Goal: Task Accomplishment & Management: Manage account settings

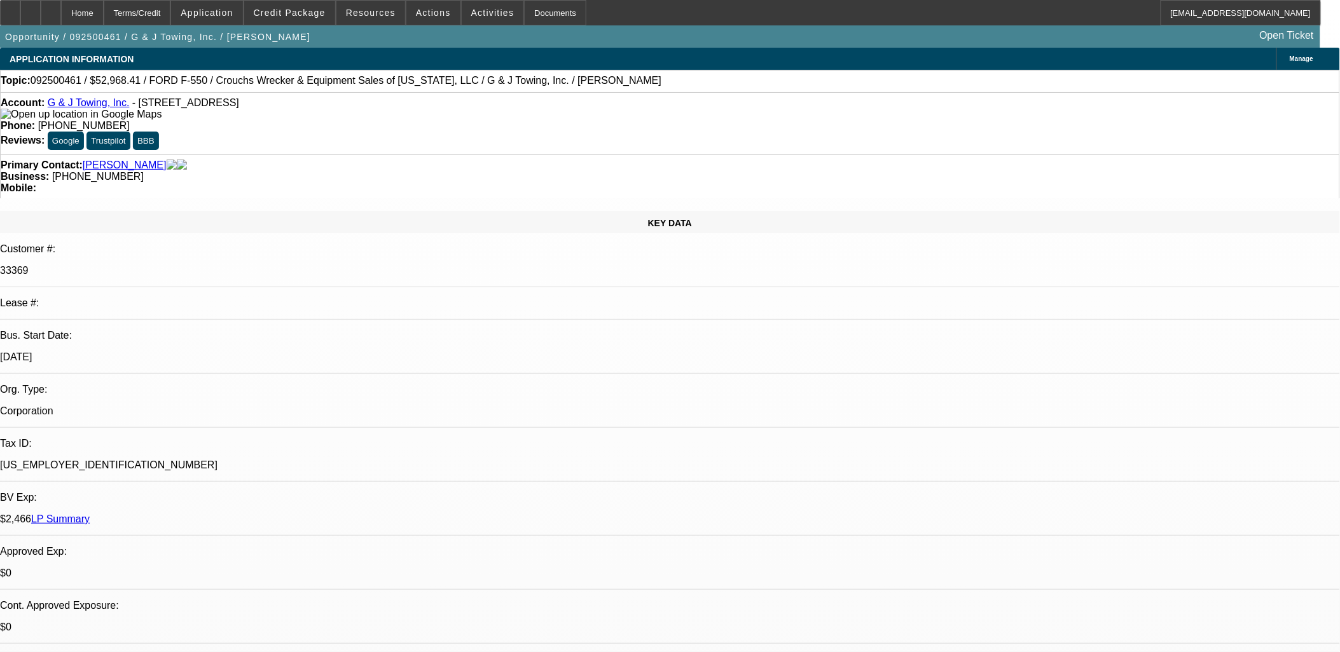
select select "0"
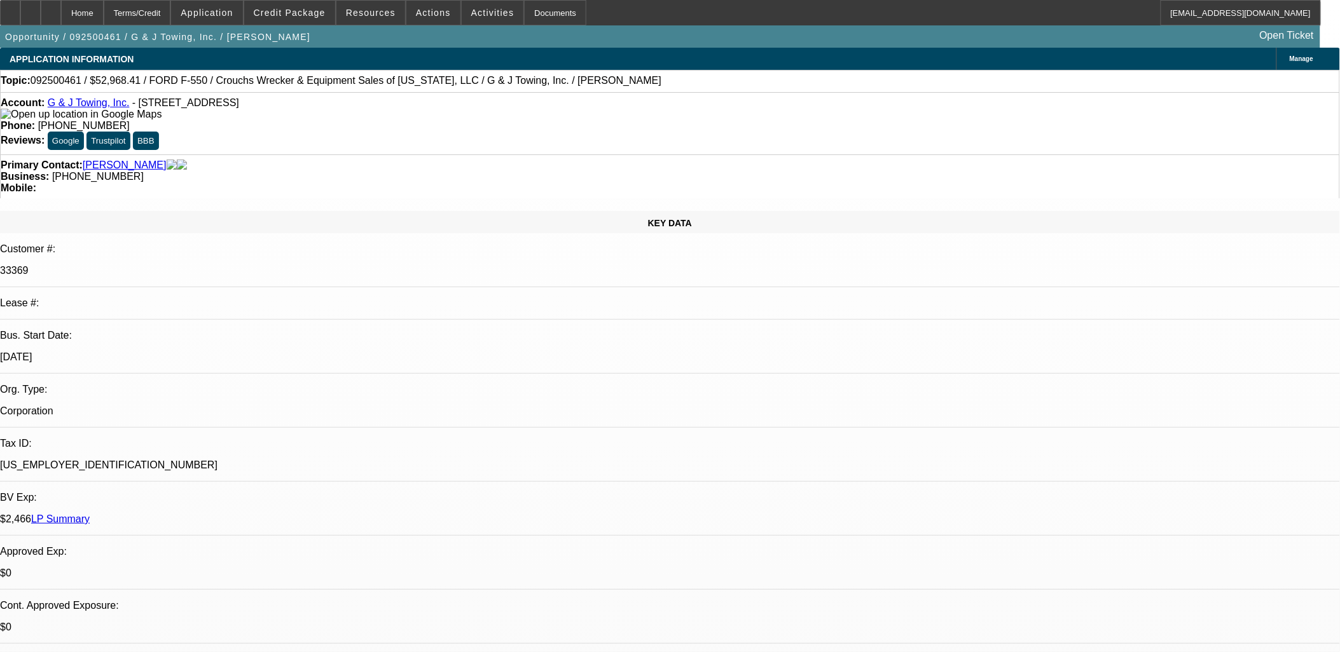
select select "0"
select select "1"
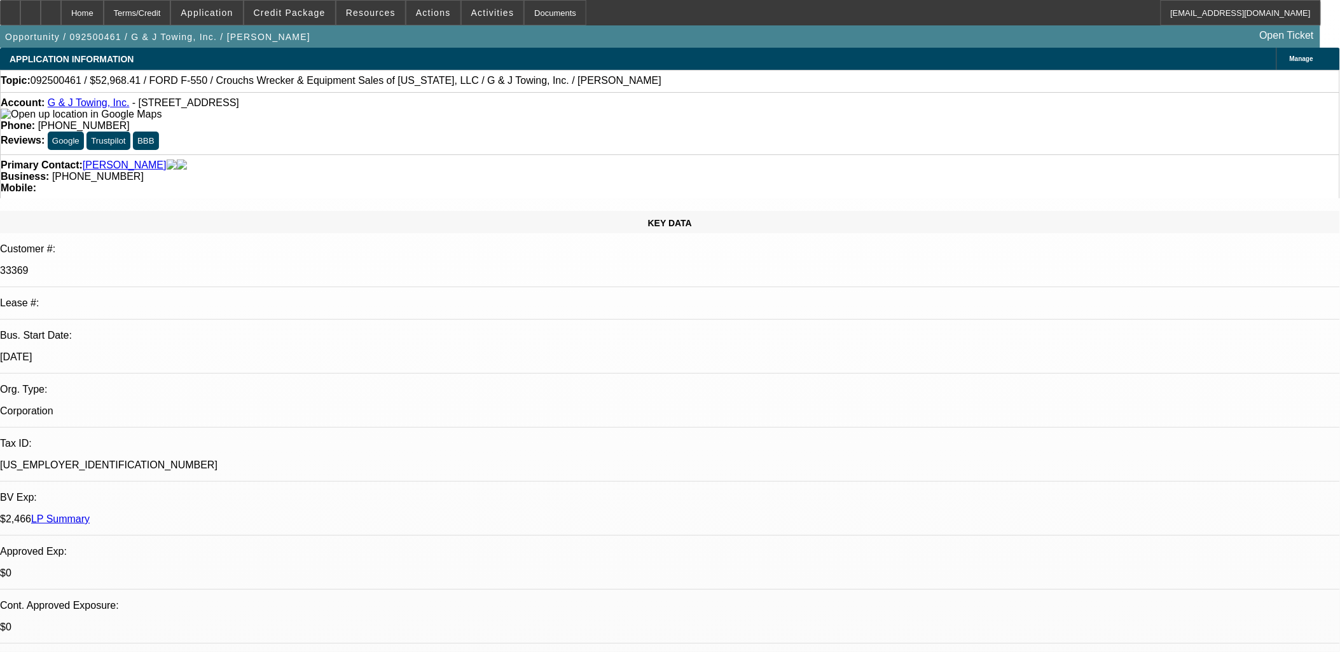
select select "1"
select select "6"
select select "1"
select select "6"
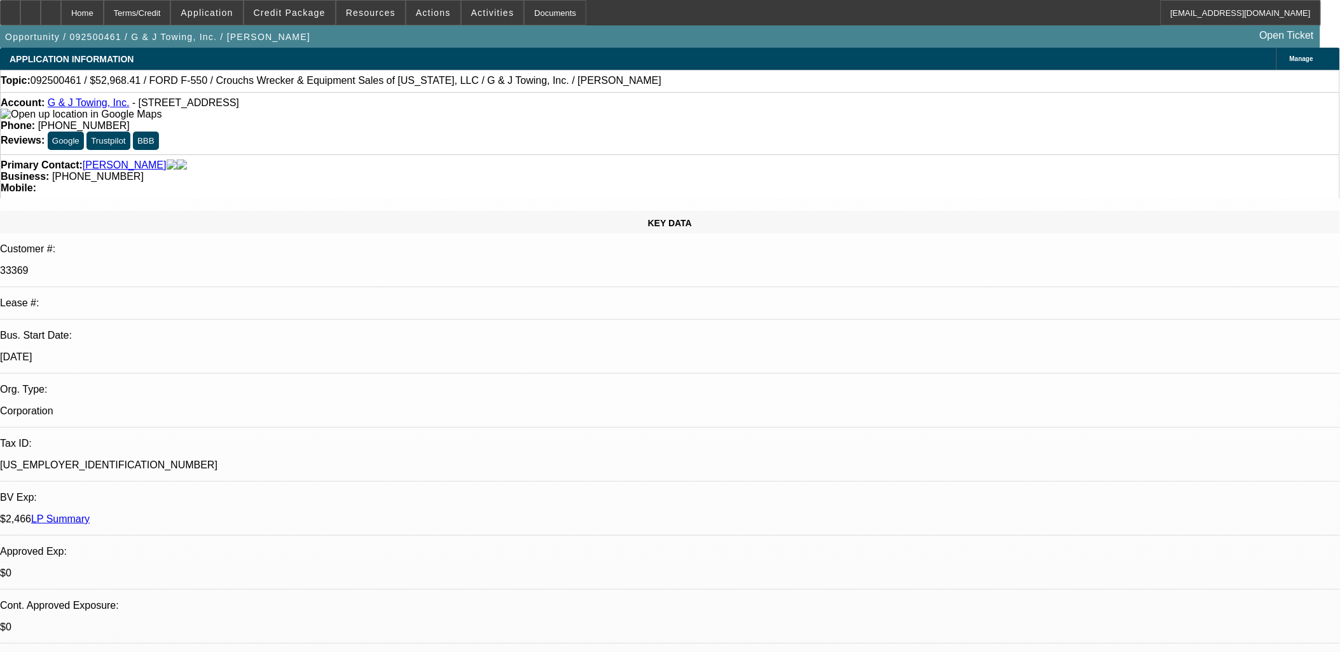
select select "1"
select select "6"
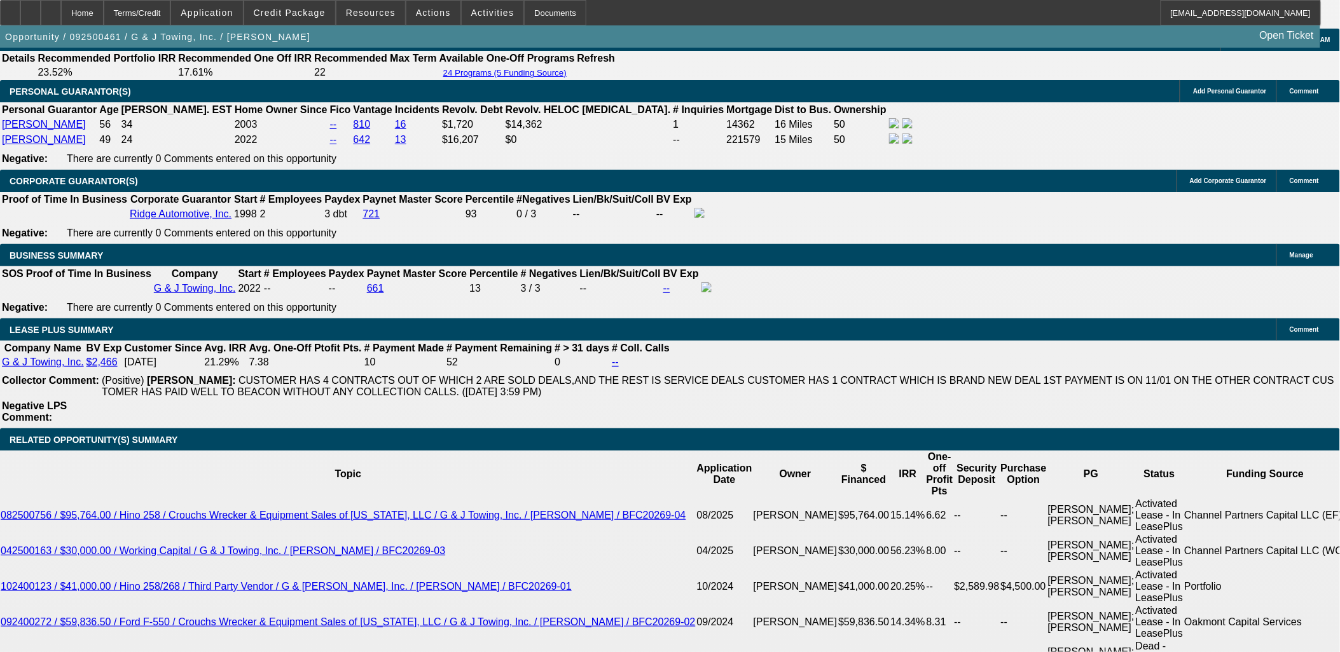
scroll to position [1978, 0]
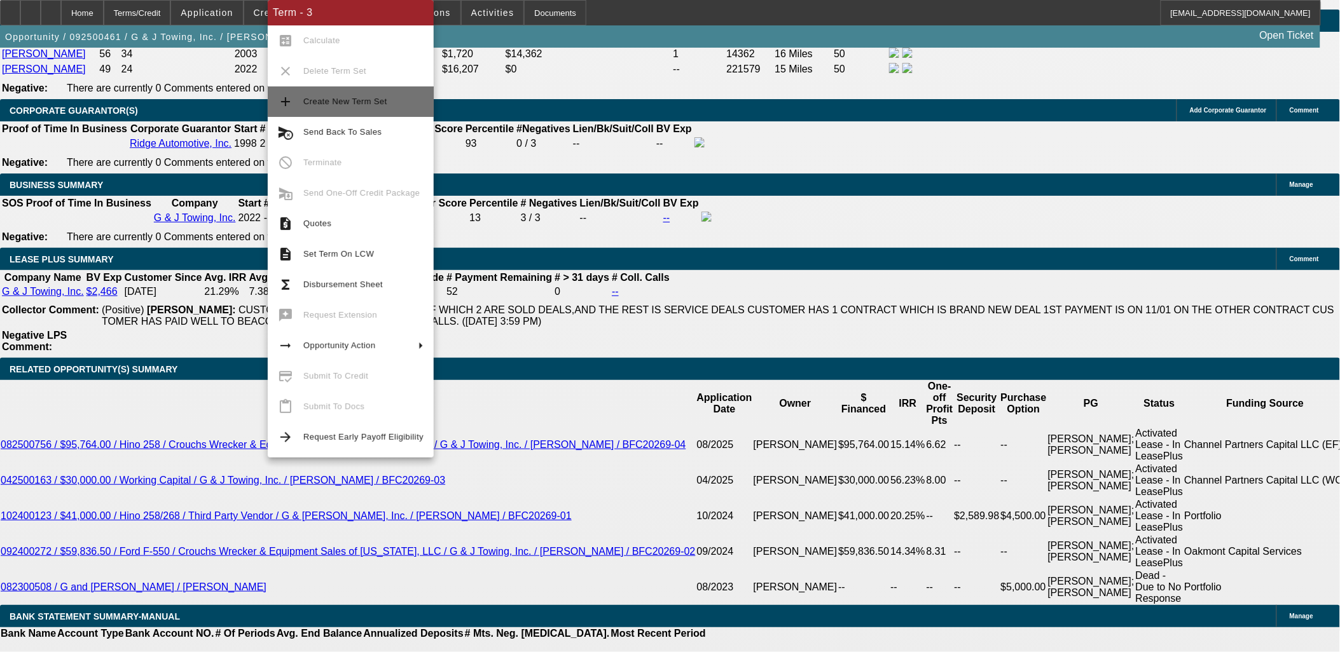
click at [408, 96] on span "Create New Term Set" at bounding box center [363, 101] width 120 height 15
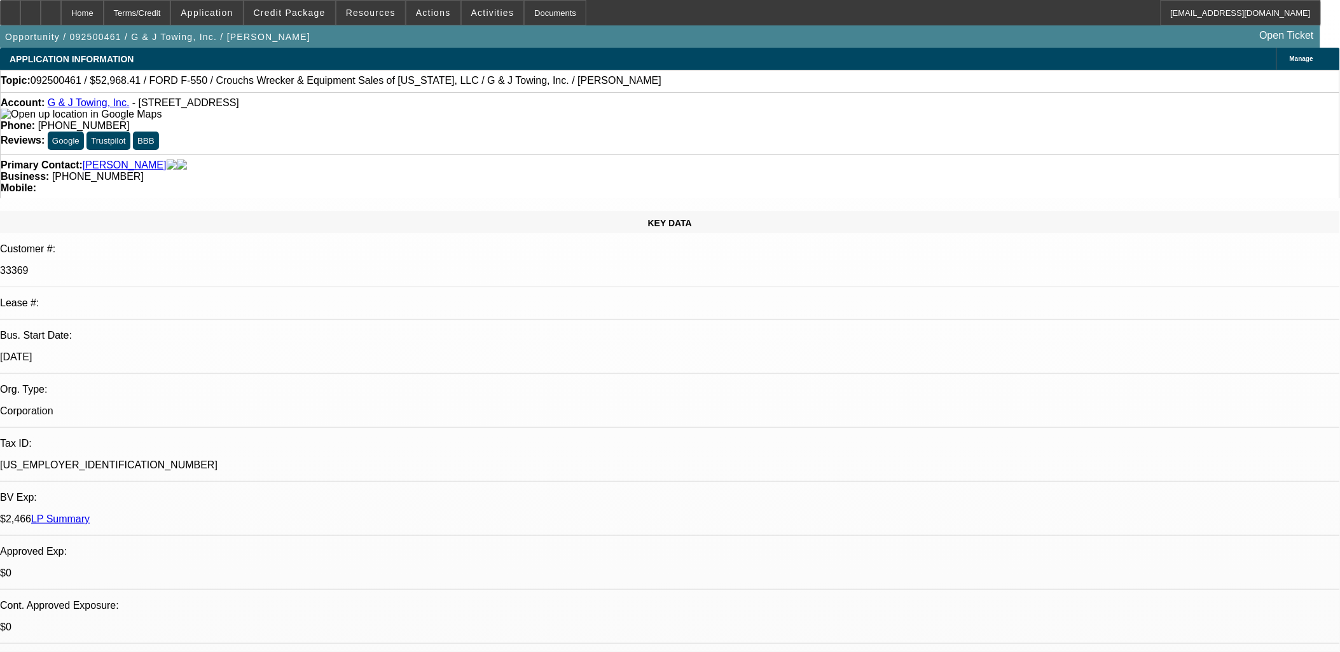
select select "0"
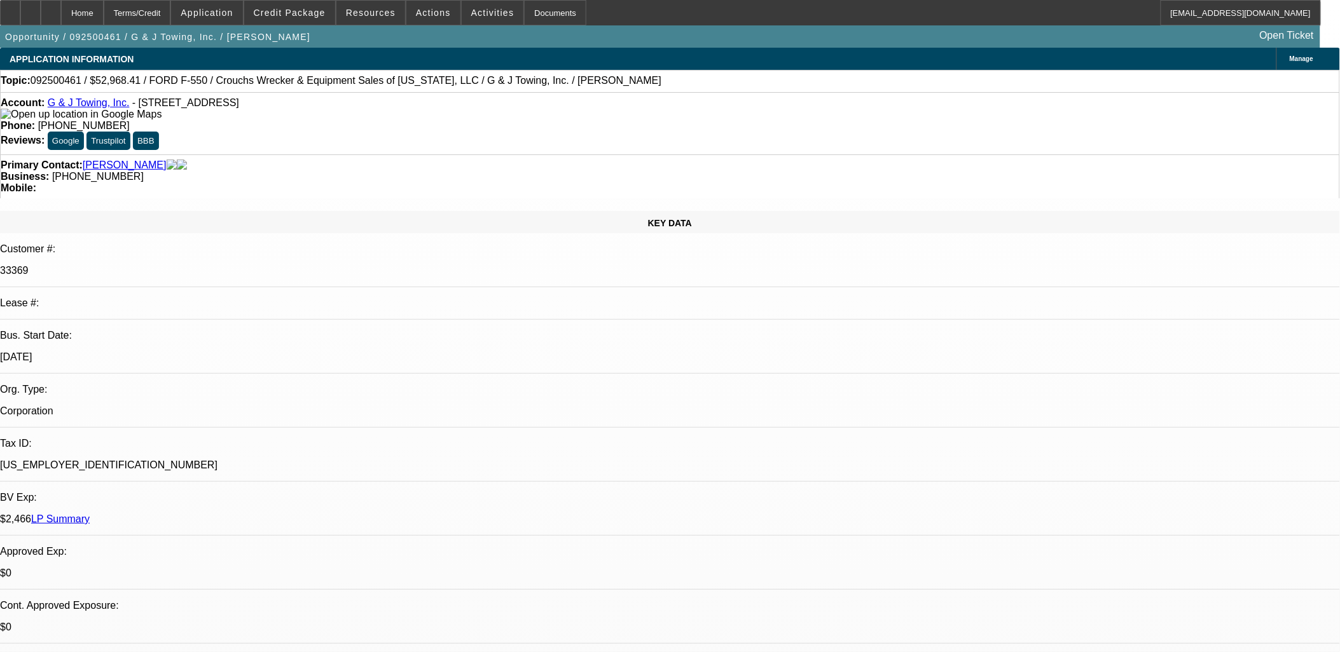
select select "0"
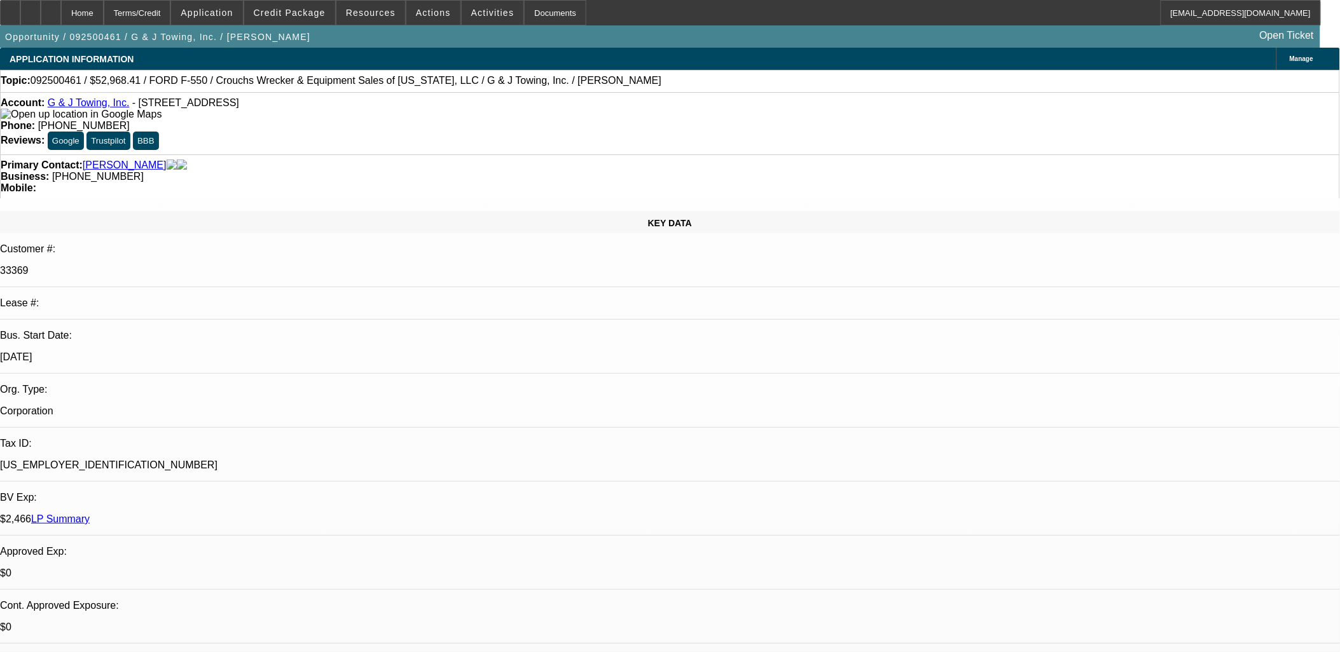
select select "0"
select select "1"
select select "6"
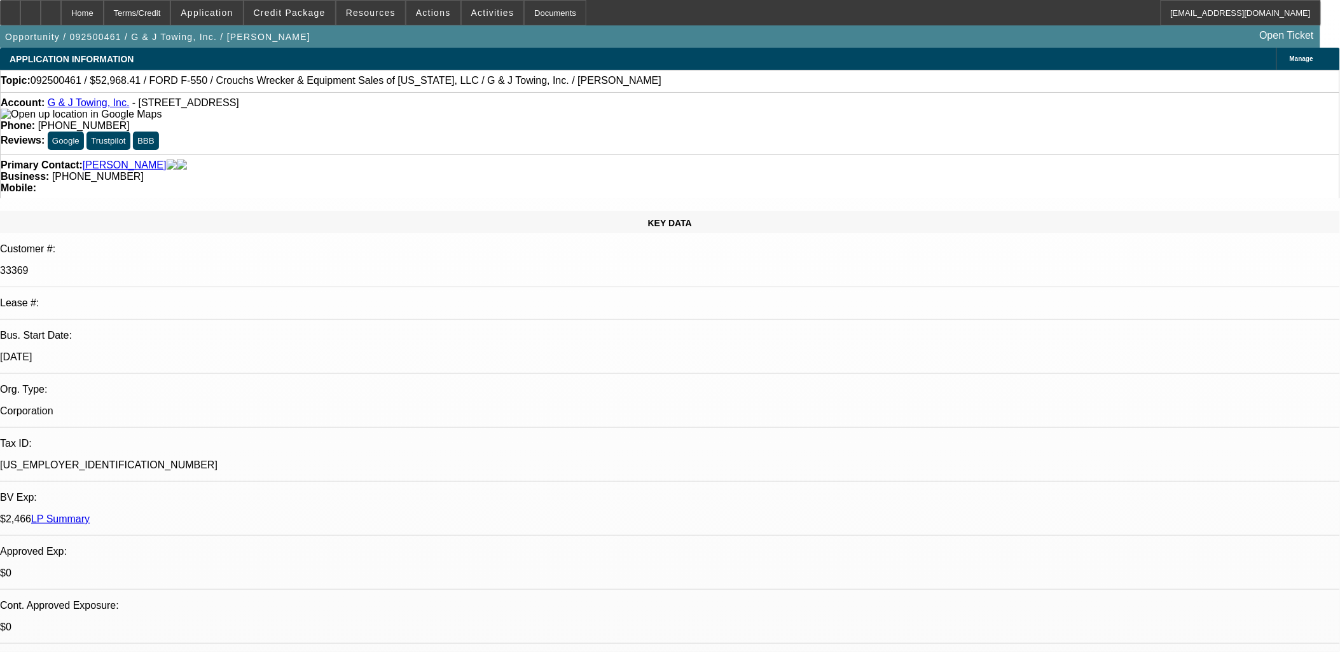
select select "1"
select select "6"
select select "1"
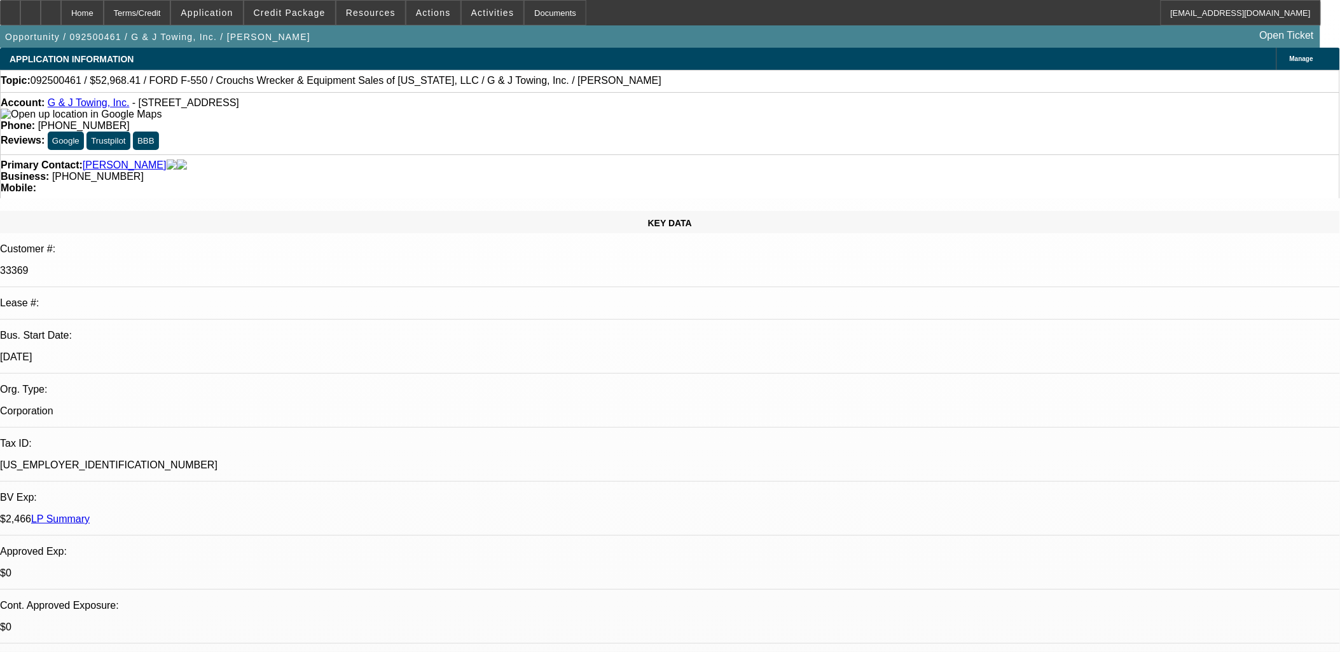
select select "6"
select select "1"
select select "6"
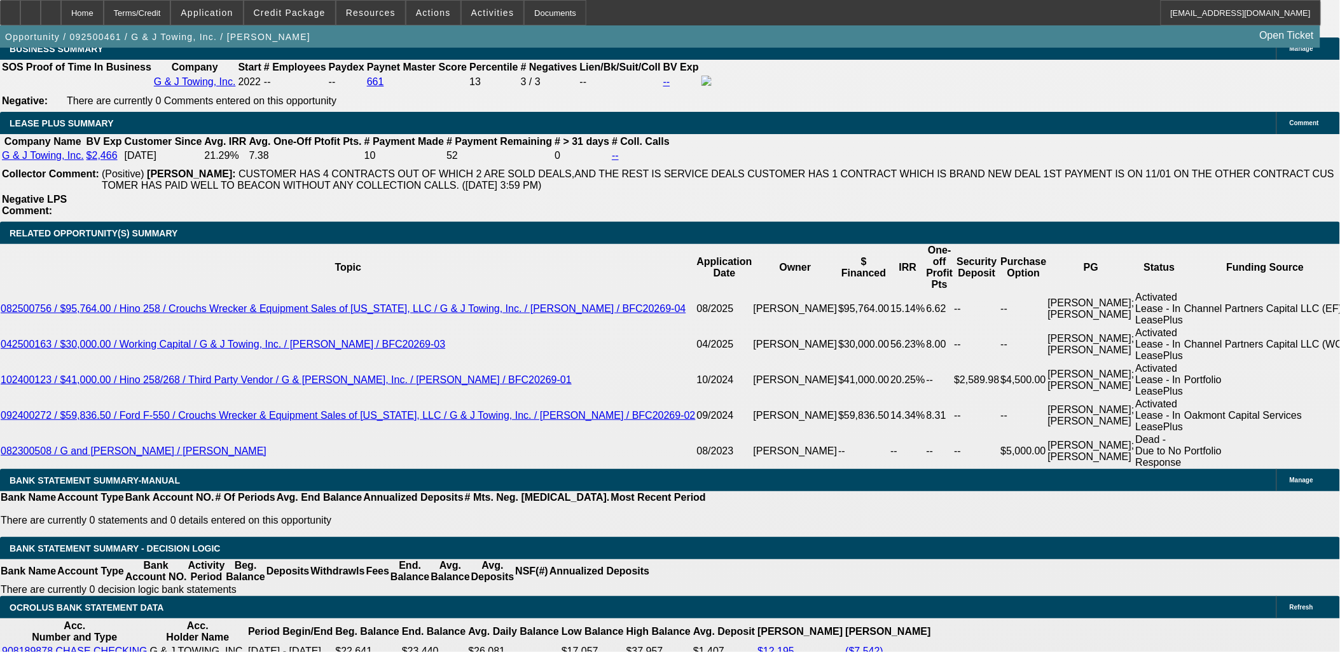
scroll to position [2119, 0]
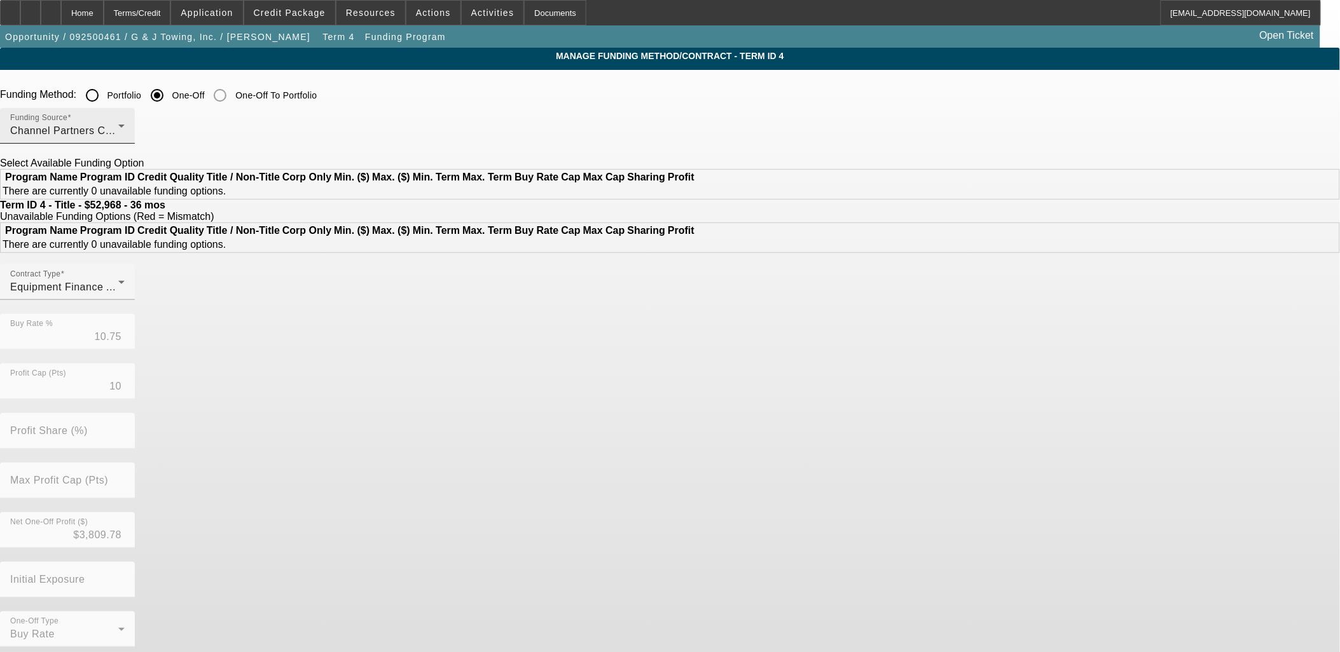
click at [118, 124] on div "Channel Partners Capital LLC (EF)" at bounding box center [64, 130] width 108 height 15
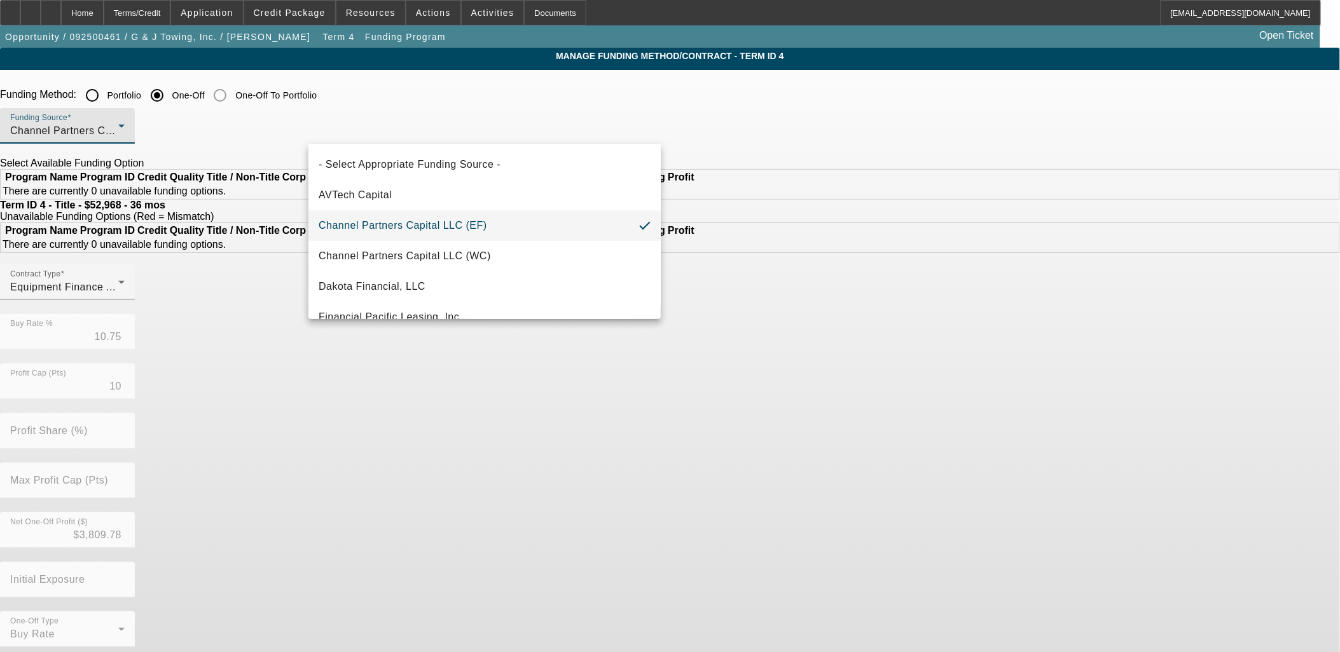
click at [449, 125] on div at bounding box center [670, 326] width 1340 height 652
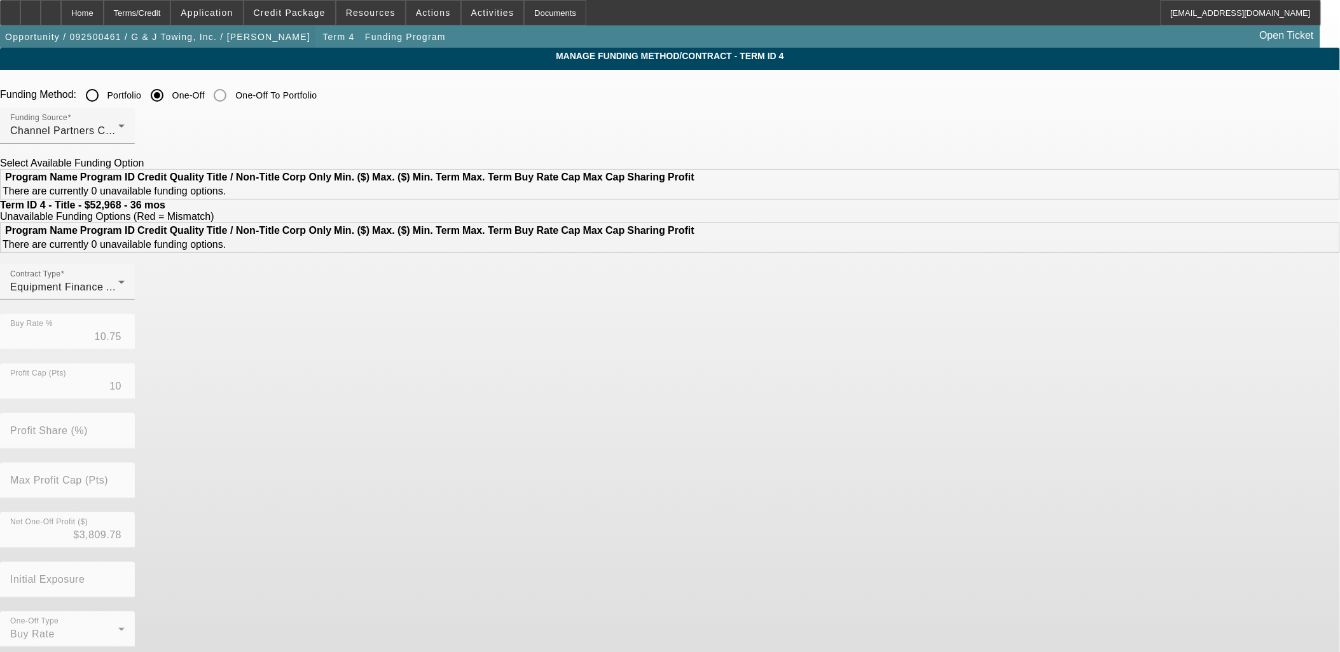
click at [245, 30] on span "button" at bounding box center [157, 37] width 315 height 31
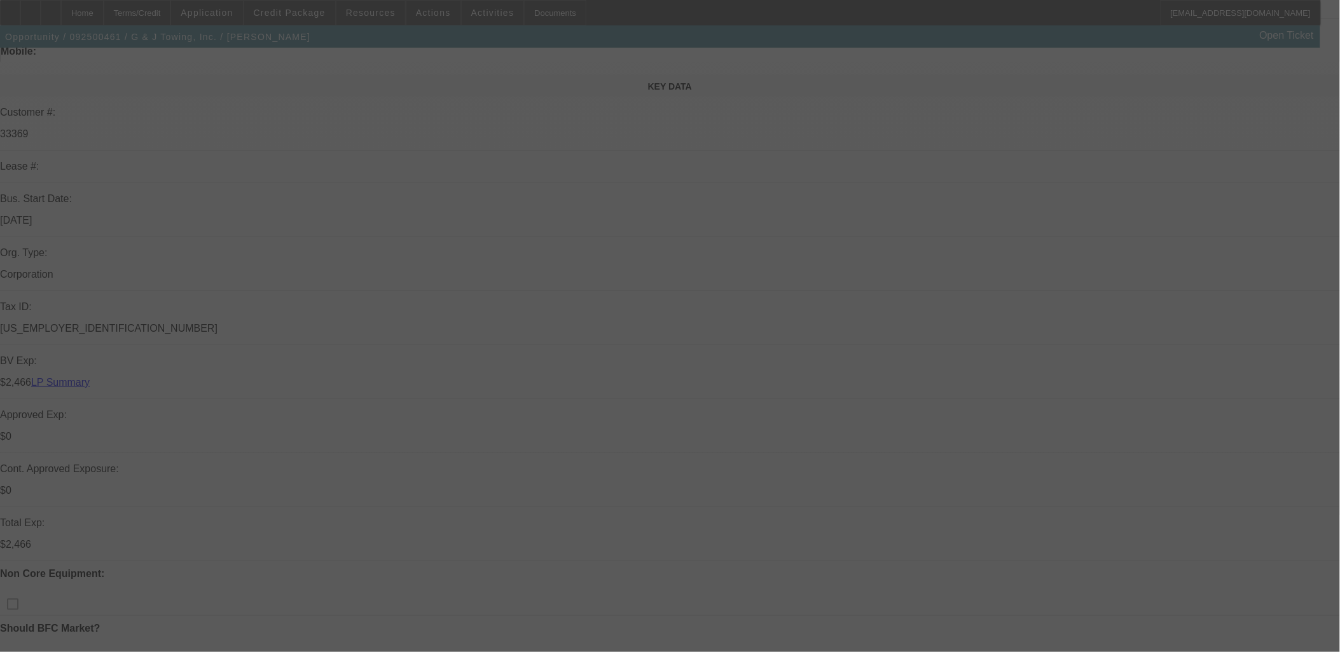
scroll to position [141, 0]
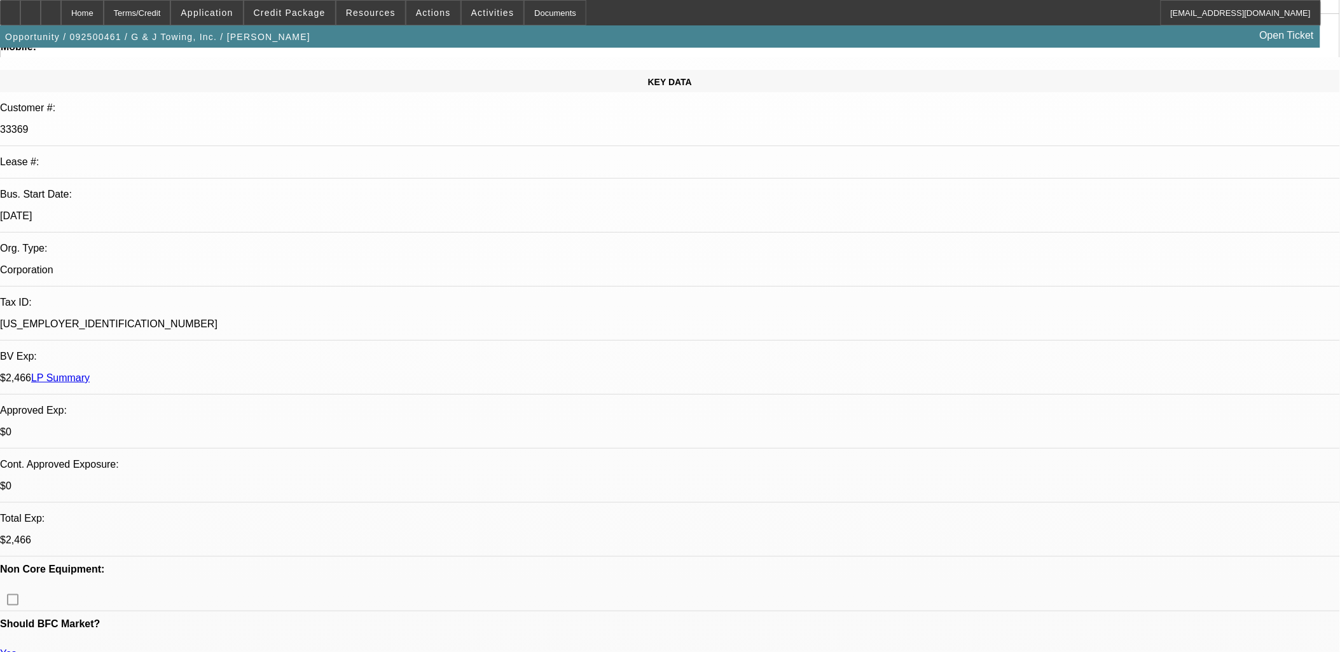
select select "0"
select select "6"
select select "0"
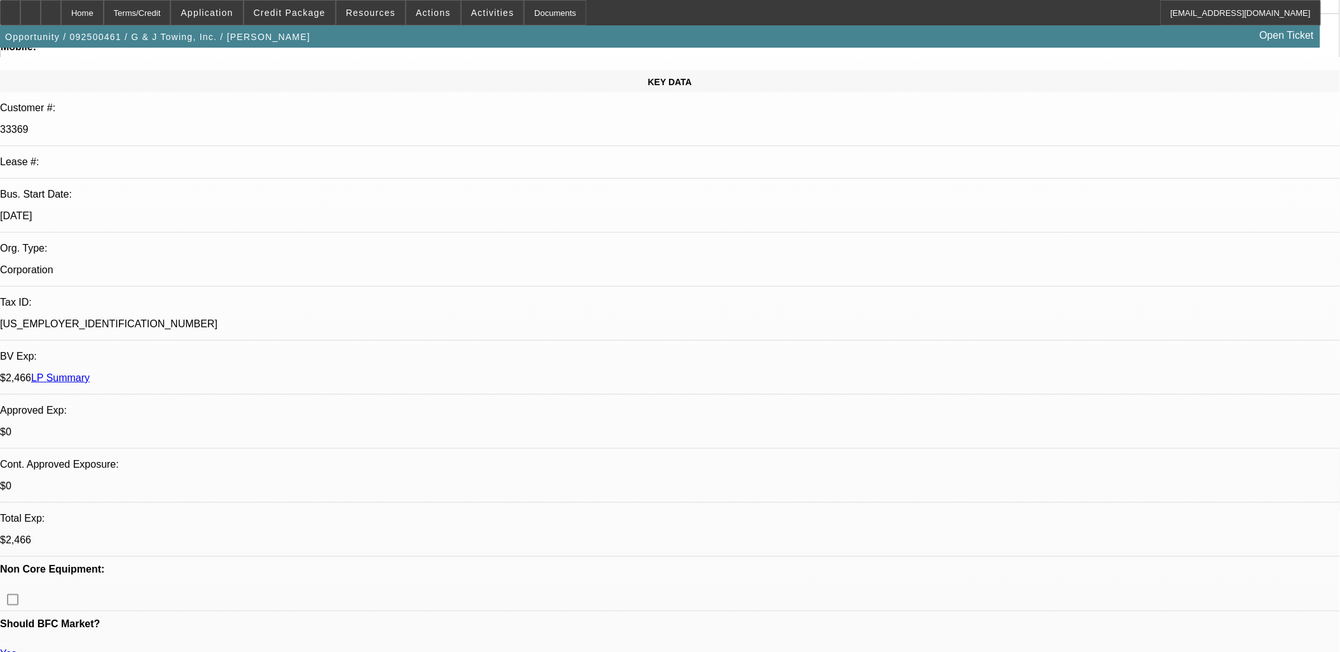
select select "0"
select select "6"
select select "0"
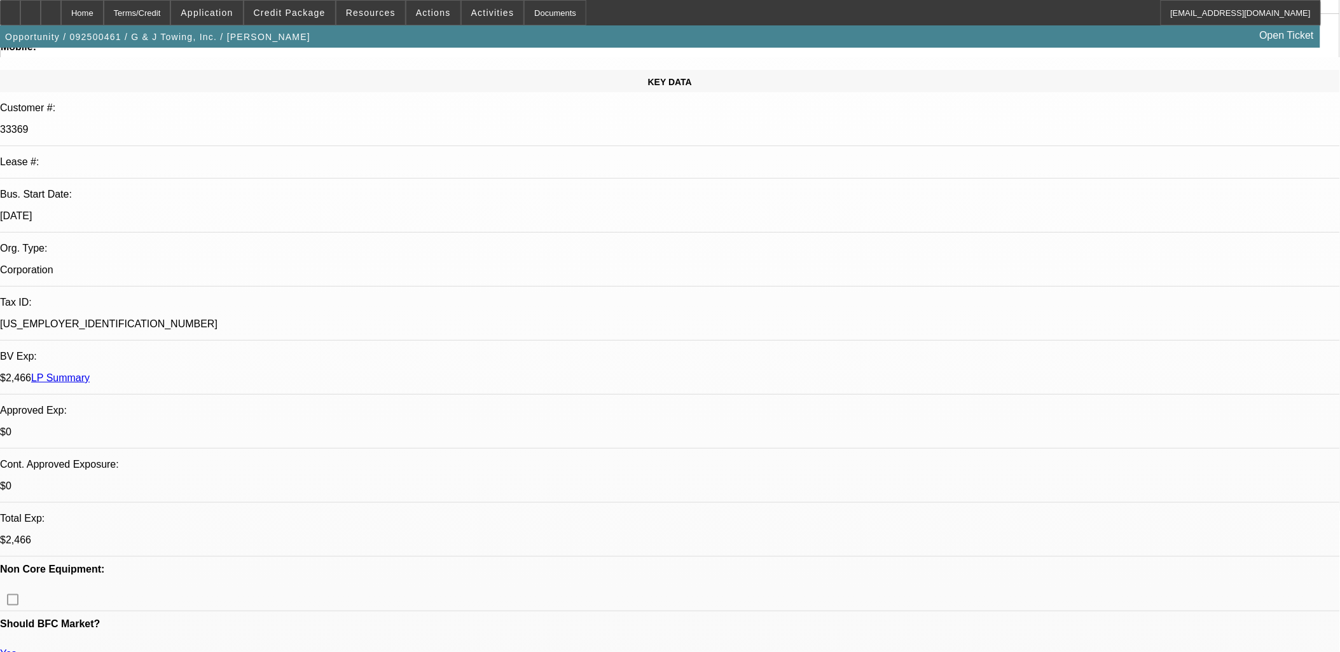
select select "0"
select select "6"
select select "0"
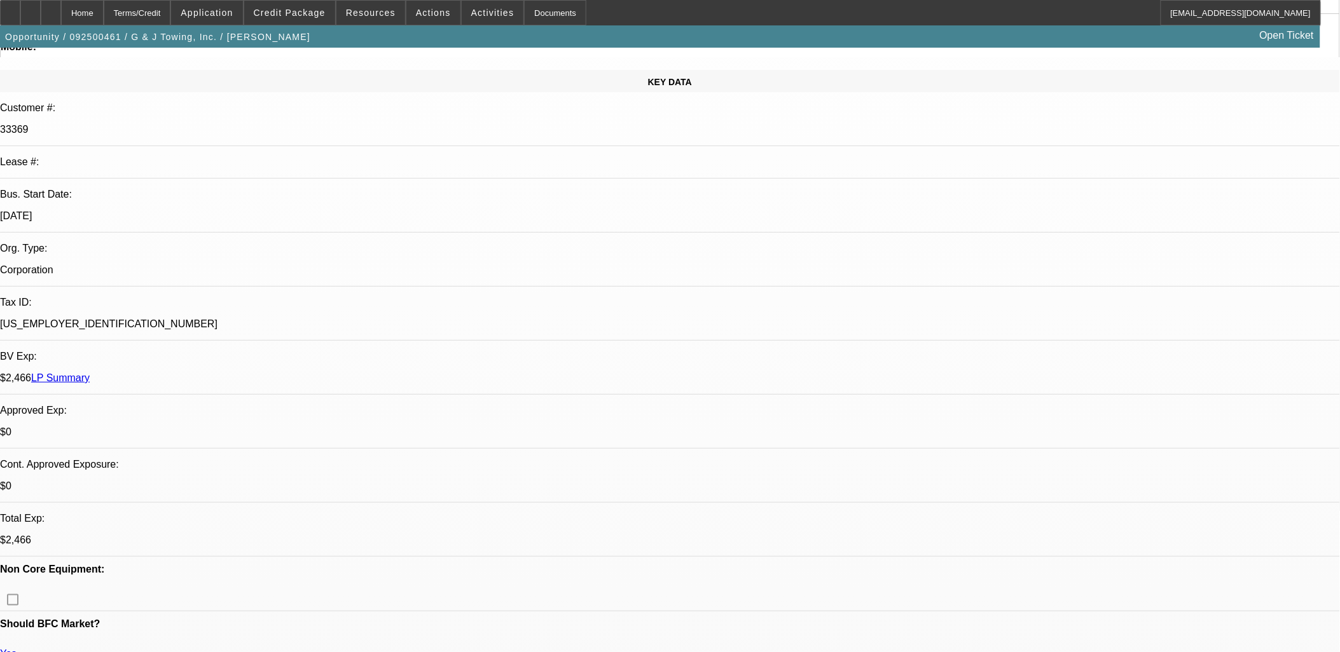
select select "6"
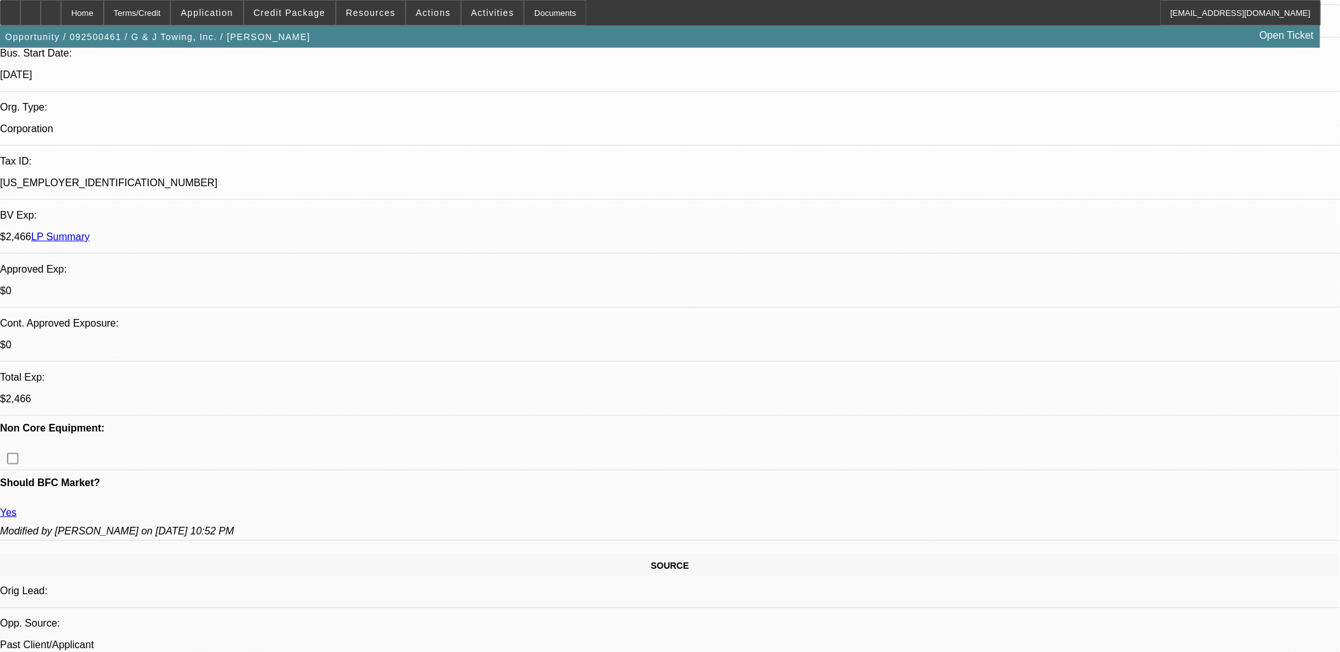
scroll to position [574, 0]
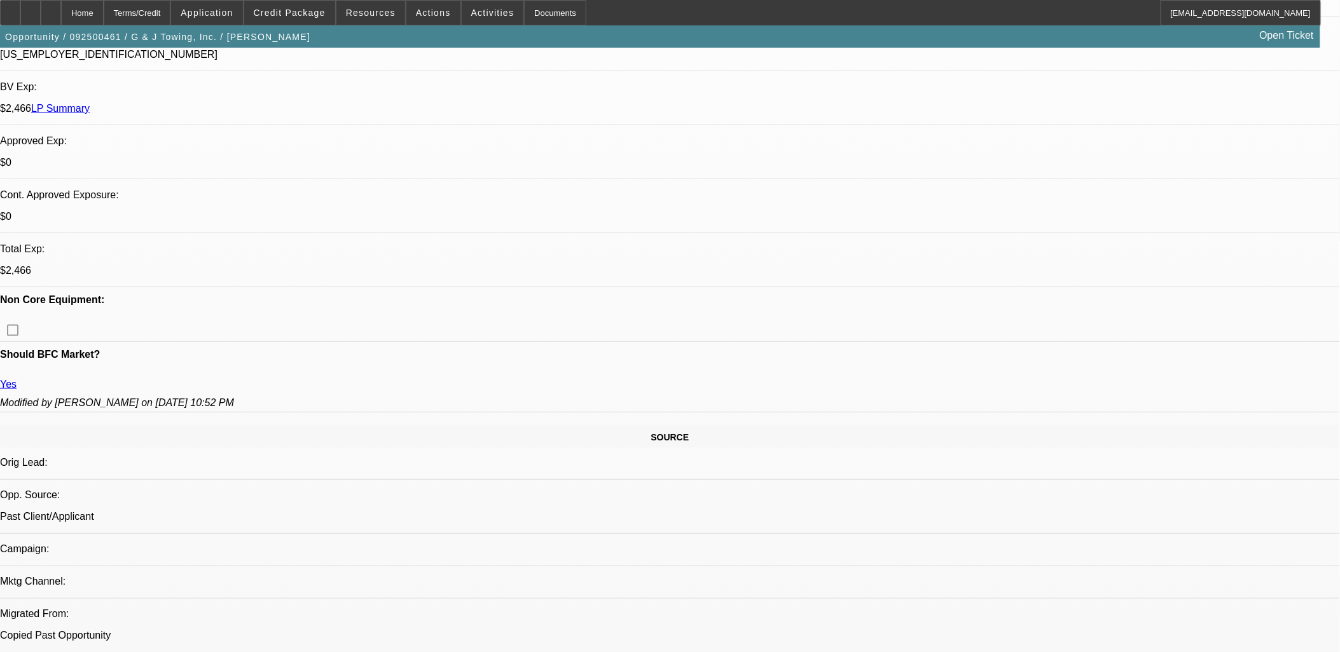
scroll to position [423, 0]
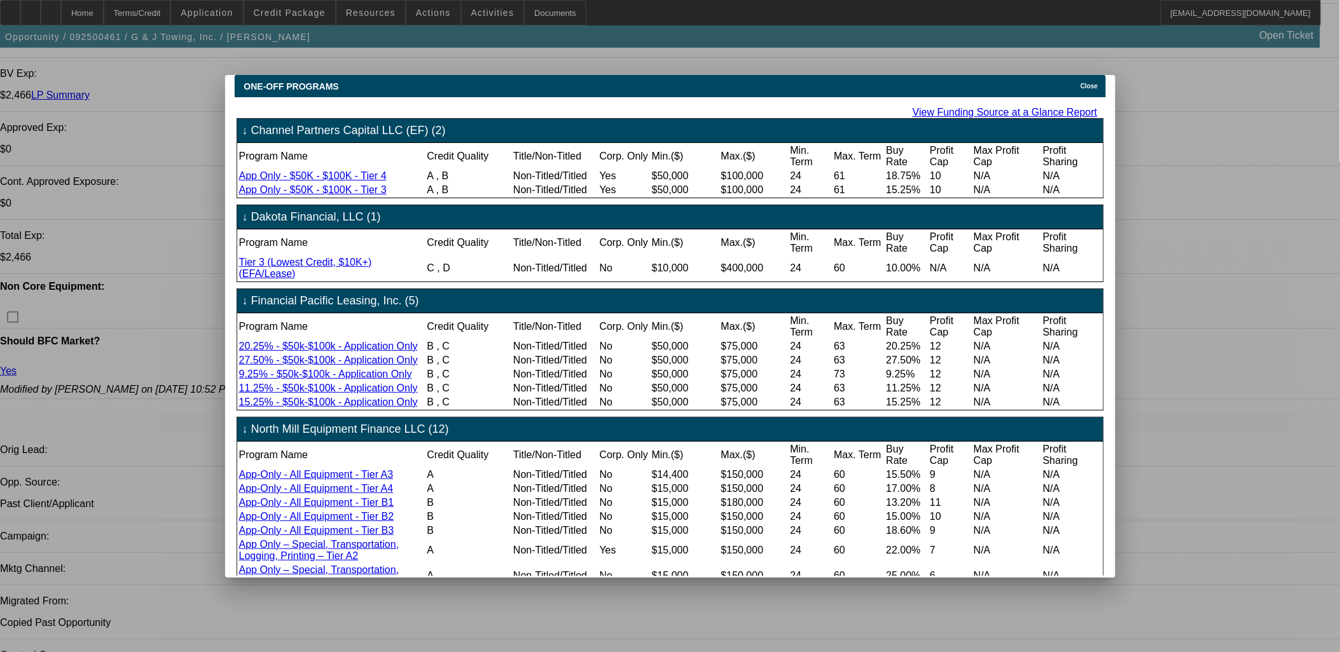
scroll to position [0, 0]
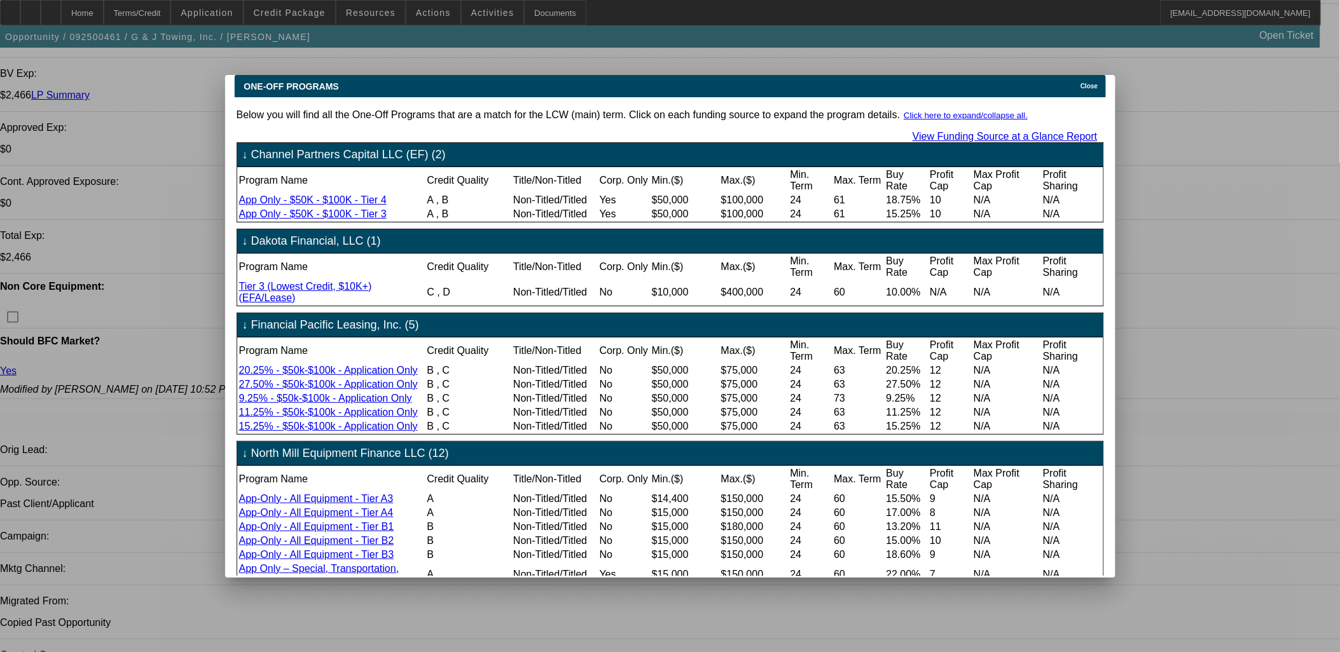
click at [1095, 83] on span "Close" at bounding box center [1088, 86] width 17 height 7
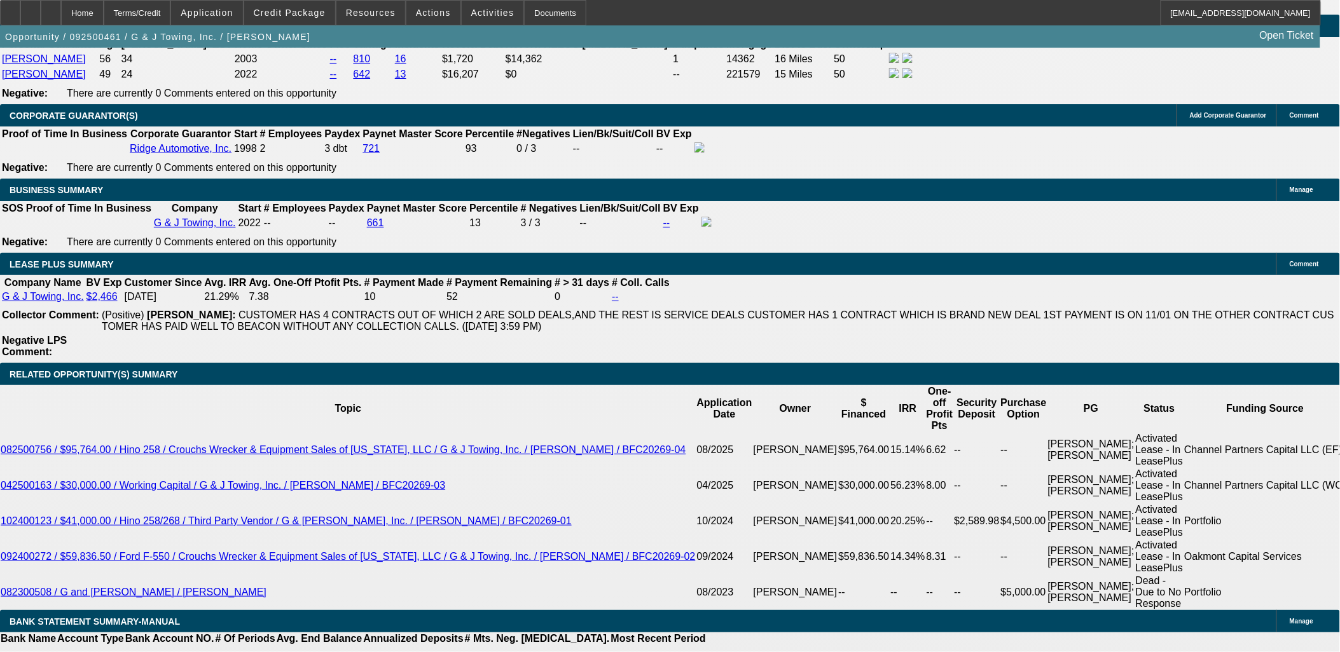
scroll to position [1978, 0]
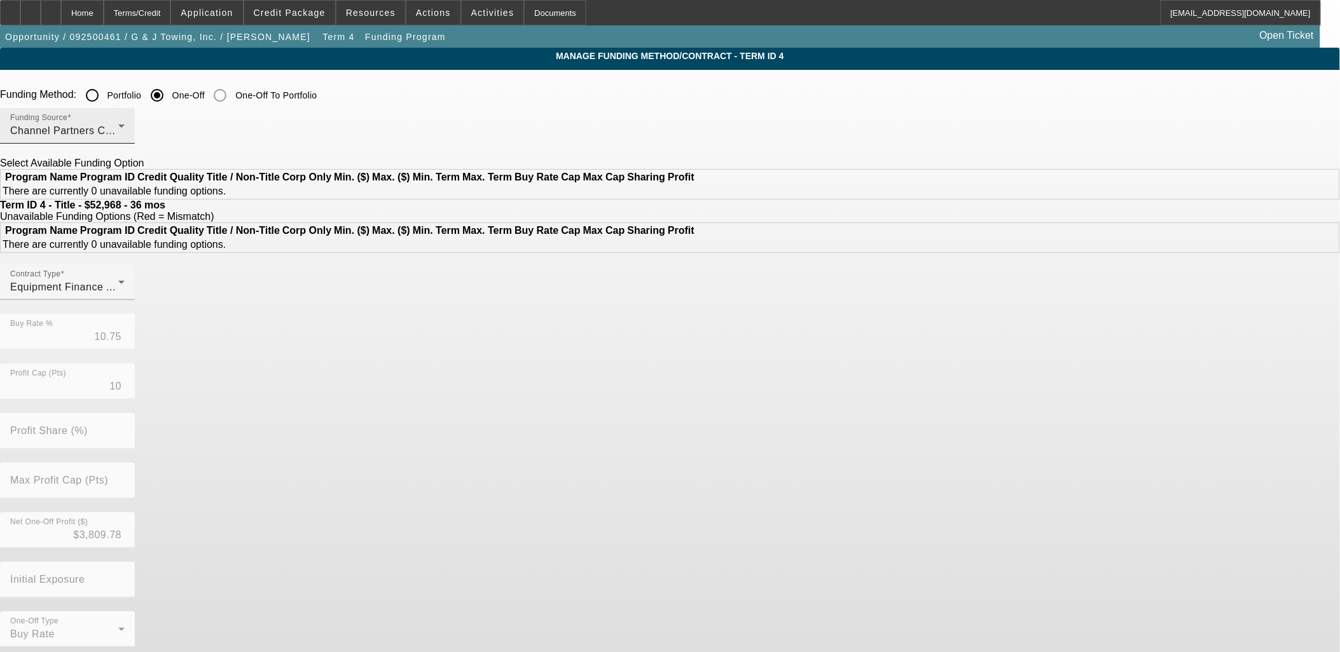
click at [118, 125] on div "Channel Partners Capital LLC (EF)" at bounding box center [64, 130] width 108 height 15
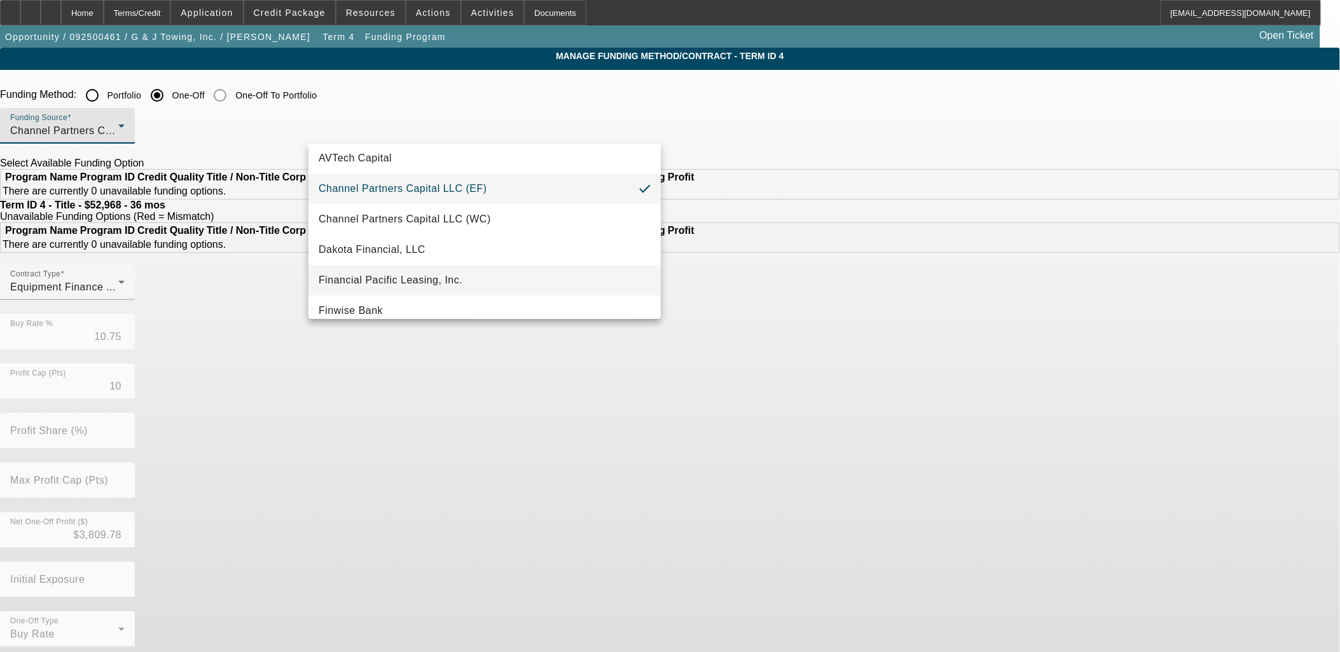
scroll to position [71, 0]
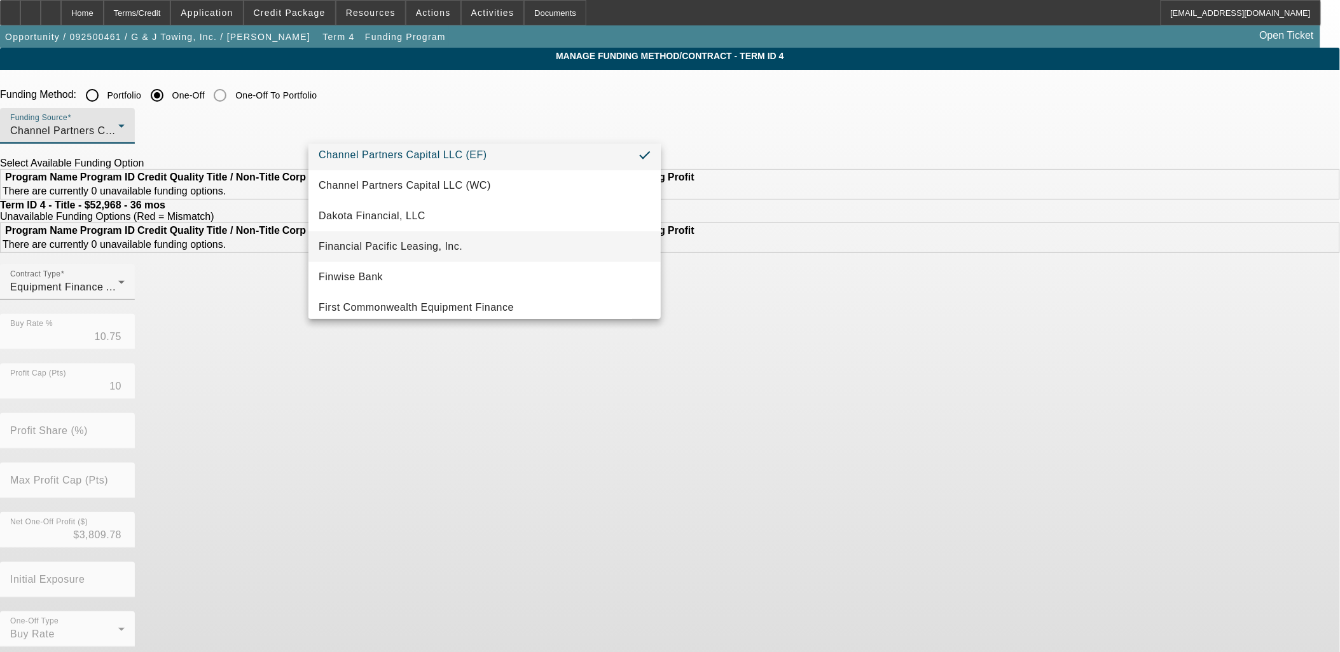
click at [430, 245] on span "Financial Pacific Leasing, Inc." at bounding box center [391, 246] width 144 height 15
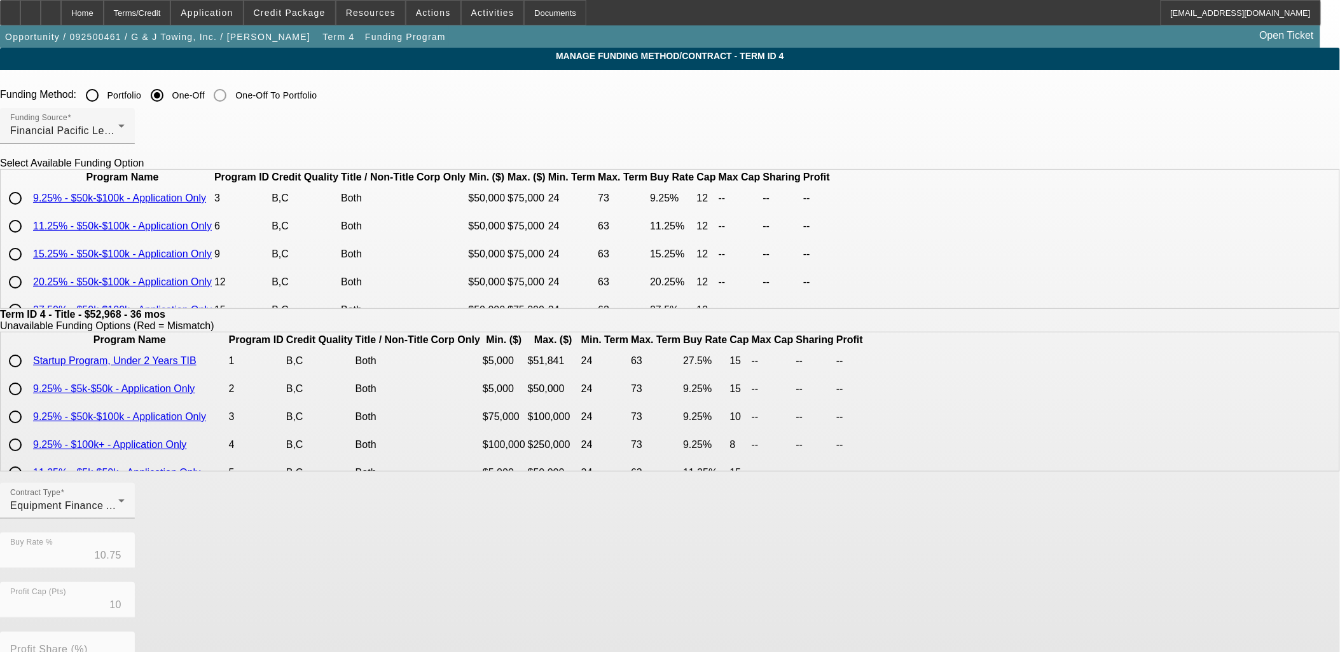
click at [28, 239] on input "radio" at bounding box center [15, 226] width 25 height 25
radio input "true"
type input "11.25"
type input "12"
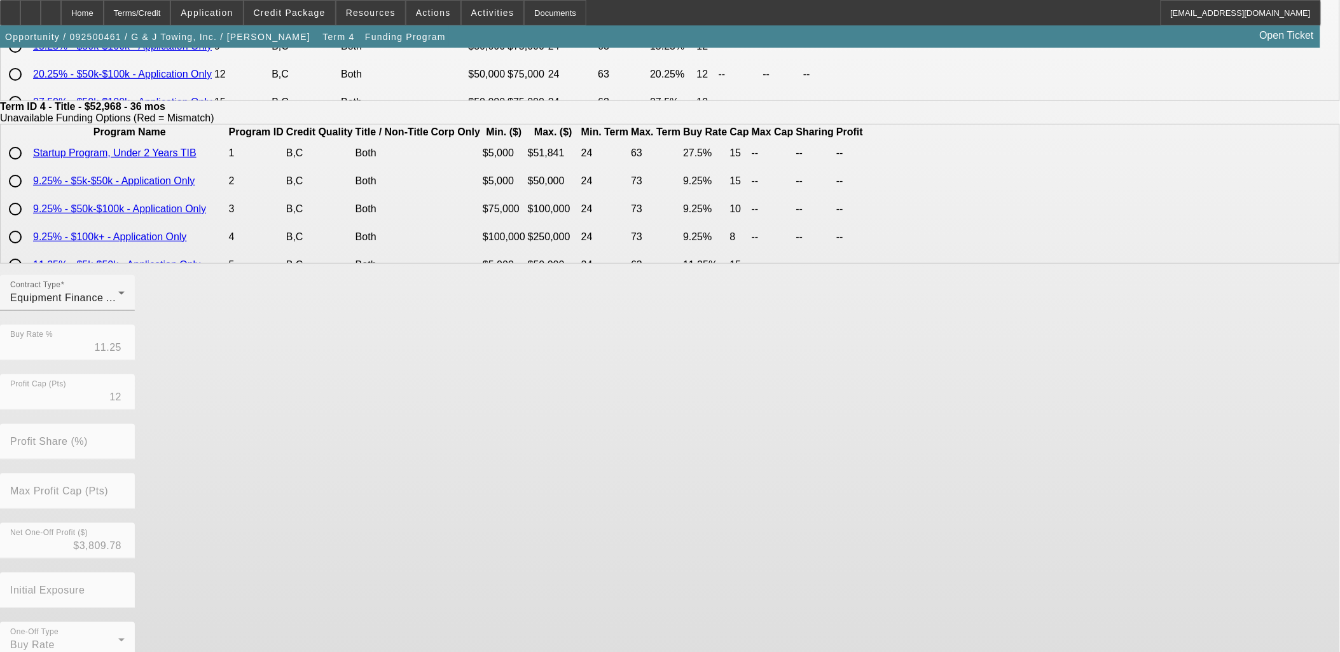
scroll to position [224, 0]
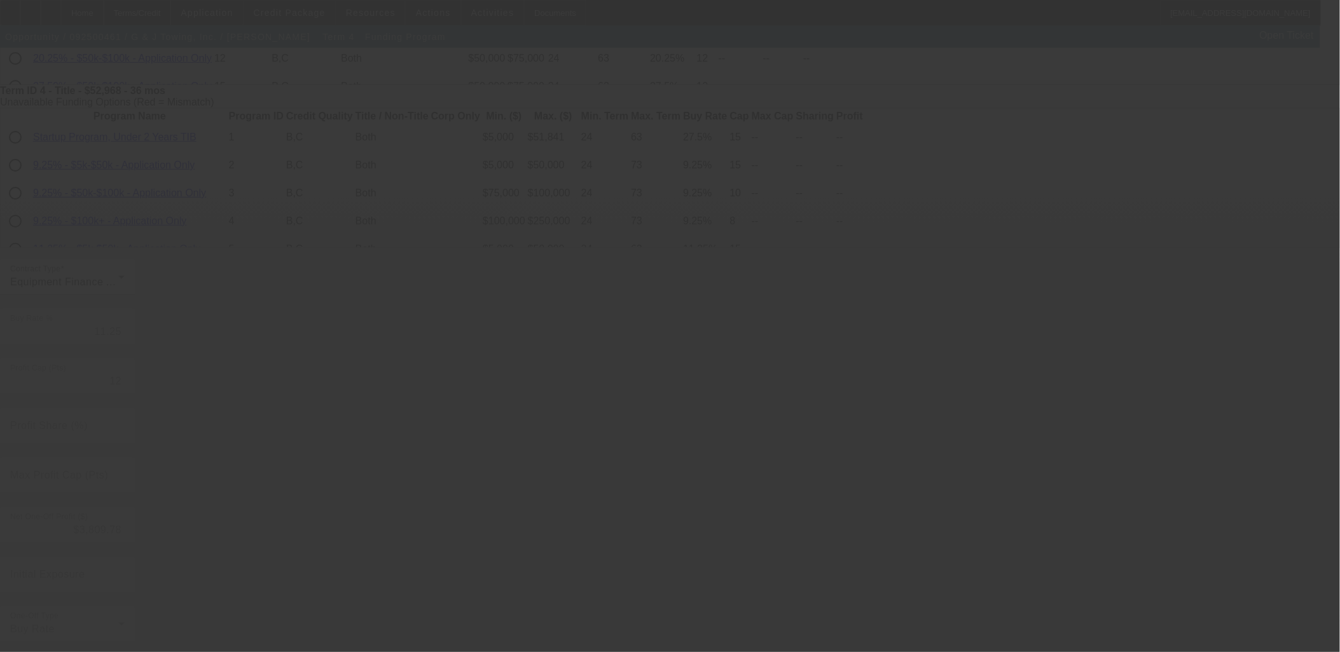
type input "10.75"
type input "10"
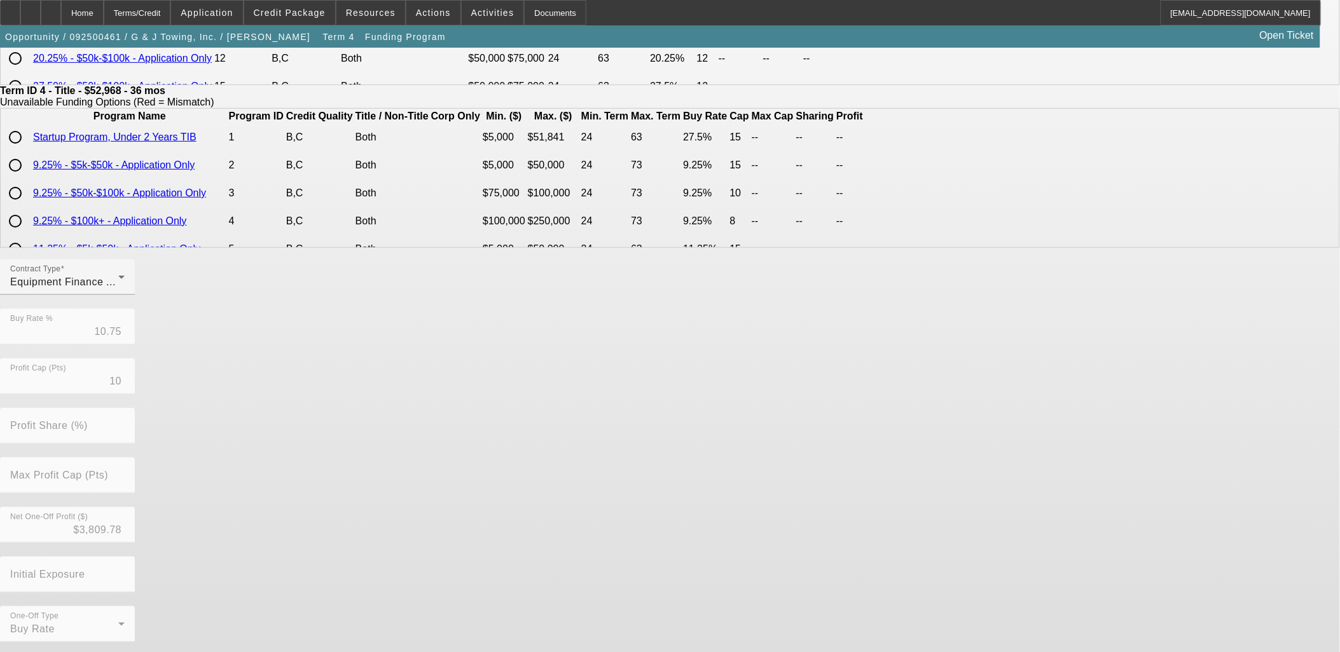
scroll to position [0, 0]
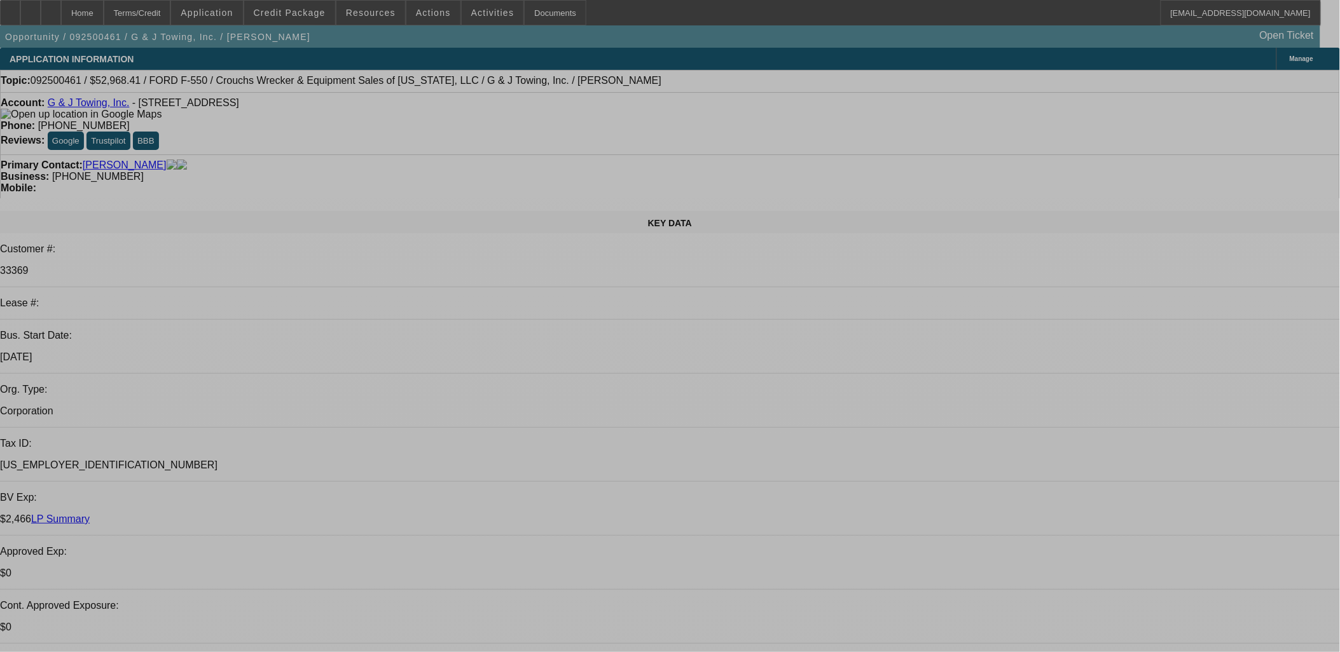
select select "0"
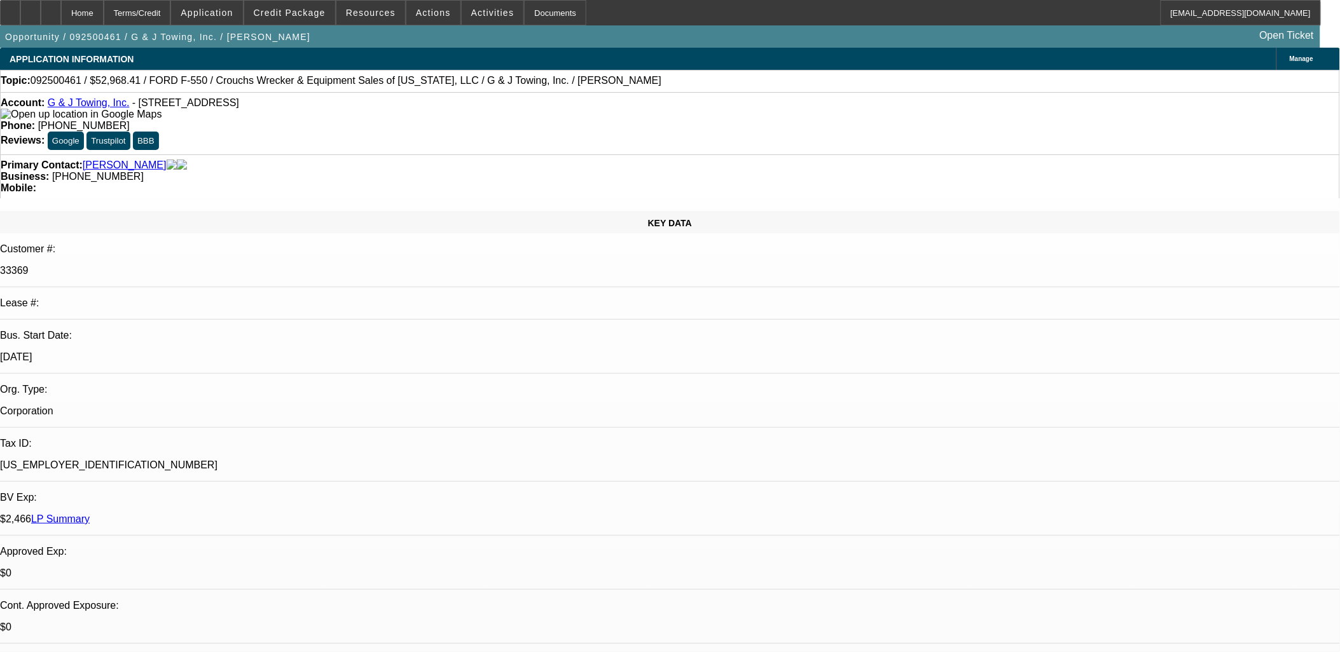
select select "6"
select select "0"
select select "6"
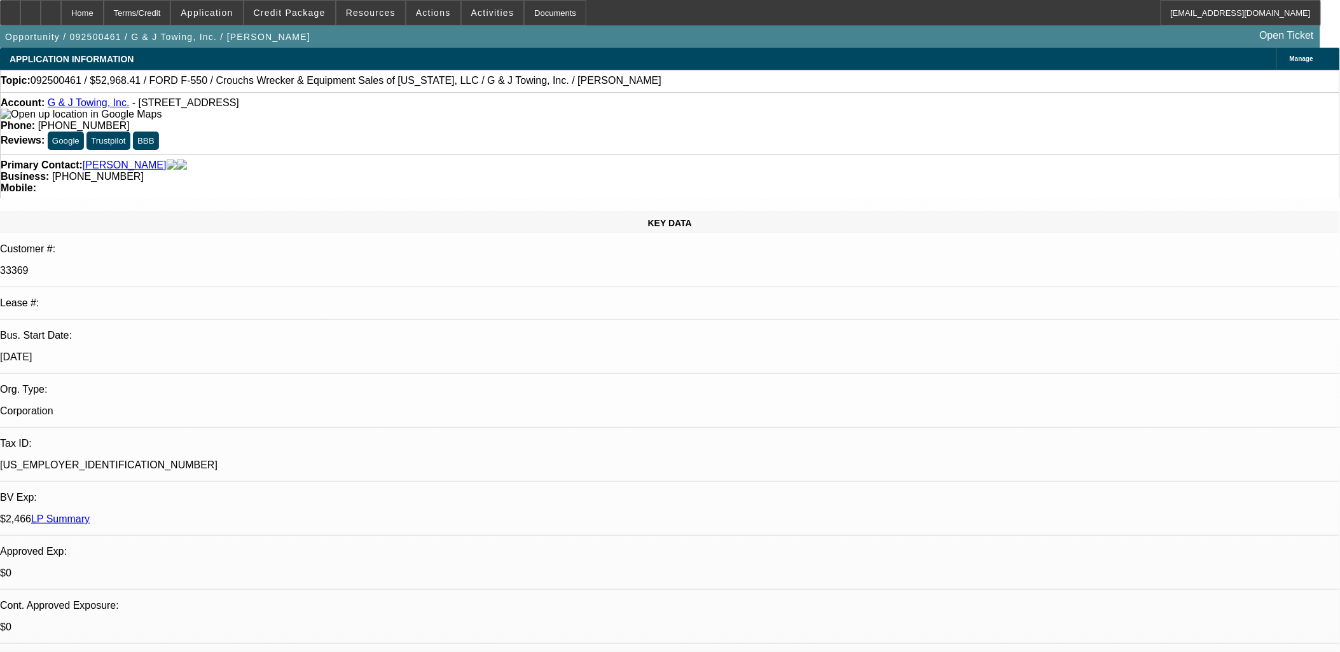
select select "0"
select select "6"
select select "0"
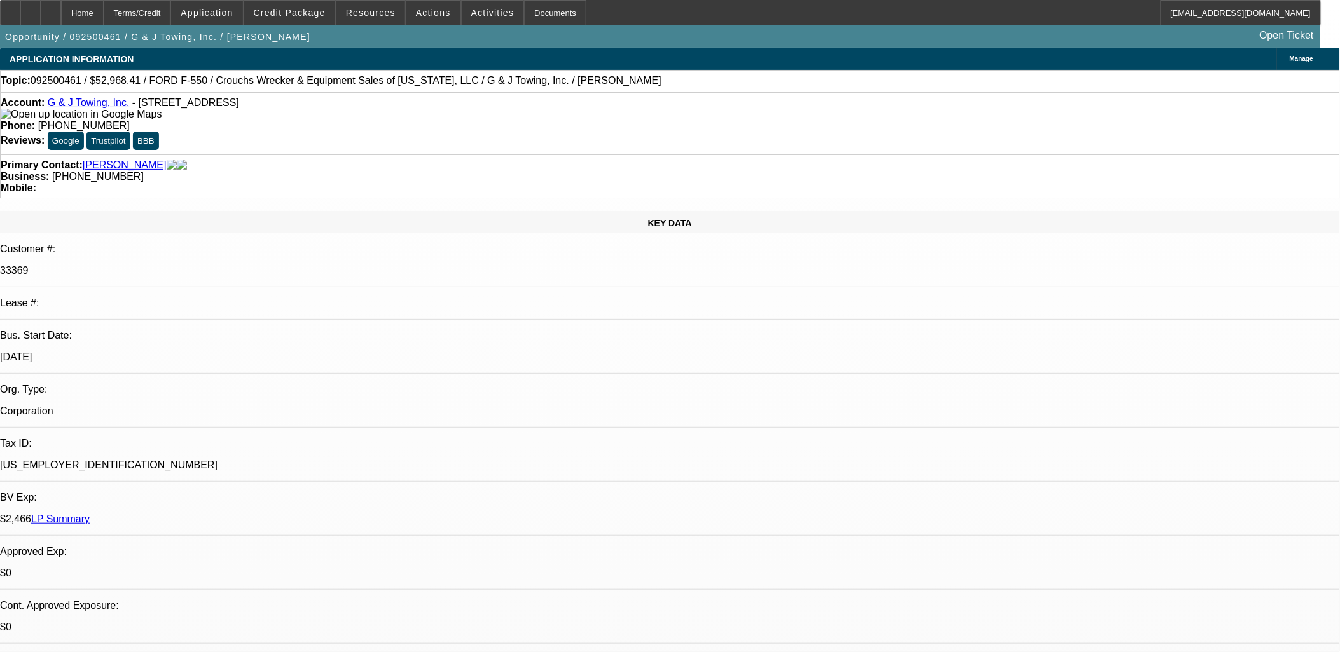
select select "0"
select select "6"
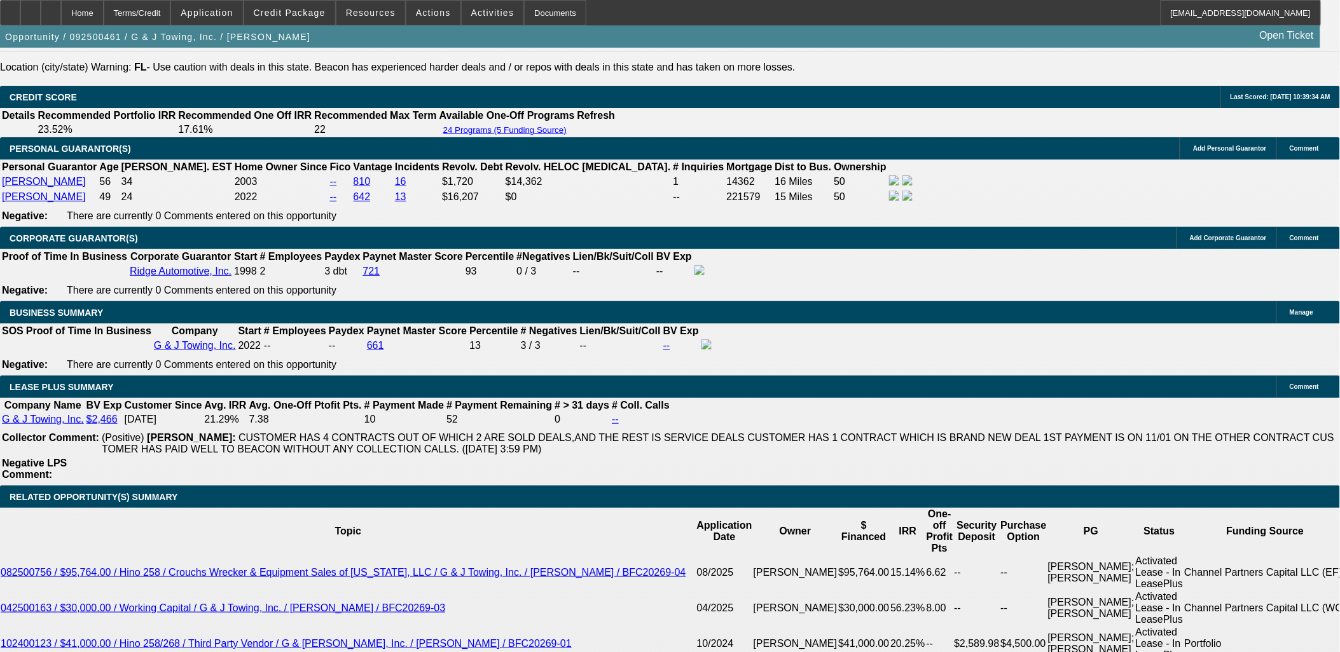
scroll to position [1978, 0]
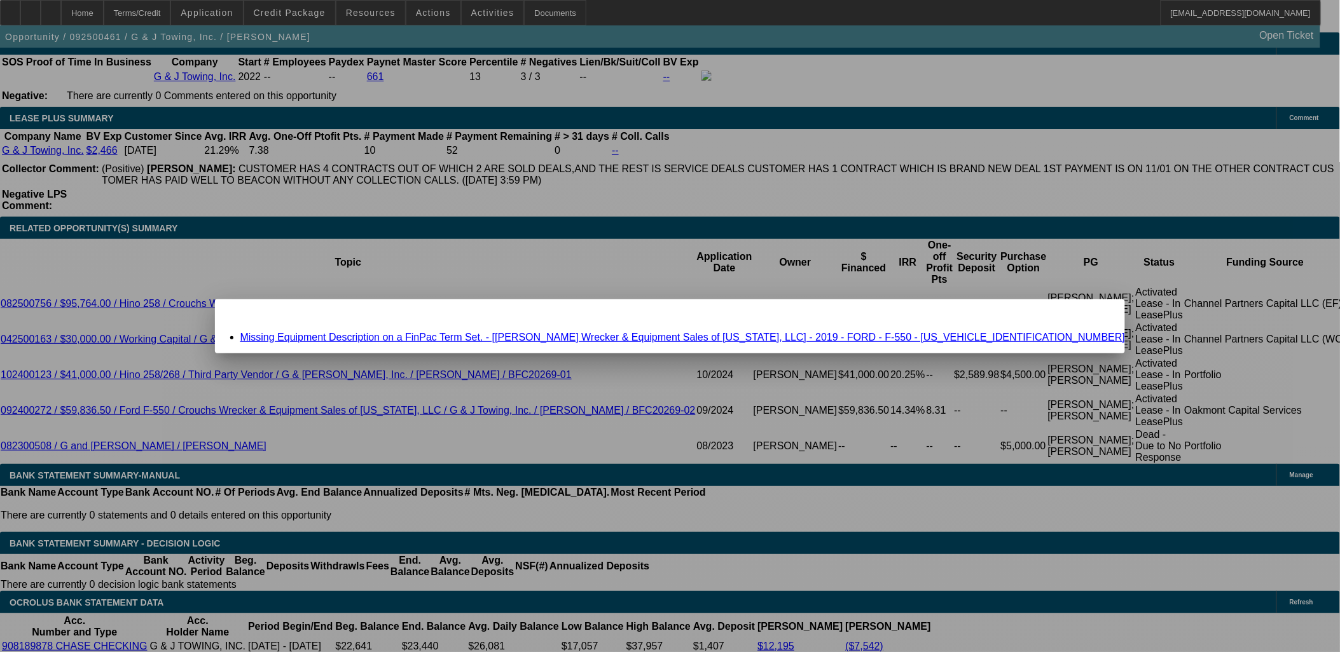
scroll to position [0, 0]
click at [816, 334] on link "Missing Equipment Description on a FinPac Term Set. - [Crouch's Wrecker & Equip…" at bounding box center [682, 337] width 885 height 11
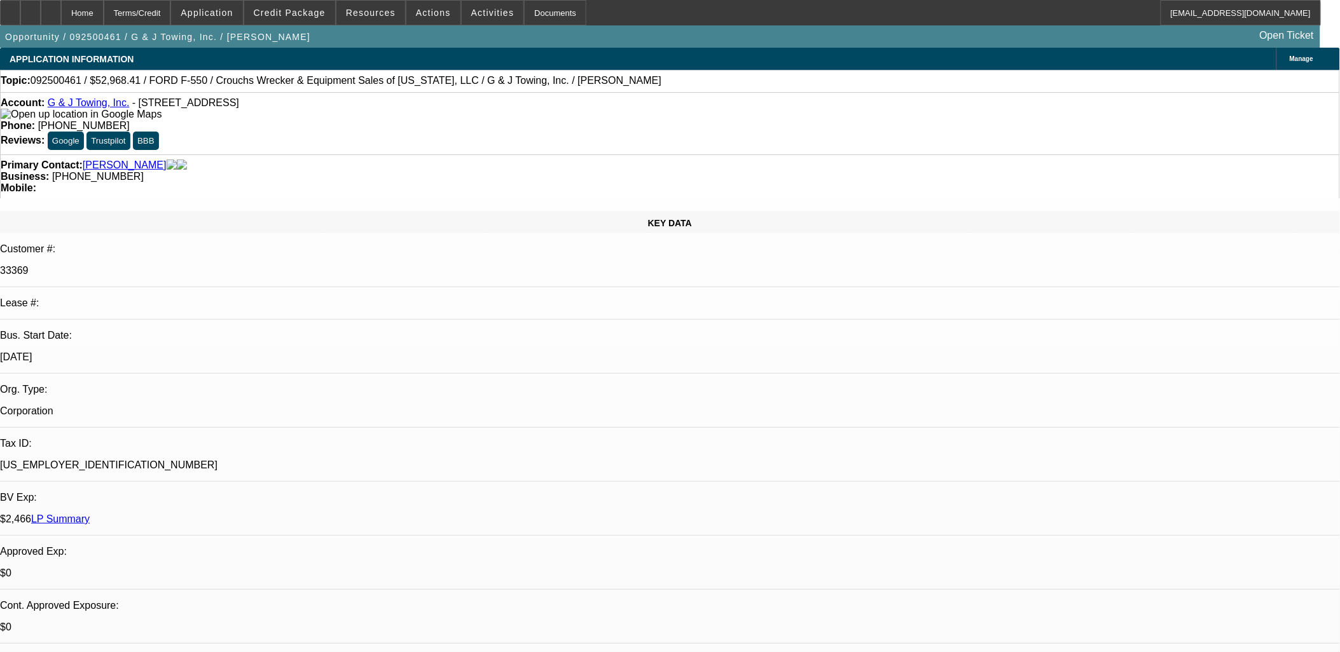
scroll to position [2119, 0]
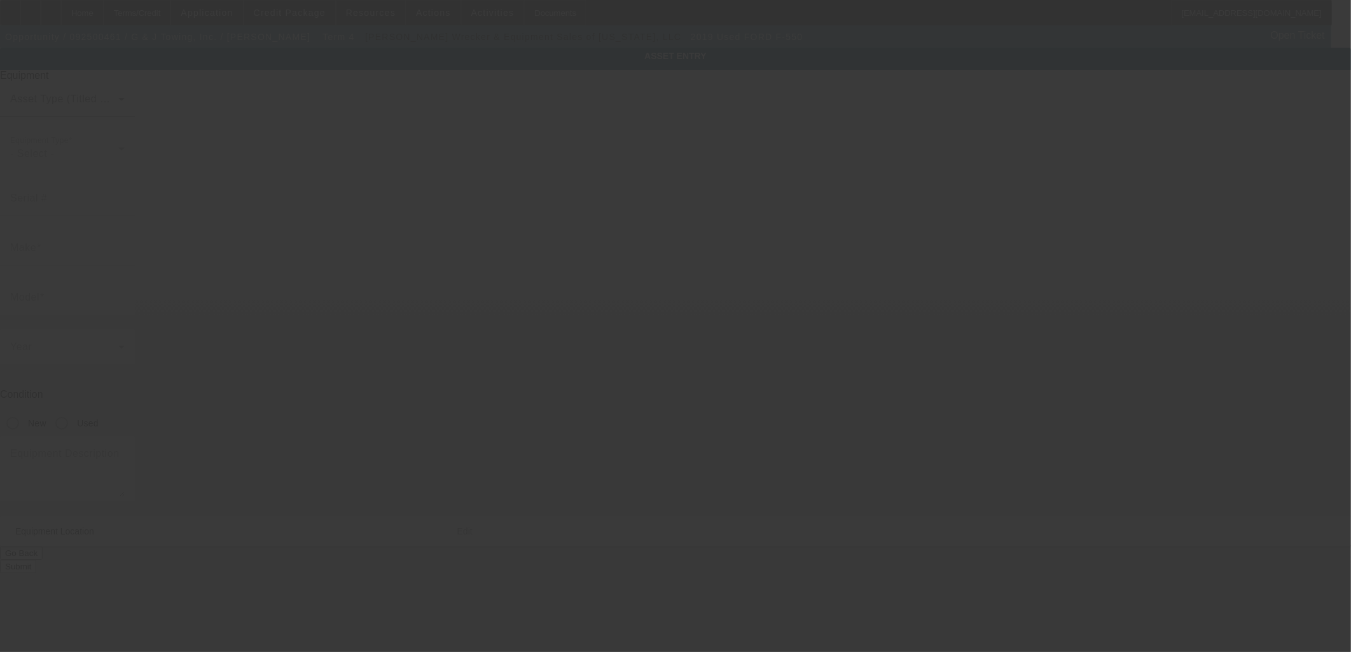
type input "1FDUF5GT0KEF96807"
type input "Ford"
type input "F-550"
radio input "true"
type input "2125 Avocado Ave"
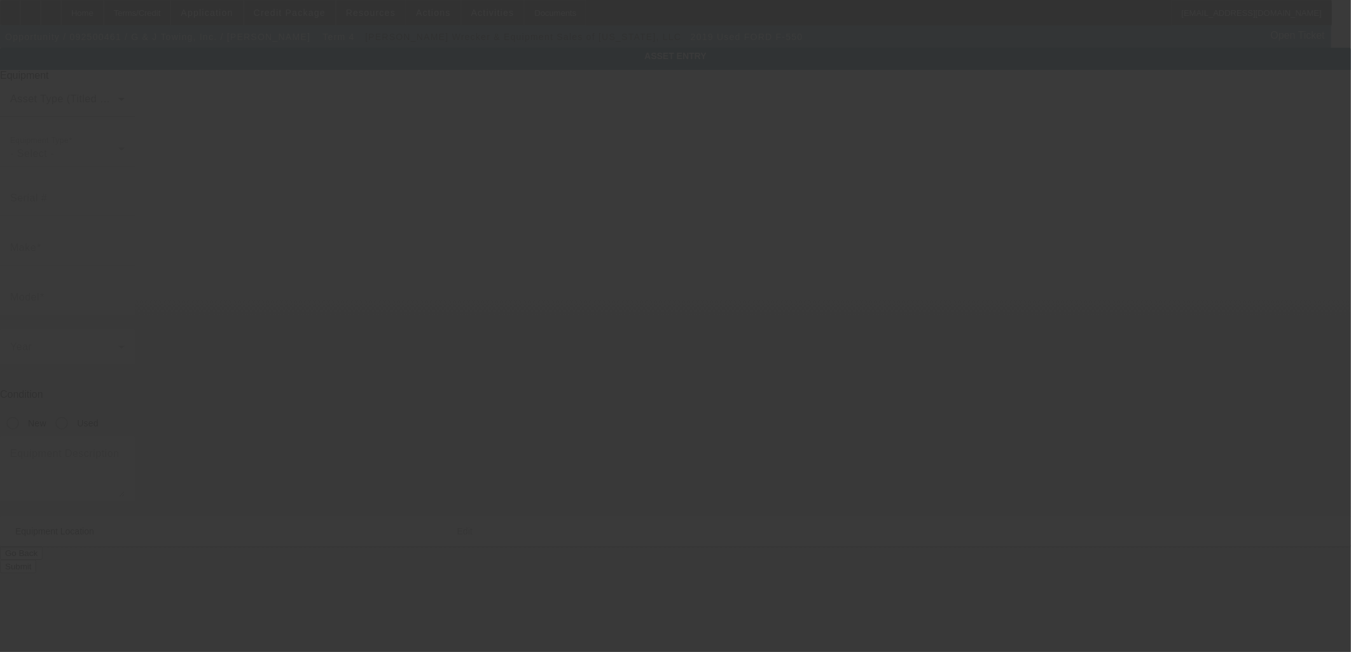
type input "Melbourne"
type input "32935"
type input "Brevard"
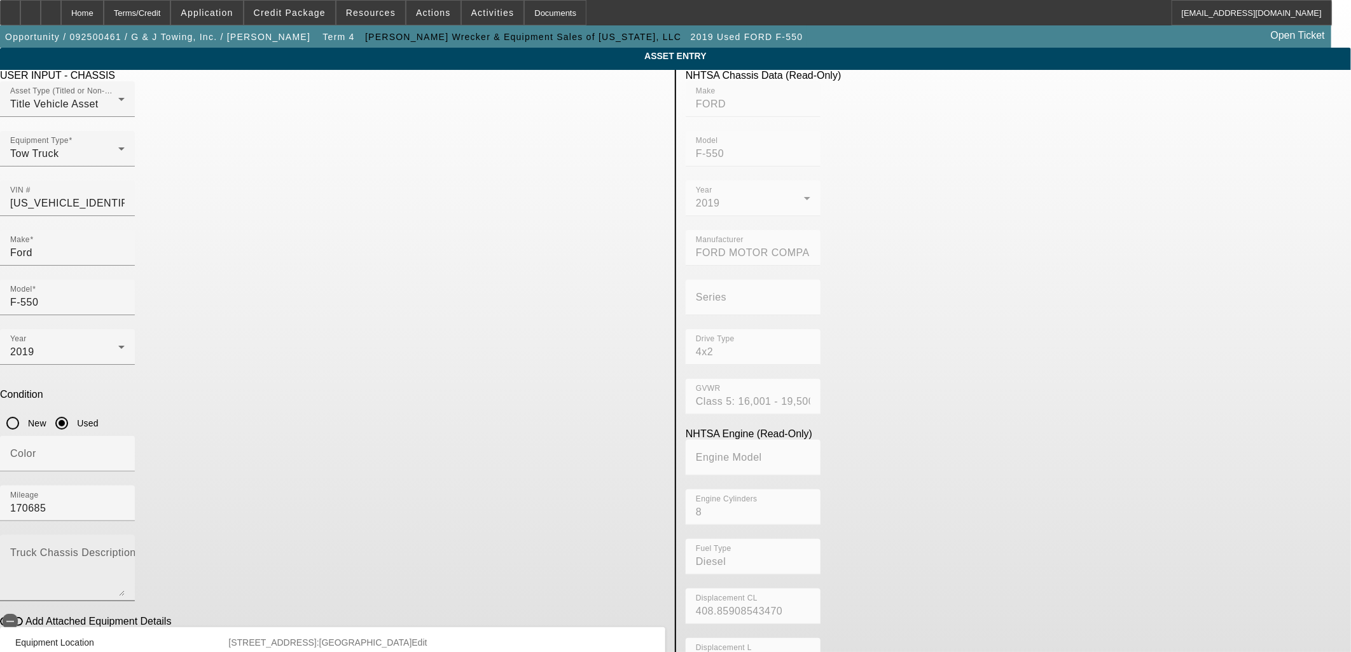
click at [125, 551] on textarea "Truck Chassis Description (Describe the truck chassis only)" at bounding box center [67, 574] width 114 height 46
type textarea "Tow truck"
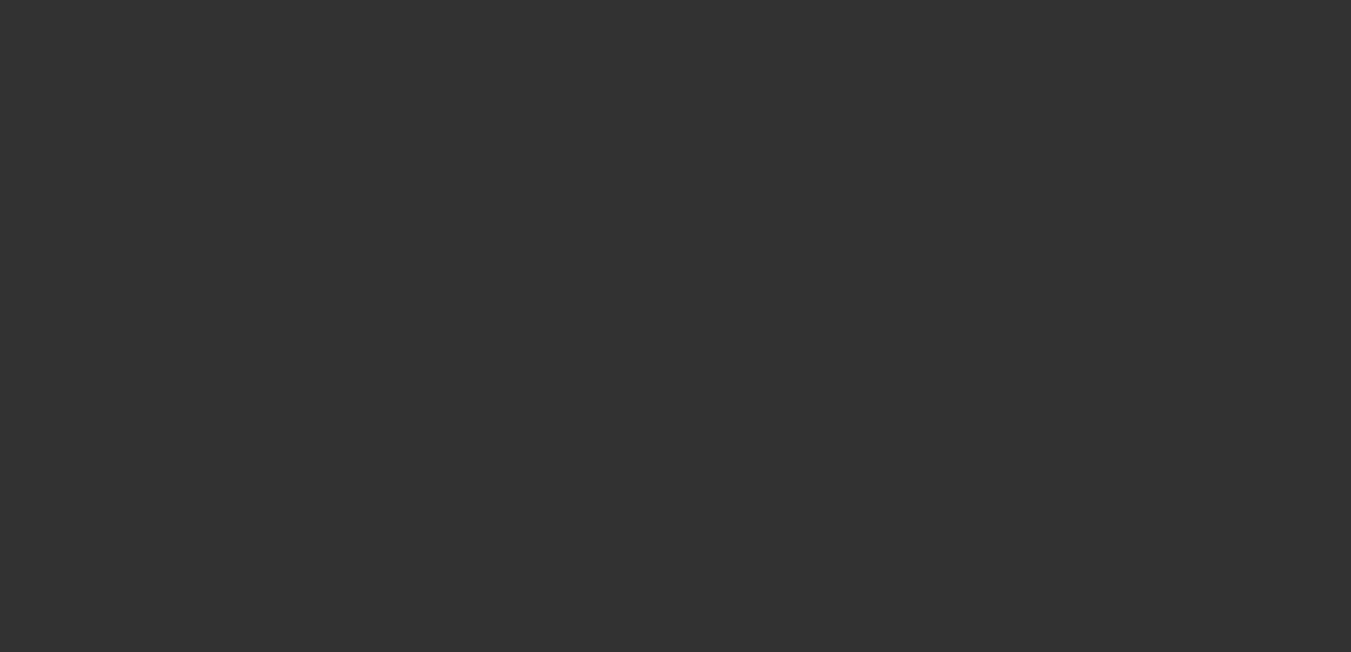
select select "0"
select select "6"
select select "0"
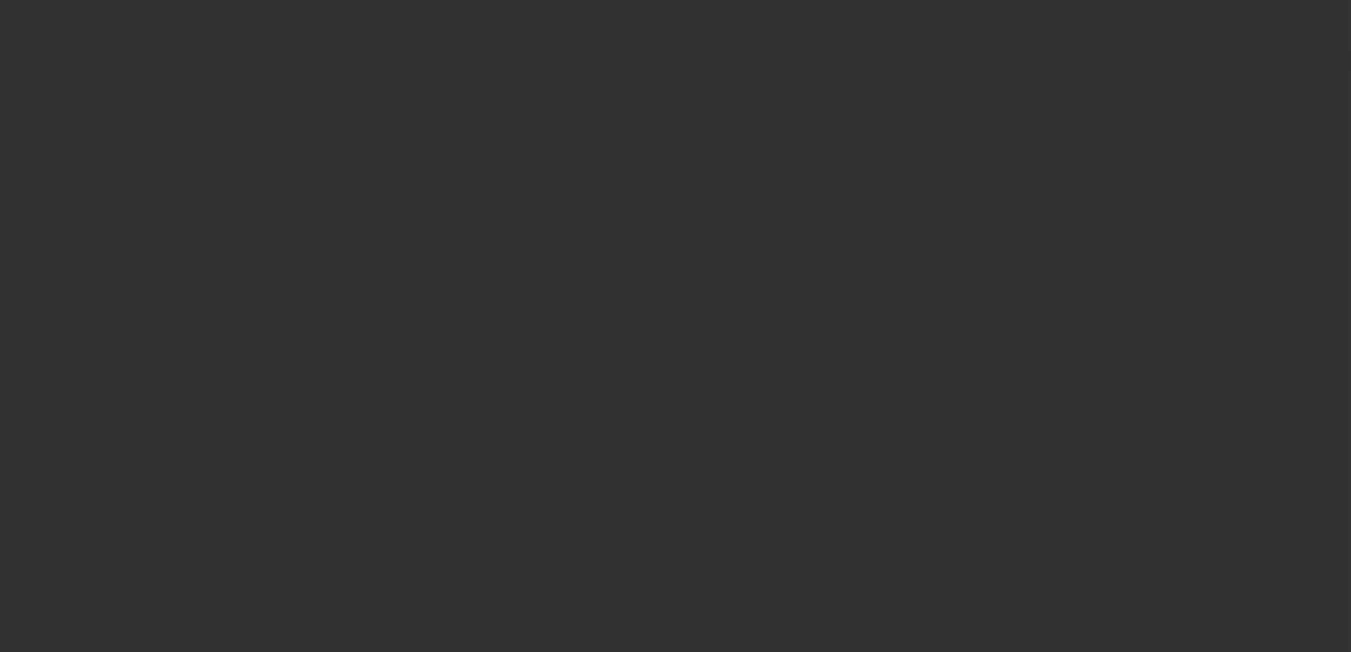
select select "0"
select select "6"
select select "0"
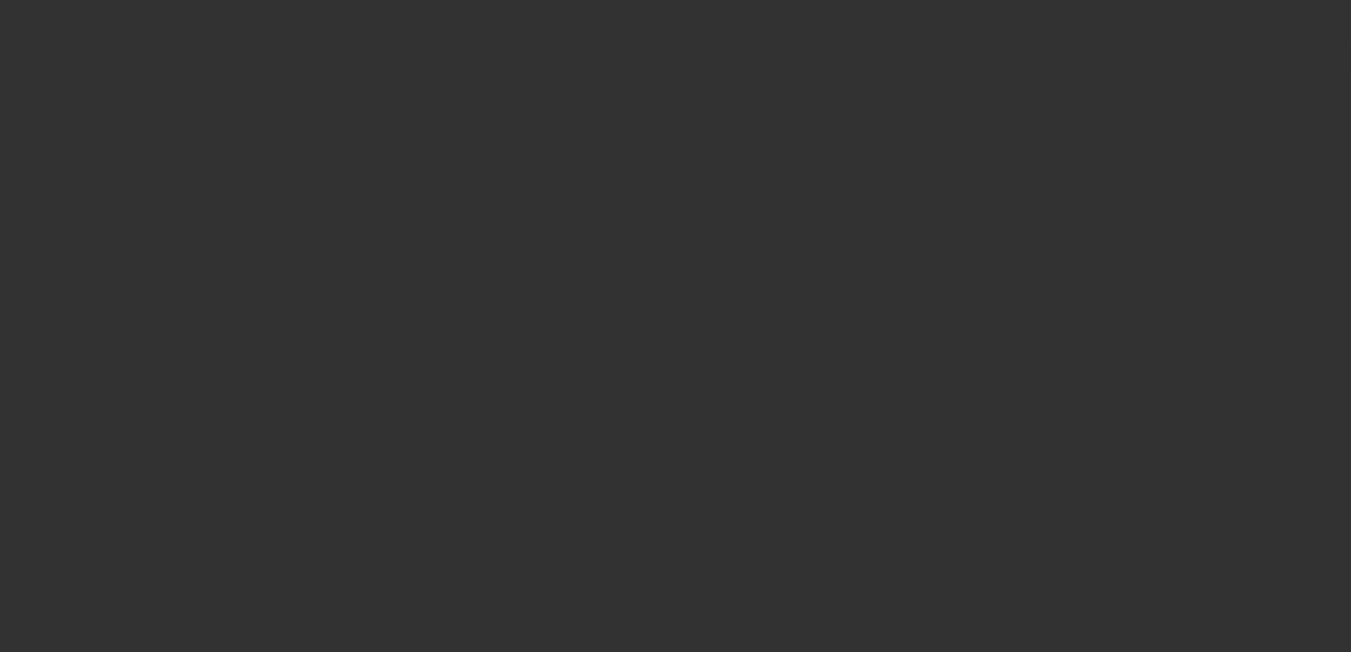
select select "0"
select select "6"
select select "0"
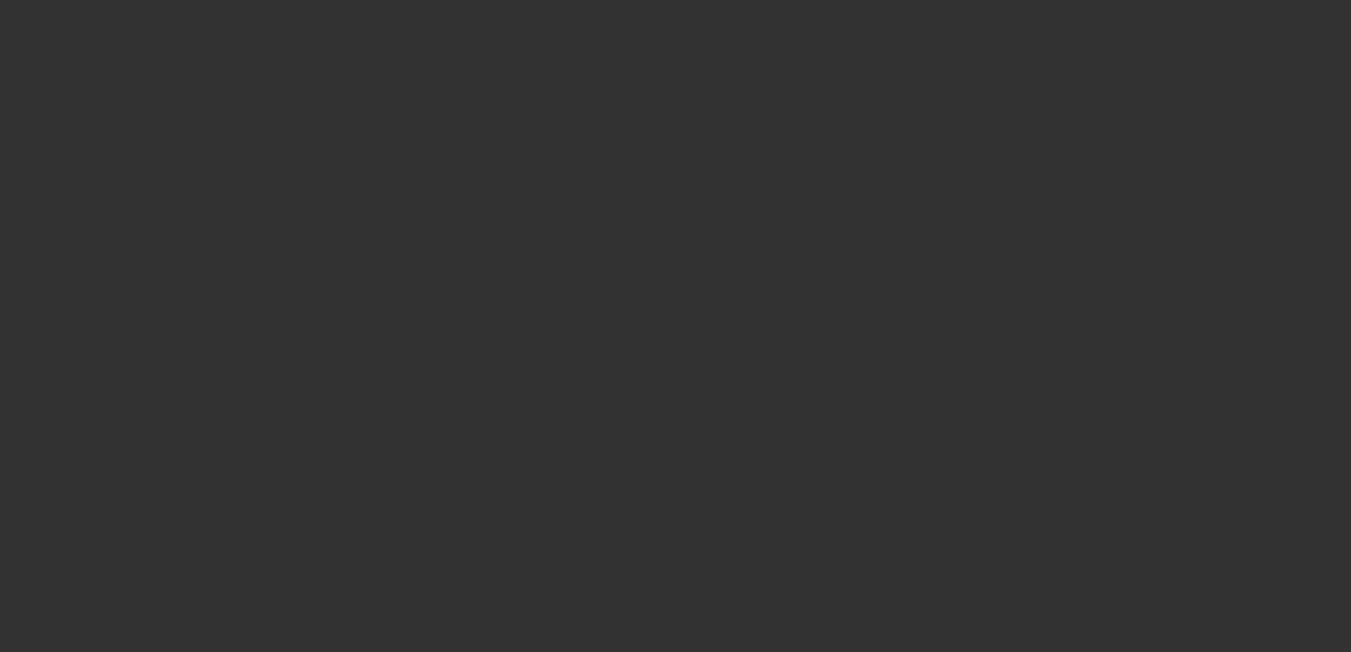
select select "6"
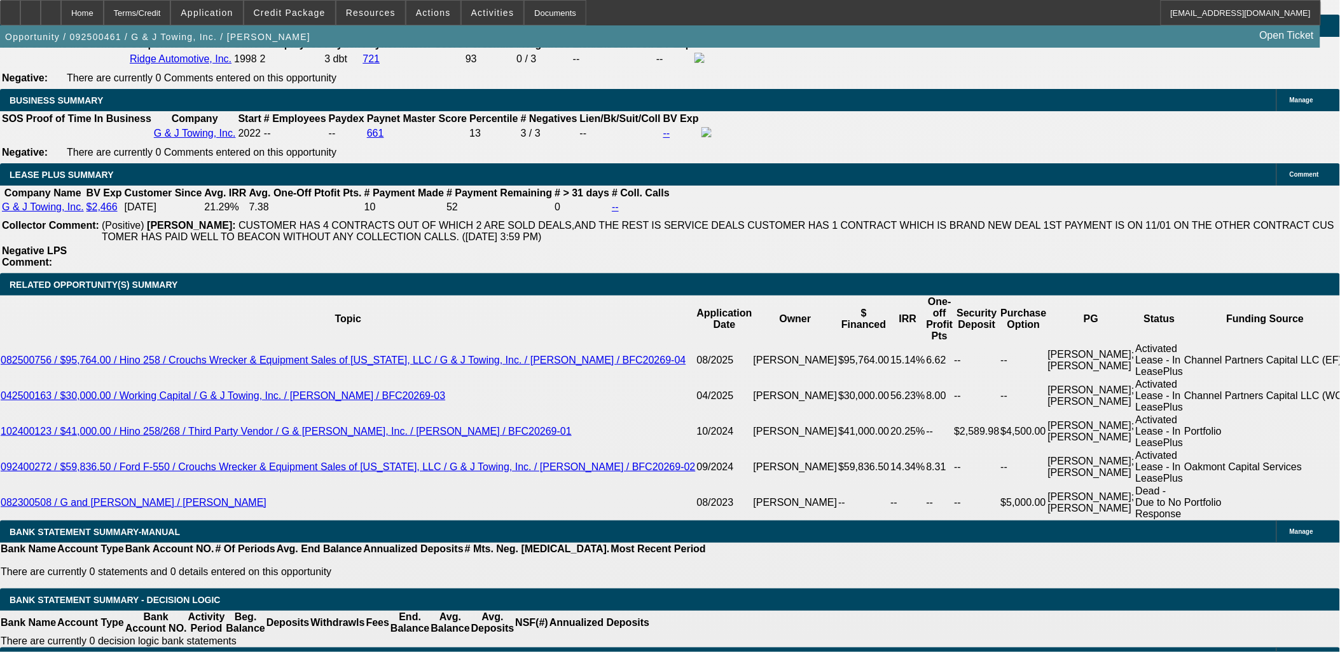
scroll to position [2119, 0]
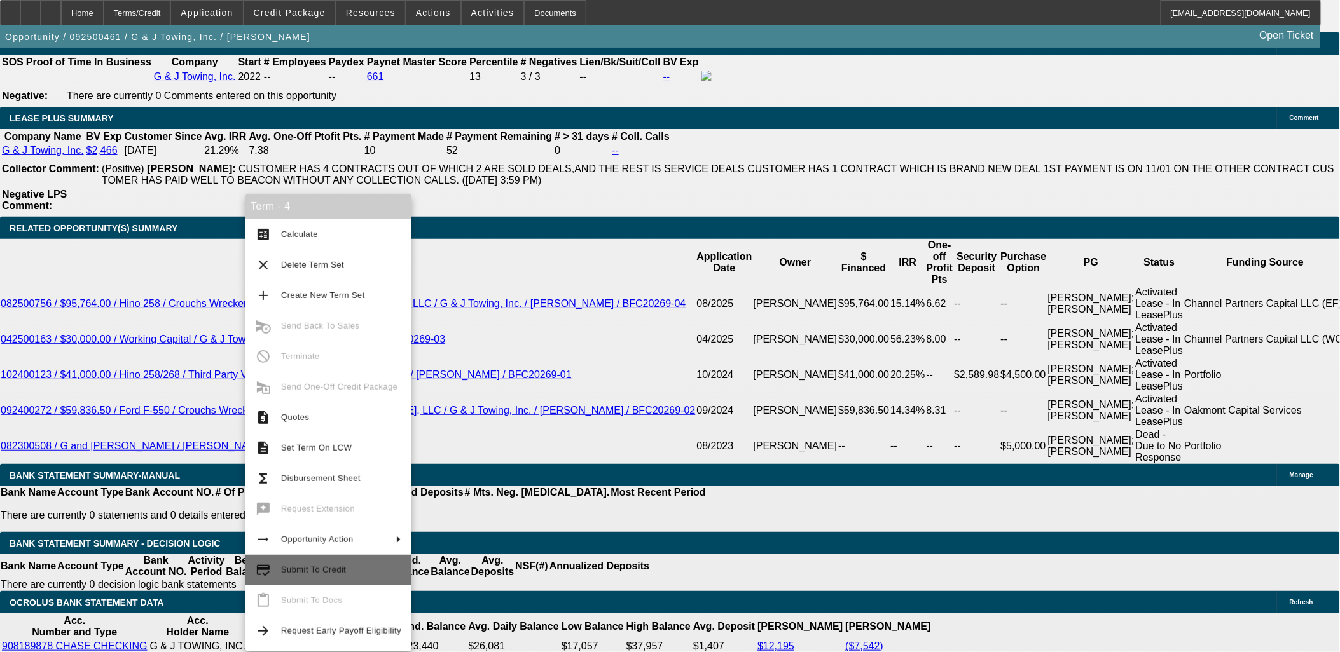
click at [333, 575] on span "Submit To Credit" at bounding box center [341, 570] width 120 height 15
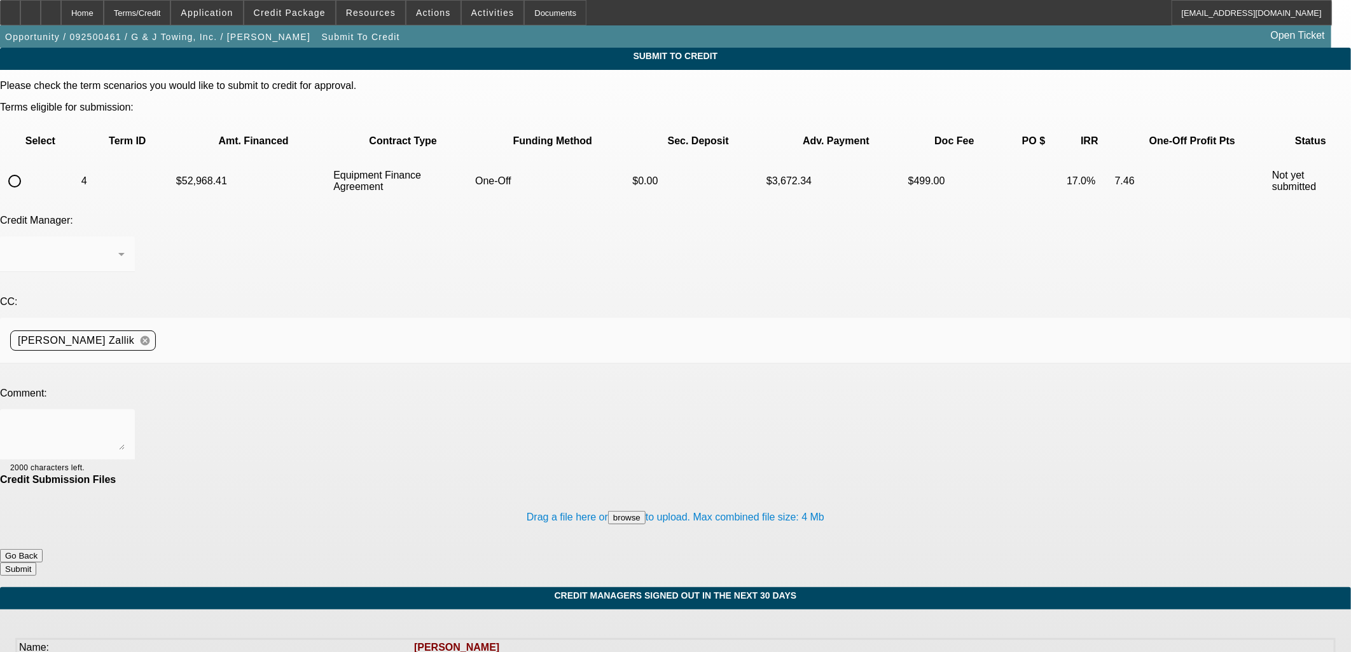
click at [27, 168] on input "radio" at bounding box center [14, 180] width 25 height 25
radio input "true"
click at [301, 292] on div at bounding box center [675, 326] width 1351 height 652
click at [125, 420] on textarea at bounding box center [67, 435] width 114 height 31
type textarea "Please send back to FinPac to review for an approval. Thanks, [PERSON_NAME]"
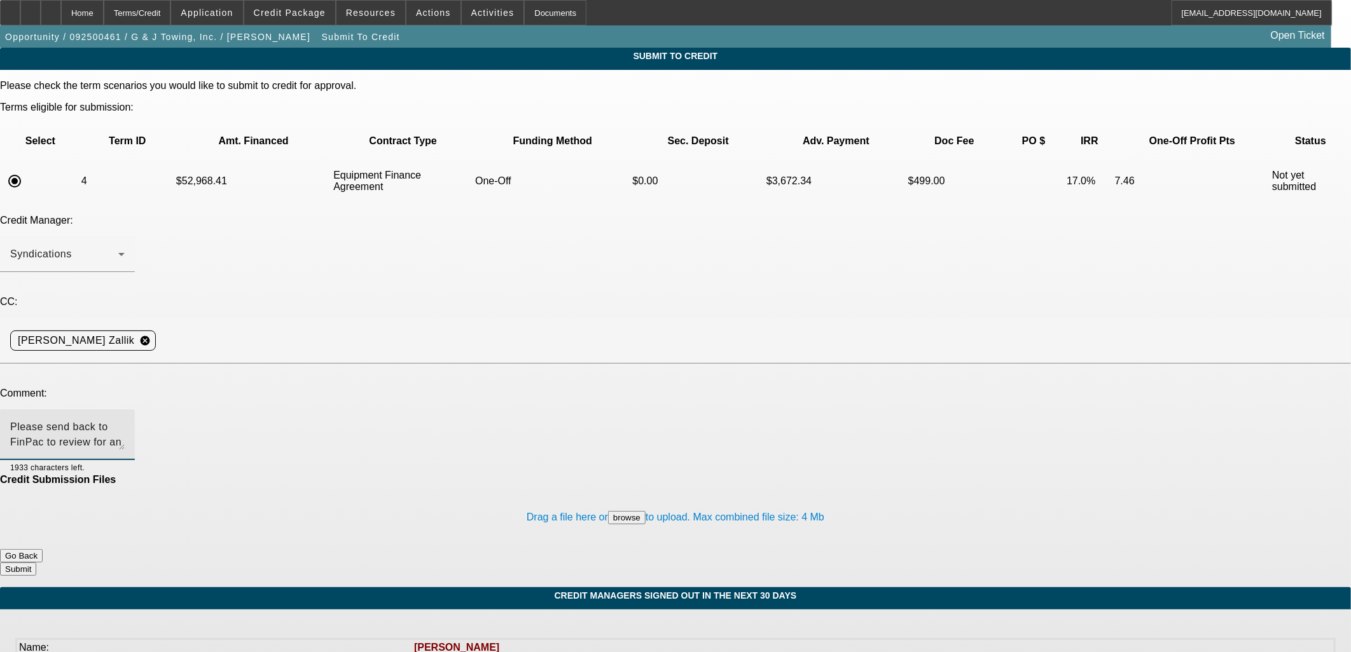
drag, startPoint x: 828, startPoint y: 467, endPoint x: 833, endPoint y: 474, distance: 8.1
click at [829, 486] on div "Drag a file here or browse to upload. Max combined file size: 4 Mb" at bounding box center [675, 518] width 1351 height 64
click at [36, 563] on button "Submit" at bounding box center [18, 569] width 36 height 13
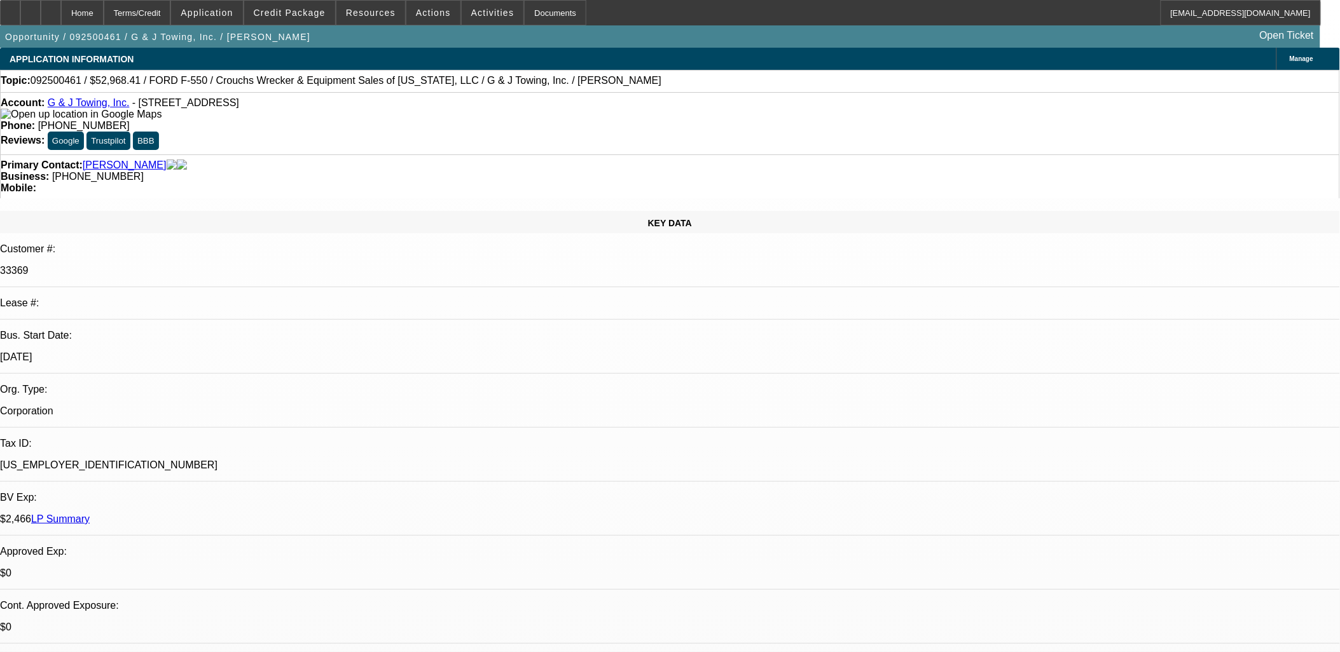
select select "0"
select select "6"
select select "0"
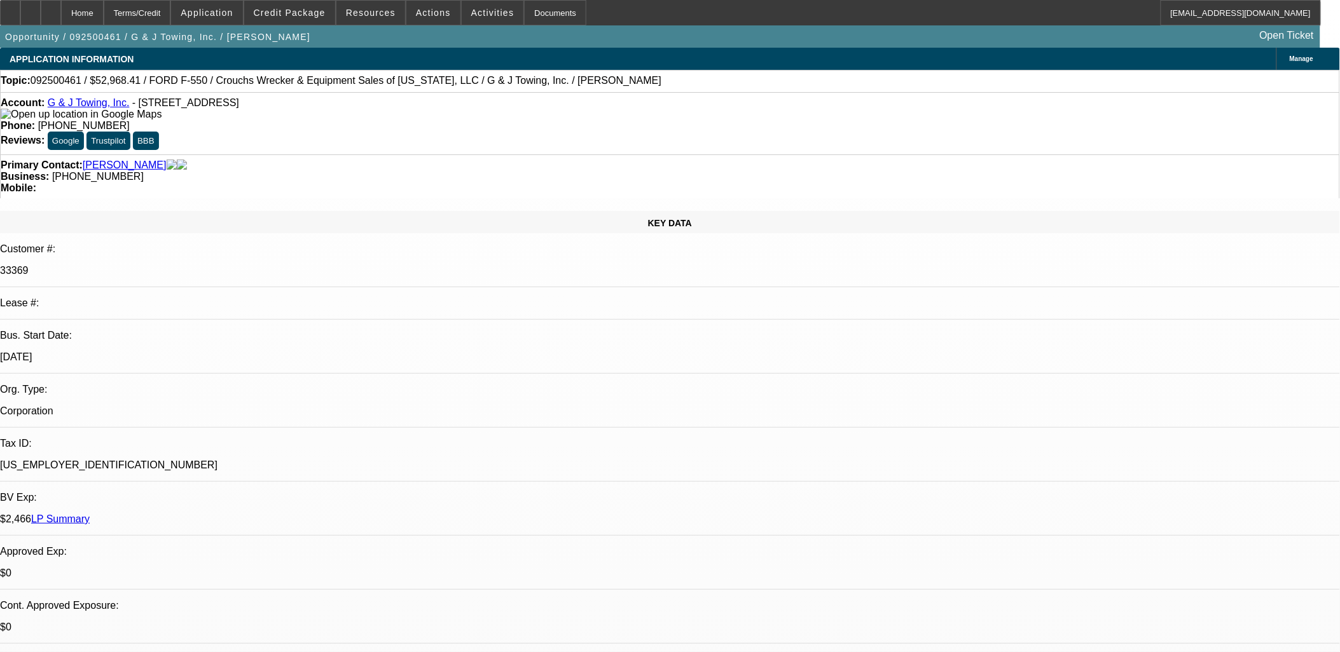
select select "0"
select select "6"
select select "0"
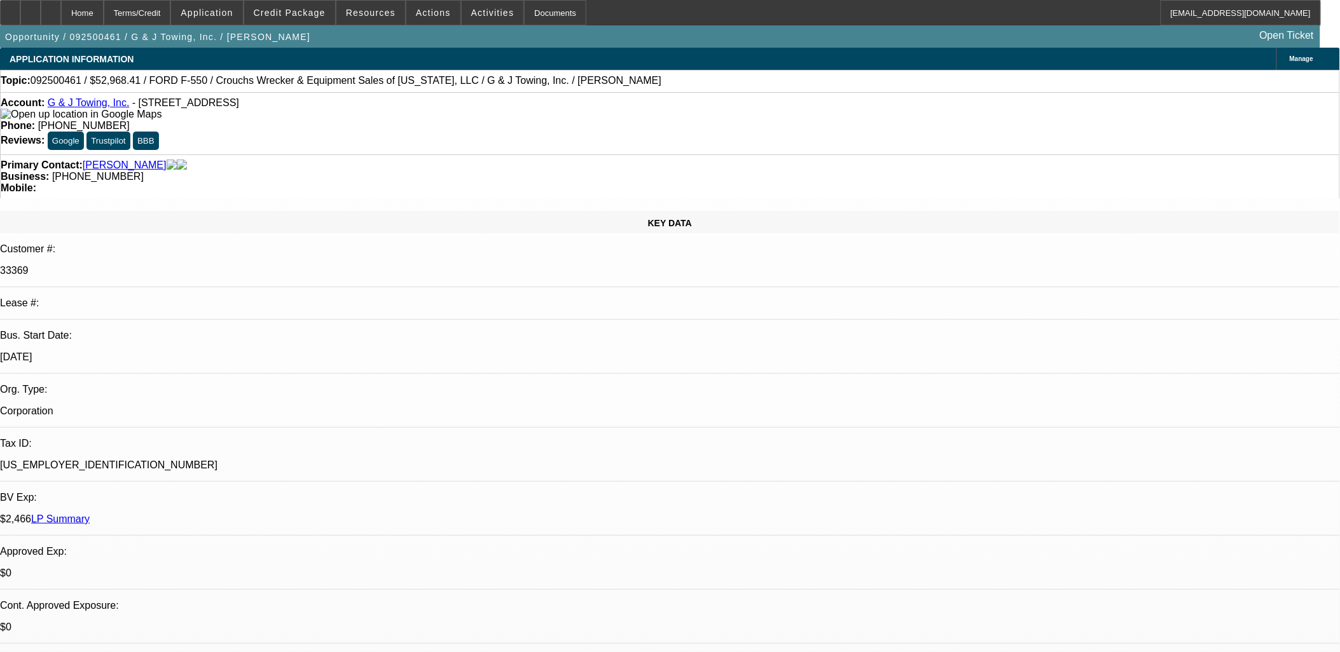
select select "0"
select select "6"
select select "0"
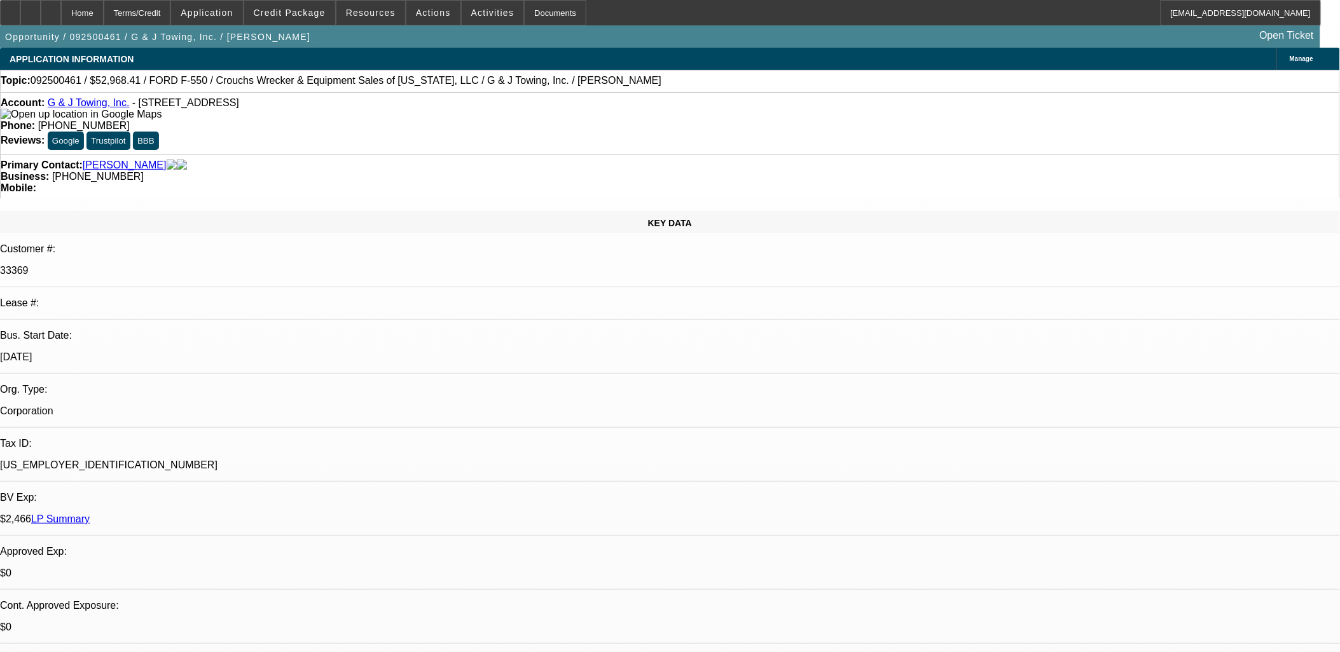
select select "6"
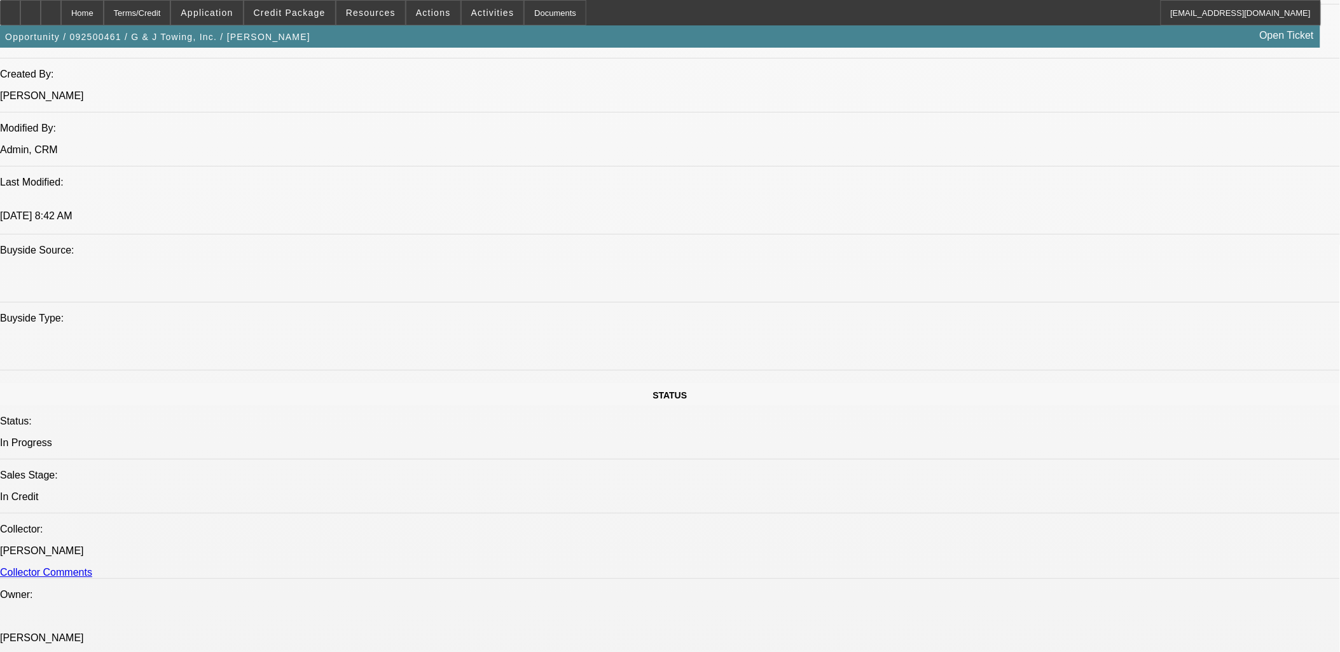
scroll to position [1836, 0]
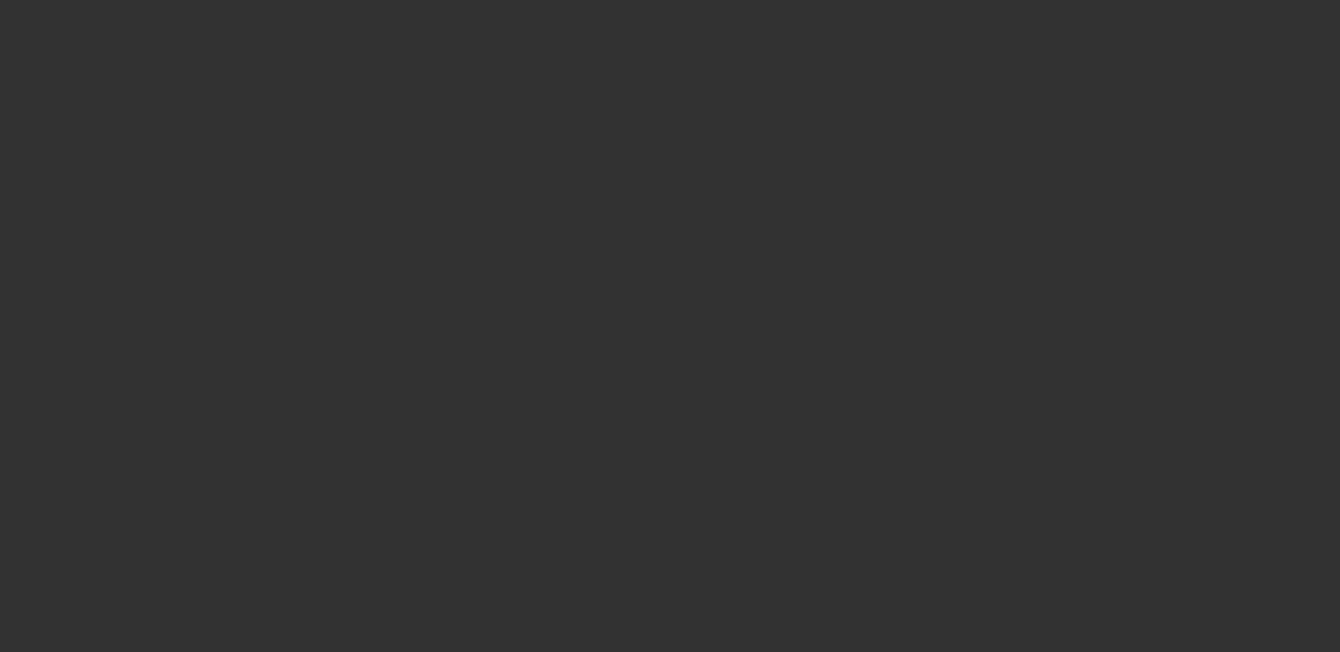
select select "0"
select select "2"
select select "0"
select select "6"
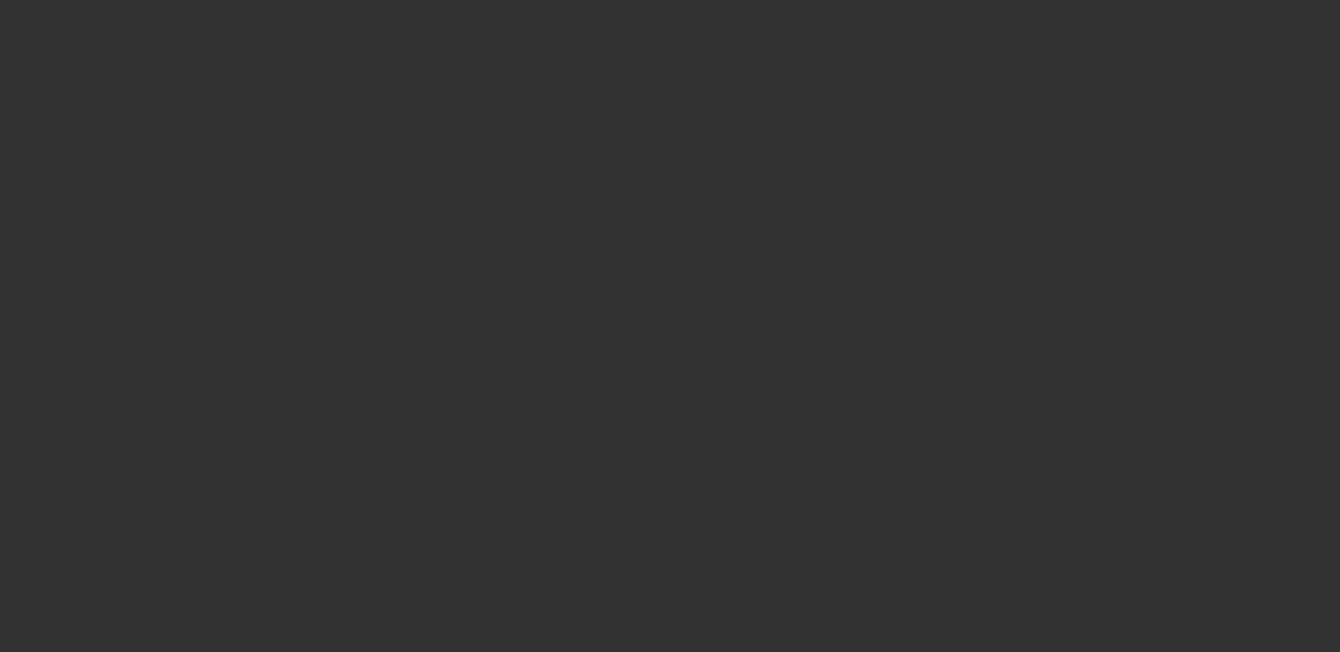
select select "0"
select select "3"
select select "0"
select select "6"
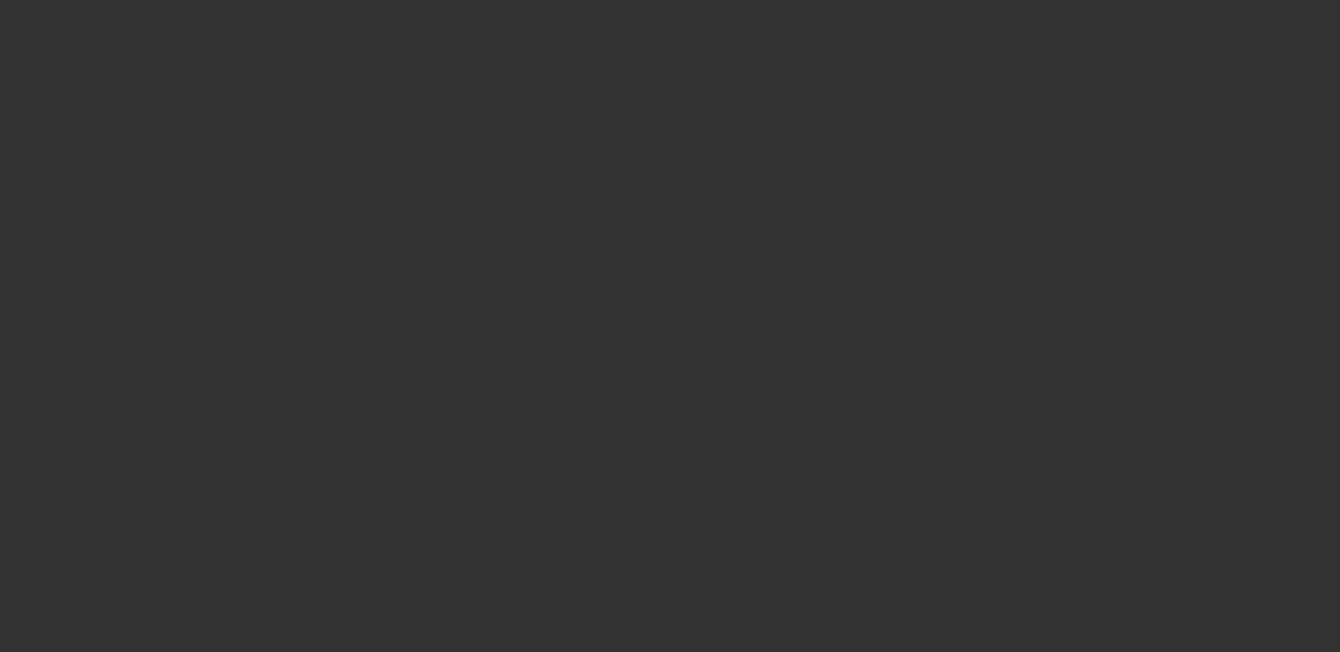
select select "0"
select select "3"
select select "0"
select select "2"
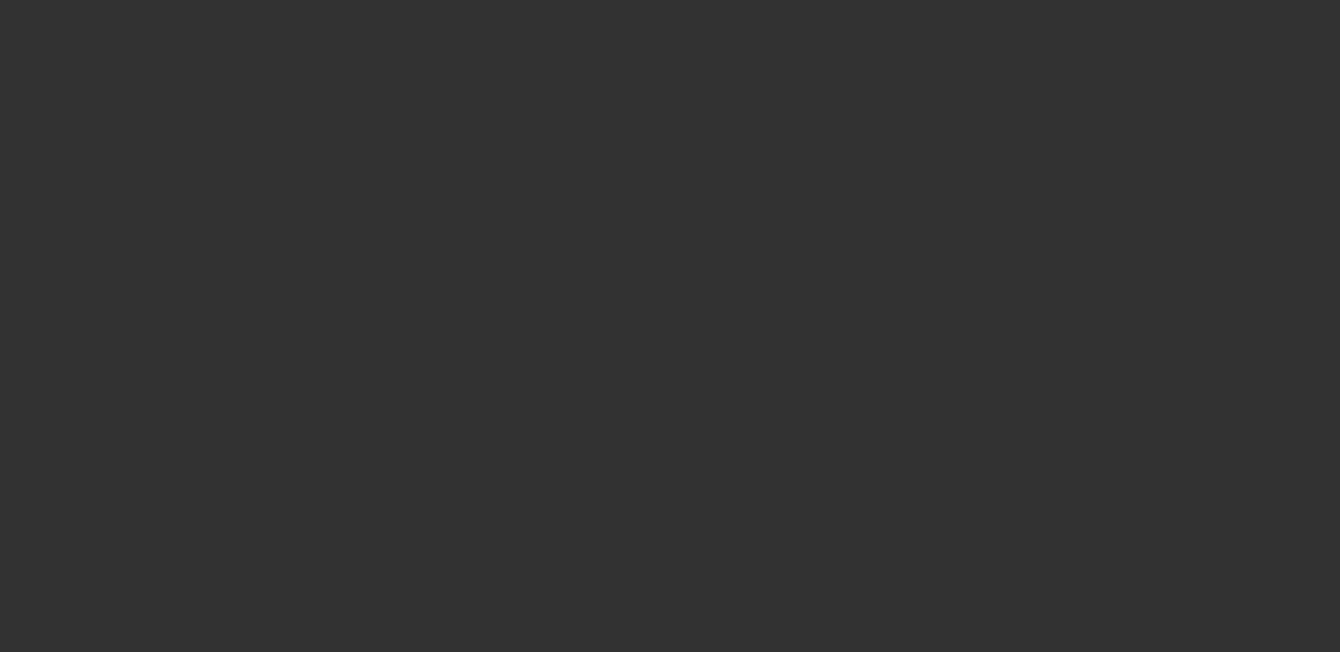
select select "0"
select select "3"
select select "0"
select select "2"
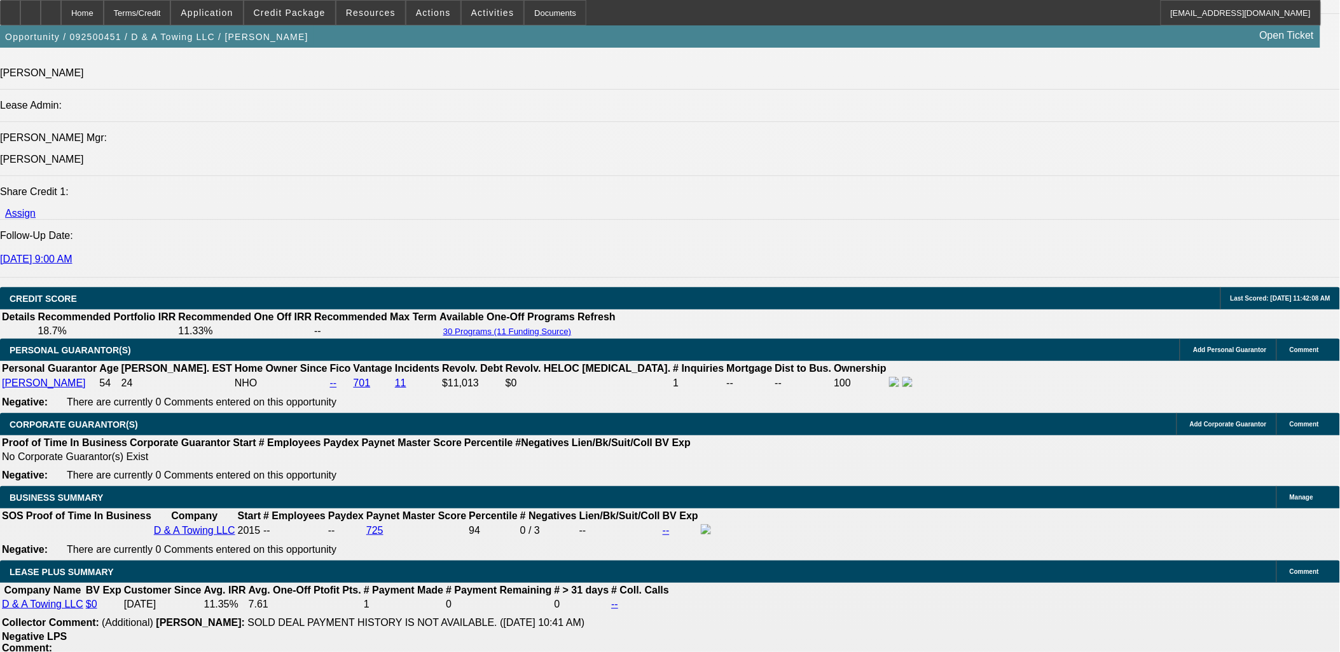
scroll to position [1314, 0]
drag, startPoint x: 965, startPoint y: 223, endPoint x: 976, endPoint y: 226, distance: 12.1
drag, startPoint x: 976, startPoint y: 226, endPoint x: 830, endPoint y: 127, distance: 176.2
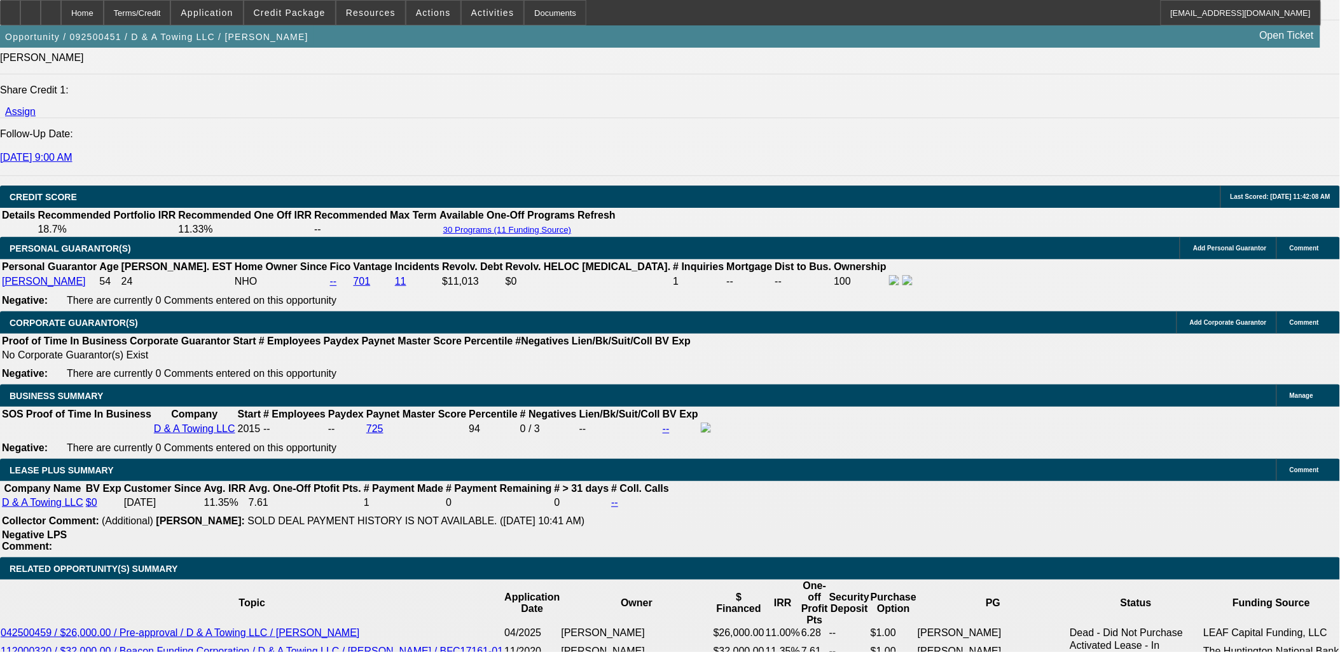
scroll to position [1695, 0]
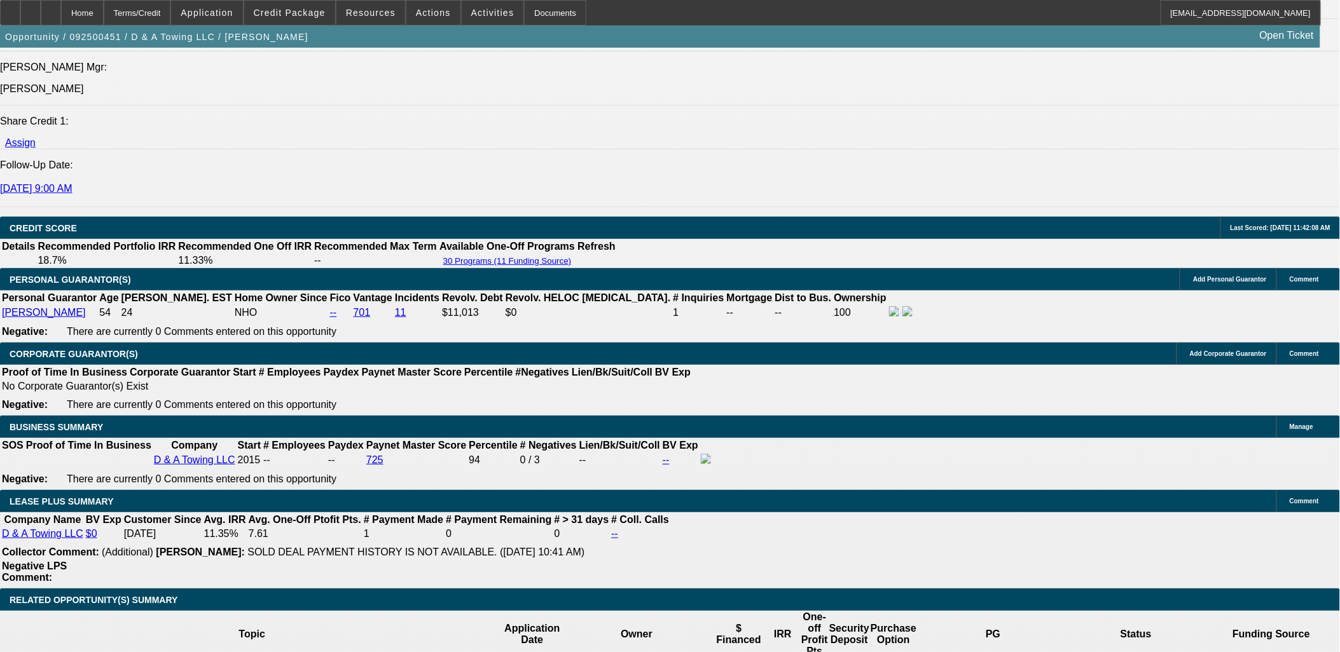
select select "0"
select select "3"
select select "0"
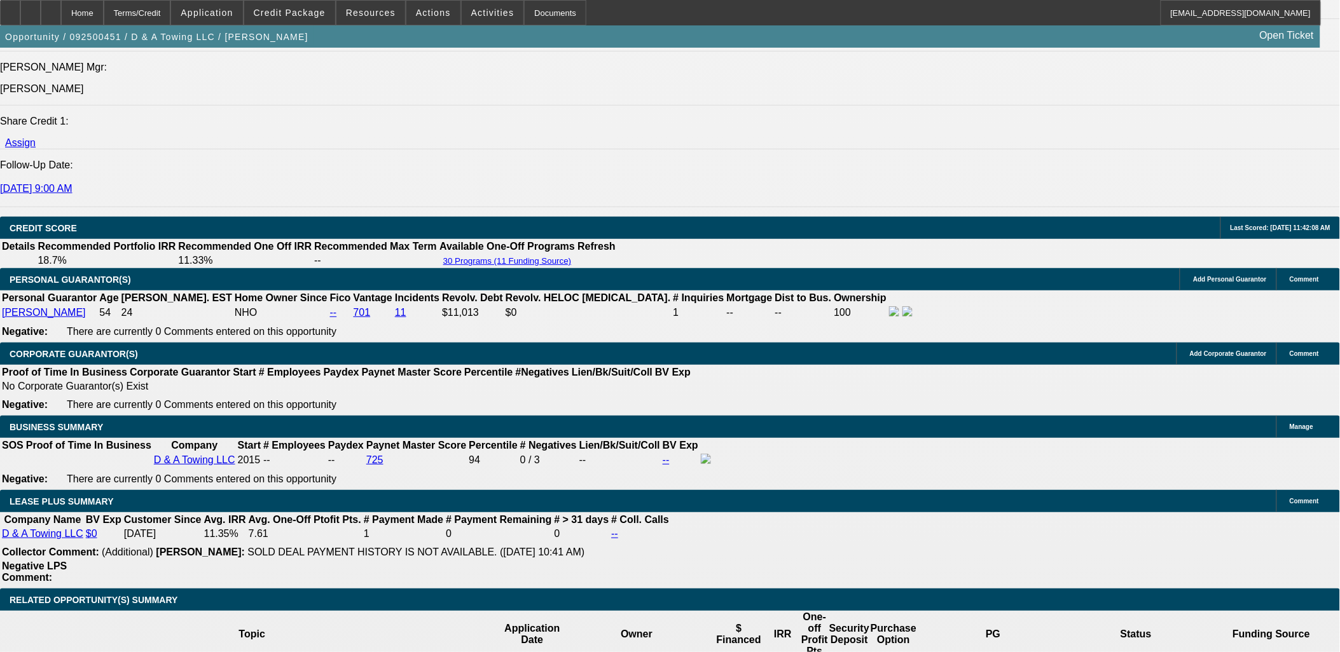
select select "2"
select select "0"
select select "3"
select select "0"
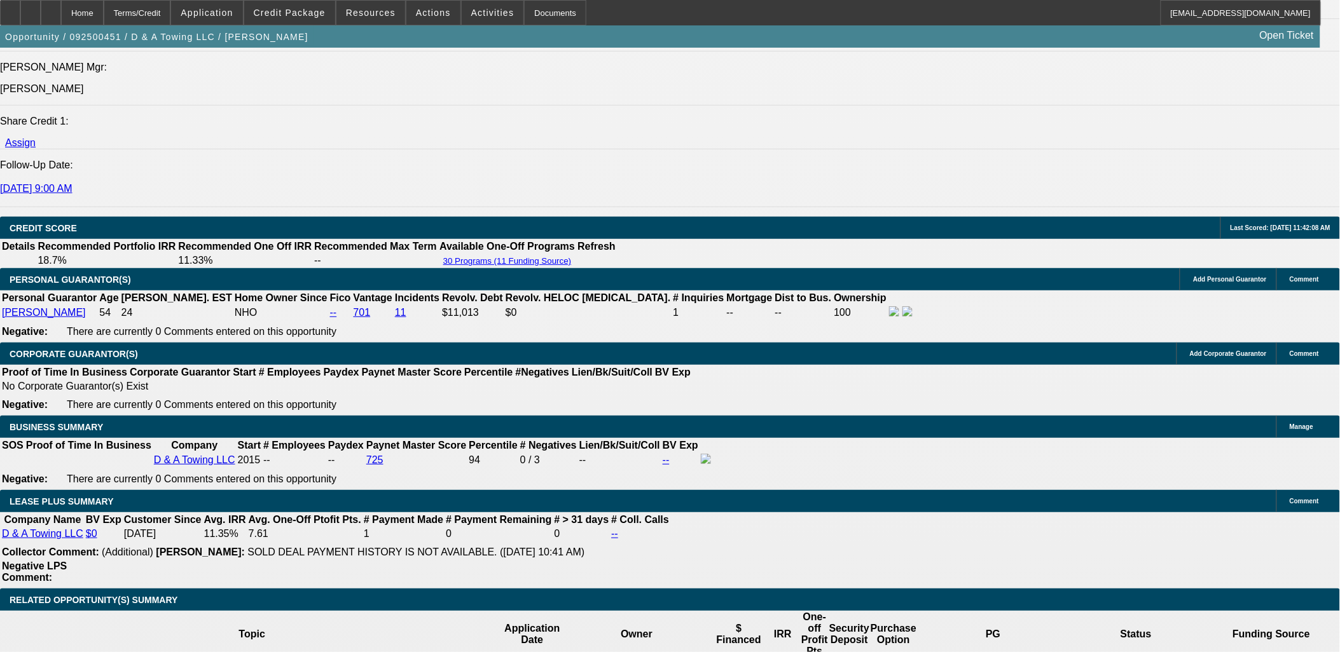
select select "2"
select select "0"
select select "3"
select select "0"
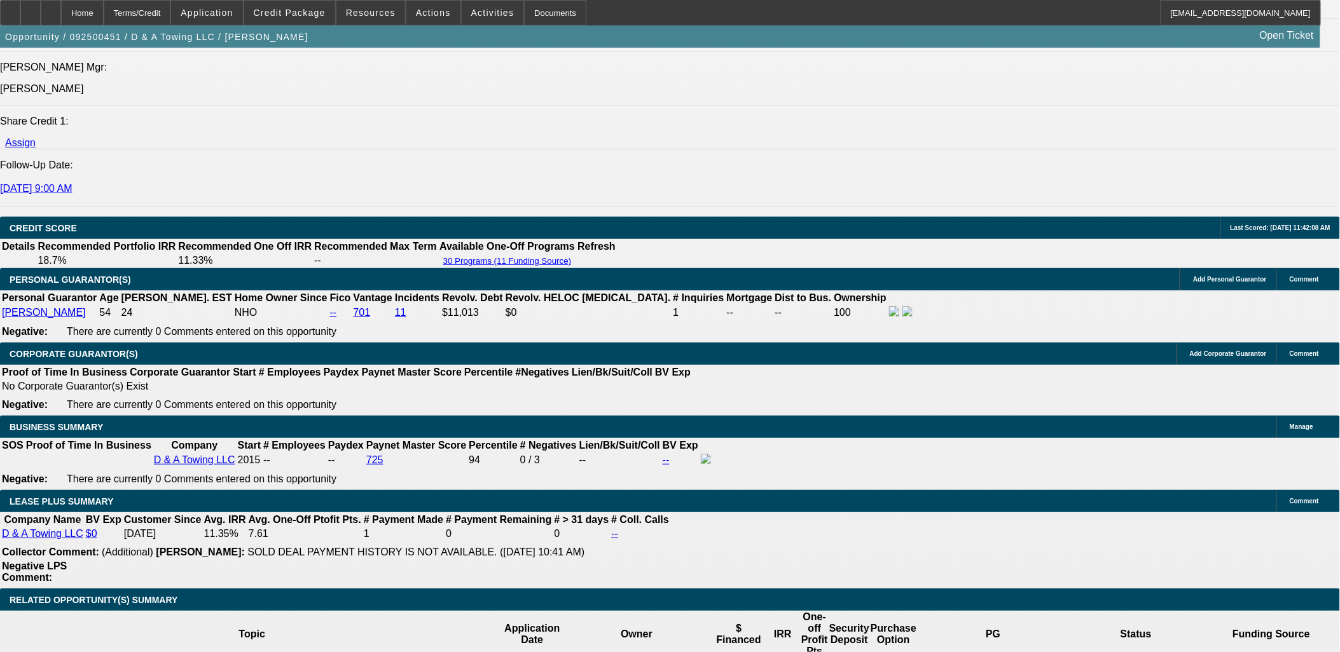
select select "2"
select select "0"
select select "2"
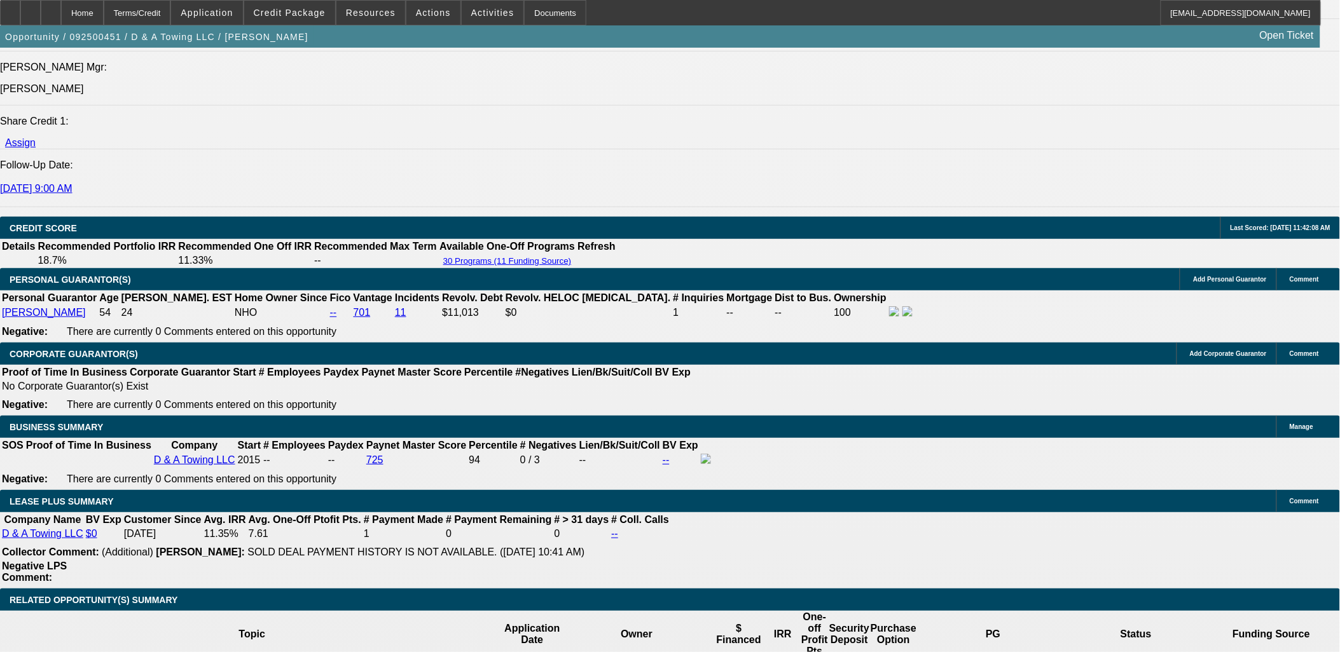
select select "0"
select select "6"
select select "0"
select select "3"
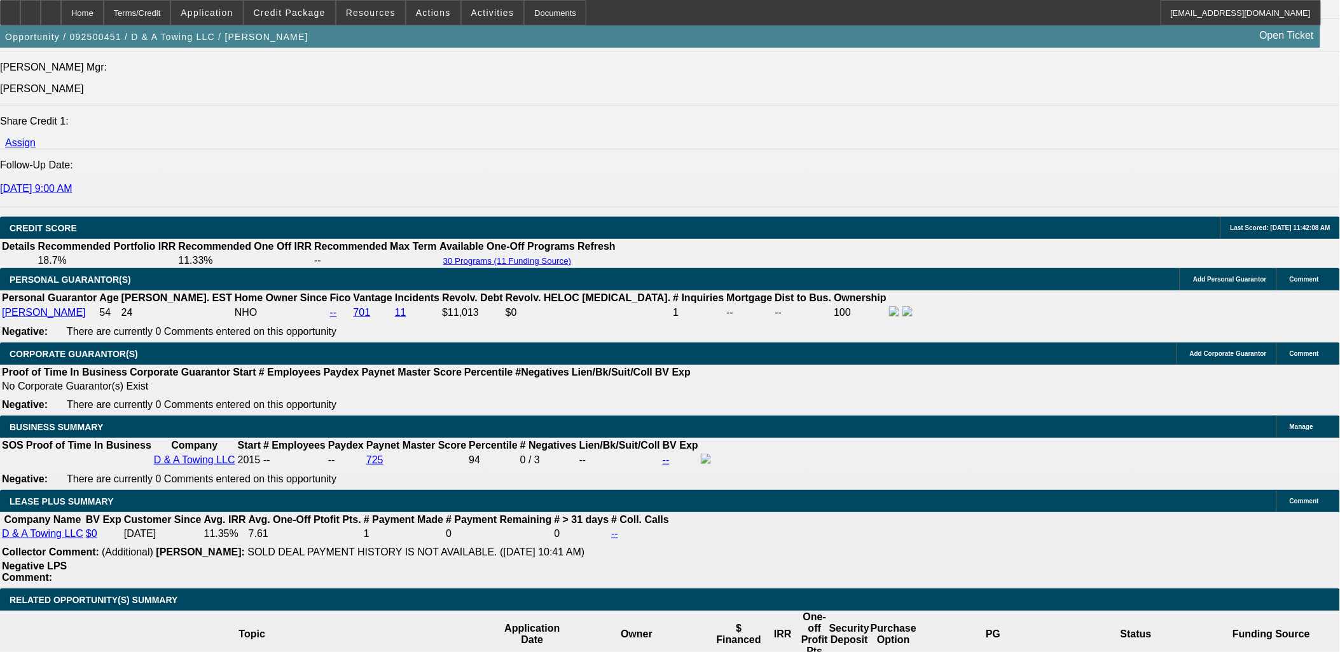
select select "0"
select select "6"
select select "0"
select select "3"
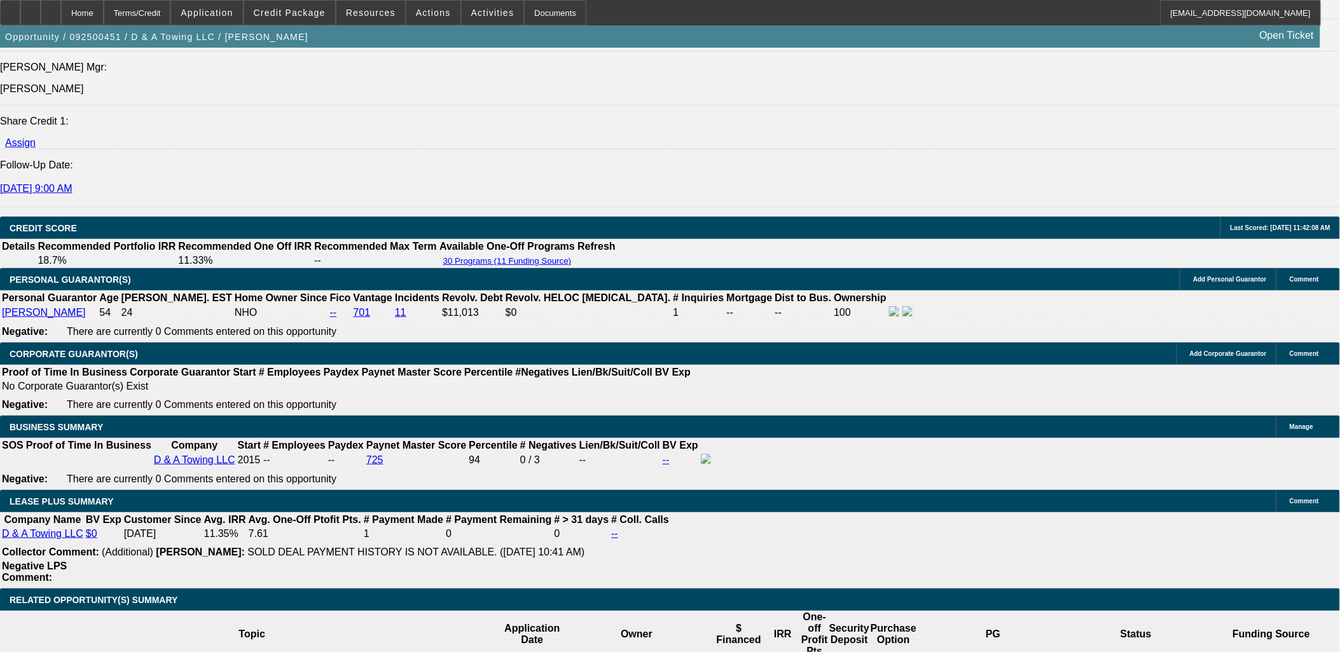
select select "0"
select select "2"
select select "0"
select select "3"
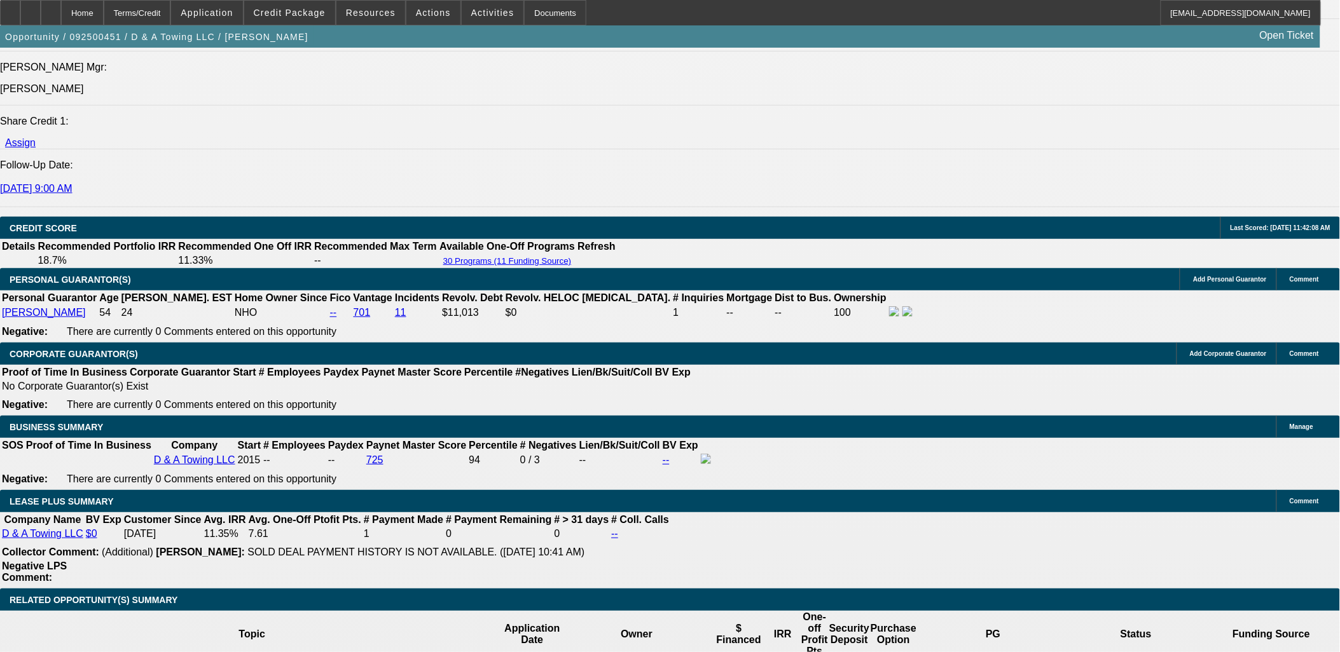
select select "0"
select select "2"
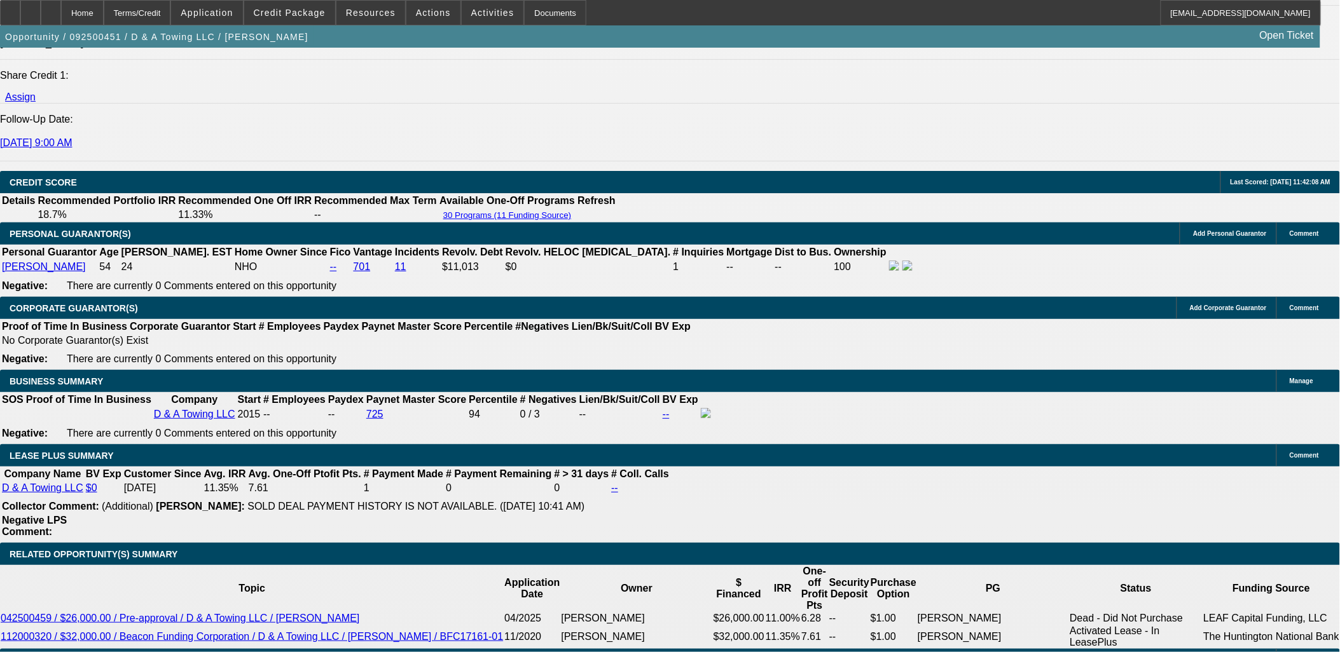
scroll to position [1766, 0]
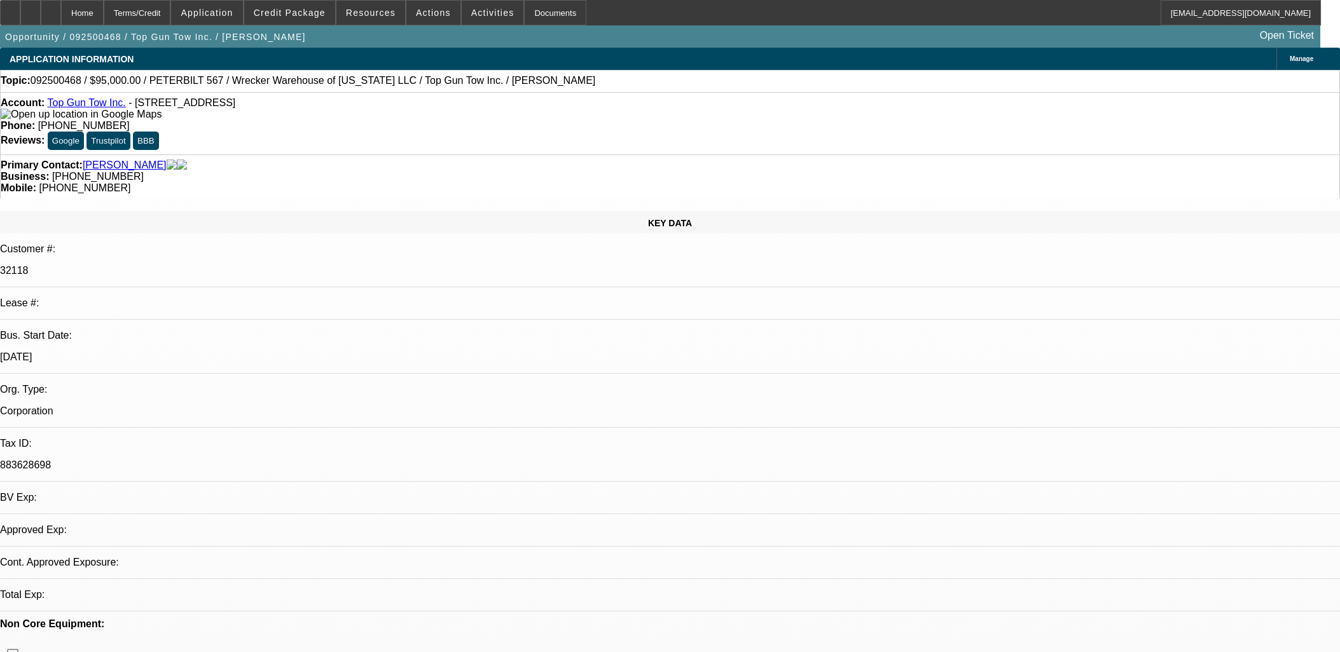
select select "0"
select select "2"
select select "0.1"
select select "4"
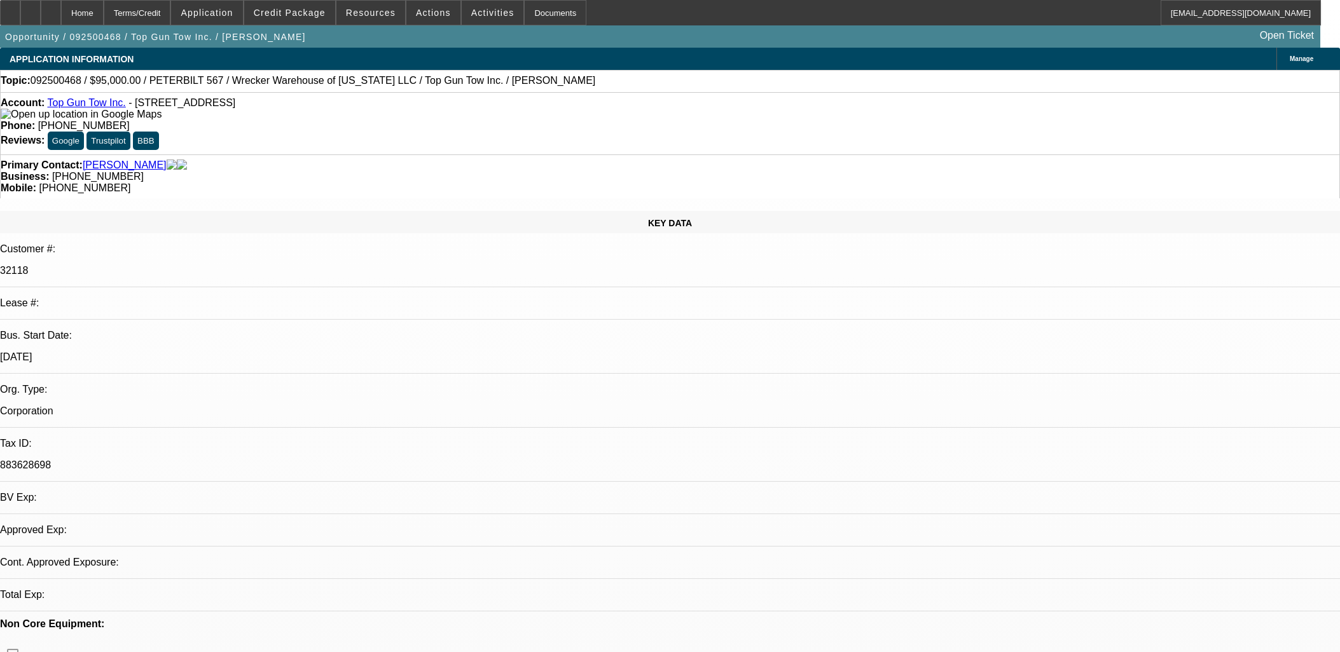
select select "0"
select select "2"
select select "0.1"
select select "4"
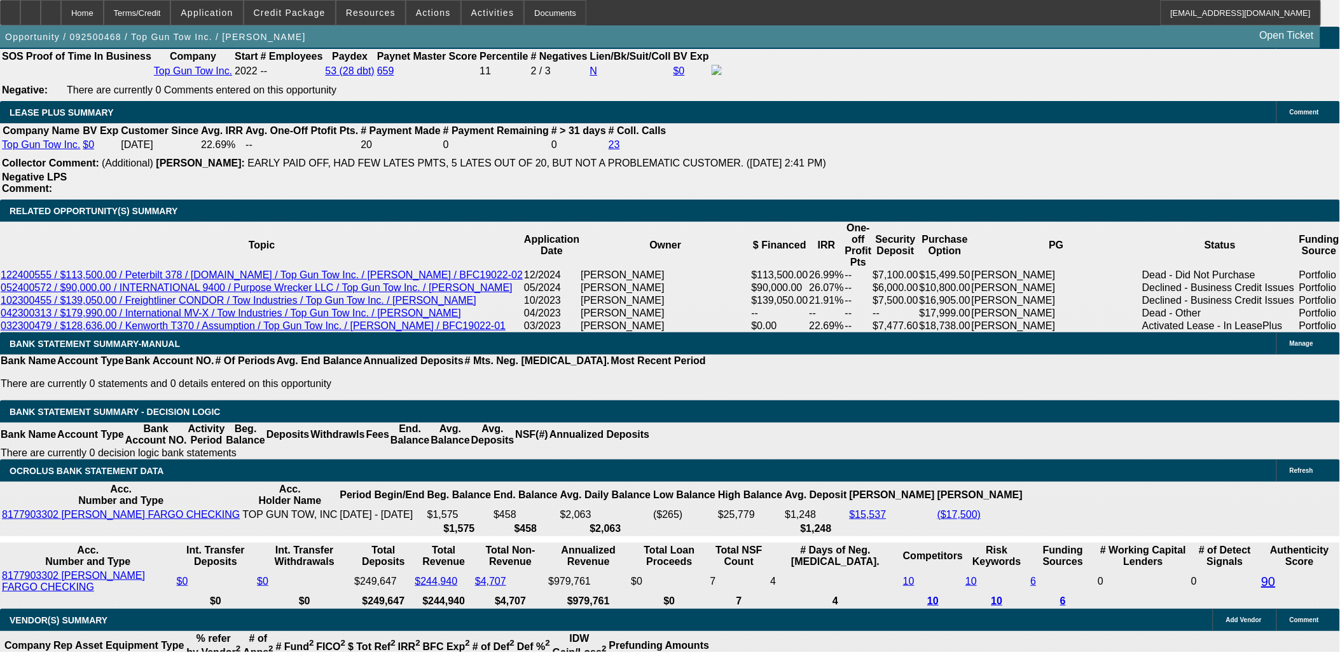
scroll to position [2260, 0]
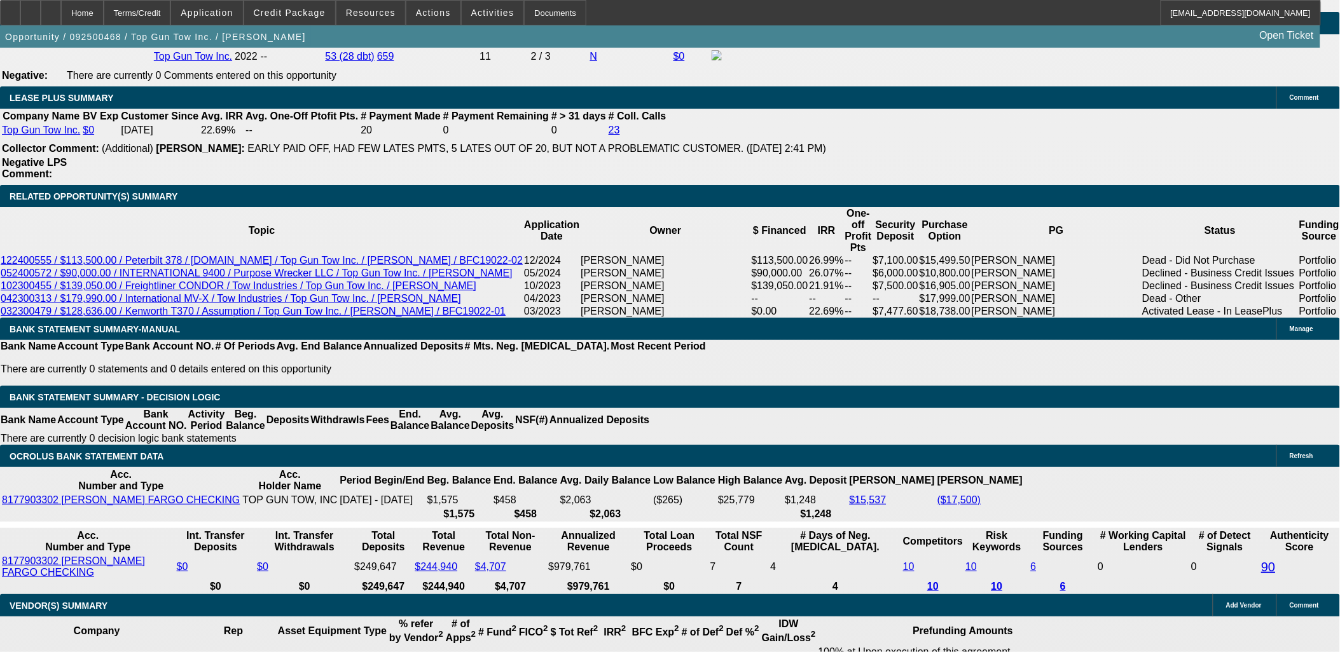
scroll to position [2303, 0]
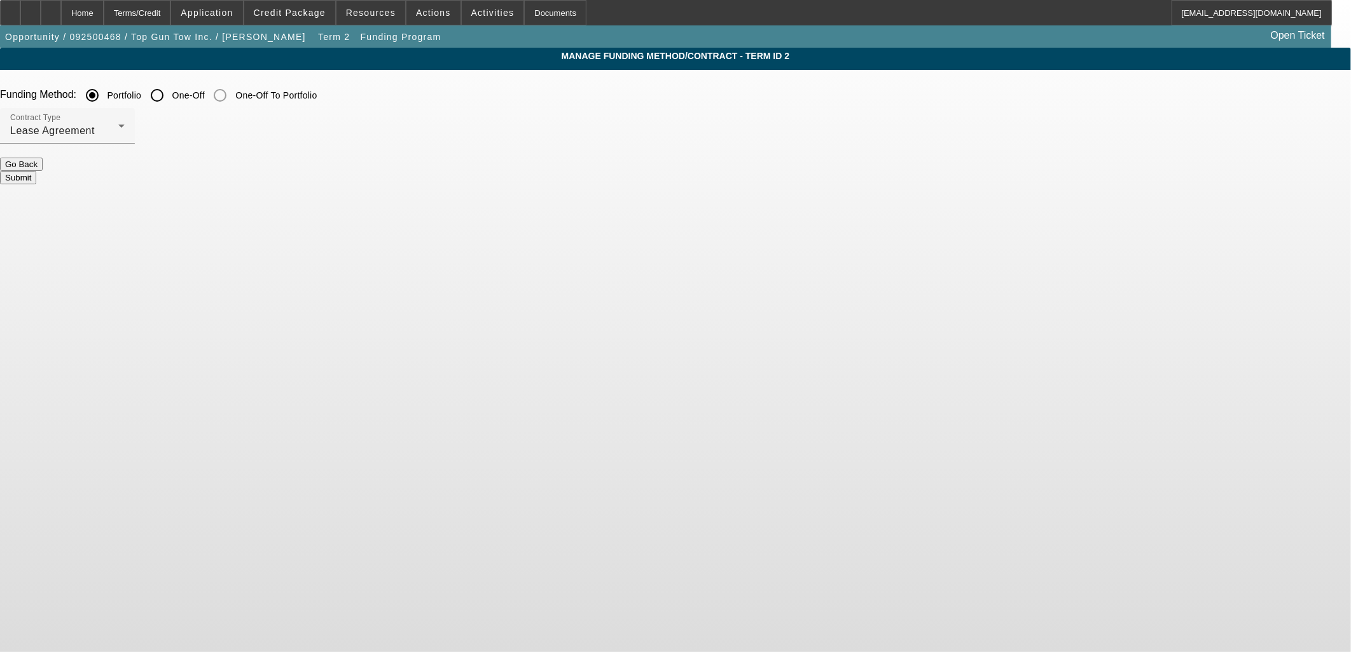
click at [43, 168] on button "Go Back" at bounding box center [21, 164] width 43 height 13
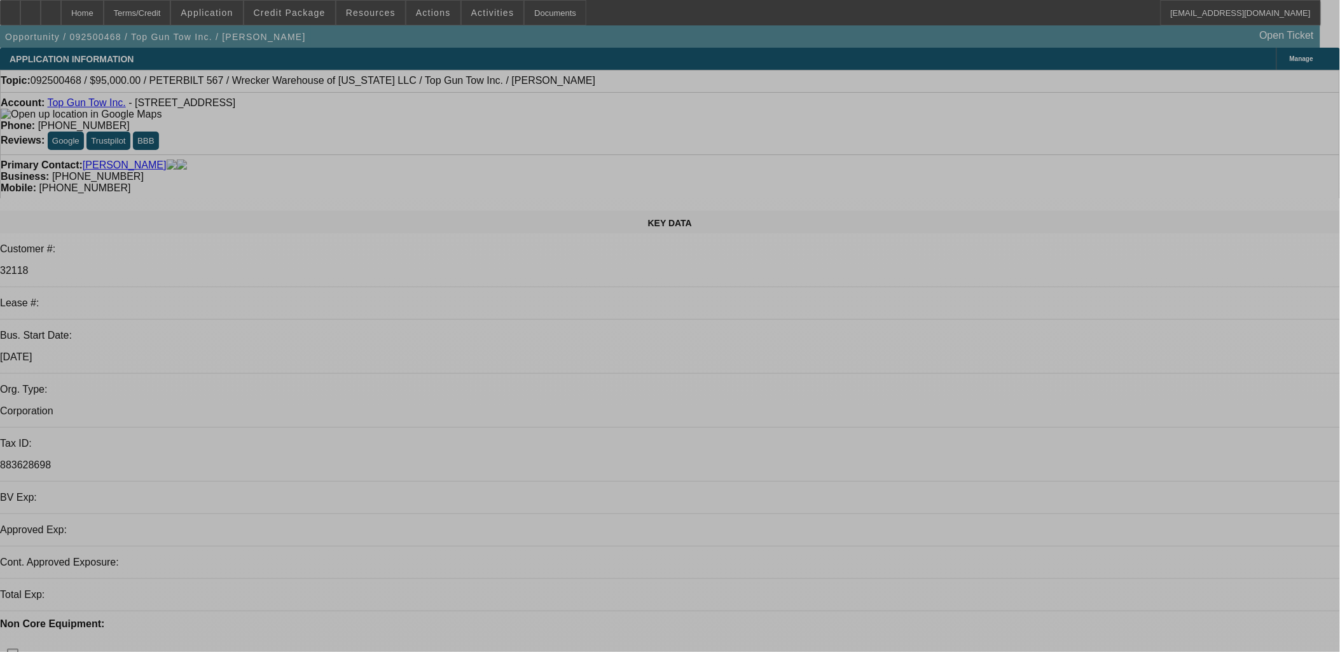
select select "0"
select select "2"
select select "0.1"
select select "4"
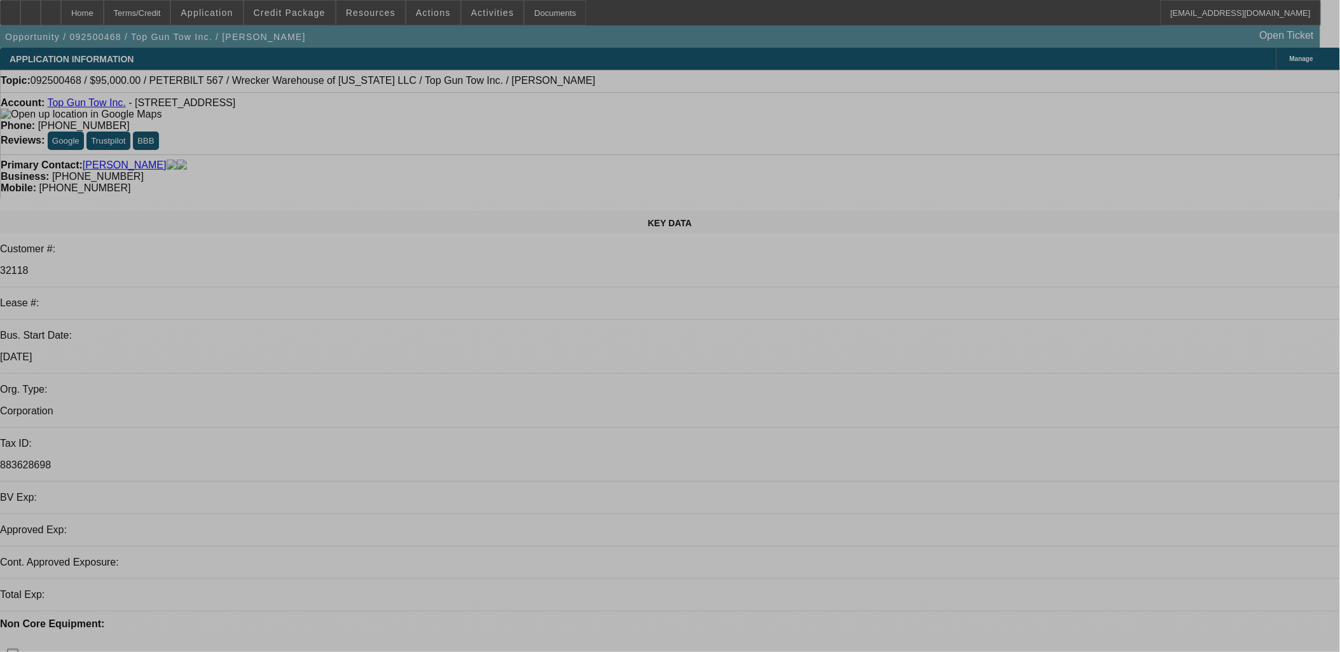
select select "0"
select select "2"
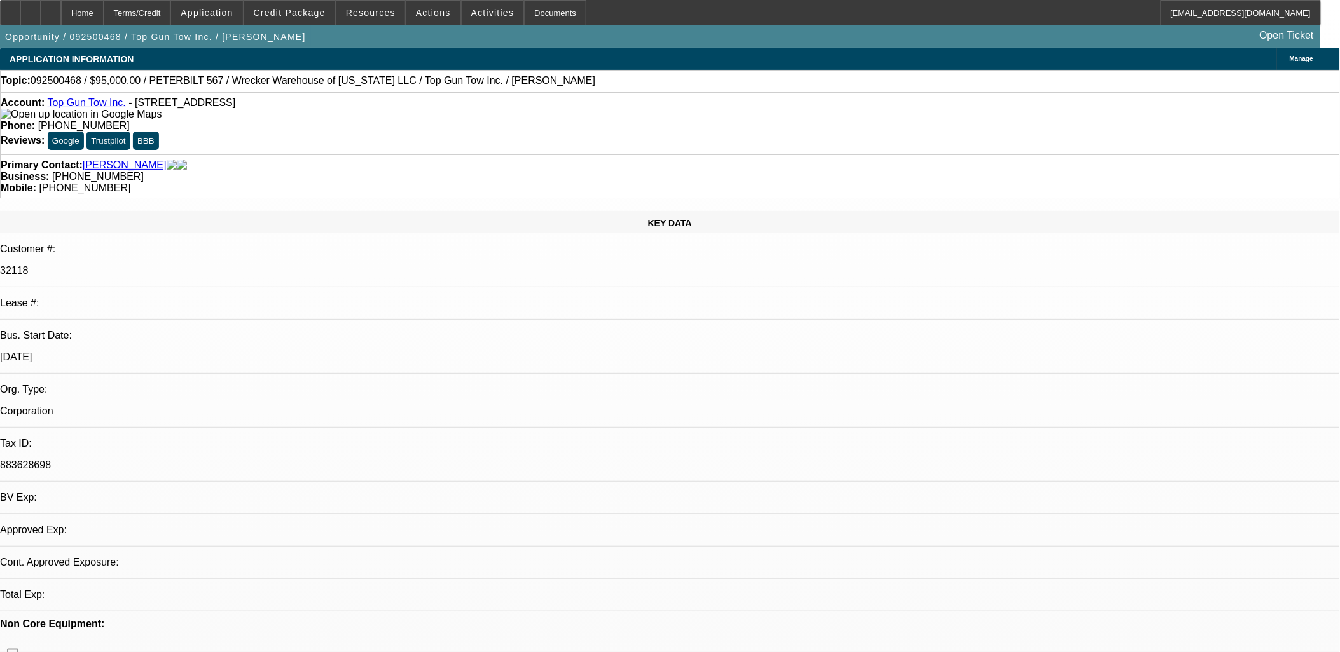
select select "0.1"
select select "4"
drag, startPoint x: 1105, startPoint y: 195, endPoint x: 1103, endPoint y: 186, distance: 8.5
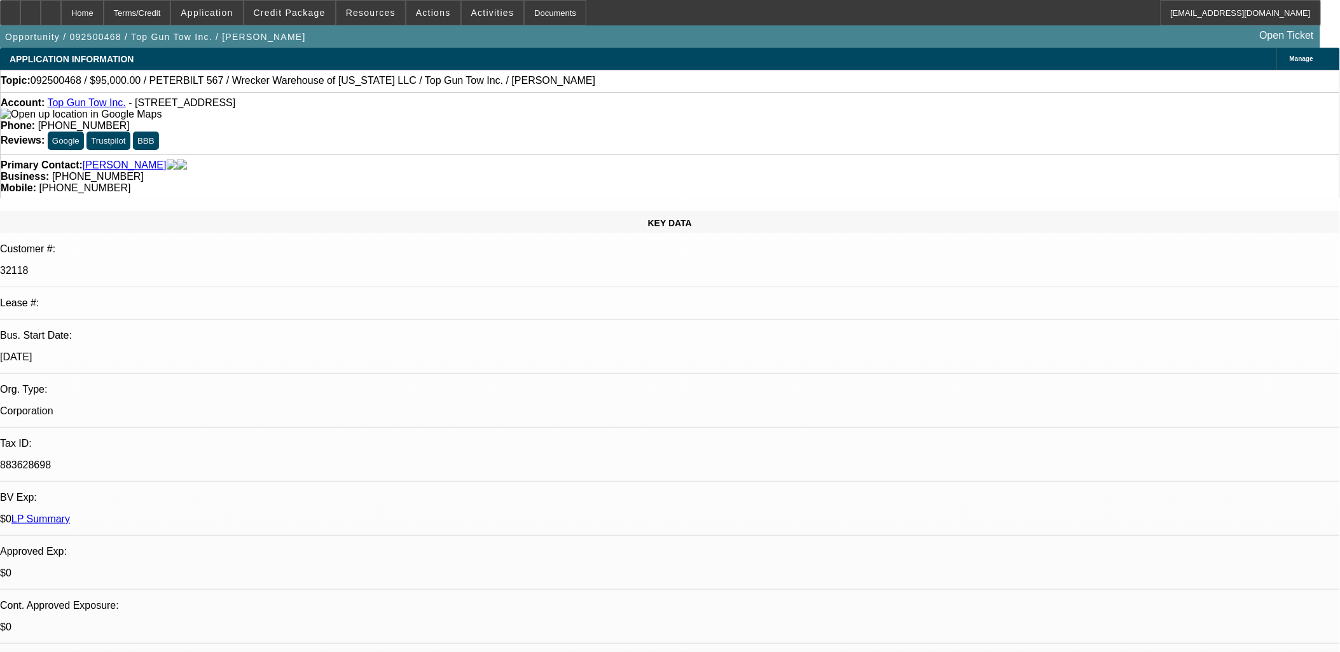
copy tbody "Sam, you approved this customer for $150k back in December 2024 but he never pr…"
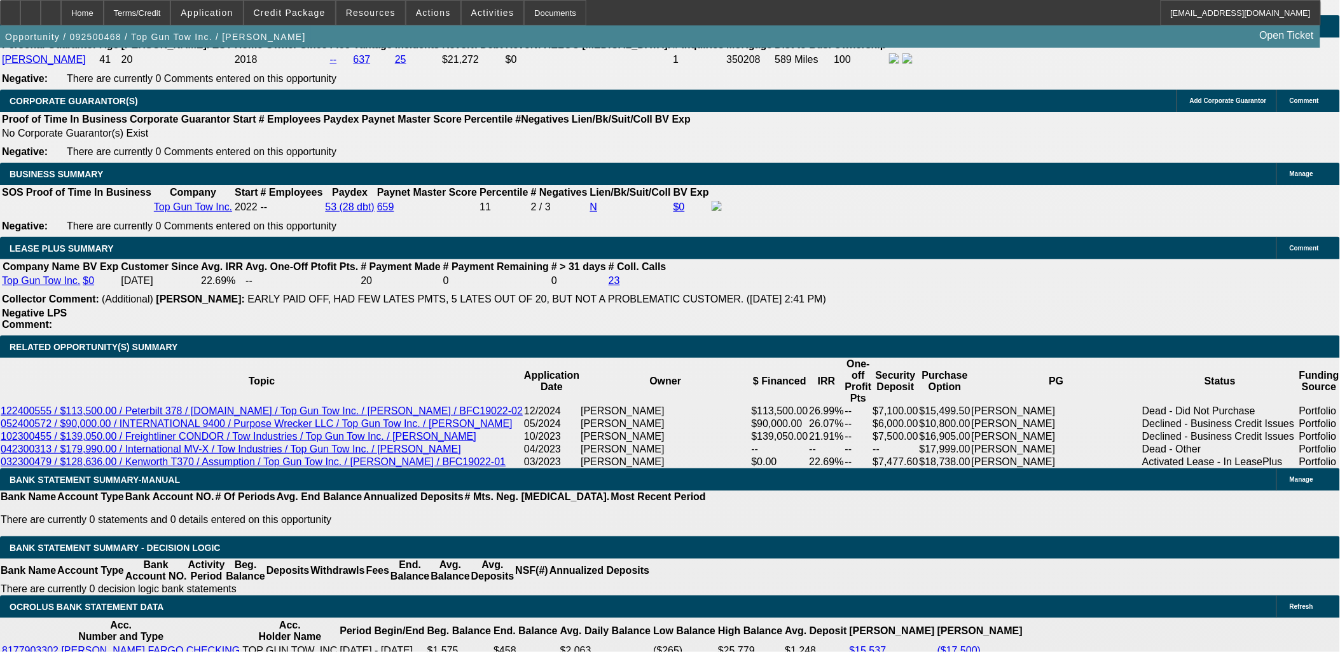
scroll to position [2119, 0]
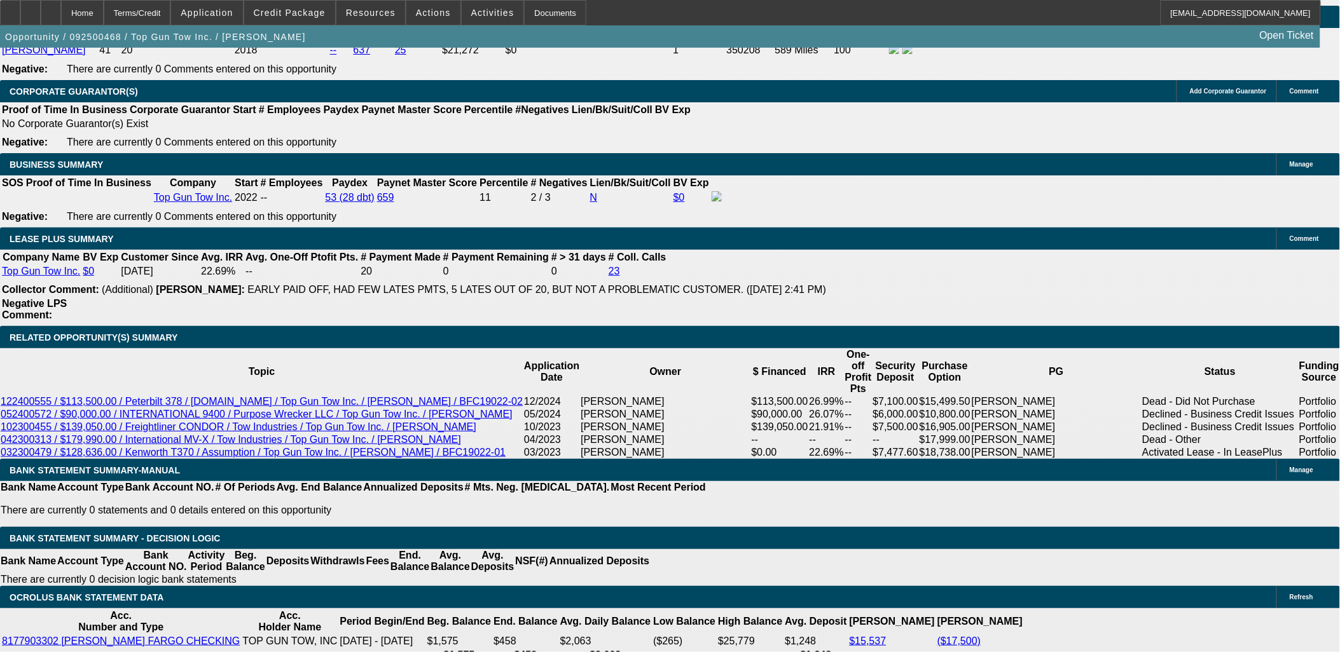
copy tbody "Sam, you approved this customer for $150k back in December 2024 but he never pr…"
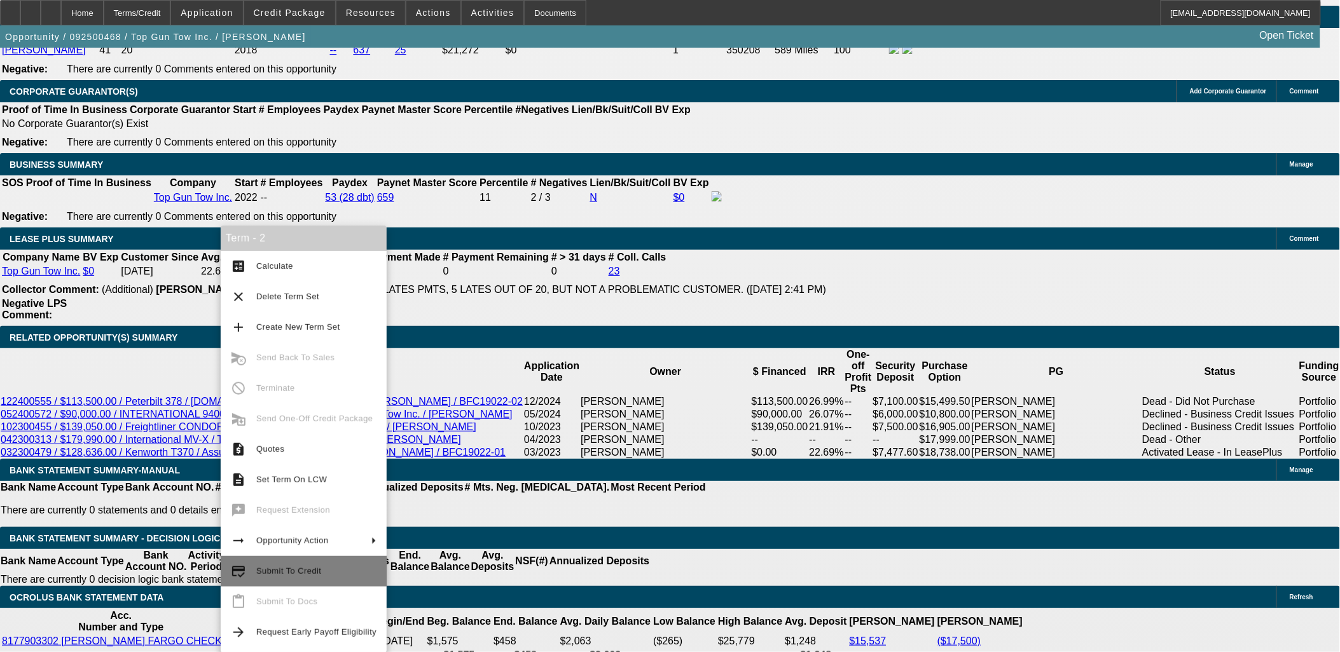
click at [276, 574] on span "Submit To Credit" at bounding box center [288, 572] width 65 height 10
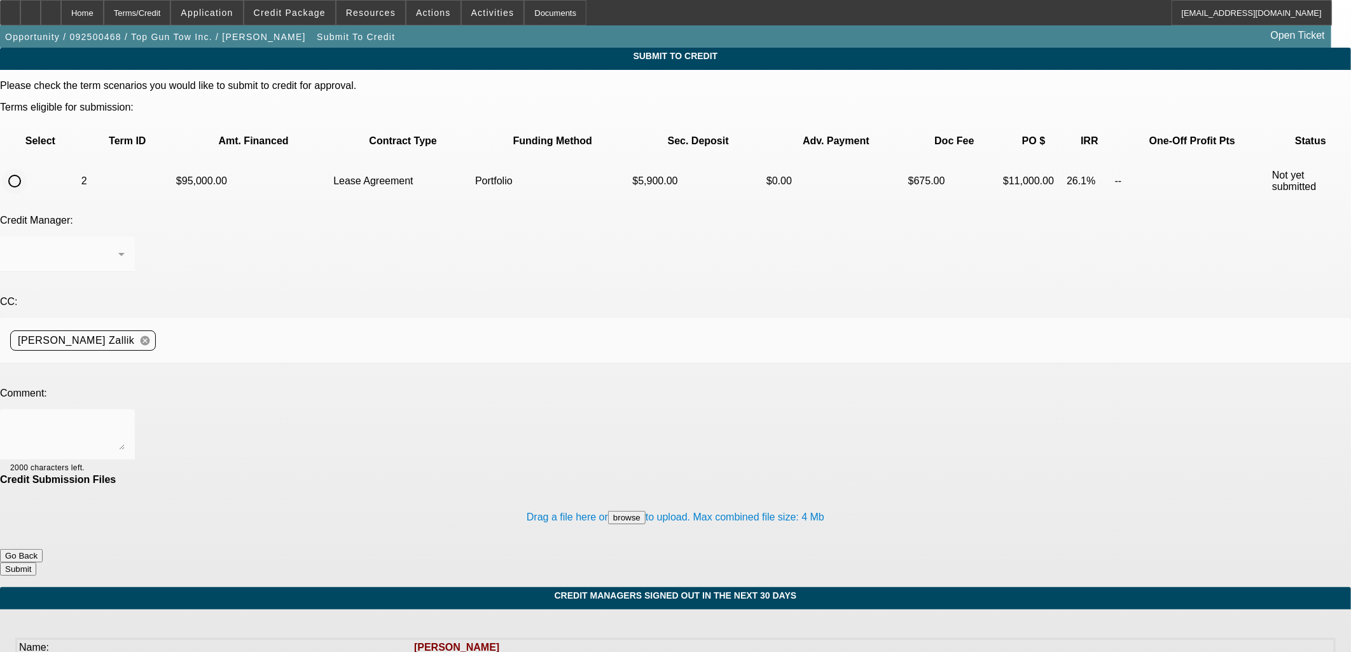
click at [27, 168] on input "radio" at bounding box center [14, 180] width 25 height 25
radio input "true"
click at [118, 247] on div at bounding box center [64, 254] width 108 height 15
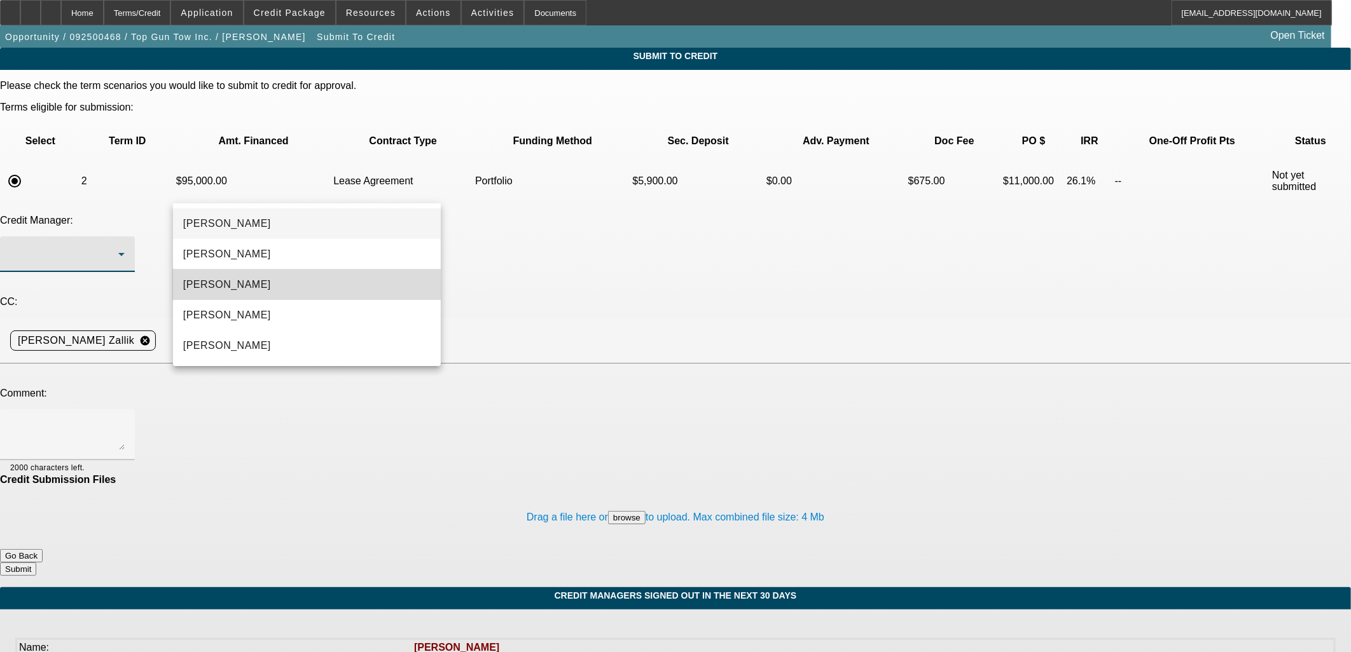
click at [290, 275] on mat-option "Arida, Michael" at bounding box center [307, 285] width 268 height 31
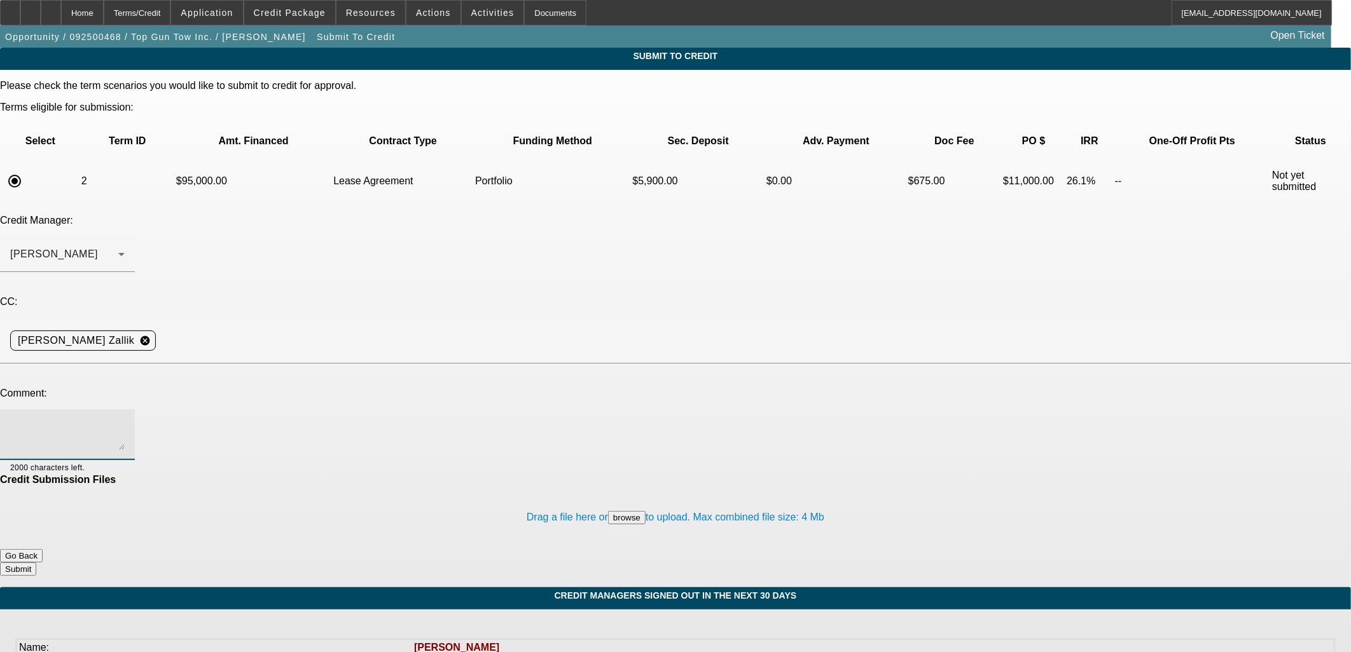
click at [125, 420] on textarea at bounding box center [67, 435] width 114 height 31
paste textarea "Sam, you approved this customer for $150k back in December 2024 but he never pr…"
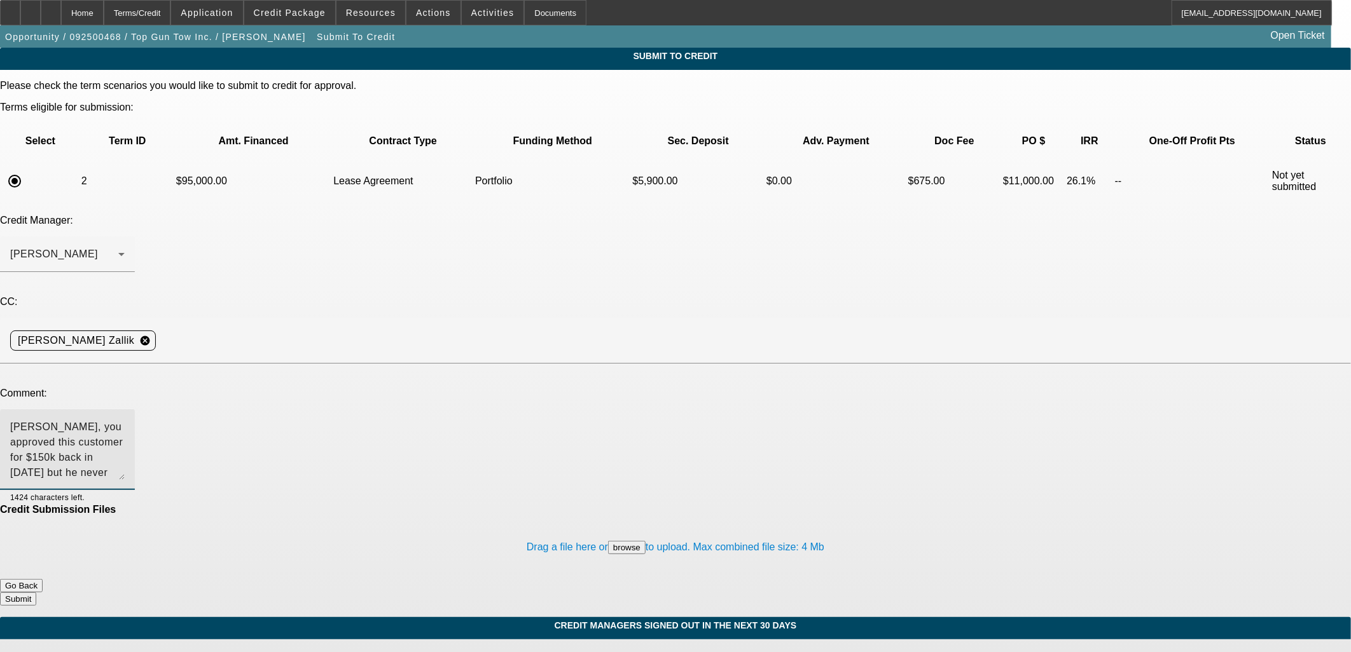
drag, startPoint x: 862, startPoint y: 341, endPoint x: 818, endPoint y: 418, distance: 89.4
click at [135, 424] on div "Michael, Sam, you approved this customer for $150k back in December 2024 but he…" at bounding box center [67, 449] width 135 height 81
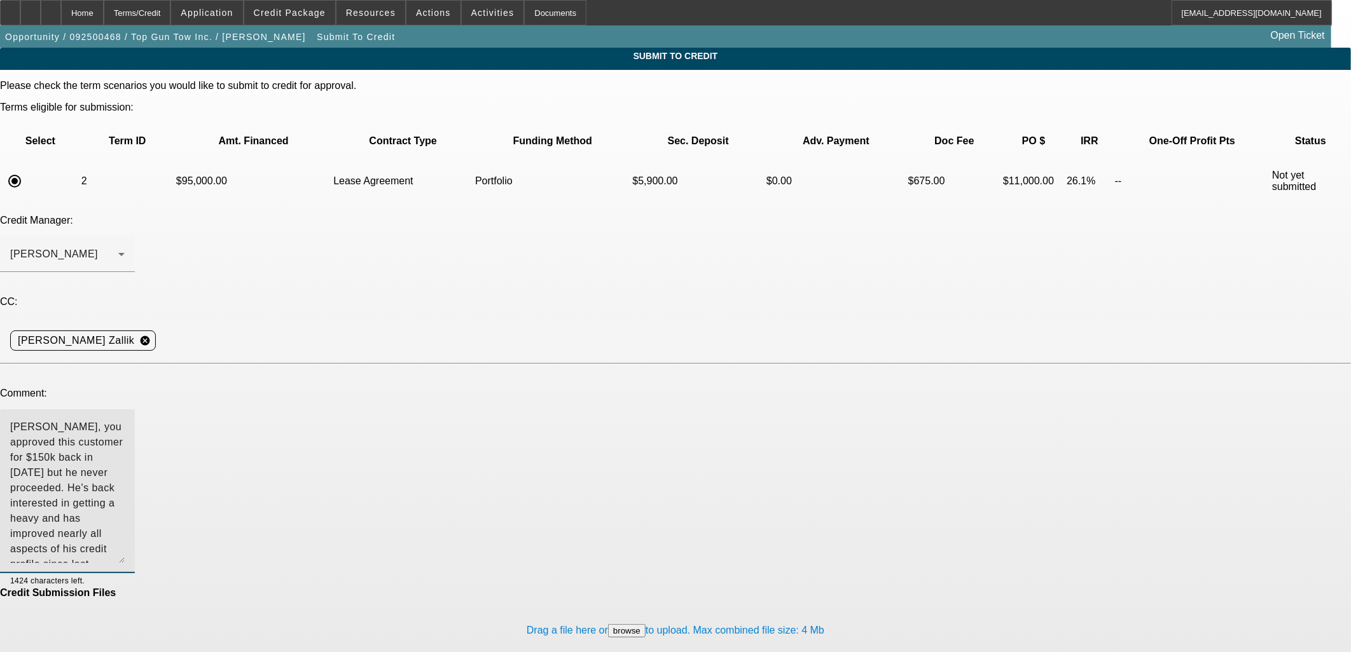
click at [125, 420] on textarea "Michael, Sam, you approved this customer for $150k back in December 2024 but he…" at bounding box center [67, 492] width 114 height 144
click at [125, 420] on textarea "Michael, Sam approved this customer for $150k back in December 2024 but he neve…" at bounding box center [67, 492] width 114 height 144
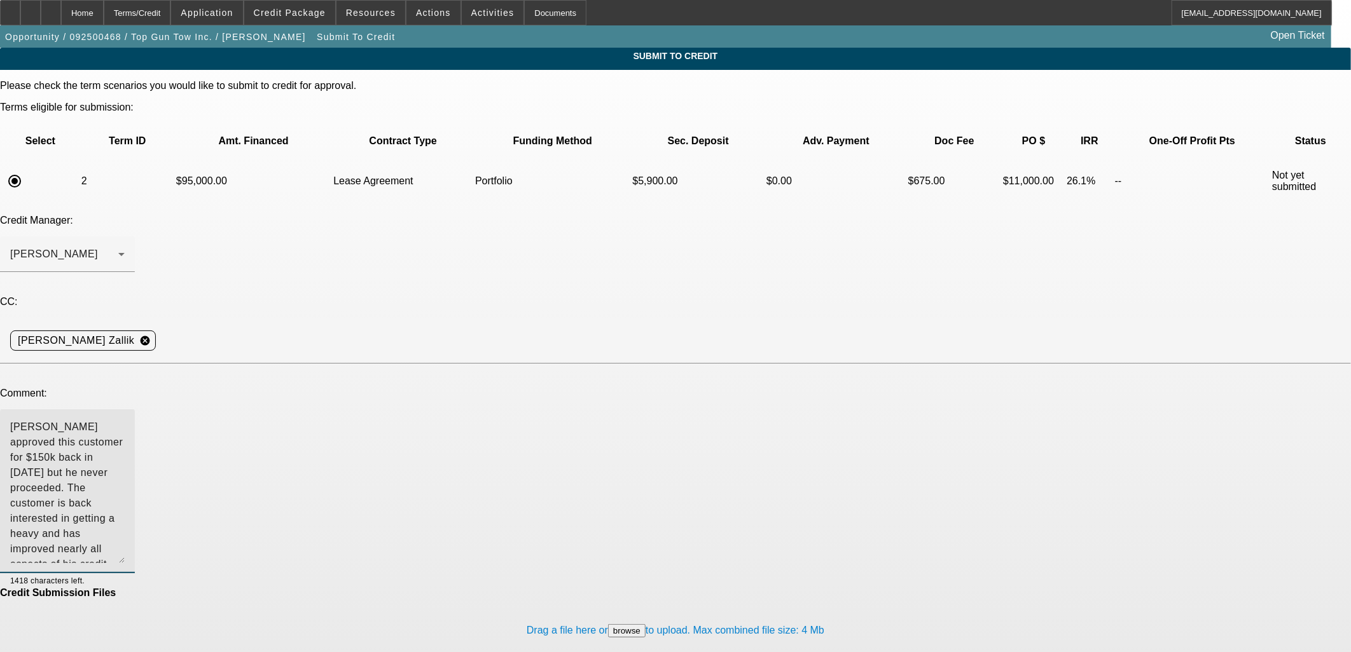
click at [125, 420] on textarea "Michael, Sam approved this customer for $150k back in December 2024 but he neve…" at bounding box center [67, 492] width 114 height 144
drag, startPoint x: 348, startPoint y: 360, endPoint x: 315, endPoint y: 337, distance: 40.2
click at [125, 420] on textarea "Michael, Sam approved this customer for $150k back in December 2024 but he neve…" at bounding box center [67, 492] width 114 height 144
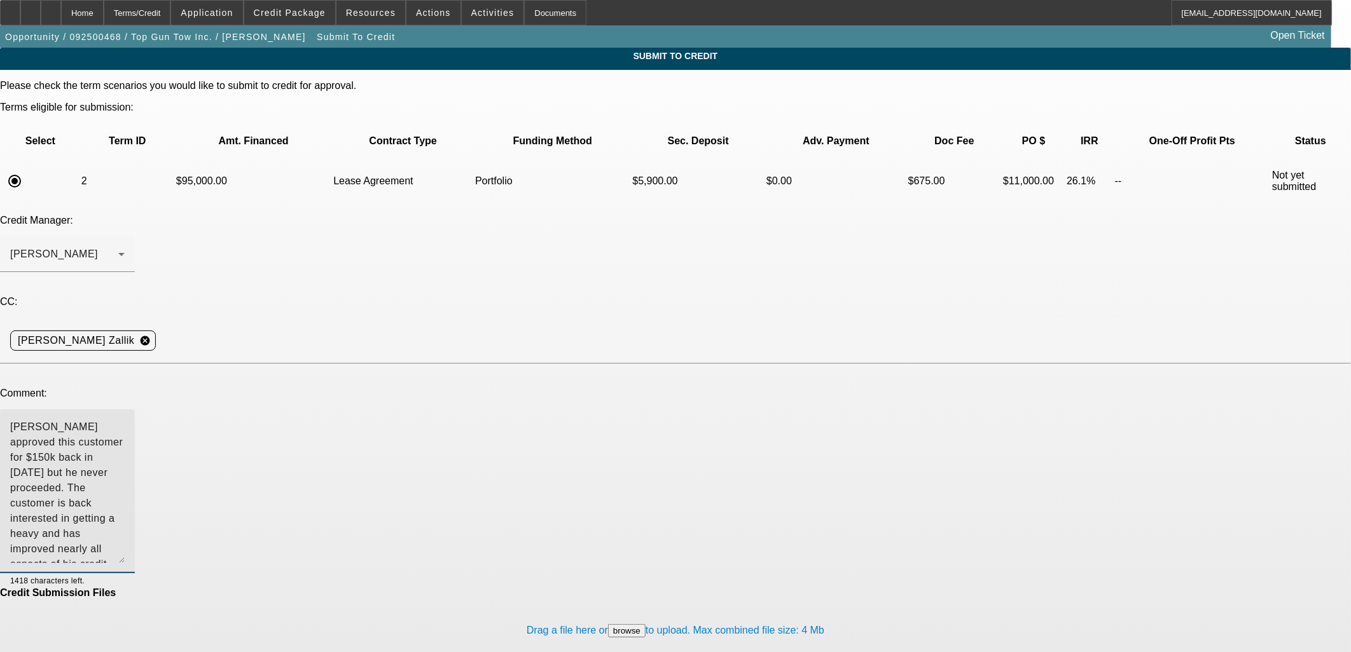
click at [125, 420] on textarea "Michael, Sam approved this customer for $150k back in December 2024 but he neve…" at bounding box center [67, 492] width 114 height 144
click at [125, 420] on textarea "Michael, Sam had approved this customer for $150k back in December 2024 but he …" at bounding box center [67, 492] width 114 height 144
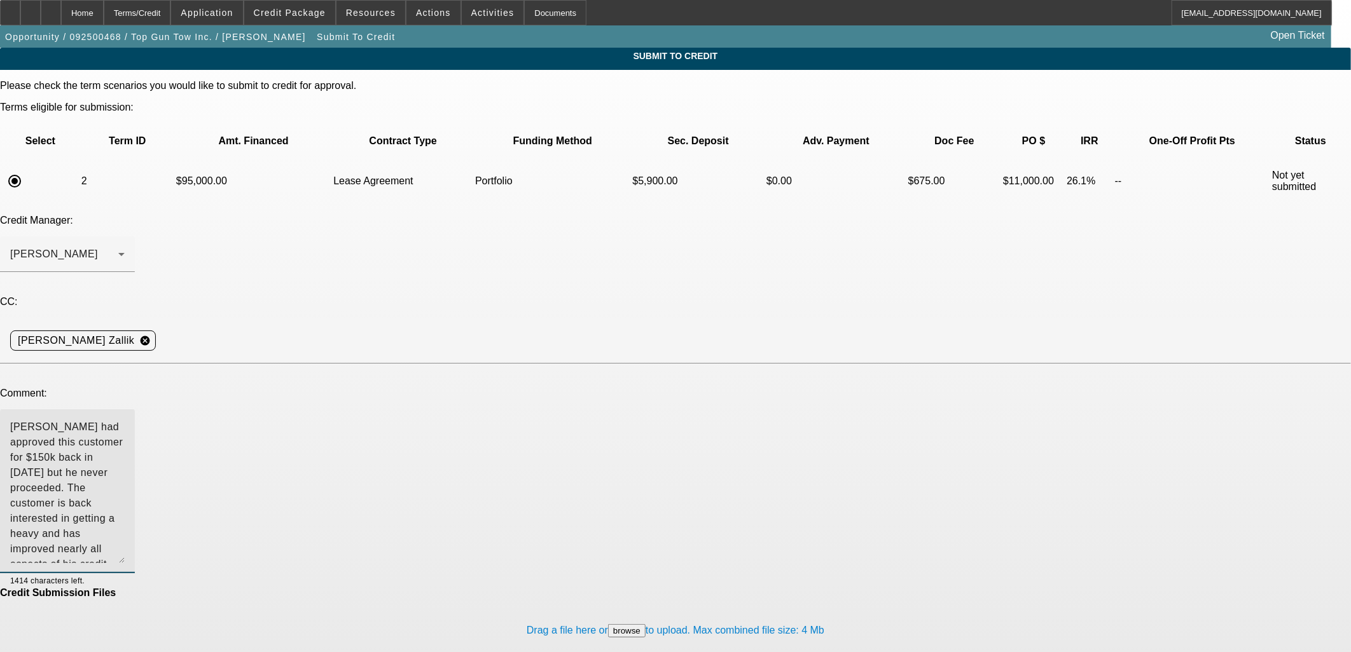
click at [125, 420] on textarea "Michael, Sam had approved this customer for $150k back in December 2024 but he …" at bounding box center [67, 492] width 114 height 144
type textarea "Michael, Sam had approved this customer for $150k back in December 2024 but he …"
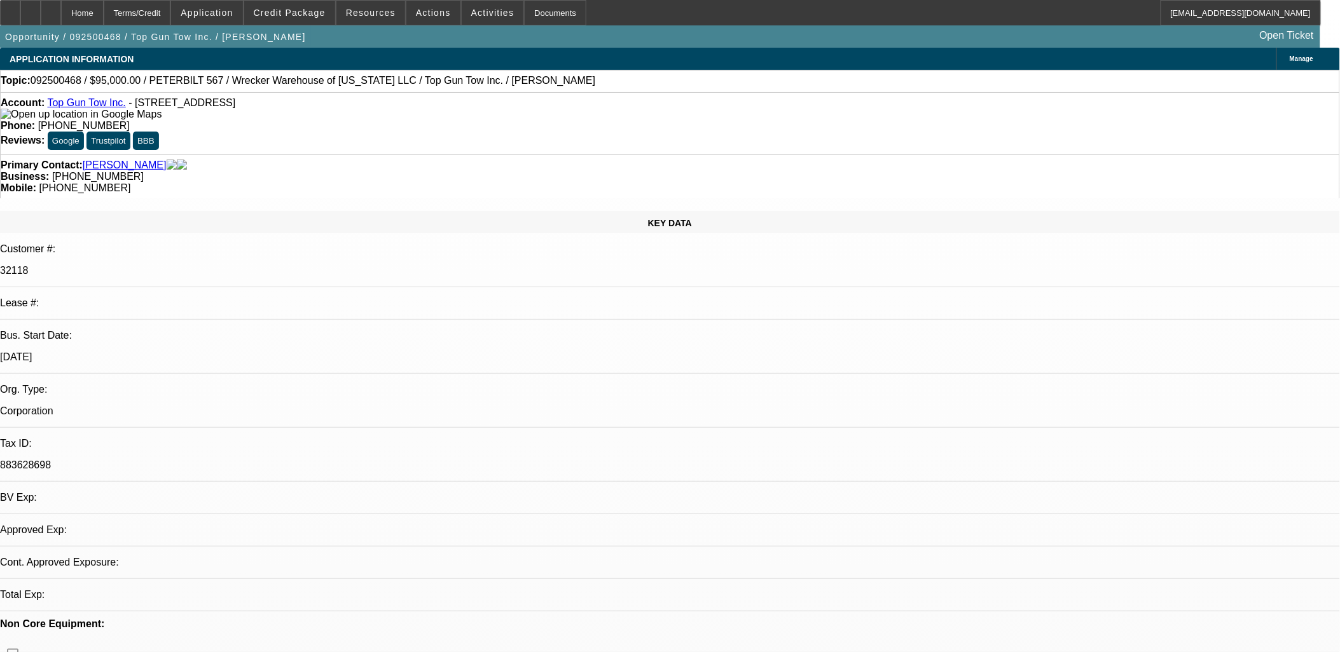
select select "0"
select select "2"
select select "0.1"
select select "4"
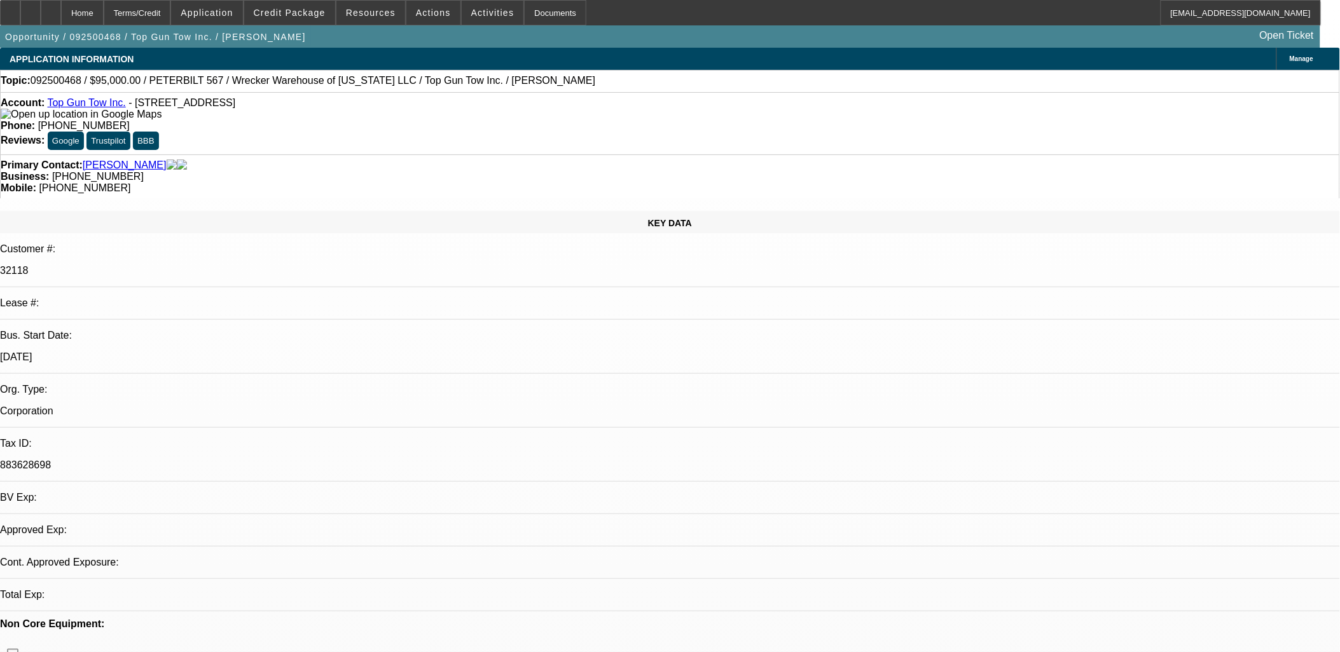
select select "0"
select select "2"
select select "0.1"
select select "4"
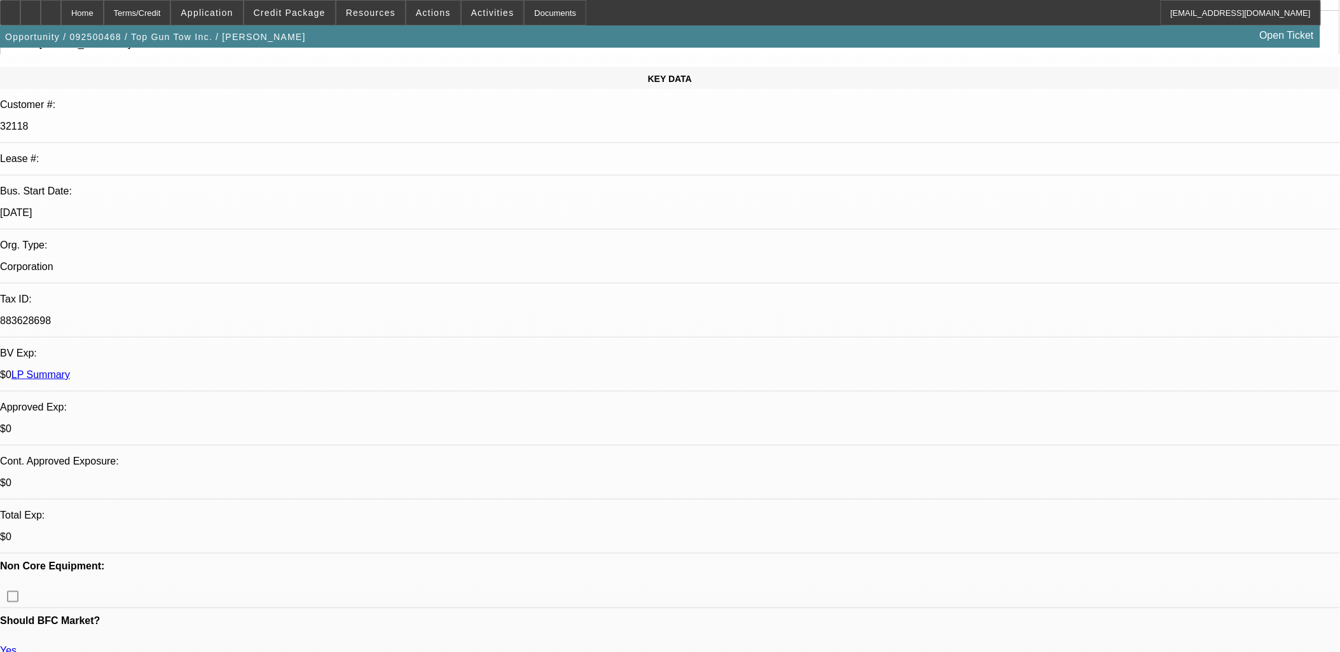
scroll to position [71, 0]
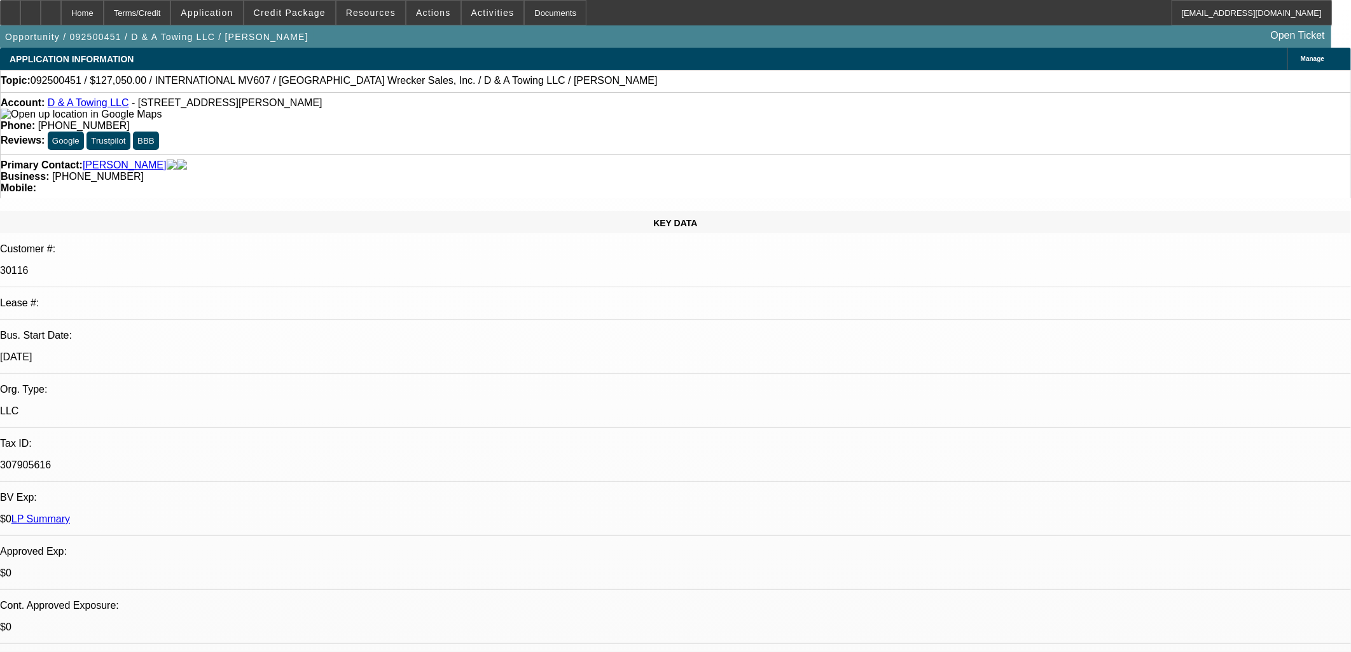
select select "0"
select select "2"
select select "0"
select select "6"
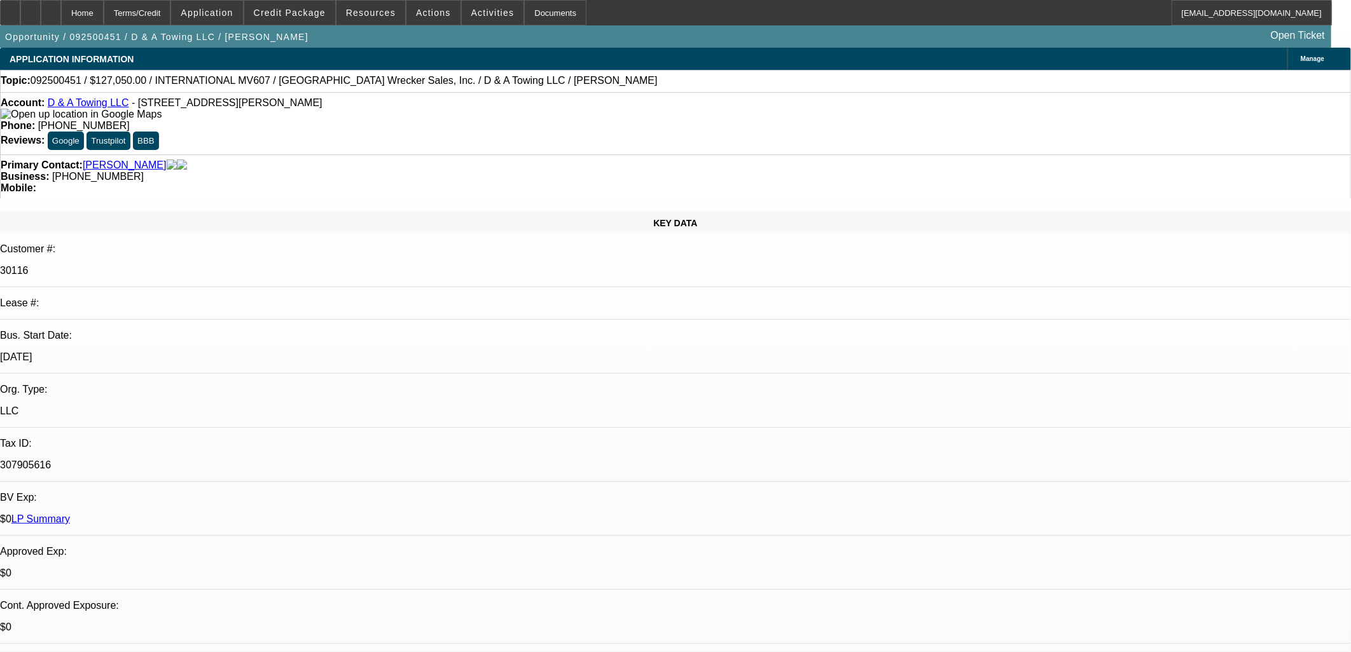
select select "0"
select select "2"
select select "0"
select select "6"
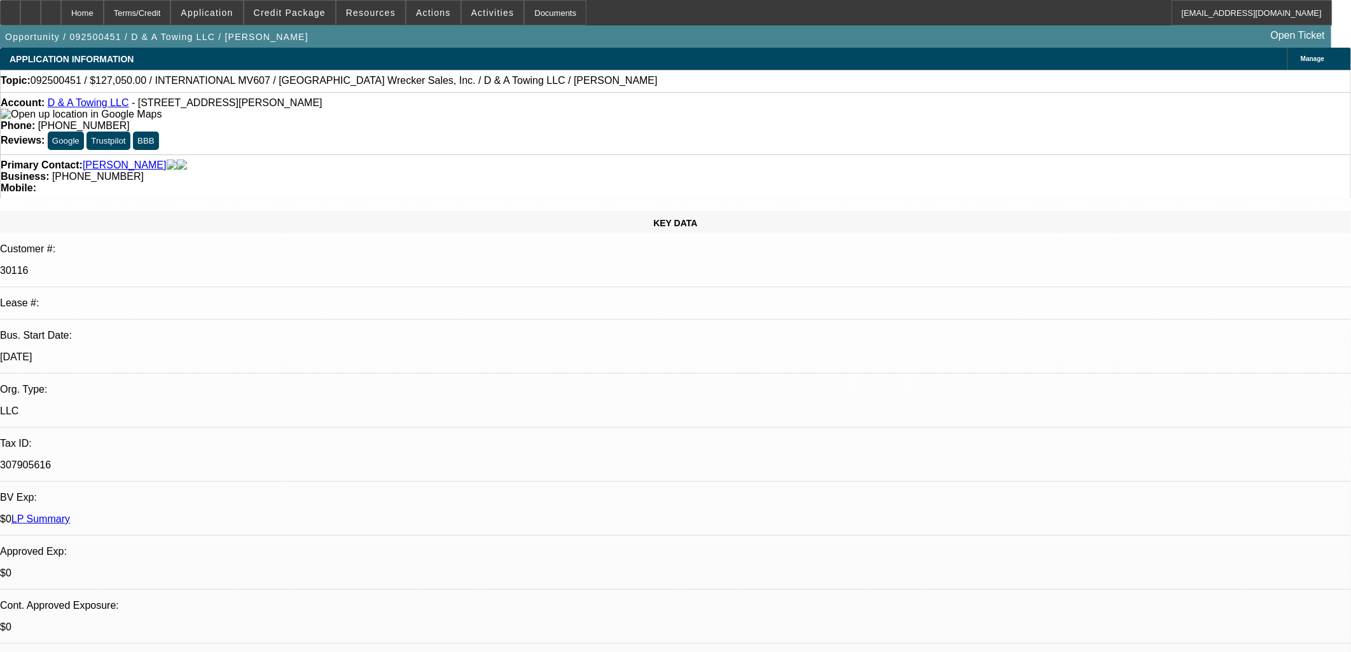
select select "0"
select select "3"
select select "0"
select select "6"
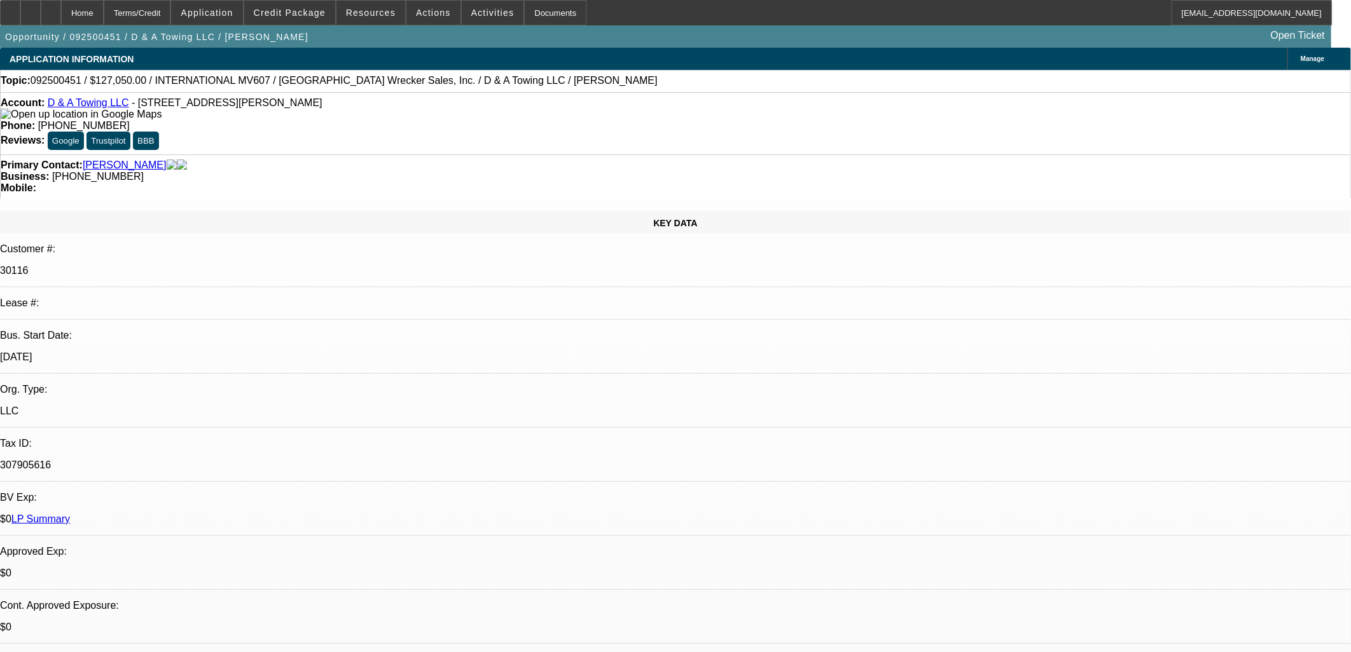
select select "0"
select select "3"
select select "0"
select select "2"
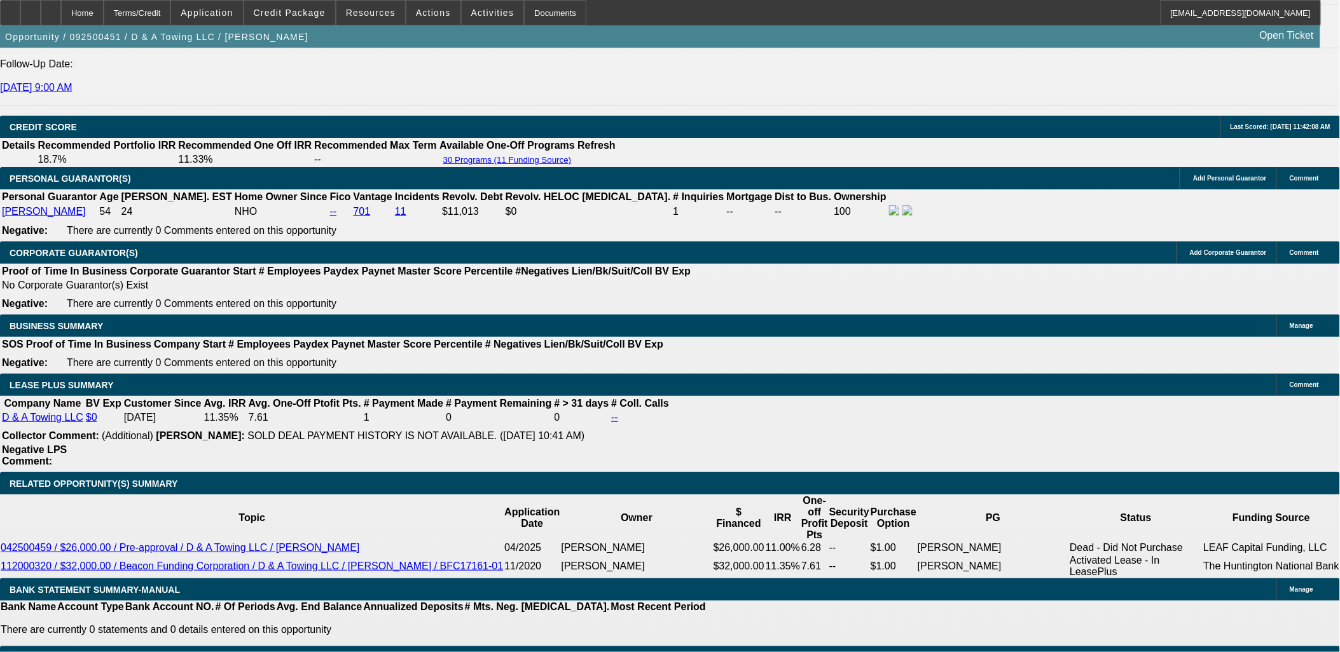
scroll to position [1695, 0]
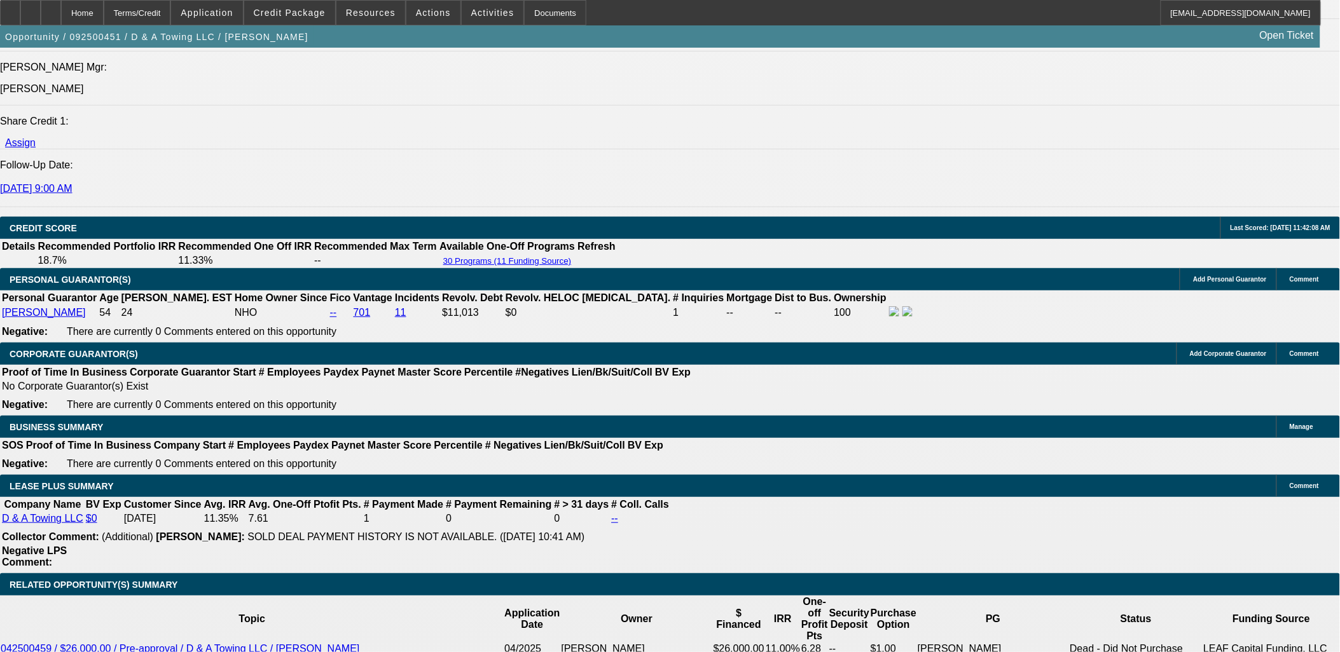
drag, startPoint x: 983, startPoint y: 188, endPoint x: 982, endPoint y: 194, distance: 6.5
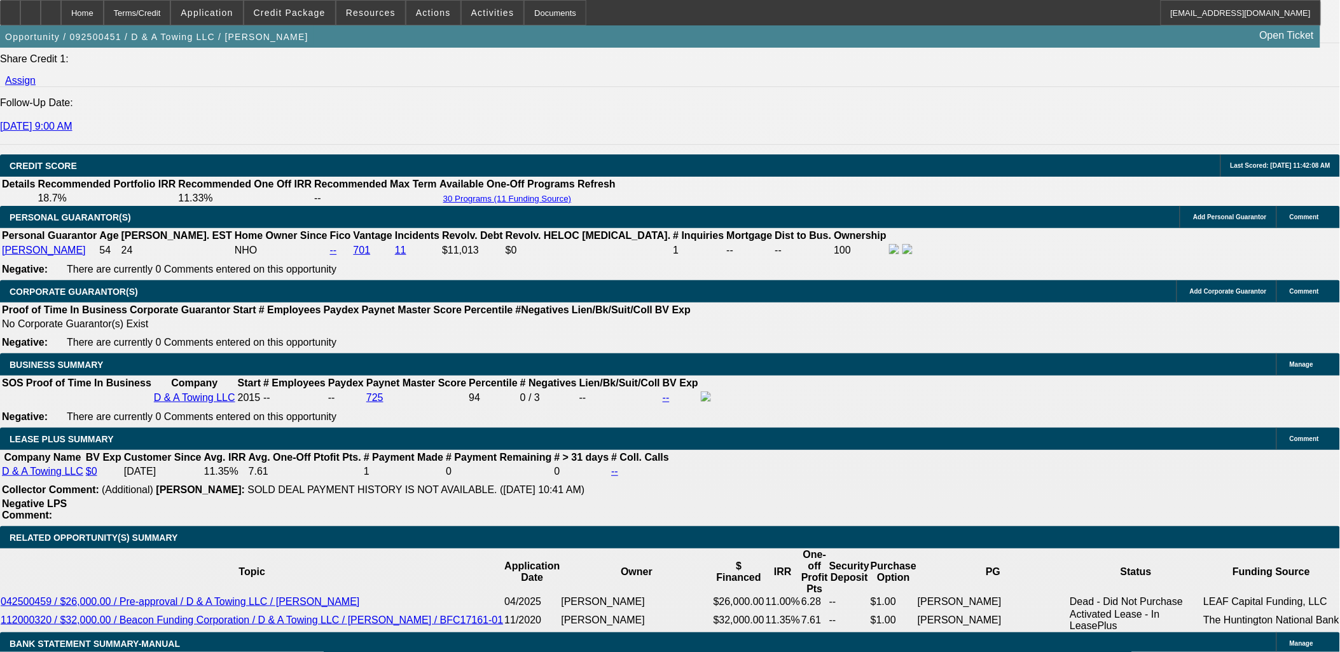
drag, startPoint x: 1106, startPoint y: 537, endPoint x: 1106, endPoint y: 545, distance: 7.6
copy tbody "Please try NMEF to review for an approval. Customer is hoping for a lower payme…"
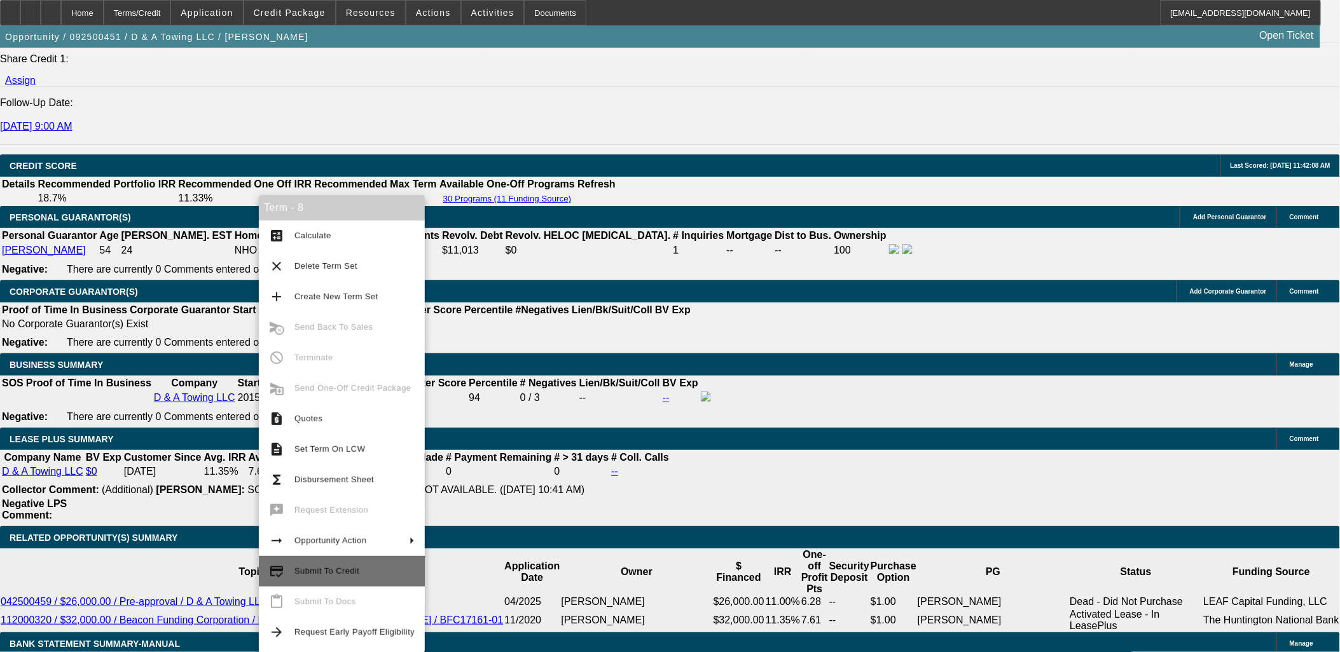
click at [380, 583] on button "credit_score Submit To Credit" at bounding box center [342, 571] width 166 height 31
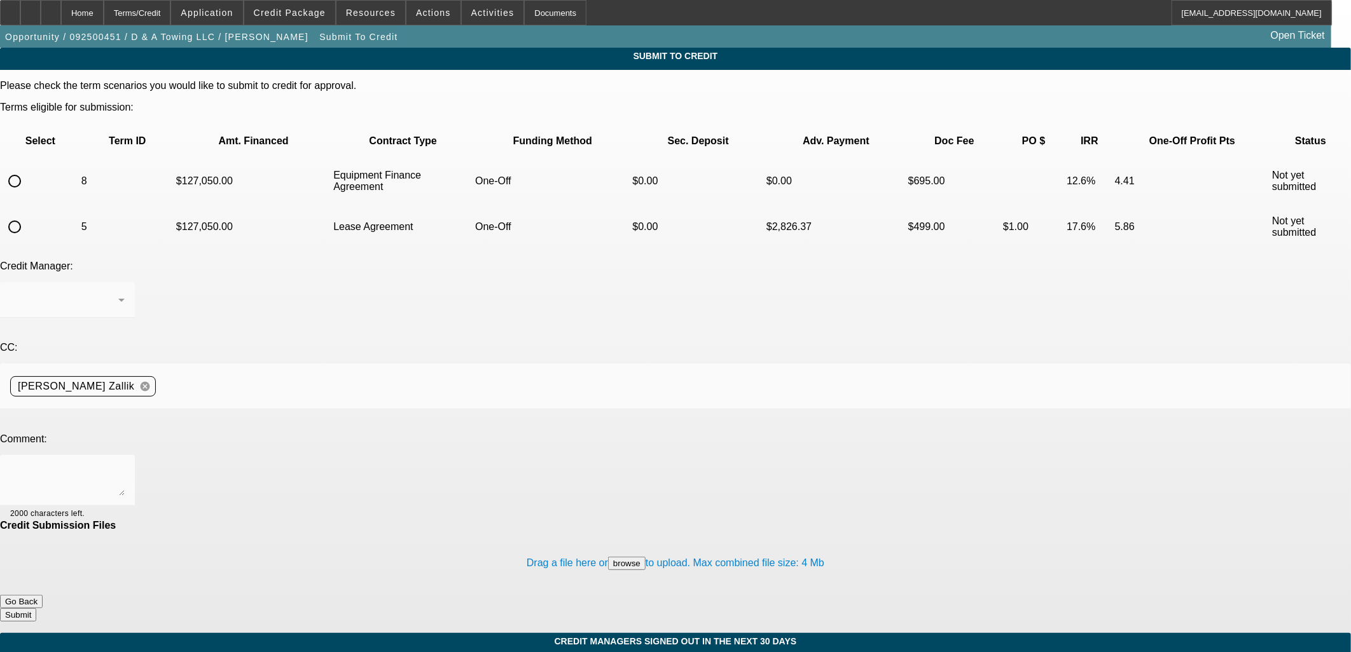
click at [43, 595] on button "Go Back" at bounding box center [21, 601] width 43 height 13
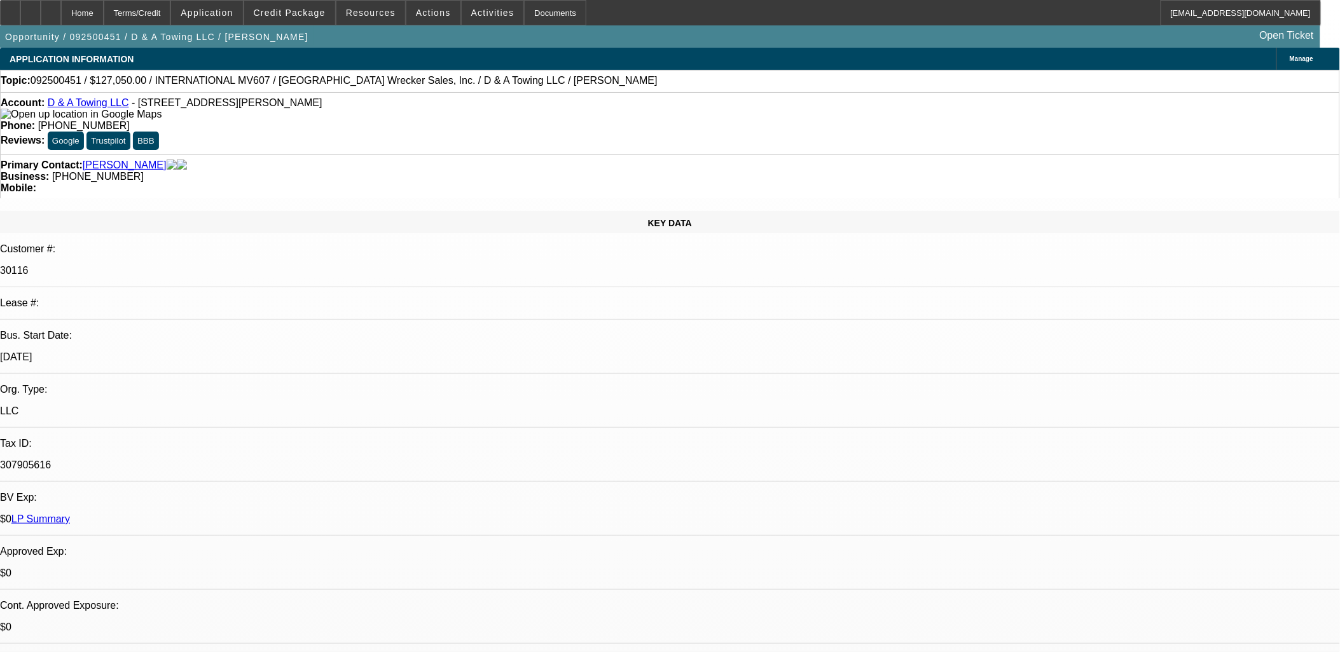
select select "0"
select select "2"
select select "0"
select select "6"
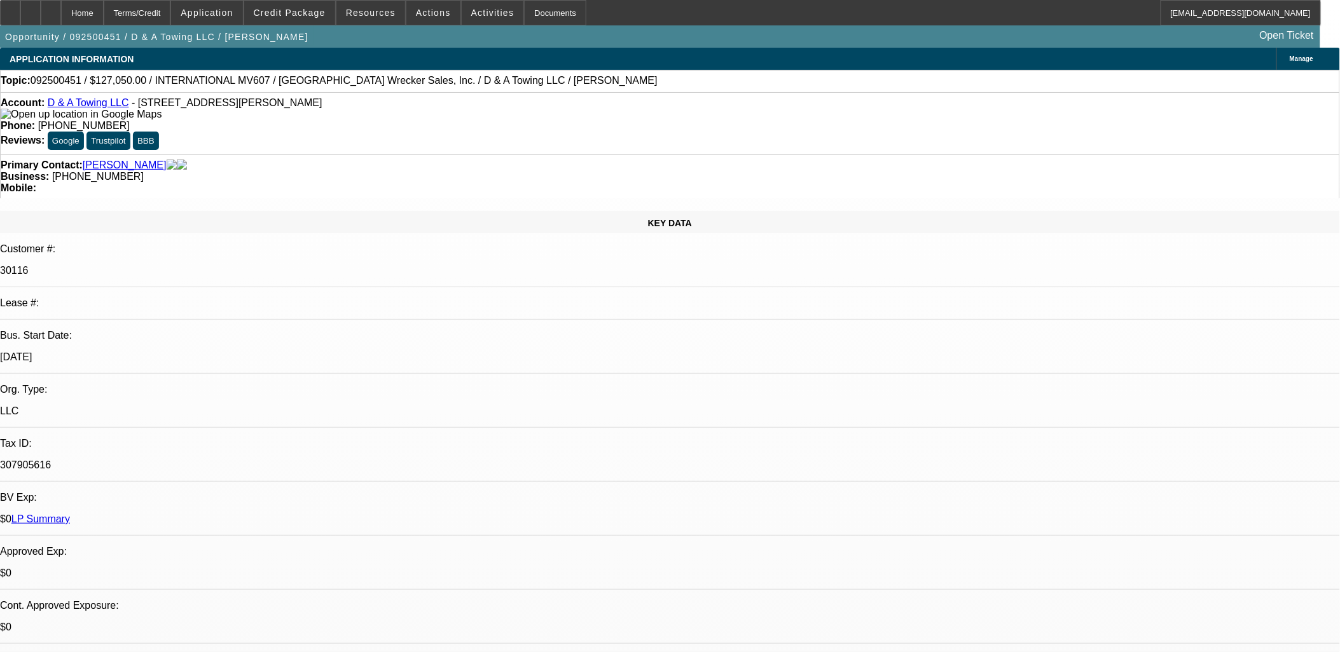
select select "0"
select select "2"
select select "0"
select select "6"
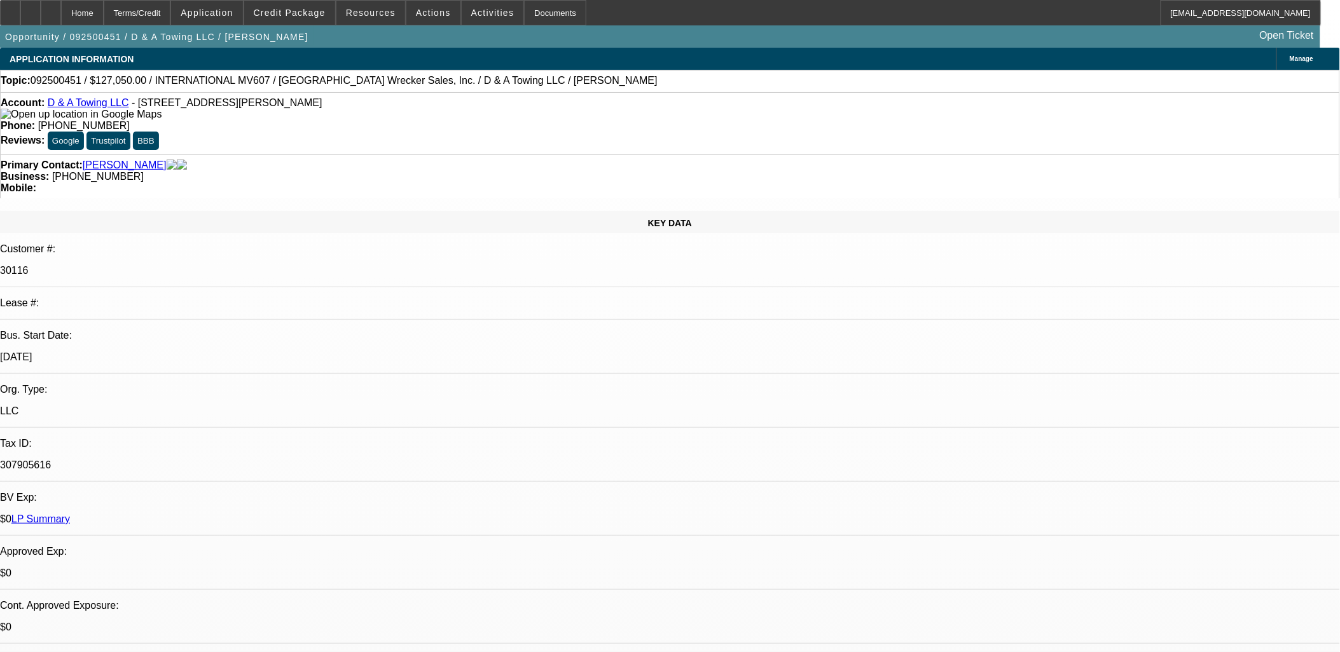
select select "0"
select select "3"
select select "0"
select select "6"
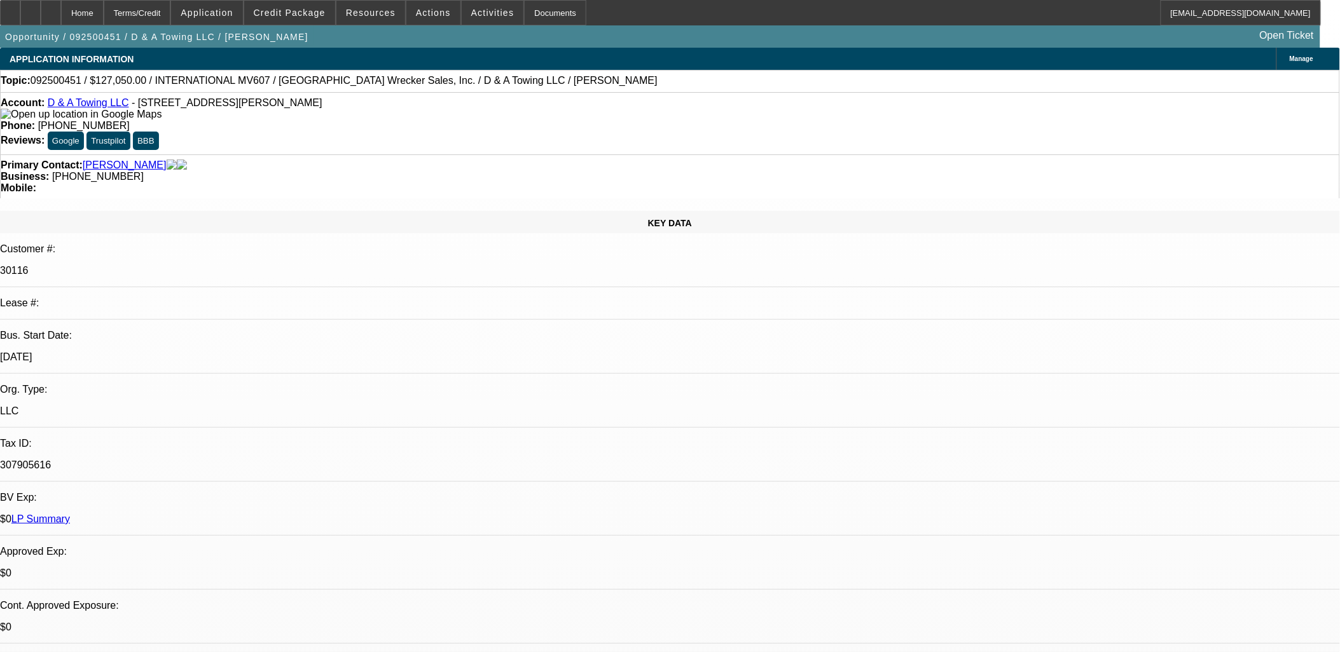
select select "0"
select select "3"
select select "0"
select select "2"
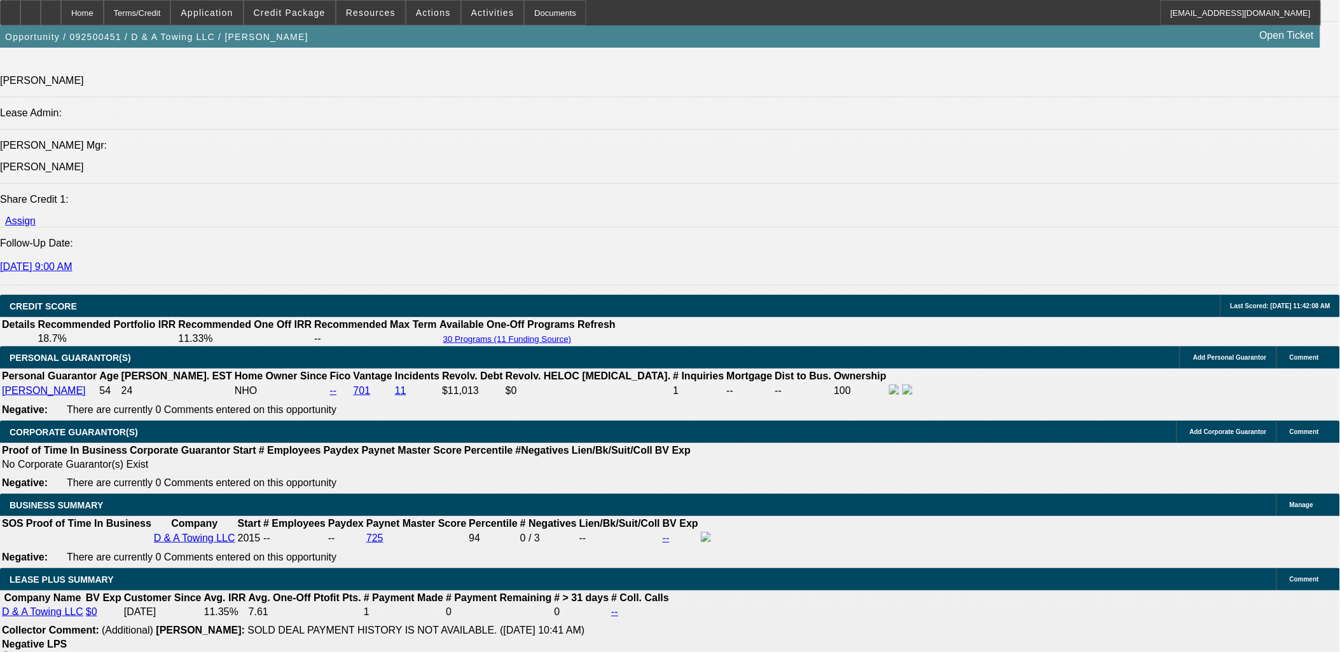
scroll to position [1695, 0]
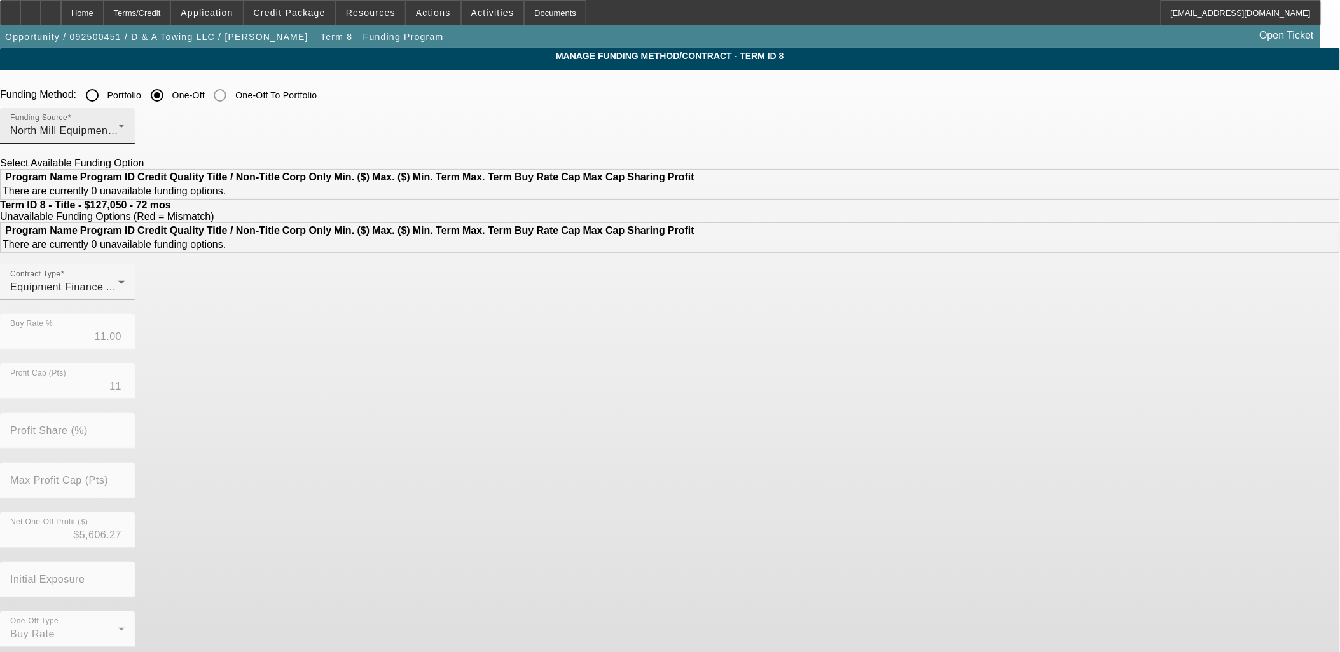
click at [125, 121] on div "Funding Source North Mill Equipment Finance LLC" at bounding box center [67, 126] width 114 height 36
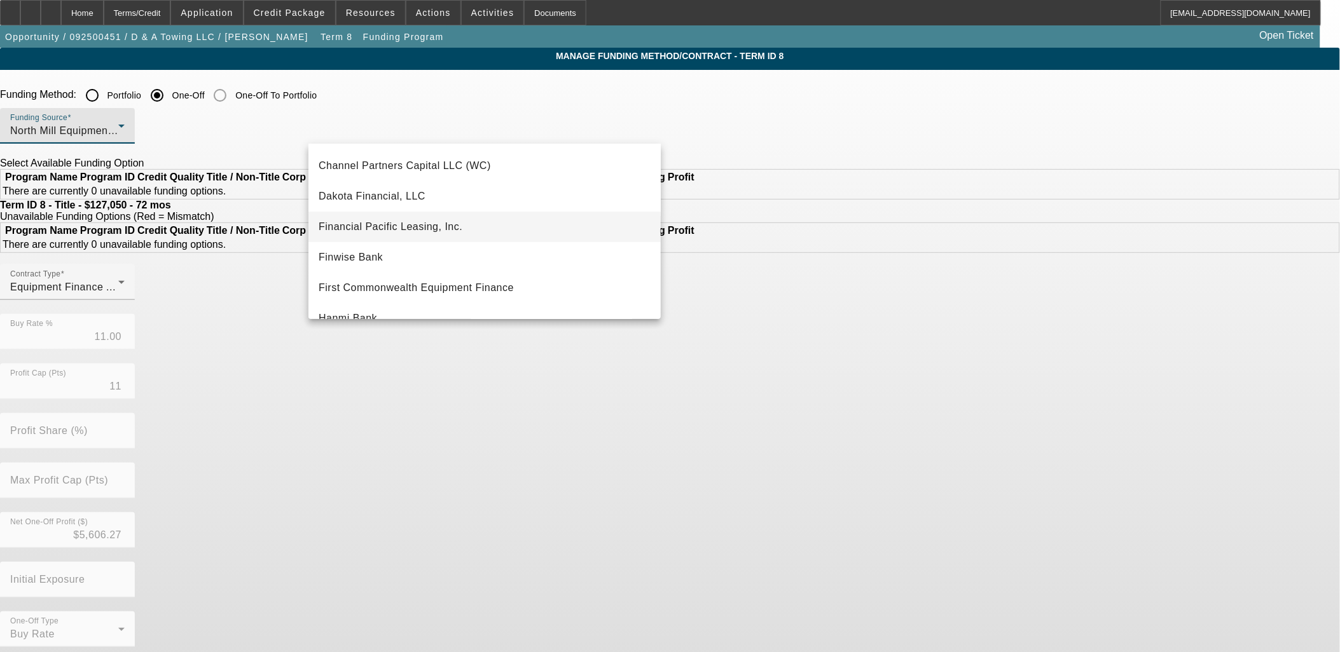
scroll to position [46, 0]
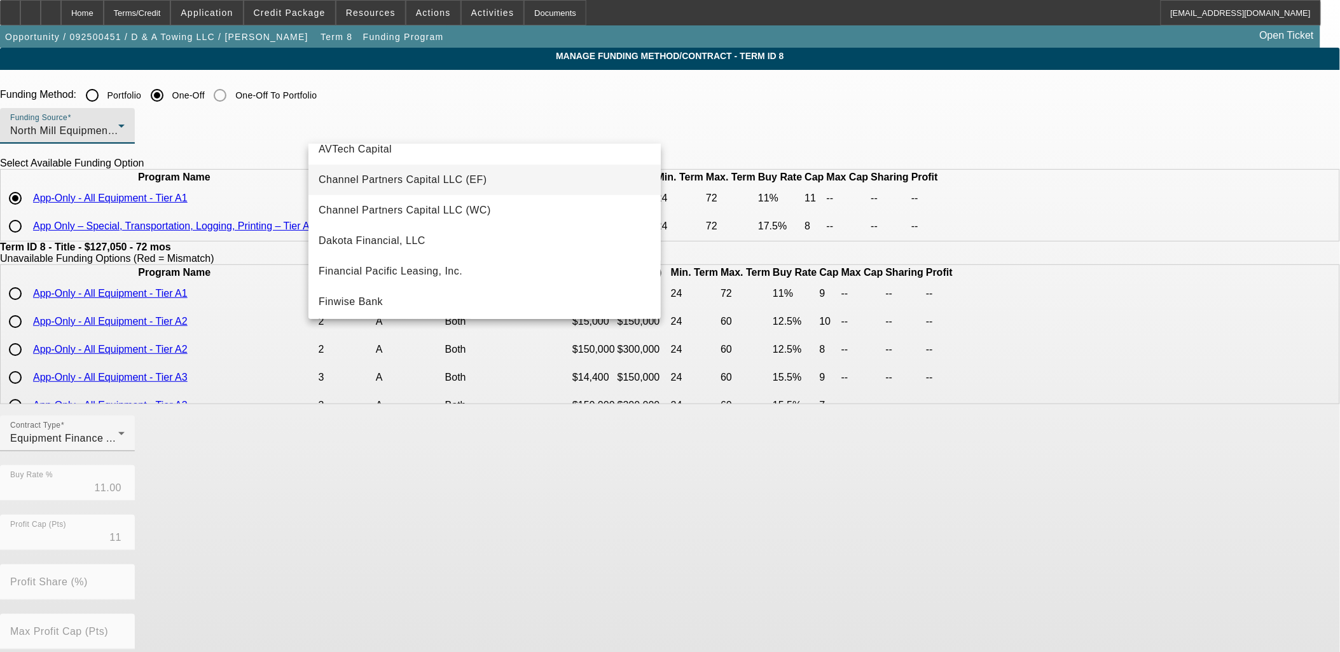
click at [420, 179] on span "Channel Partners Capital LLC (EF)" at bounding box center [403, 179] width 168 height 15
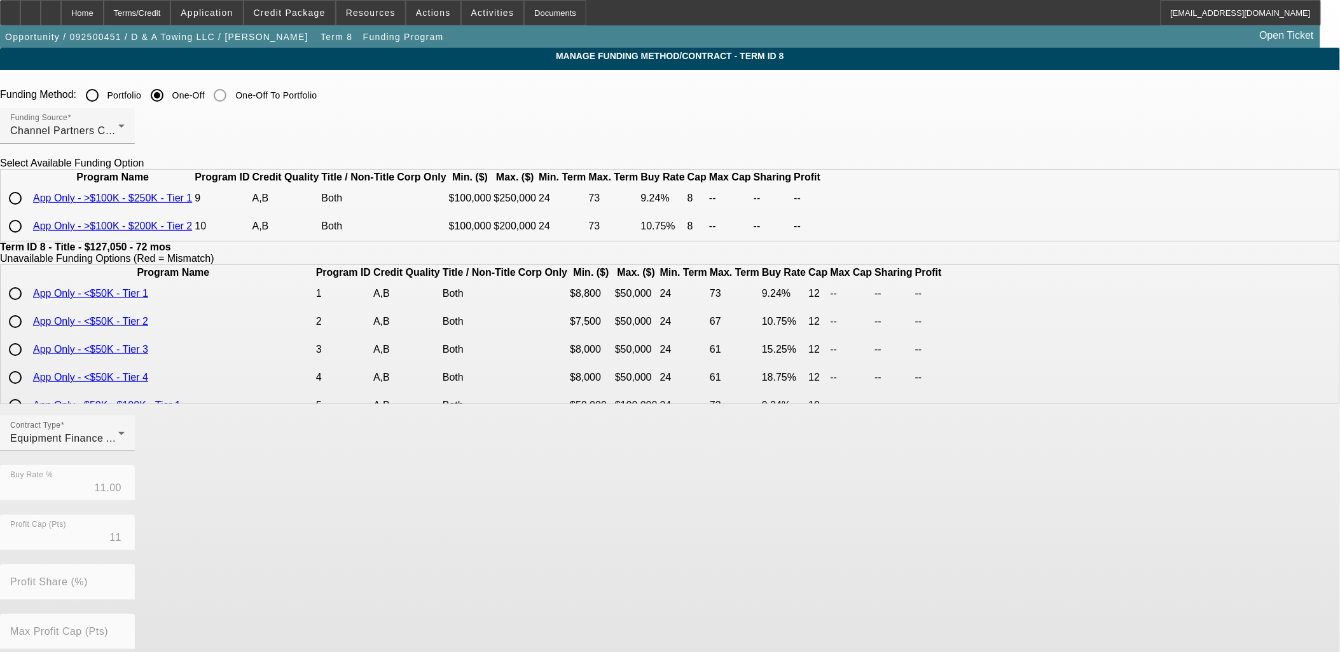
click at [28, 211] on input "radio" at bounding box center [15, 198] width 25 height 25
radio input "true"
type input "9.24"
type input "8"
click at [28, 239] on input "radio" at bounding box center [15, 226] width 25 height 25
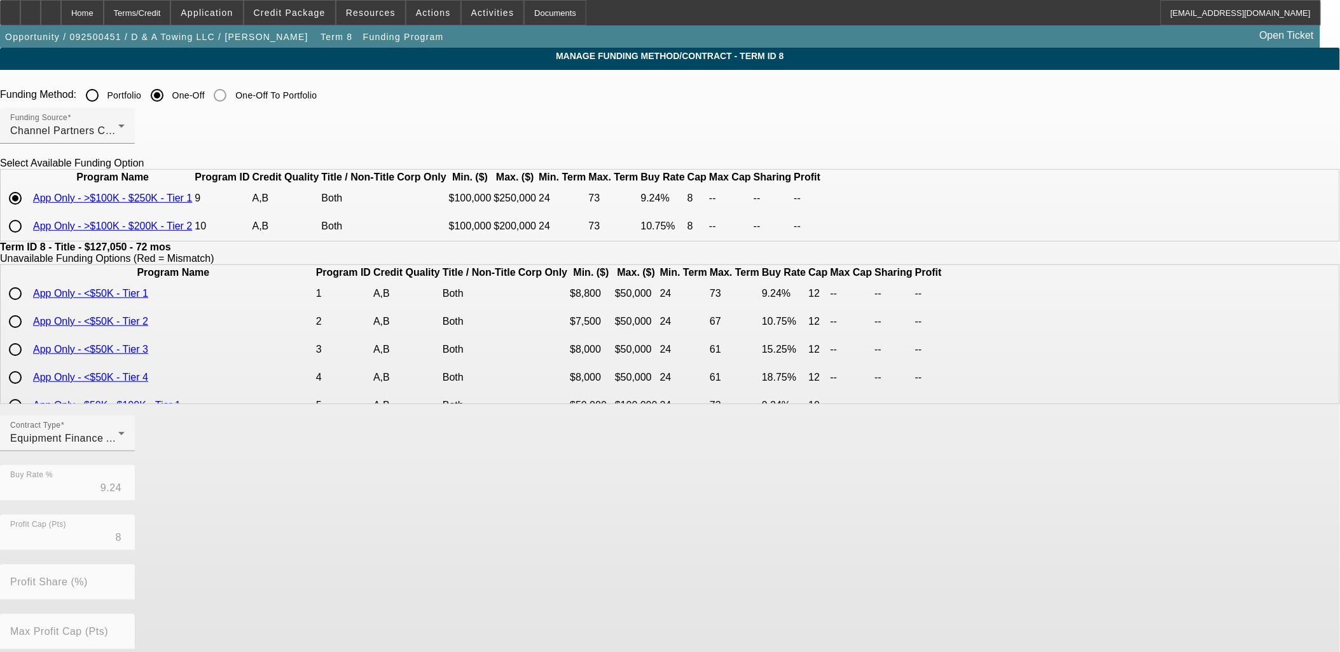
radio input "true"
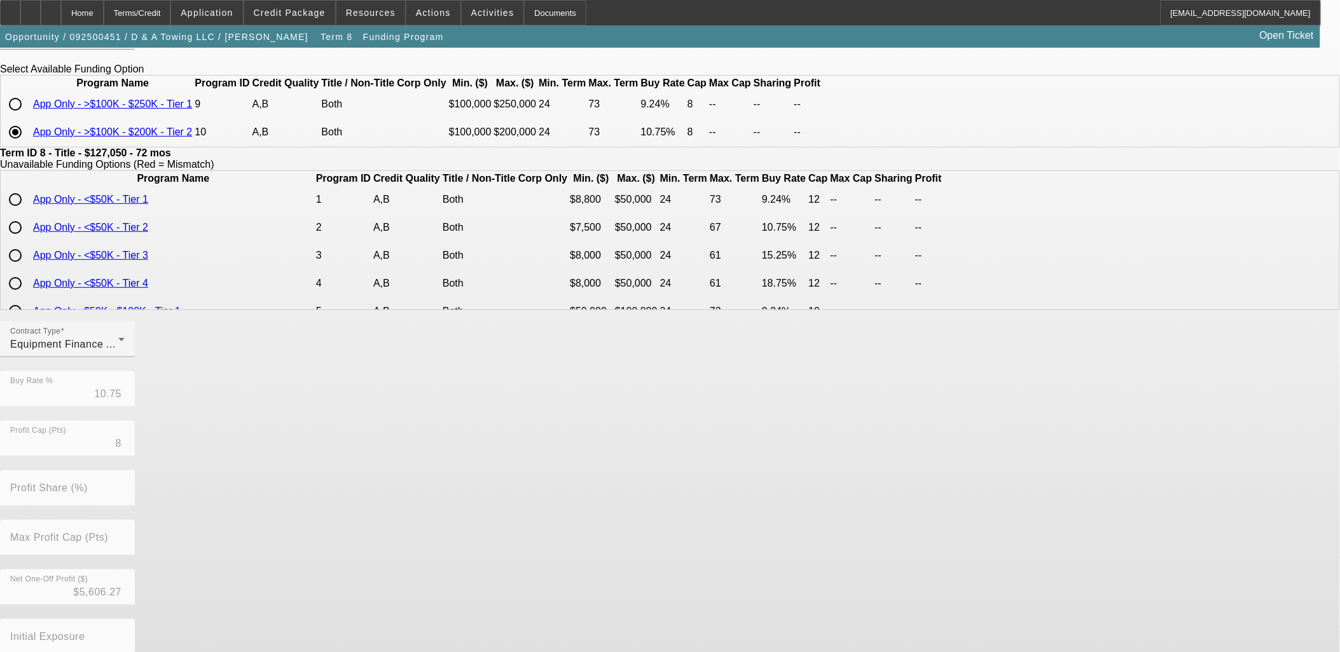
scroll to position [181, 0]
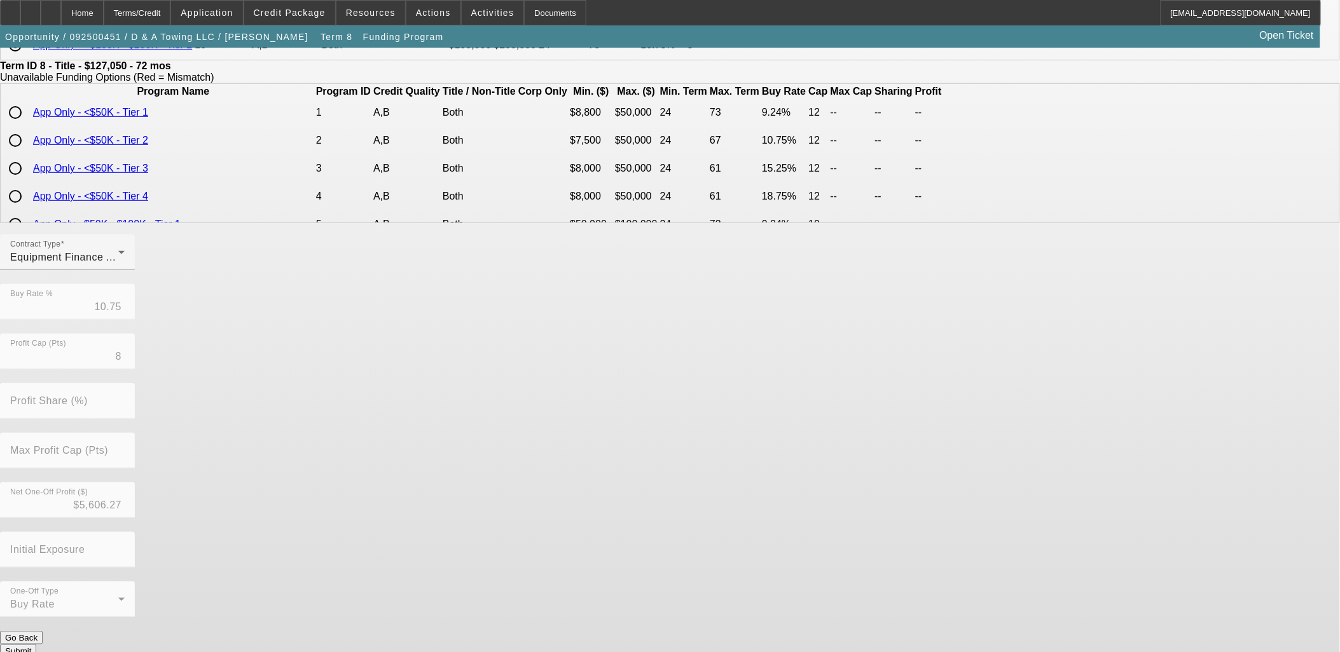
click at [36, 645] on button "Submit" at bounding box center [18, 651] width 36 height 13
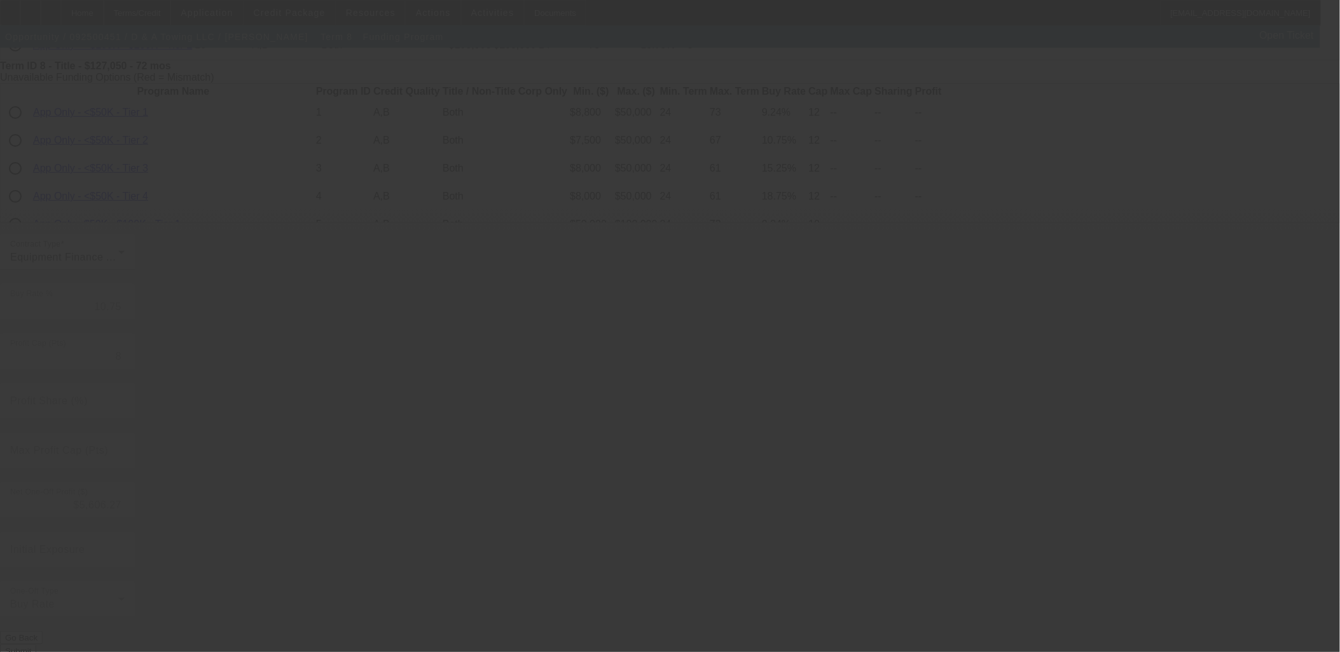
type input "11.00"
type input "11"
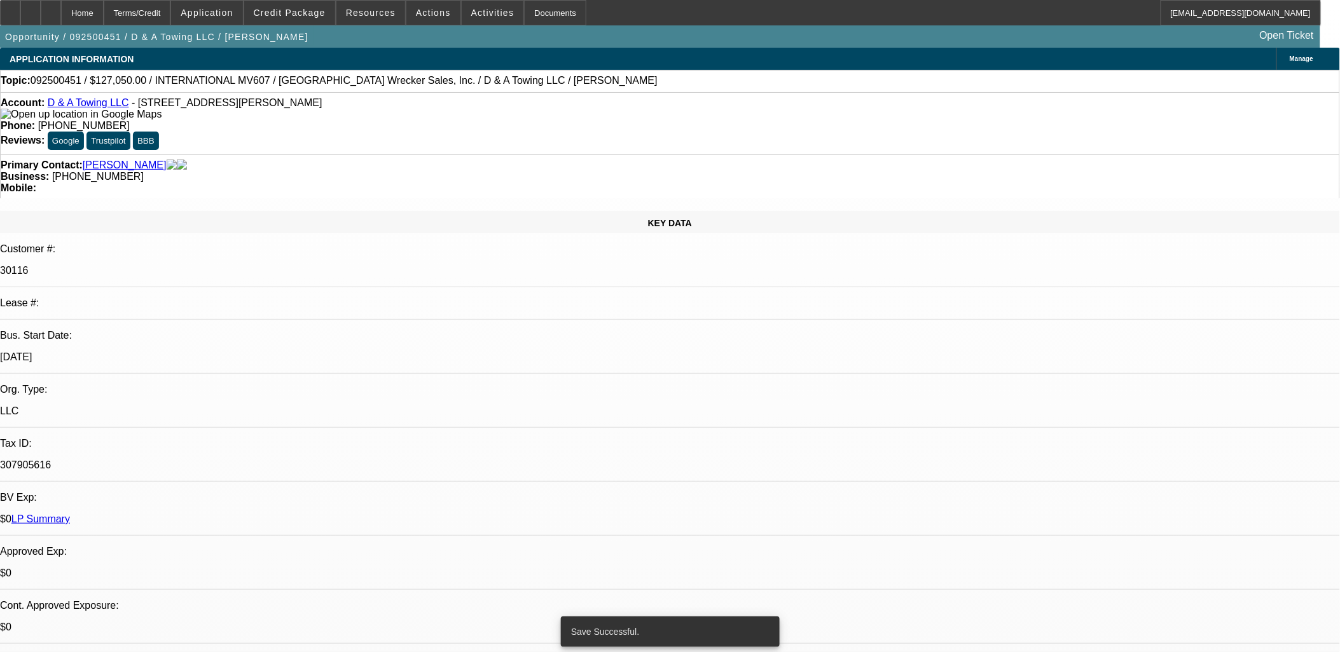
select select "0"
select select "2"
select select "0"
select select "6"
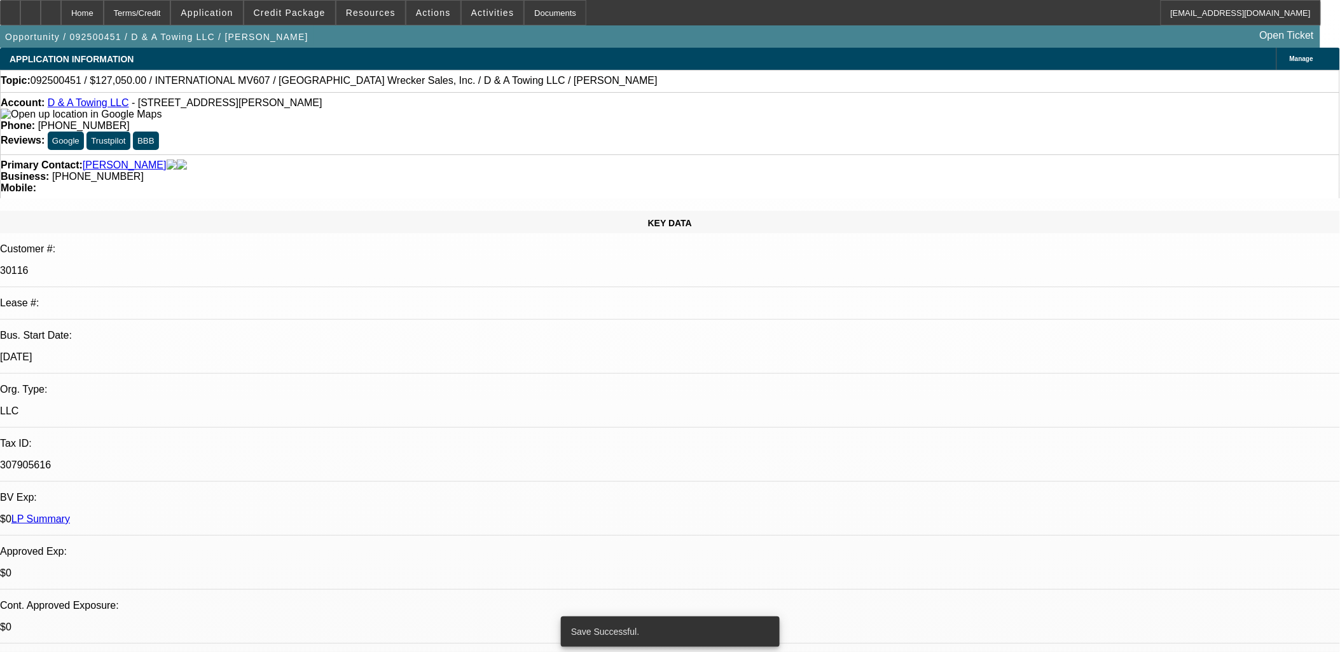
select select "0"
select select "2"
select select "0"
select select "6"
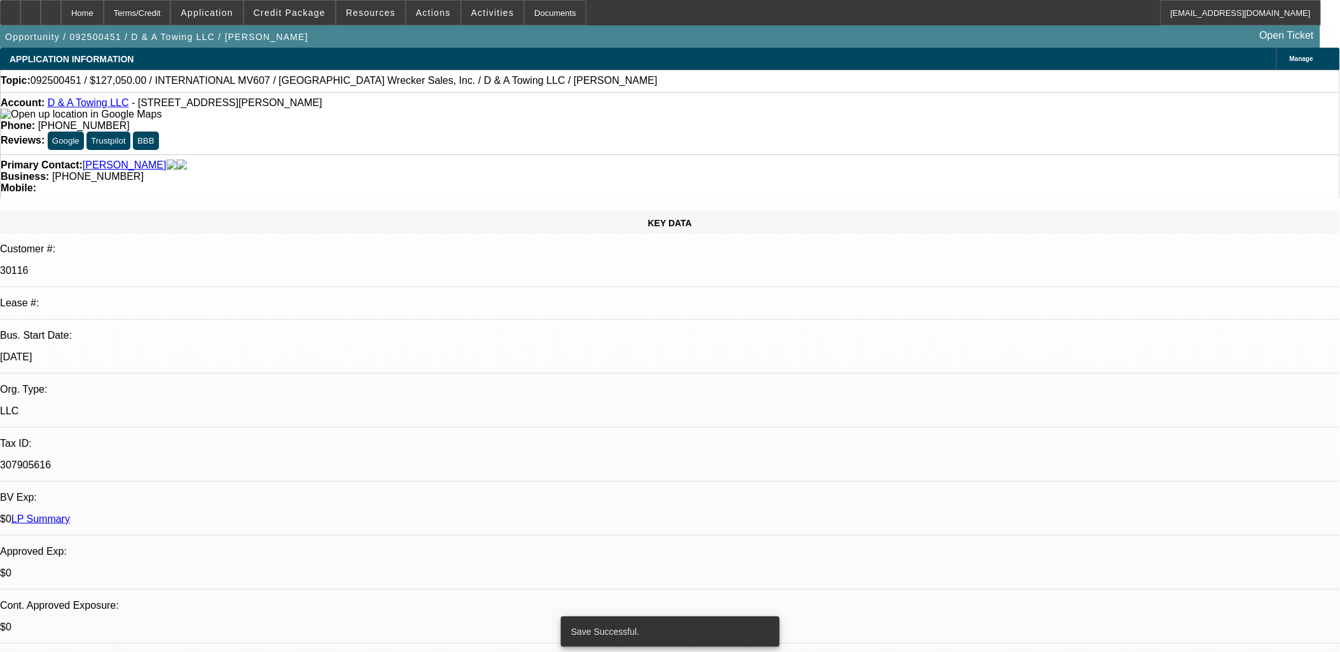
select select "0"
select select "3"
select select "0"
select select "6"
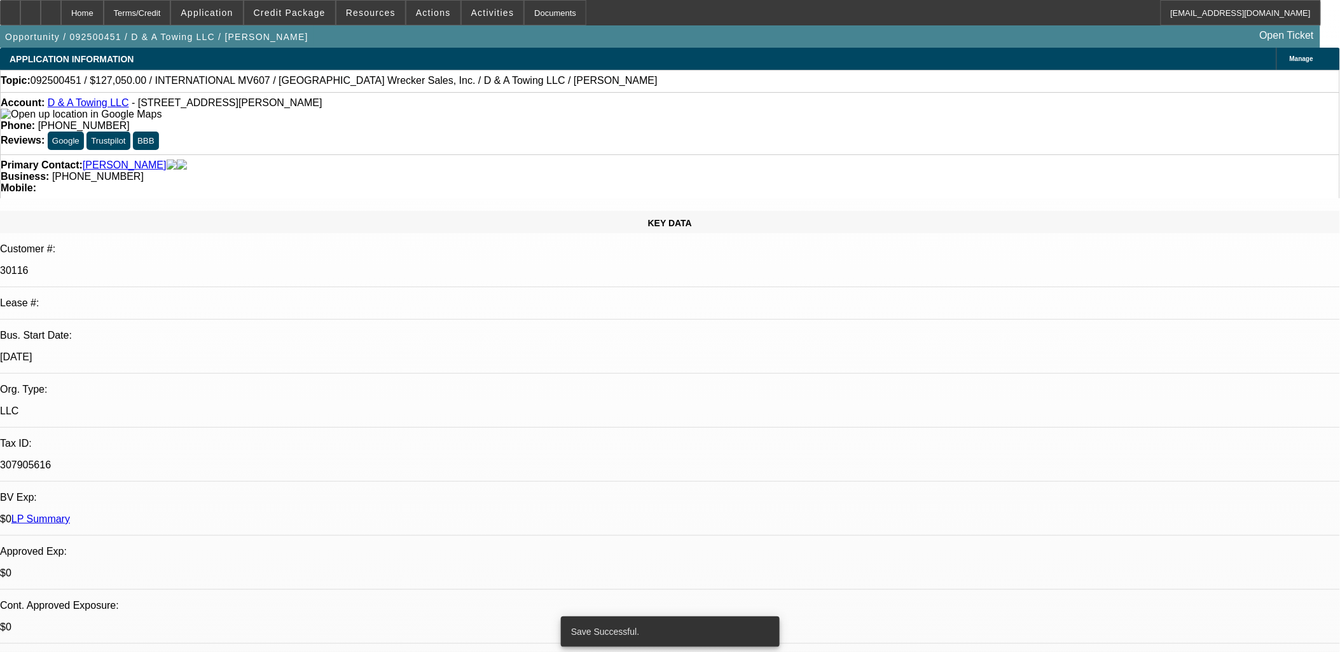
select select "0"
select select "3"
select select "0"
select select "2"
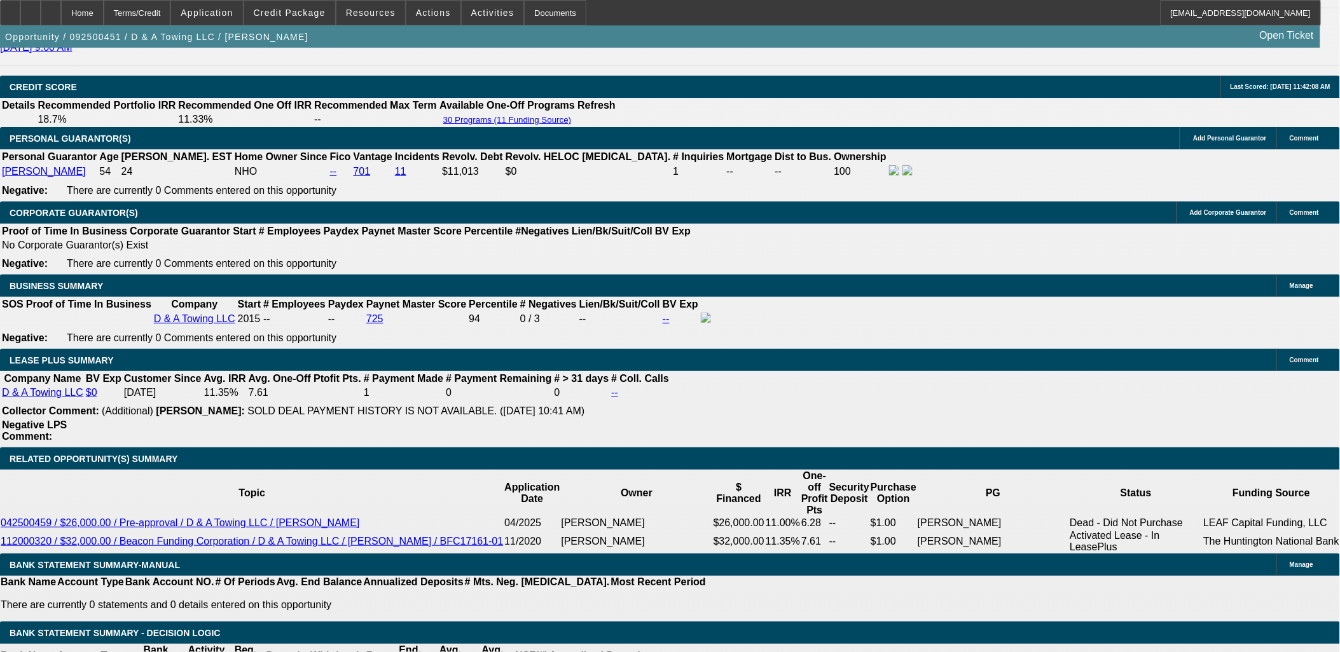
scroll to position [1766, 0]
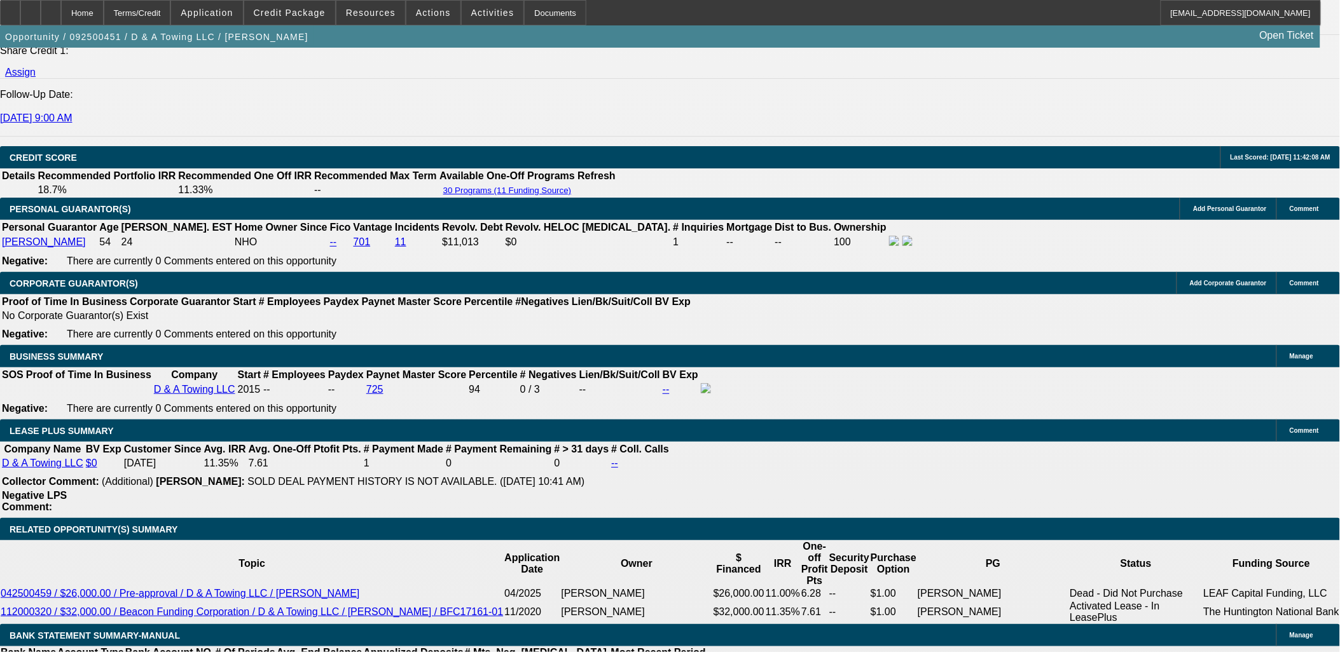
drag, startPoint x: 228, startPoint y: 371, endPoint x: 235, endPoint y: 371, distance: 7.6
type input "2549.99"
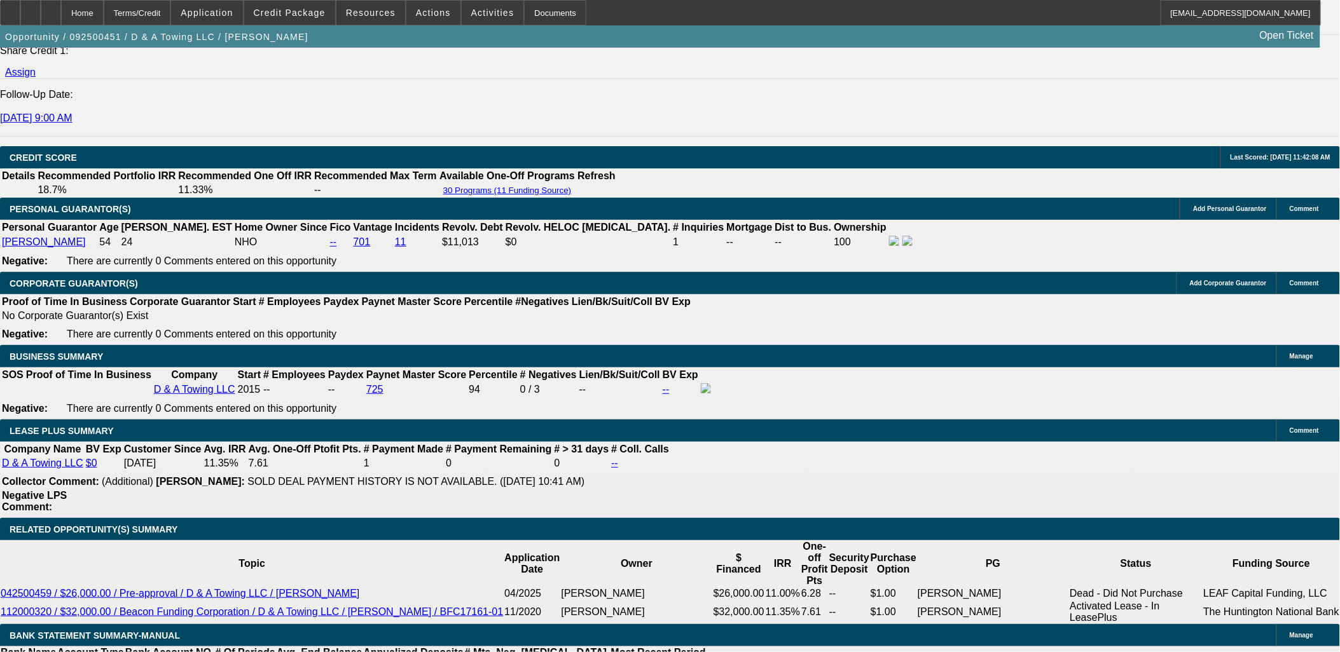
type input "UNKNOWN"
type input "13"
type input "$2,549.99"
drag, startPoint x: 246, startPoint y: 205, endPoint x: 235, endPoint y: 273, distance: 68.9
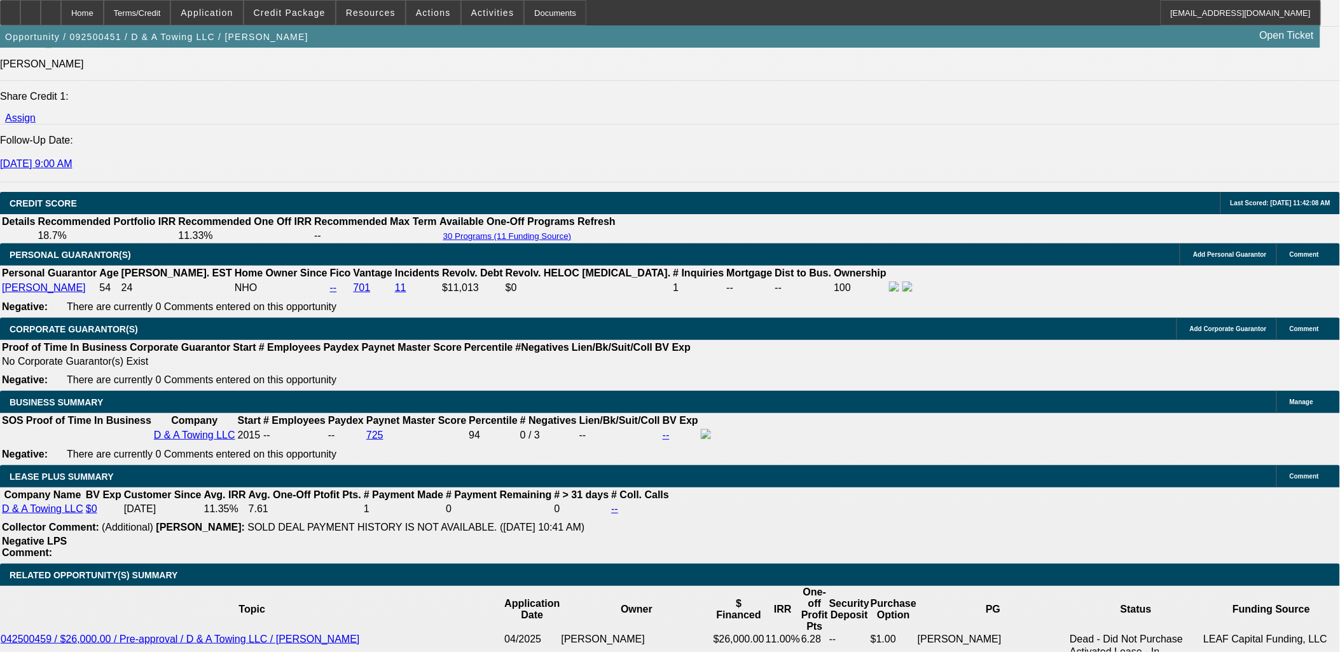
scroll to position [1695, 0]
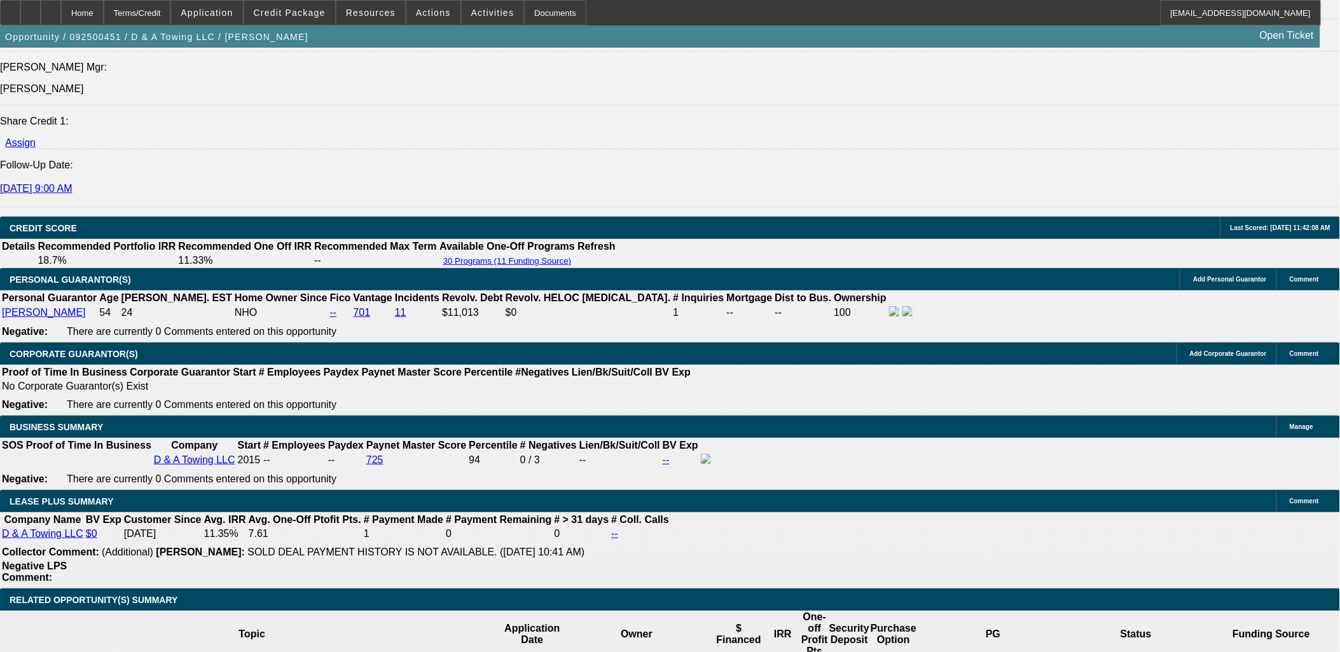
drag, startPoint x: 196, startPoint y: 118, endPoint x: 195, endPoint y: 111, distance: 7.0
drag, startPoint x: 195, startPoint y: 111, endPoint x: 189, endPoint y: 116, distance: 8.1
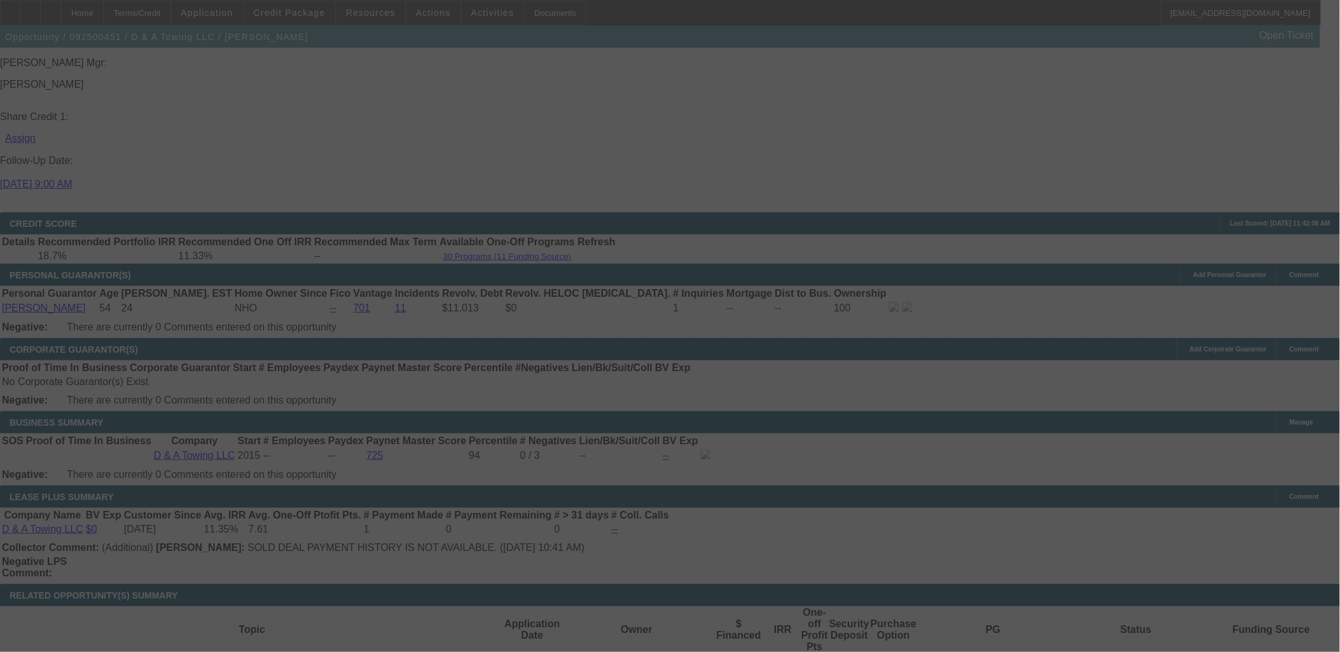
scroll to position [1766, 0]
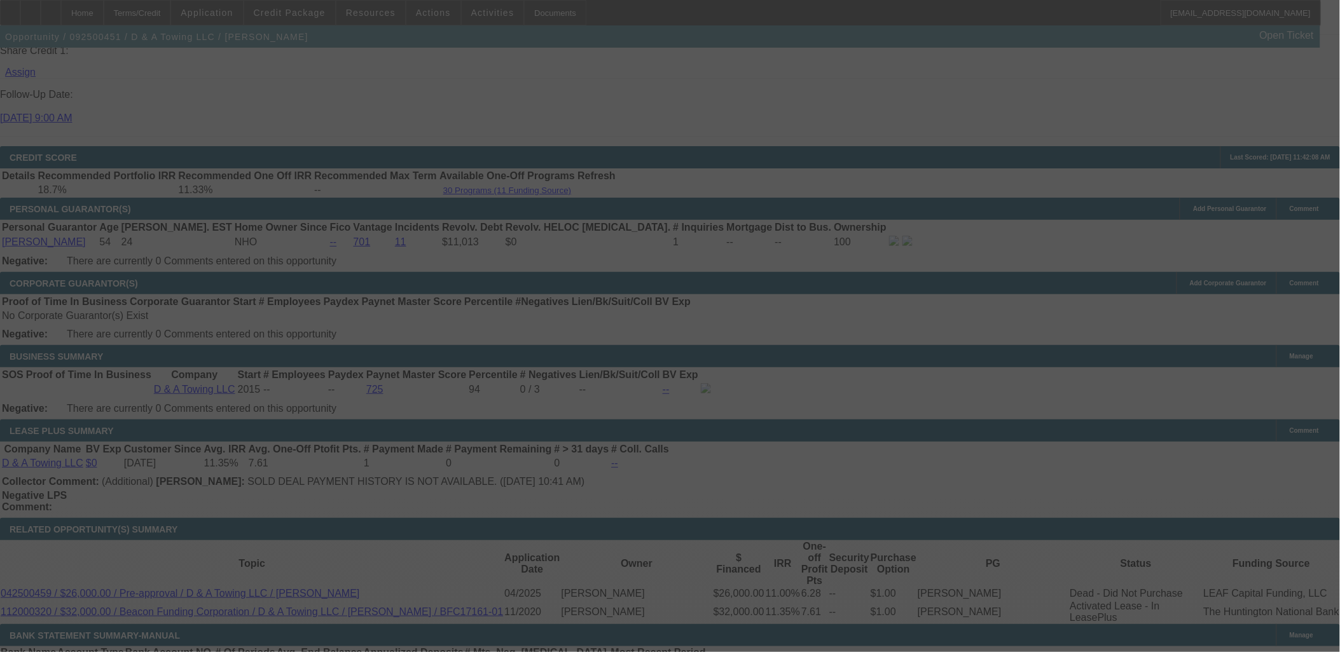
select select "0"
select select "2"
select select "0"
select select "6"
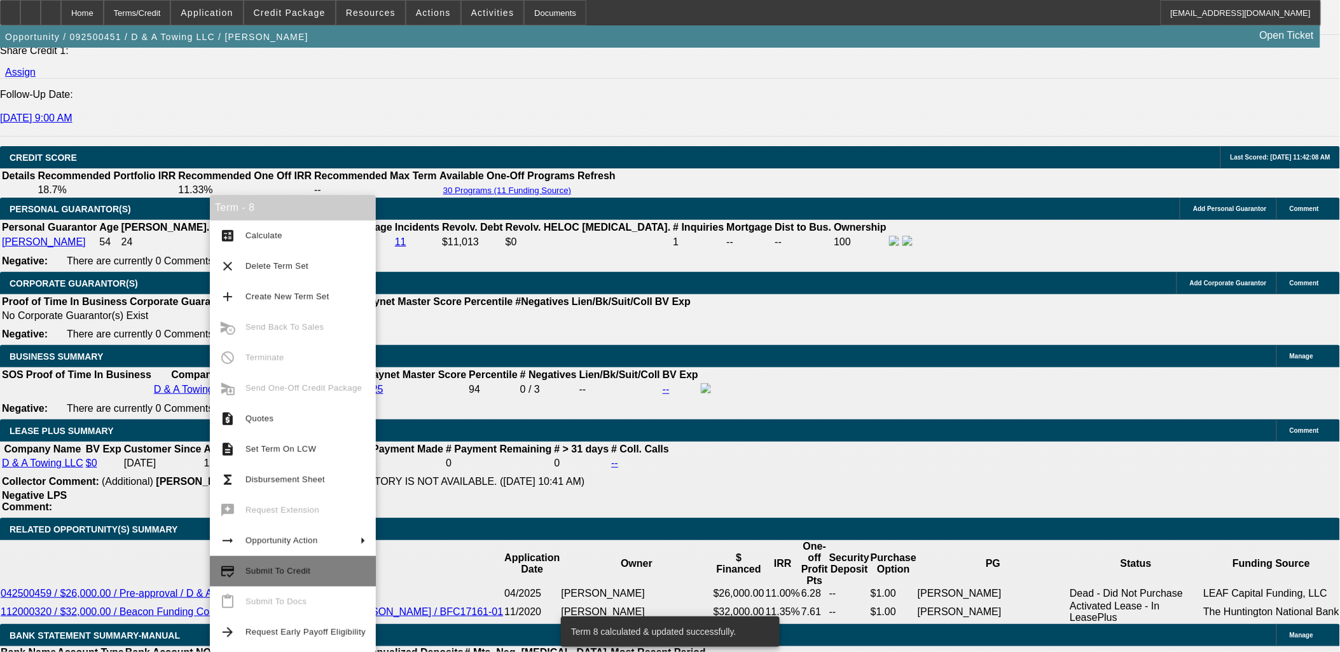
click at [315, 579] on span "Submit To Credit" at bounding box center [305, 571] width 120 height 15
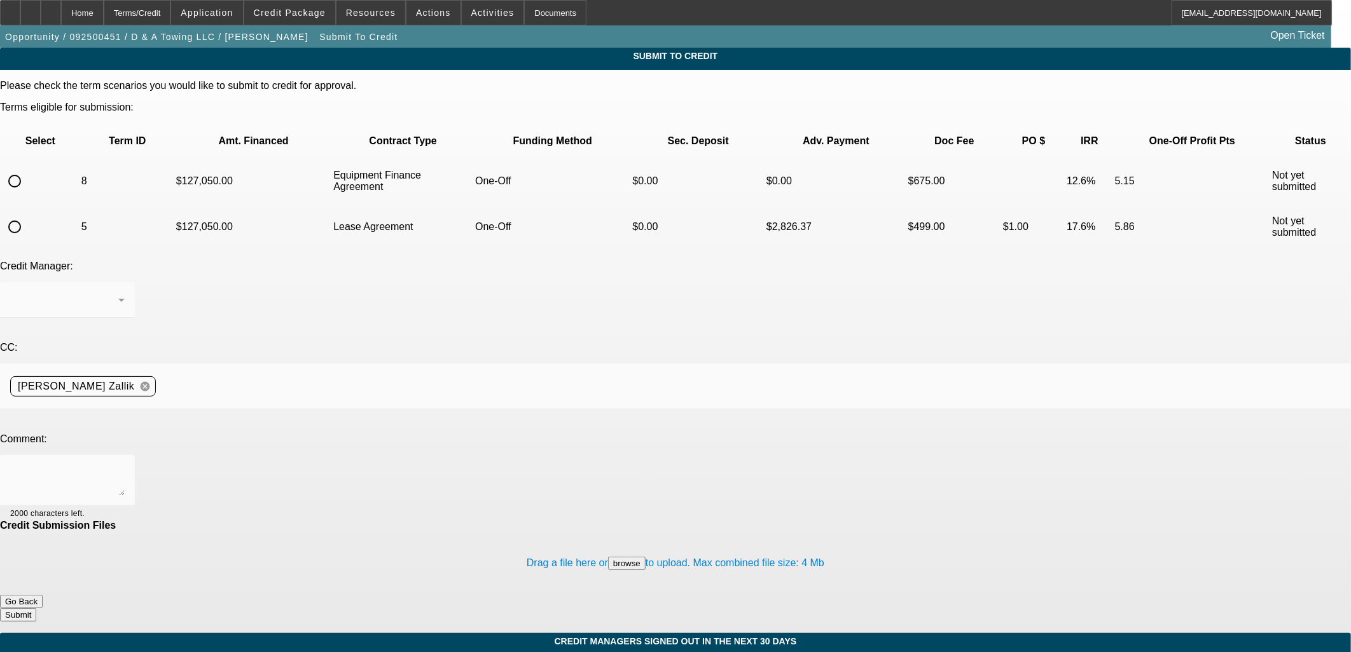
click at [55, 125] on th "Select" at bounding box center [40, 141] width 78 height 33
click at [27, 168] on input "radio" at bounding box center [14, 180] width 25 height 25
radio input "true"
click at [407, 532] on div "Drag a file here or browse to upload. Max combined file size: 4 Mb" at bounding box center [675, 564] width 1351 height 64
drag, startPoint x: 415, startPoint y: 361, endPoint x: 422, endPoint y: 350, distance: 13.1
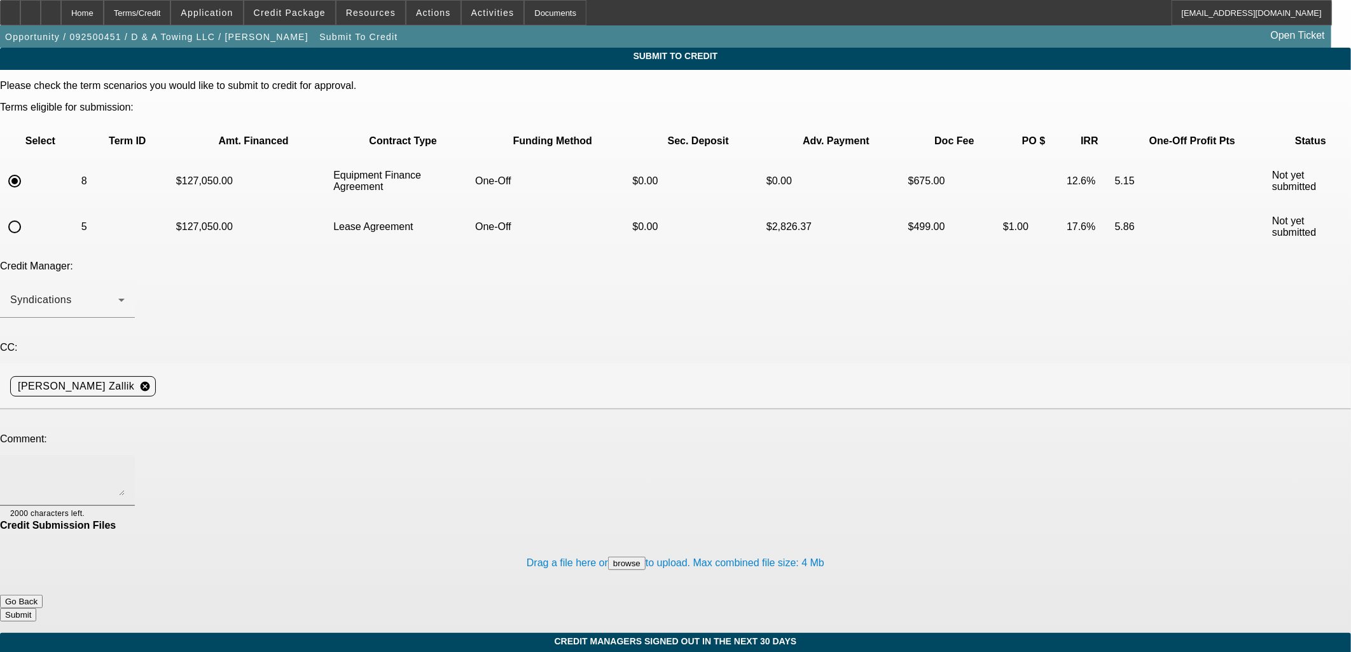
click at [125, 455] on div at bounding box center [67, 480] width 114 height 51
paste textarea "Please try NMEF to review for an approval. Customer is hoping for a lower payme…"
click at [125, 465] on textarea "Please try NMEF to review for an approval. Customer is hoping for a lower payme…" at bounding box center [67, 480] width 114 height 31
click at [125, 465] on textarea "Please try CP to review for an approval. Customer is hoping for a lower payment…" at bounding box center [67, 480] width 114 height 31
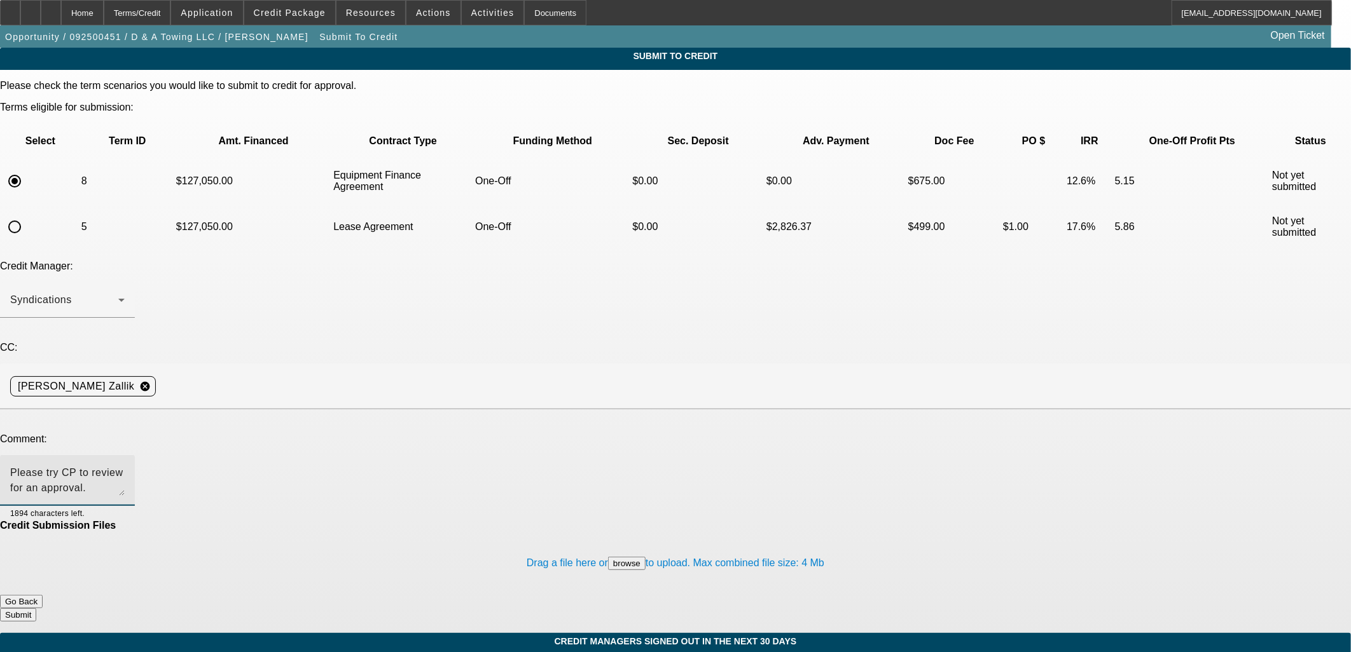
click at [125, 465] on textarea "Please try CP to review for an approval. Customer is hoping for a lower payment…" at bounding box center [67, 480] width 114 height 31
drag, startPoint x: 547, startPoint y: 332, endPoint x: 480, endPoint y: 334, distance: 66.8
click at [125, 465] on textarea "Please try CP to review for an approval. Customer is hoping for a lower payment…" at bounding box center [67, 480] width 114 height 31
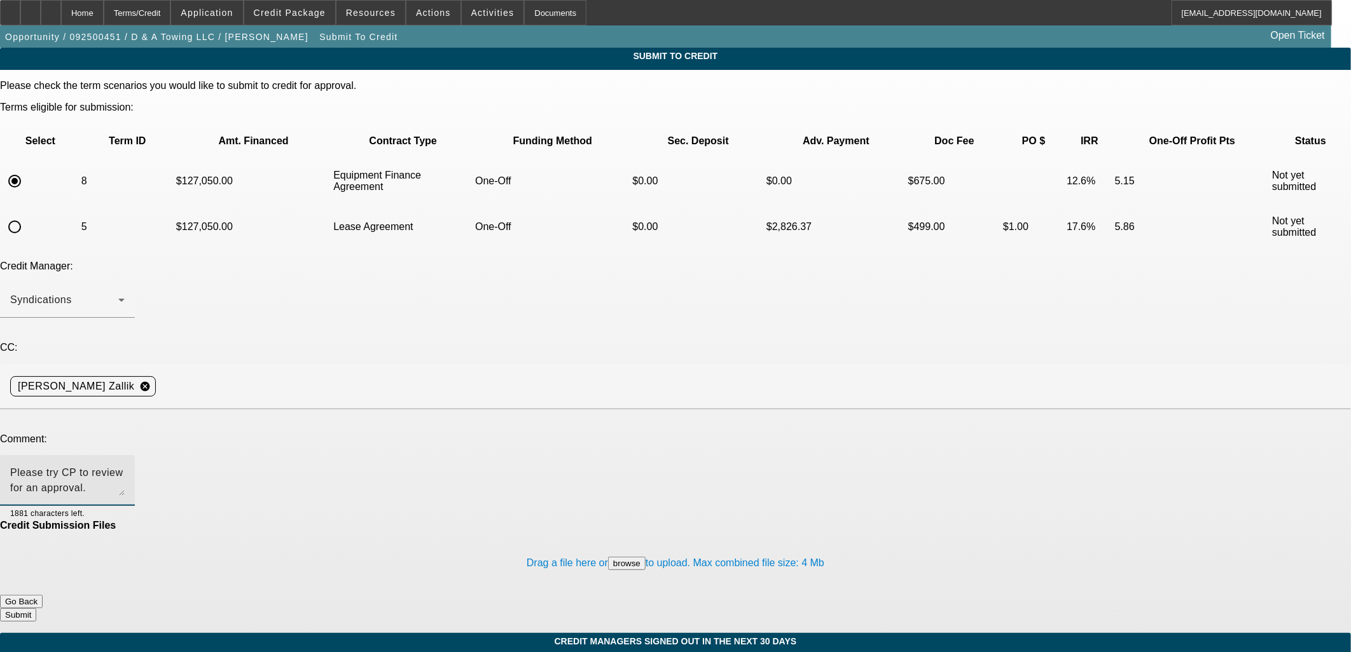
type textarea "Please try CP to review for an approval. Customer is hoping for a lower payment…"
click at [36, 609] on button "Submit" at bounding box center [18, 615] width 36 height 13
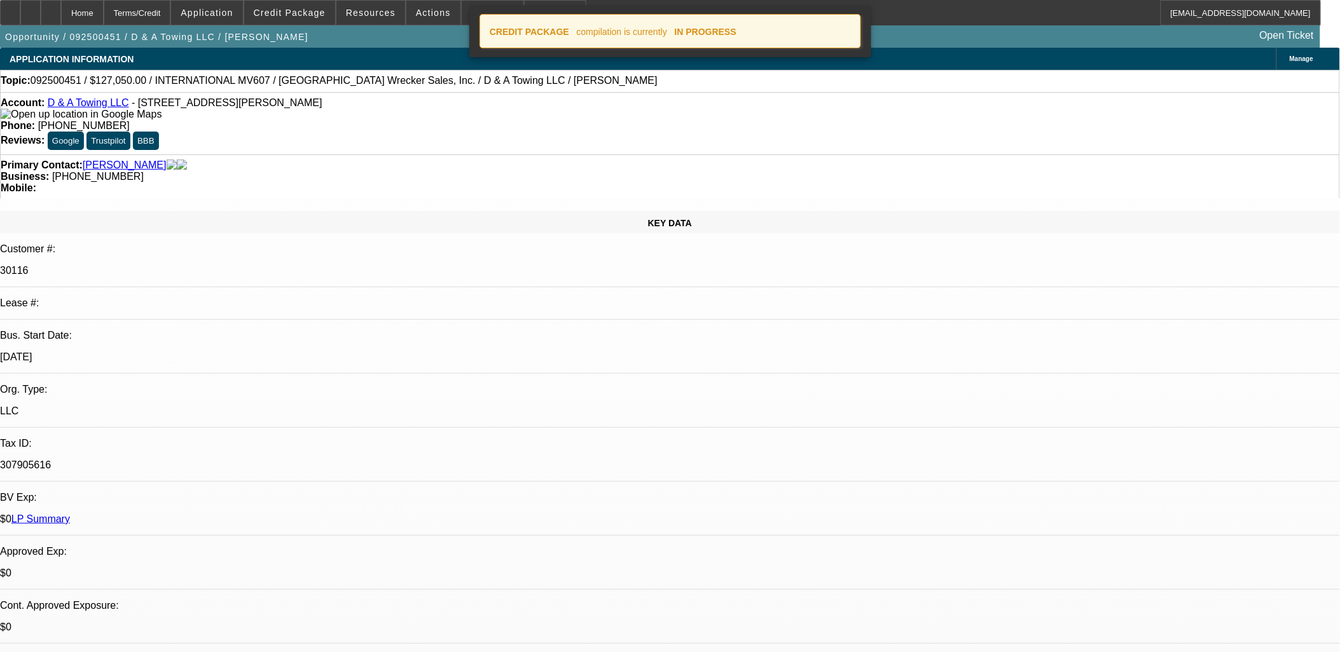
select select "0"
select select "2"
select select "0"
select select "6"
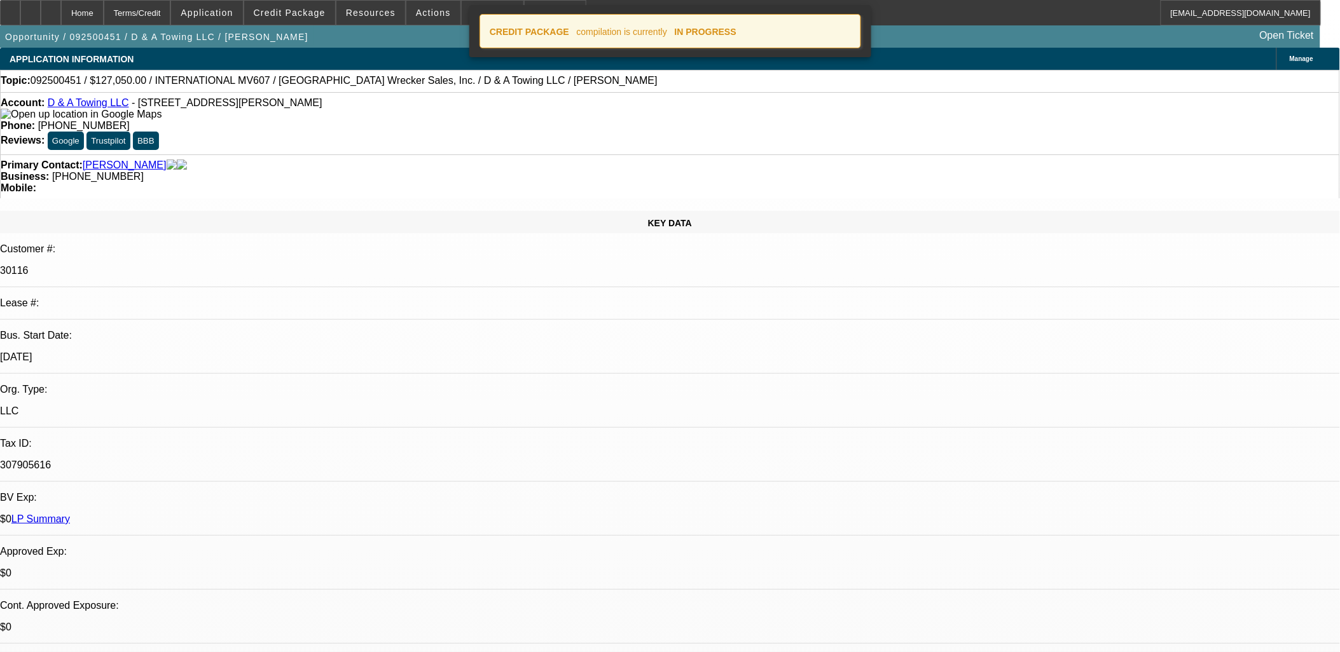
select select "0"
select select "2"
select select "0"
select select "6"
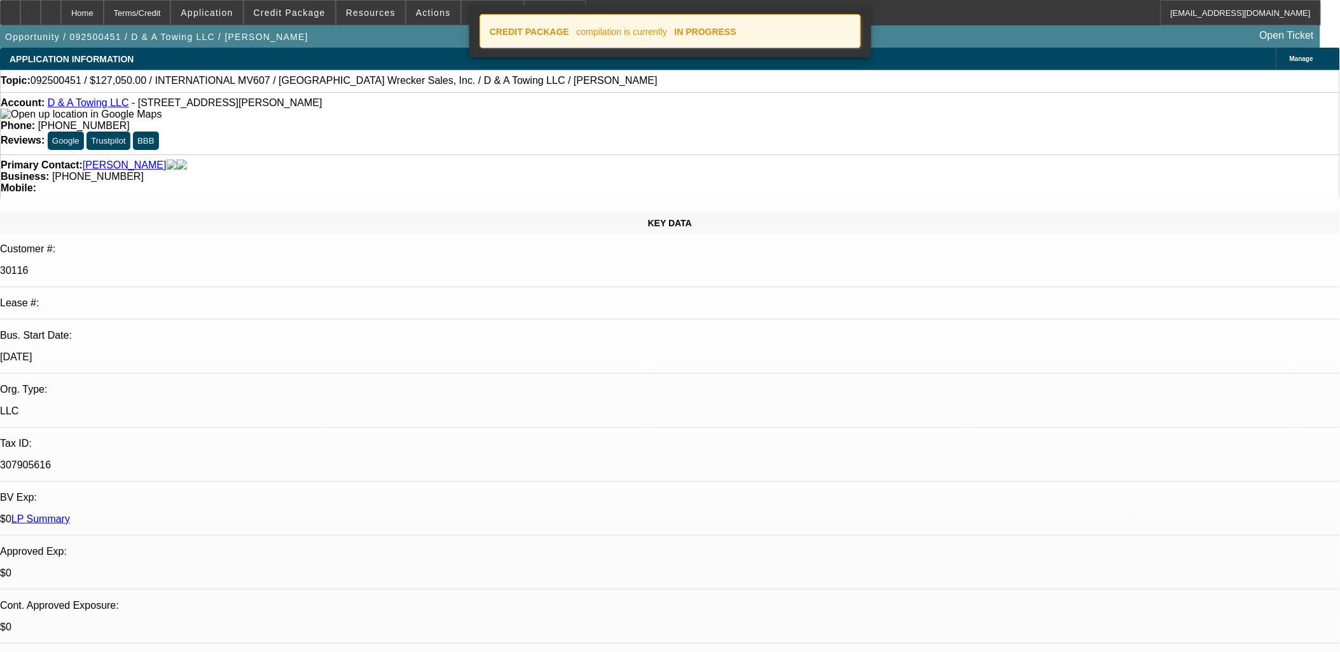
select select "0"
select select "3"
select select "0"
select select "6"
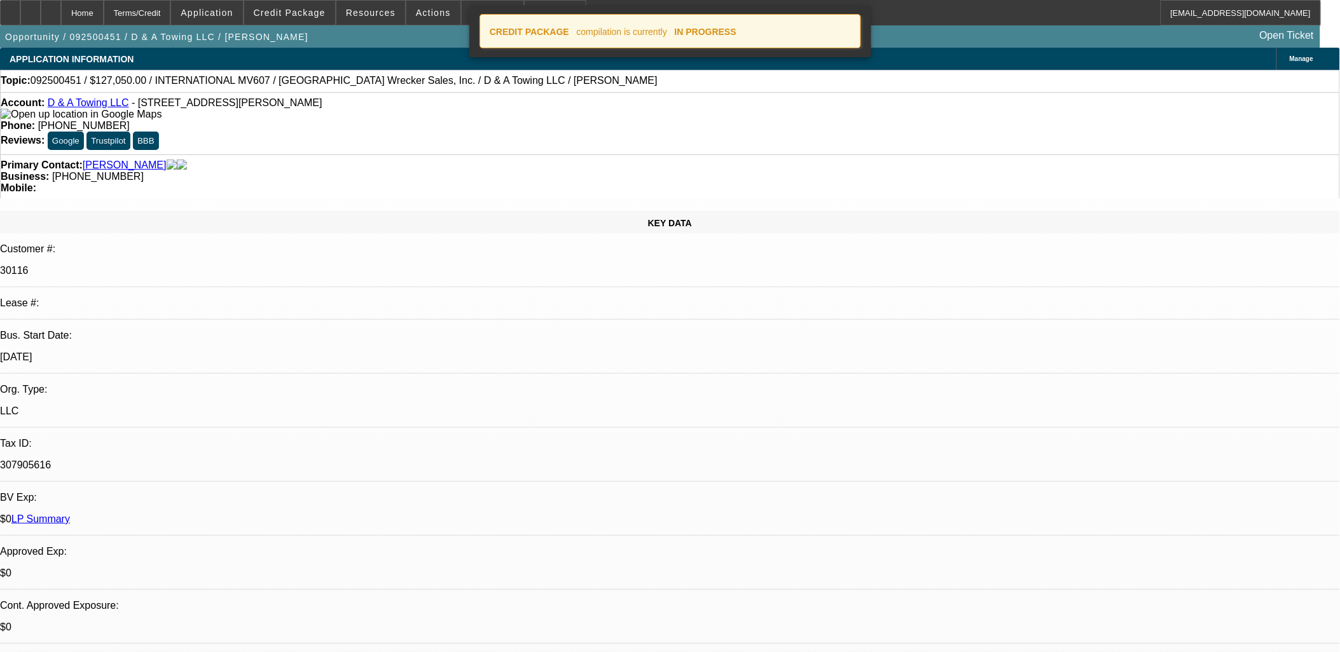
select select "0"
select select "3"
select select "0"
select select "2"
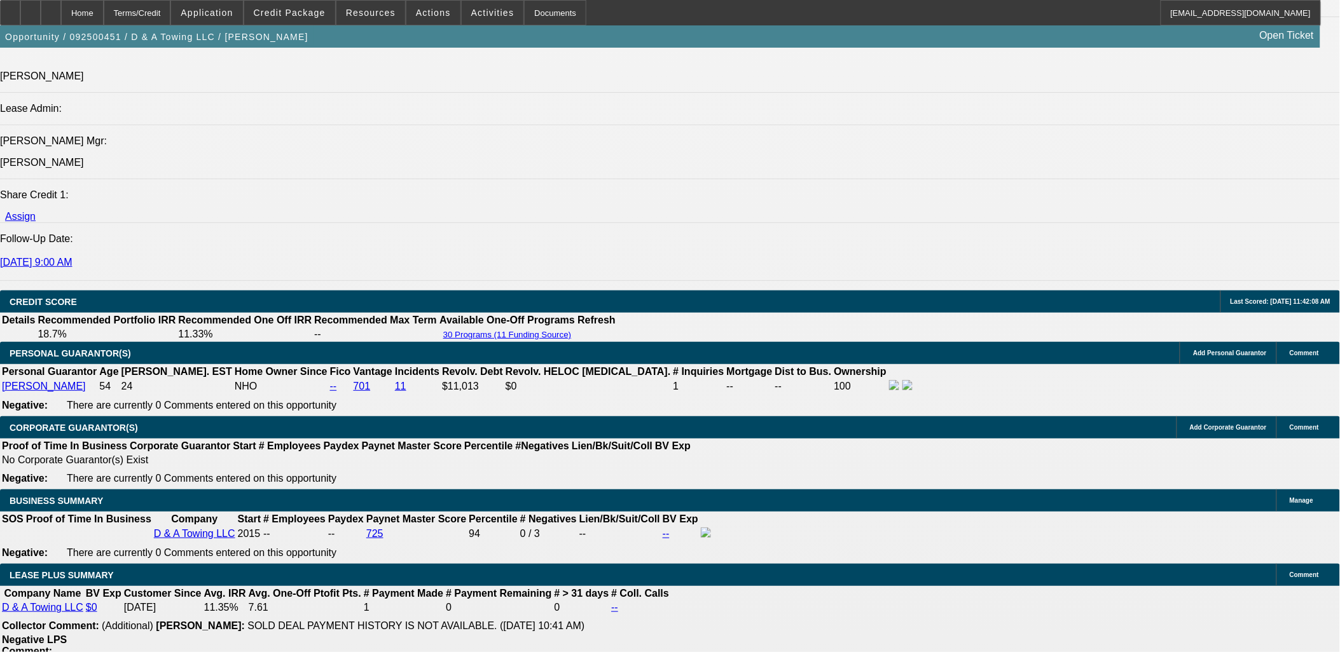
scroll to position [1766, 0]
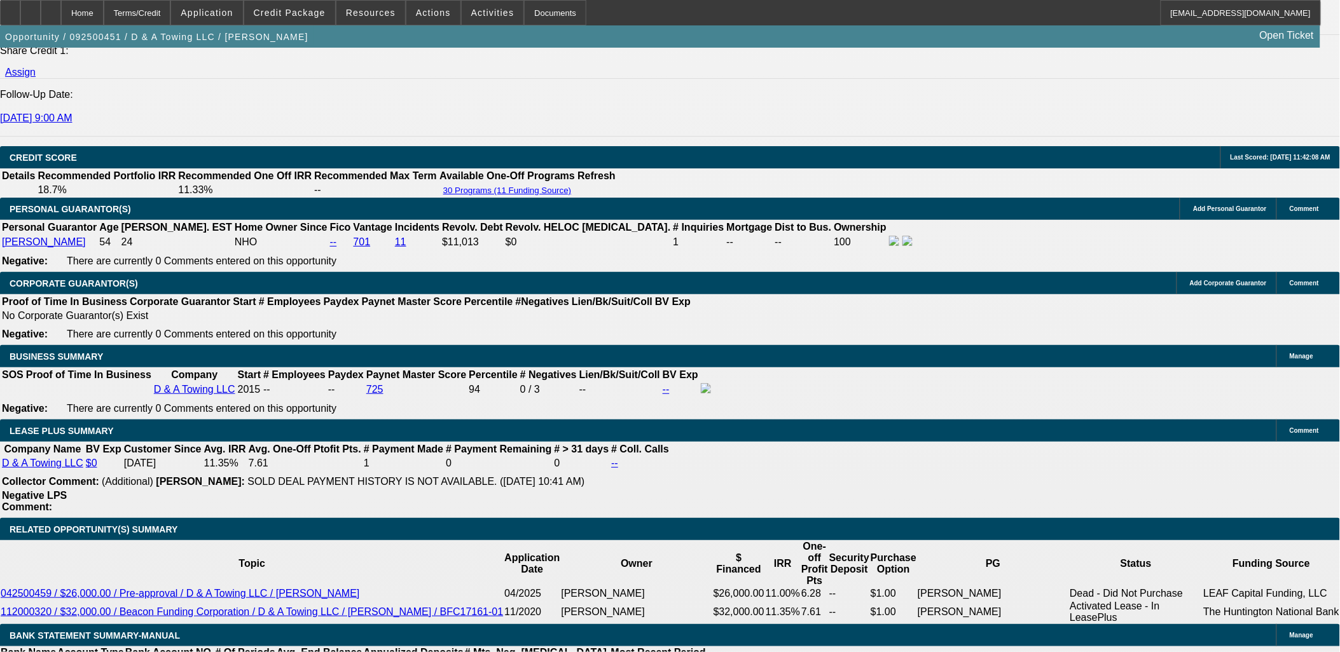
drag, startPoint x: 780, startPoint y: 374, endPoint x: 797, endPoint y: 373, distance: 17.2
type input "UNKNOWN"
type input "15"
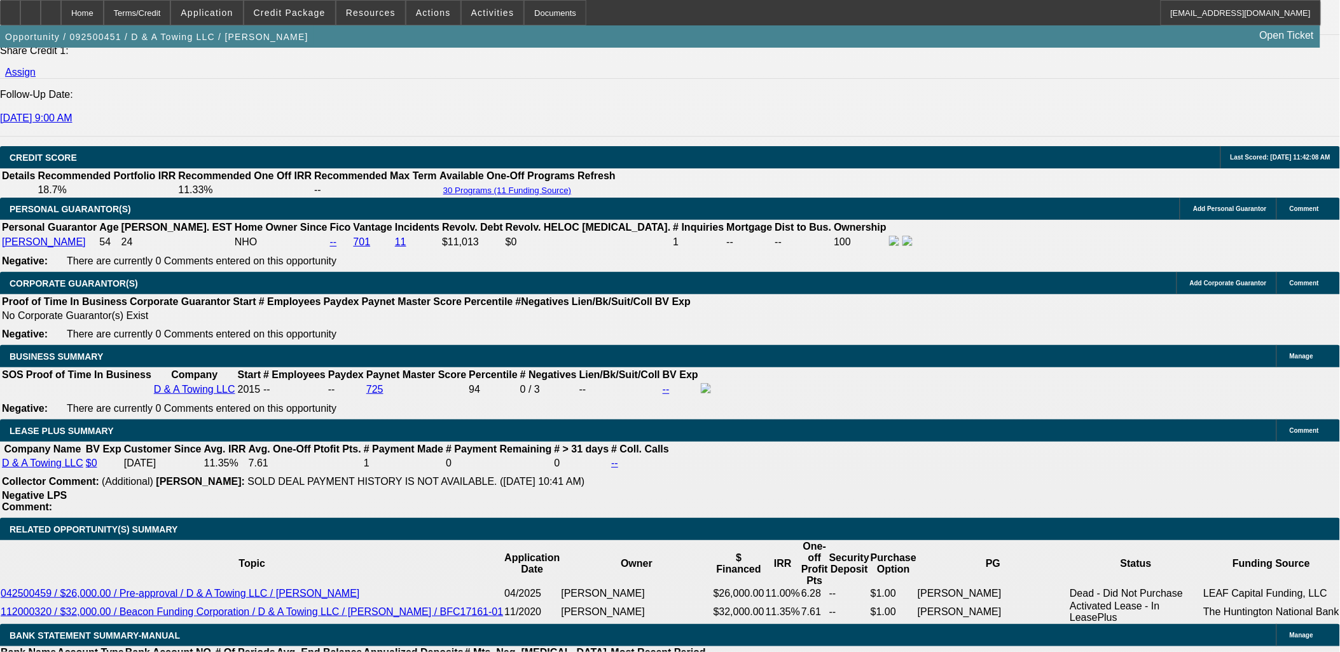
type input "$2,686.47"
type input "15"
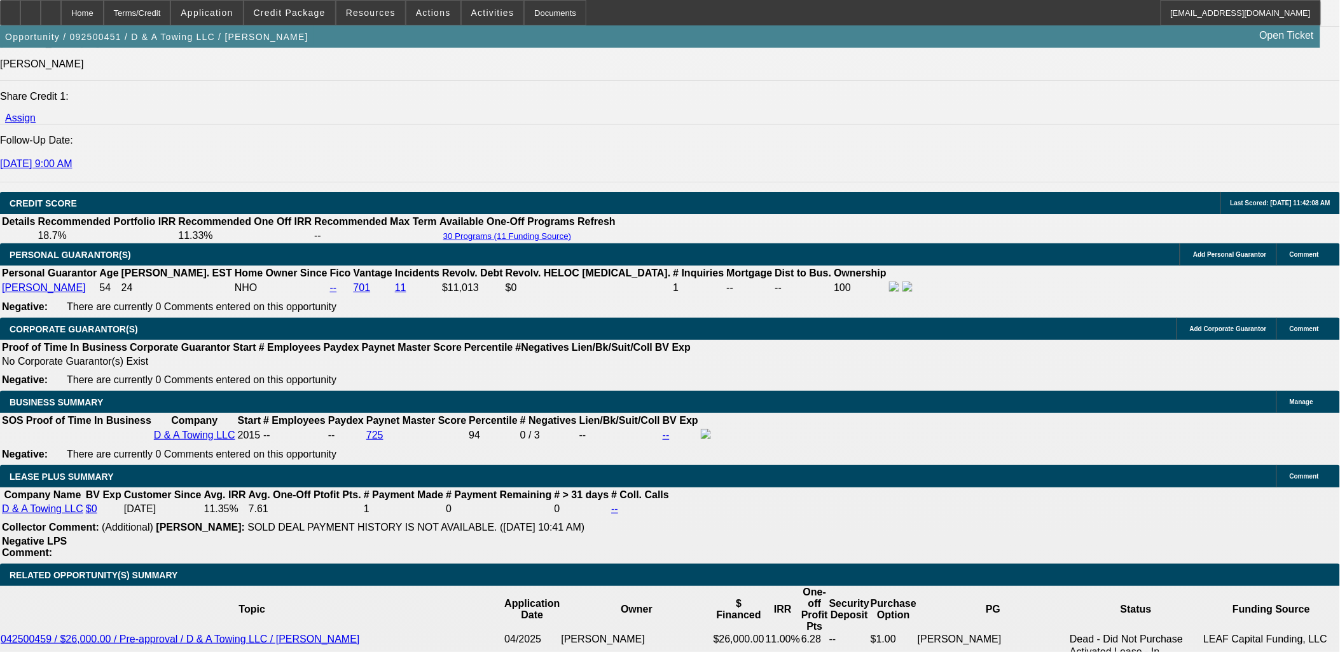
scroll to position [1695, 0]
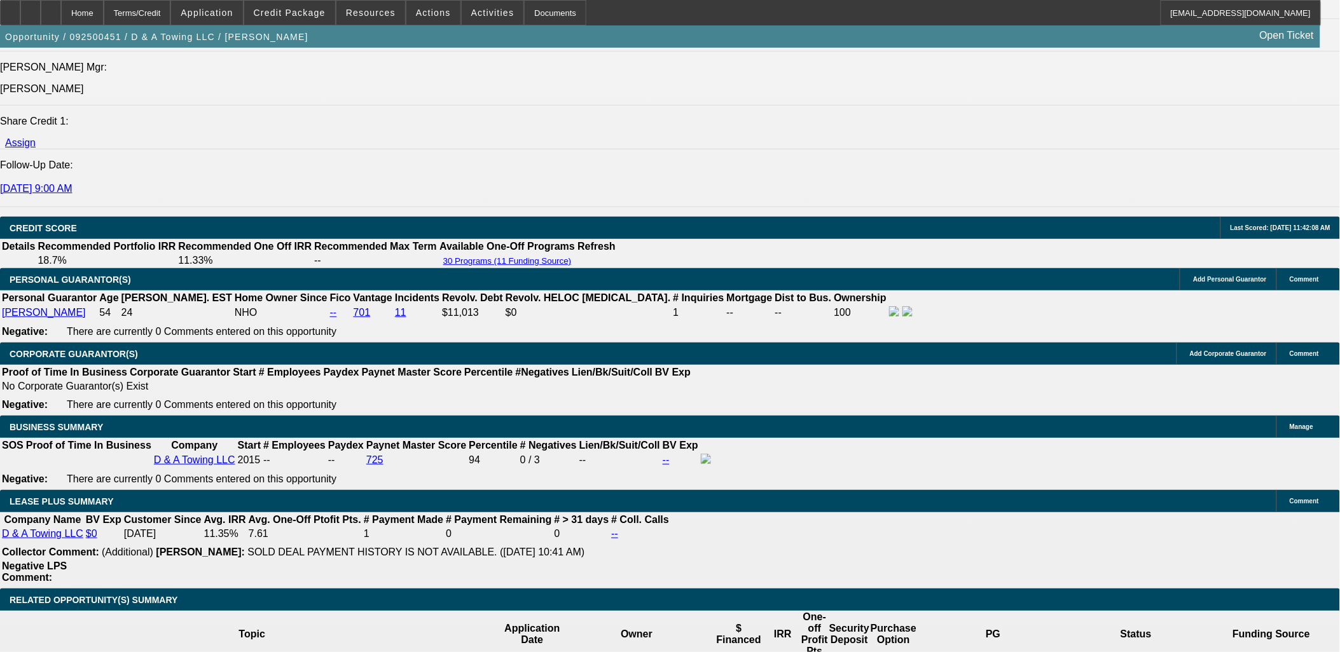
drag, startPoint x: 668, startPoint y: 111, endPoint x: 678, endPoint y: 104, distance: 12.0
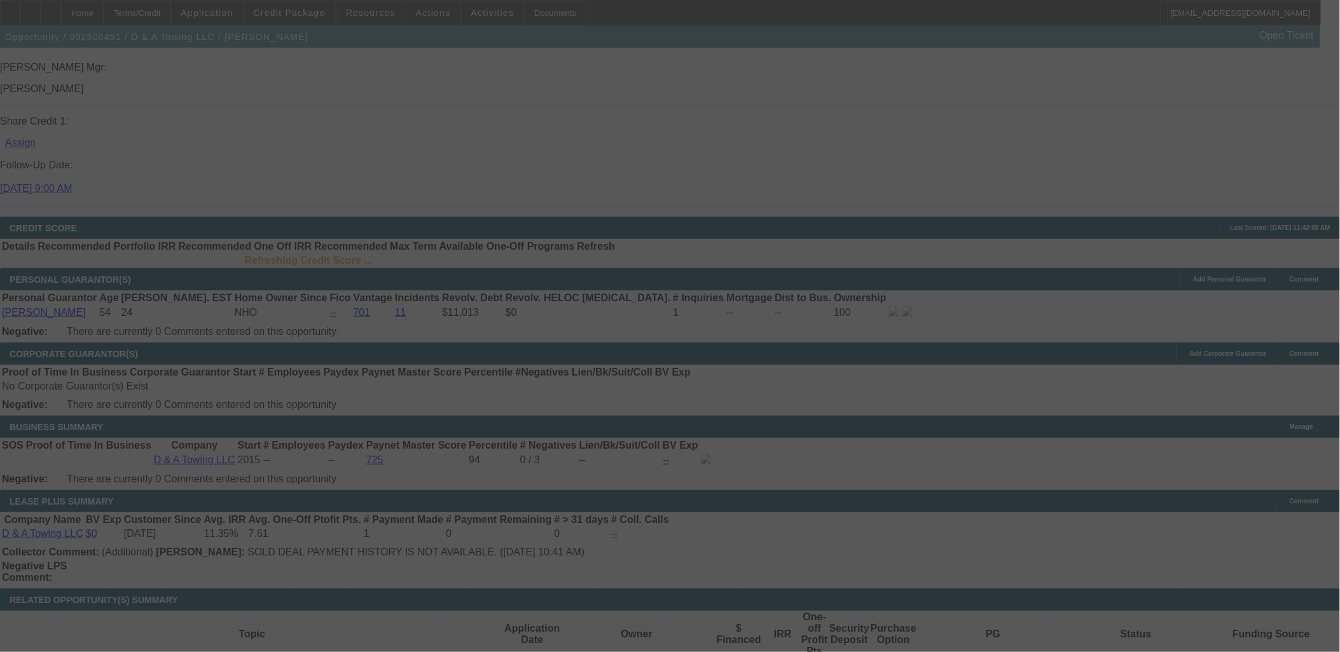
scroll to position [1721, 0]
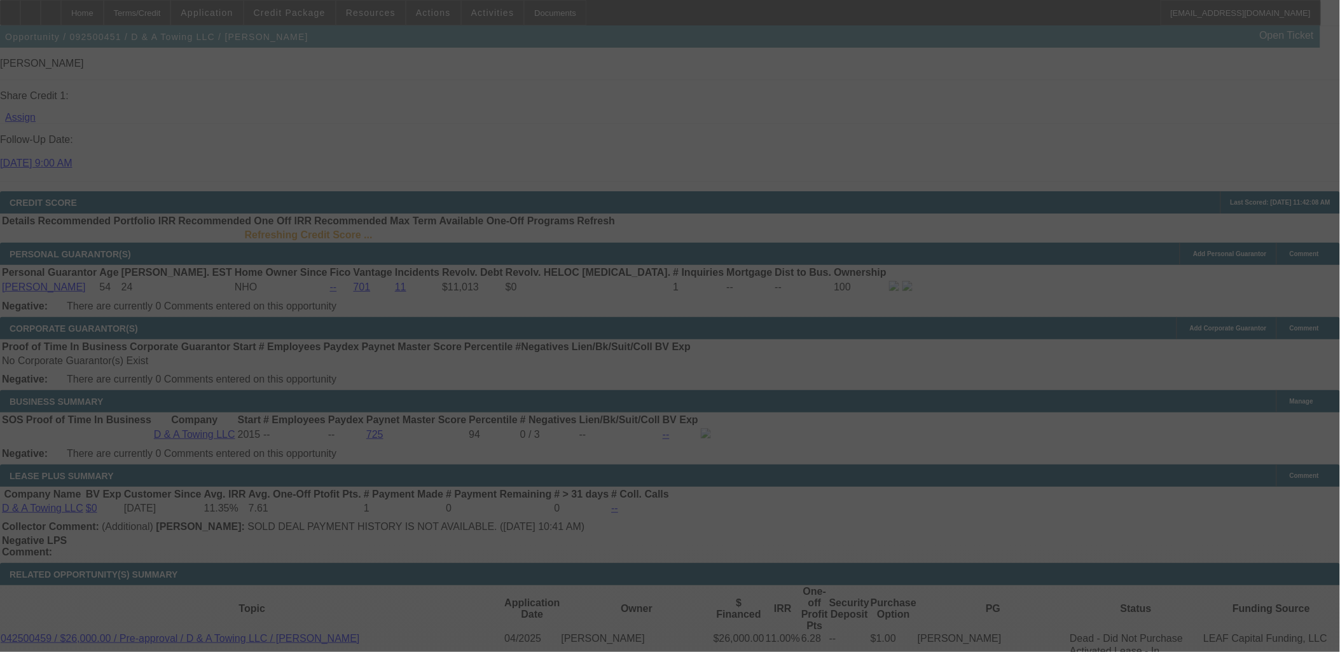
select select "0"
select select "3"
select select "0"
select select "2"
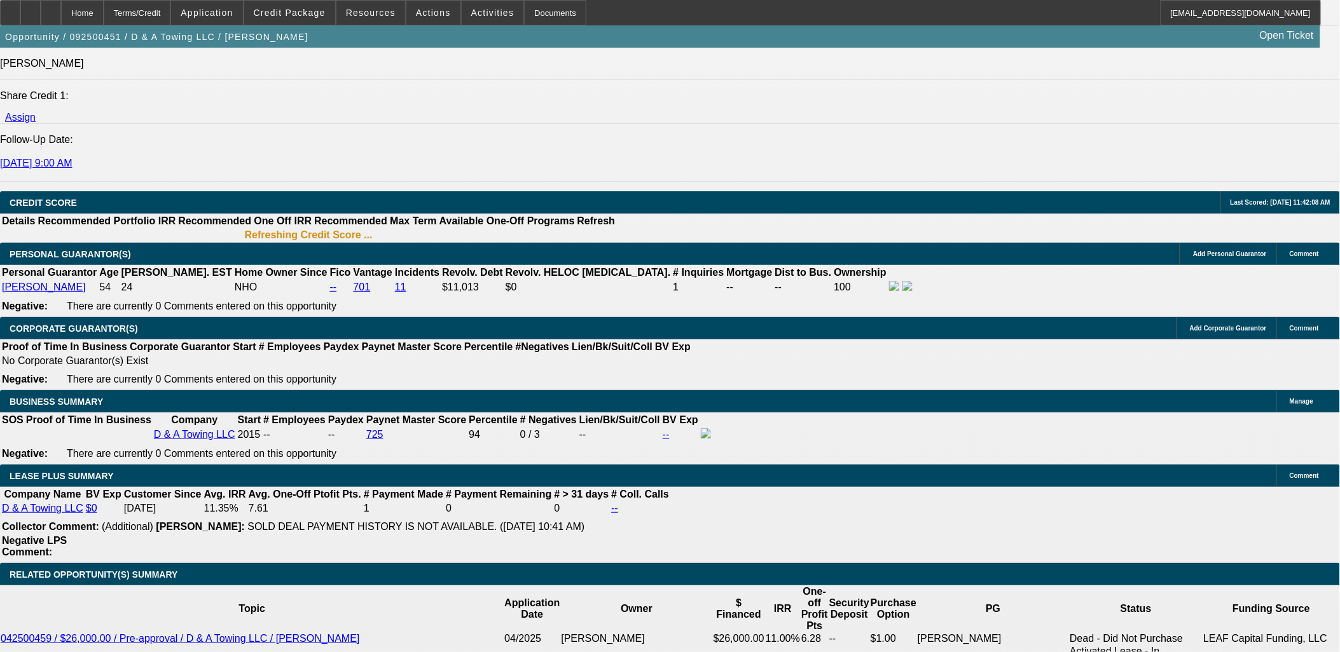
scroll to position [1715, 0]
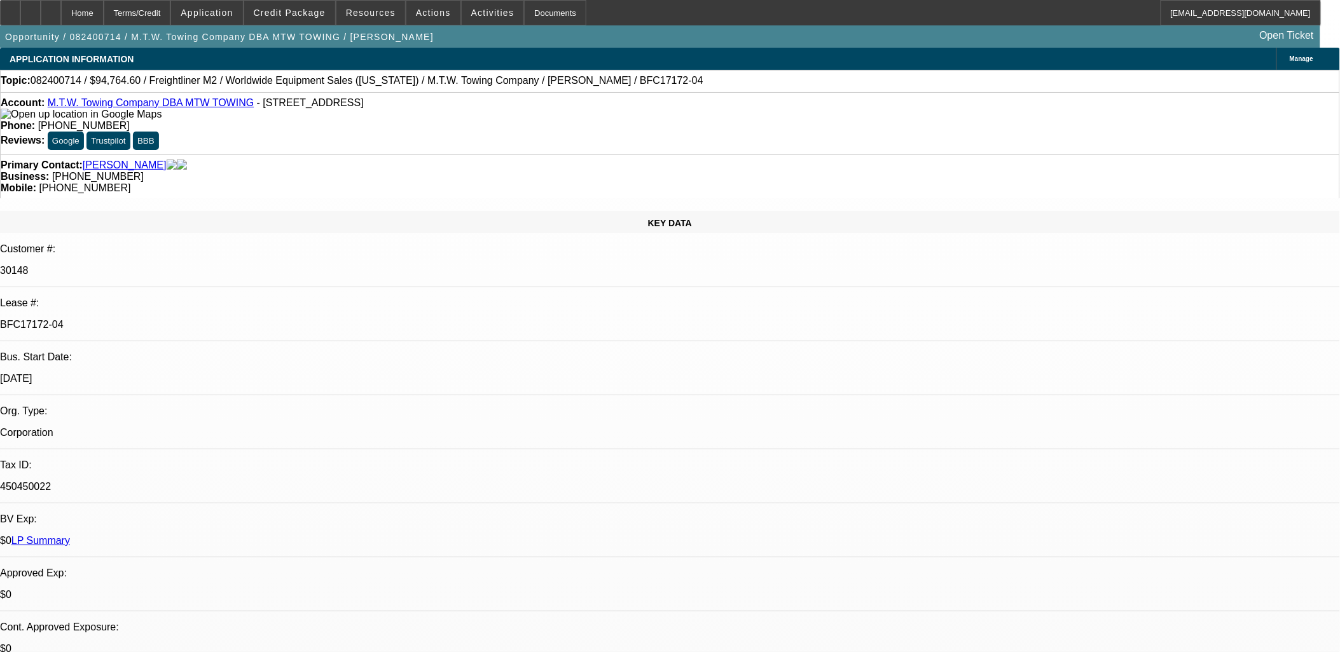
select select "0"
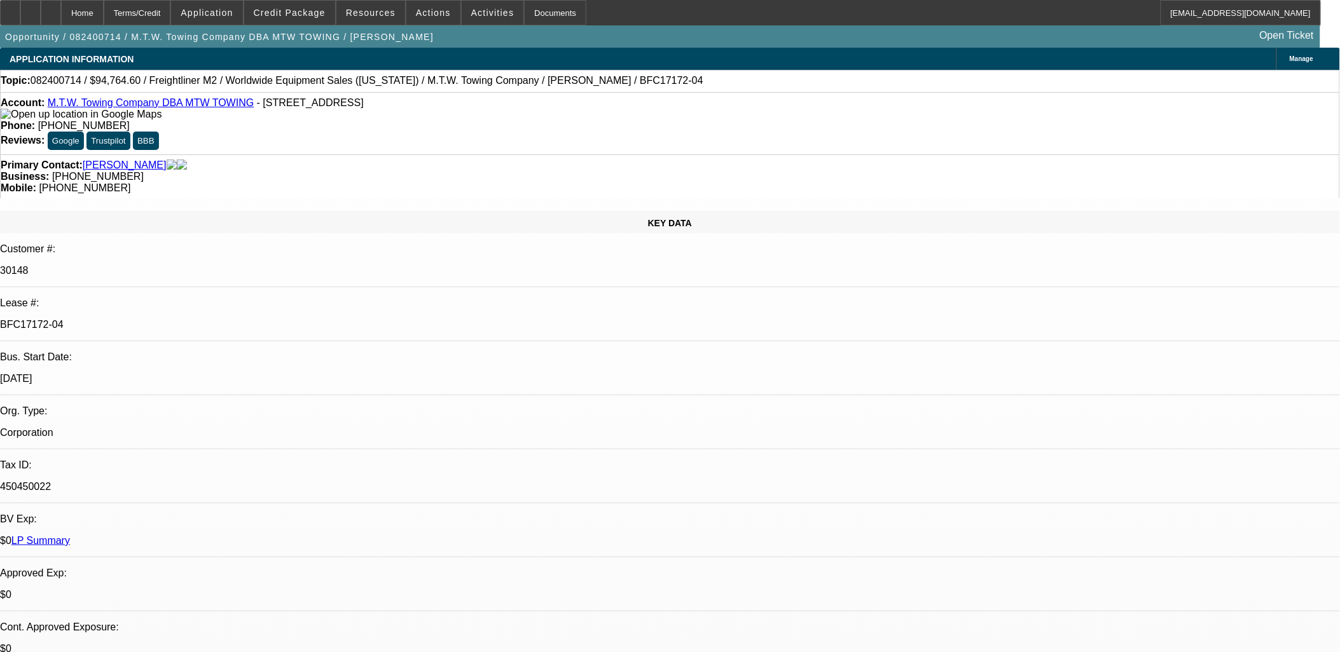
select select "0"
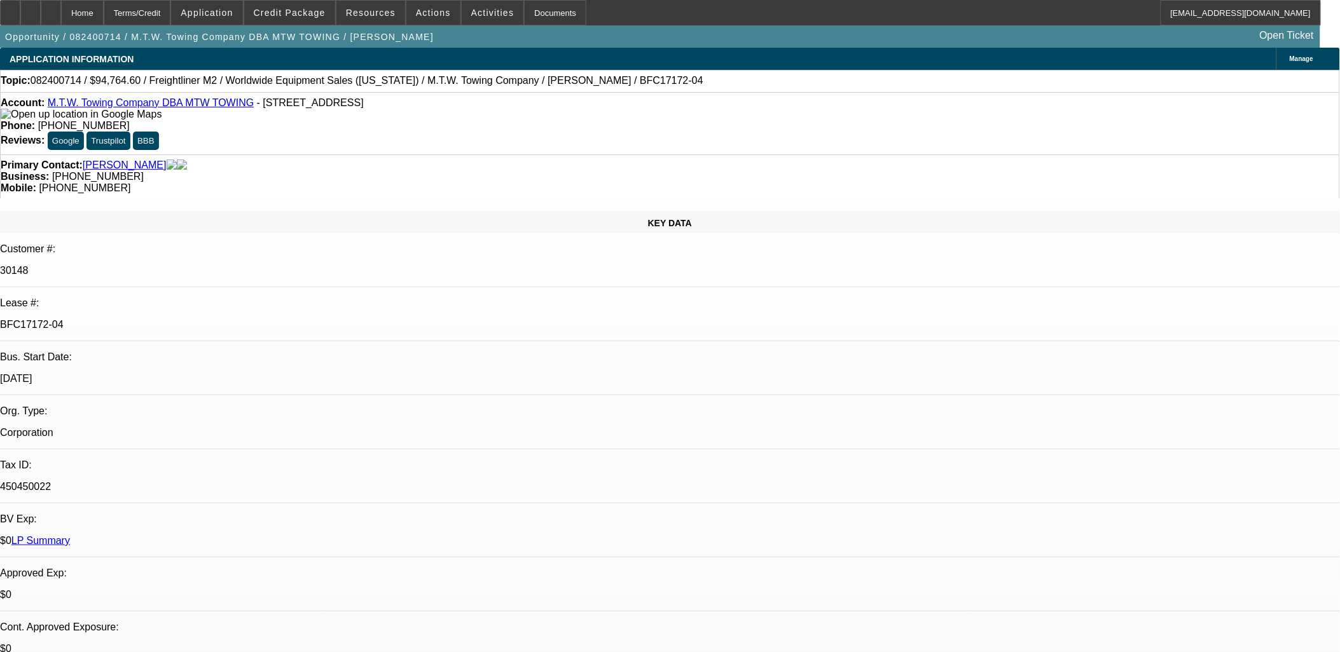
select select "0"
select select "1"
select select "6"
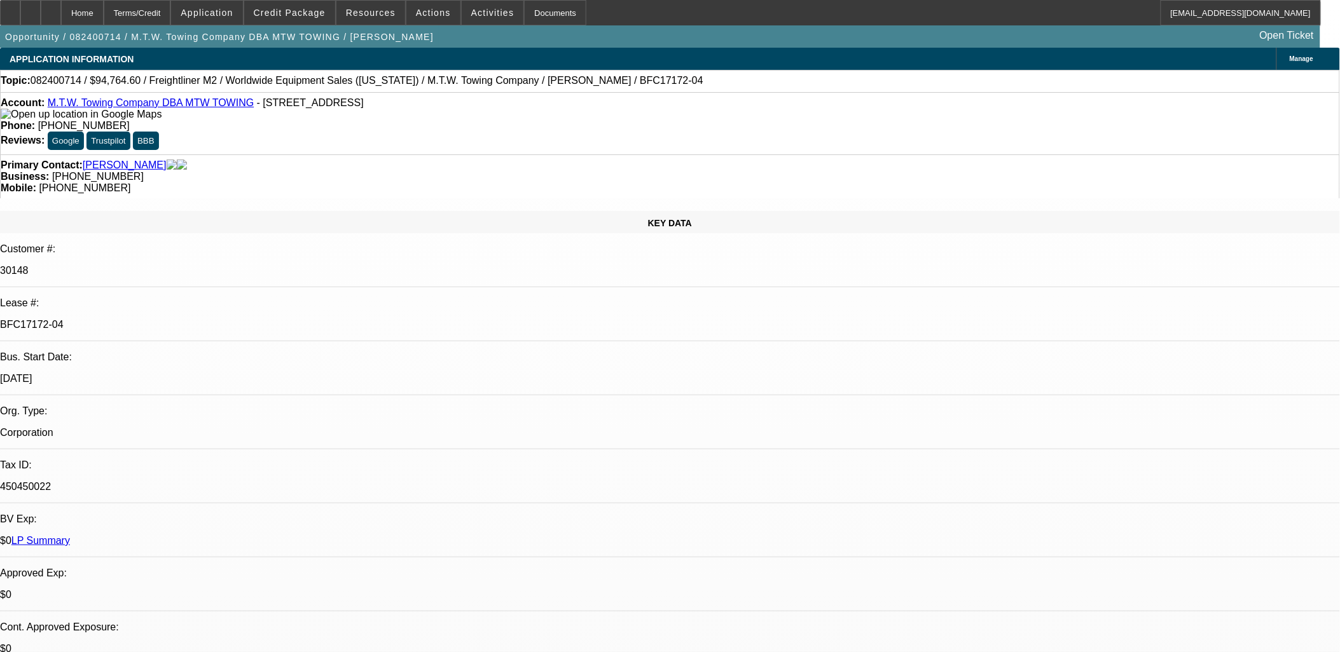
select select "1"
select select "6"
select select "1"
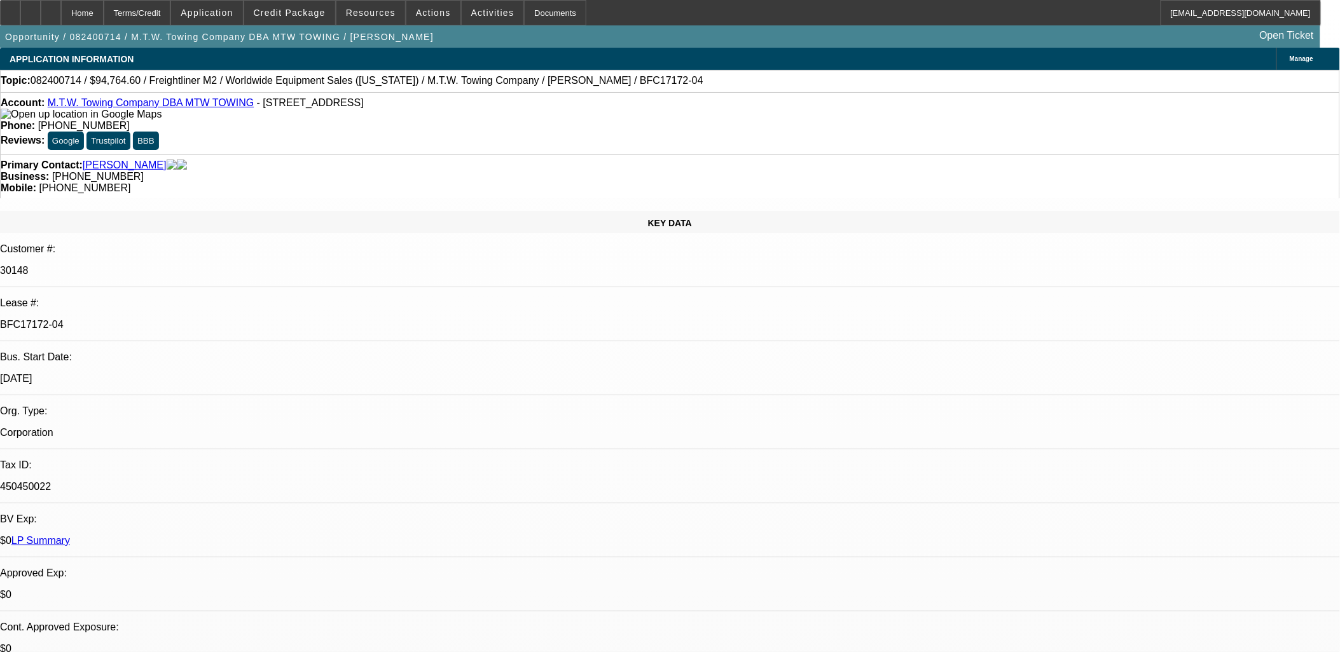
select select "6"
select select "1"
select select "6"
click at [462, 17] on span at bounding box center [493, 12] width 62 height 31
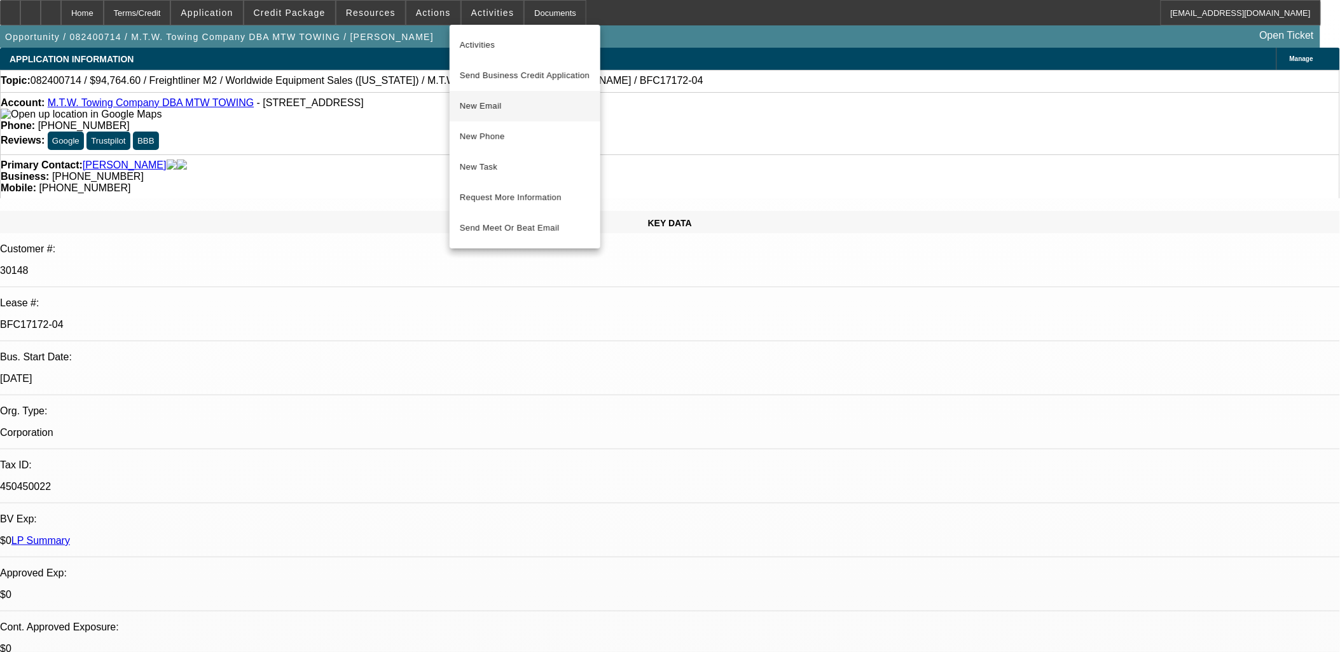
click at [511, 99] on span "New Email" at bounding box center [525, 106] width 130 height 15
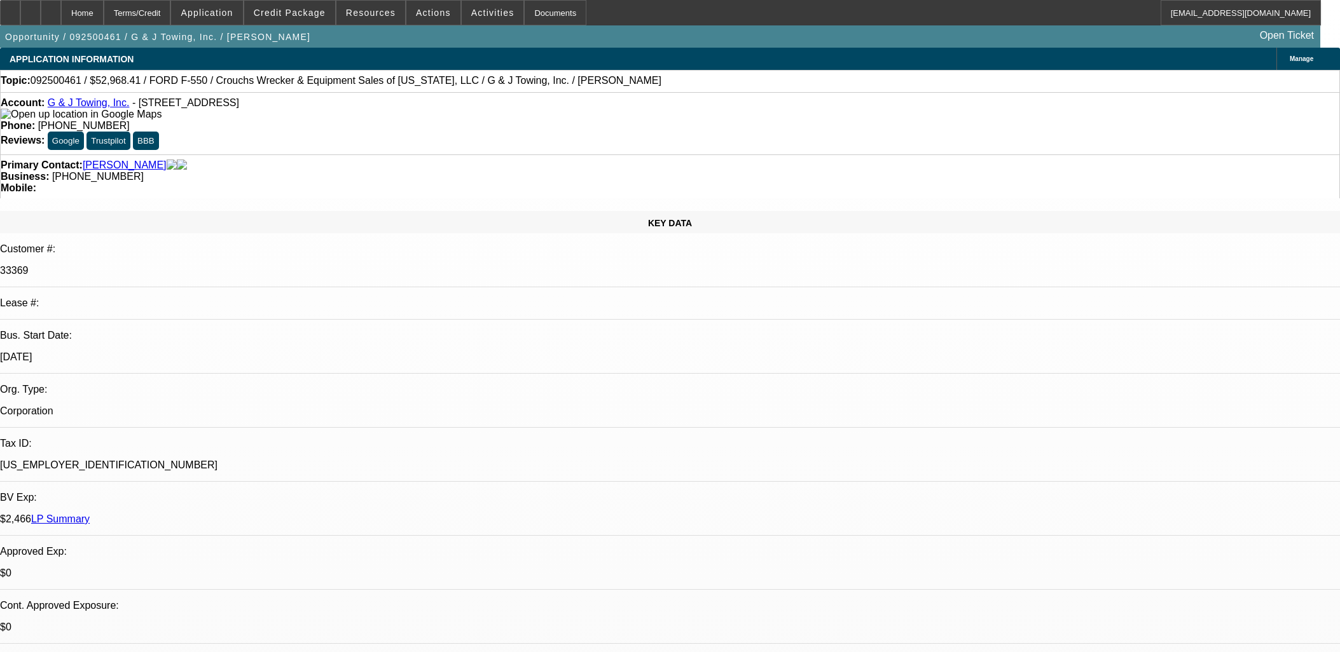
select select "0"
select select "6"
select select "0"
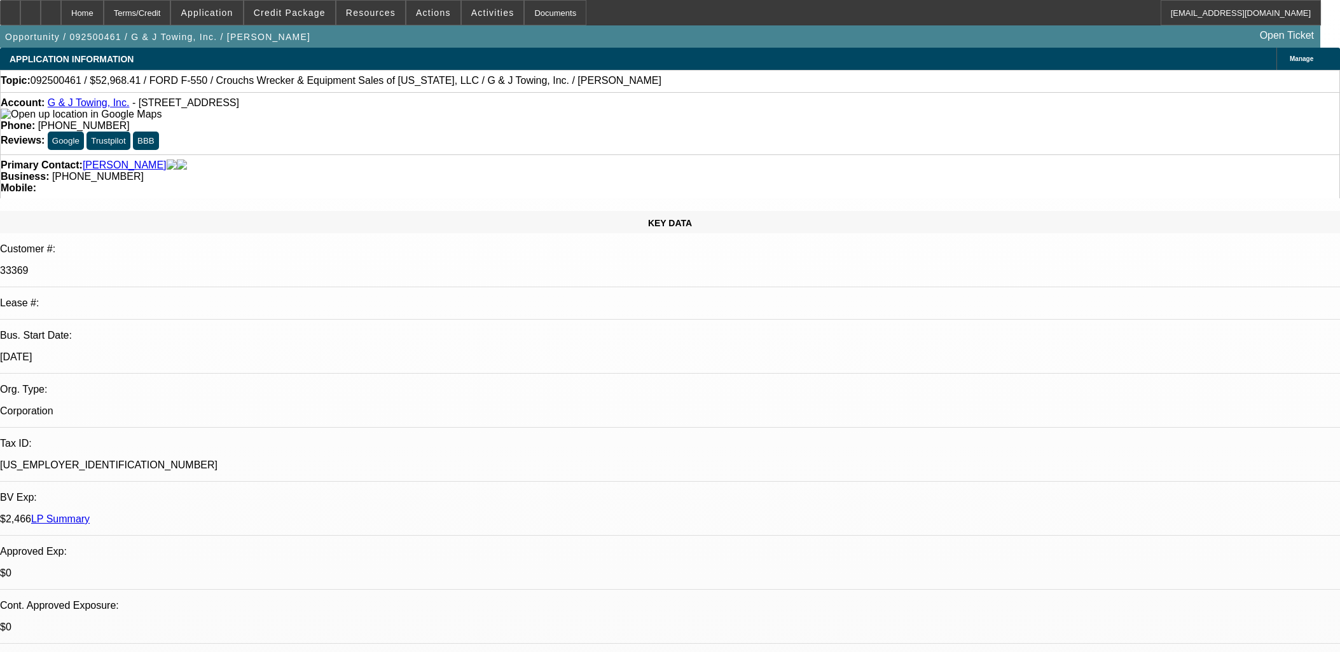
select select "0"
select select "6"
select select "0"
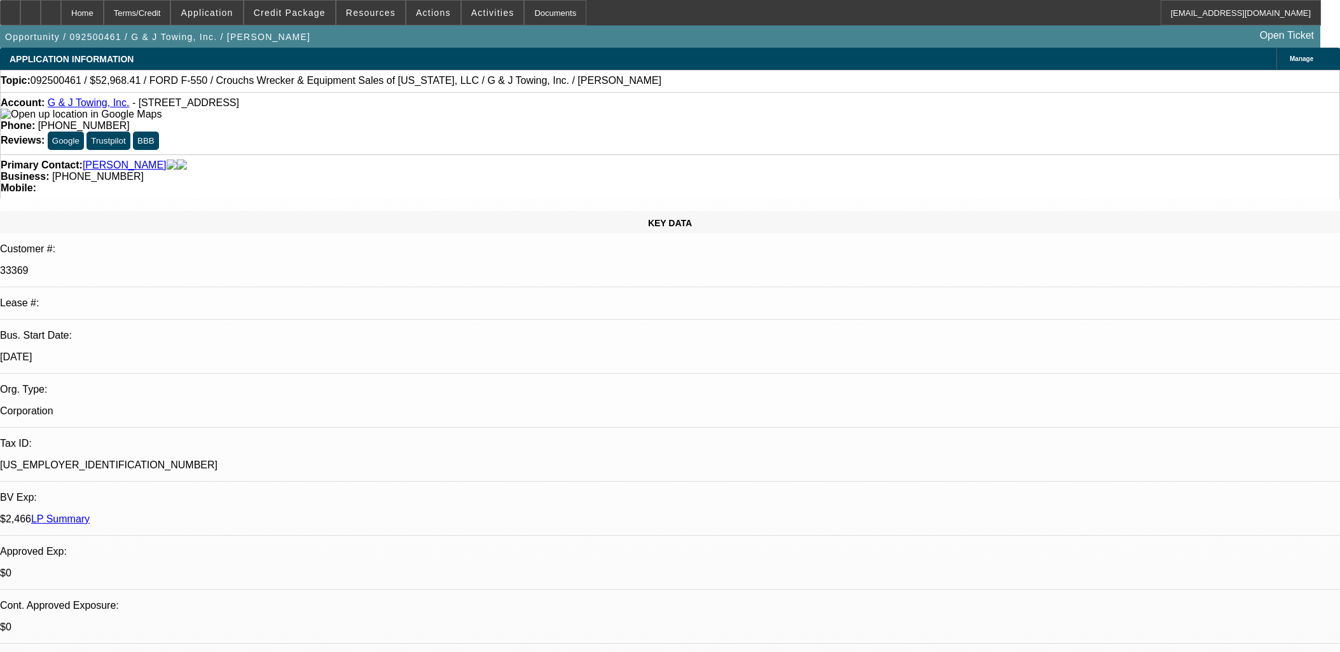
select select "0"
select select "6"
select select "0"
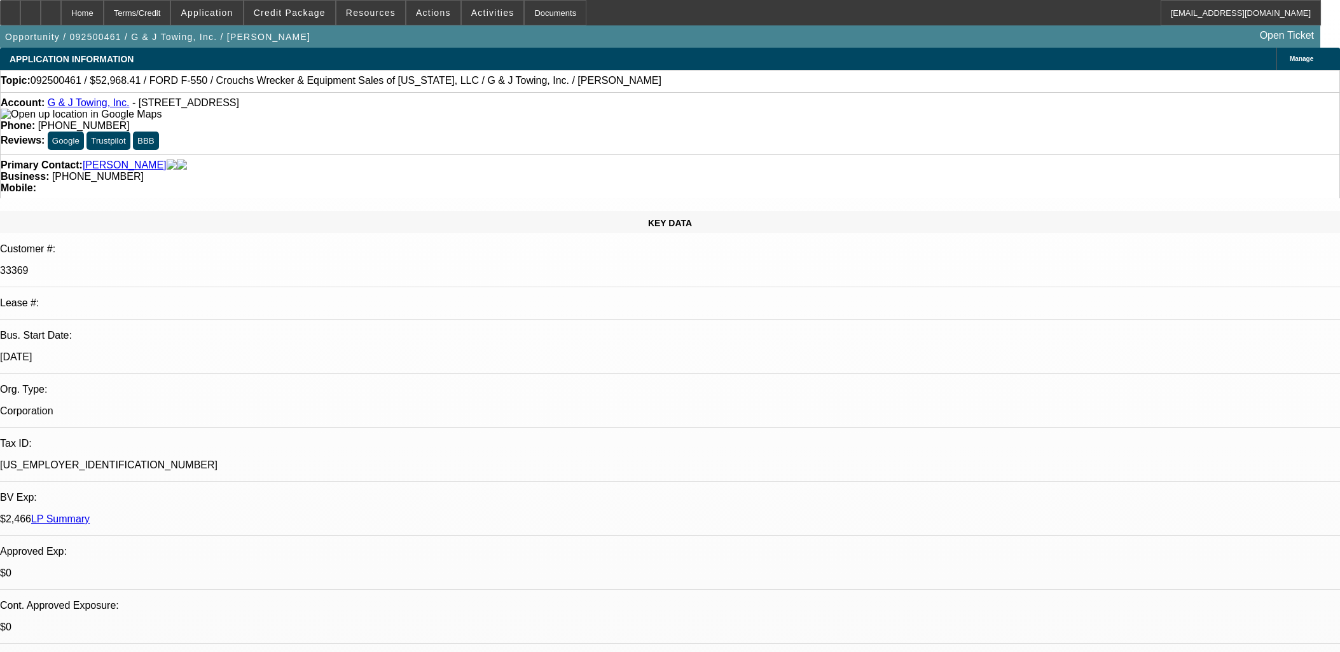
select select "6"
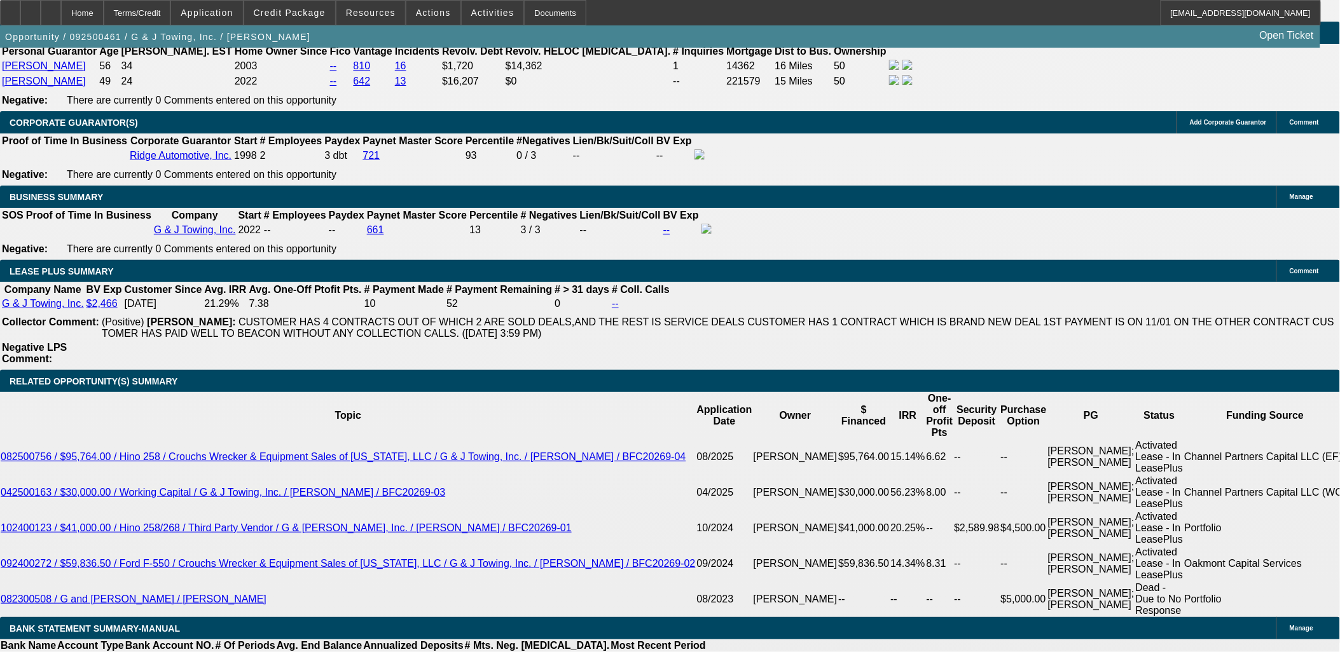
scroll to position [2049, 0]
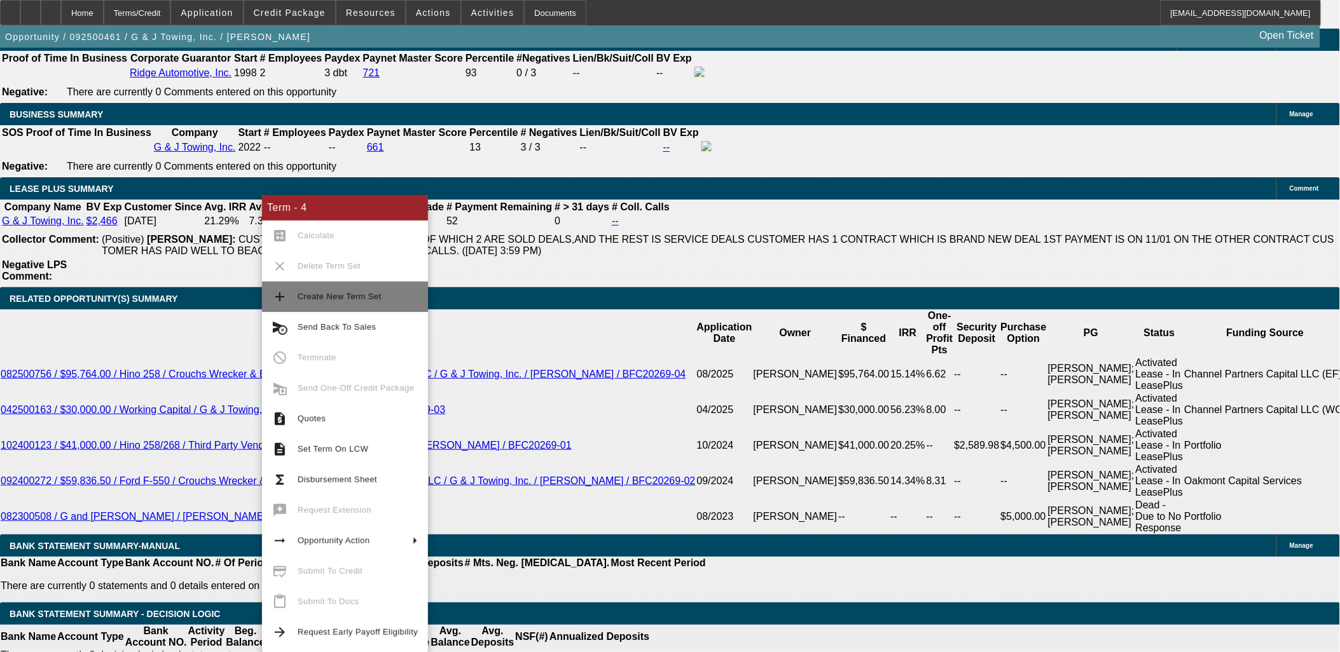
click at [303, 297] on span "Create New Term Set" at bounding box center [340, 297] width 84 height 10
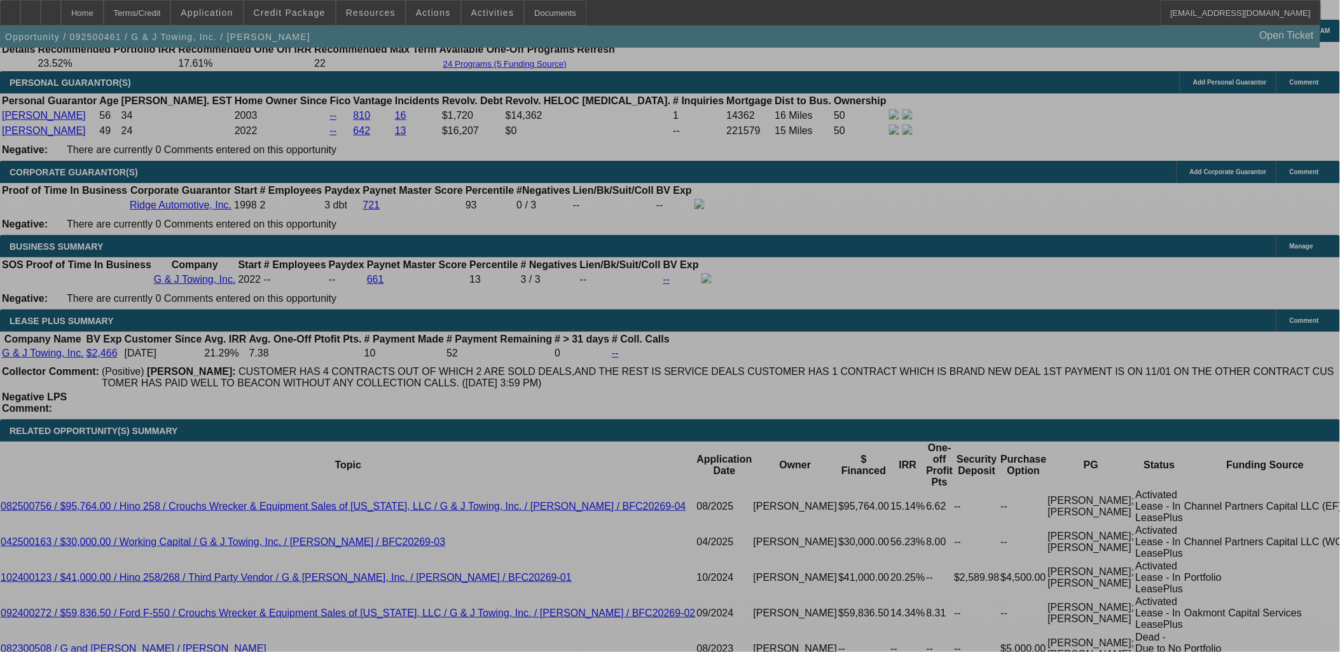
select select "0"
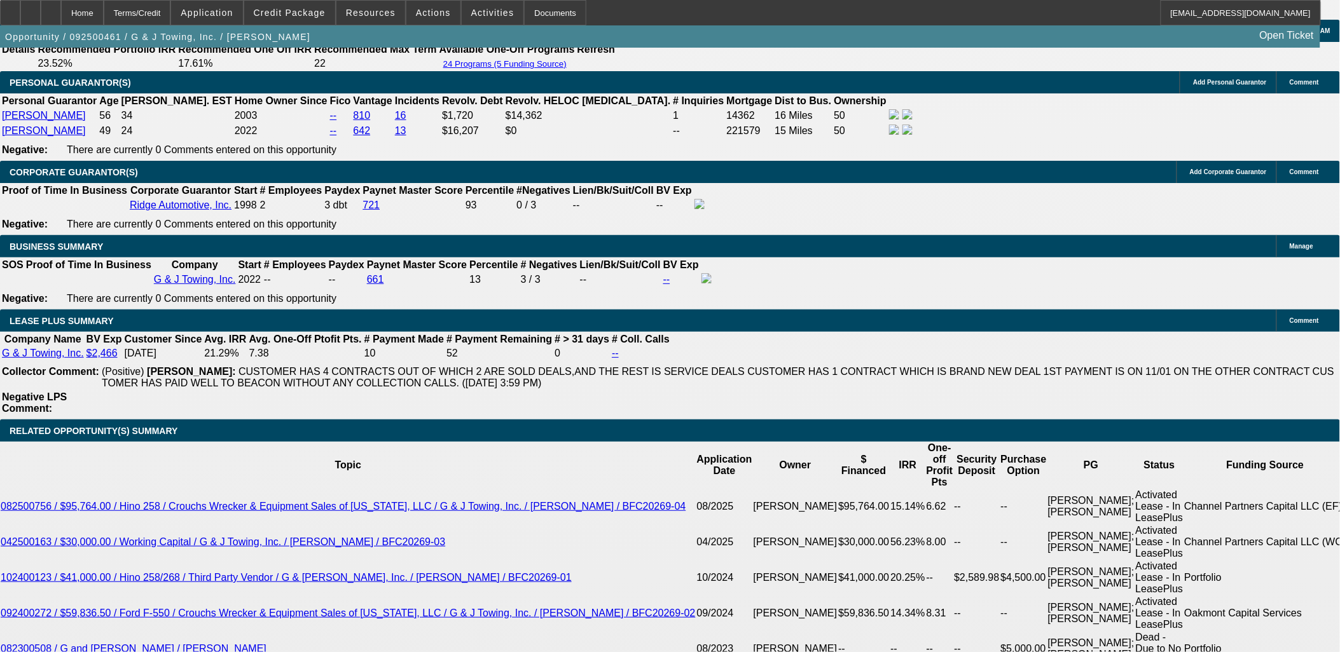
select select "0"
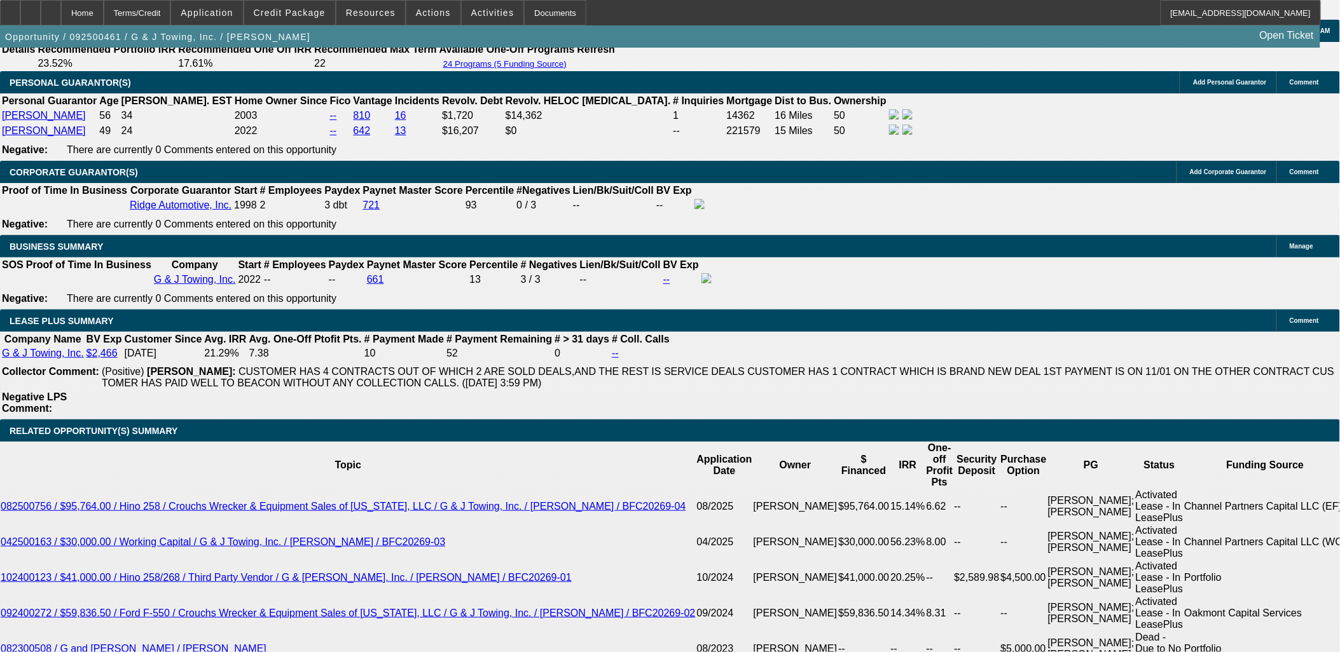
select select "0"
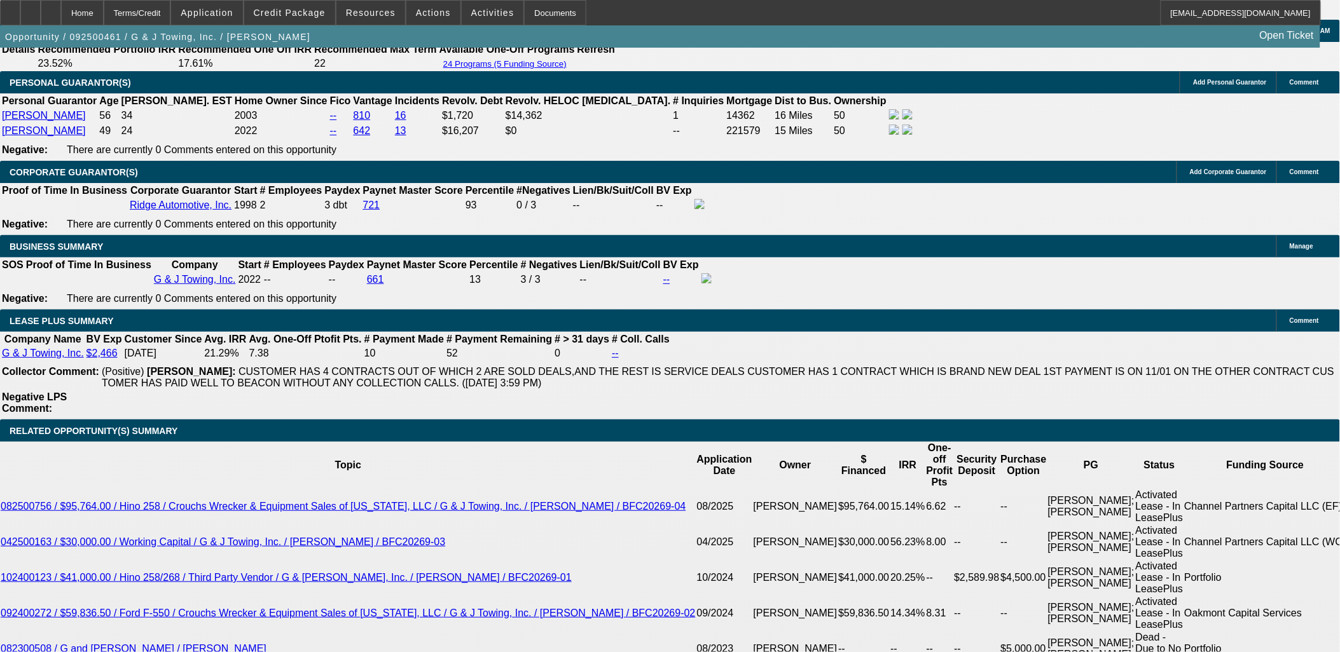
select select "0"
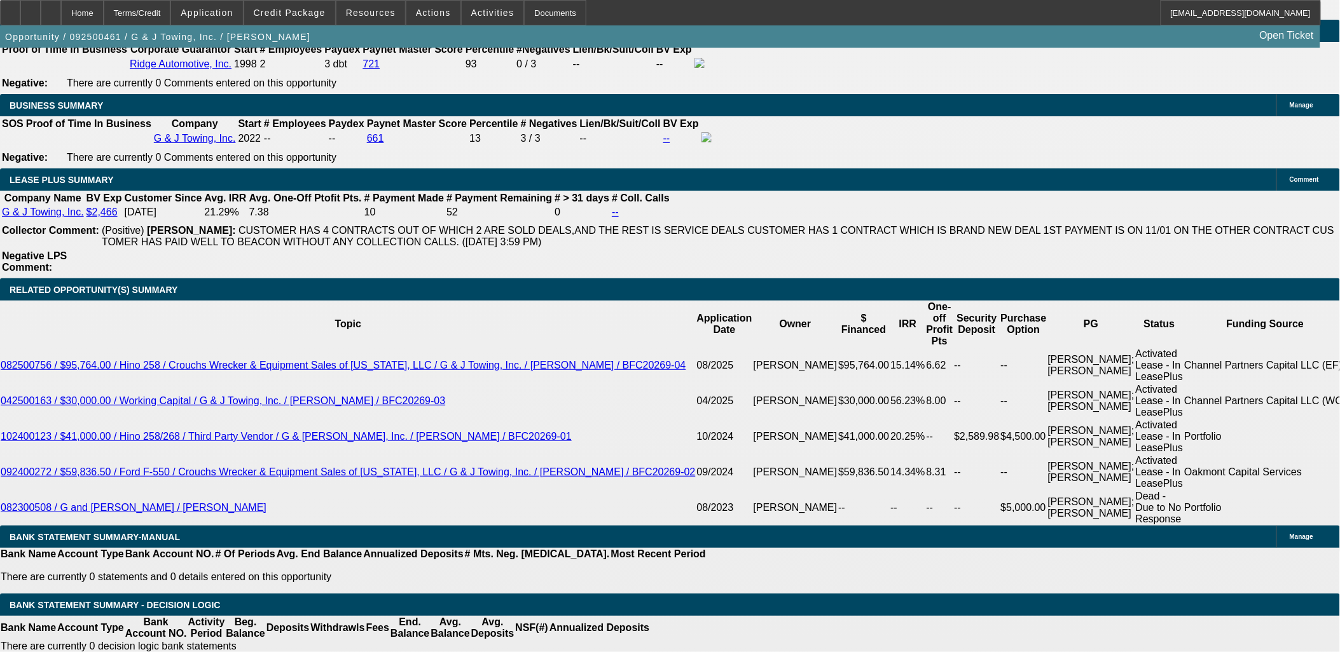
select select "1"
select select "6"
select select "1"
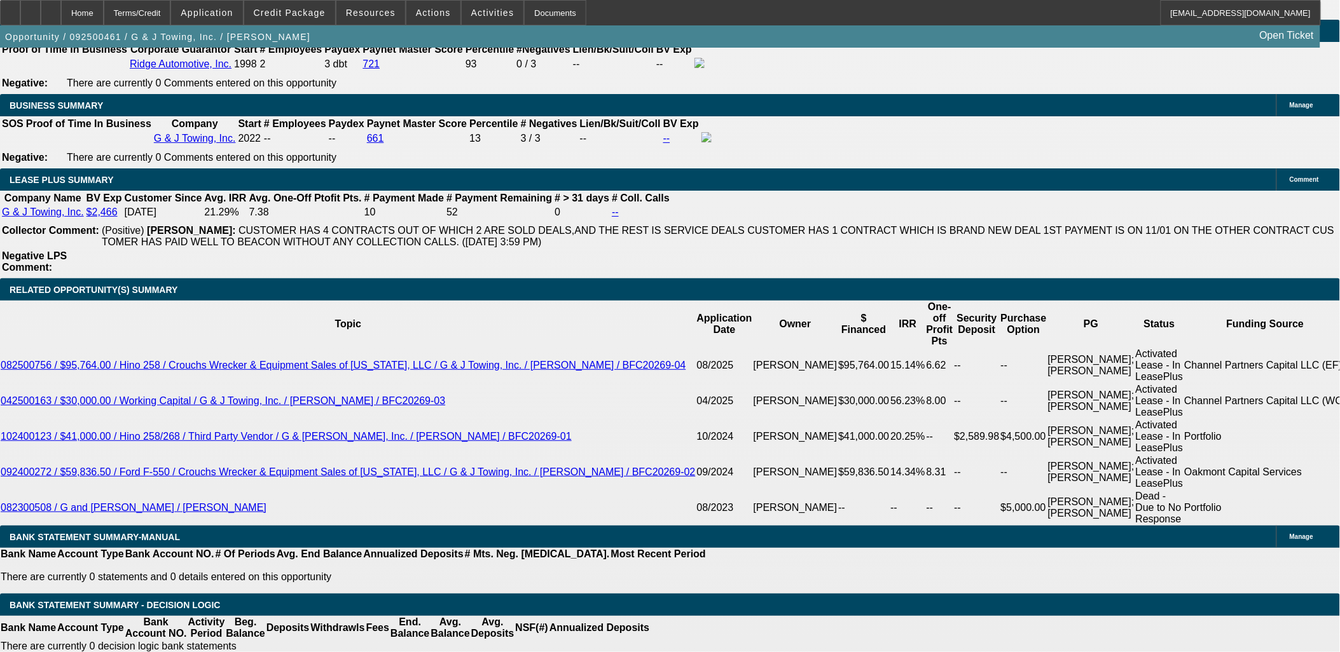
select select "6"
select select "1"
select select "6"
select select "1"
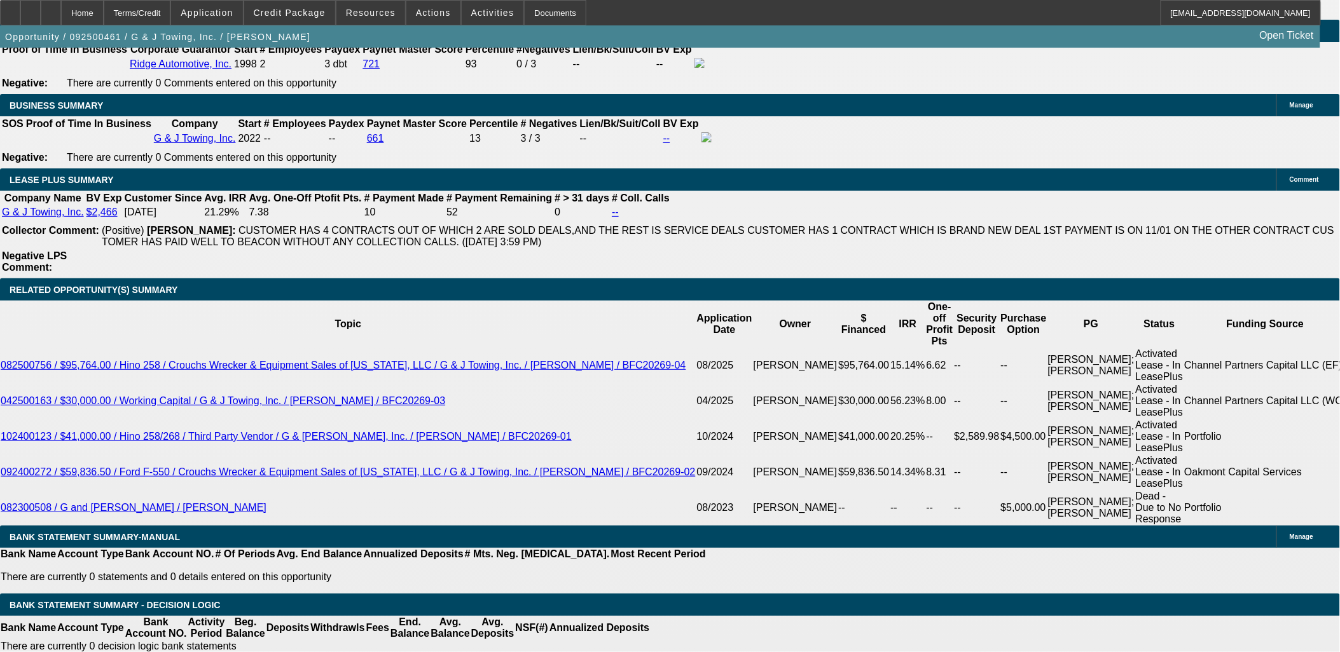
select select "1"
select select "6"
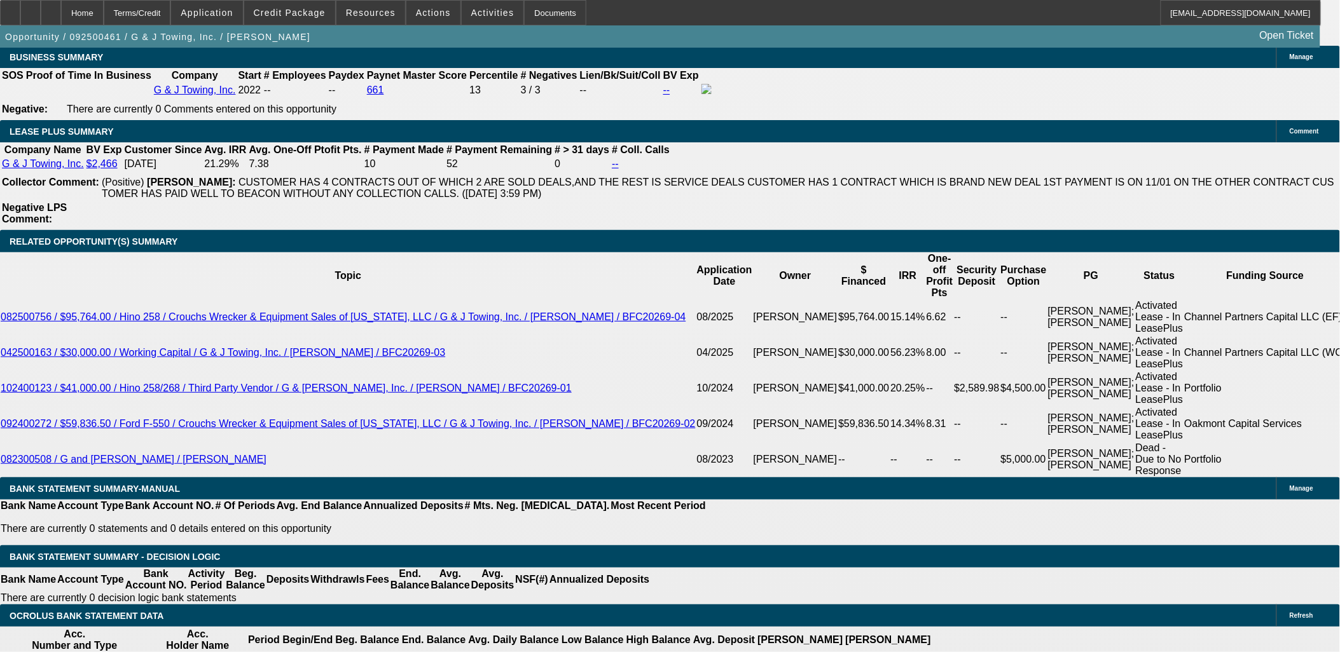
scroll to position [2128, 0]
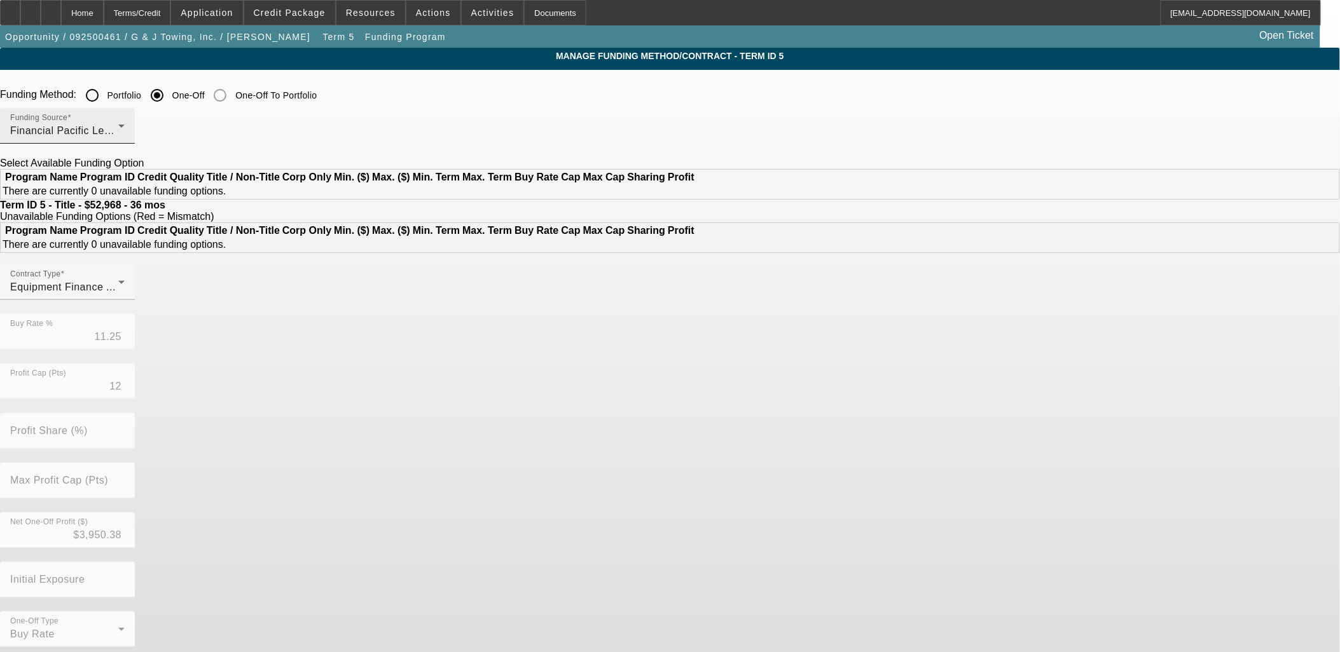
click at [125, 118] on div "Funding Source Financial Pacific Leasing, Inc." at bounding box center [67, 126] width 114 height 36
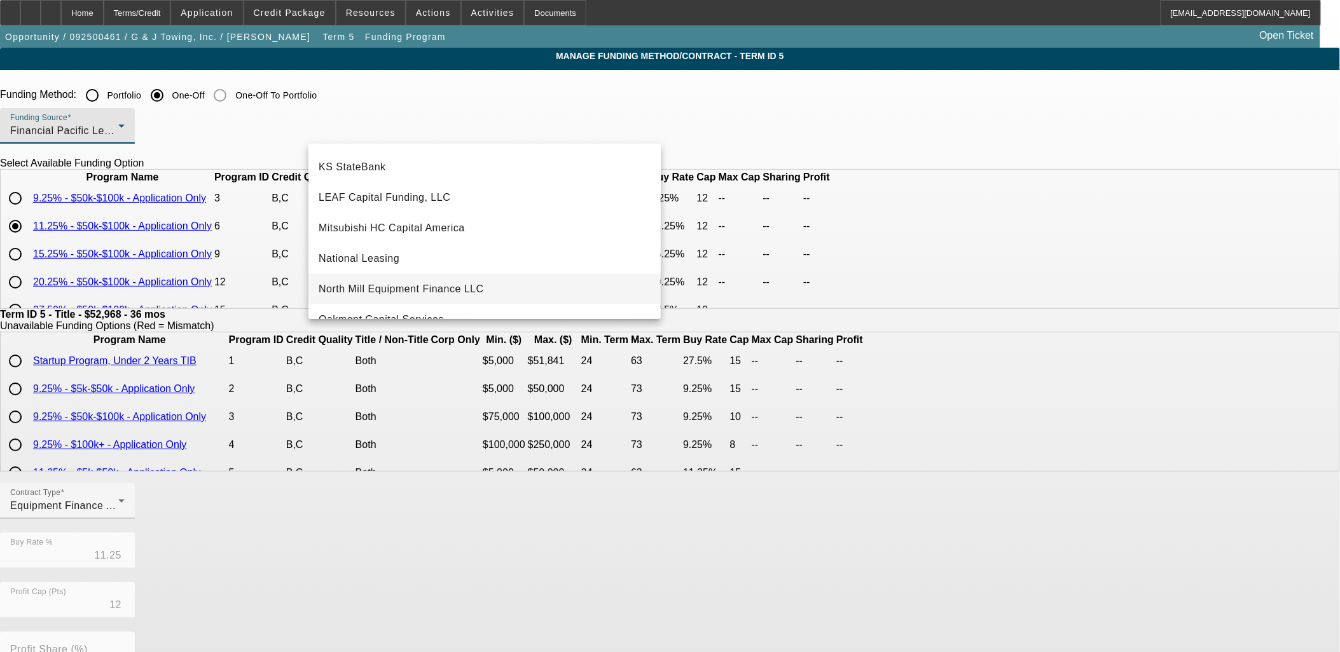
scroll to position [296, 0]
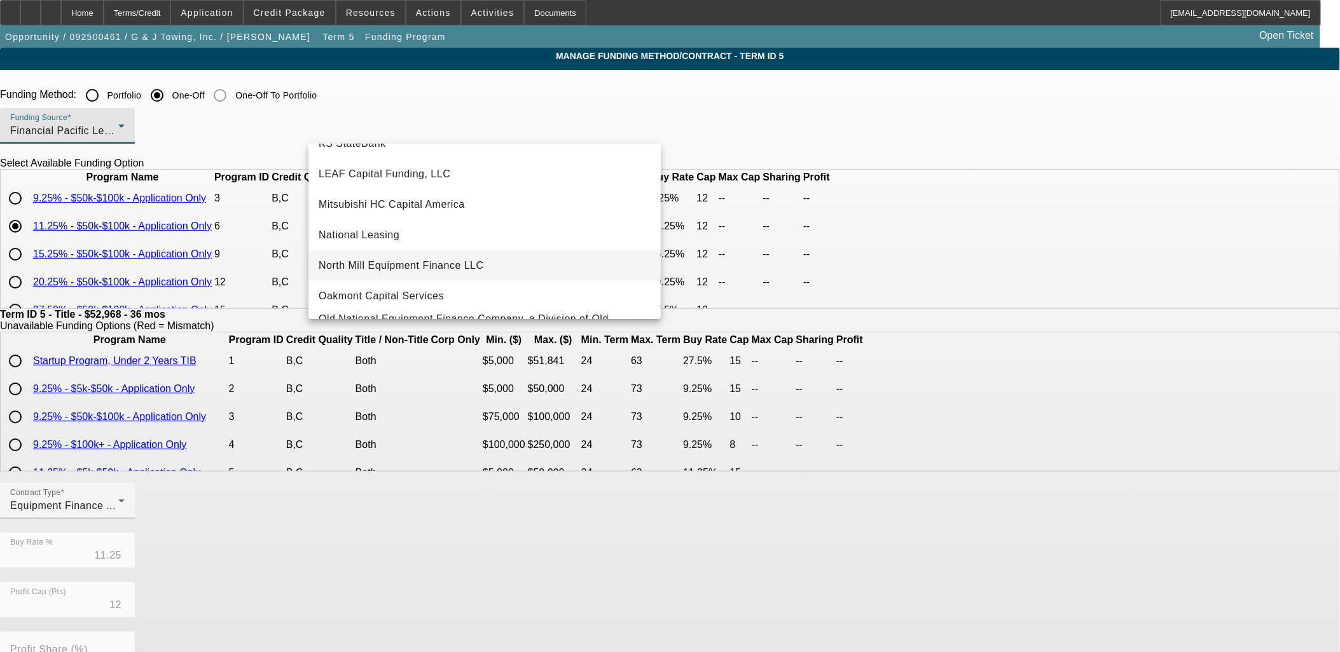
click at [426, 265] on span "North Mill Equipment Finance LLC" at bounding box center [401, 265] width 165 height 15
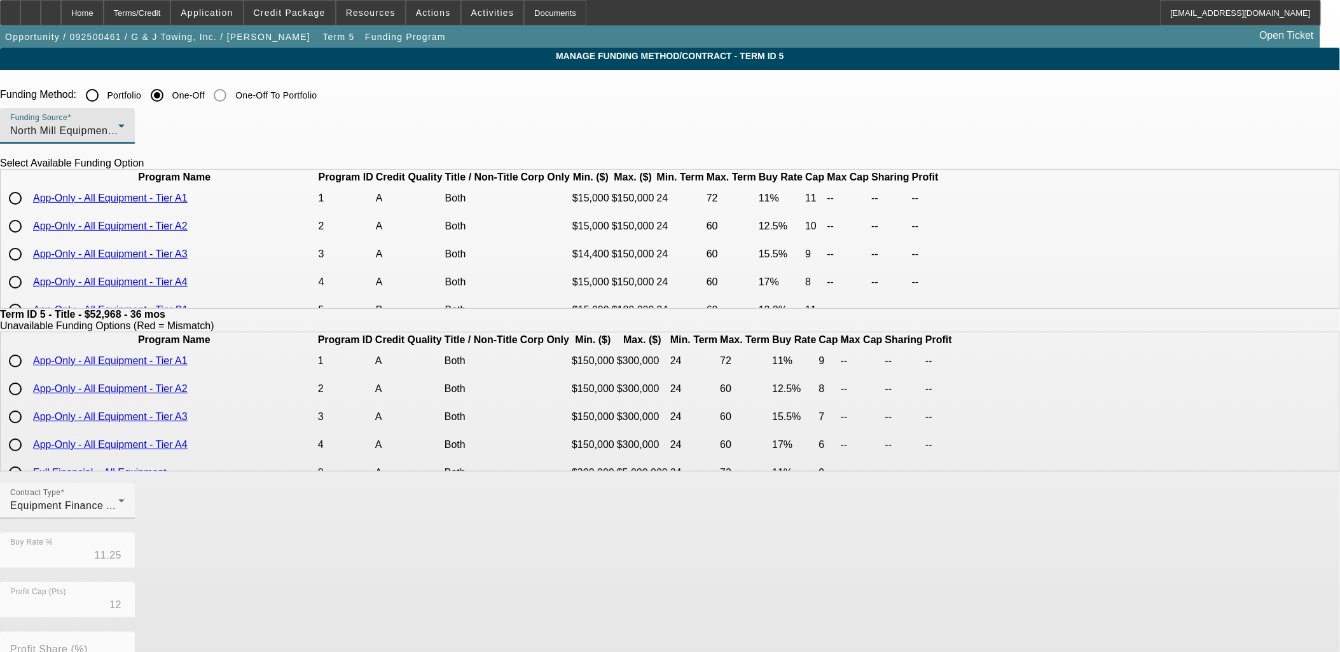
click at [28, 239] on input "radio" at bounding box center [15, 226] width 25 height 25
radio input "true"
type input "12.50"
type input "10"
click at [28, 211] on input "radio" at bounding box center [15, 198] width 25 height 25
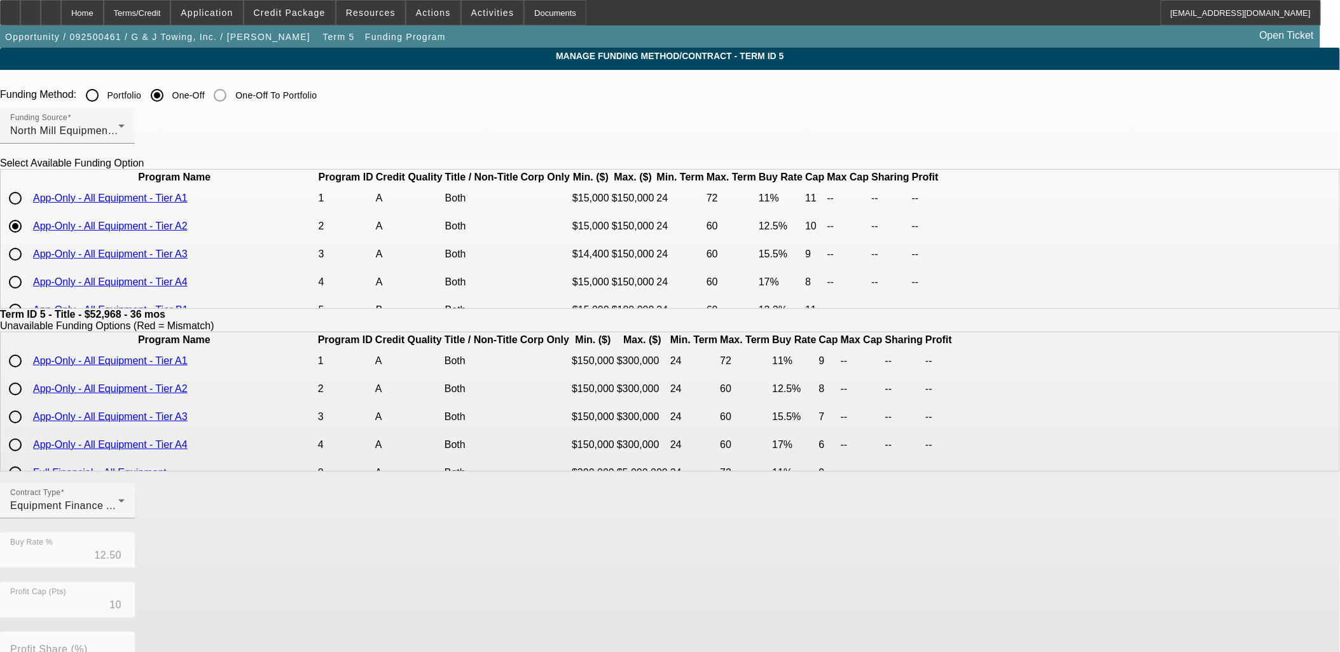
radio input "true"
type input "11.00"
type input "11"
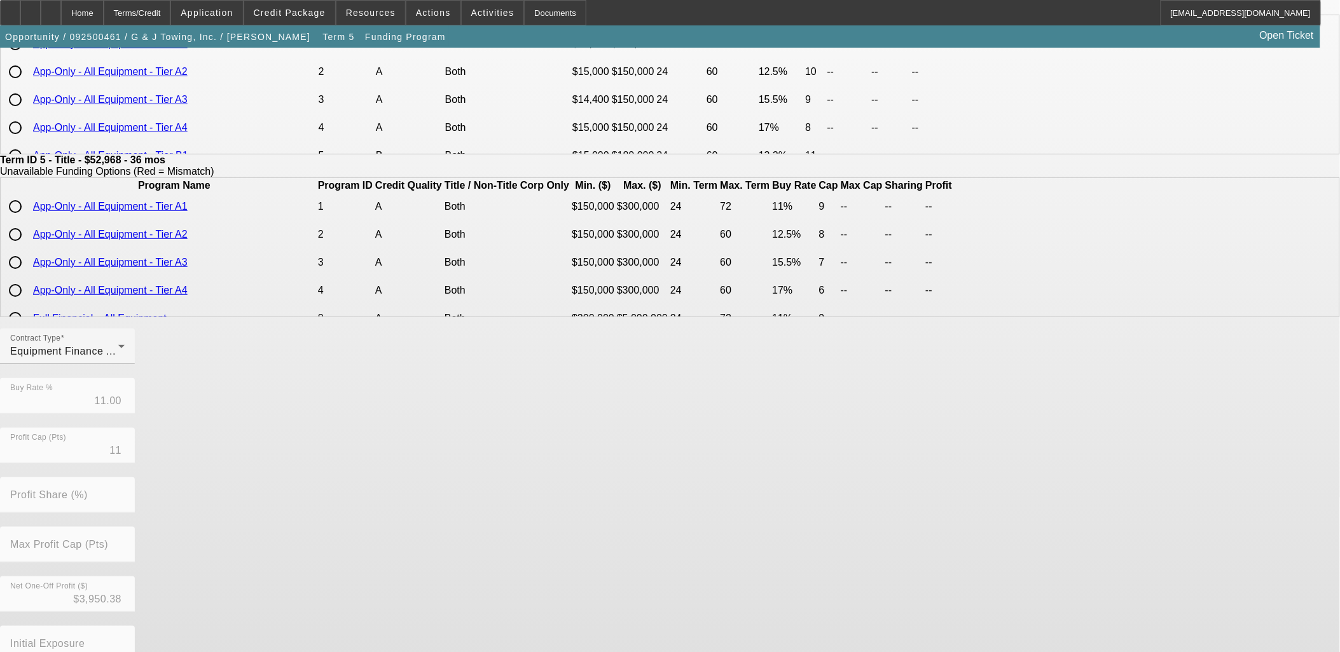
scroll to position [224, 0]
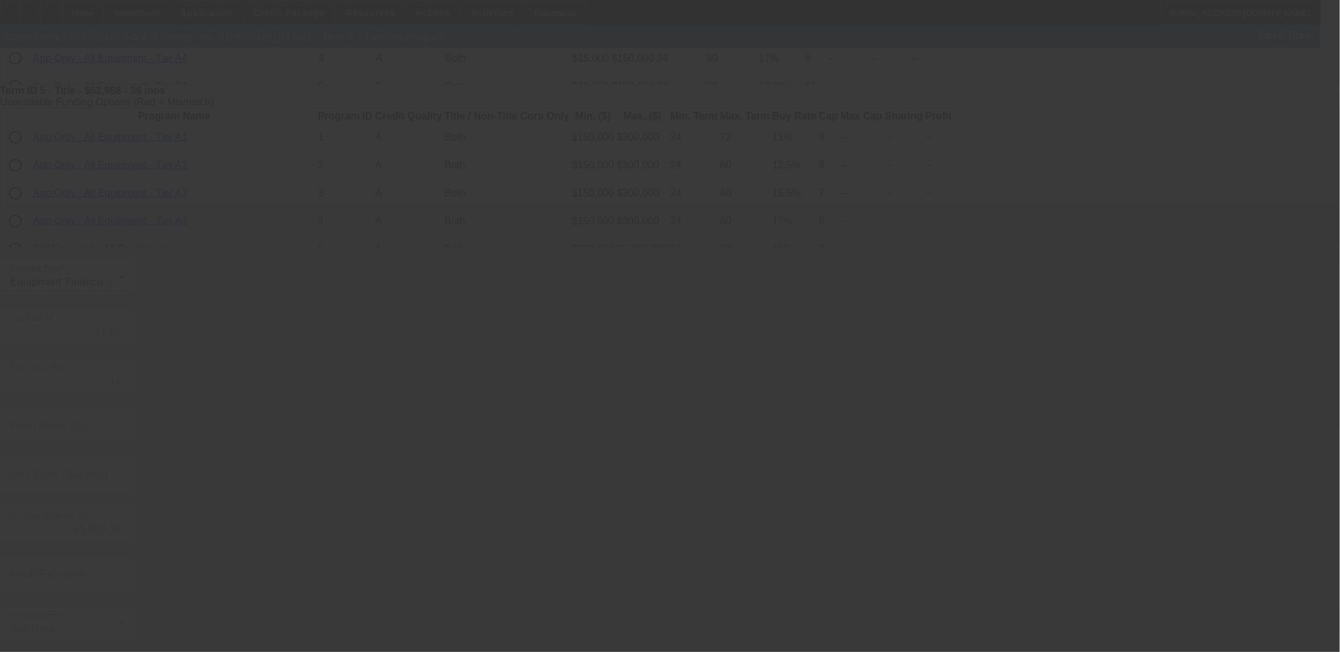
type input "11.25"
type input "12"
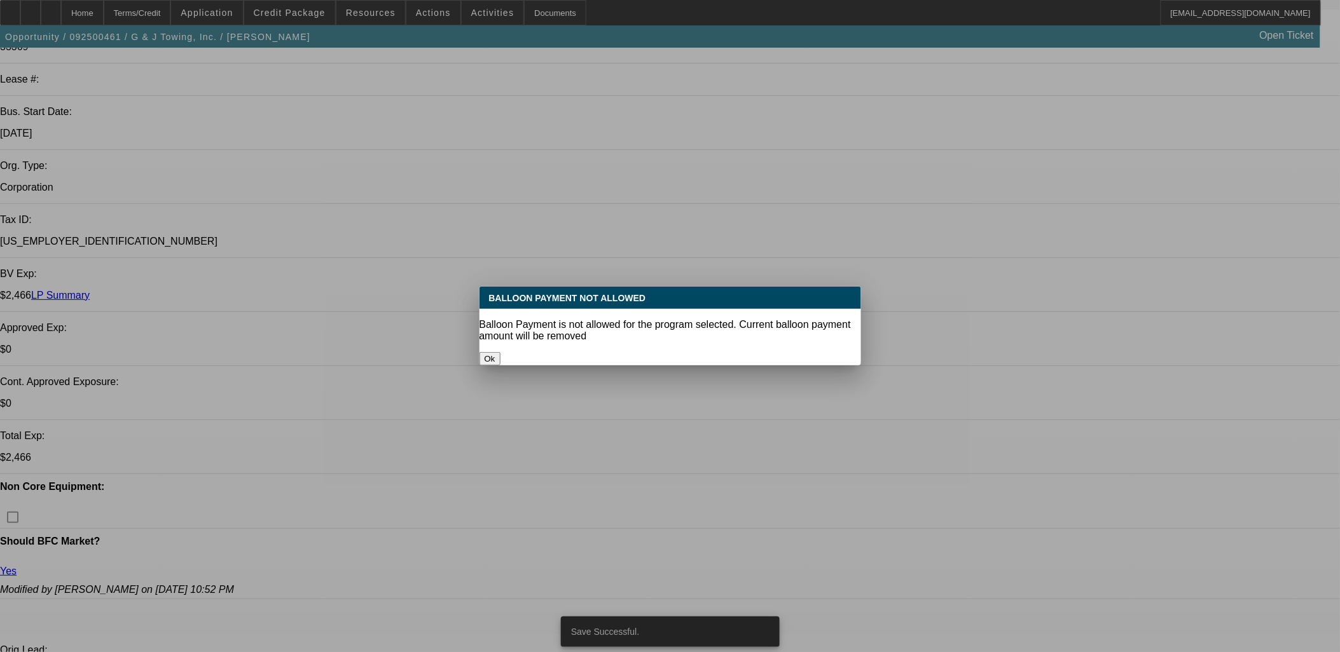
select select "0"
select select "6"
select select "0"
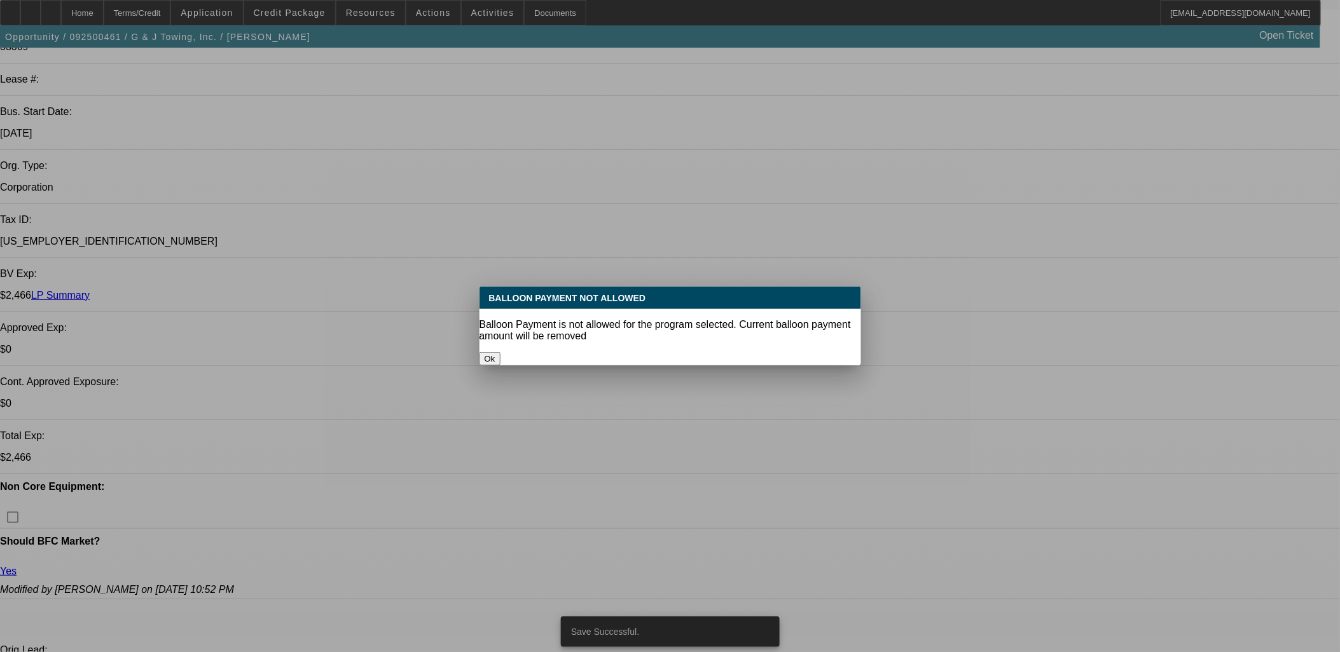
select select "0"
select select "6"
select select "0"
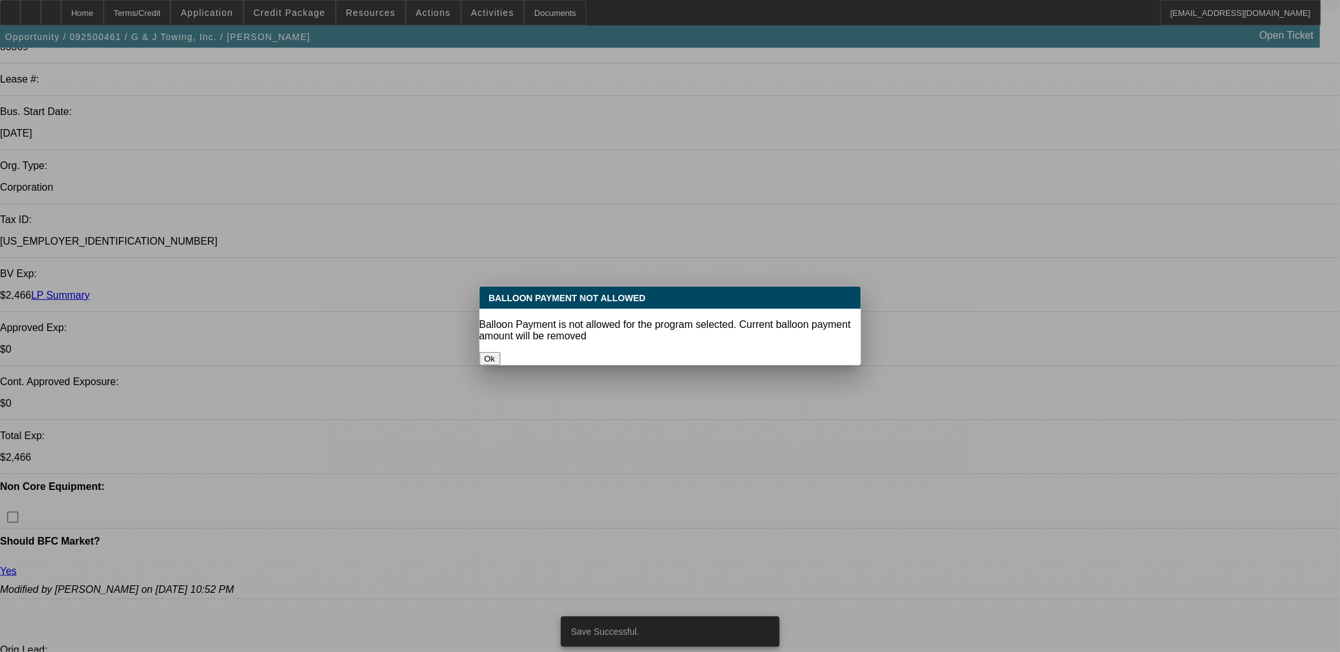
select select "0"
select select "6"
select select "0"
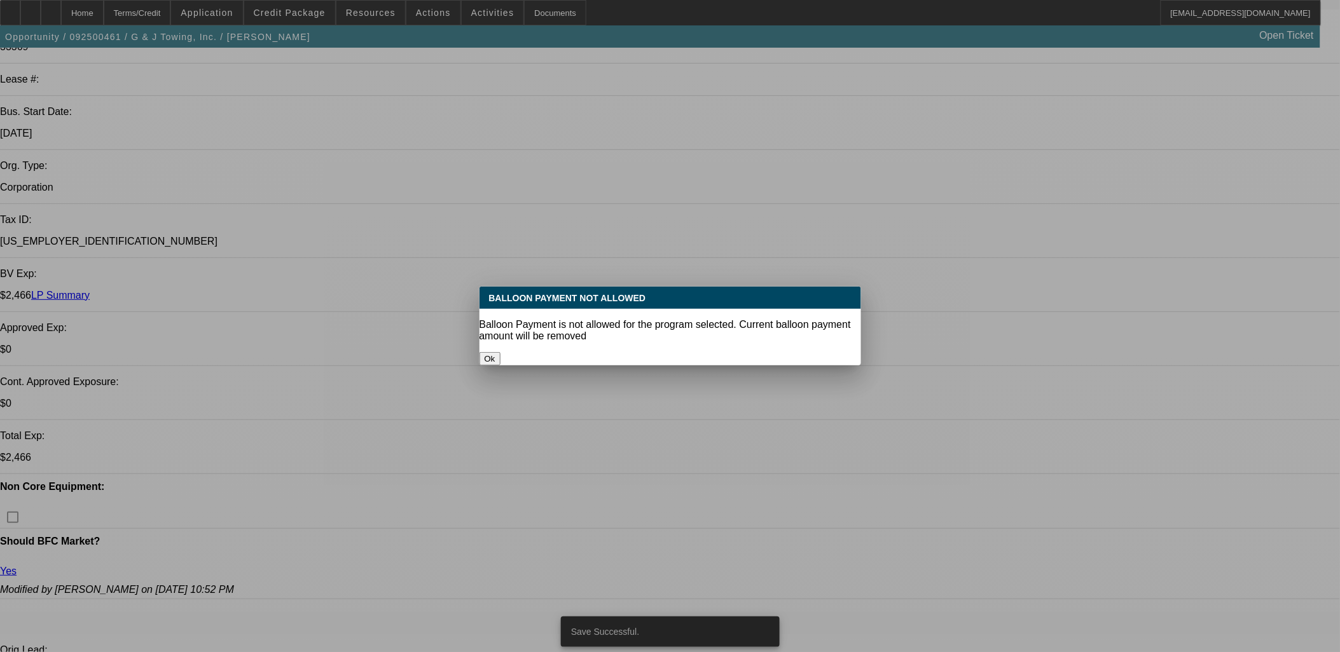
select select "6"
drag, startPoint x: 647, startPoint y: 345, endPoint x: 561, endPoint y: 385, distance: 94.4
click at [500, 352] on button "Ok" at bounding box center [489, 358] width 21 height 13
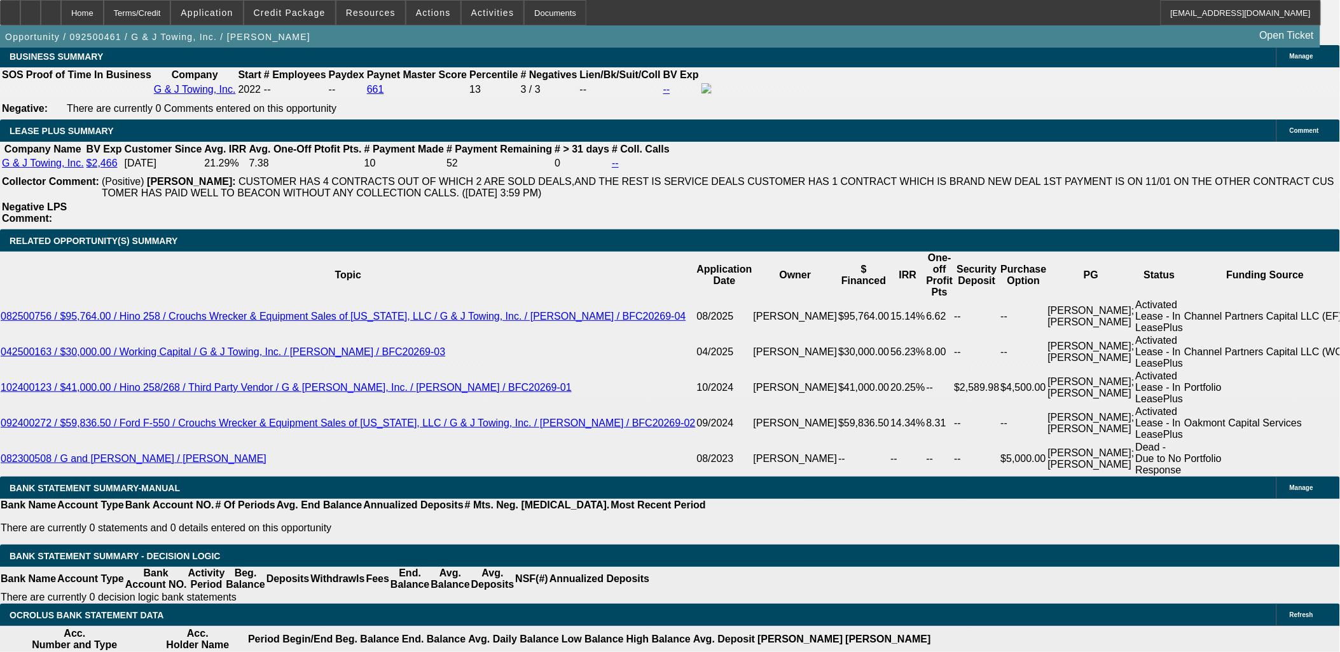
scroll to position [2131, 0]
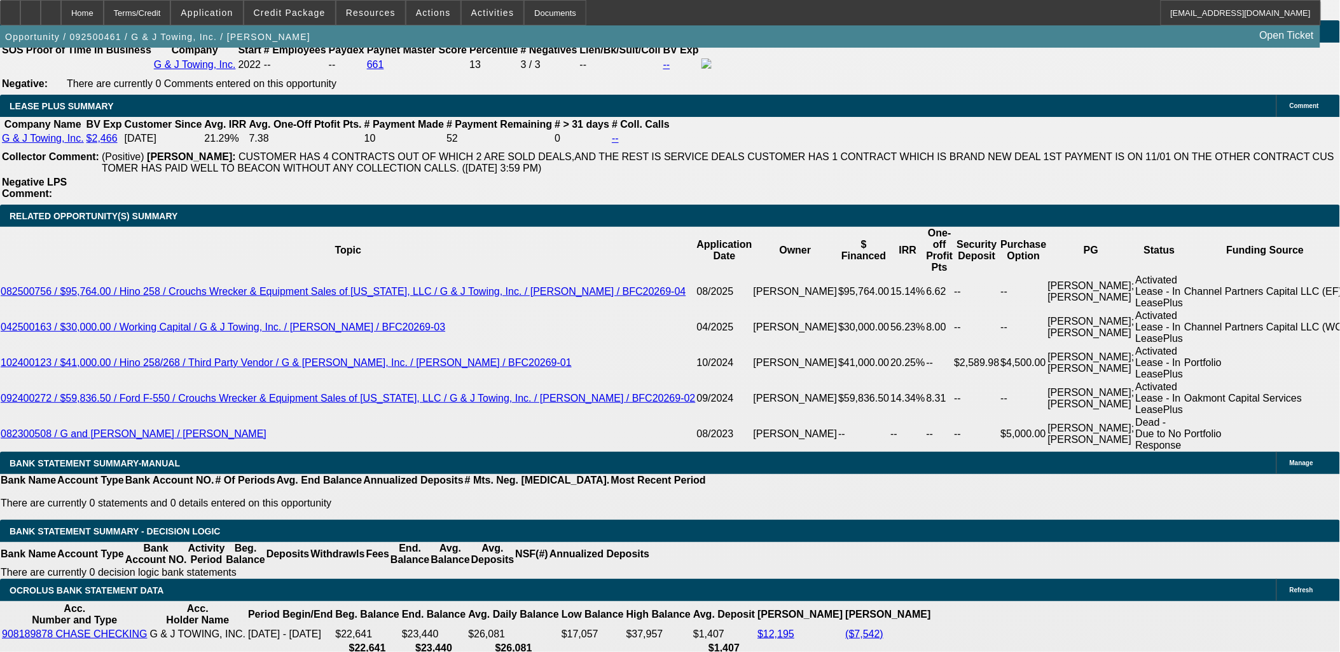
drag, startPoint x: 1078, startPoint y: 435, endPoint x: 1085, endPoint y: 421, distance: 15.4
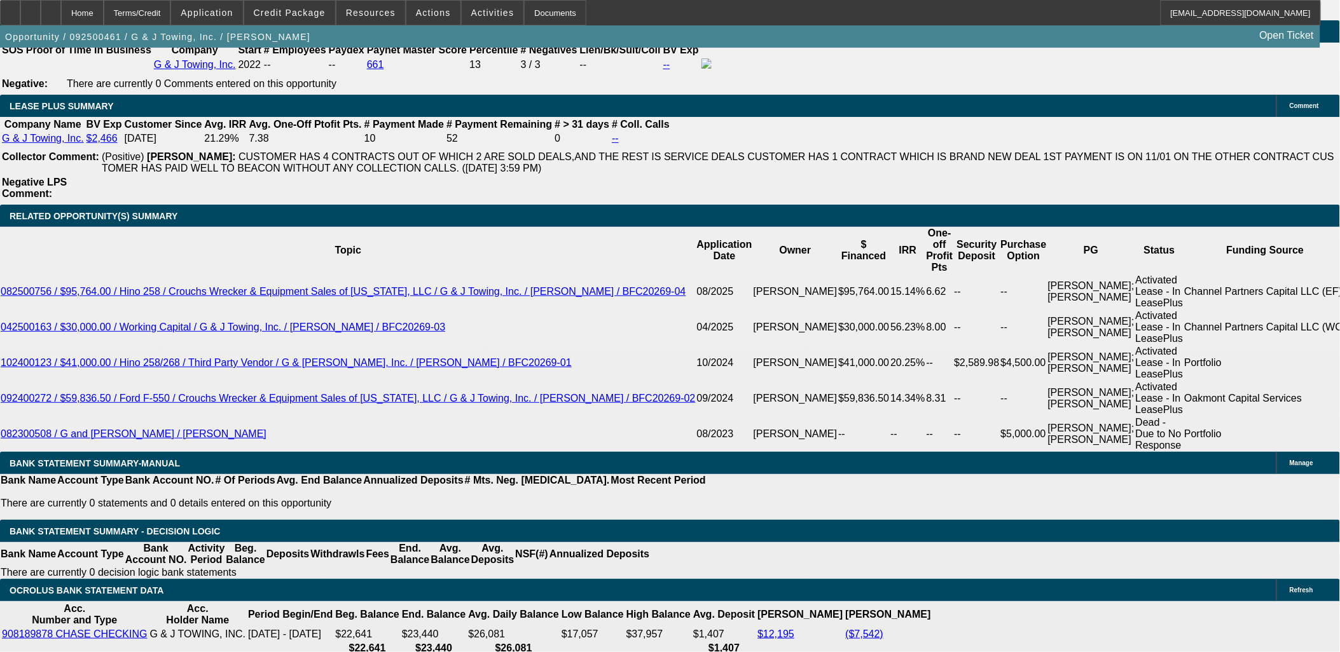
copy body "Please send back to FinPac to review for an approval. Thanks, Asher"
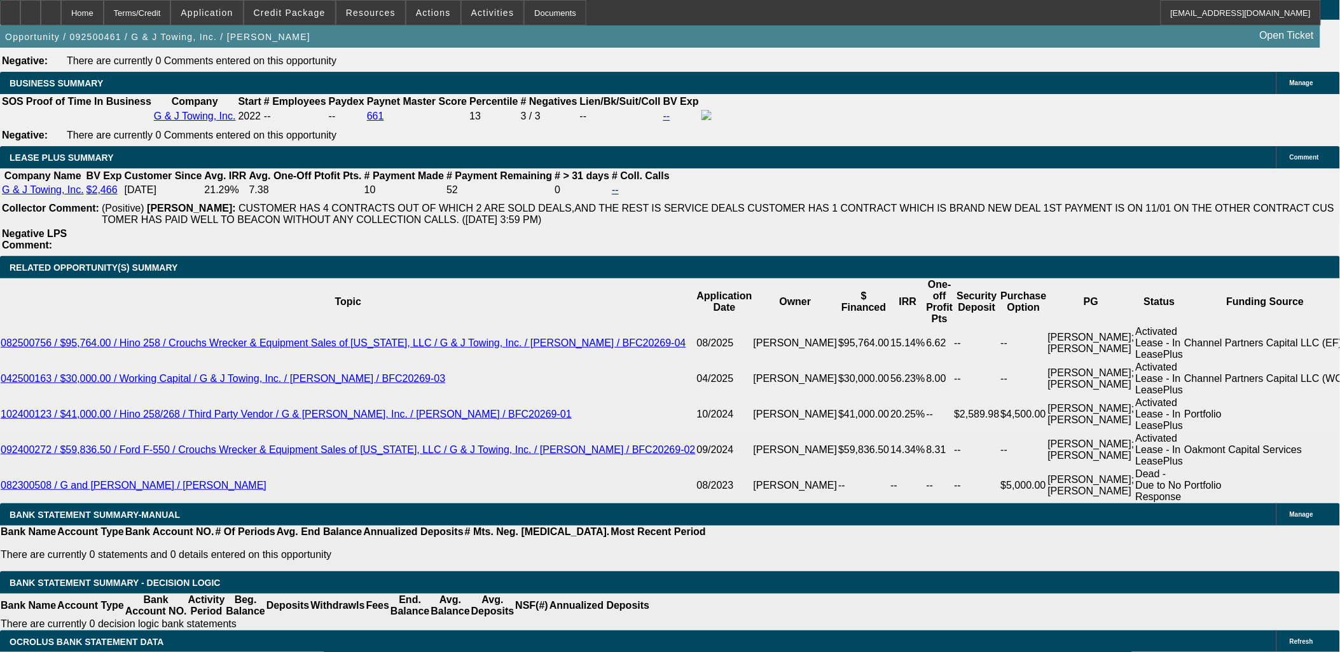
scroll to position [2046, 0]
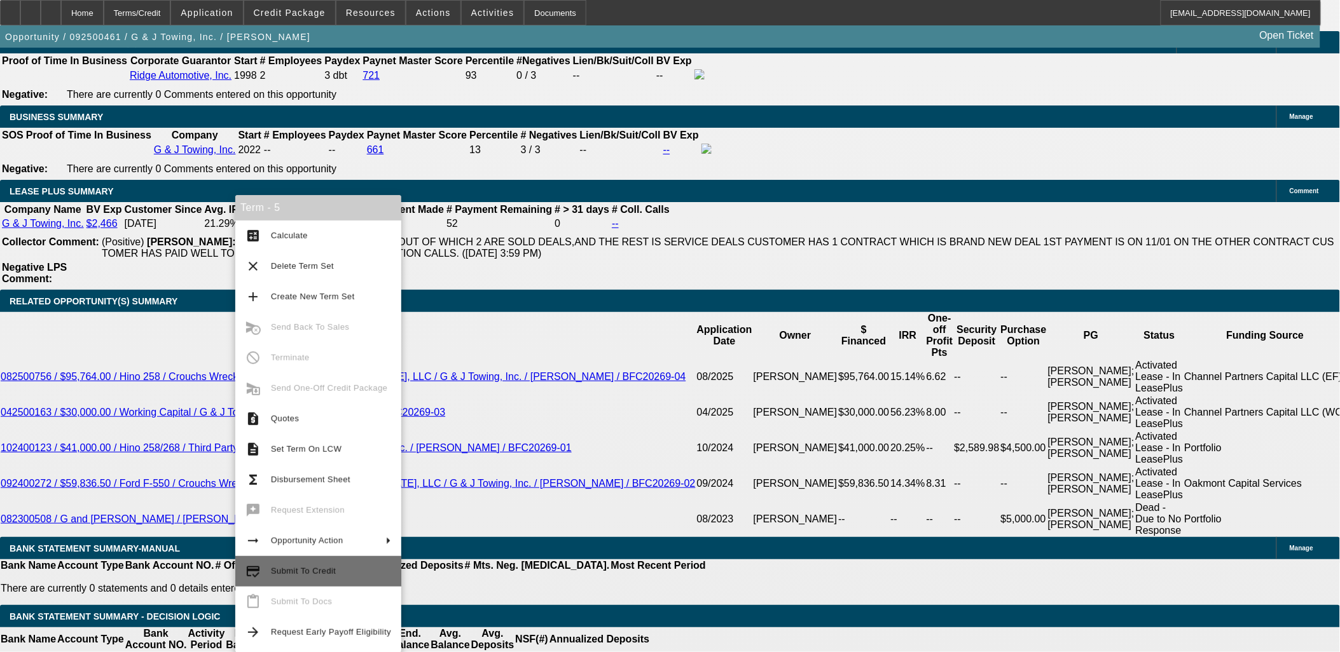
click at [335, 563] on button "credit_score Submit To Credit" at bounding box center [318, 571] width 166 height 31
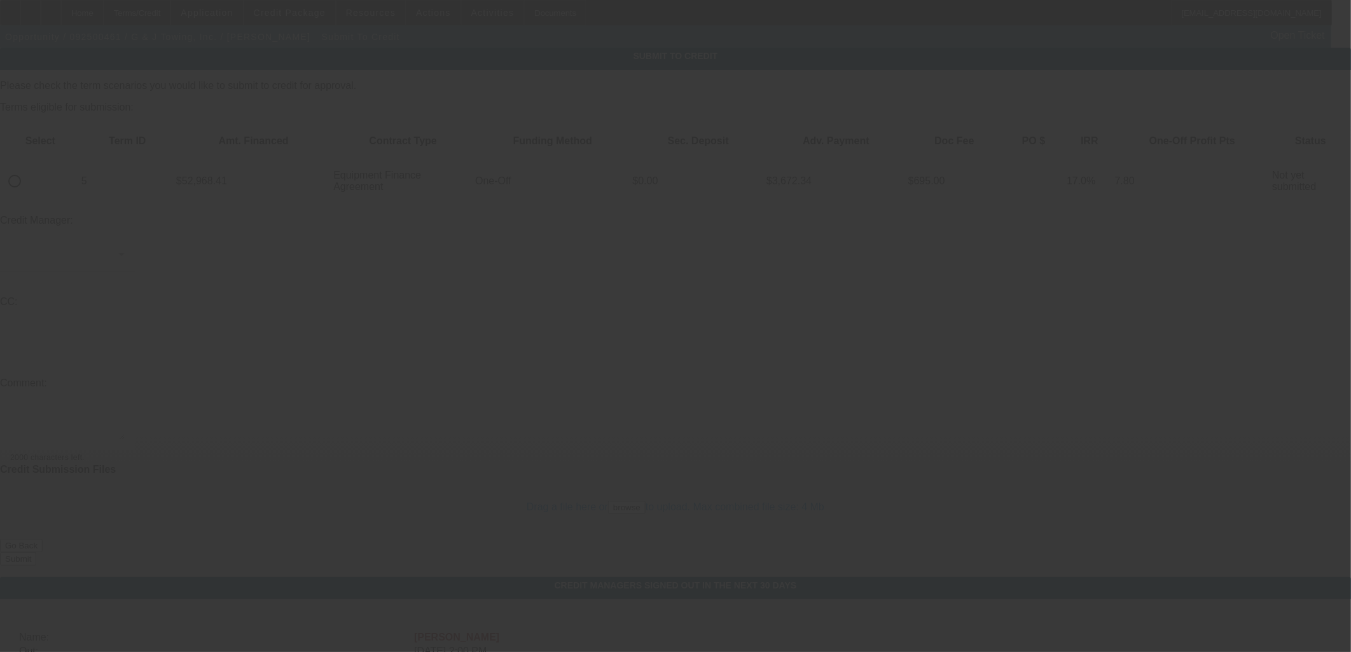
click at [55, 137] on div at bounding box center [675, 326] width 1351 height 652
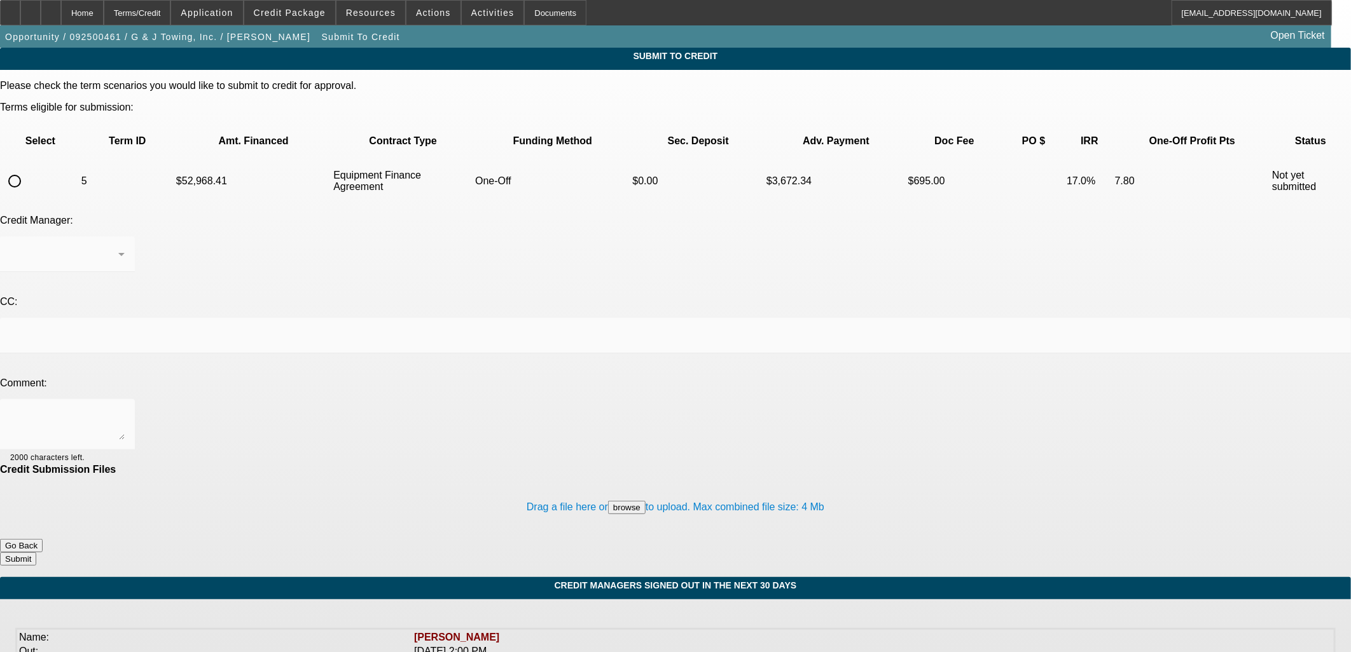
click at [55, 137] on div at bounding box center [675, 326] width 1351 height 652
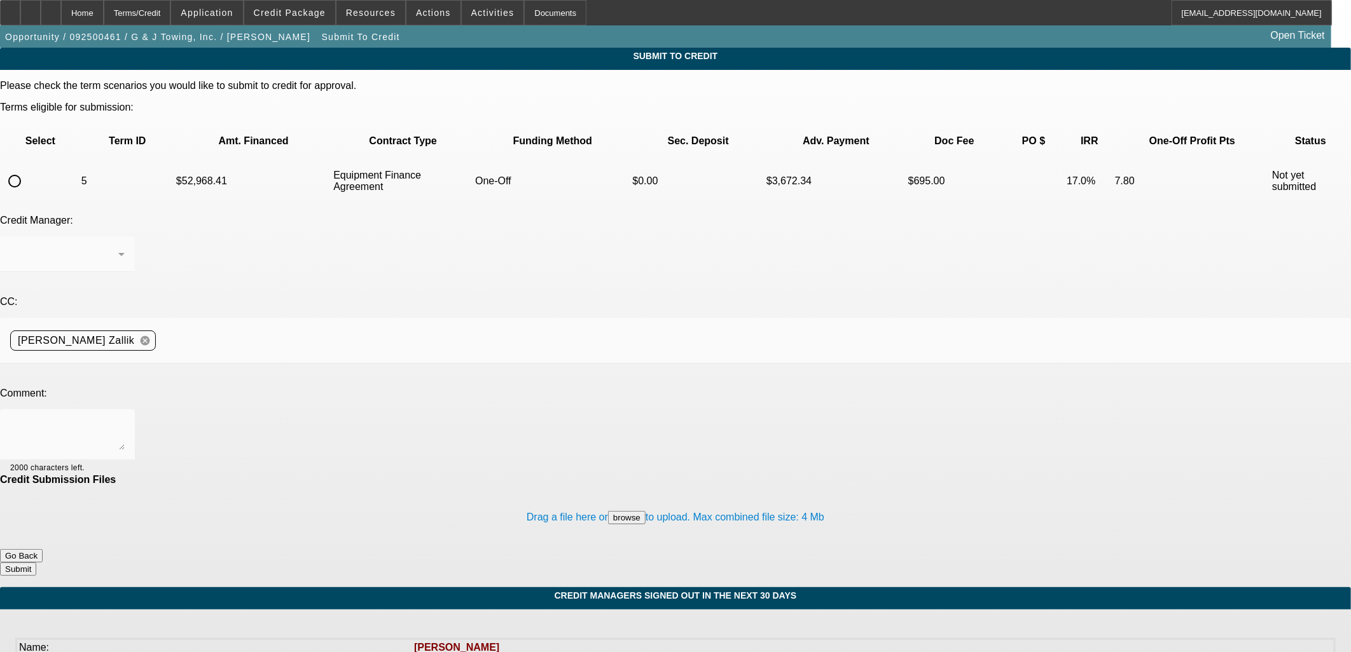
click at [27, 168] on input "radio" at bounding box center [14, 180] width 25 height 25
radio input "true"
click at [125, 420] on textarea at bounding box center [67, 435] width 114 height 31
paste textarea "Please send back to FinPac to review for an approval. Thanks, Asher"
click at [125, 420] on textarea "Please send back to FinPac to review for an approval. Thanks, Asher" at bounding box center [67, 435] width 114 height 31
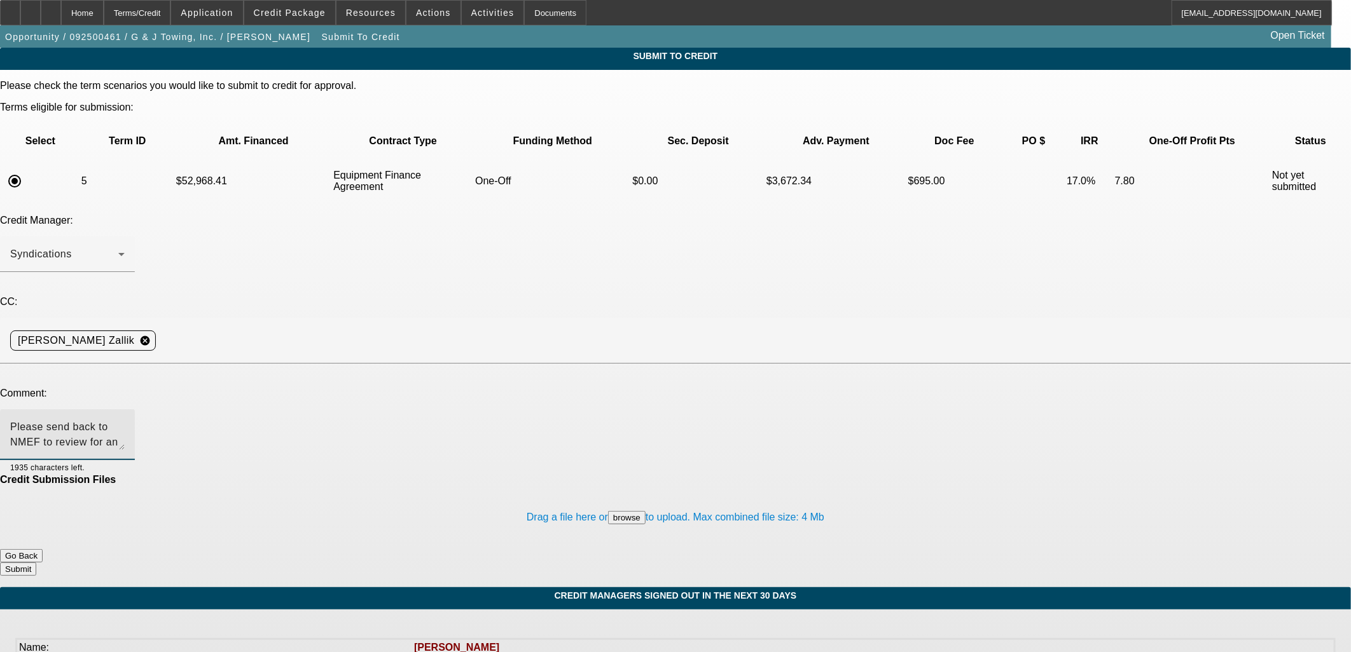
type textarea "Please send back to NMEF to review for an approval. Thanks, Asher"
drag, startPoint x: 760, startPoint y: 507, endPoint x: 771, endPoint y: 494, distance: 16.8
click at [764, 505] on div "Submit To Credit Please check the term scenarios you would like to submit to cr…" at bounding box center [675, 318] width 1351 height 540
click at [778, 486] on div "Drag a file here or browse to upload. Max combined file size: 4 Mb" at bounding box center [675, 518] width 1351 height 64
click at [36, 563] on button "Submit" at bounding box center [18, 569] width 36 height 13
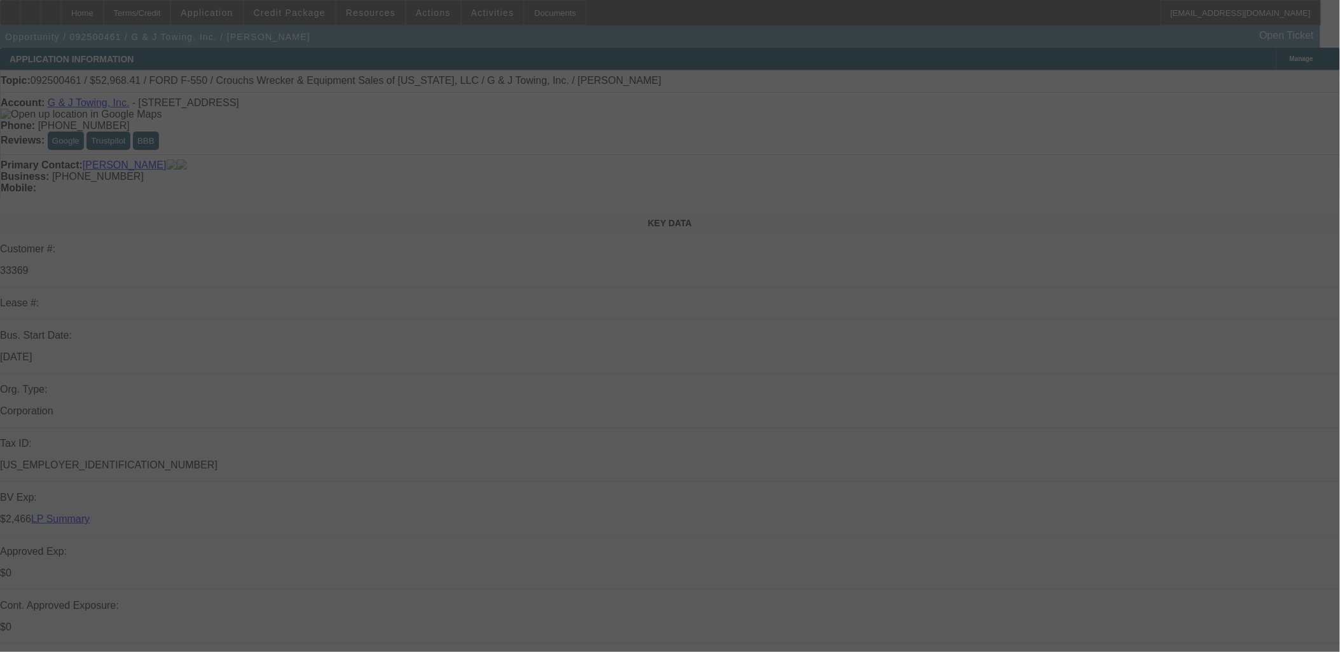
select select "0"
select select "6"
select select "0"
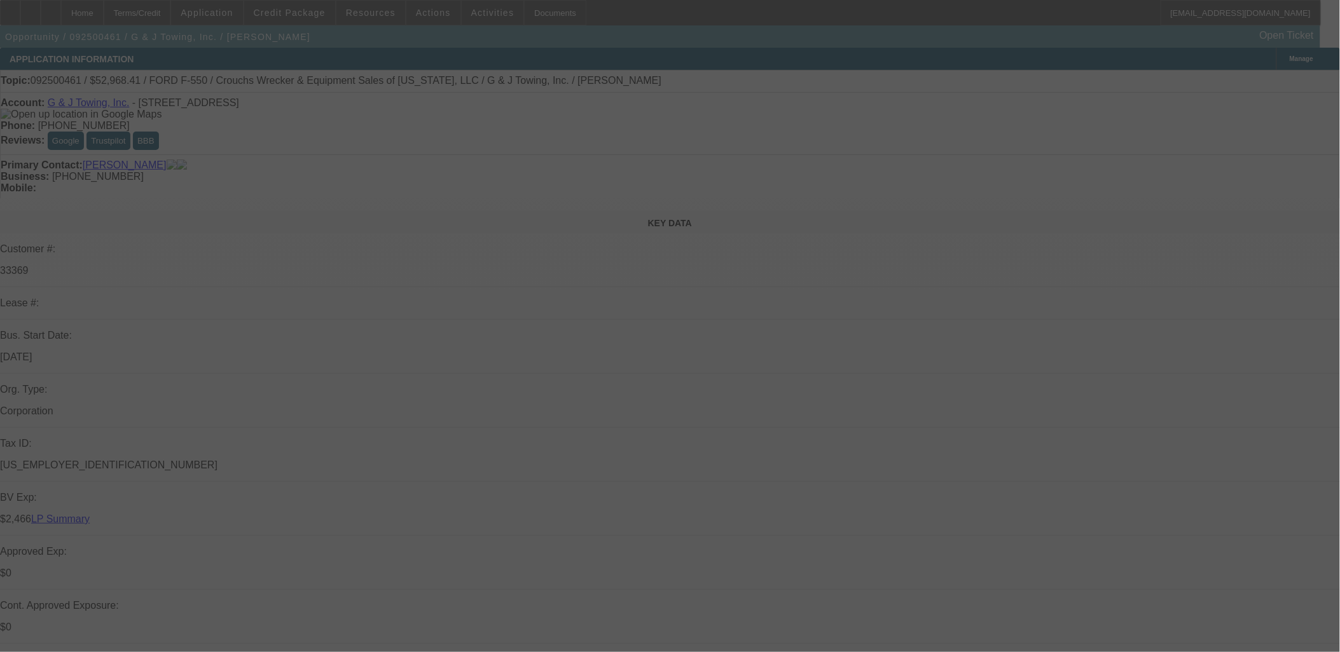
select select "0"
select select "6"
select select "0"
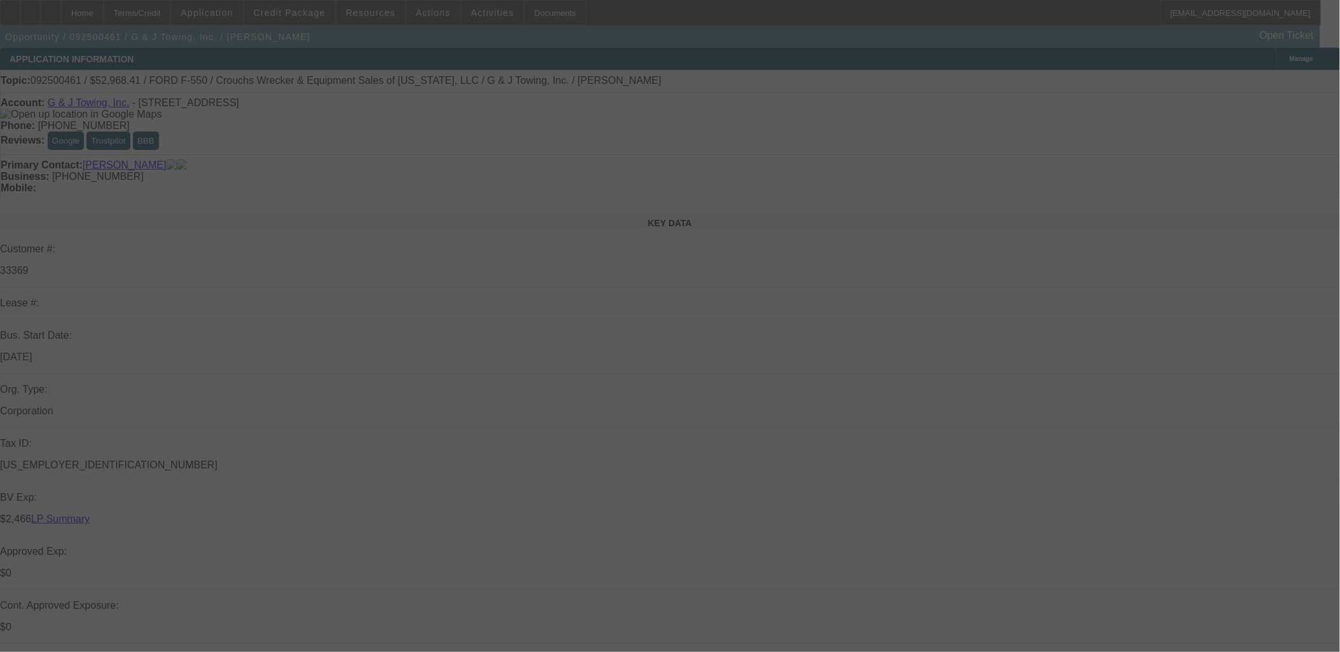
select select "0"
select select "6"
select select "0"
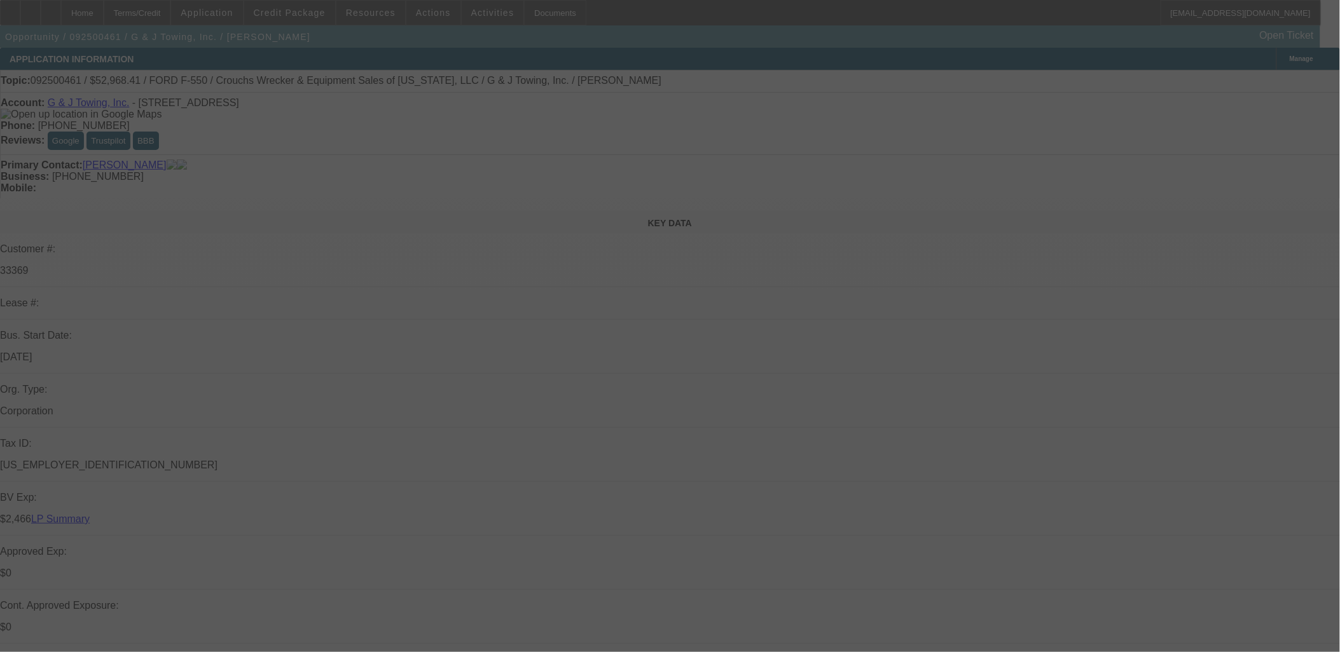
select select "6"
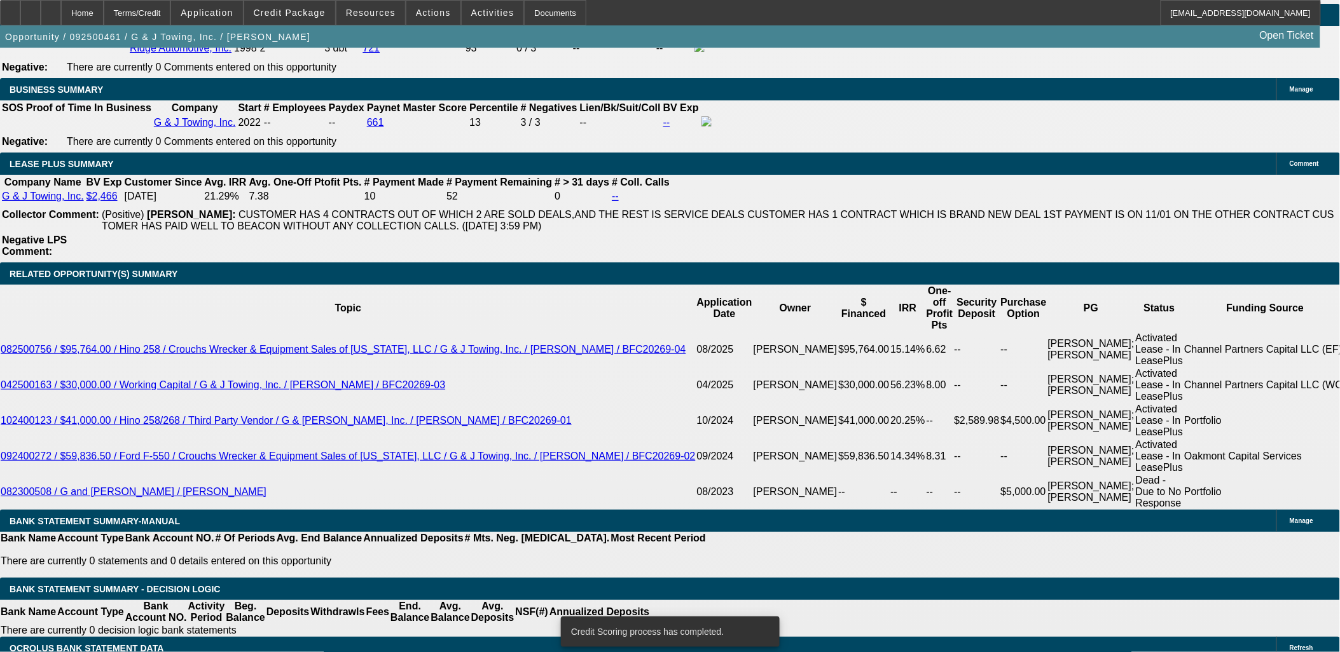
scroll to position [2068, 0]
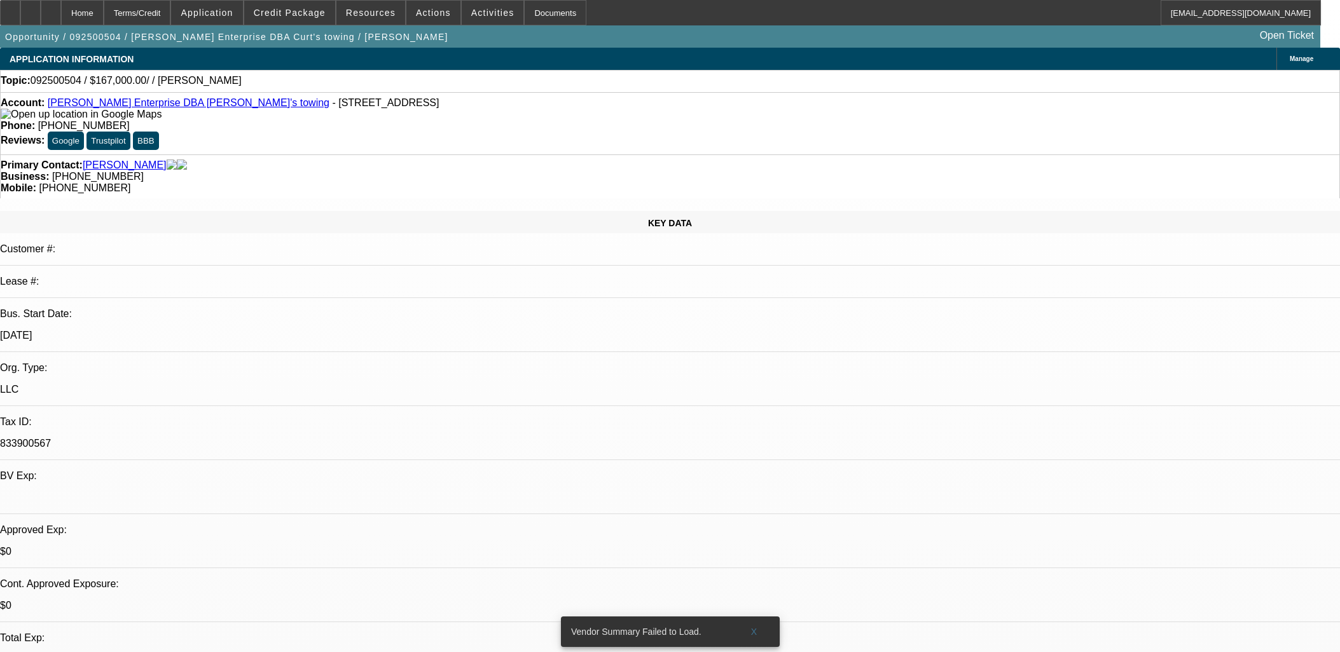
select select "0"
select select "2"
select select "0.1"
select select "4"
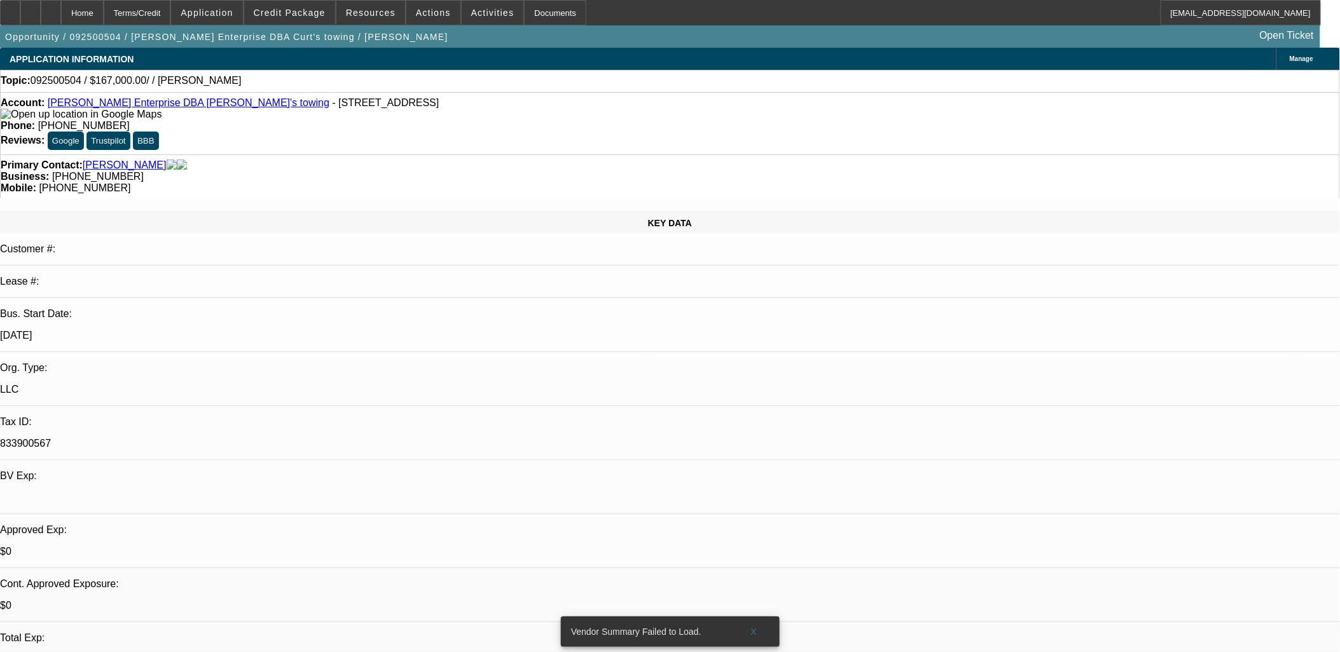
click at [344, 160] on div "Primary Contact: [PERSON_NAME]" at bounding box center [670, 165] width 1338 height 11
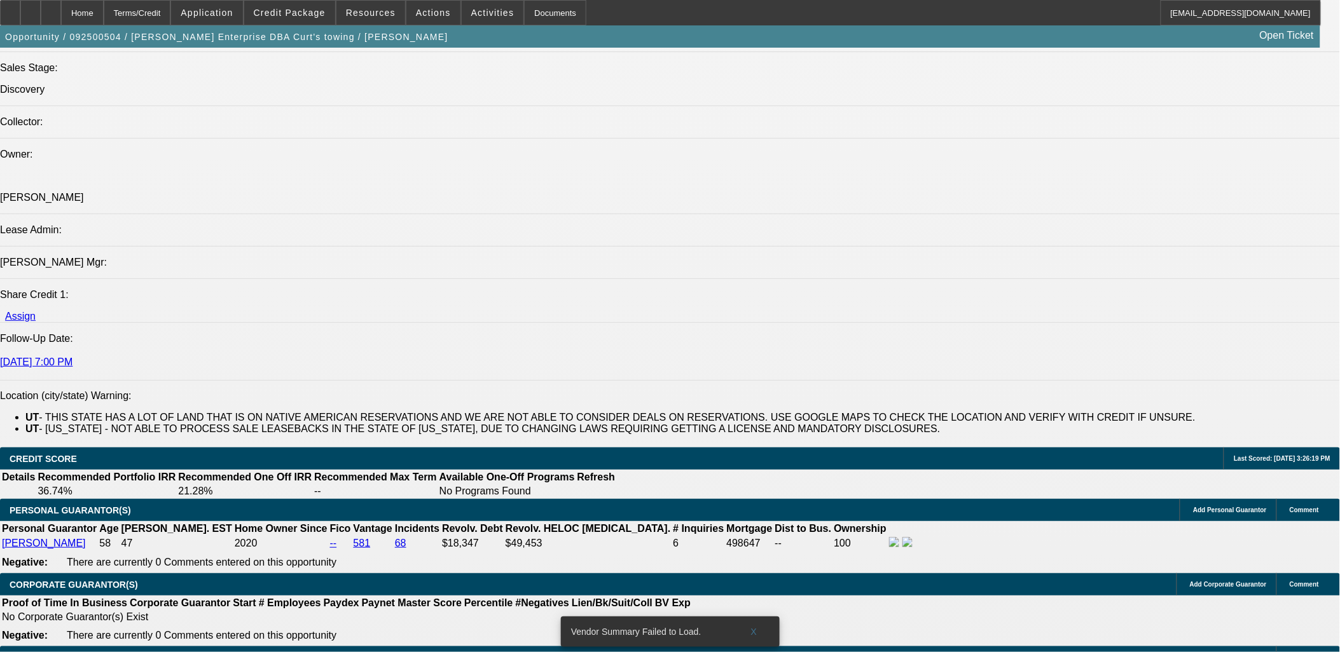
scroll to position [1483, 0]
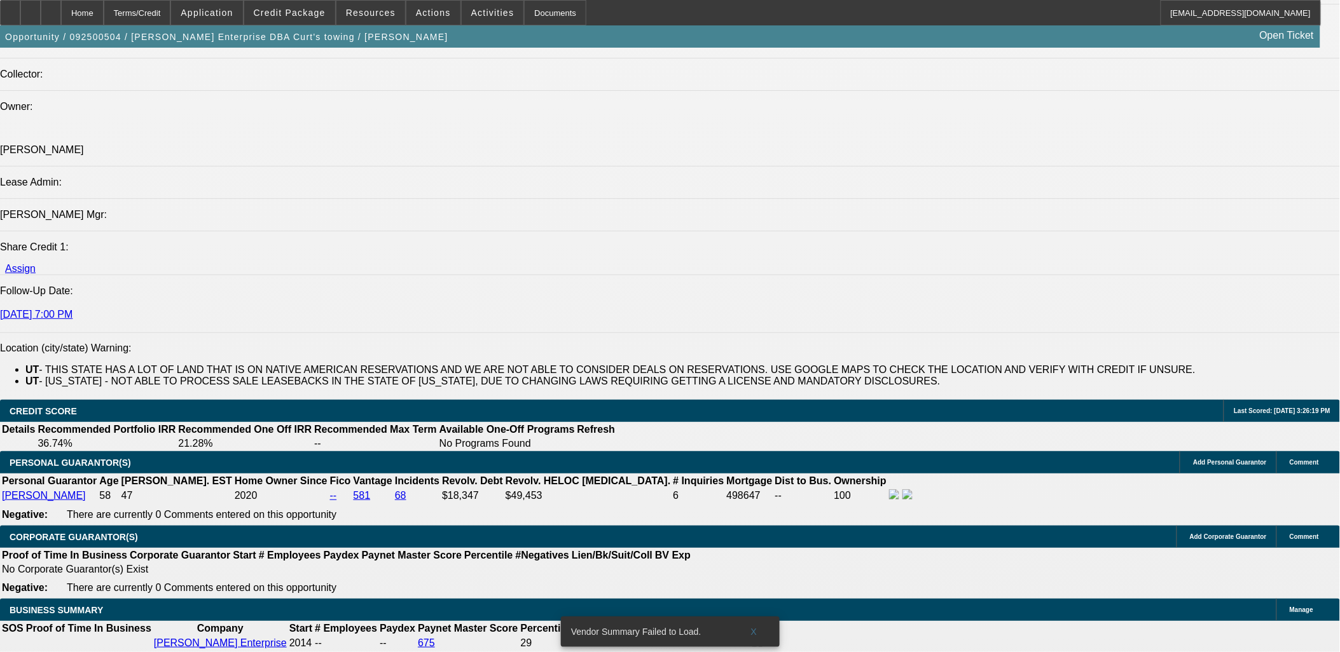
click at [308, 14] on span "Credit Package" at bounding box center [290, 13] width 72 height 10
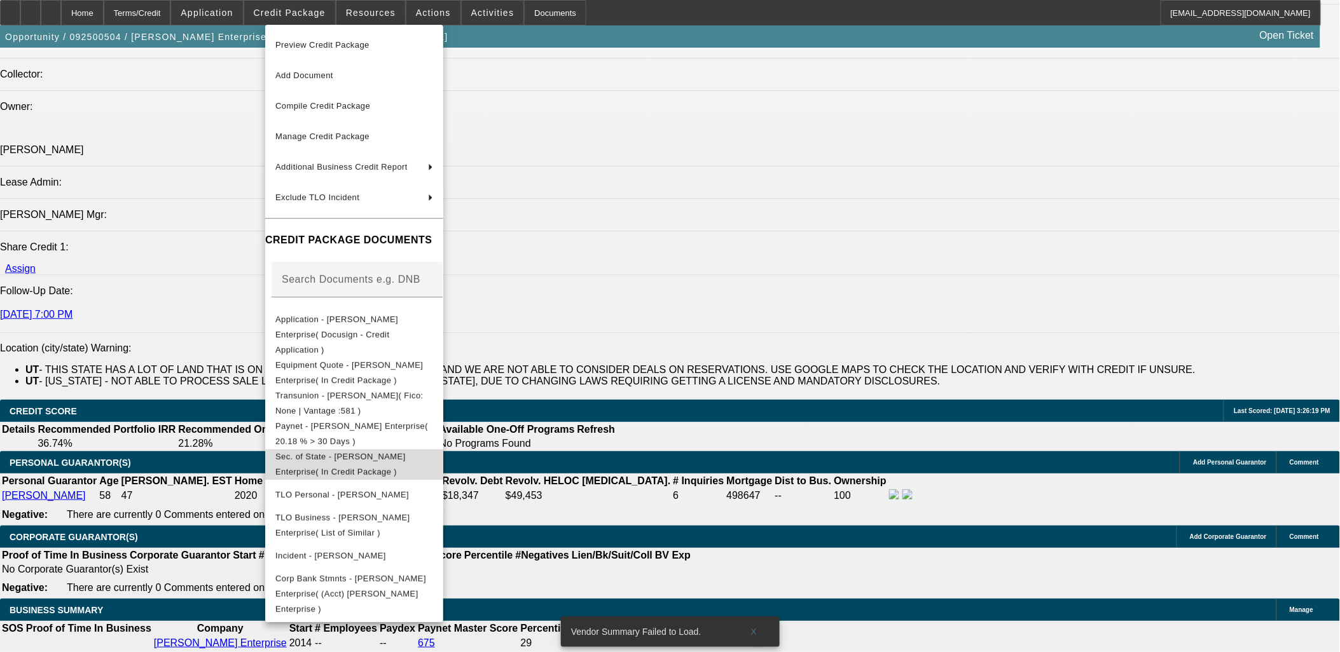
click at [371, 449] on button "Sec. of State - [PERSON_NAME] Enterprise( In Credit Package )" at bounding box center [354, 464] width 178 height 31
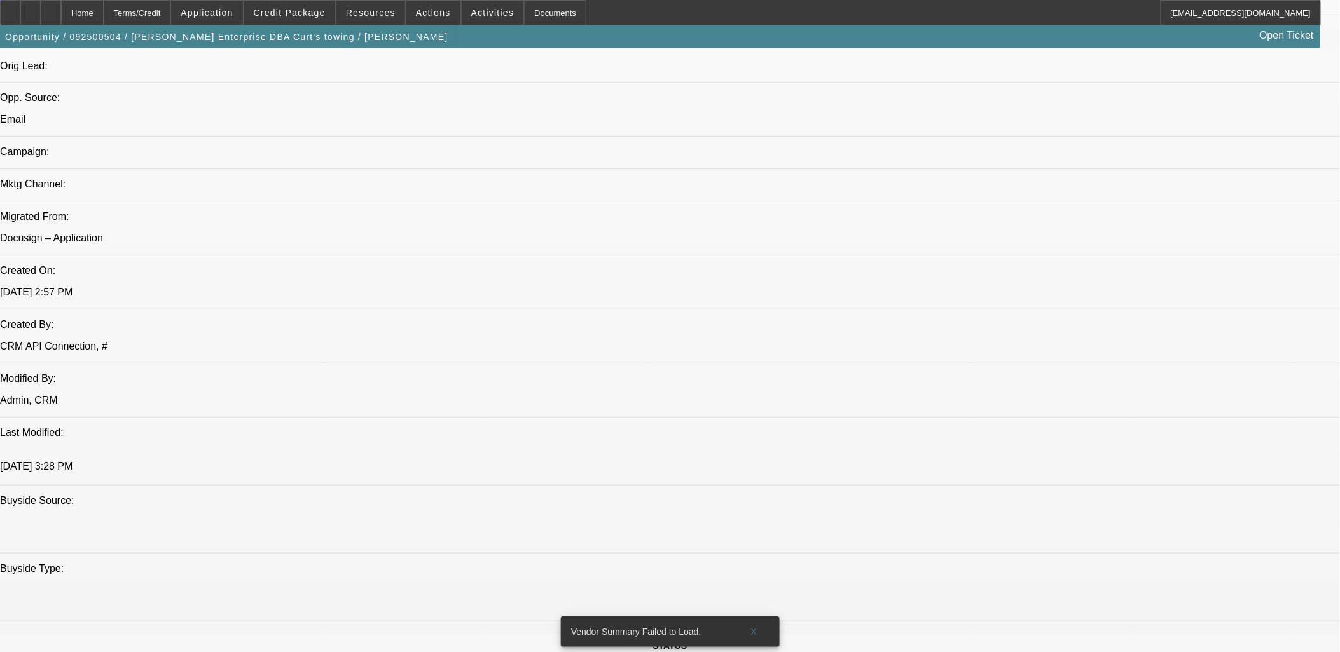
scroll to position [636, 0]
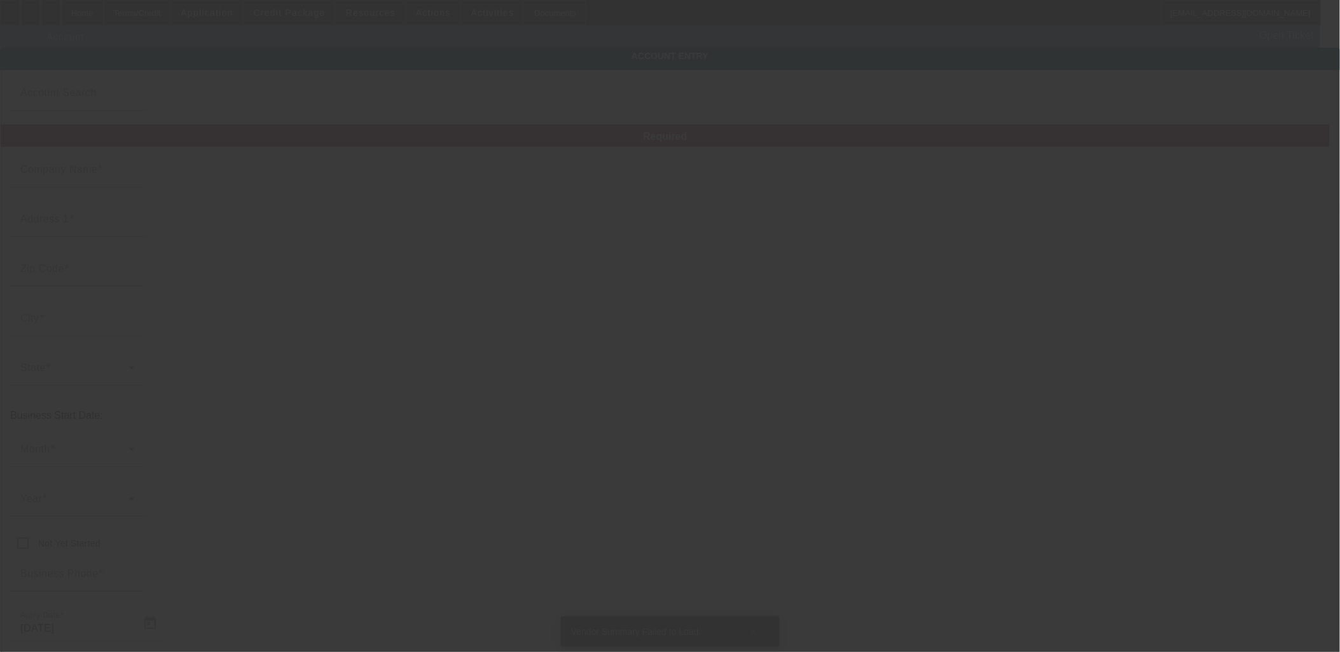
type input "[PERSON_NAME] Enterprise"
type input "[STREET_ADDRESS]"
type input "84043"
type input "Lehi"
type input "[PHONE_NUMBER]"
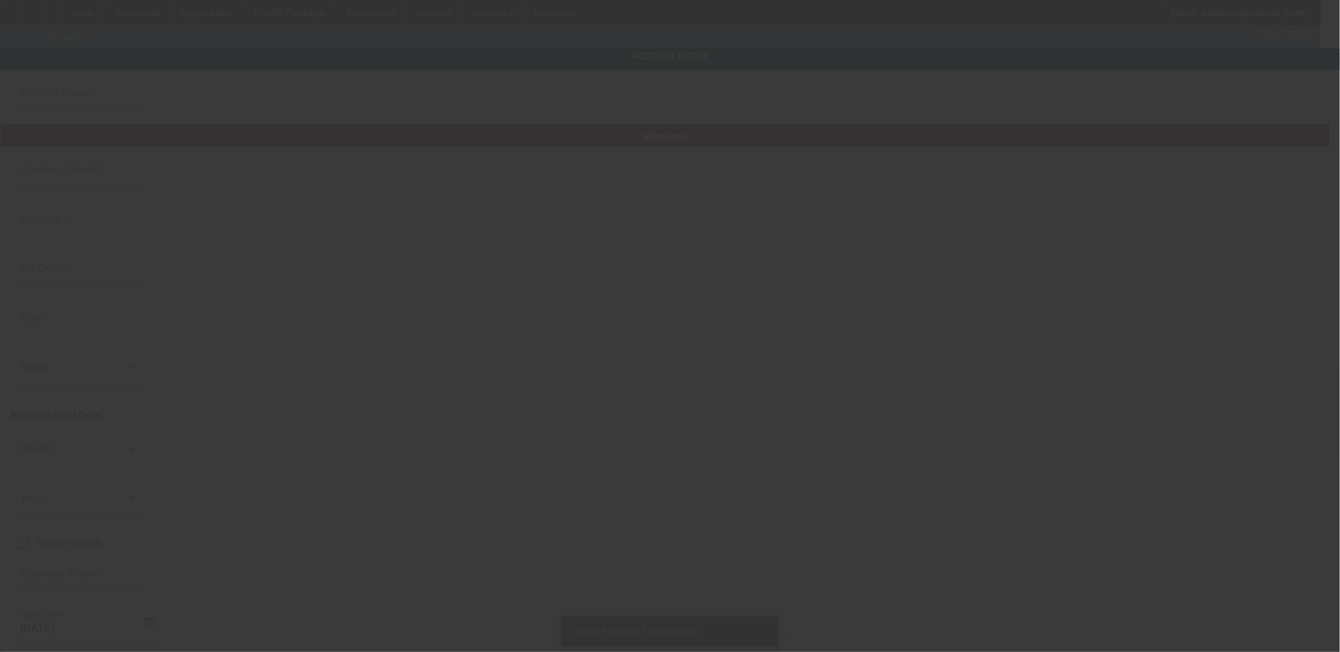
type input "[PERSON_NAME]'s towing"
type input "[EMAIL_ADDRESS][DOMAIN_NAME]"
type input "833900567"
type input "towing"
type input "[URL][DOMAIN_NAME]"
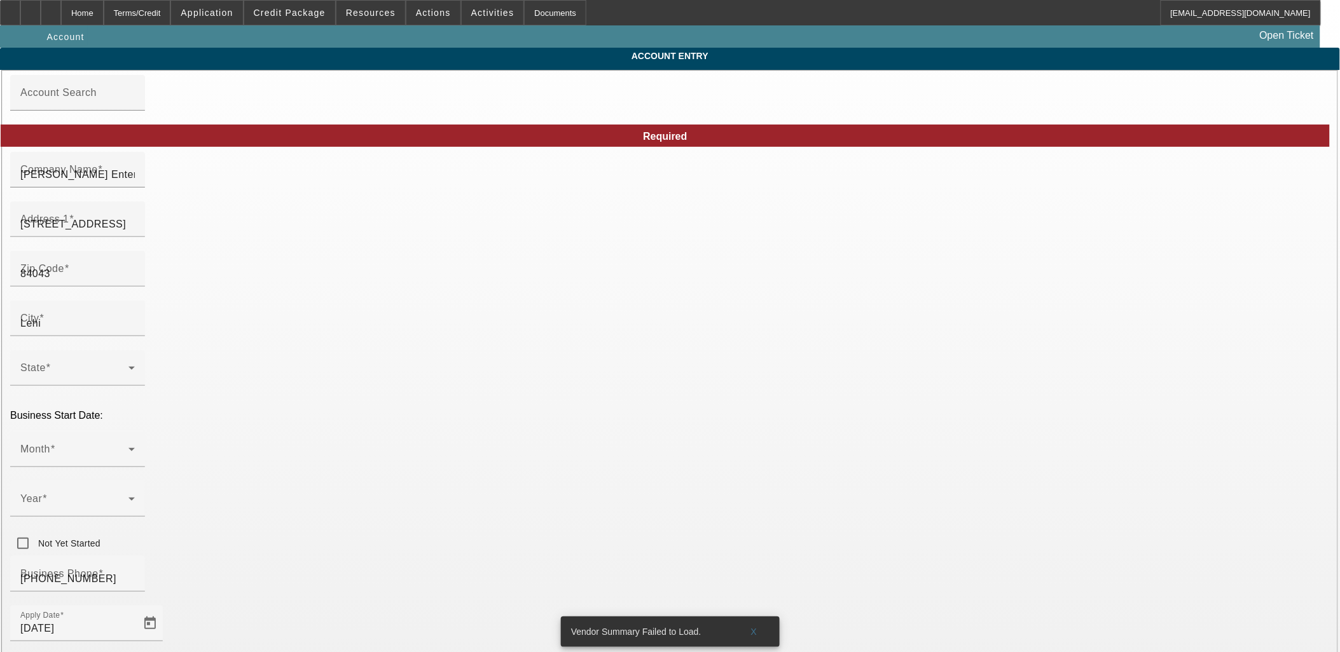
type input "[DATE]"
click at [135, 188] on div "Company Name [PERSON_NAME] Enterprise" at bounding box center [77, 170] width 114 height 36
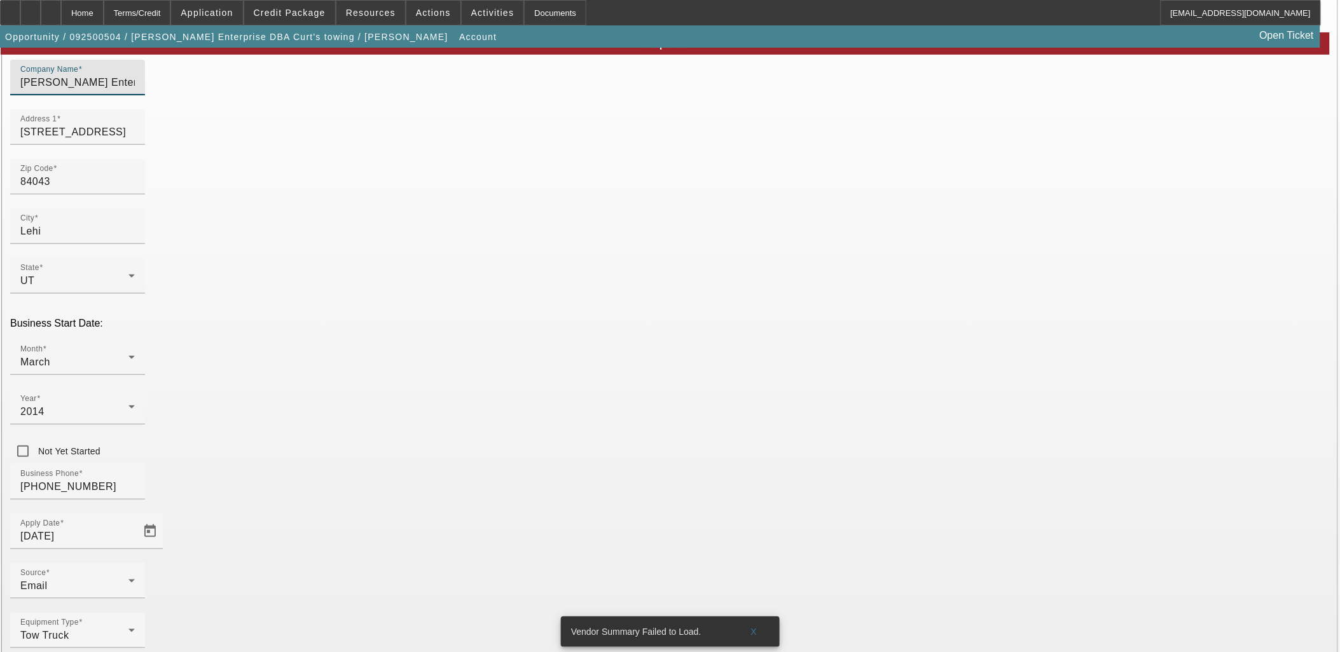
scroll to position [93, 0]
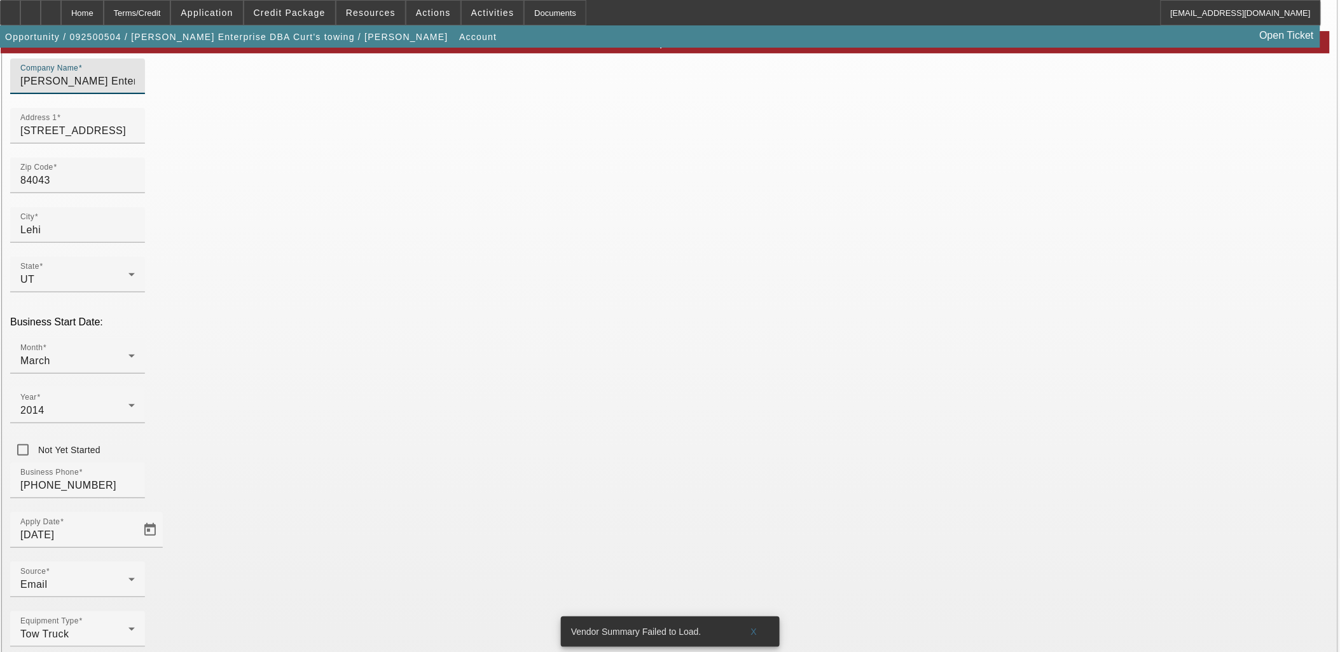
type input "[PERSON_NAME] Enterprises, LLC"
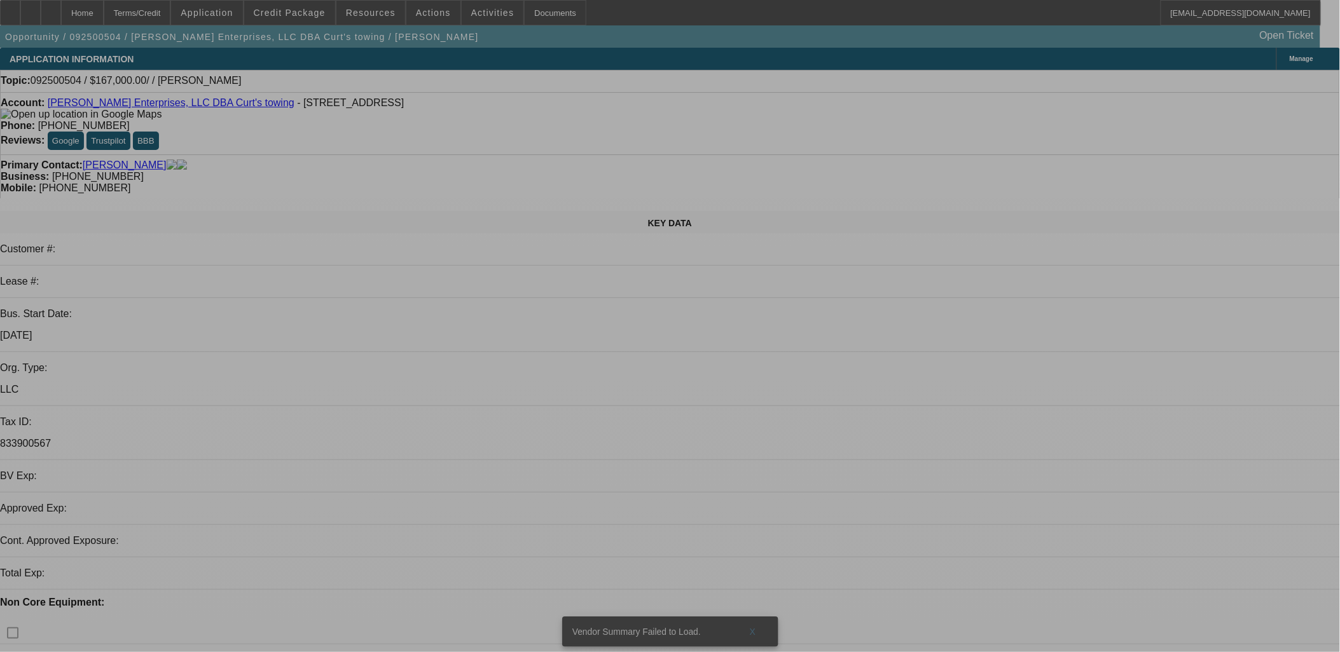
select select "0"
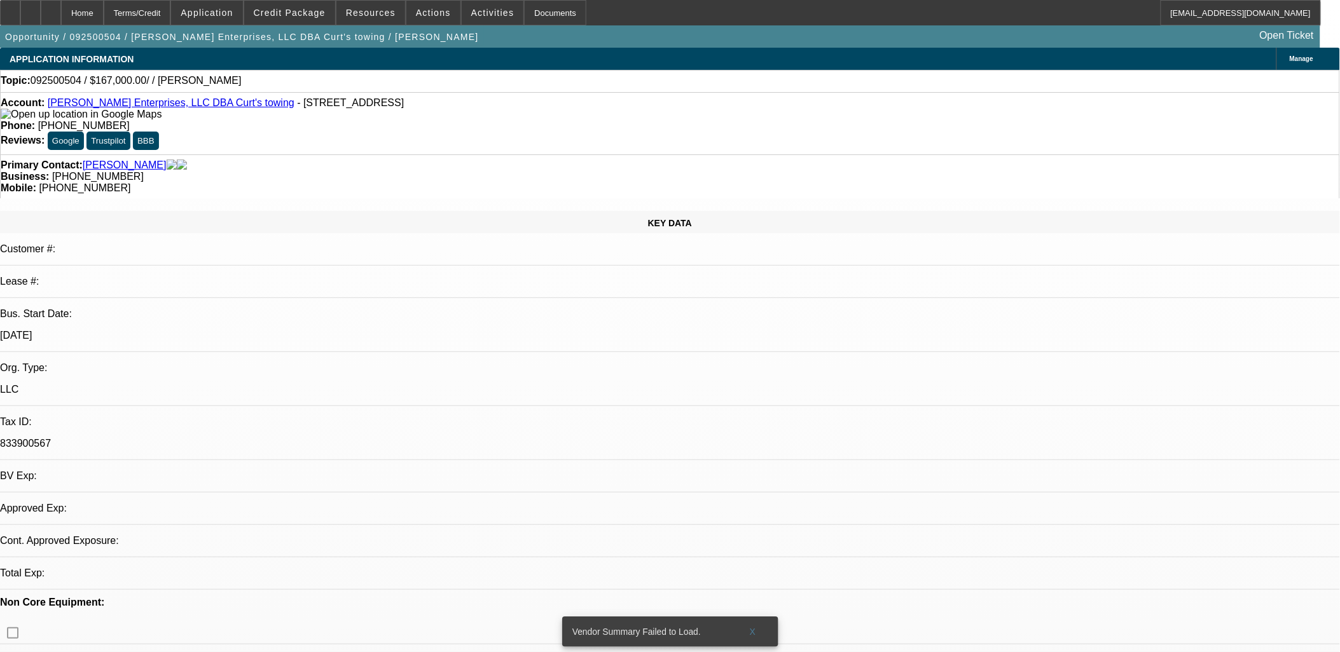
select select "2"
select select "0.1"
select select "4"
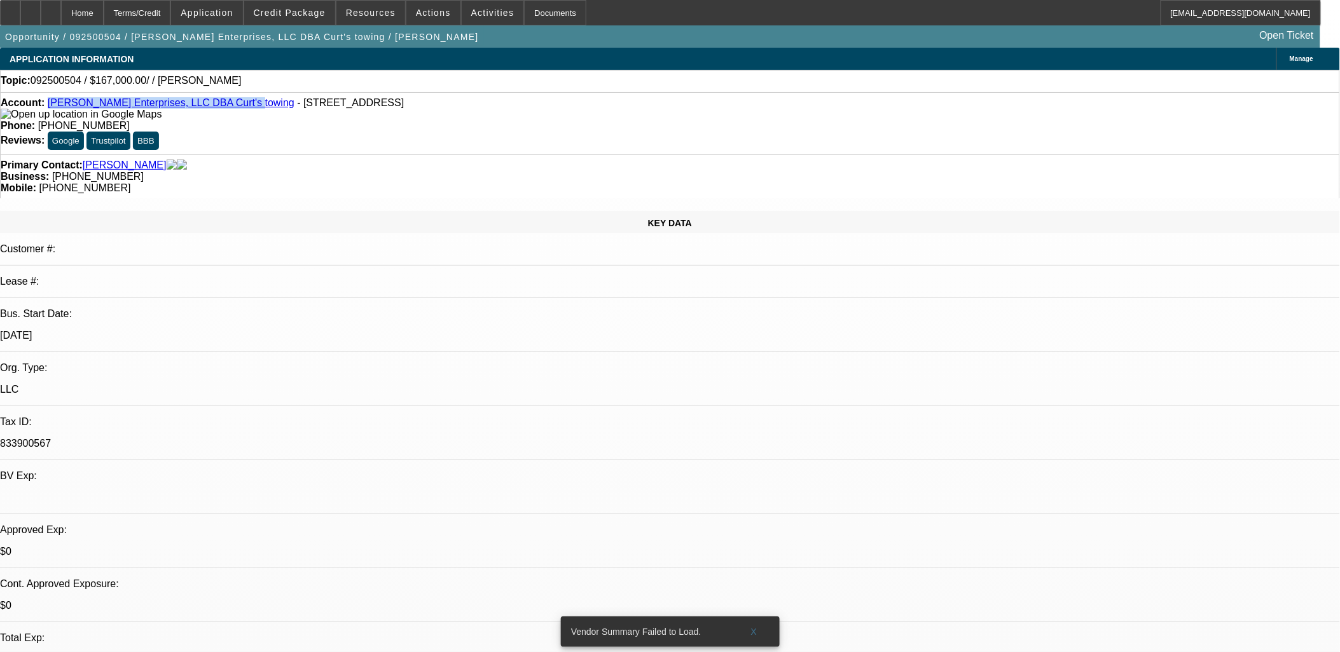
drag, startPoint x: 57, startPoint y: 108, endPoint x: 212, endPoint y: 102, distance: 155.3
click at [212, 102] on div "Account: [PERSON_NAME] Enterprises, LLC DBA [PERSON_NAME]'s towing - [STREET_AD…" at bounding box center [670, 108] width 1338 height 23
copy link "[PERSON_NAME] Enterprises, LLC DBA Curt's towing"
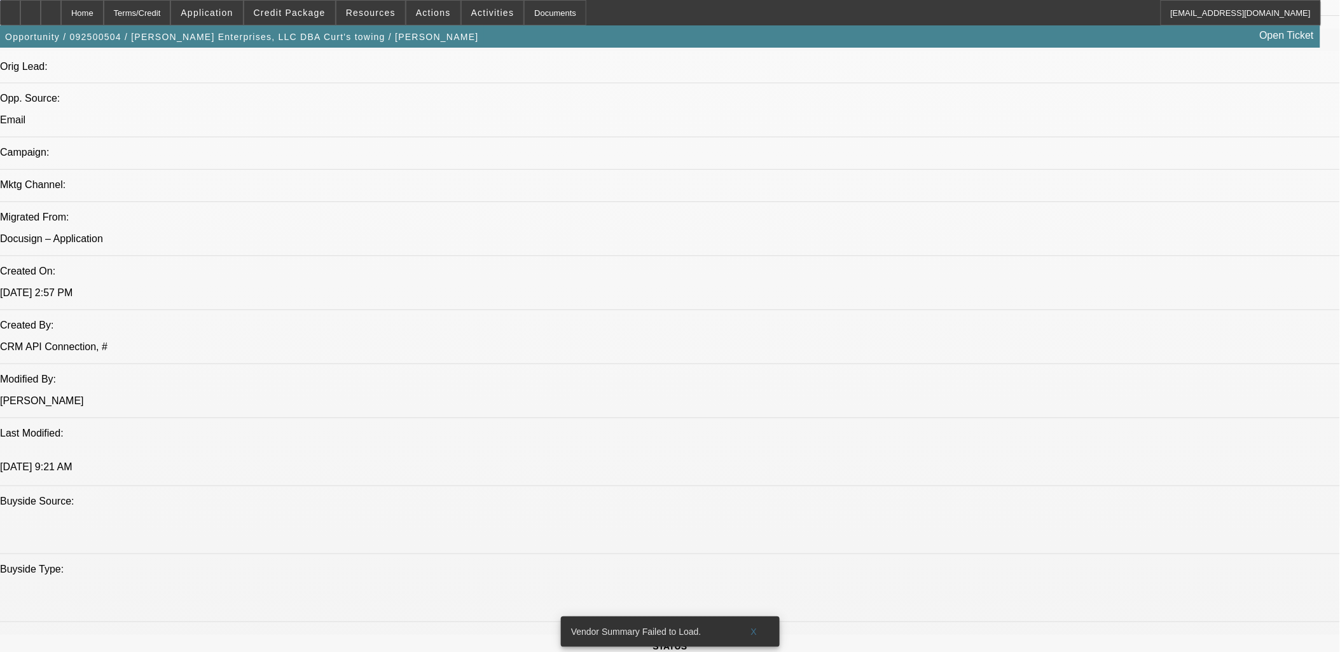
scroll to position [636, 0]
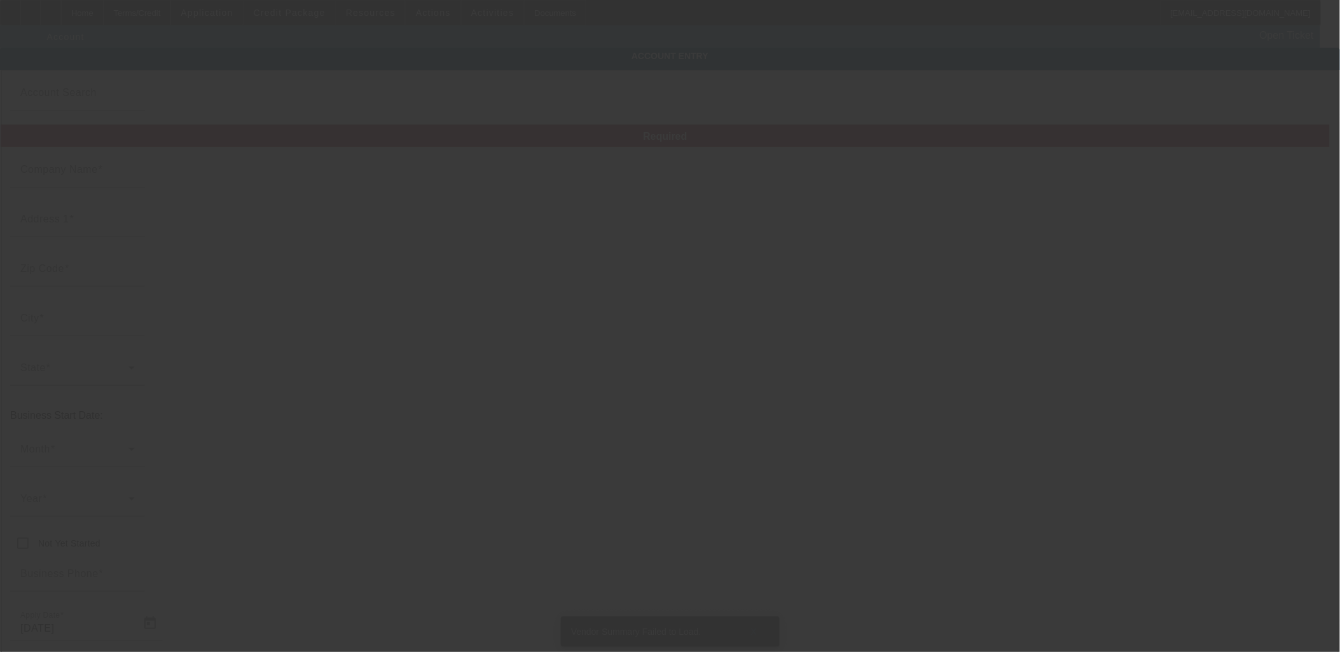
type input "[PERSON_NAME] Enterprises, LLC"
type input "[STREET_ADDRESS]"
type input "84043"
type input "Lehi"
type input "[PHONE_NUMBER]"
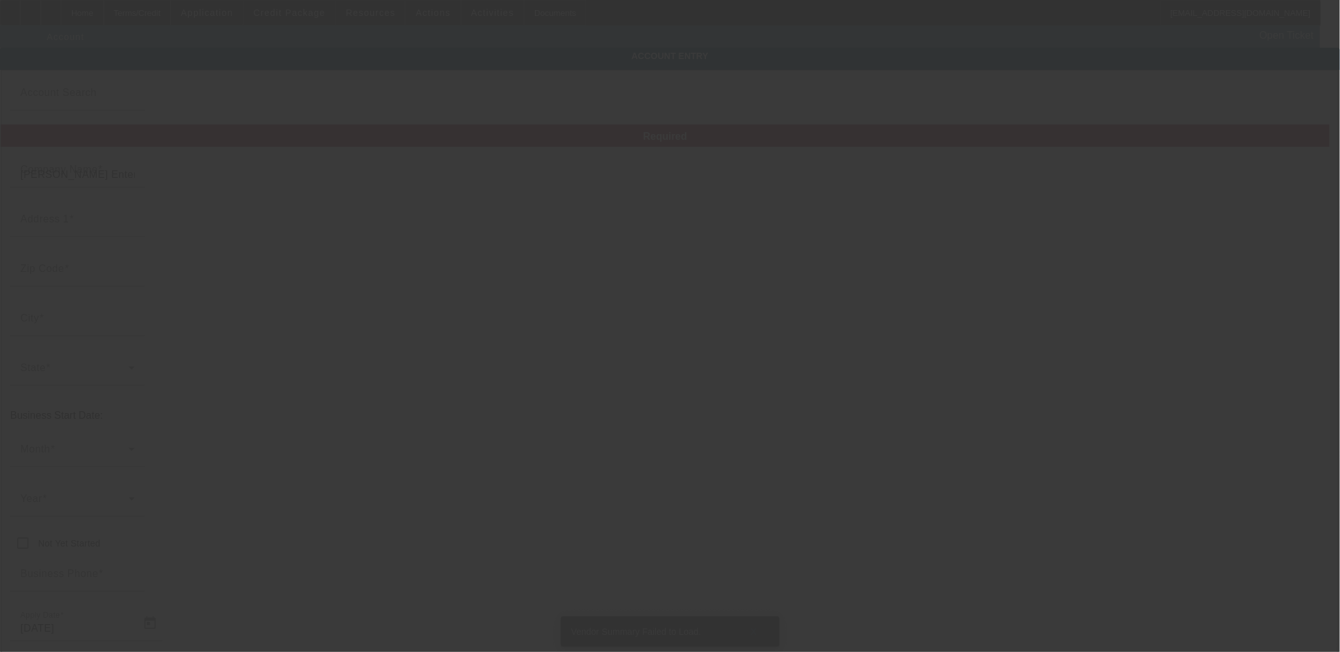
type input "[PERSON_NAME]'s towing"
type input "[EMAIL_ADDRESS][DOMAIN_NAME]"
type input "833900567"
type input "towing"
type input "[URL][DOMAIN_NAME]"
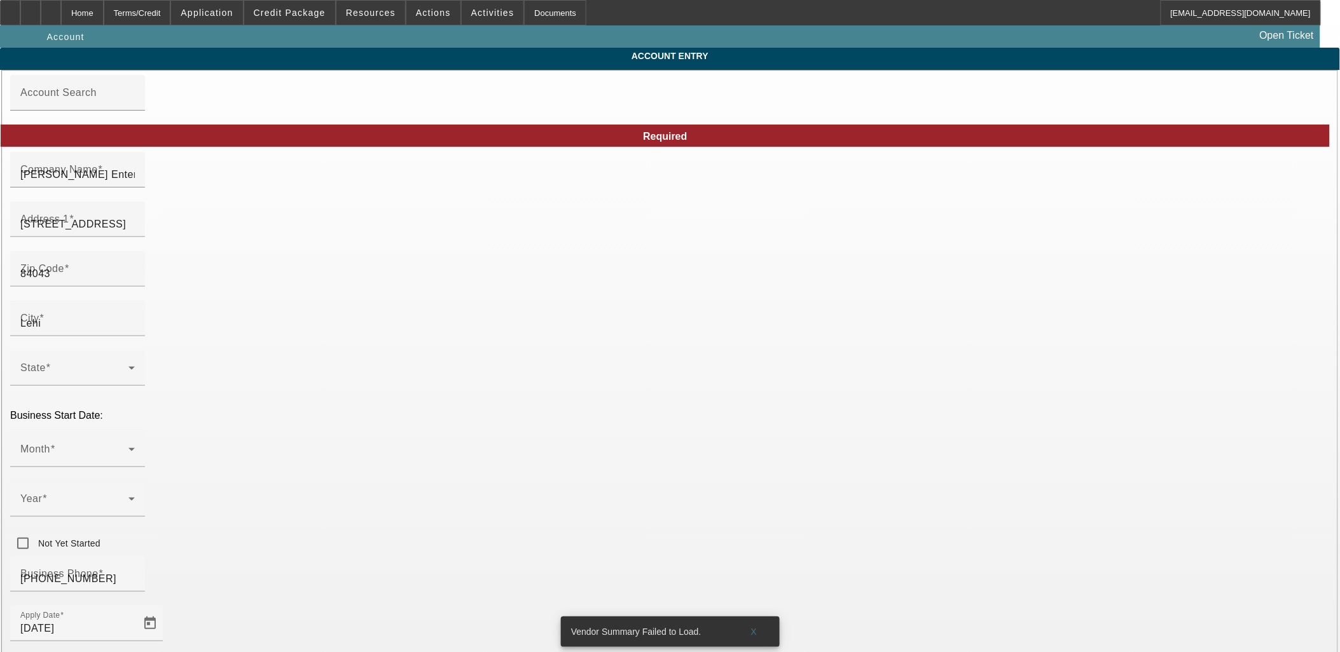
type input "[DATE]"
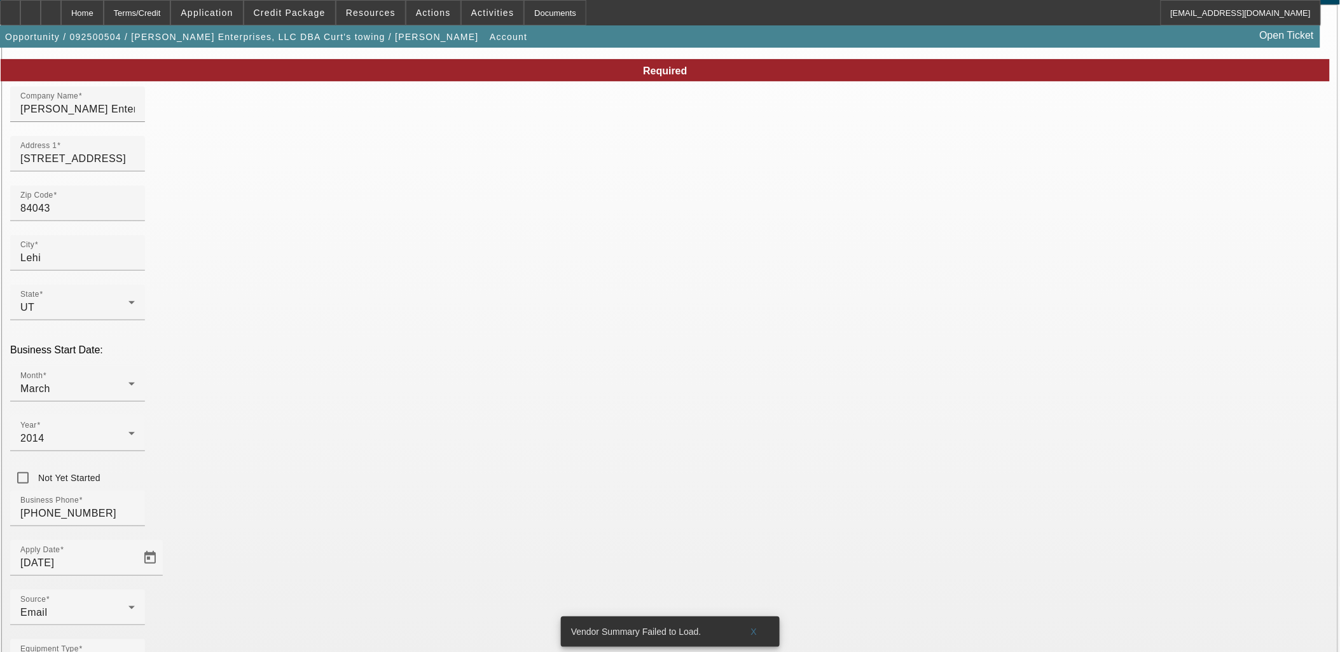
scroll to position [93, 0]
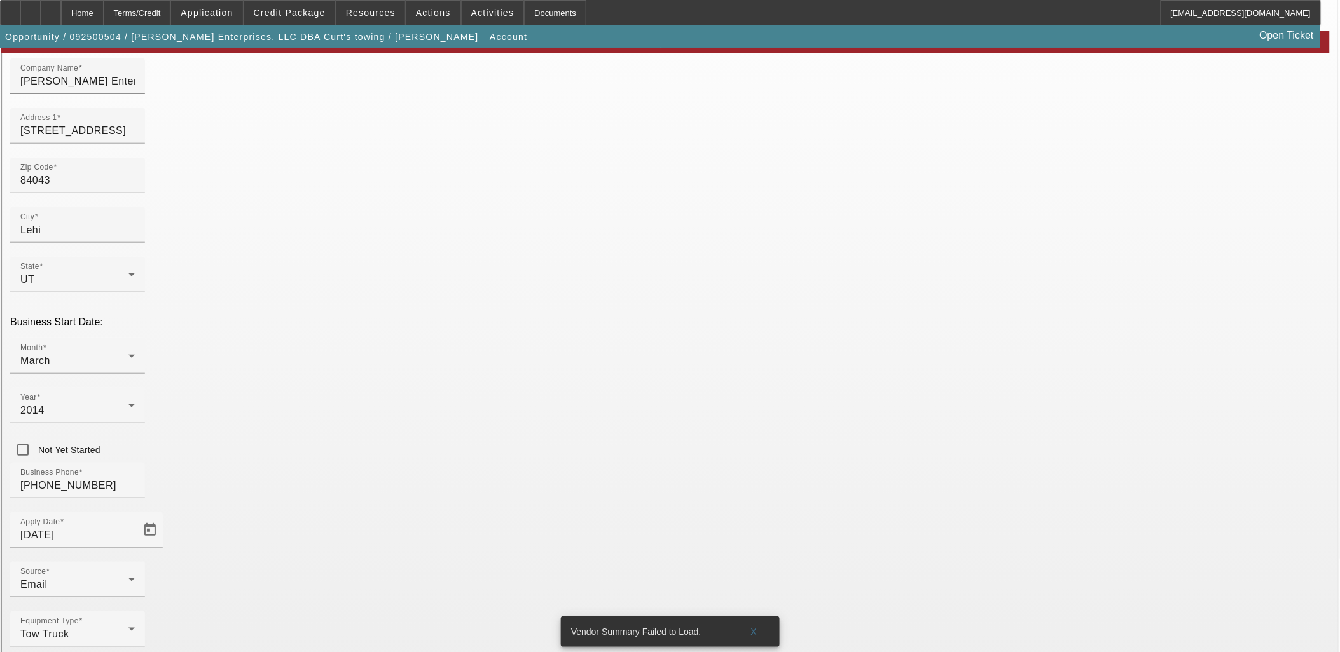
type input "[PERSON_NAME]'s Towing"
drag, startPoint x: 956, startPoint y: 615, endPoint x: 957, endPoint y: 626, distance: 10.3
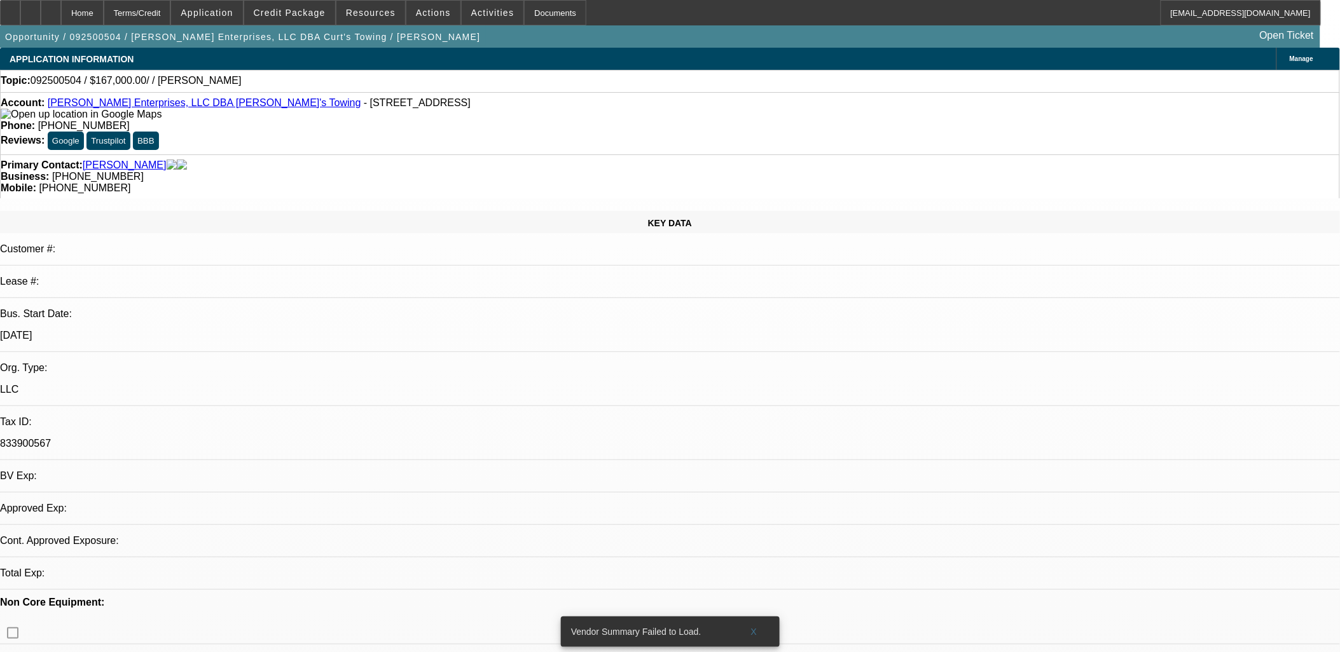
select select "0"
select select "2"
select select "0.1"
select select "4"
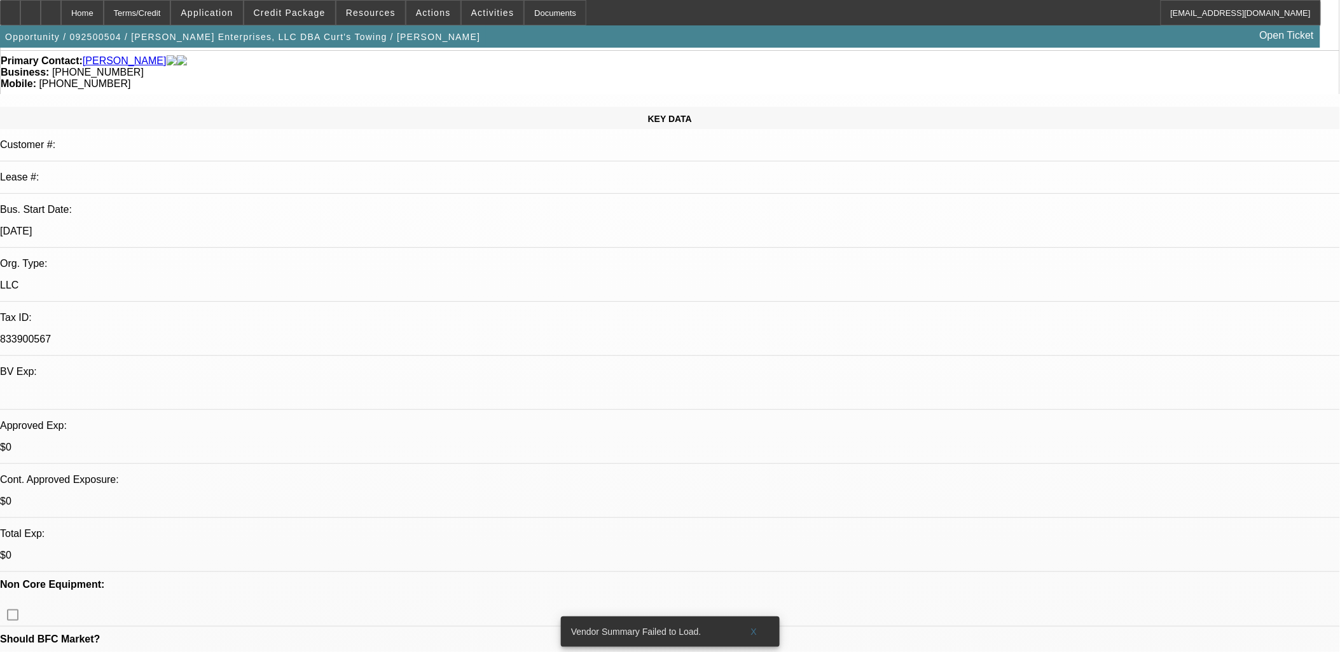
scroll to position [212, 0]
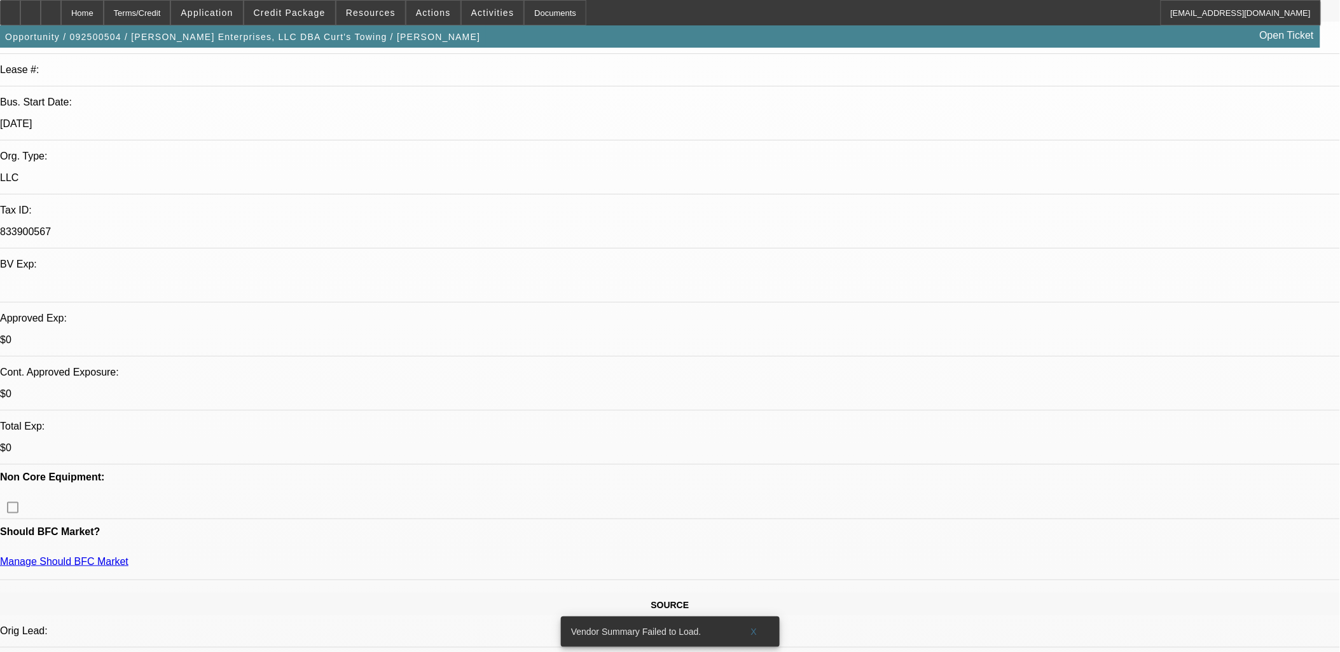
drag, startPoint x: 510, startPoint y: 609, endPoint x: 516, endPoint y: 612, distance: 7.1
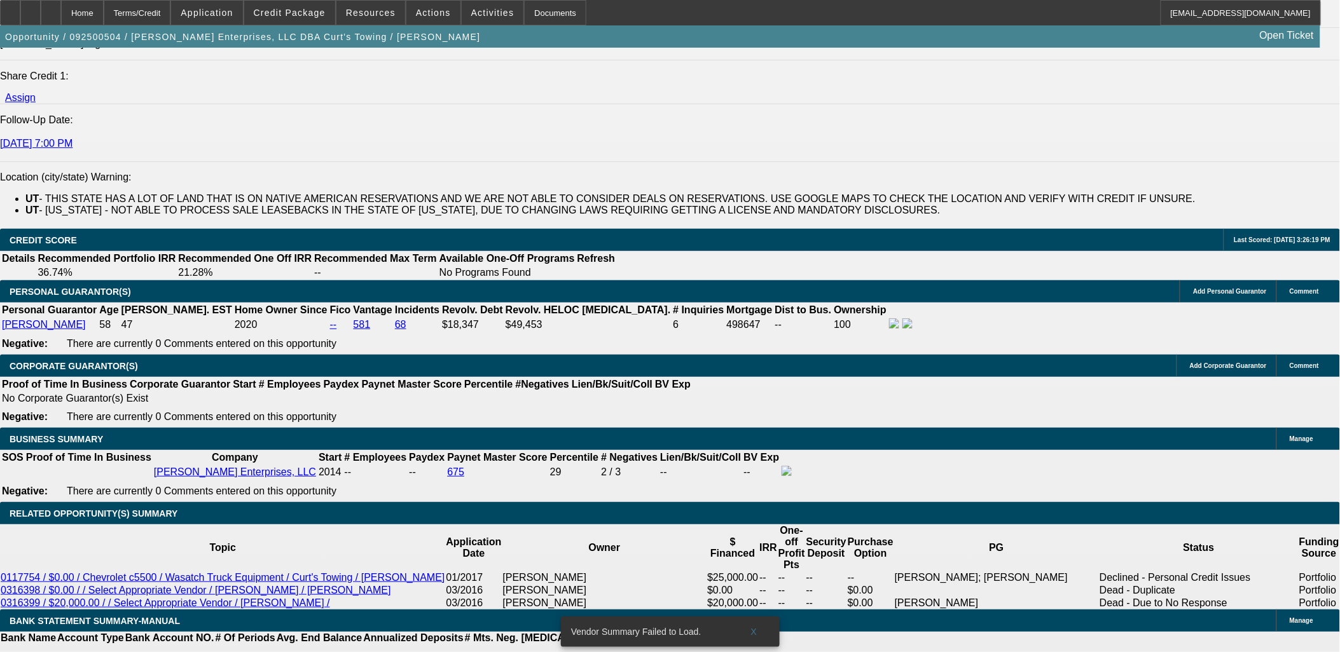
scroll to position [1766, 0]
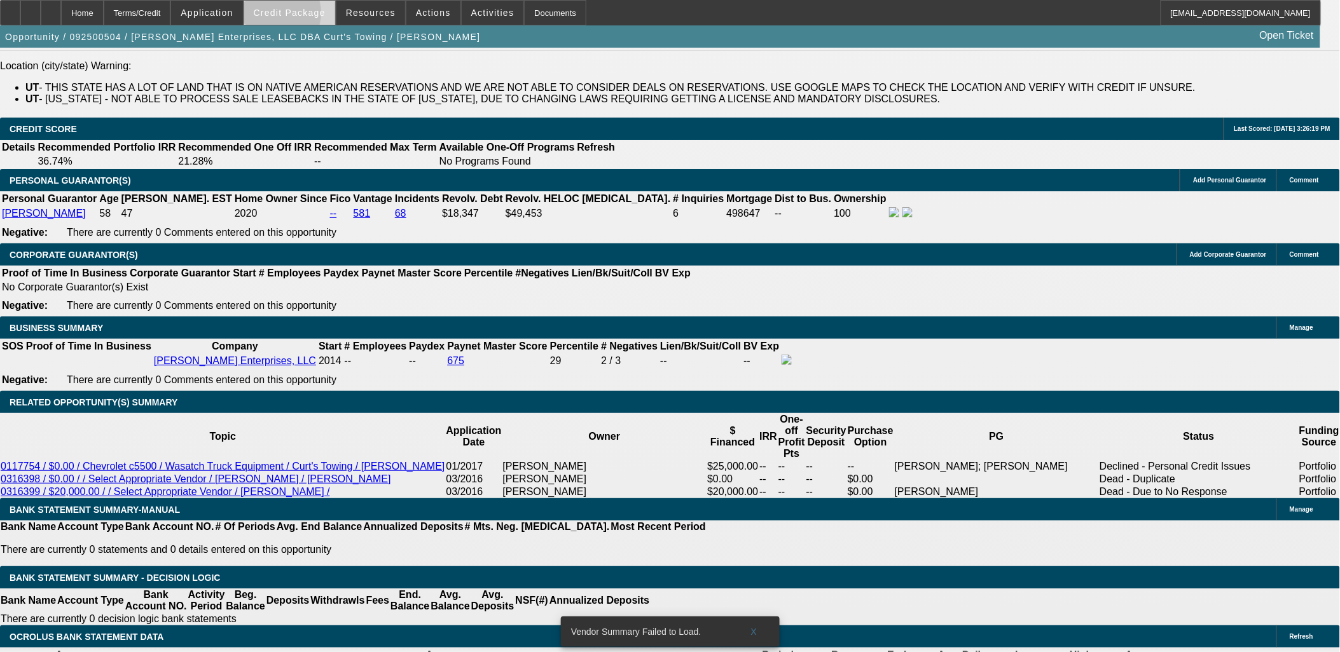
click at [291, 16] on span "Credit Package" at bounding box center [290, 13] width 72 height 10
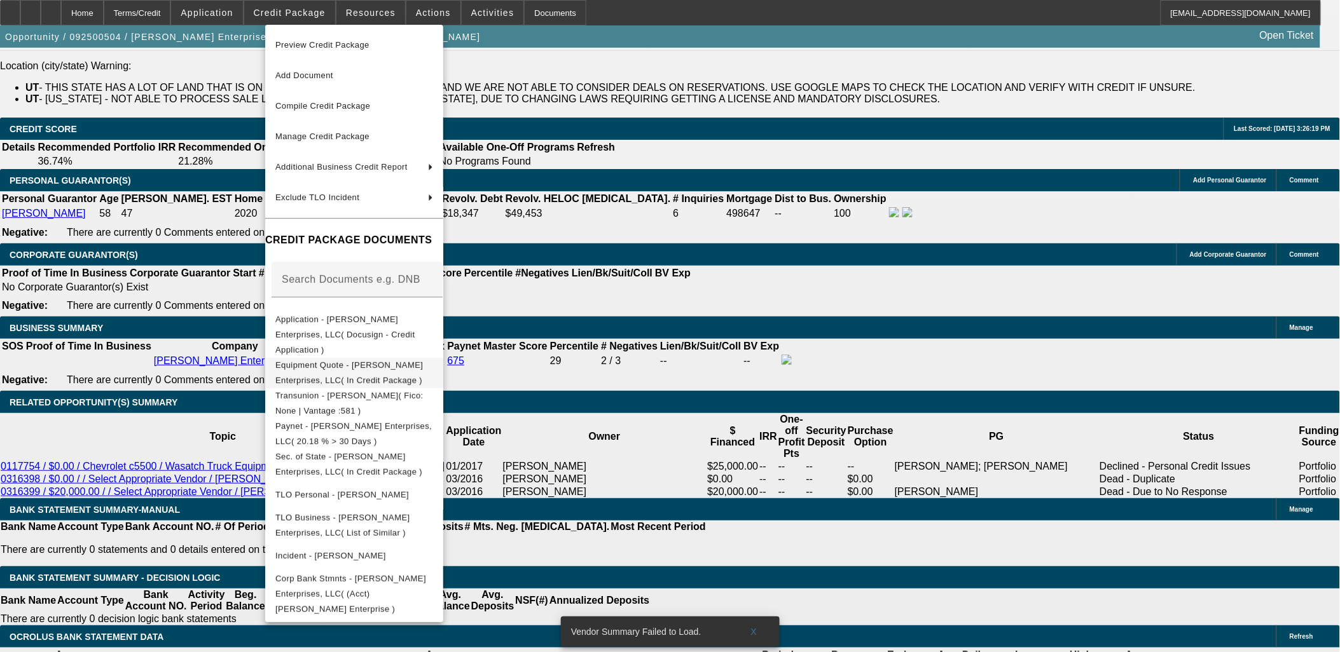
click at [367, 360] on span "Equipment Quote - Griffis Enterprises, LLC( In Credit Package )" at bounding box center [349, 372] width 148 height 25
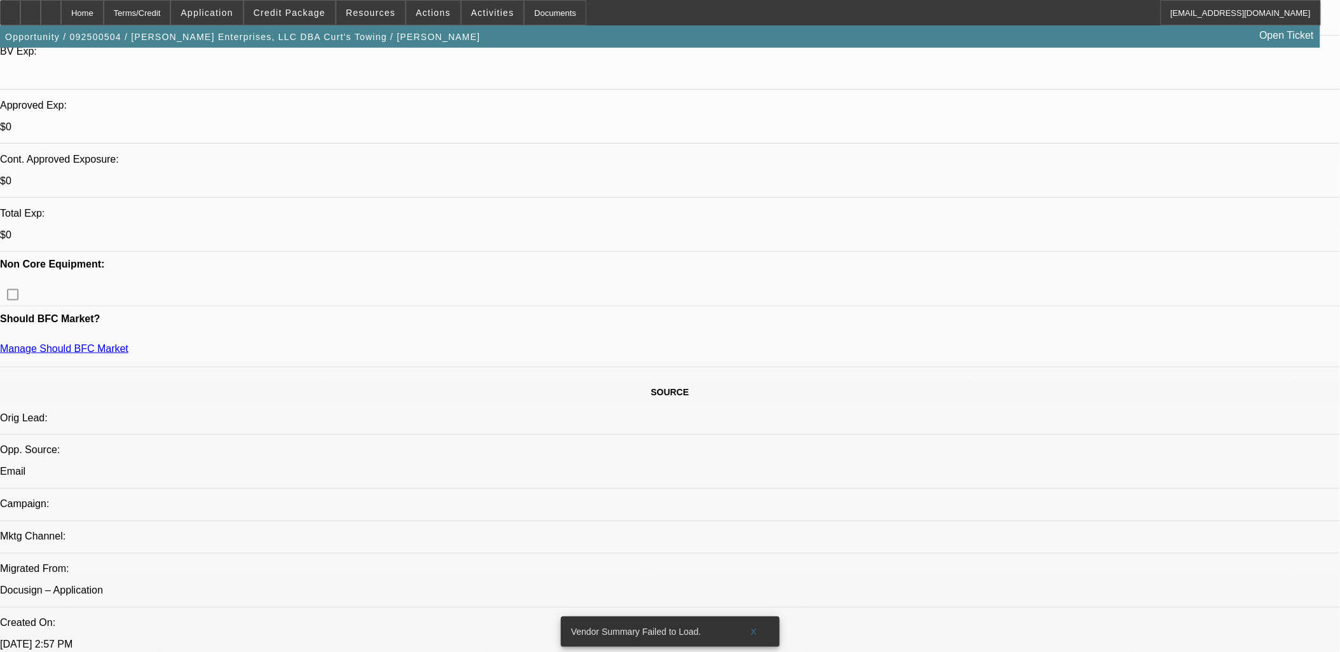
scroll to position [423, 0]
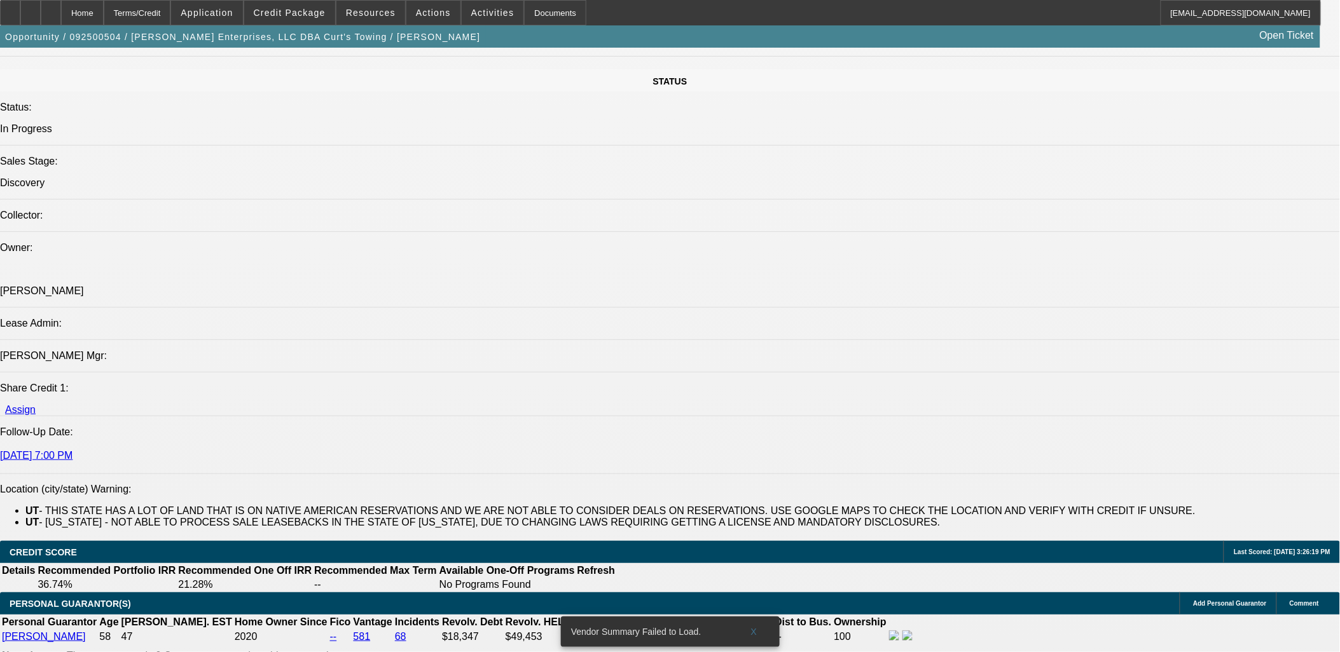
scroll to position [1625, 0]
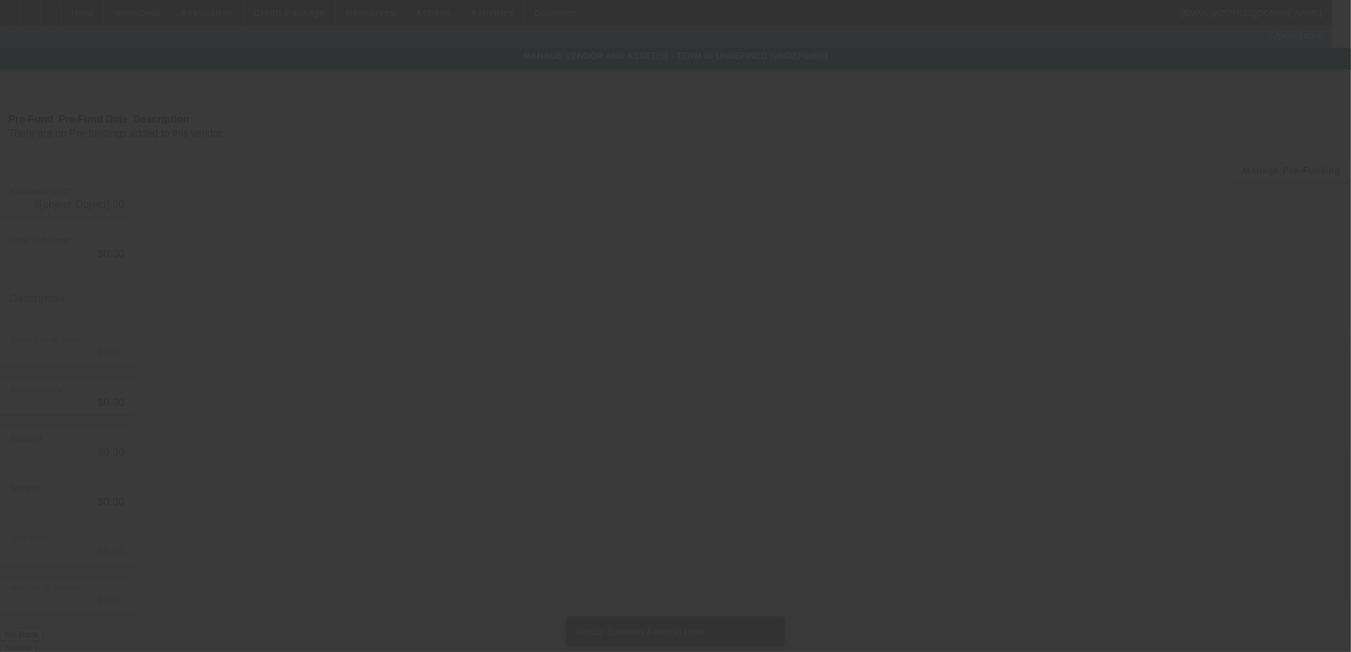
type input "$167,000.00"
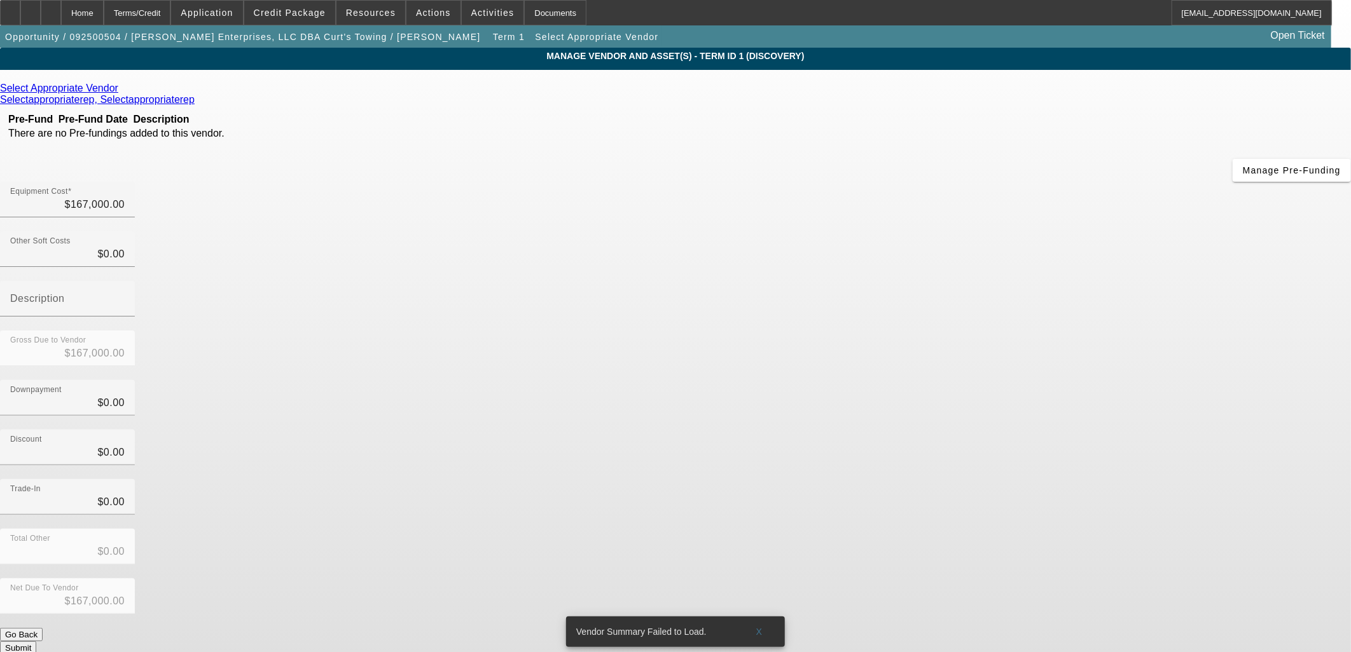
click at [121, 93] on icon at bounding box center [121, 88] width 0 height 11
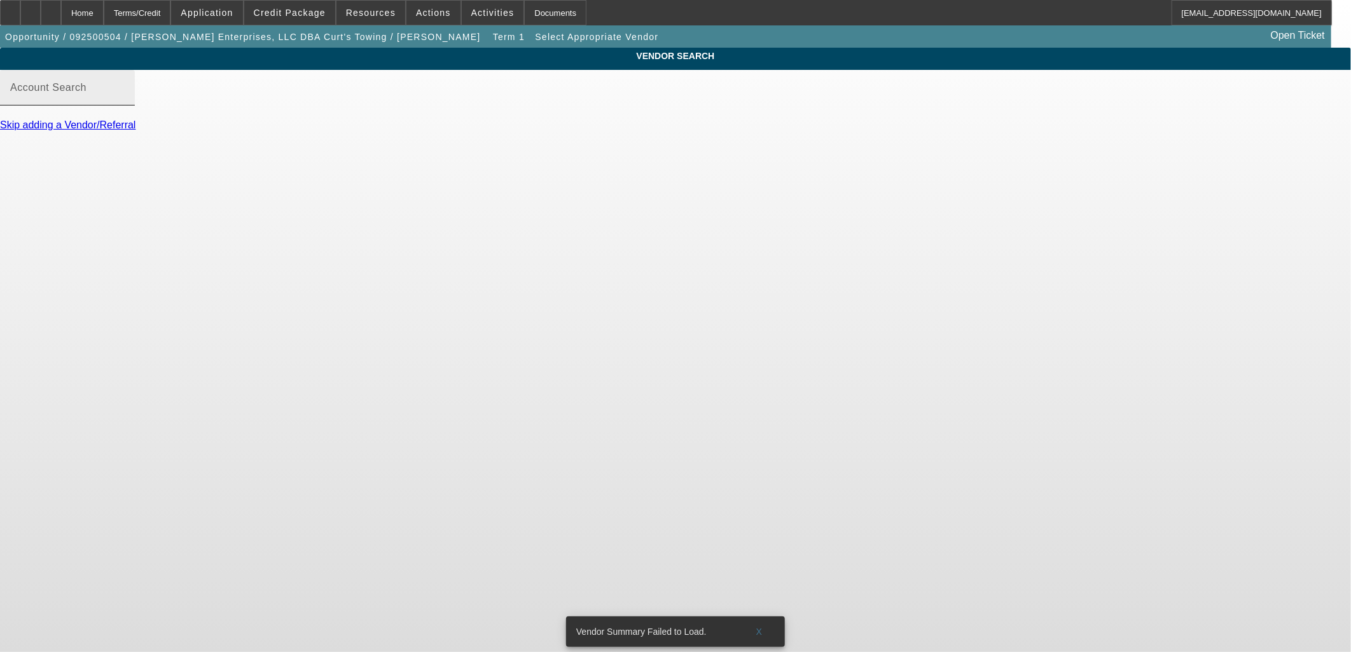
click at [125, 100] on input "Account Search" at bounding box center [67, 92] width 114 height 15
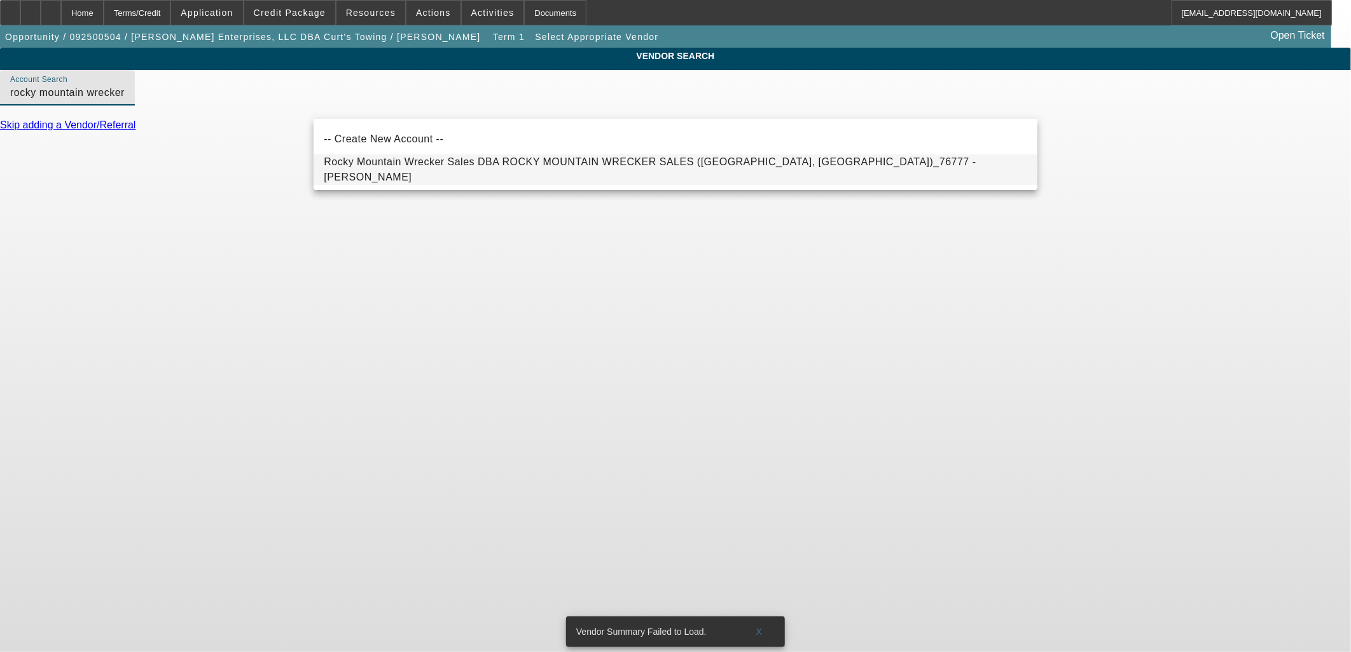
click at [442, 167] on span "Rocky Mountain Wrecker Sales DBA ROCKY MOUNTAIN WRECKER SALES (Salt Lake City, …" at bounding box center [650, 169] width 652 height 26
type input "Rocky Mountain Wrecker Sales DBA ROCKY MOUNTAIN WRECKER SALES (Salt Lake City, …"
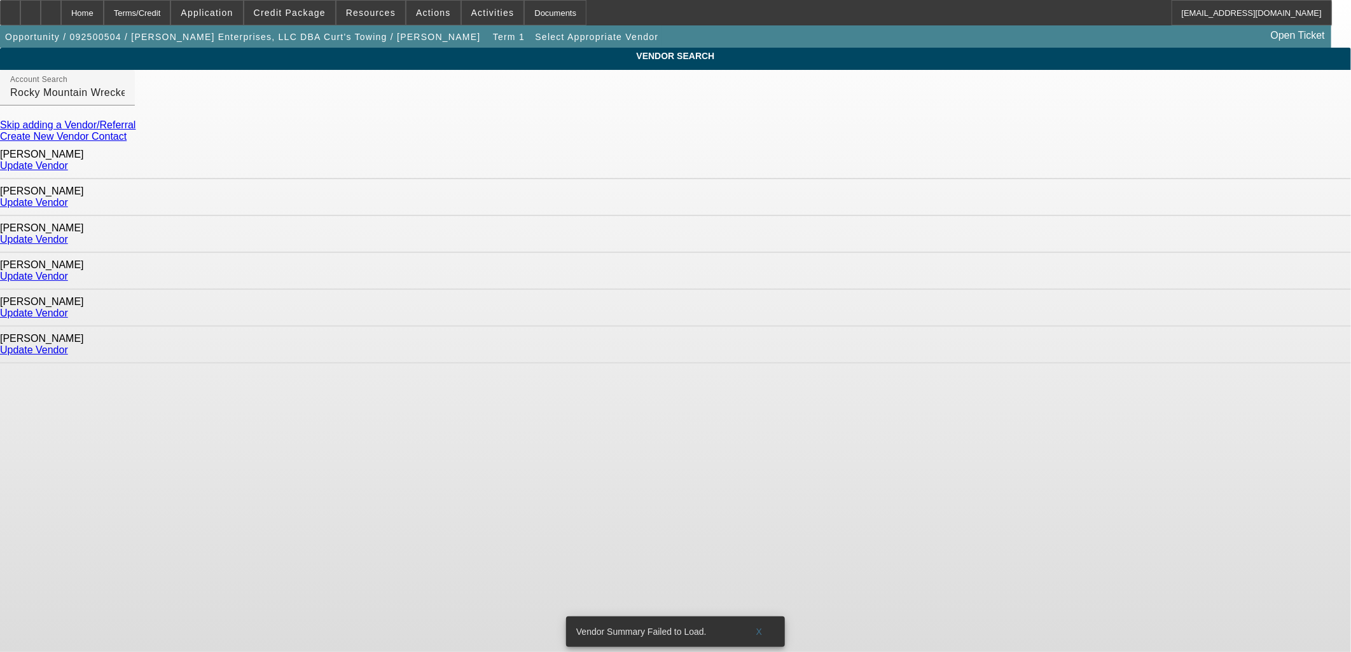
click at [68, 163] on link "Update Vendor" at bounding box center [34, 165] width 68 height 11
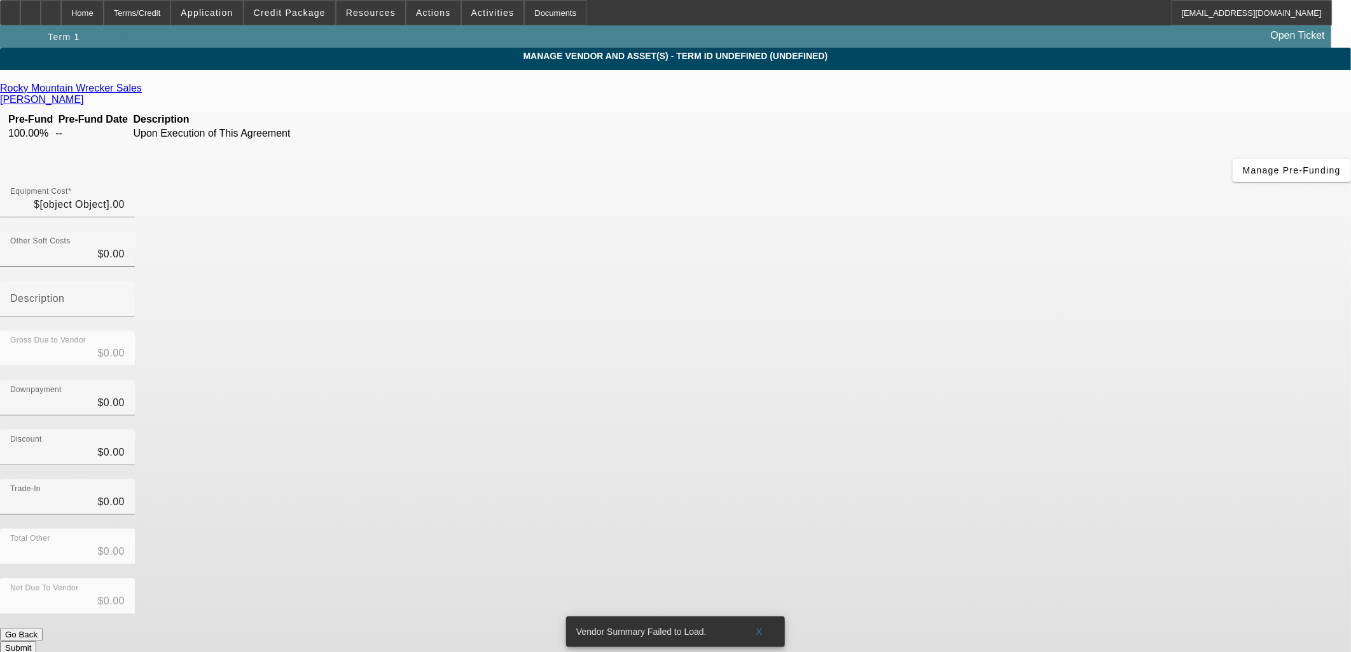
type input "$167,000.00"
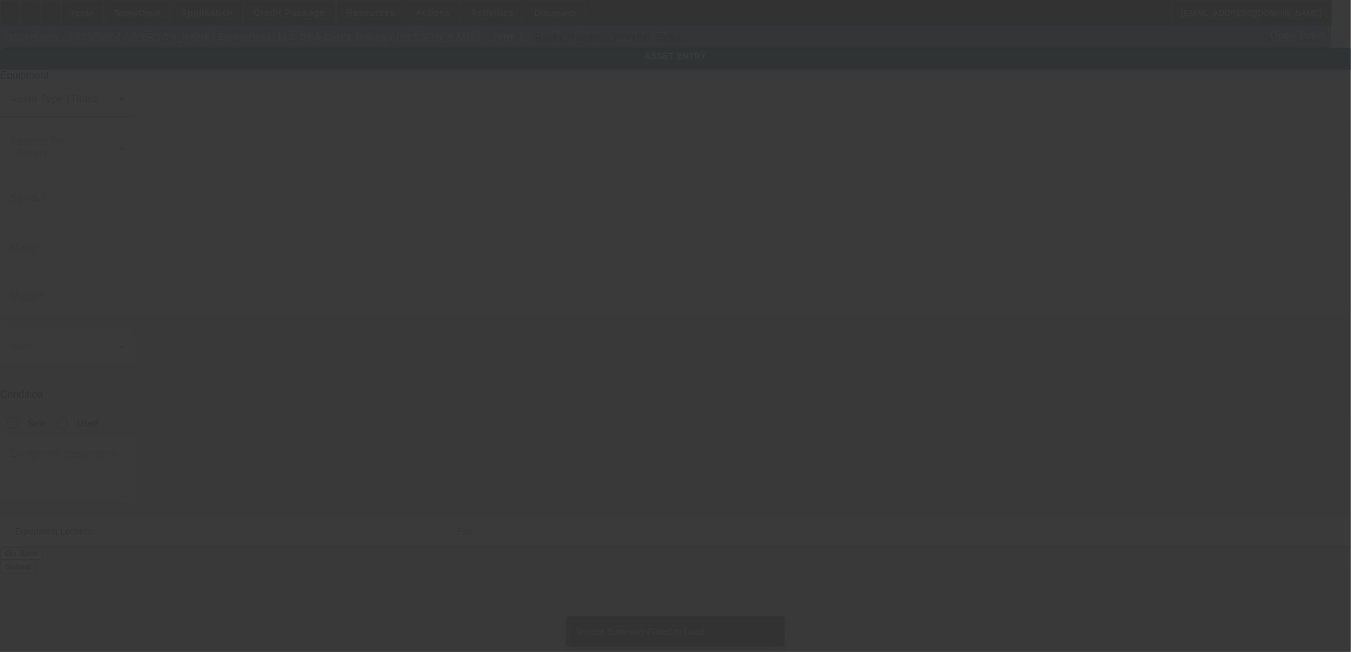
type textarea "Make: 2025 Peter built"
type input "2241 E Hawthorne St"
type input "Saratoga Springs"
type input "84043"
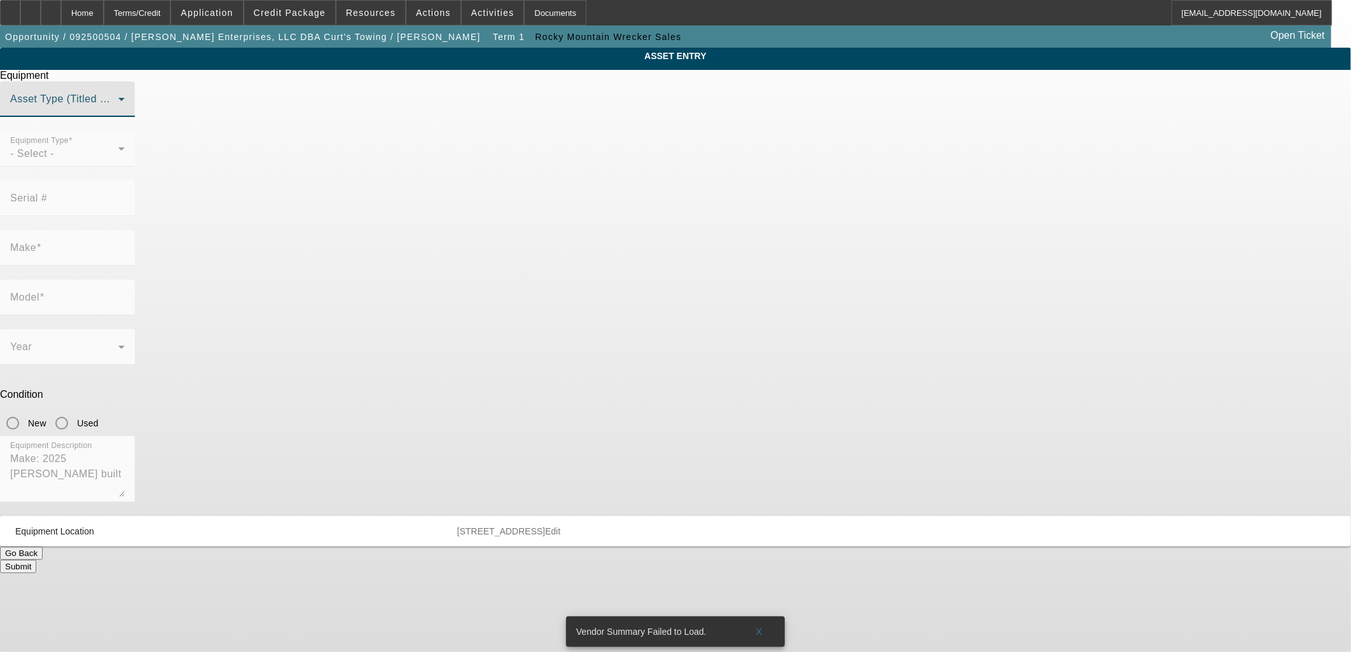
click at [118, 112] on span at bounding box center [64, 104] width 108 height 15
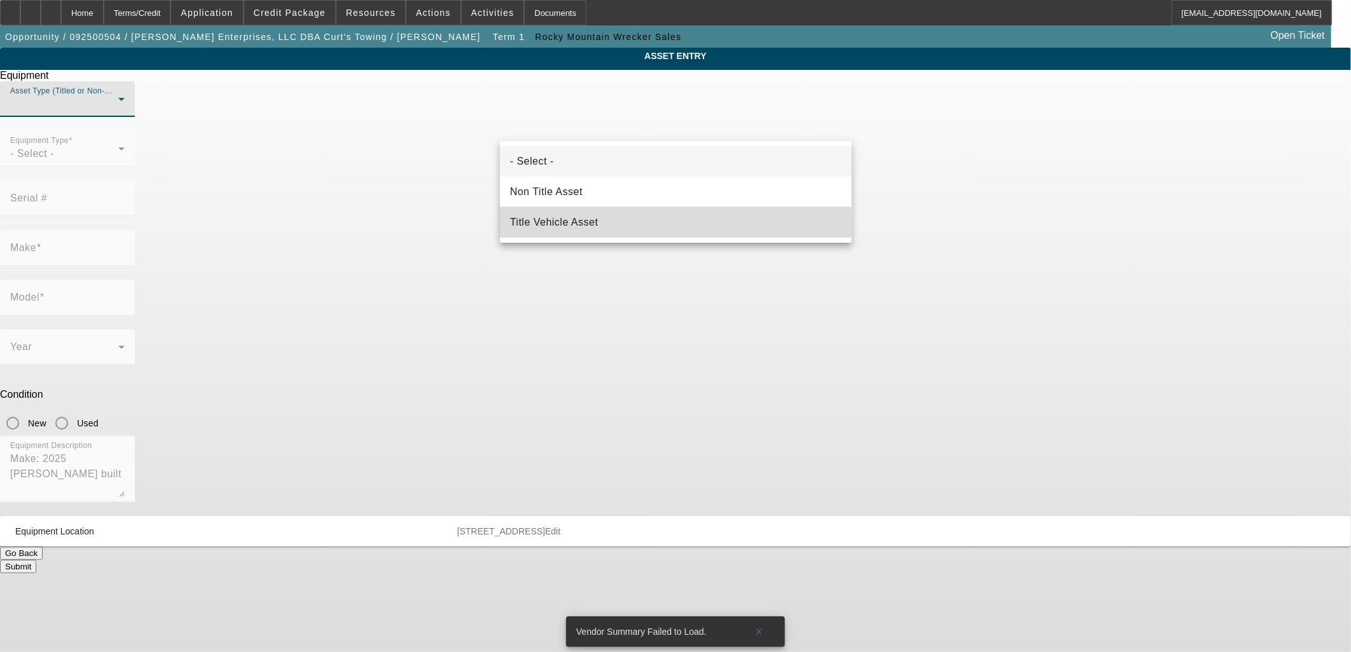
click at [606, 223] on mat-option "Title Vehicle Asset" at bounding box center [676, 222] width 352 height 31
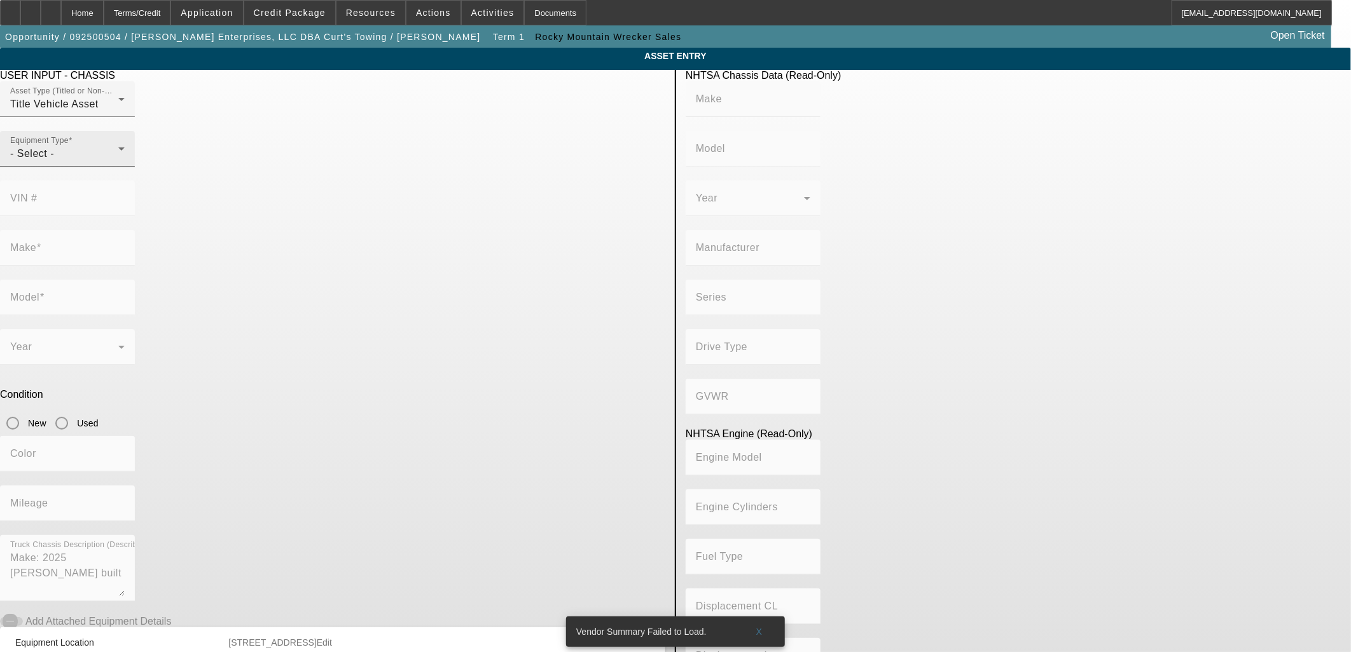
click at [125, 156] on div "Equipment Type - Select -" at bounding box center [67, 149] width 114 height 36
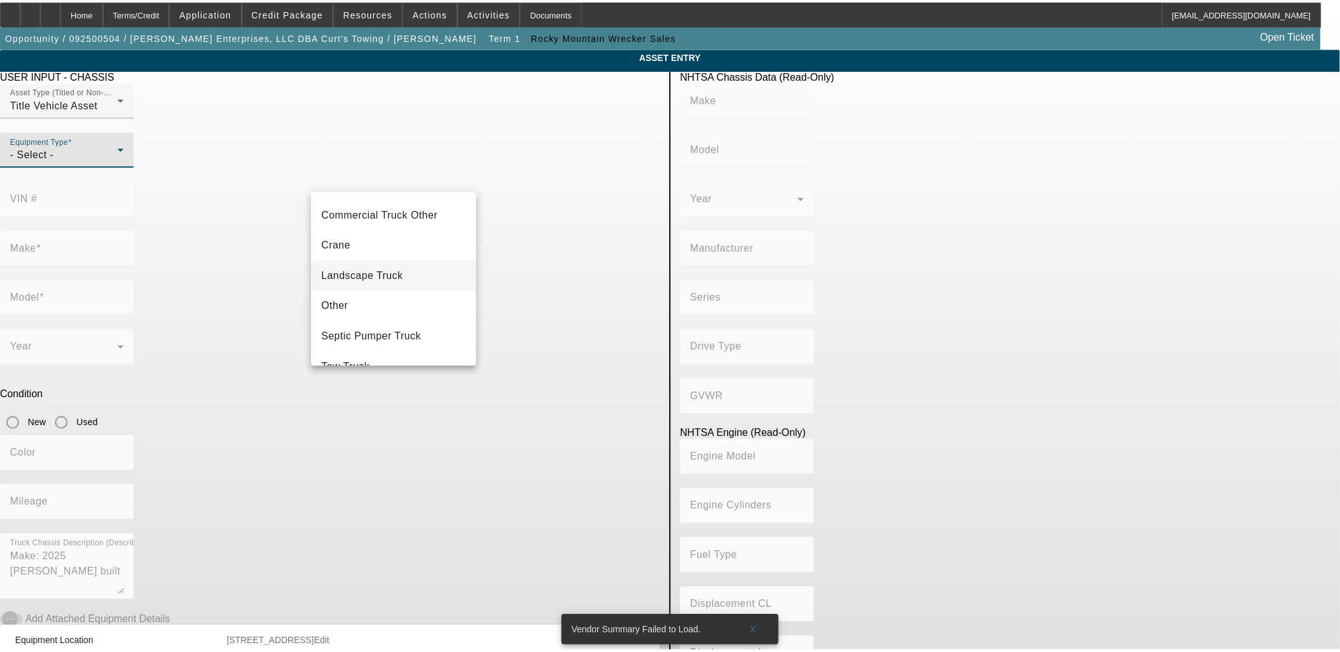
scroll to position [140, 0]
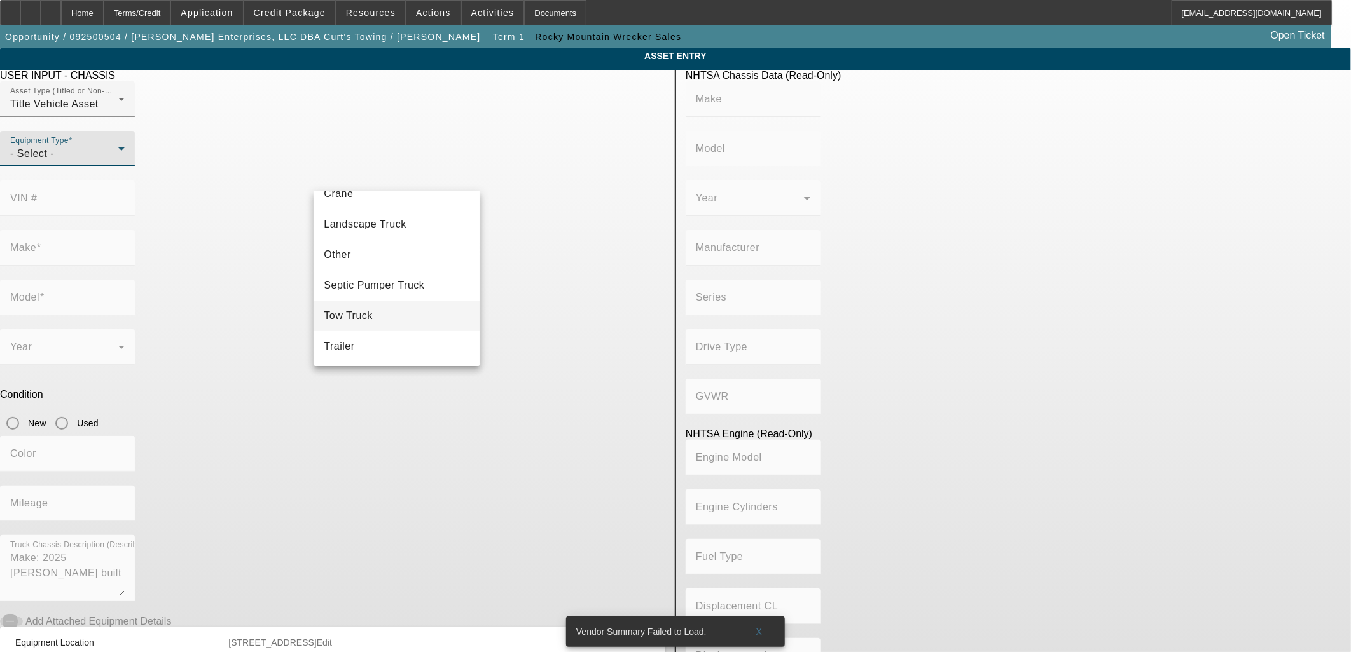
click at [404, 314] on mat-option "Tow Truck" at bounding box center [396, 316] width 166 height 31
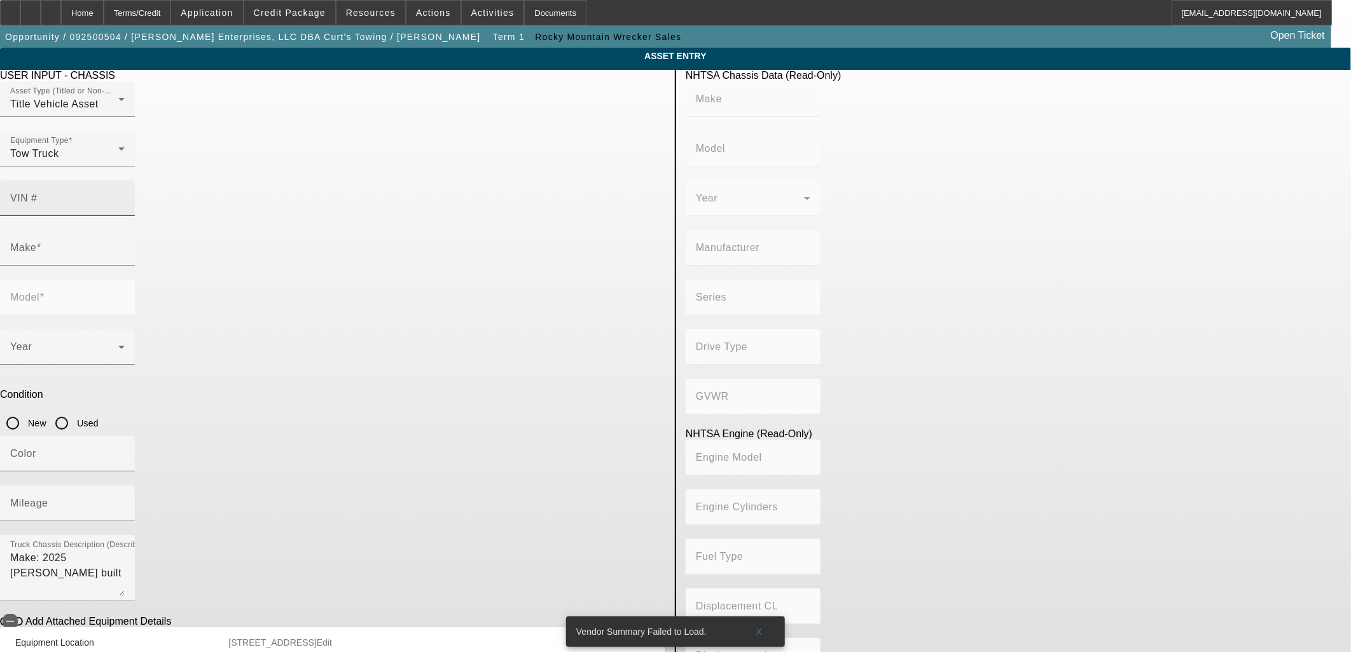
click at [38, 193] on mat-label "VIN #" at bounding box center [23, 198] width 27 height 11
click at [125, 196] on input "VIN #" at bounding box center [67, 203] width 114 height 15
paste input "2NPKHM6X0SM723617"
type input "2NPKHM6X0SM723617"
type input "PETERBILT"
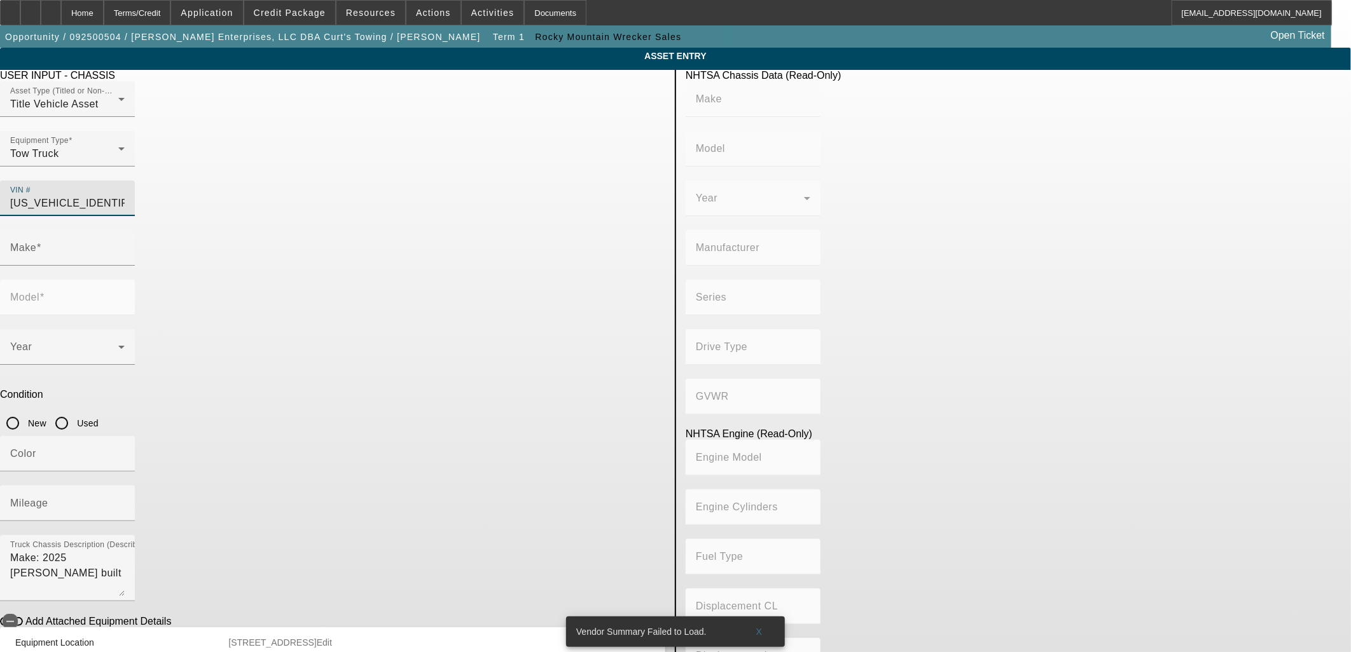
type input "536"
type input "PETERBILT MOTORS COMPANY"
type input "4x2"
type input "Class 6: 19,501 - 26,000 lb (8,845 - 11,794 kg)"
type input "PX-6 / PX-7"
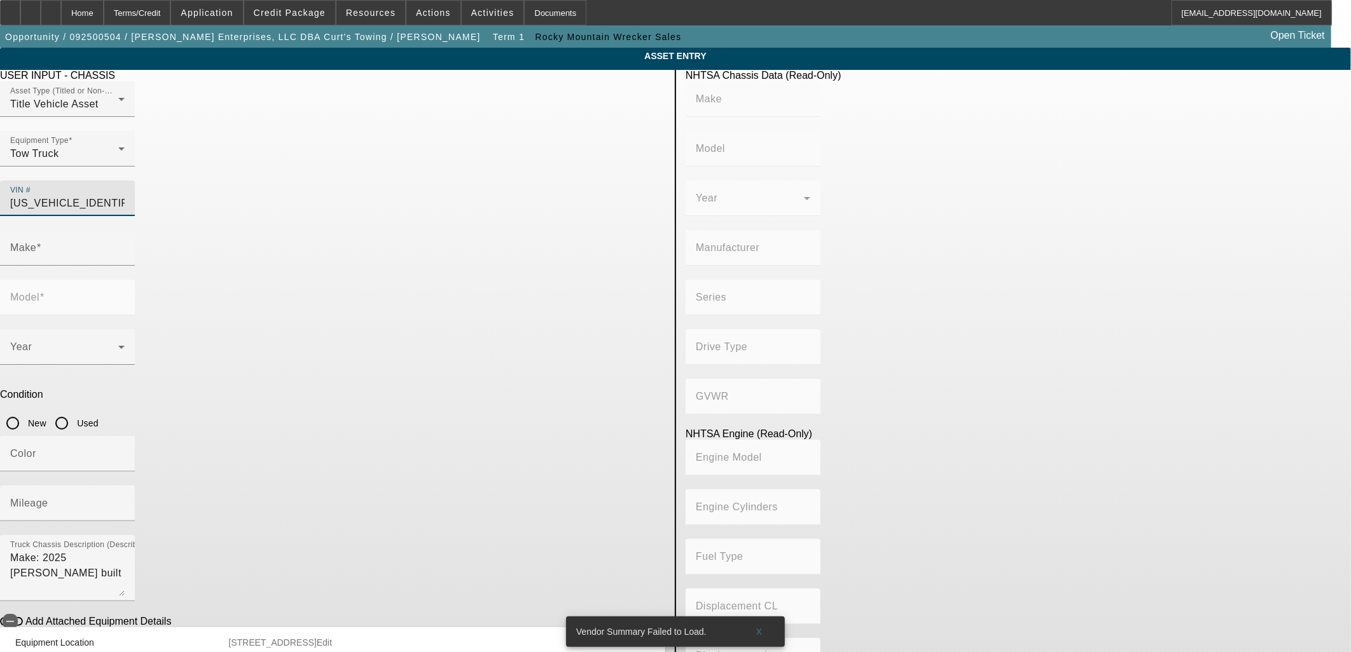
type input "6"
type input "Diesel"
type input "408.85908543470"
type input "6.7"
type input "2NPKHM6X0SM723617"
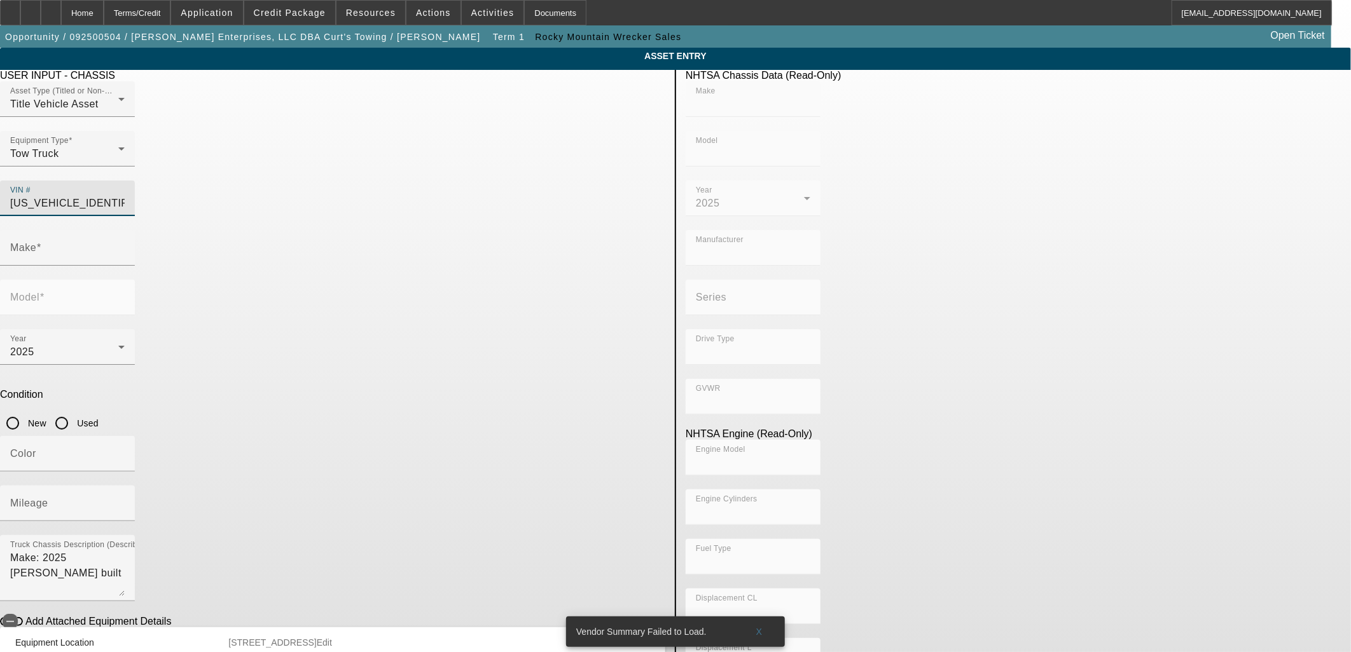
type input "PETERBILT"
type input "536"
click at [46, 417] on label "New" at bounding box center [35, 423] width 21 height 13
click at [25, 411] on input "New" at bounding box center [12, 423] width 25 height 25
radio input "true"
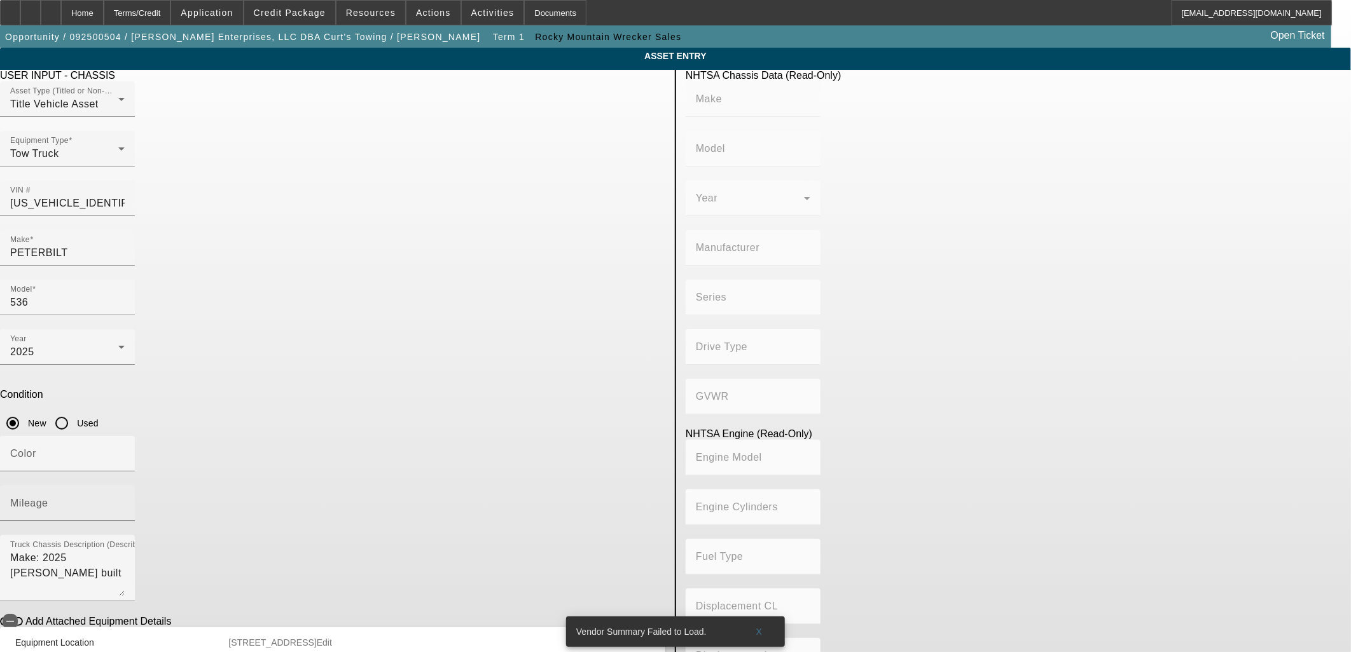
click at [48, 498] on mat-label "Mileage" at bounding box center [29, 503] width 38 height 11
click at [125, 501] on input "Mileage" at bounding box center [67, 508] width 114 height 15
type input "PETERBILT"
type input "536"
type input "PETERBILT MOTORS COMPANY"
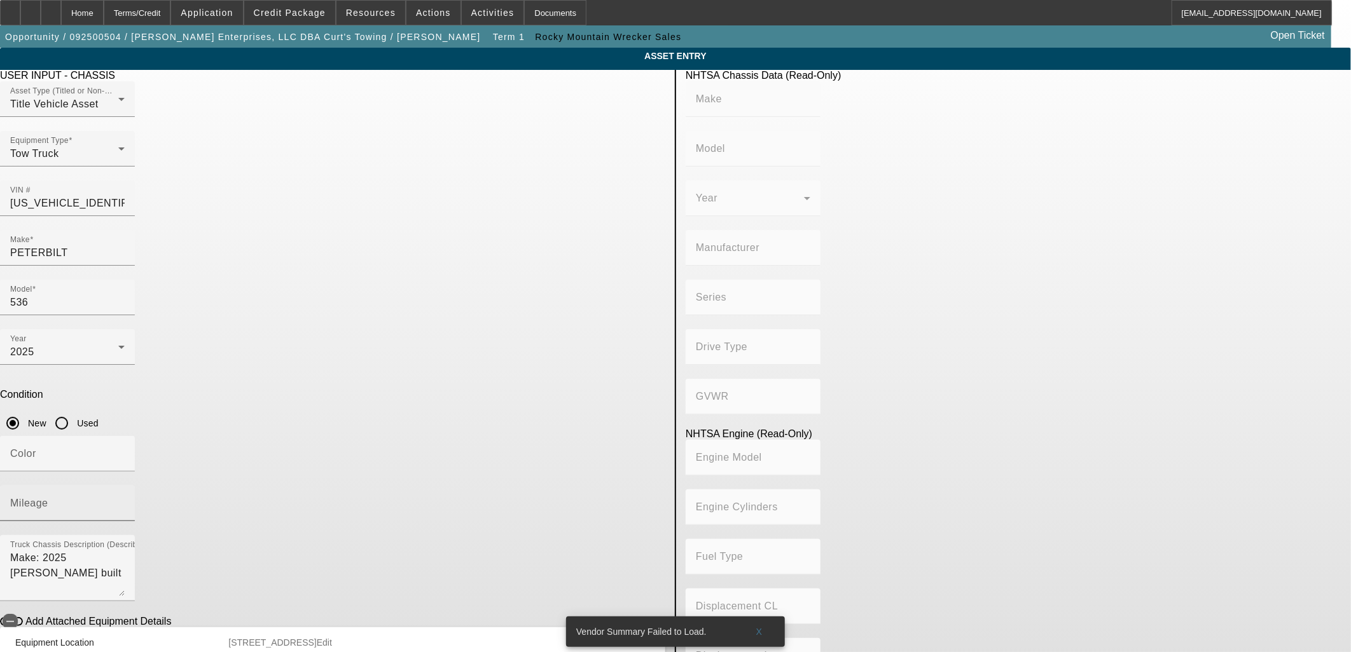
type input "4x2"
type input "Class 6: 19,501 - 26,000 lb (8,845 - 11,794 kg)"
type input "PX-6 / PX-7"
type input "6"
type input "Diesel"
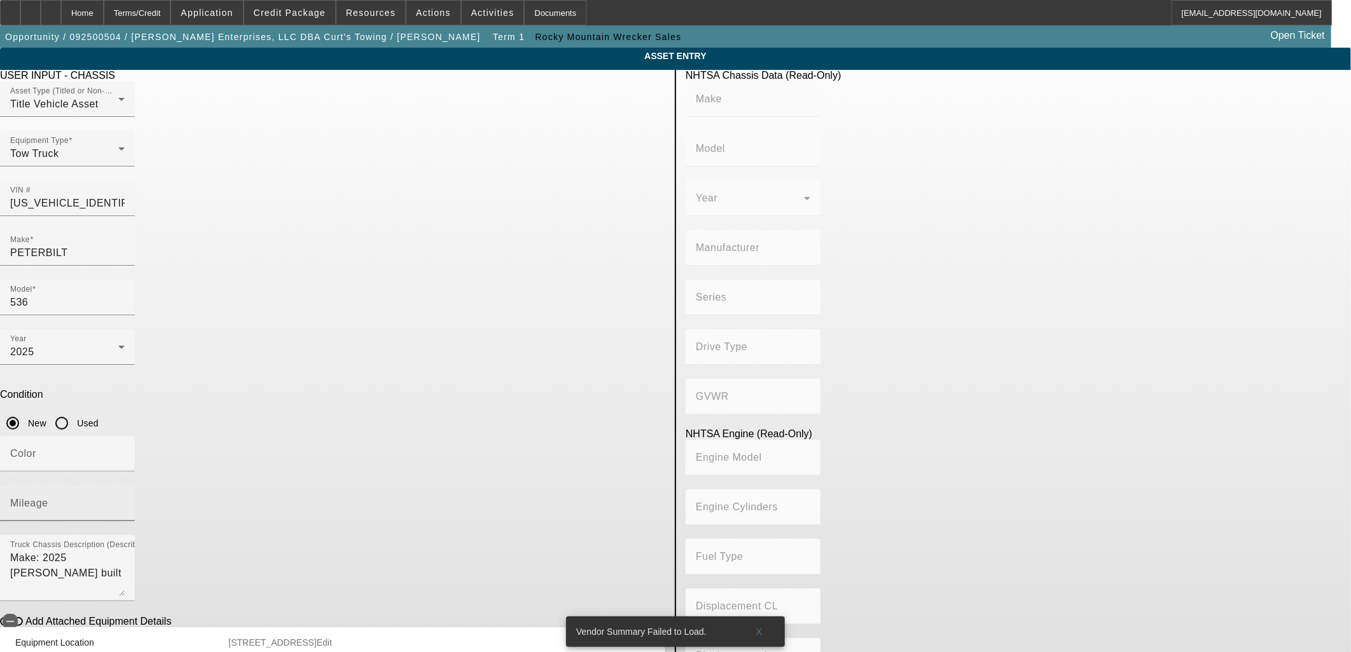
type input "408.85908543470"
type input "6.7"
type input "10"
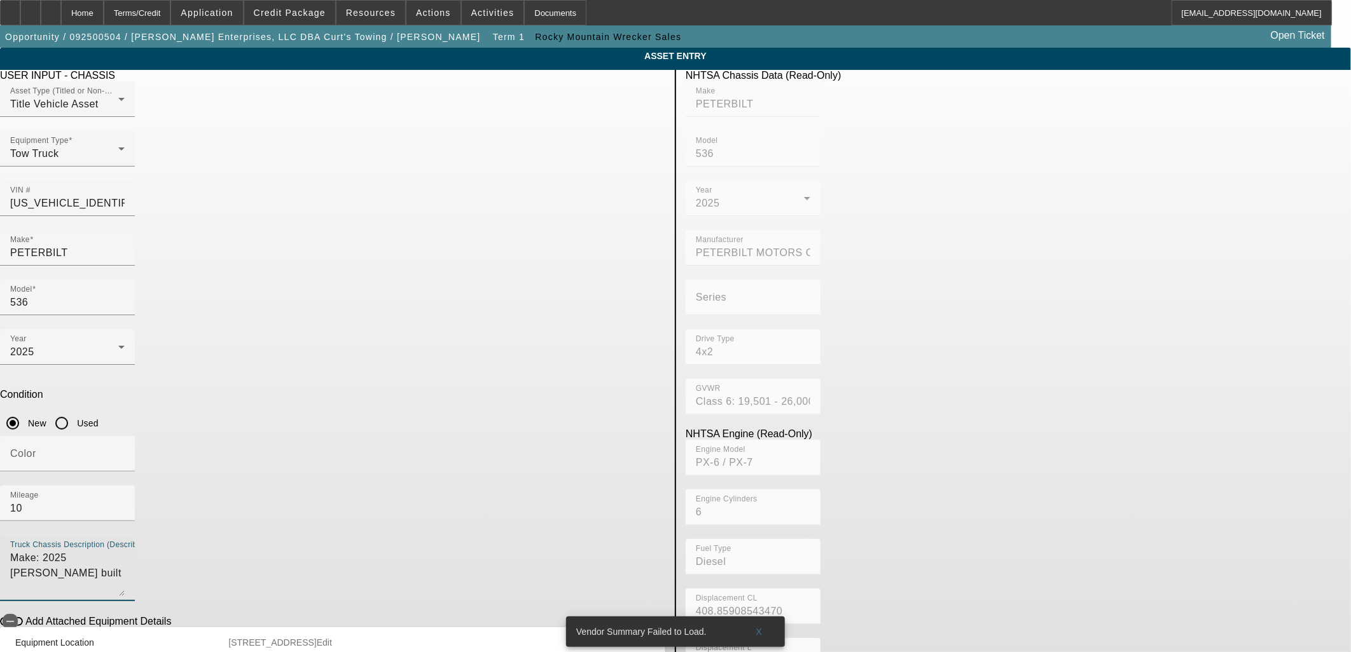
click at [125, 551] on textarea "Make: 2025 Peter built" at bounding box center [67, 574] width 114 height 46
click at [125, 551] on textarea "Make: 2025 Peterbilt" at bounding box center [67, 574] width 114 height 46
type textarea "Make: 2025 Peterbilt"
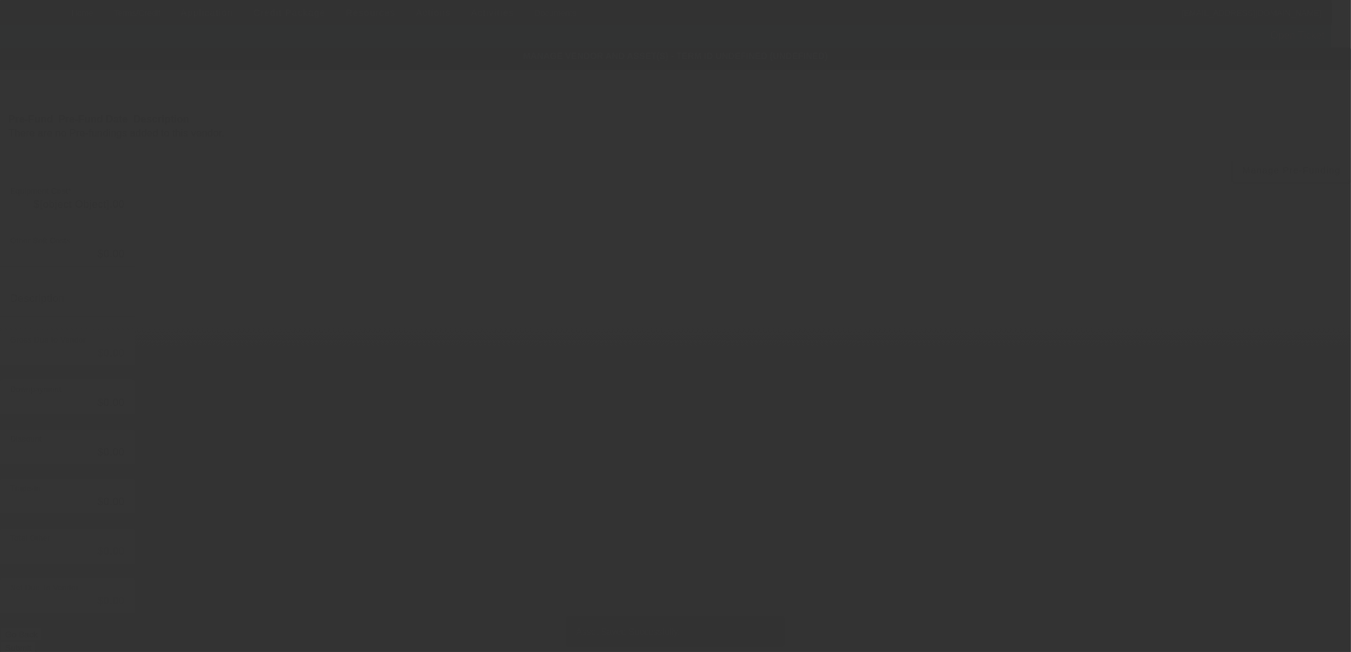
type input "$167,000.00"
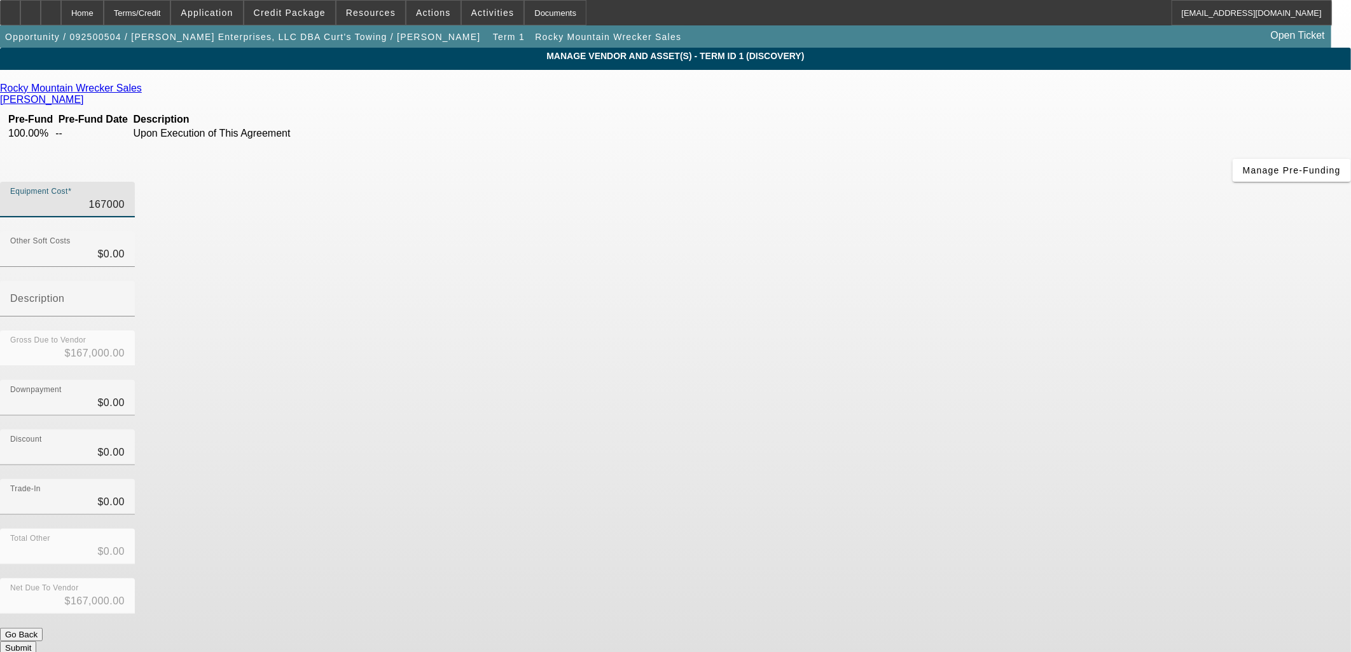
click at [125, 197] on input "167000" at bounding box center [67, 204] width 114 height 15
drag, startPoint x: 825, startPoint y: 107, endPoint x: 930, endPoint y: 94, distance: 105.1
click at [939, 182] on div "Equipment Cost 167000" at bounding box center [675, 207] width 1351 height 50
type input "167"
type input "$167.00"
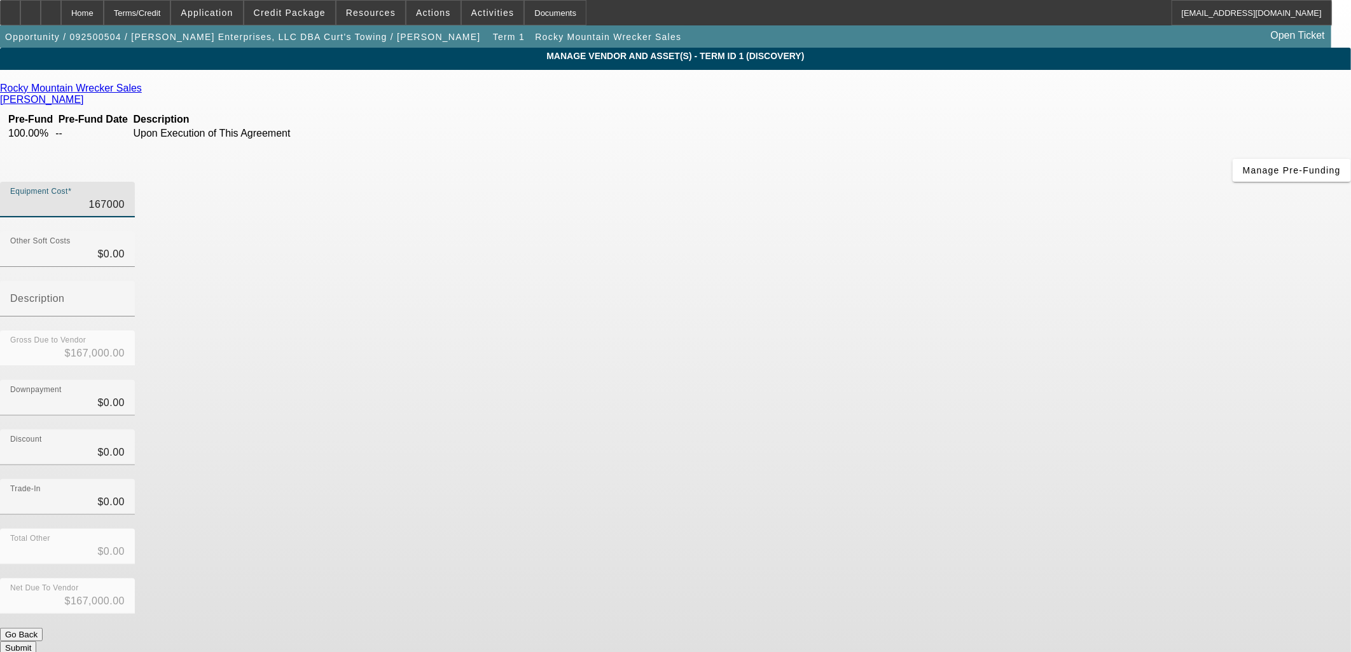
type input "$167.00"
type input "16"
type input "$16.00"
type input "166"
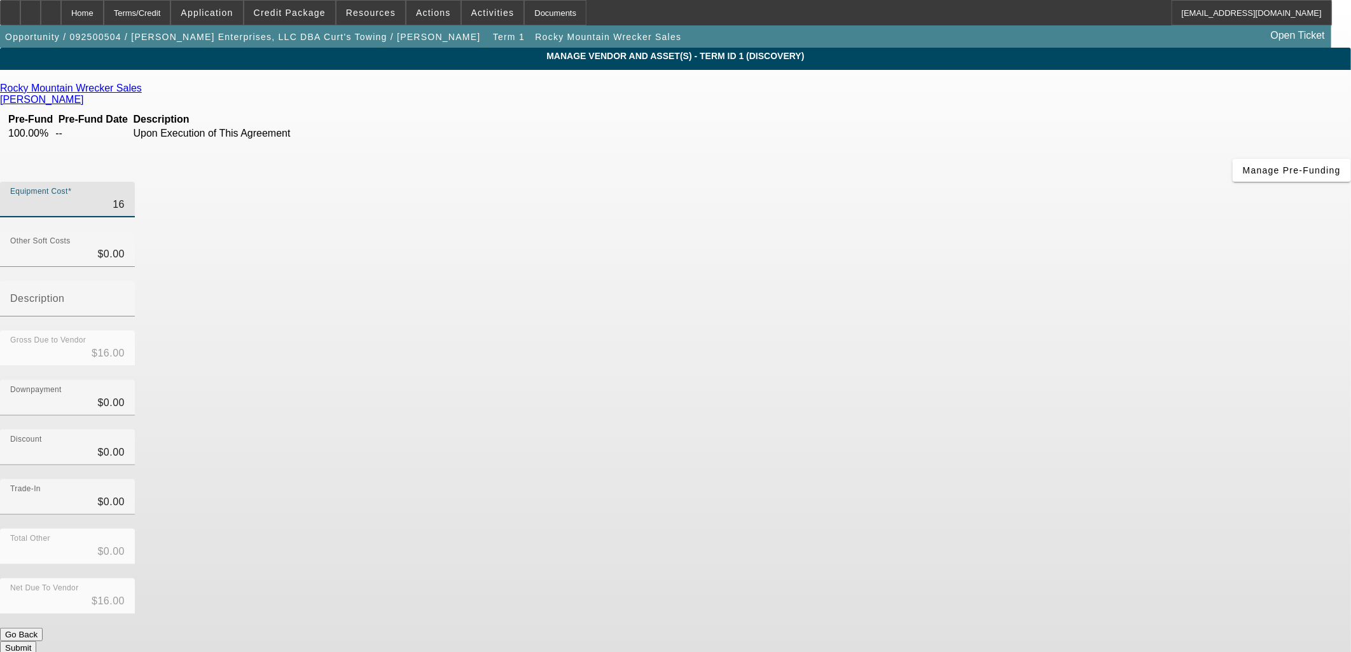
type input "$166.00"
type input "1663"
type input "$1,663.00"
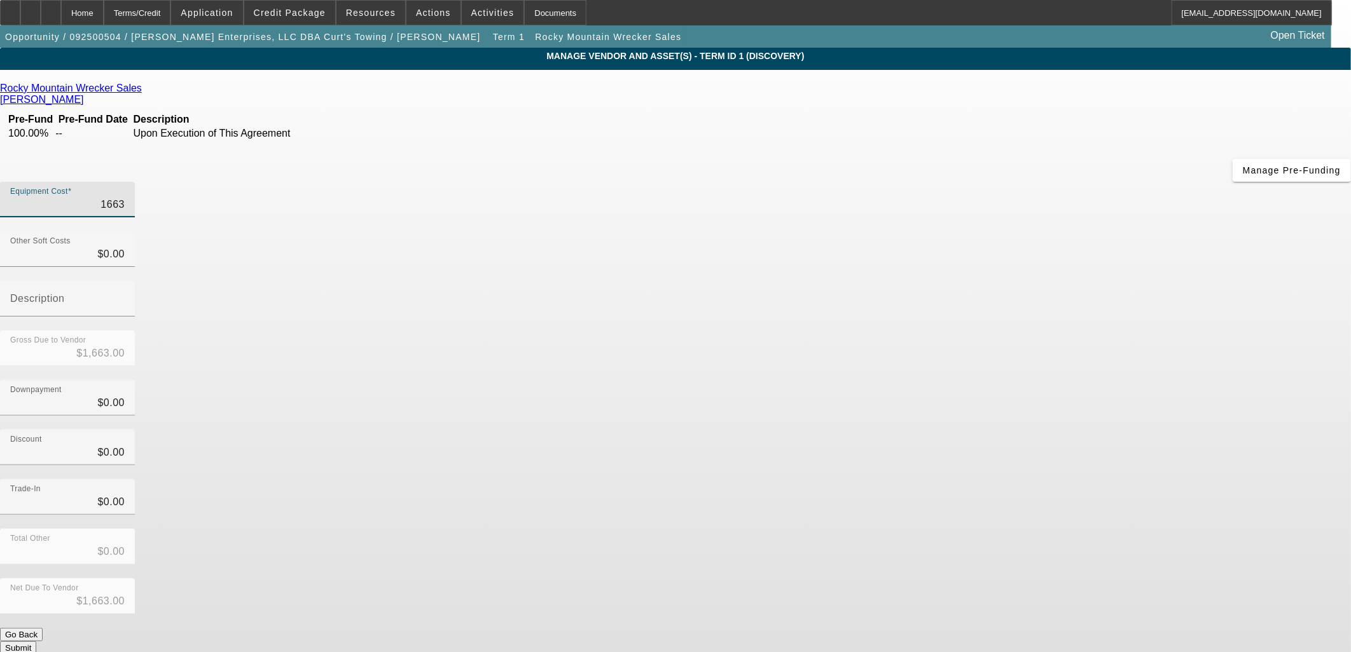
type input "16635"
type input "$16,635.00"
type input "166357"
type input "$166,357.00"
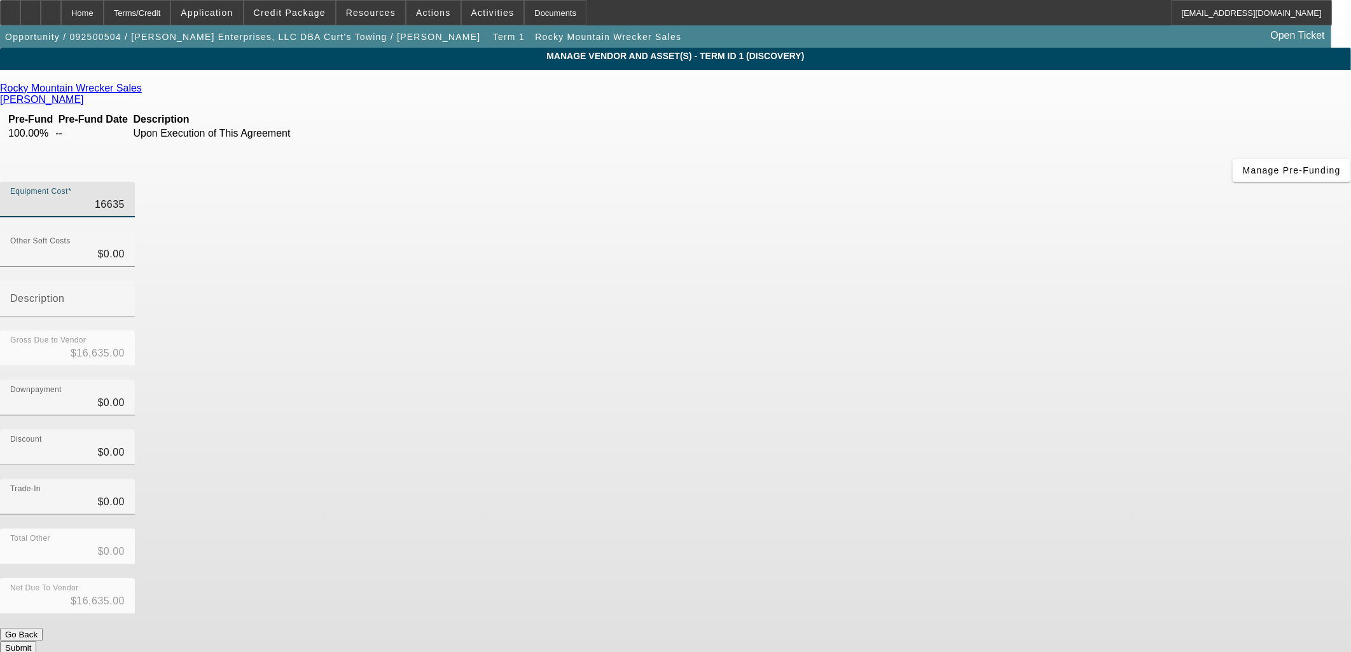
type input "$166,357.00"
type input "166357.1"
type input "$166,357.10"
type input "166357.14"
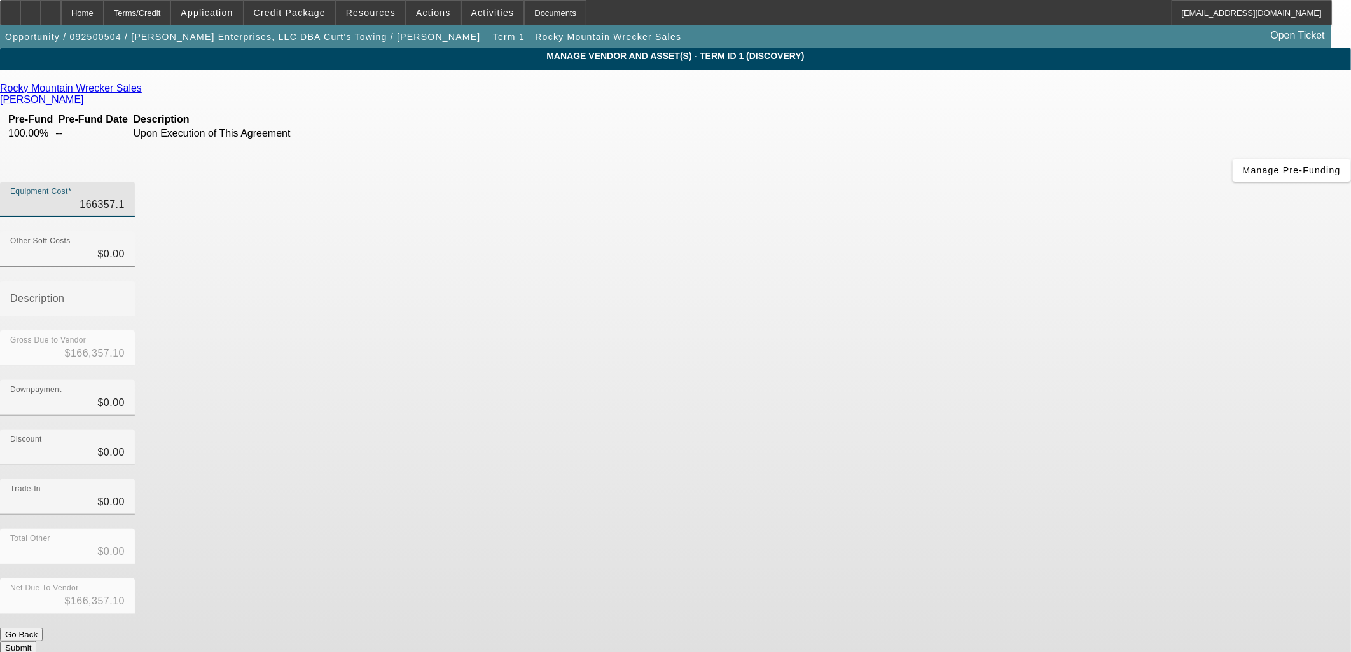
type input "$166,357.14"
click at [36, 642] on button "Submit" at bounding box center [18, 648] width 36 height 13
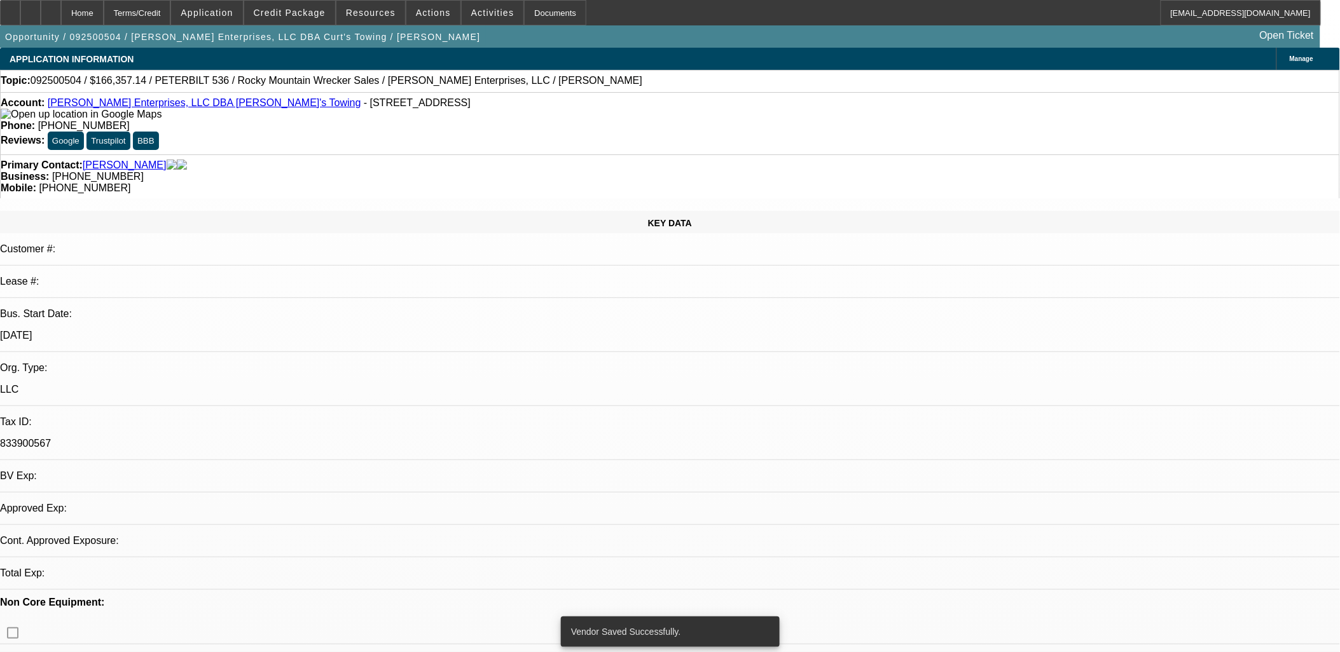
select select "0"
select select "2"
select select "0.1"
select select "4"
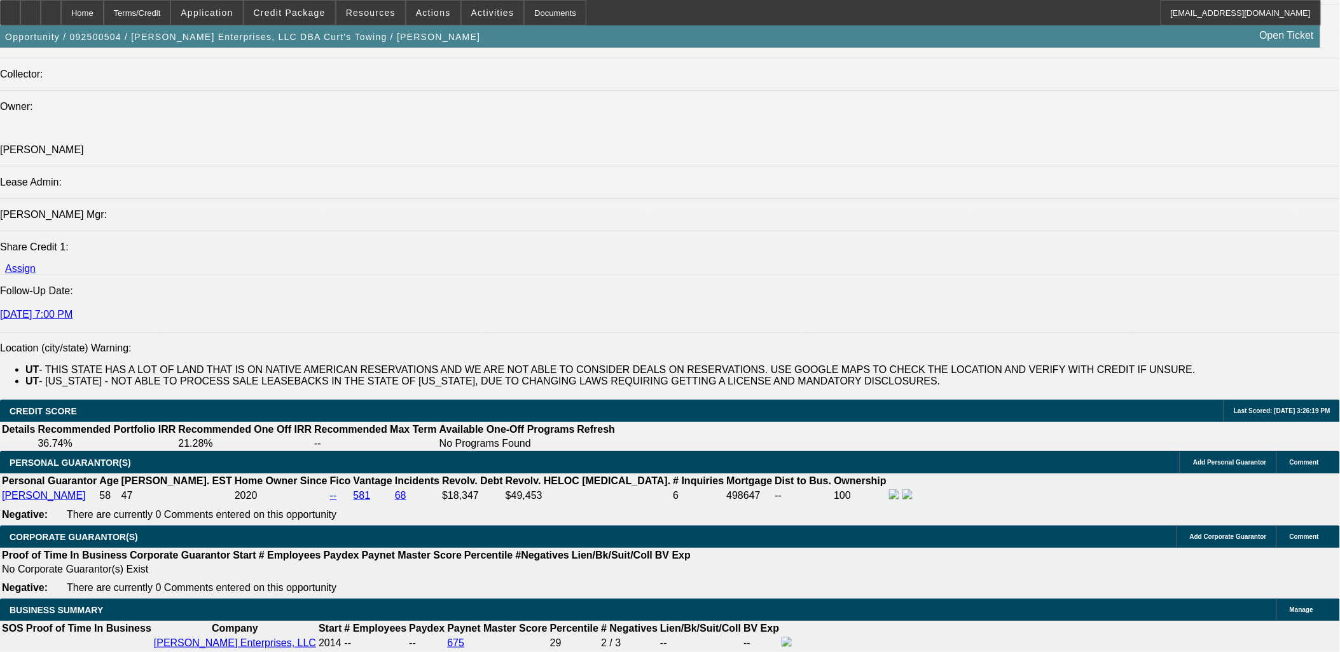
scroll to position [1836, 0]
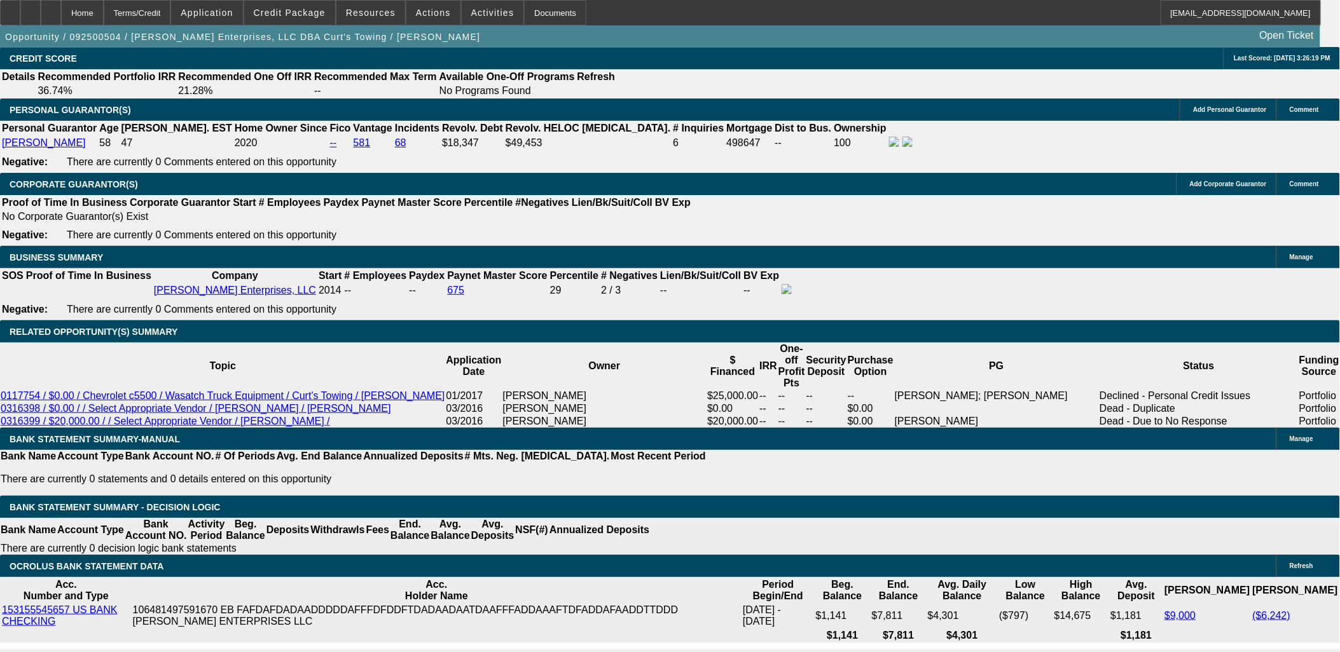
type input "$0.00"
type input "UNKNOWN"
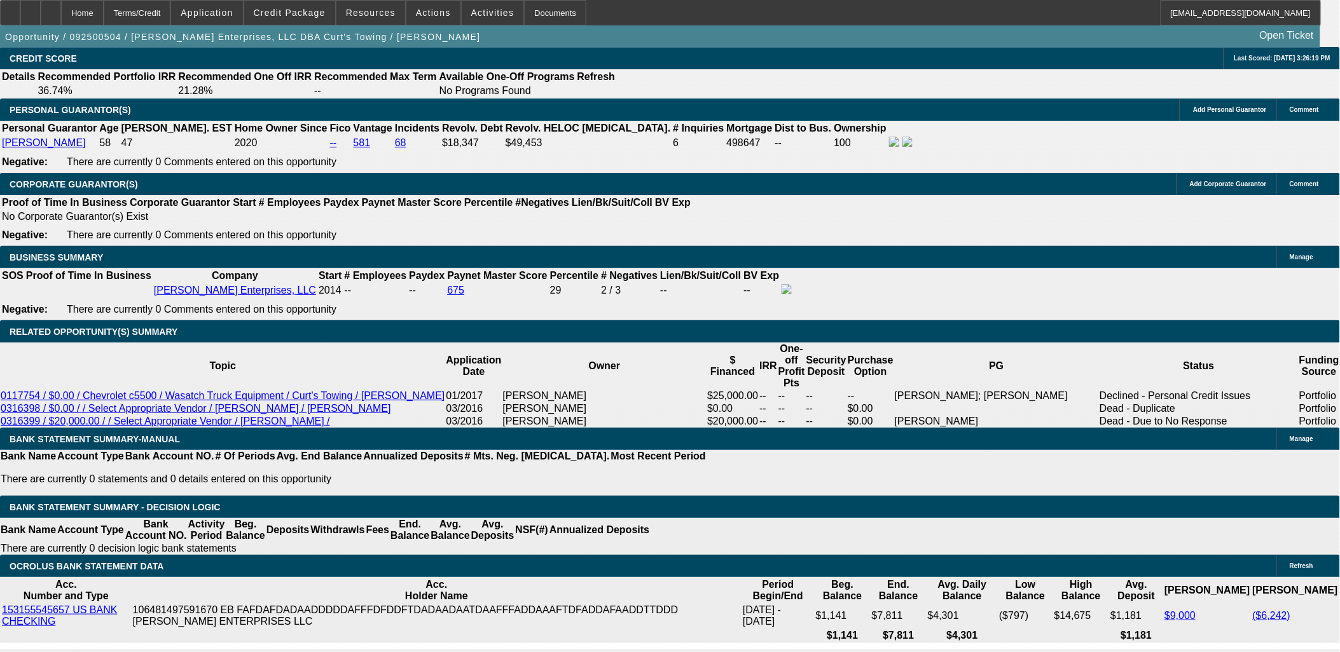
select select "0.1"
drag, startPoint x: 396, startPoint y: 370, endPoint x: 373, endPoint y: 365, distance: 24.1
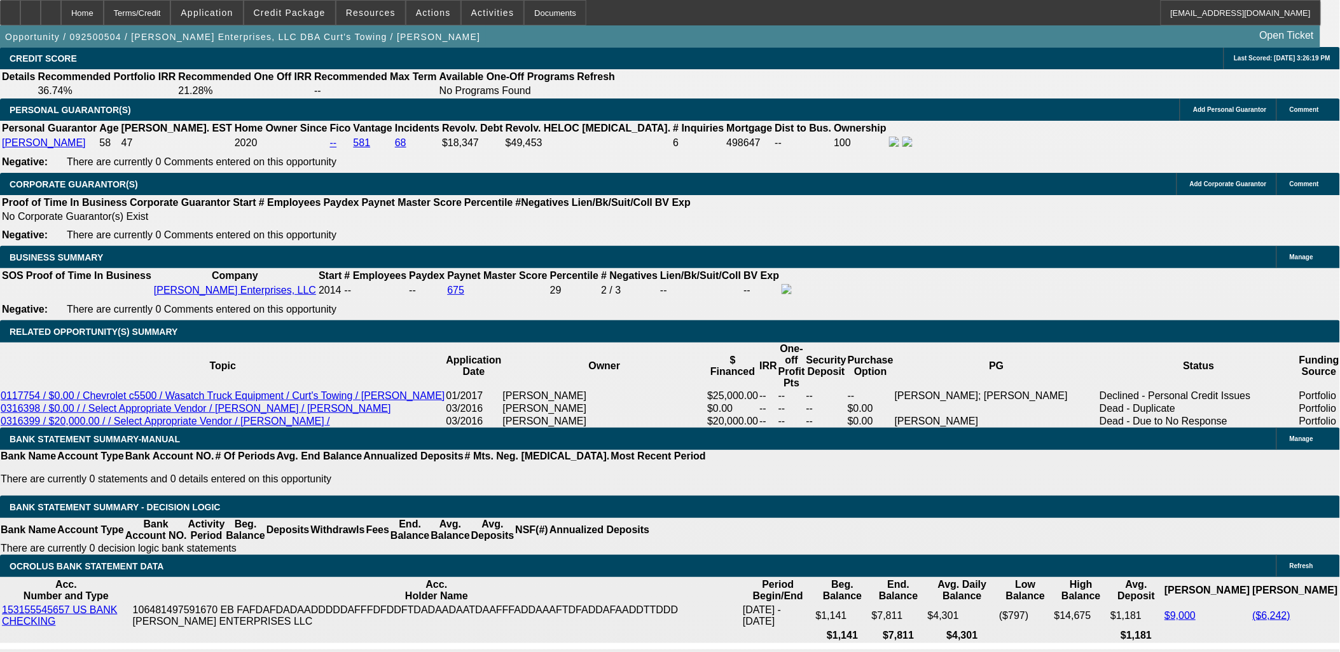
drag, startPoint x: 268, startPoint y: 338, endPoint x: 373, endPoint y: 337, distance: 105.6
type input "$16,357.14"
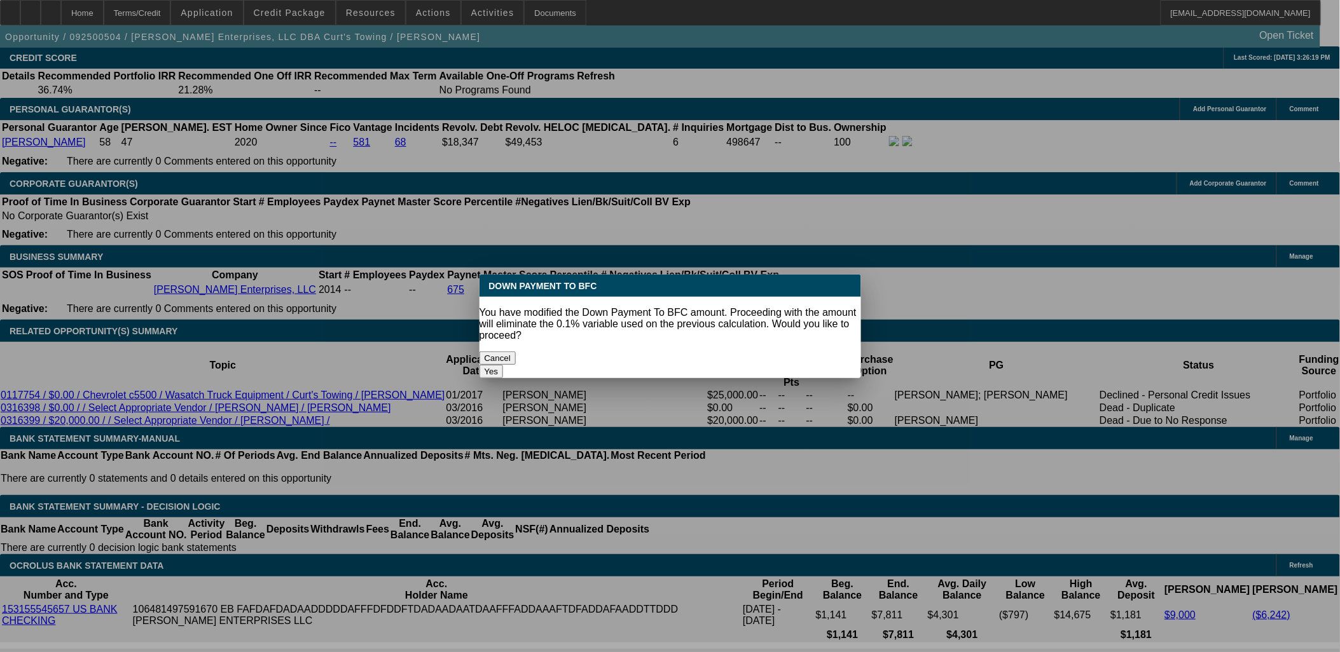
click at [504, 365] on button "Yes" at bounding box center [491, 371] width 24 height 13
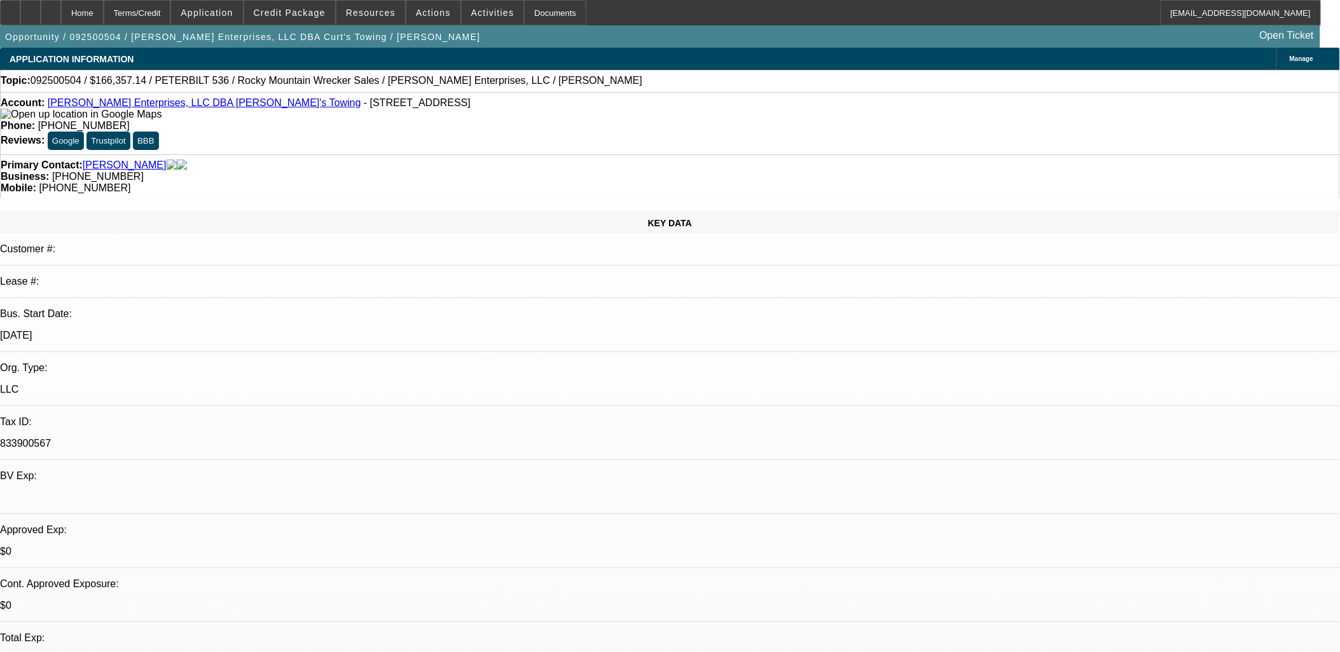
select select "0"
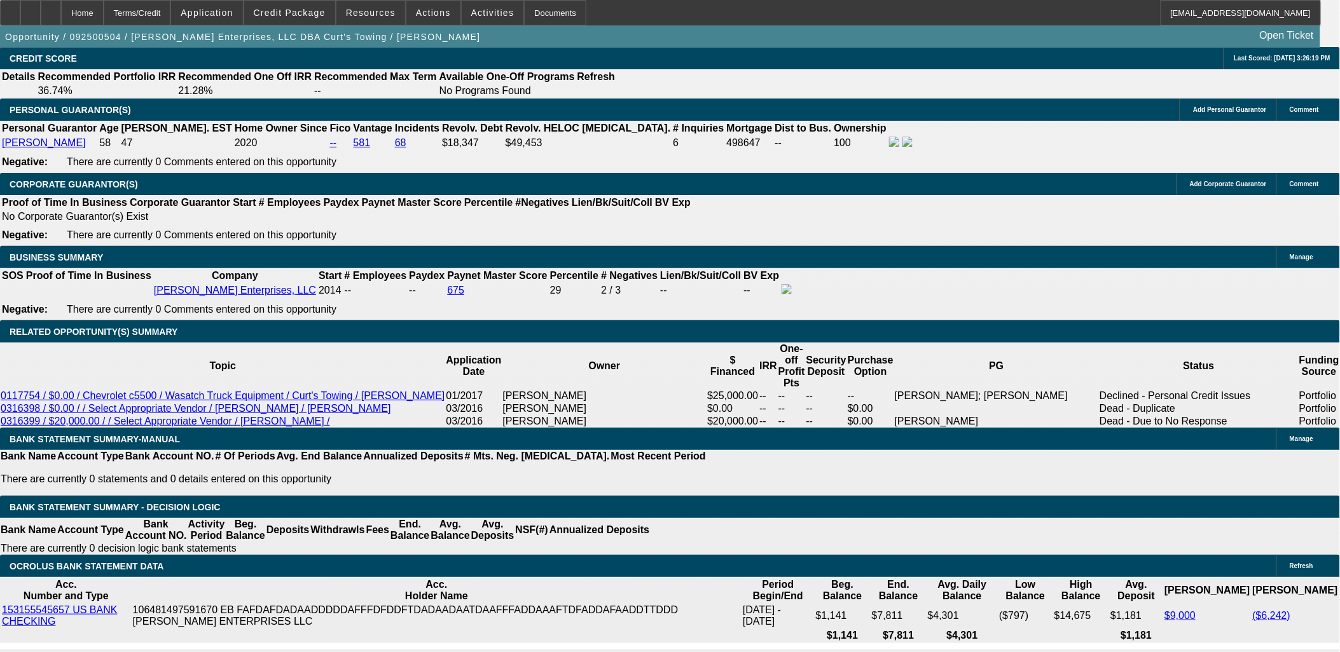
type input "60"
type input "15"
type input "$7,136.98"
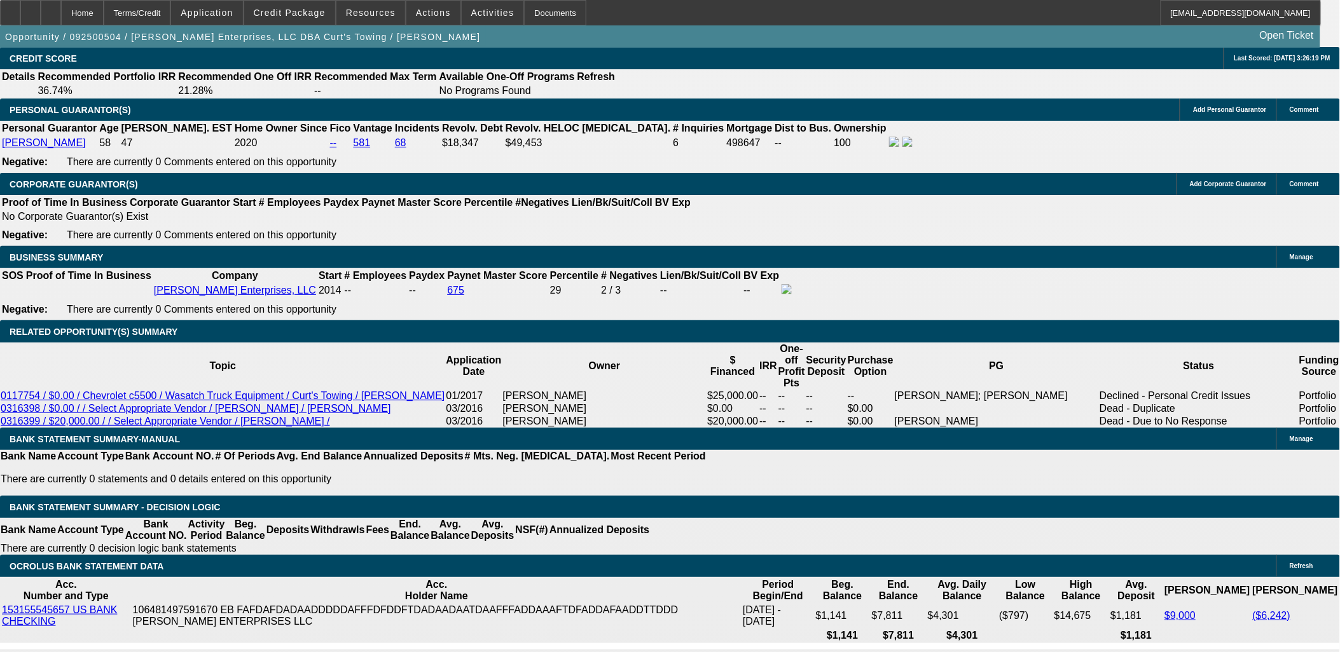
type input "$3,568.49"
type input "$5,128.12"
type input "$2,564.06"
type input "15"
drag, startPoint x: 228, startPoint y: 434, endPoint x: 291, endPoint y: 424, distance: 63.8
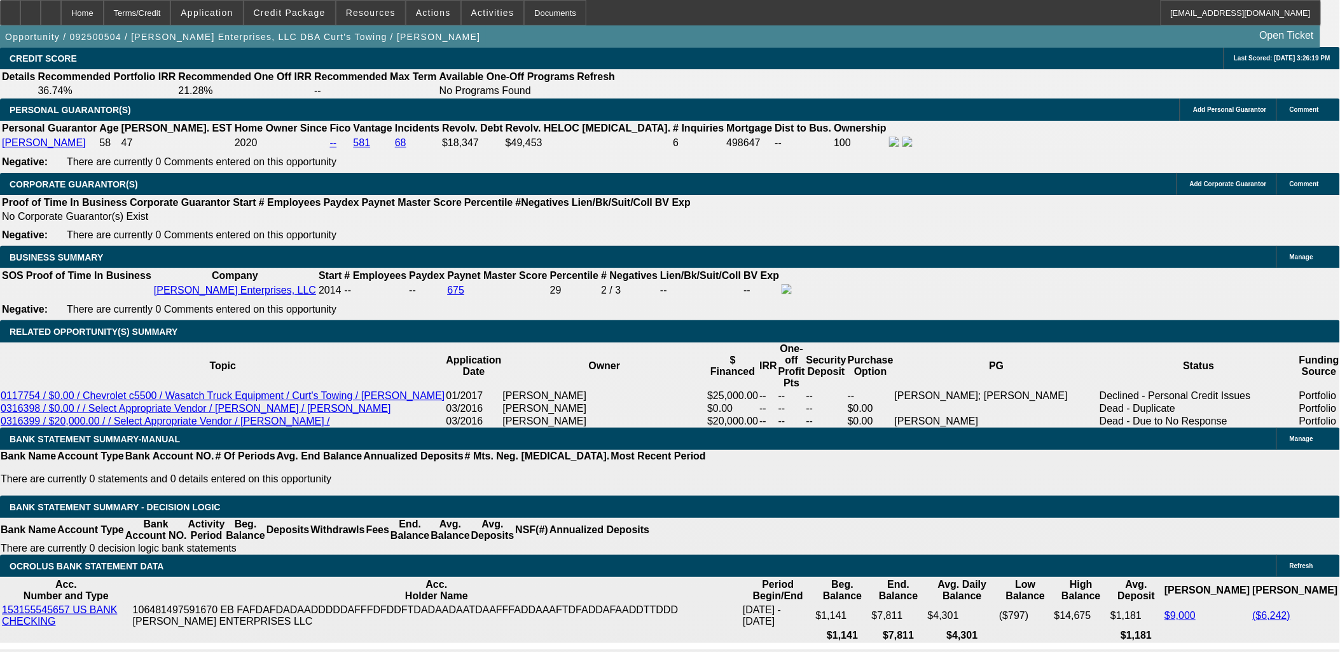
type input "2500"
type input "$5,000.00"
type input "$2,500.00"
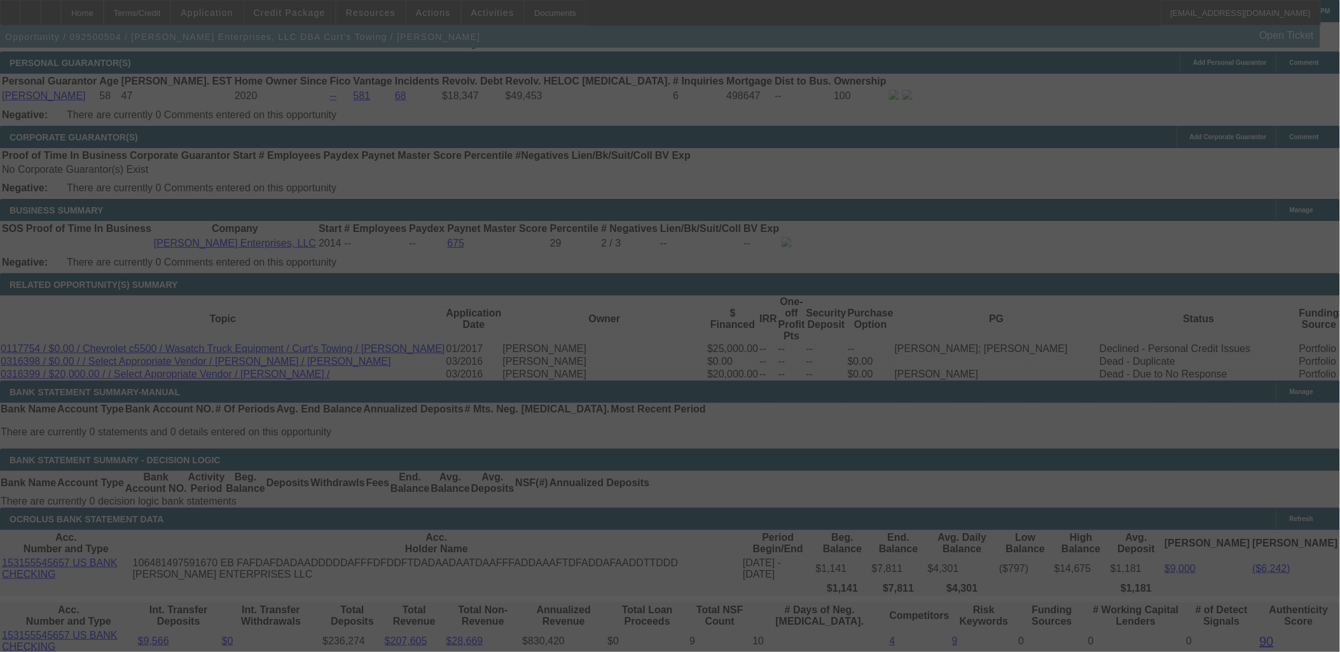
scroll to position [1908, 0]
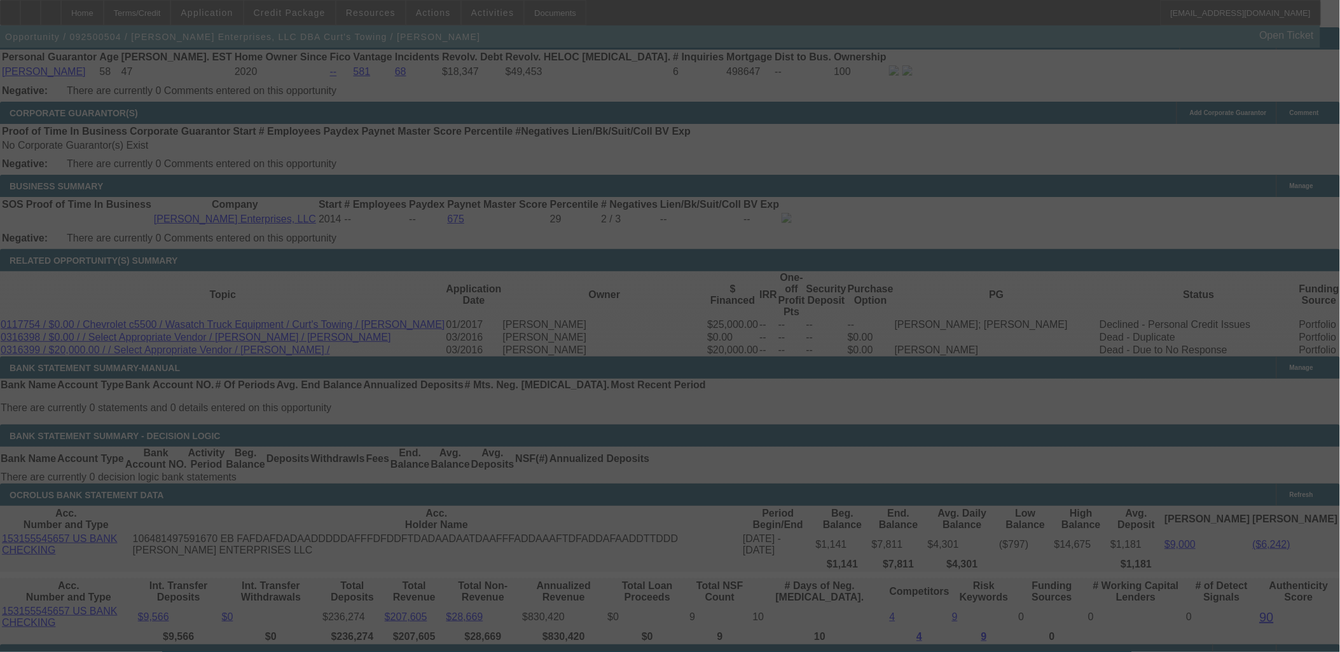
select select "0"
select select "2"
select select "0.1"
select select "4"
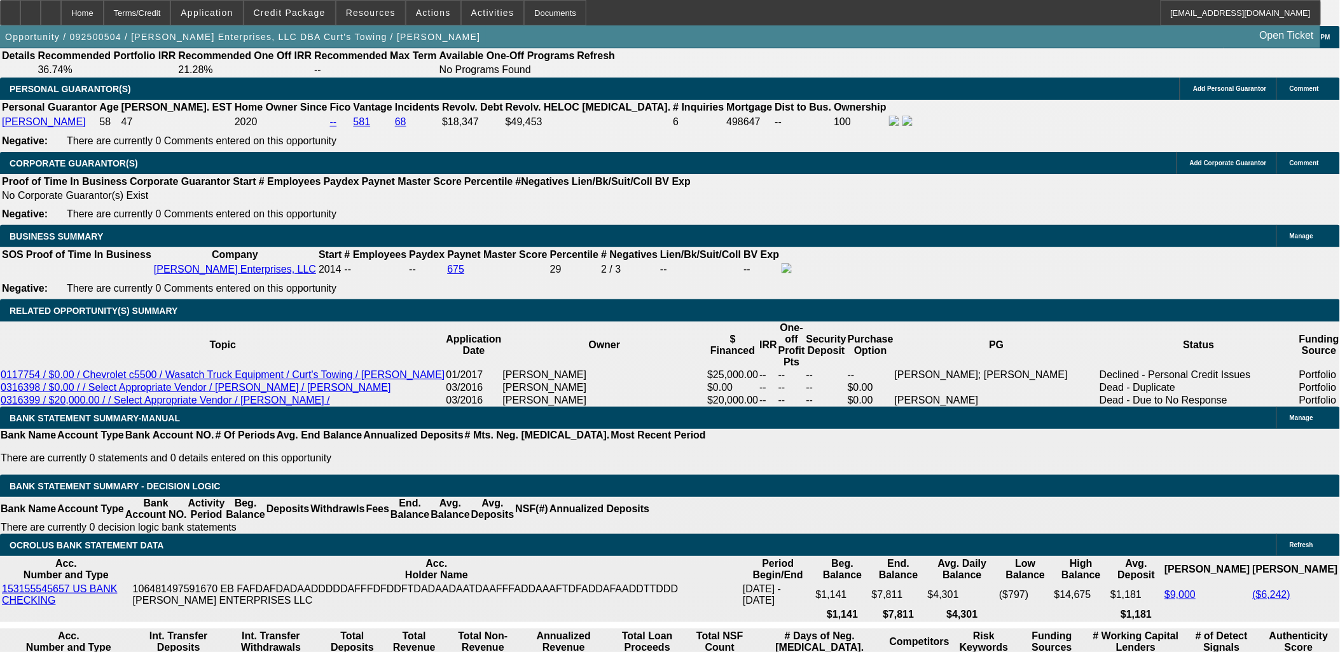
scroll to position [1836, 0]
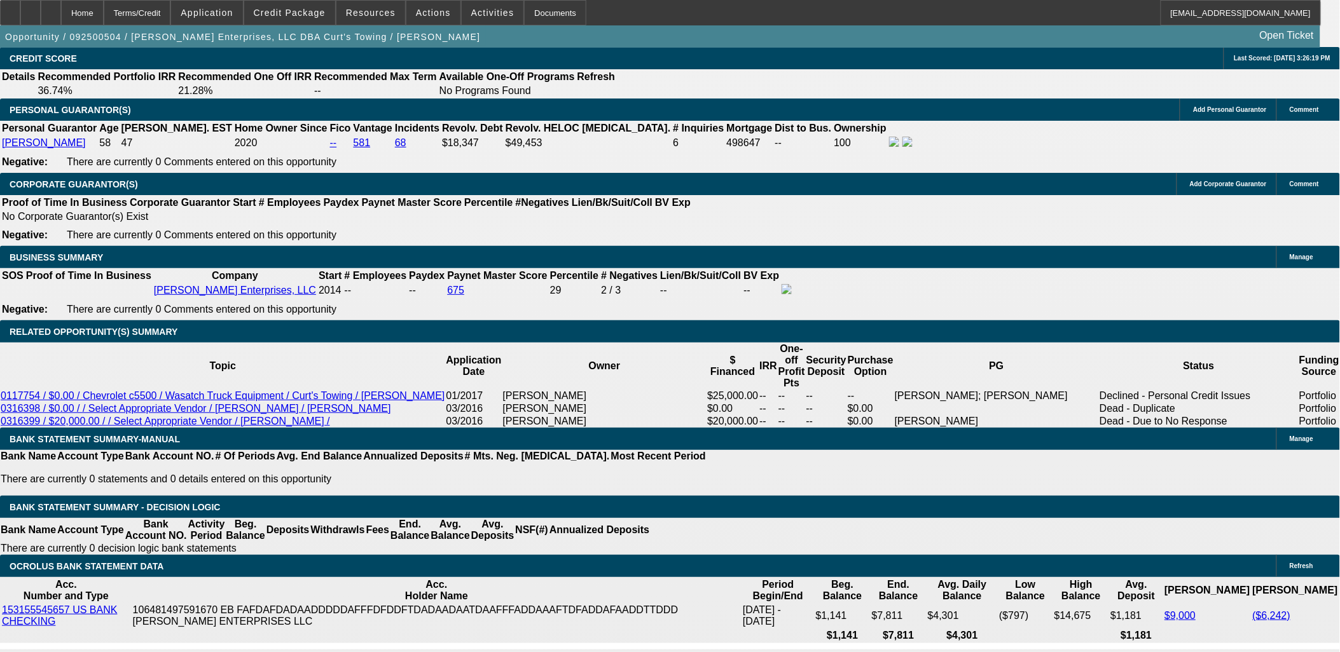
type input "UNKNOWN"
type input "1"
type input "$5,128.12"
type input "$2,564.06"
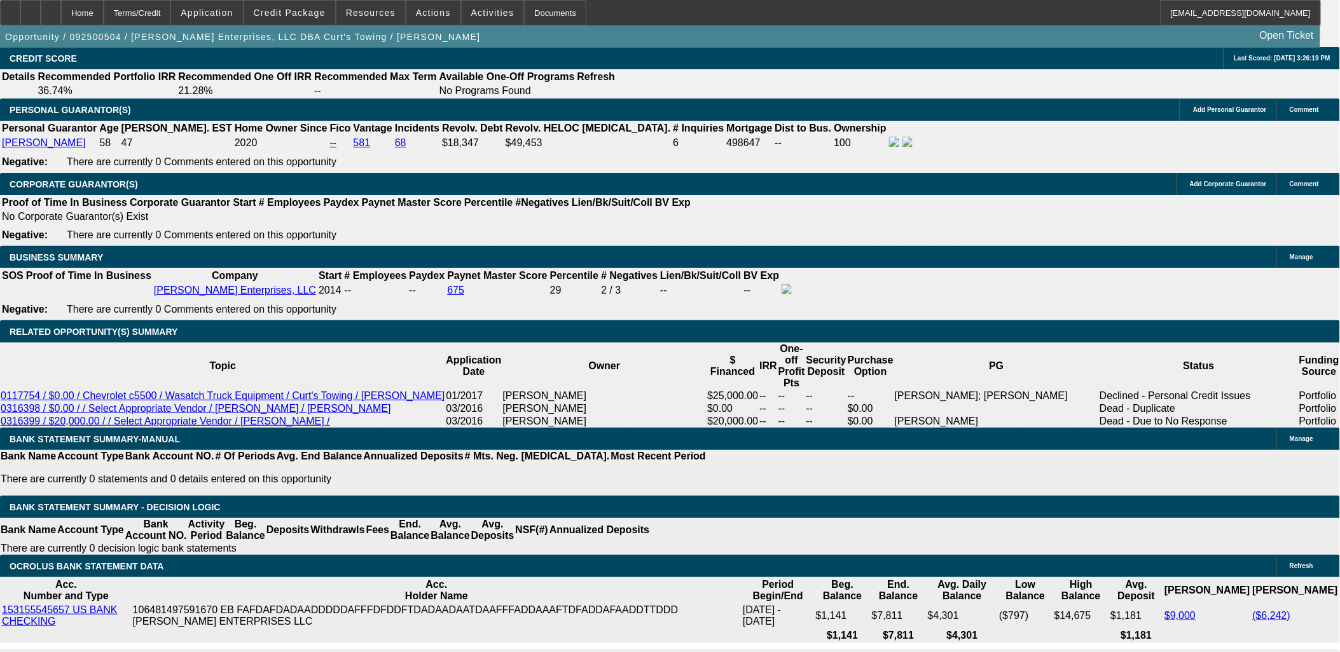
type input "10"
type input "$6,374.12"
type input "$3,187.06"
type input "10"
drag, startPoint x: 224, startPoint y: 434, endPoint x: 320, endPoint y: 430, distance: 96.1
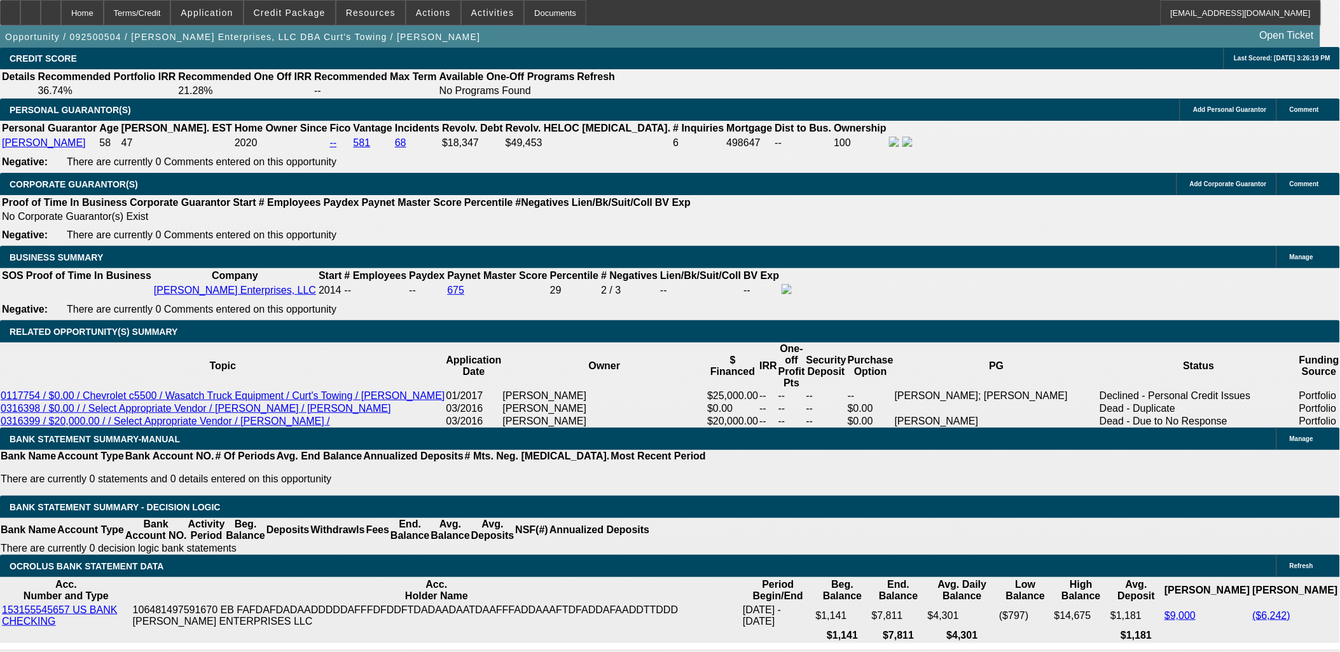
type input "35"
type input "$70.00"
type input "3500"
type input "$7,000.00"
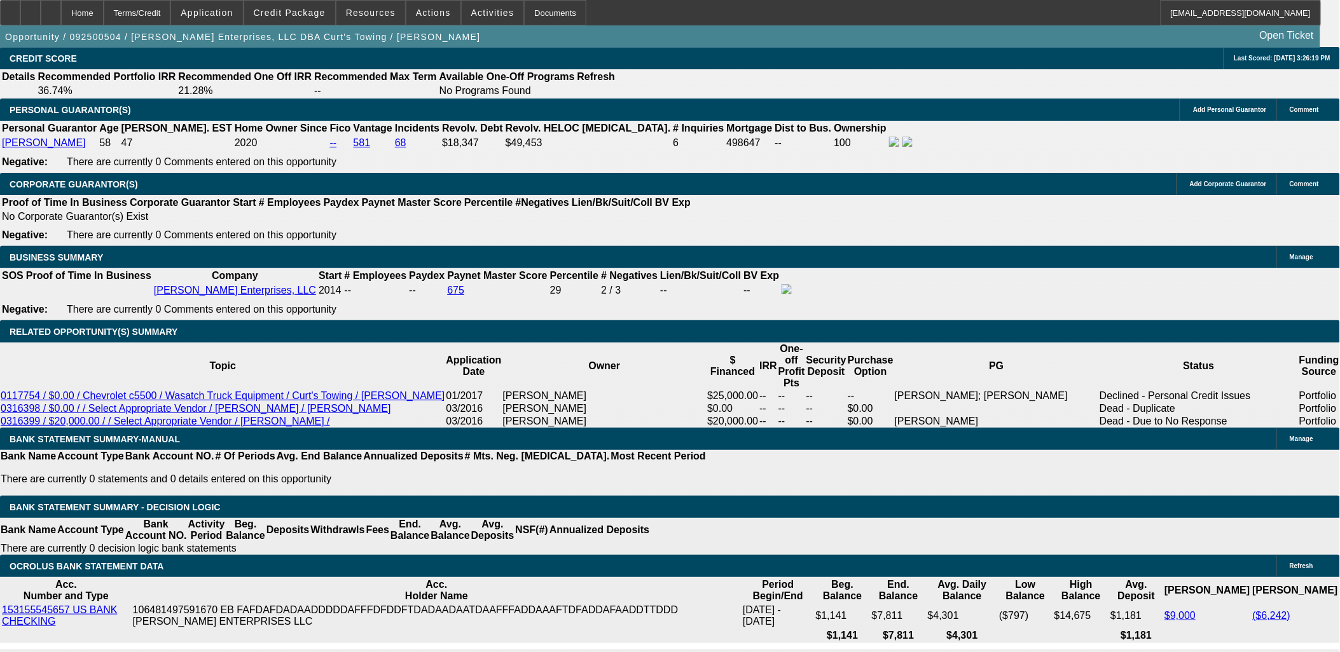
type input "14.1"
type input "$3,500.00"
drag, startPoint x: 233, startPoint y: 288, endPoint x: 209, endPoint y: 98, distance: 191.7
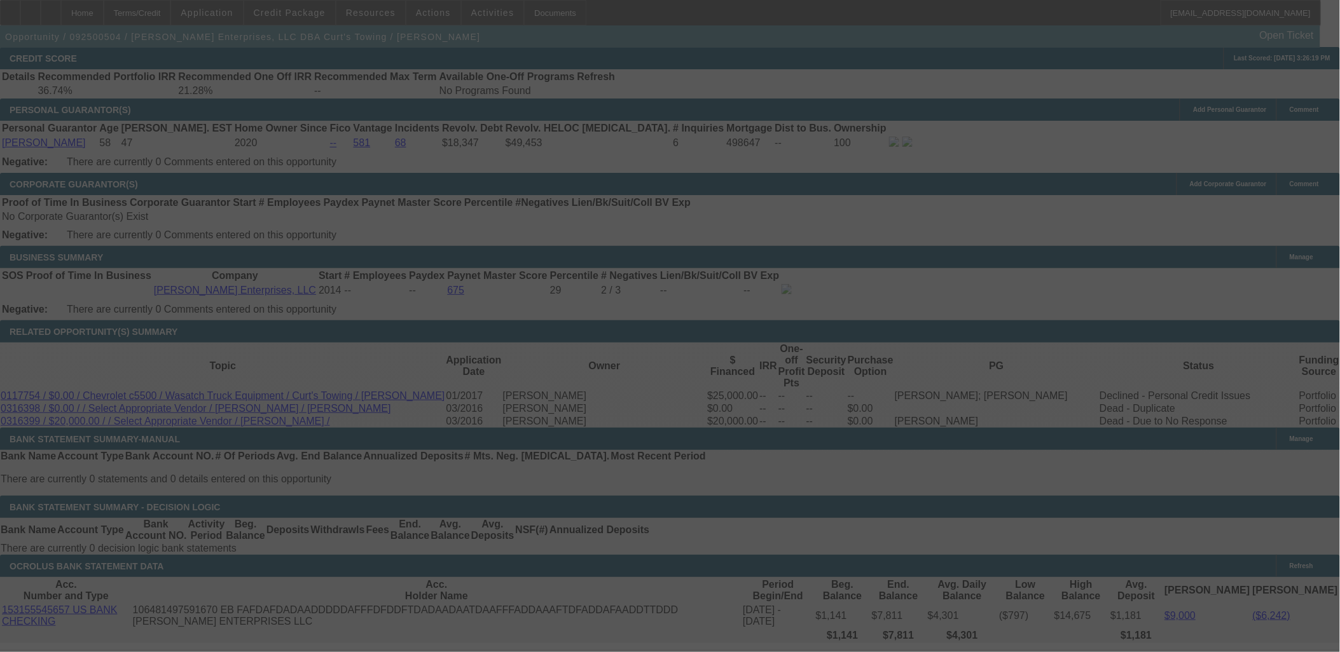
select select "0"
select select "2"
select select "0.1"
select select "4"
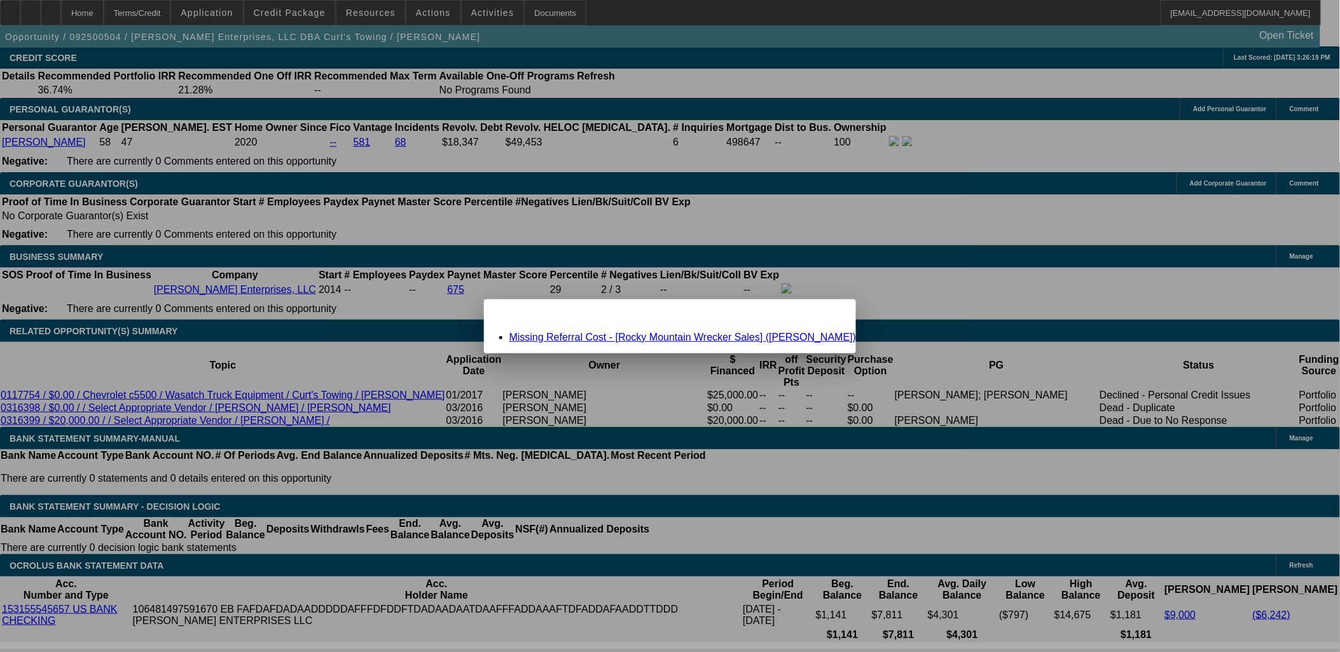
click at [769, 338] on link "Missing Referral Cost - [Rocky Mountain Wrecker Sales] (Crane, Rick)" at bounding box center [682, 337] width 347 height 11
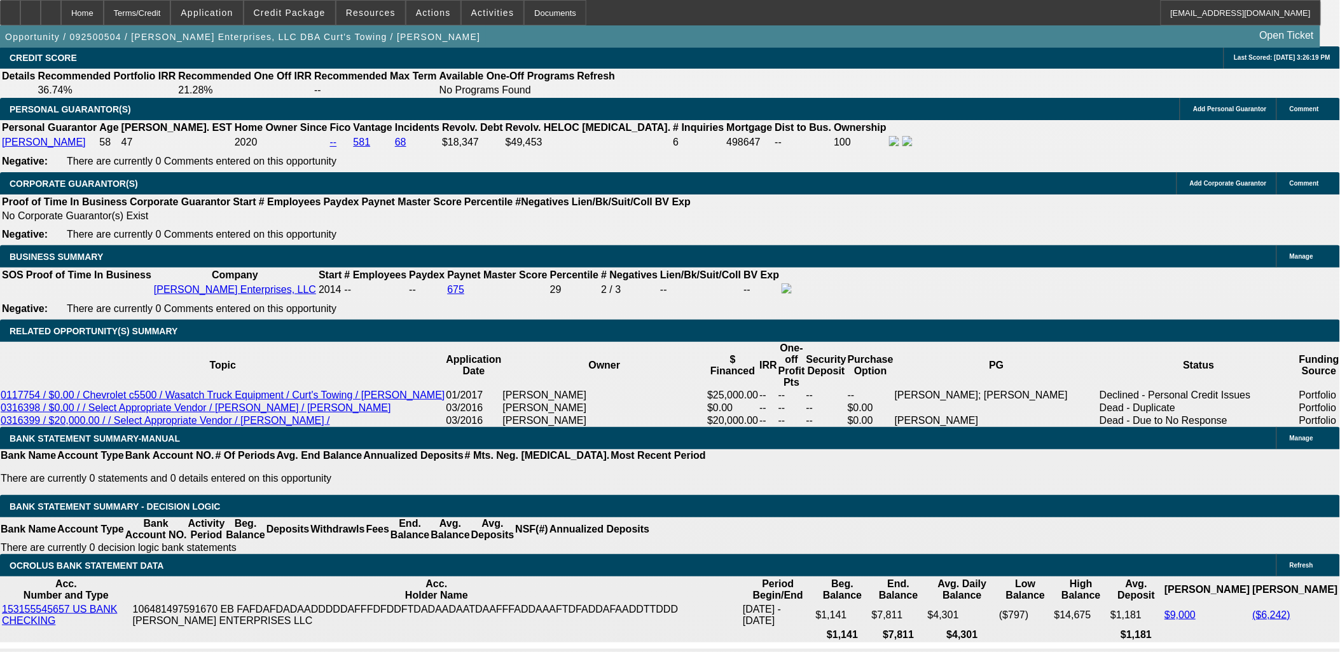
scroll to position [1836, 0]
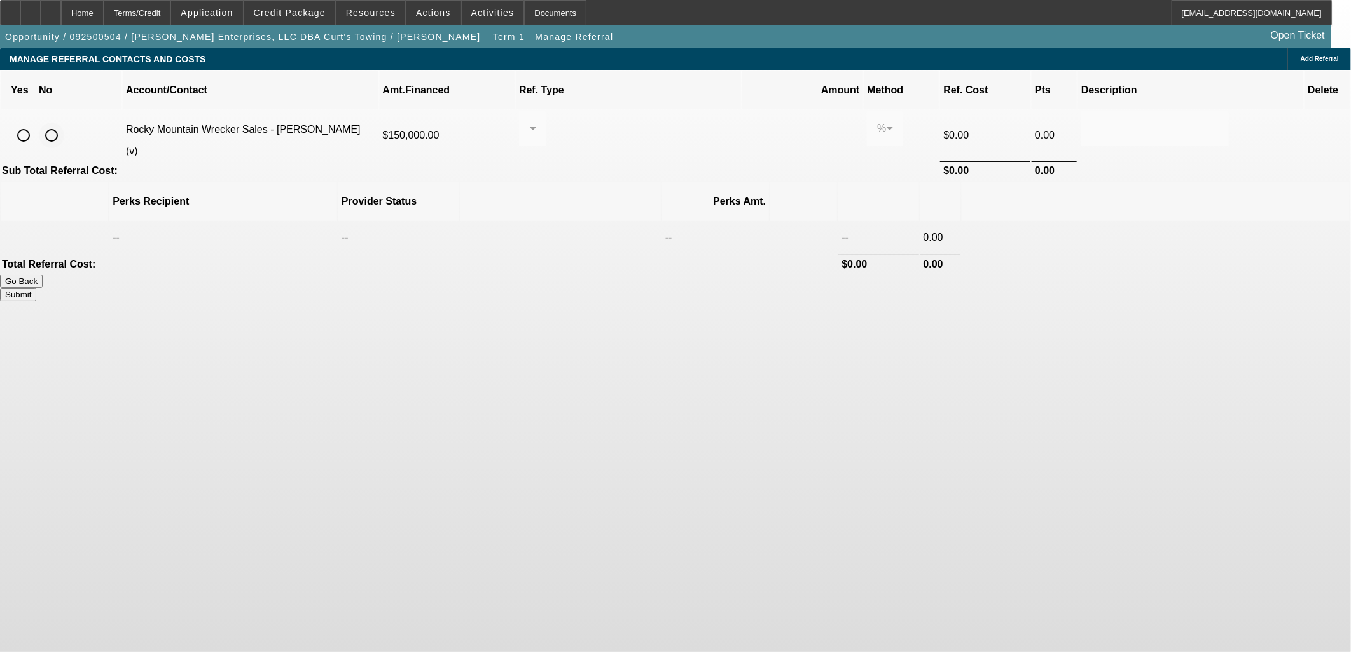
click at [64, 123] on input "radio" at bounding box center [51, 135] width 25 height 25
radio input "true"
click at [966, 288] on div "Submit" at bounding box center [675, 294] width 1351 height 13
click at [36, 288] on button "Submit" at bounding box center [18, 294] width 36 height 13
type input "0.000"
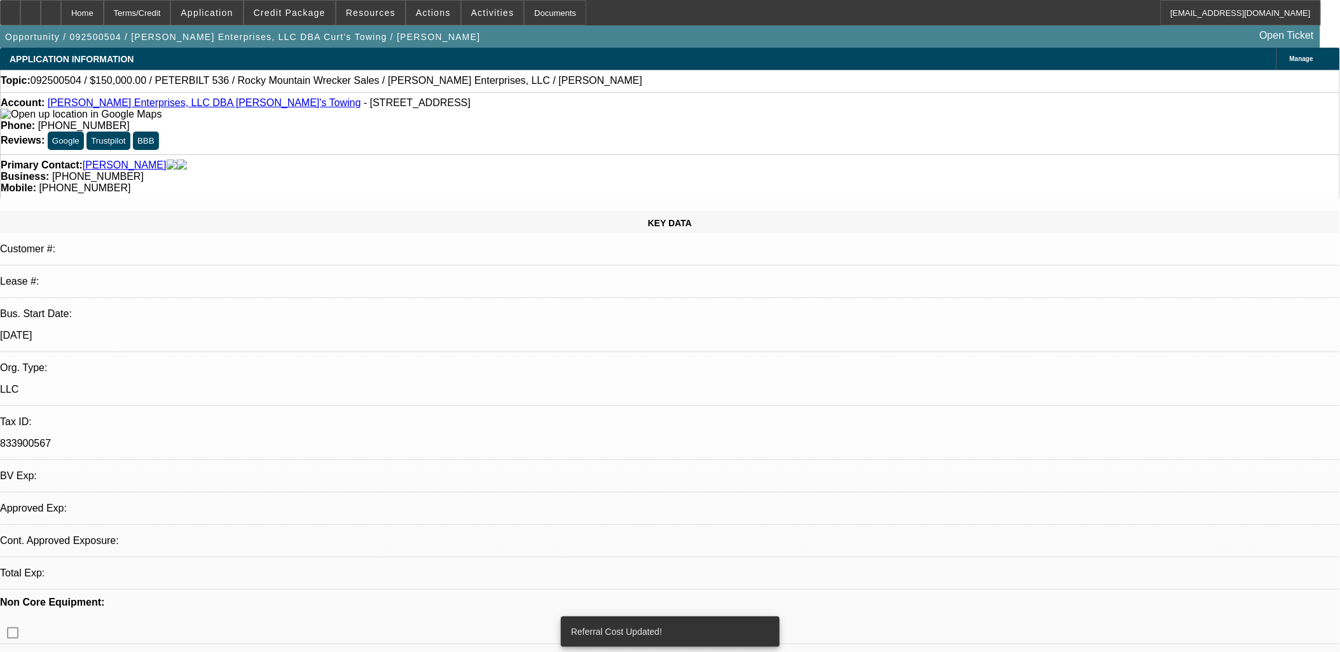
select select "0"
select select "2"
select select "0.1"
select select "4"
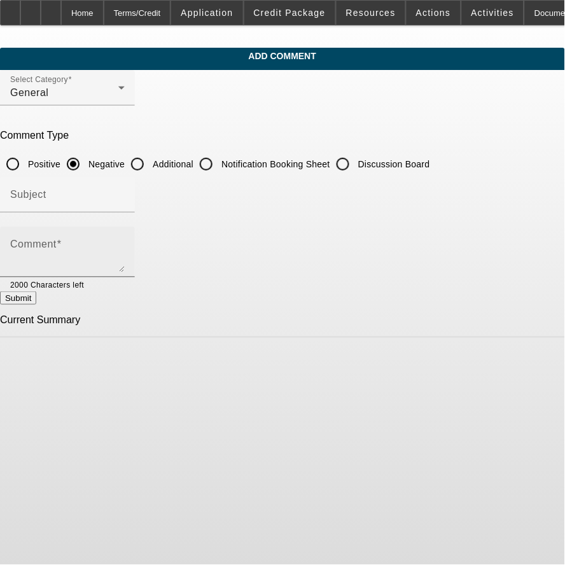
click at [125, 263] on textarea "Comment" at bounding box center [67, 257] width 114 height 31
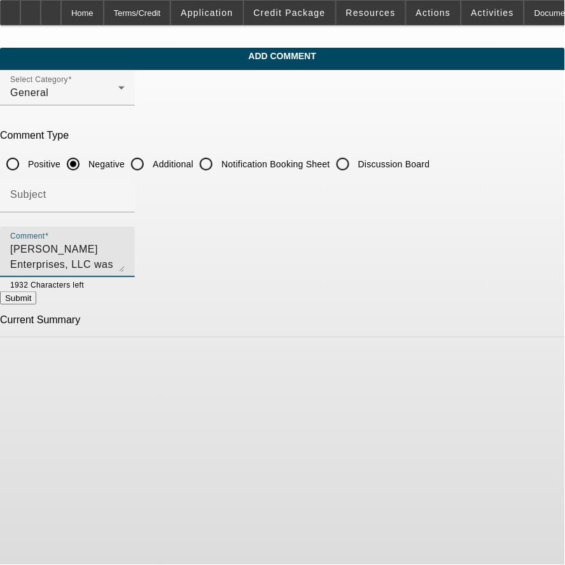
click at [125, 246] on textarea "[PERSON_NAME] Enterprises, LLC was established in [DATE] by [PERSON_NAME]." at bounding box center [67, 257] width 114 height 31
drag, startPoint x: 254, startPoint y: 248, endPoint x: 316, endPoint y: 246, distance: 61.7
click at [125, 246] on textarea "[PERSON_NAME] Enterprises, LLC was established in [DATE] by [PERSON_NAME]." at bounding box center [67, 257] width 114 height 31
paste textarea "[PERSON_NAME]."
click at [81, 262] on textarea "[PERSON_NAME] started towing under DBA [PERSON_NAME]'s Towing in [DATE] and for…" at bounding box center [67, 257] width 114 height 31
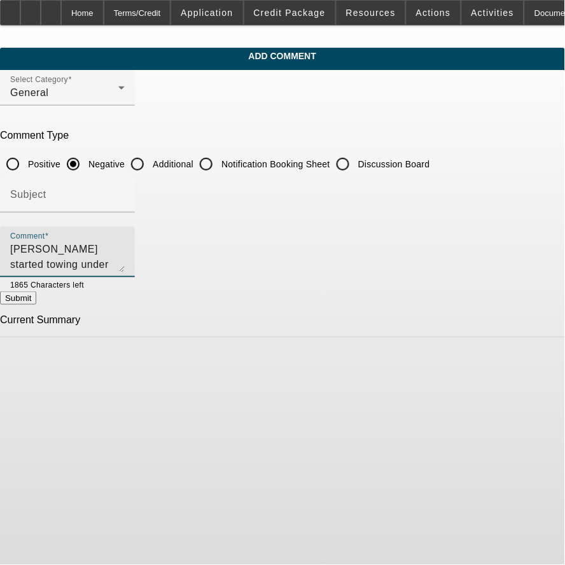
click at [81, 262] on textarea "[PERSON_NAME] started towing under DBA [PERSON_NAME]'s Towing in [DATE] and for…" at bounding box center [67, 257] width 114 height 31
click at [125, 263] on textarea "[PERSON_NAME] started towing under DBA [PERSON_NAME]'s Towing in [DATE] and for…" at bounding box center [67, 257] width 114 height 31
click at [125, 250] on textarea "[PERSON_NAME] started towing under DBA [PERSON_NAME]'s Towing in [DATE] and for…" at bounding box center [67, 257] width 114 height 31
click at [125, 264] on textarea "[PERSON_NAME] started towing under DBA [PERSON_NAME]'s Towing in [DATE] and for…" at bounding box center [67, 257] width 114 height 31
click at [135, 246] on div "Comment [PERSON_NAME] started towing under DBA [PERSON_NAME]'s Towing in [DATE]…" at bounding box center [67, 251] width 135 height 51
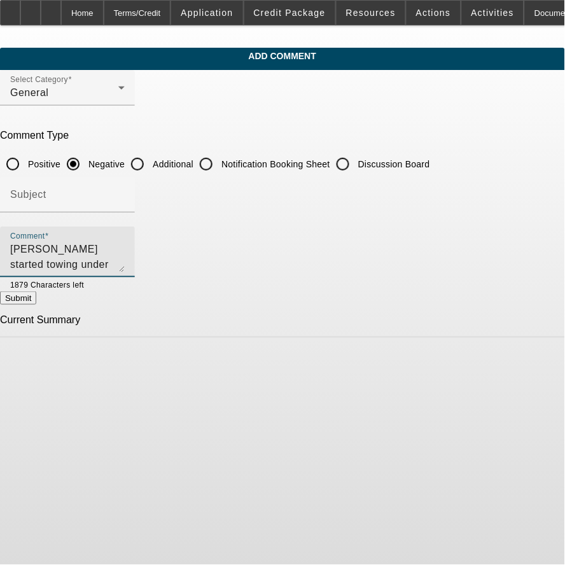
click at [125, 246] on textarea "[PERSON_NAME] started towing under DBA [PERSON_NAME]'s Towing in [DATE] and for…" at bounding box center [67, 257] width 114 height 31
click at [125, 253] on textarea "[PERSON_NAME] started towing under DBA [PERSON_NAME]'s Towing in [DATE] and for…" at bounding box center [67, 257] width 114 height 31
click at [125, 263] on textarea "[PERSON_NAME] started towing under DBA [PERSON_NAME]'s Towing in [DATE] and for…" at bounding box center [67, 257] width 114 height 31
click at [125, 270] on div "Comment [PERSON_NAME] started towing under DBA [PERSON_NAME]'s Towing in [DATE]…" at bounding box center [67, 251] width 114 height 51
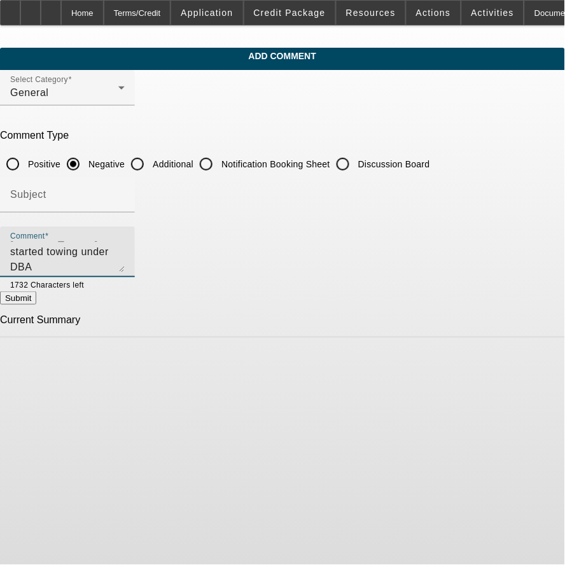
click at [125, 263] on textarea "[PERSON_NAME] started towing under DBA [PERSON_NAME]'s Towing in [DATE] and for…" at bounding box center [67, 257] width 114 height 31
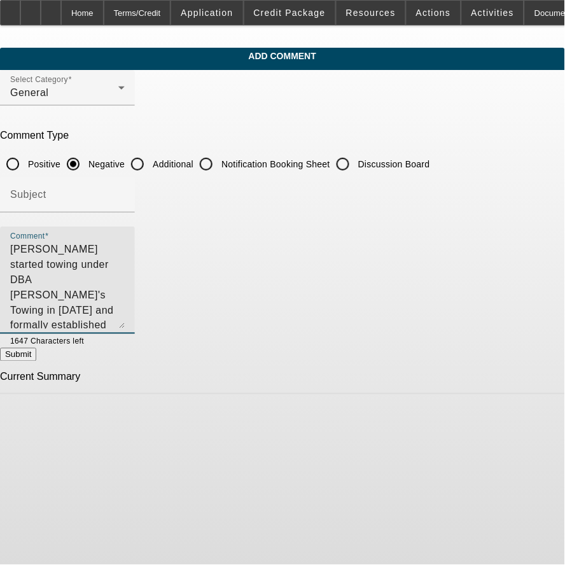
drag, startPoint x: 499, startPoint y: 261, endPoint x: 495, endPoint y: 321, distance: 60.5
click at [125, 319] on textarea "[PERSON_NAME] started towing under DBA [PERSON_NAME]'s Towing in [DATE] and for…" at bounding box center [67, 285] width 114 height 87
click at [125, 280] on textarea "[PERSON_NAME] started towing under DBA [PERSON_NAME]'s Towing in [DATE] and for…" at bounding box center [67, 287] width 114 height 90
click at [125, 284] on textarea "[PERSON_NAME] started towing under DBA [PERSON_NAME]'s Towing in [DATE] and for…" at bounding box center [67, 287] width 114 height 90
type textarea "[PERSON_NAME] started towing under DBA [PERSON_NAME]'s Towing in [DATE] and for…"
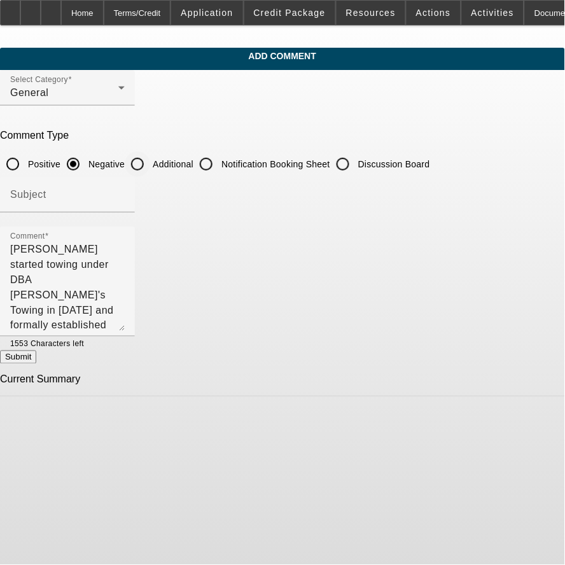
click at [193, 163] on label "Additional" at bounding box center [171, 164] width 43 height 13
click at [150, 163] on input "Additional" at bounding box center [137, 163] width 25 height 25
radio input "true"
click at [36, 353] on button "Submit" at bounding box center [18, 356] width 36 height 13
radio input "true"
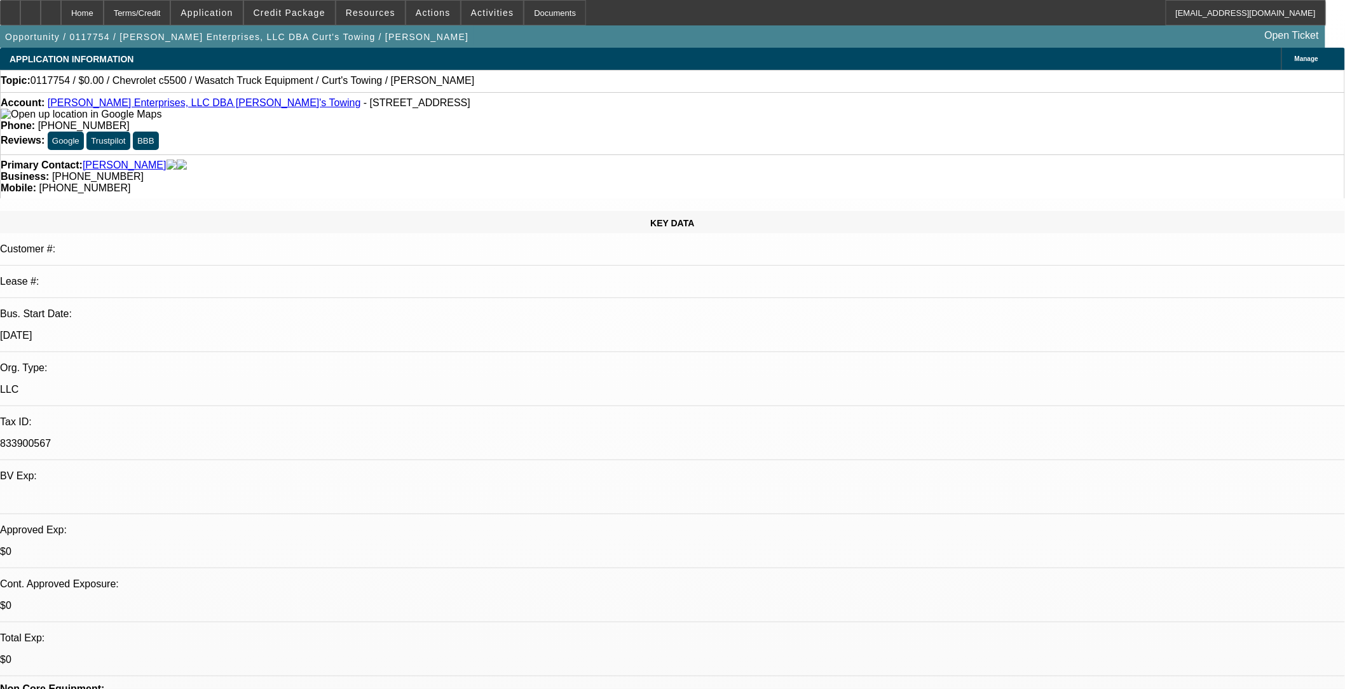
select select "0"
select select "2"
select select "0"
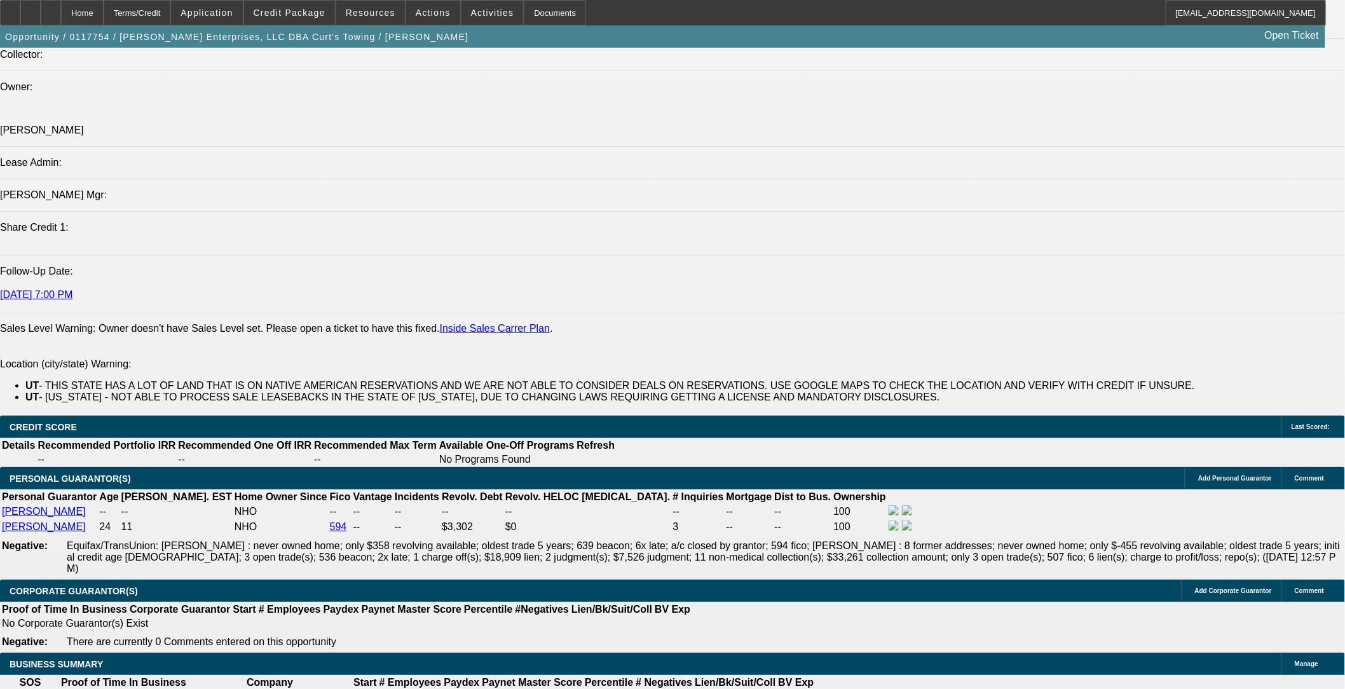
scroll to position [1554, 0]
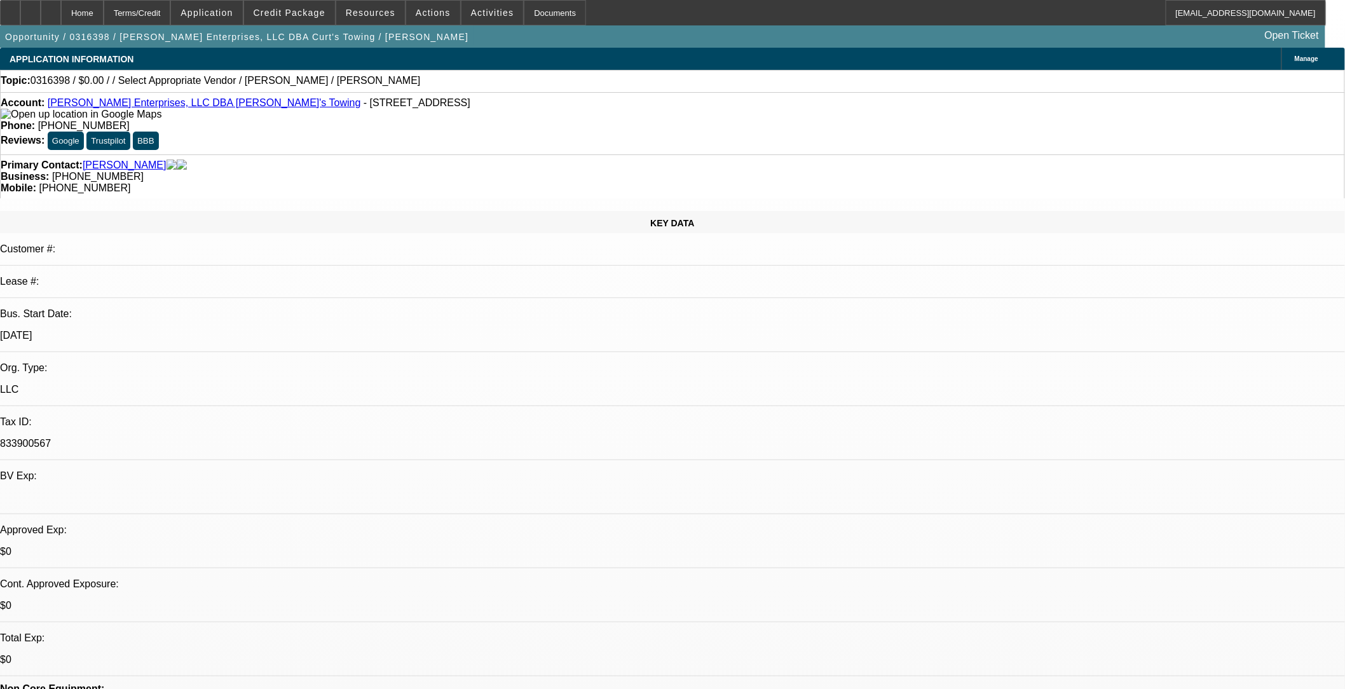
select select "0"
select select "2"
select select "0.1"
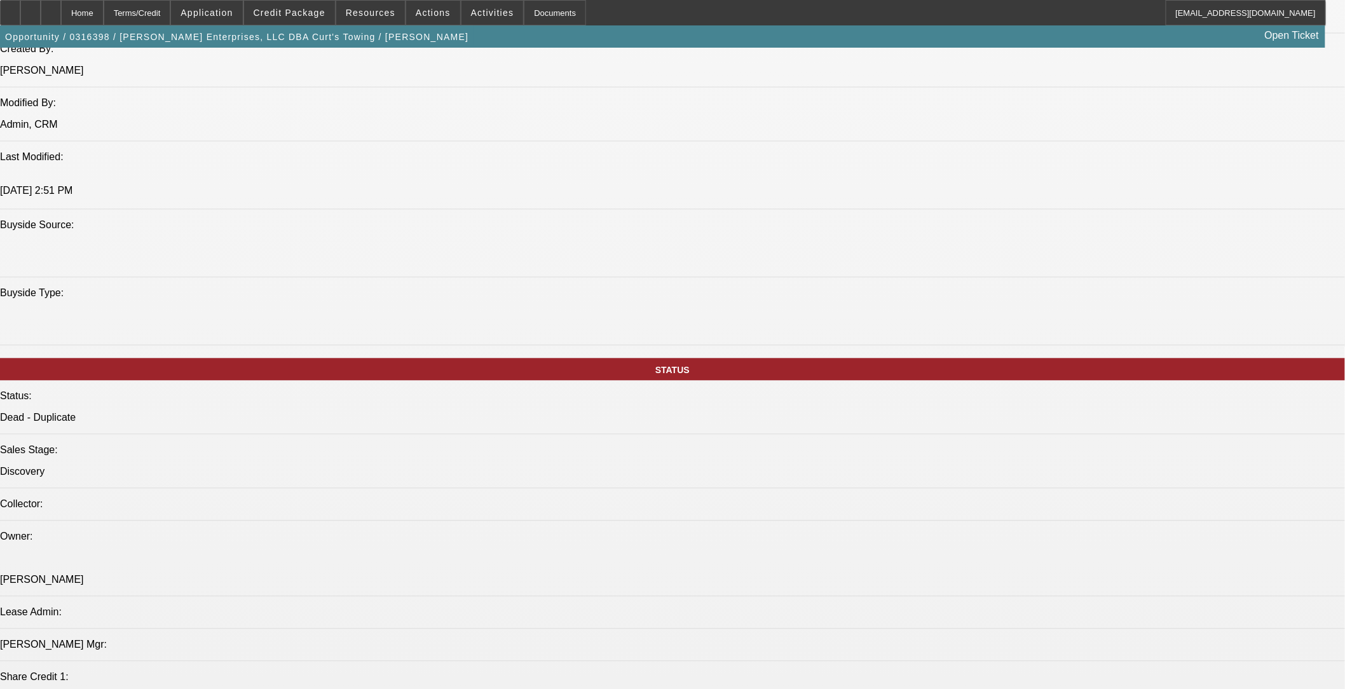
scroll to position [1272, 0]
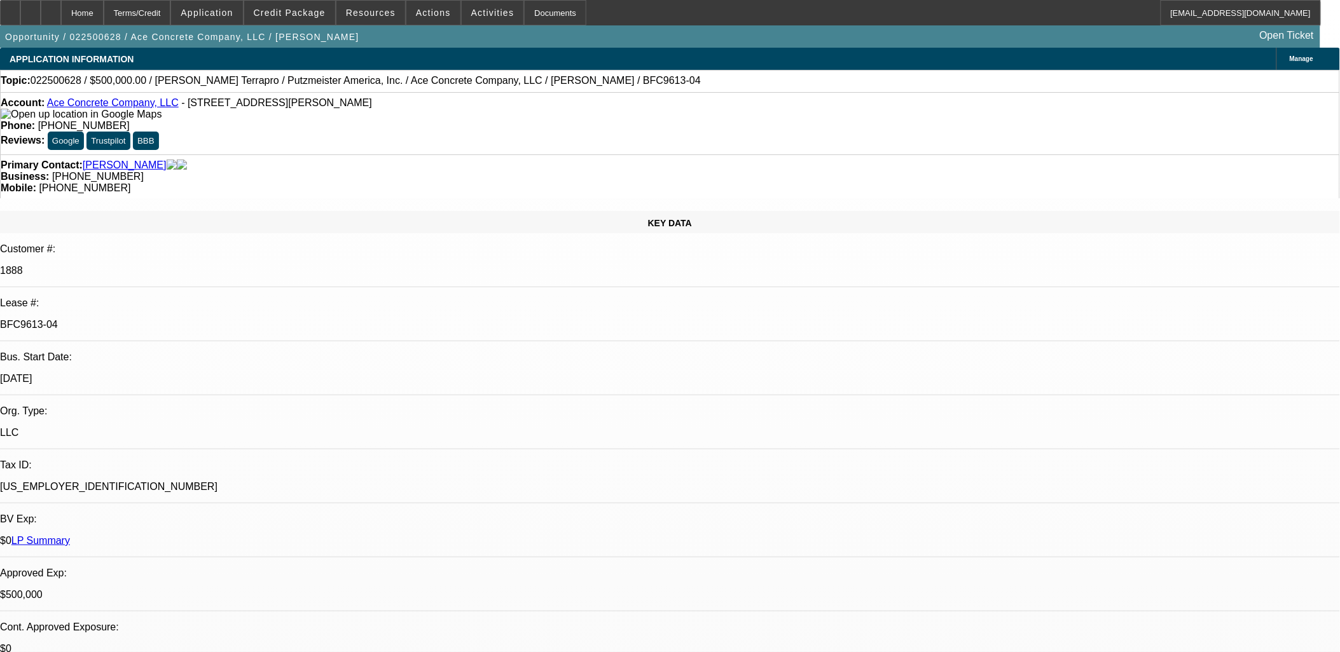
select select "0"
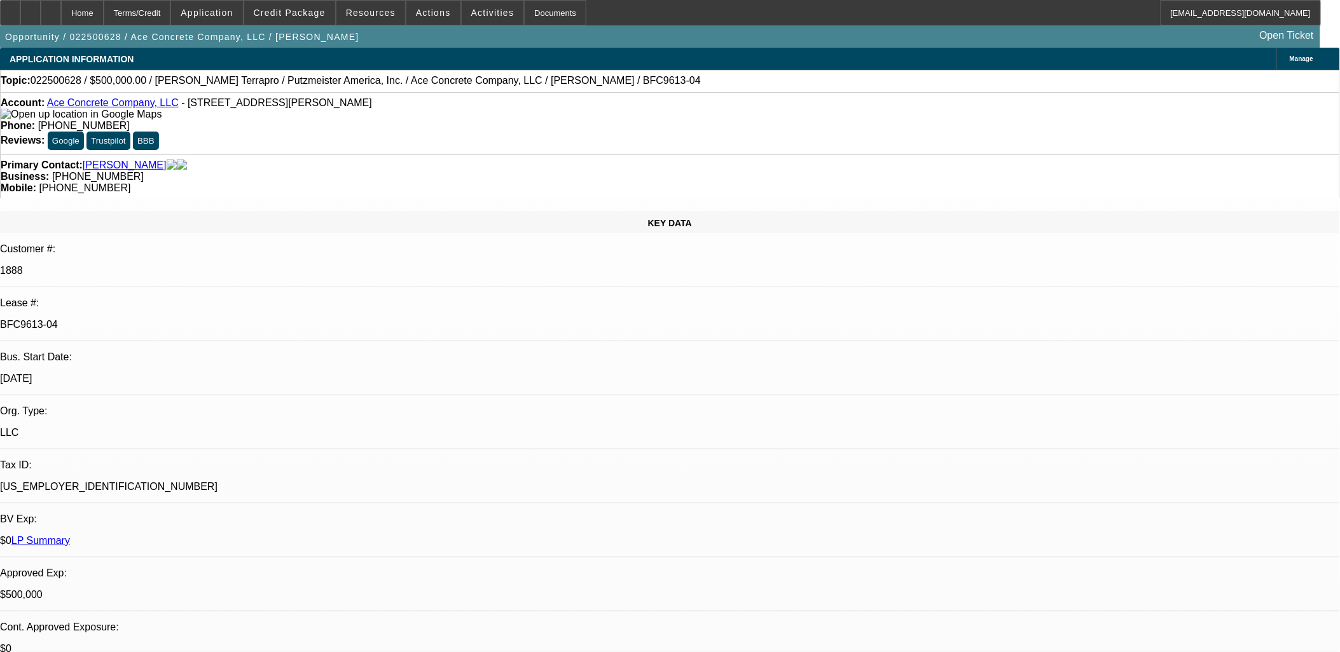
select select "0"
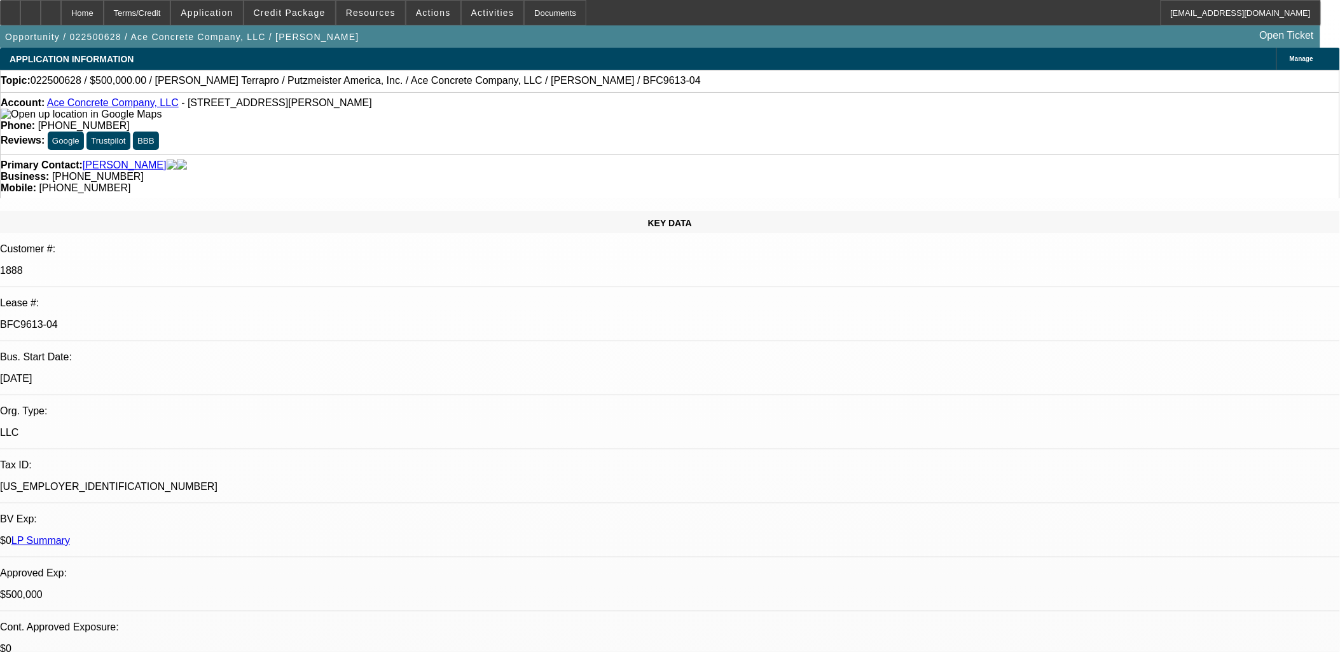
select select "2"
select select "0"
select select "1"
select select "3"
select select "6"
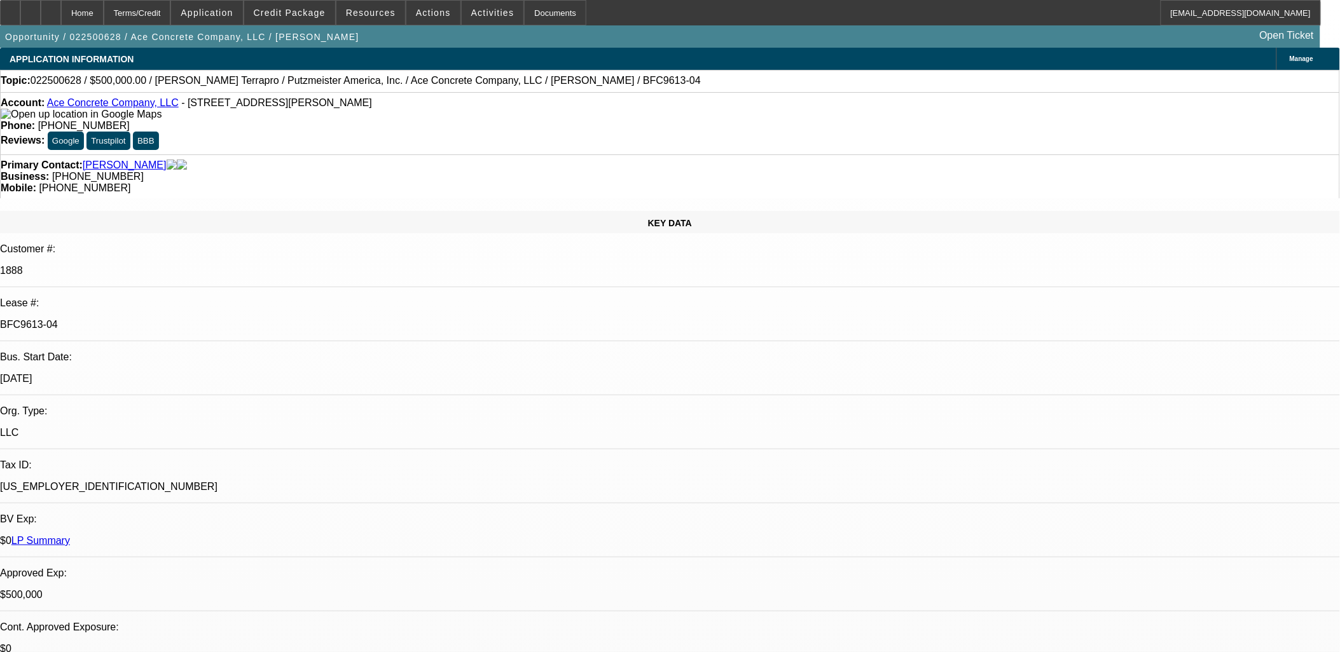
select select "1"
select select "3"
select select "6"
select select "1"
select select "3"
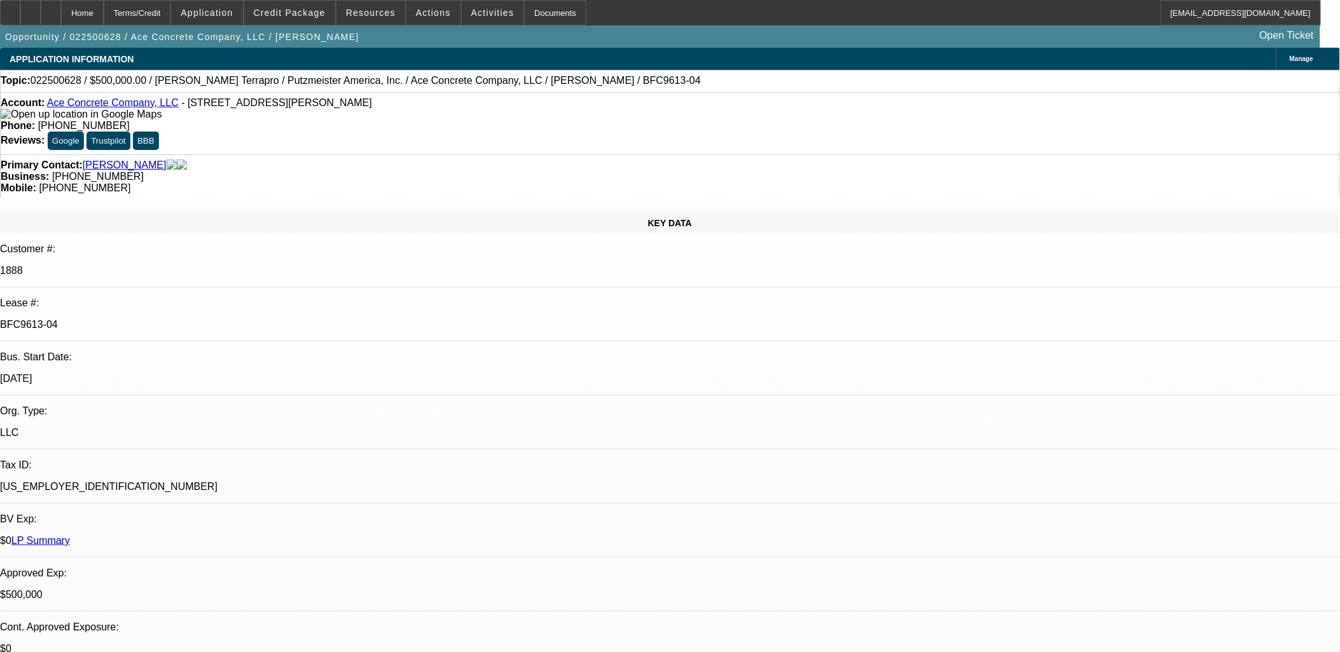
select select "6"
select select "1"
select select "2"
select select "6"
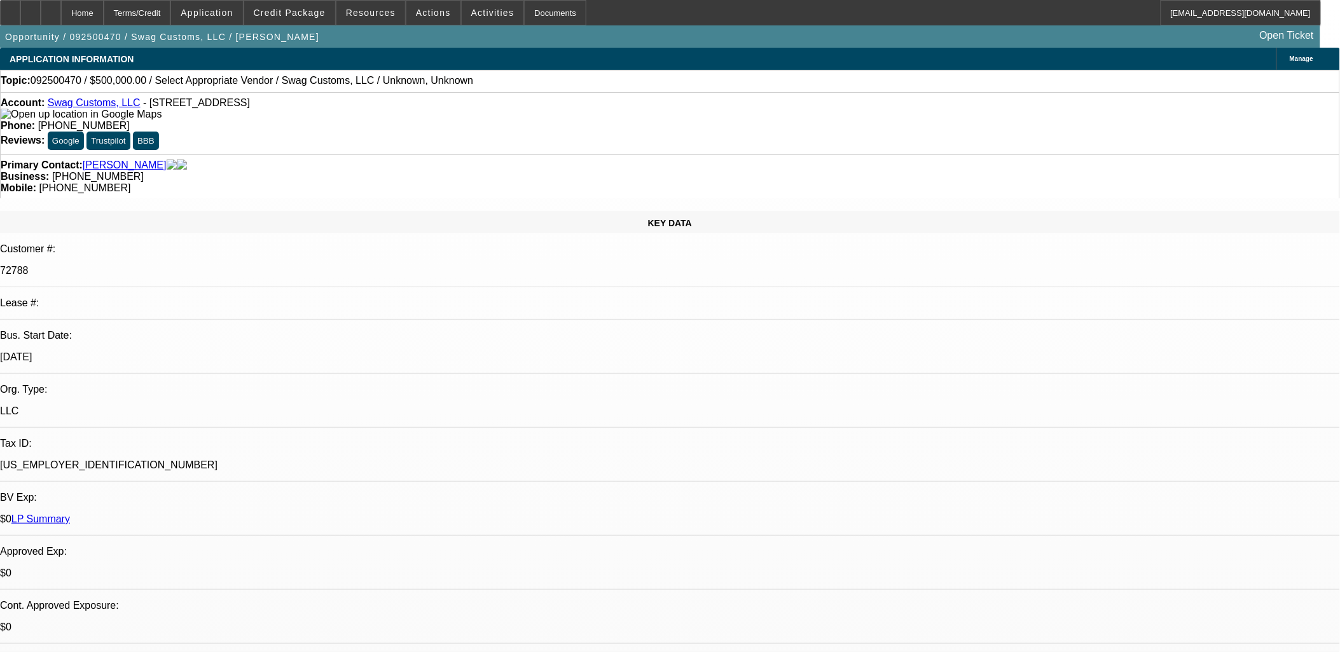
select select "0"
select select "2"
select select "0.1"
select select "4"
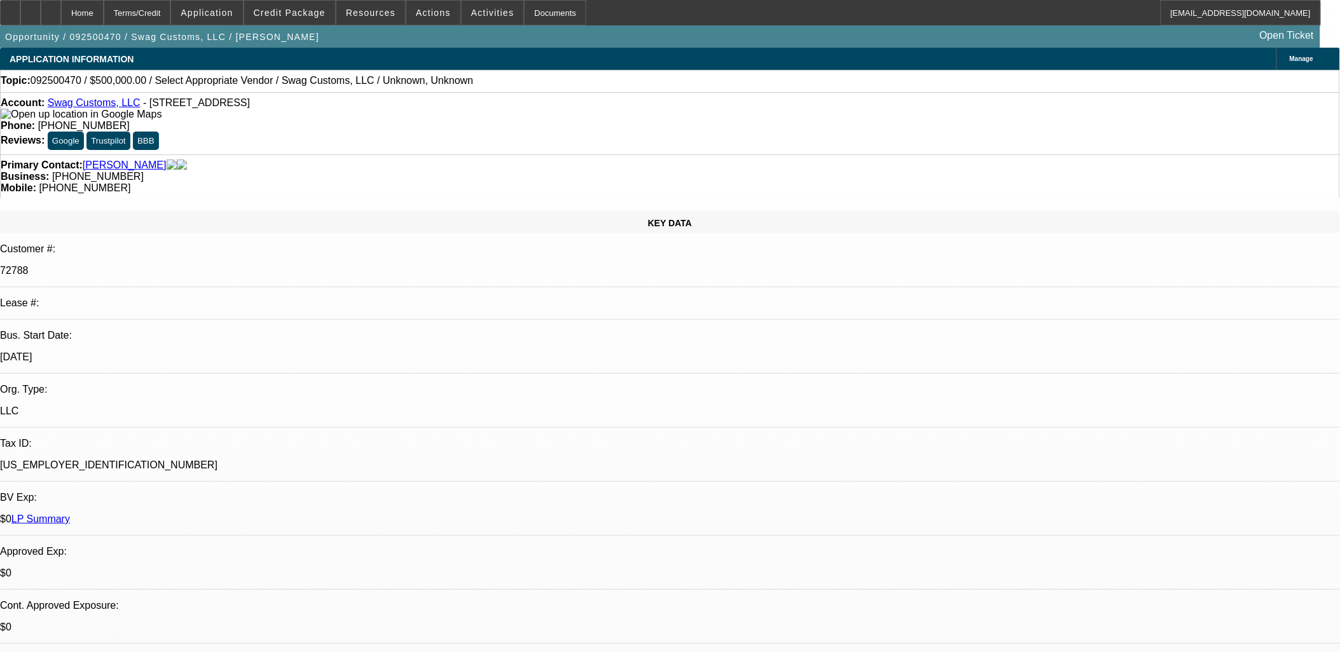
drag, startPoint x: 554, startPoint y: 312, endPoint x: 304, endPoint y: 278, distance: 252.8
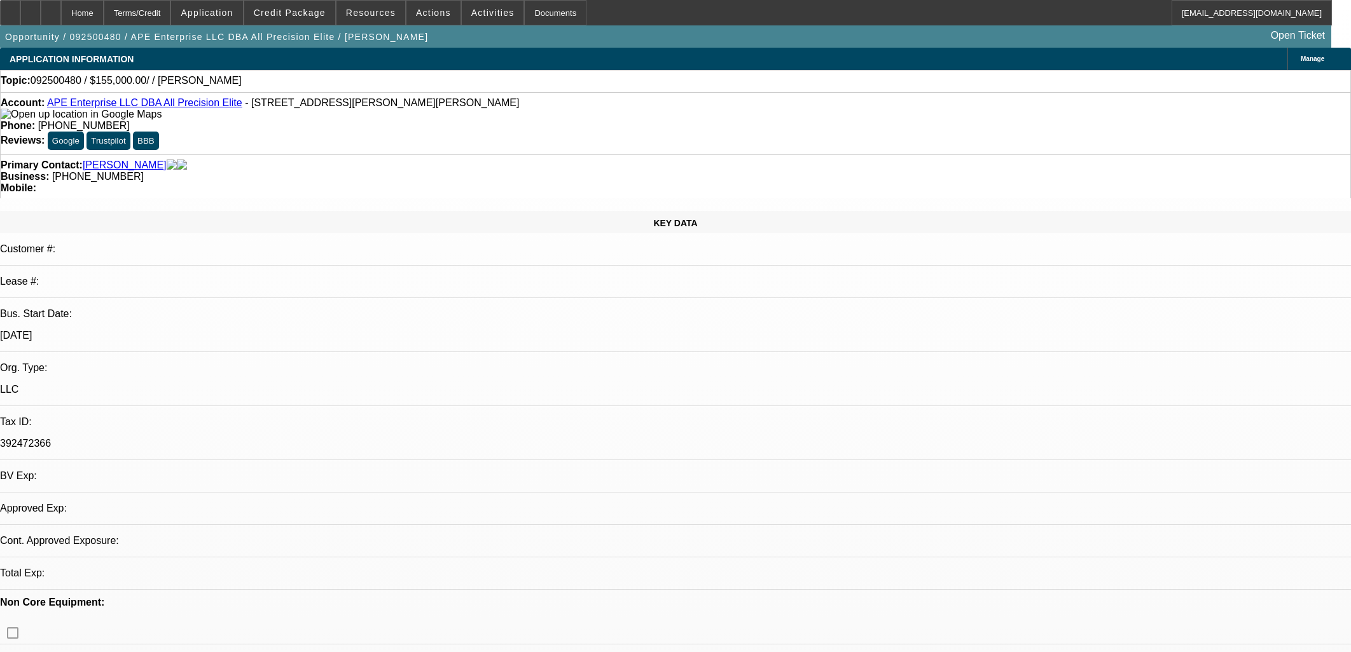
select select "0"
select select "2"
select select "0.1"
select select "4"
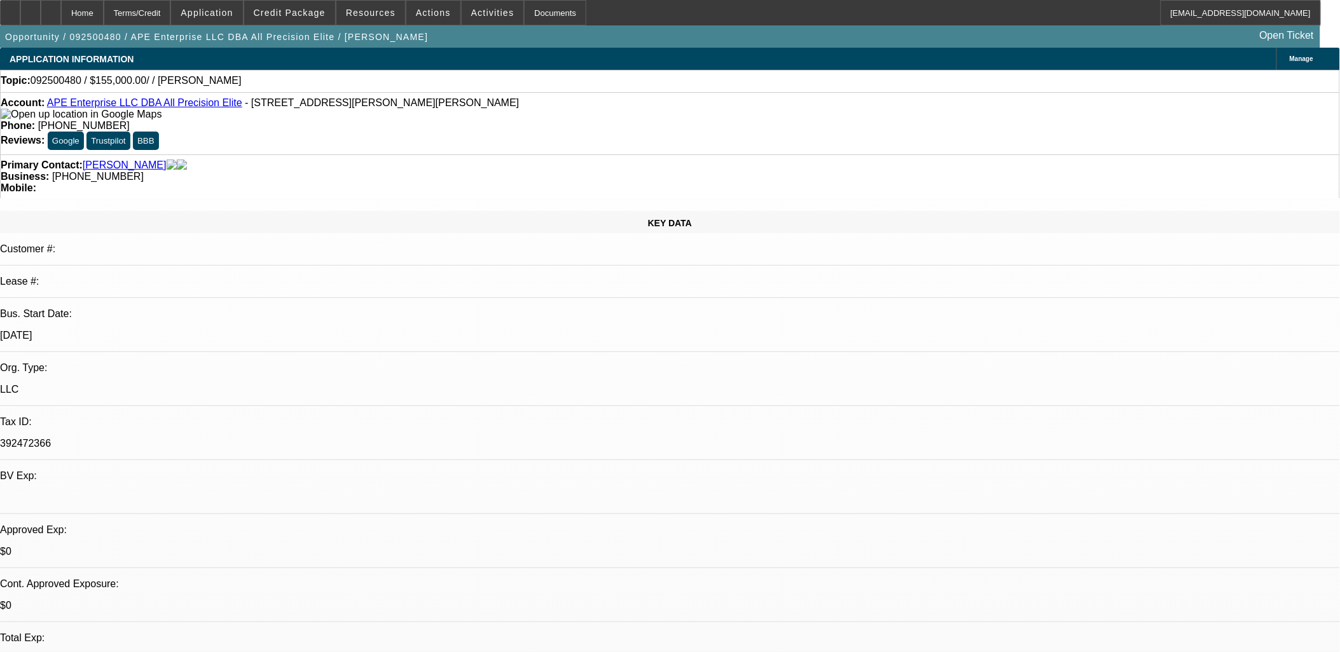
drag, startPoint x: 376, startPoint y: 249, endPoint x: 366, endPoint y: 246, distance: 10.5
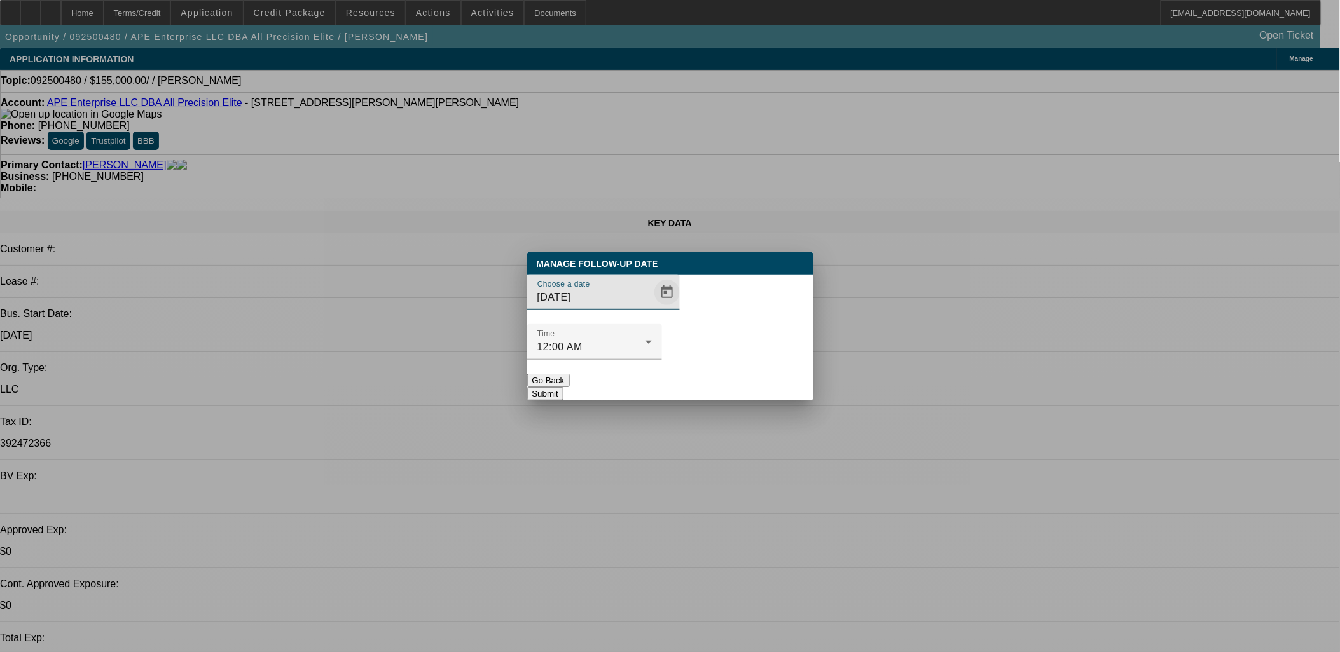
click at [652, 308] on span "Open calendar" at bounding box center [667, 292] width 31 height 31
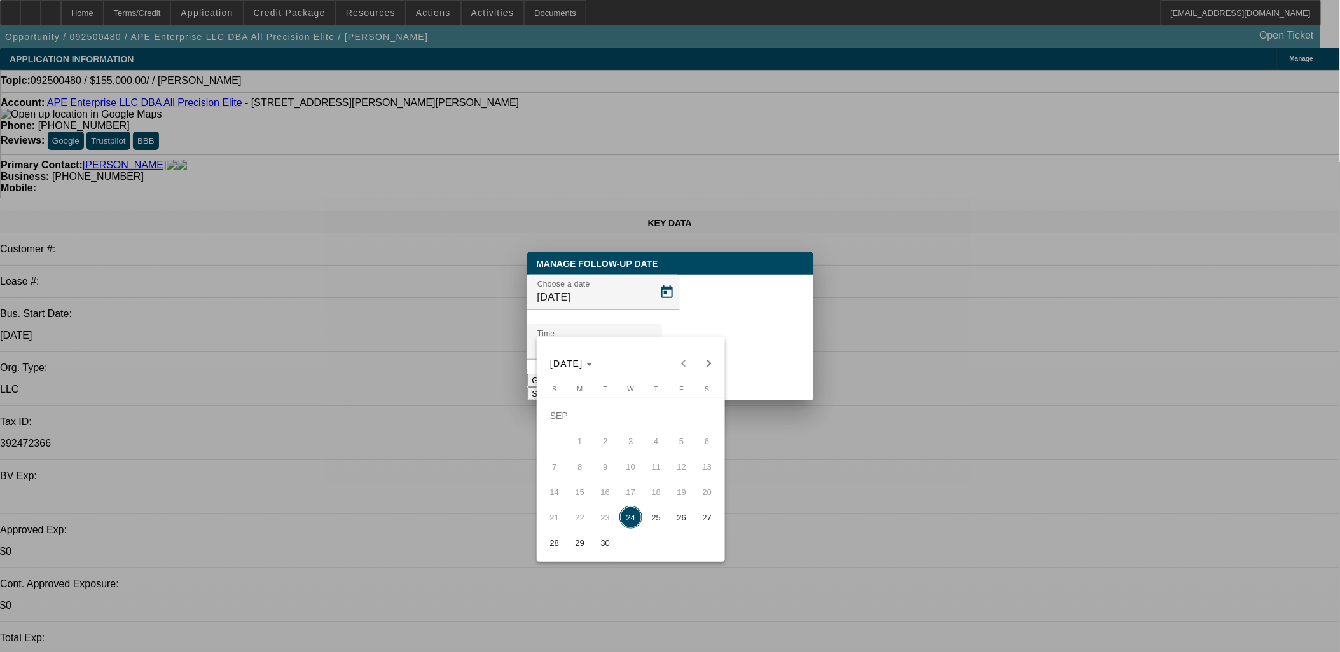
click at [671, 529] on span "26" at bounding box center [681, 517] width 23 height 23
type input "9/26/2025"
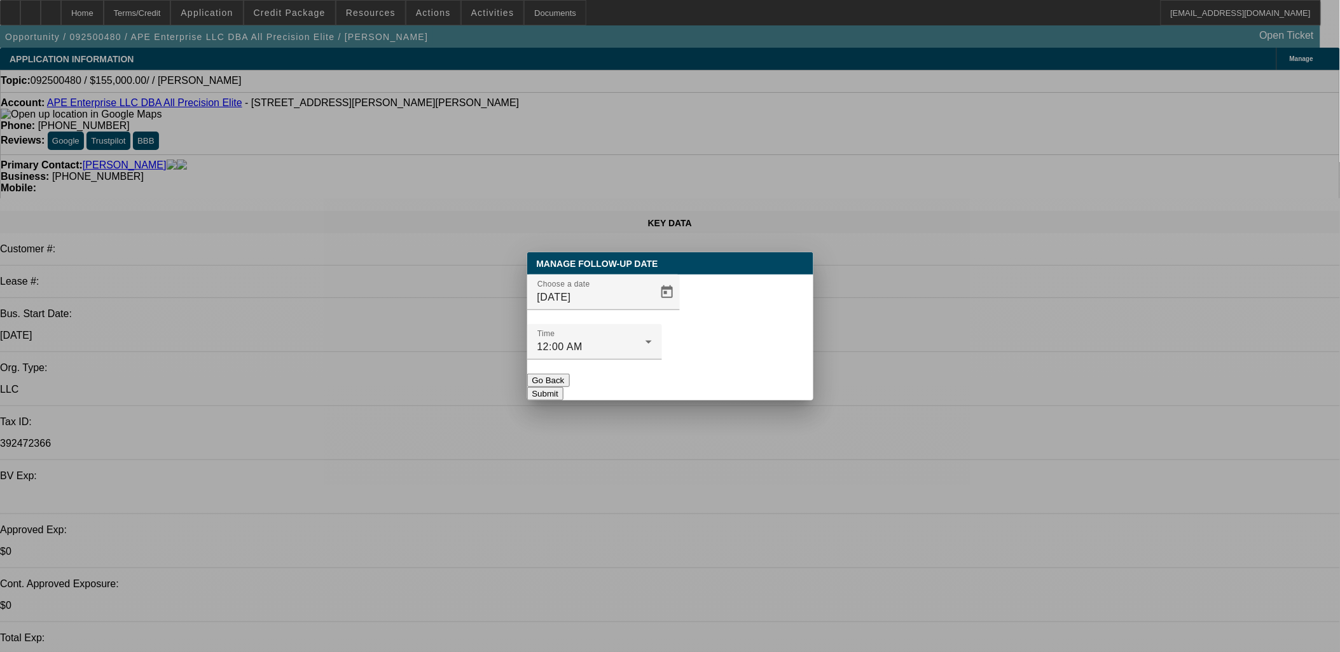
click at [563, 387] on button "Submit" at bounding box center [545, 393] width 36 height 13
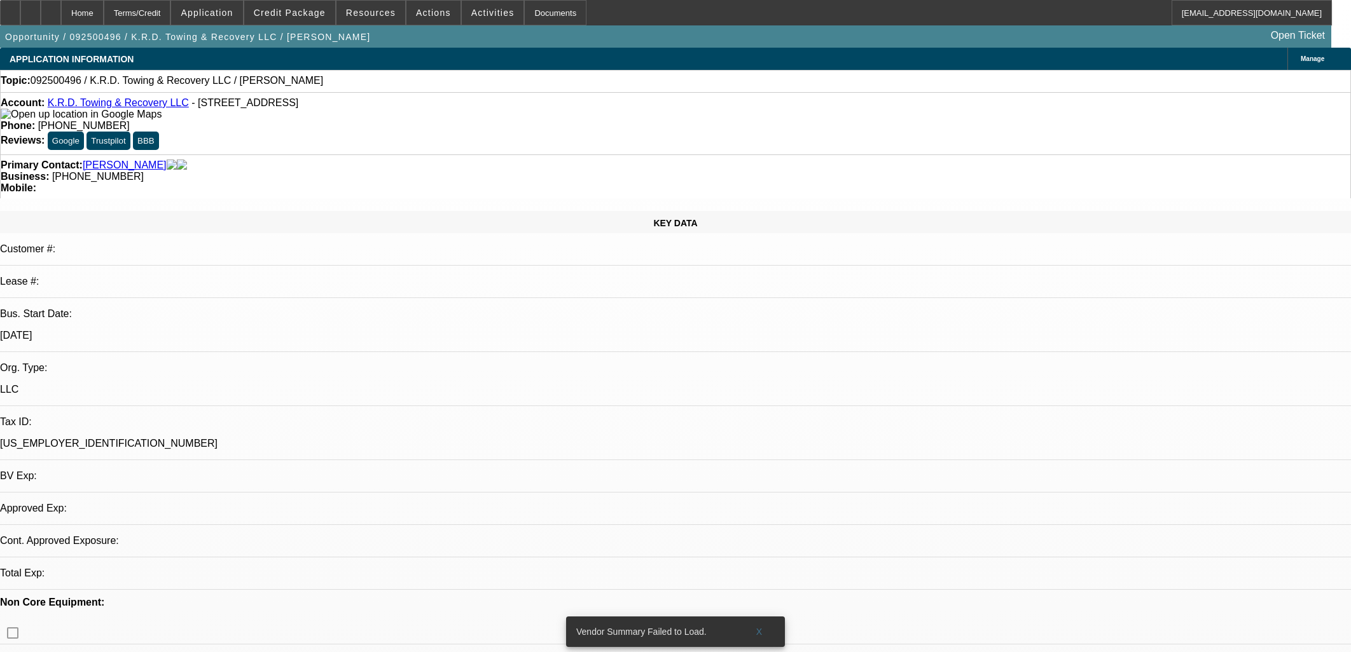
select select "0"
select select "2"
select select "0.1"
select select "4"
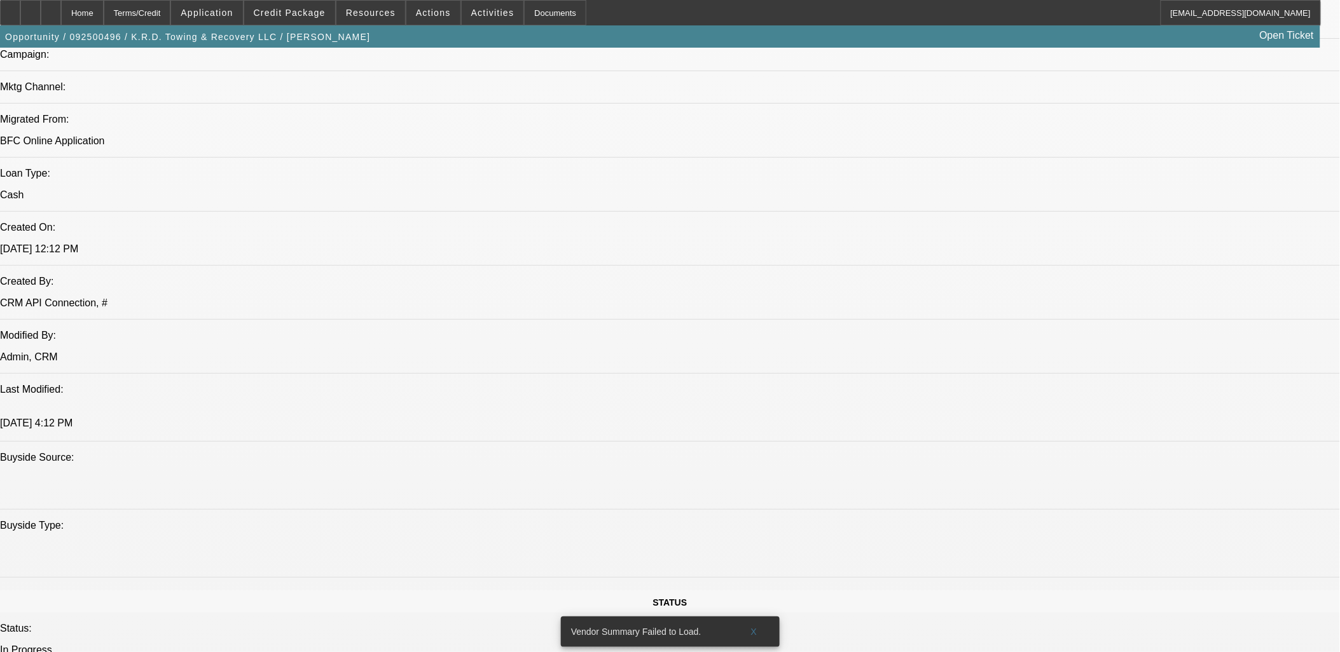
scroll to position [918, 0]
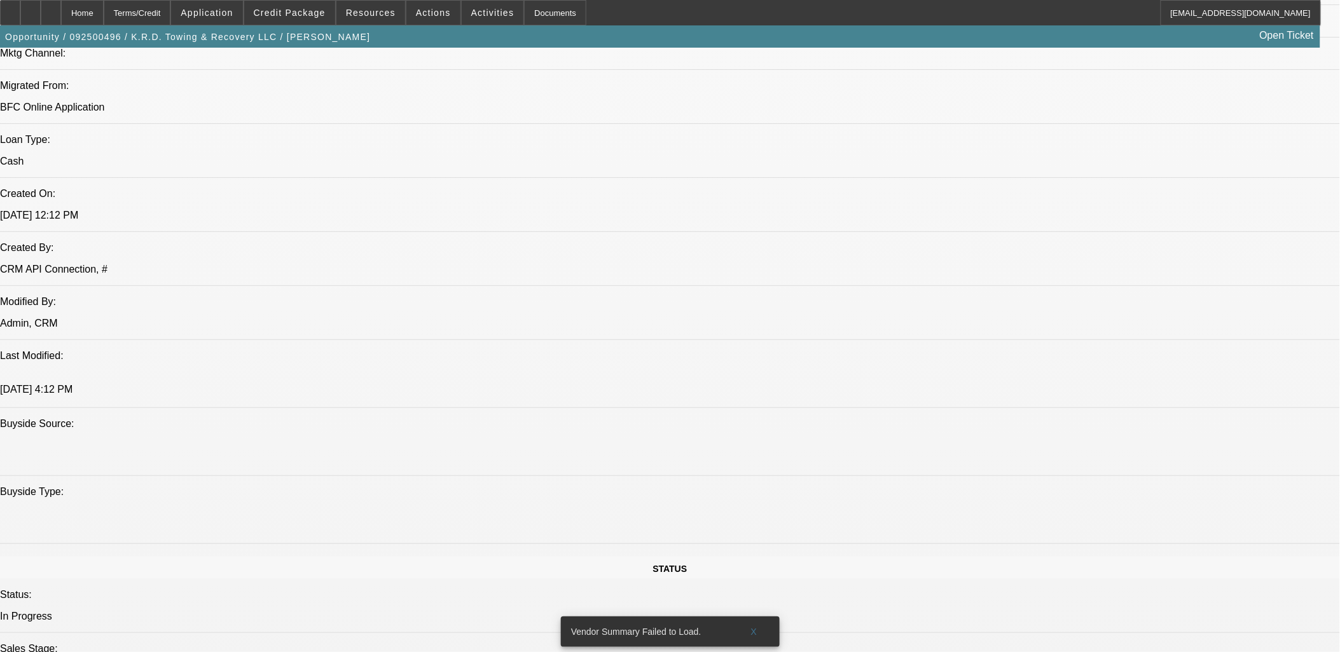
drag, startPoint x: 780, startPoint y: 354, endPoint x: 8, endPoint y: 61, distance: 826.1
drag, startPoint x: 4, startPoint y: 62, endPoint x: 687, endPoint y: 445, distance: 782.6
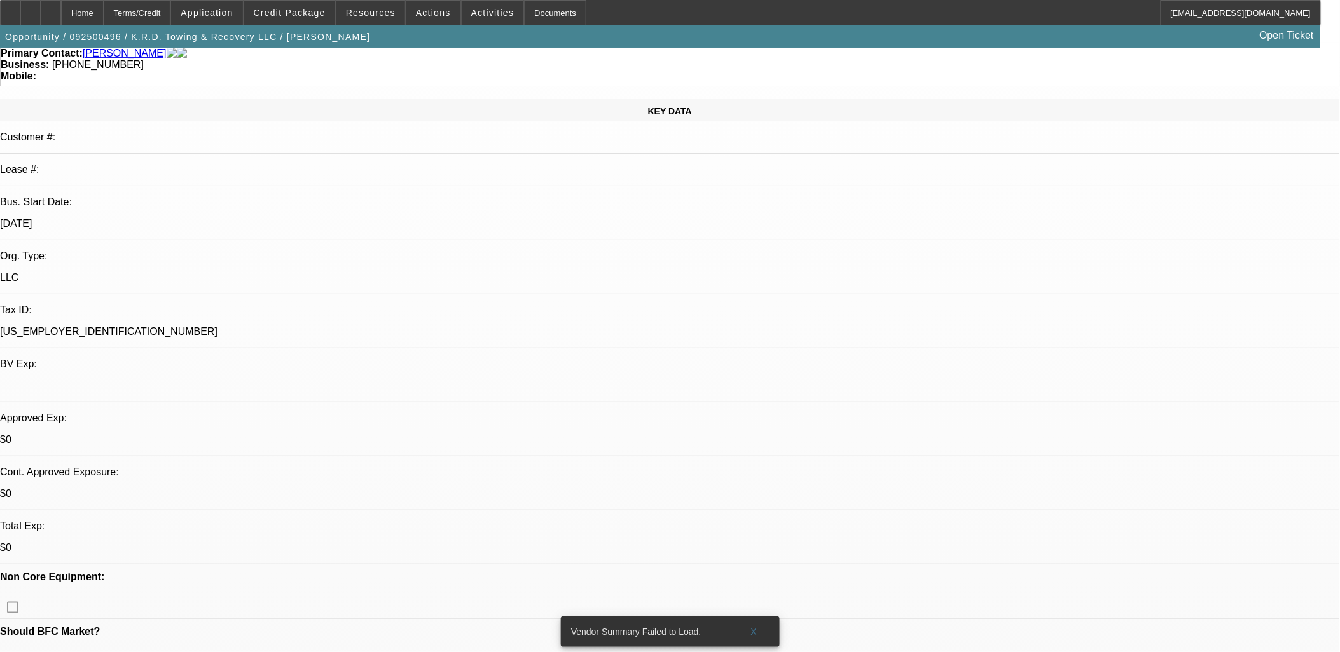
scroll to position [0, 0]
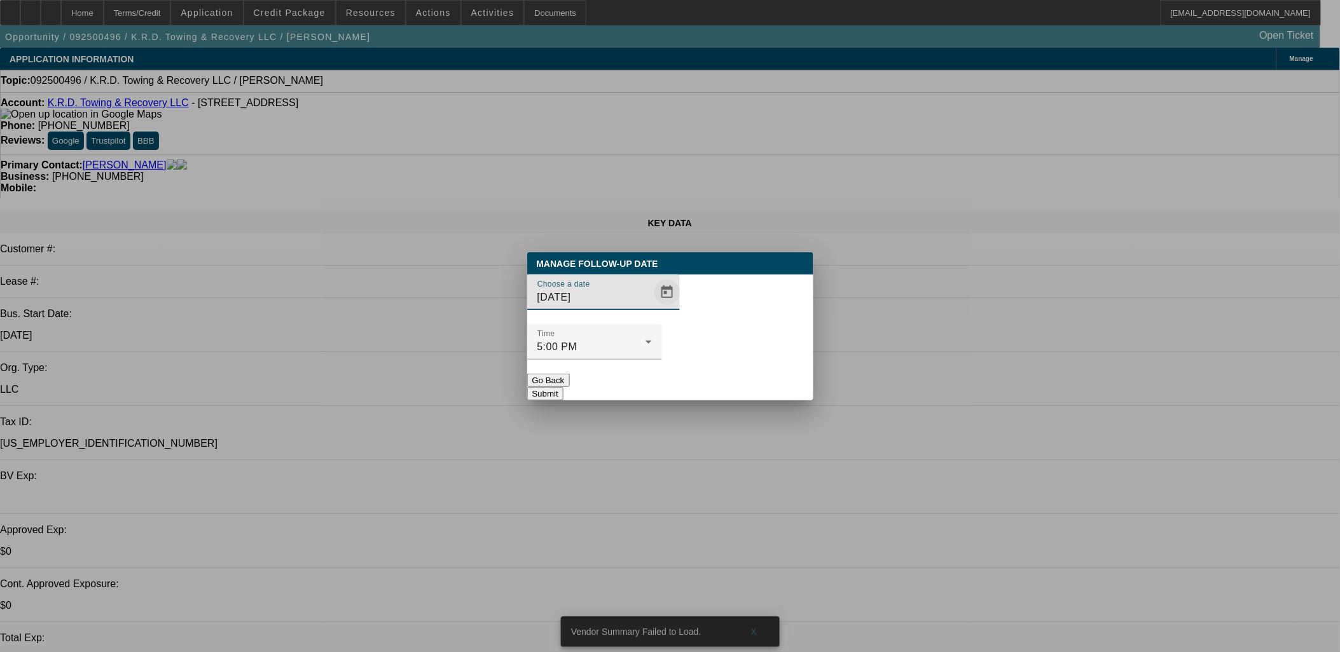
click at [652, 308] on span "Open calendar" at bounding box center [667, 292] width 31 height 31
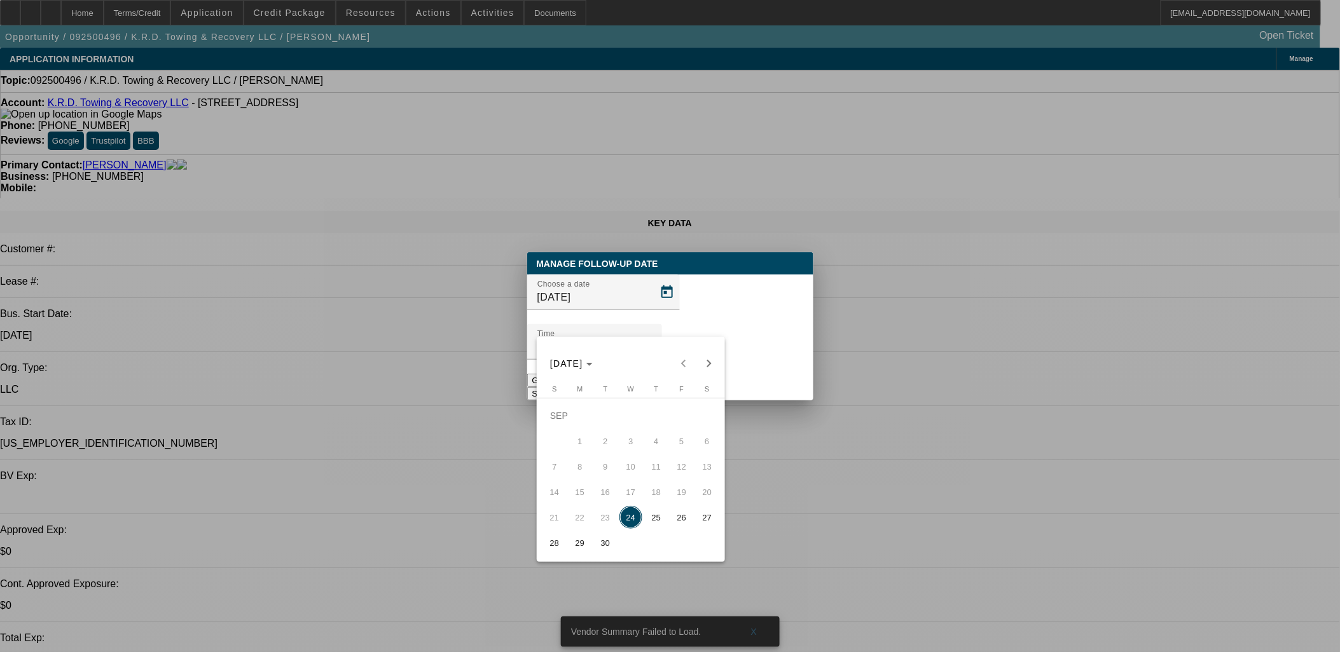
click at [658, 517] on span "25" at bounding box center [656, 517] width 23 height 23
type input "9/25/2025"
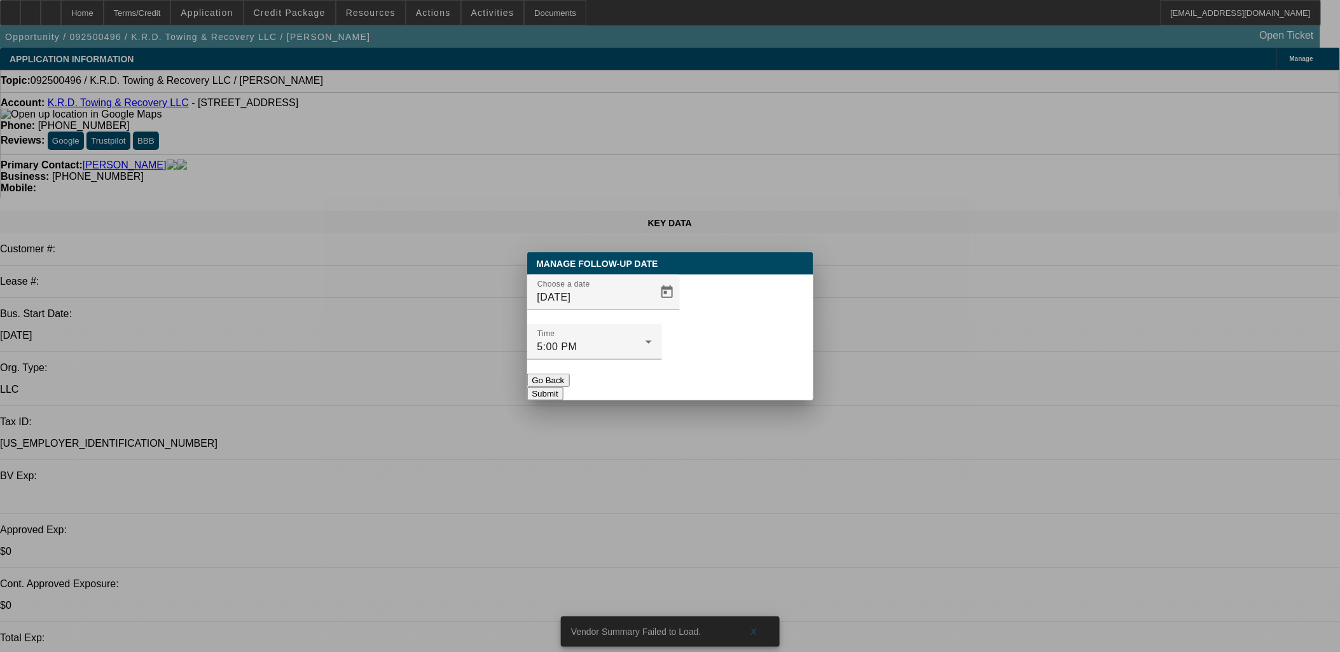
drag, startPoint x: 725, startPoint y: 378, endPoint x: 728, endPoint y: 370, distance: 8.3
click at [727, 372] on div "Manage Follow-Up Date Choose a date 9/25/2025 Time 5:00 PM Go Back Submit" at bounding box center [670, 326] width 286 height 148
drag, startPoint x: 728, startPoint y: 370, endPoint x: 731, endPoint y: 362, distance: 8.3
click at [563, 387] on button "Submit" at bounding box center [545, 393] width 36 height 13
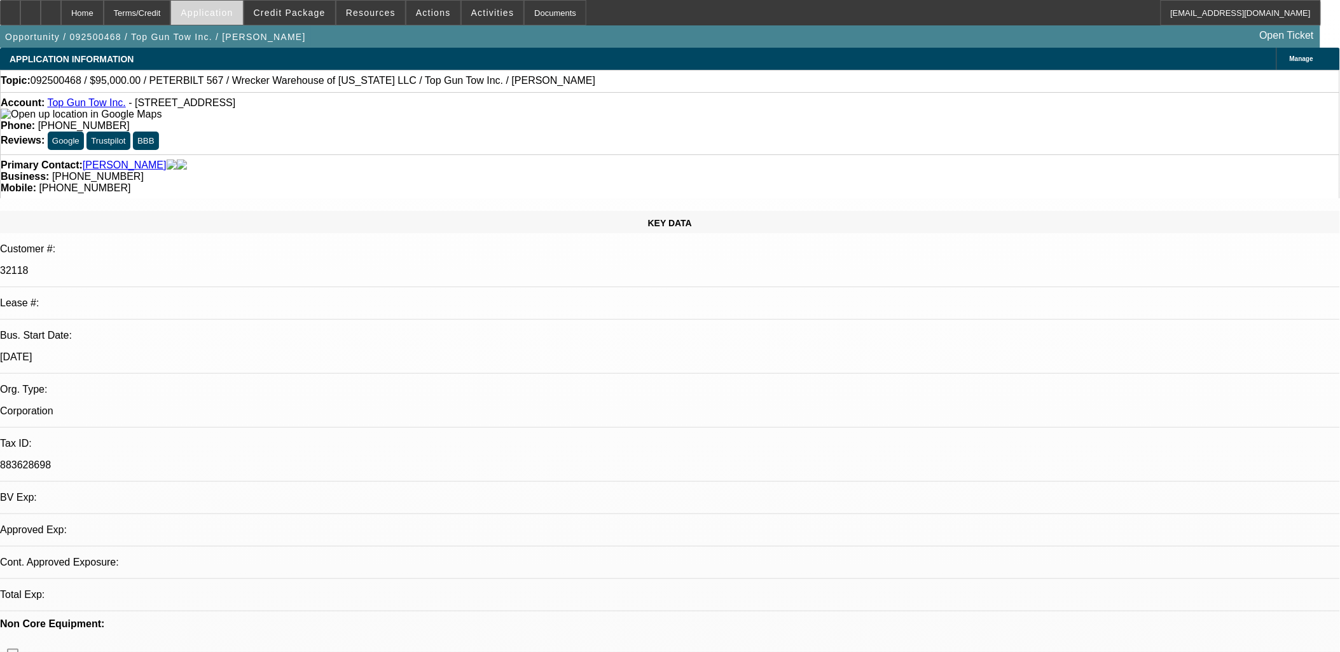
select select "0"
select select "2"
select select "0.1"
select select "0"
select select "2"
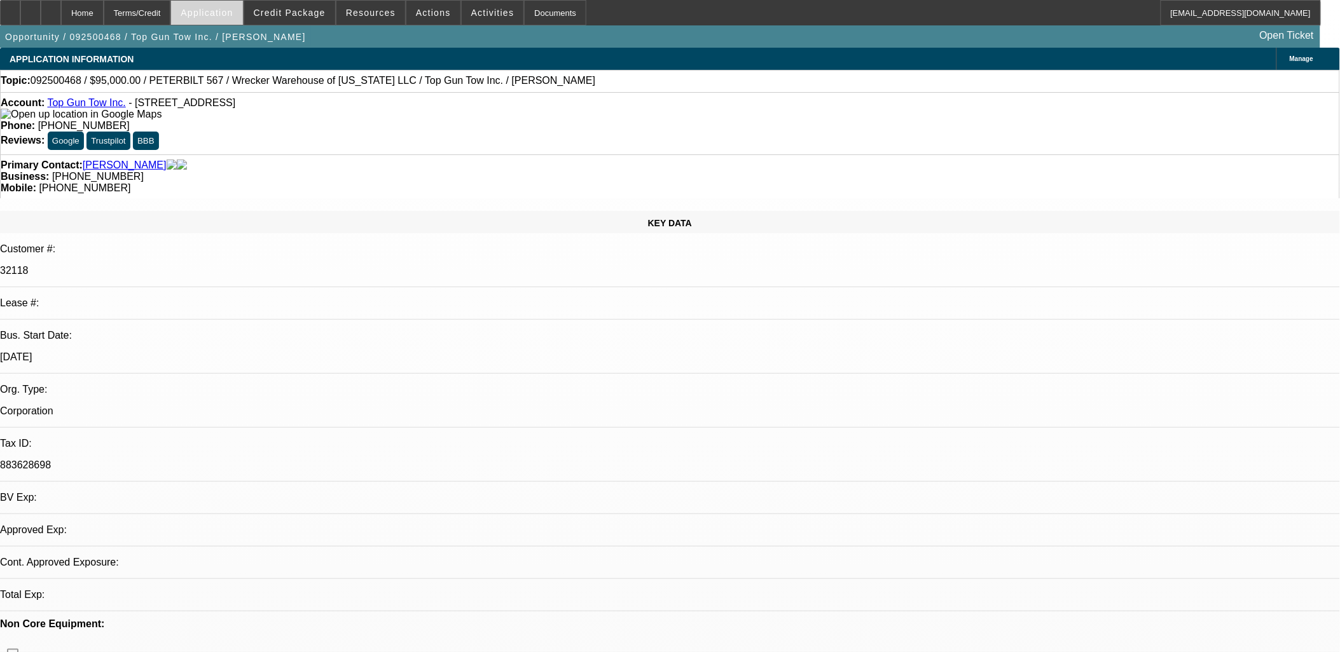
select select "0.1"
select select "1"
select select "2"
select select "4"
select select "1"
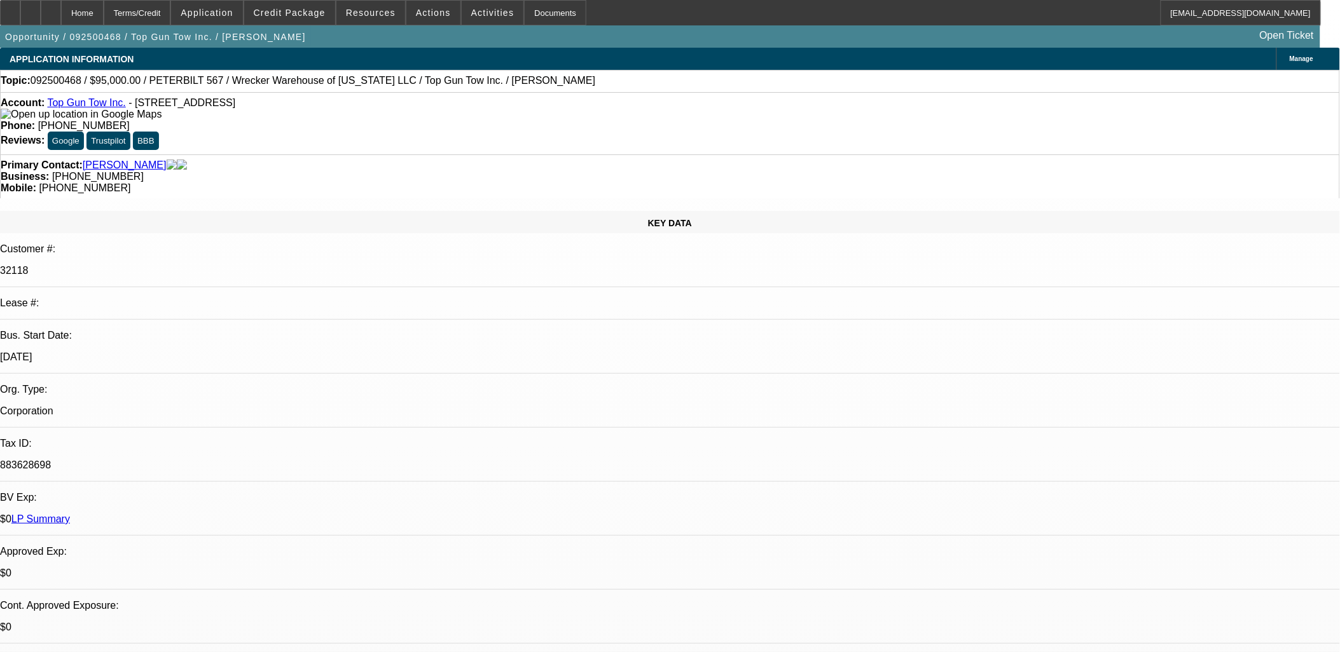
select select "2"
select select "4"
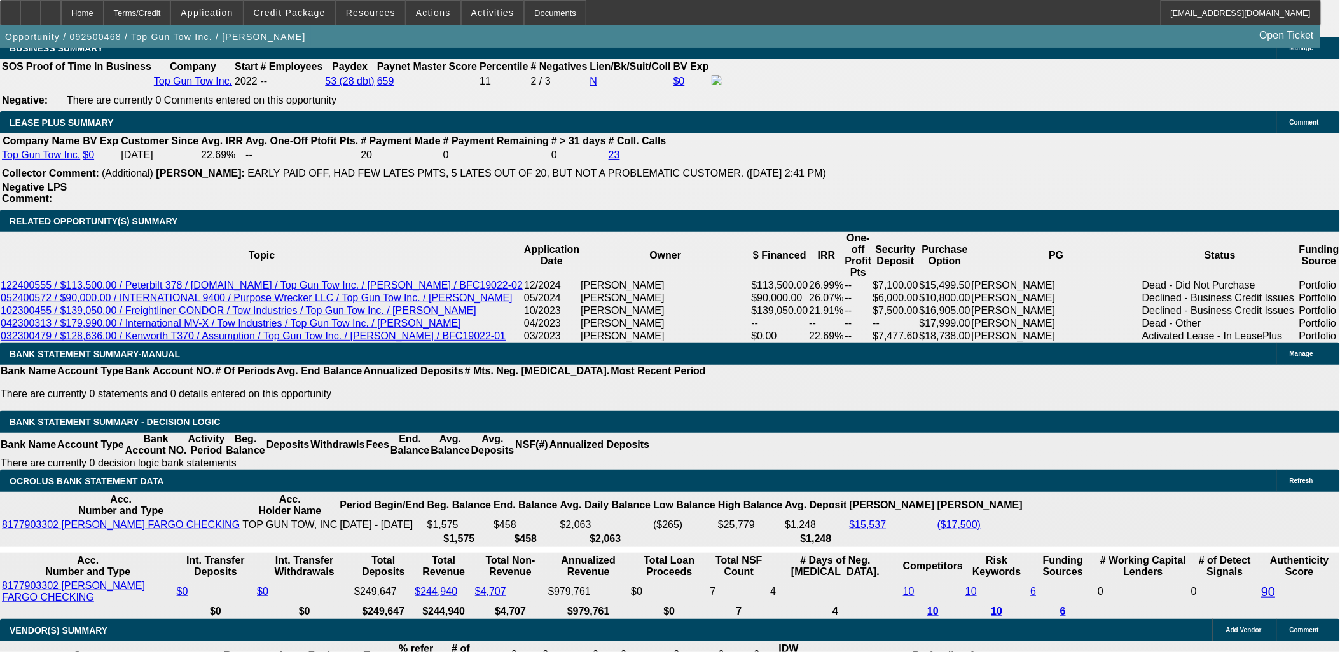
scroll to position [2260, 0]
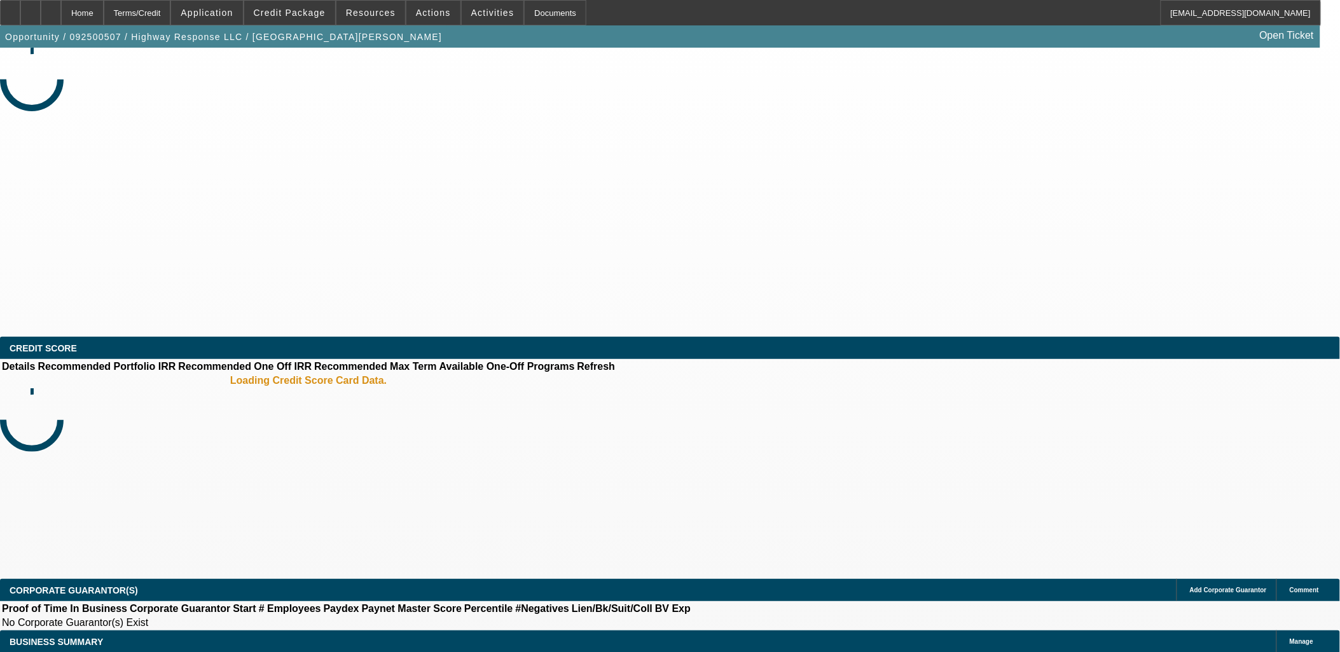
select select "0"
select select "2"
select select "0.1"
select select "4"
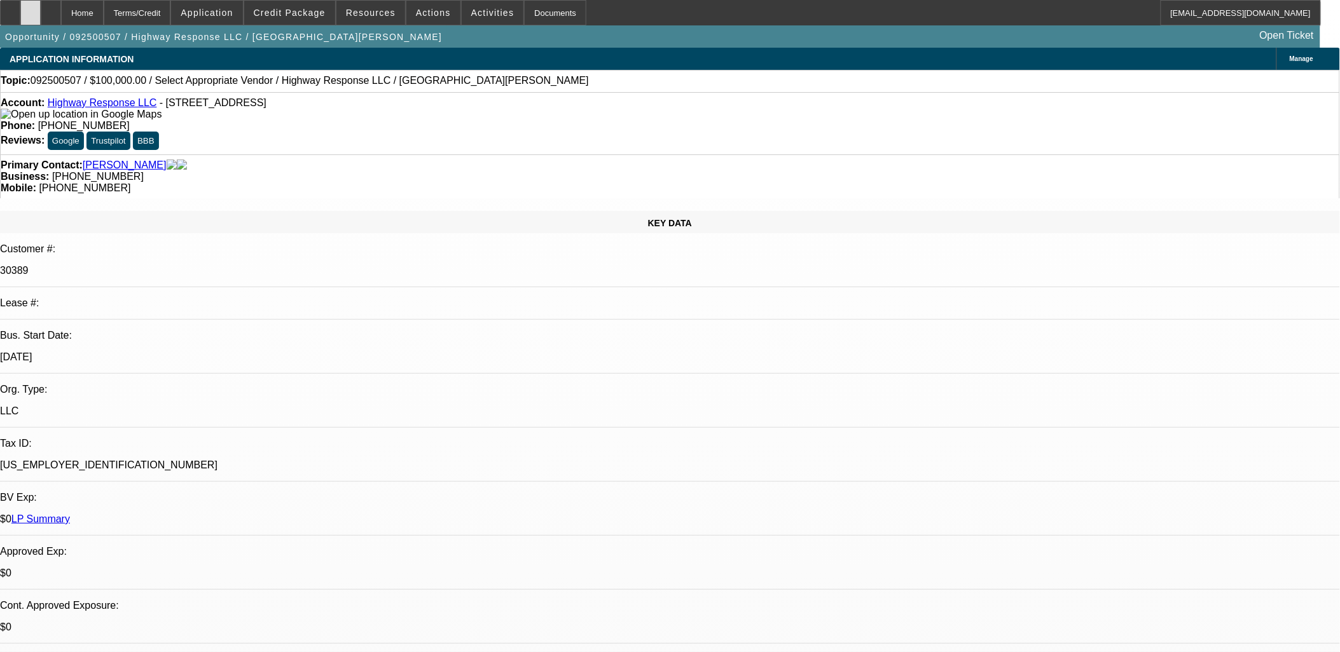
click at [41, 16] on div at bounding box center [30, 12] width 20 height 25
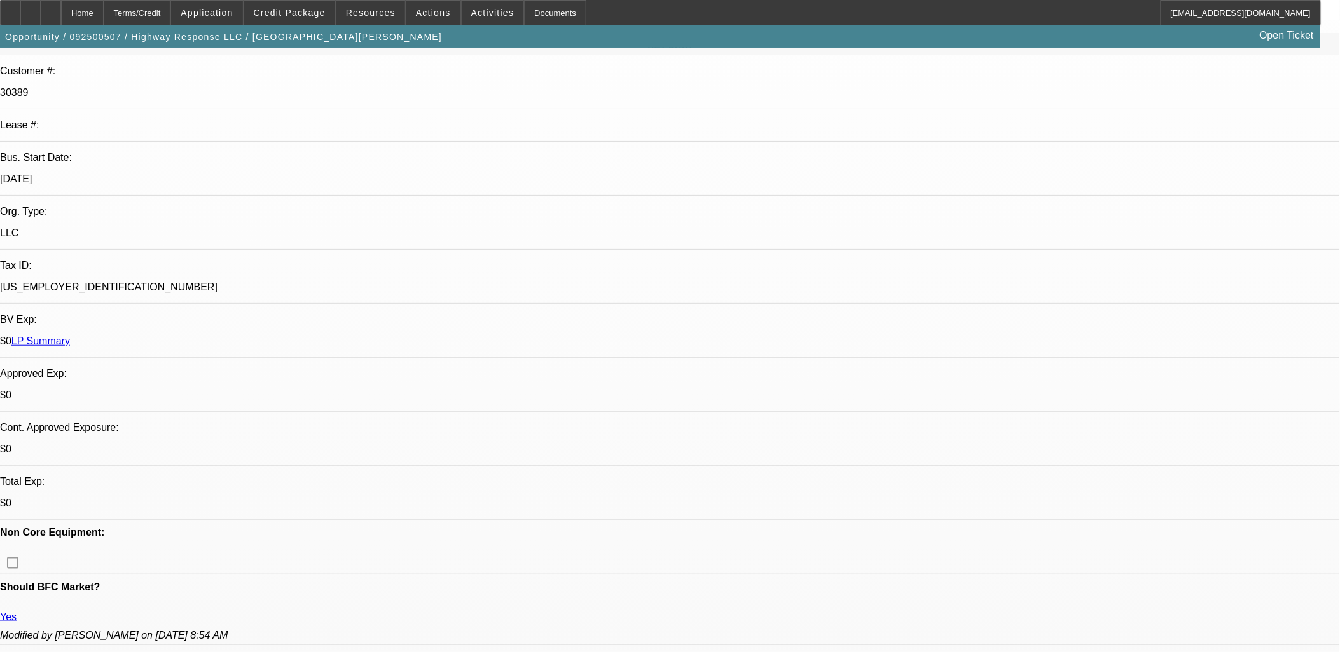
scroll to position [212, 0]
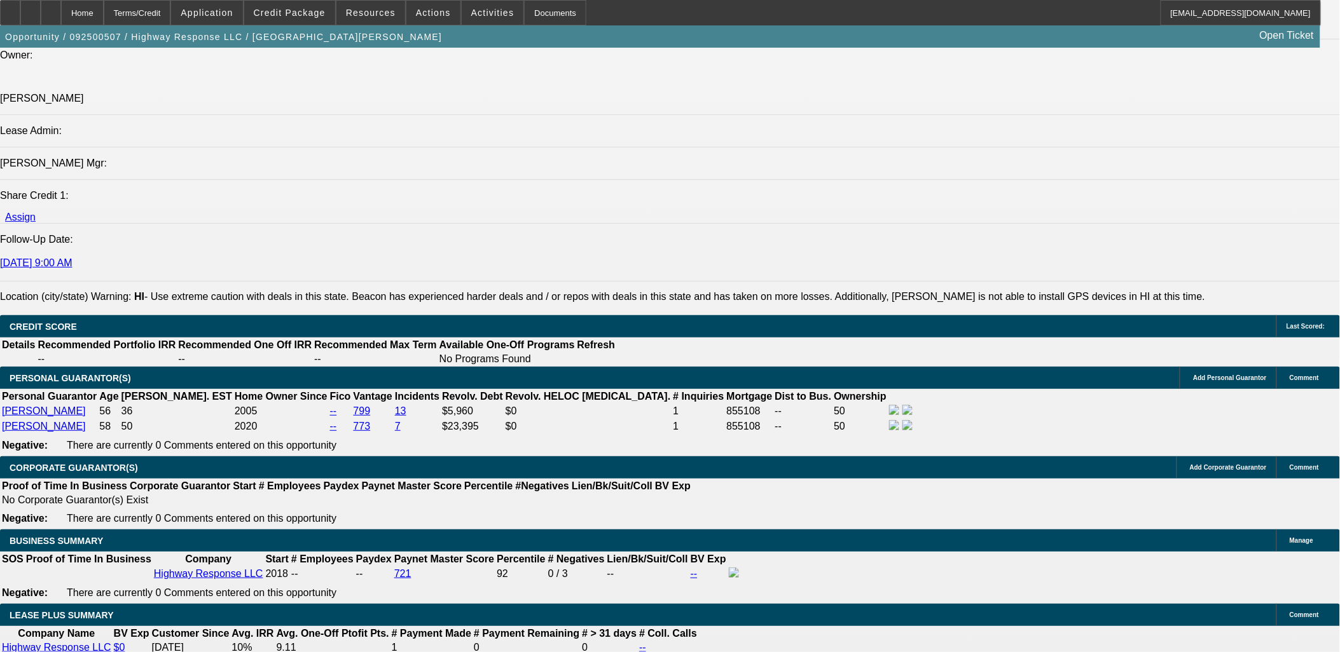
scroll to position [1625, 0]
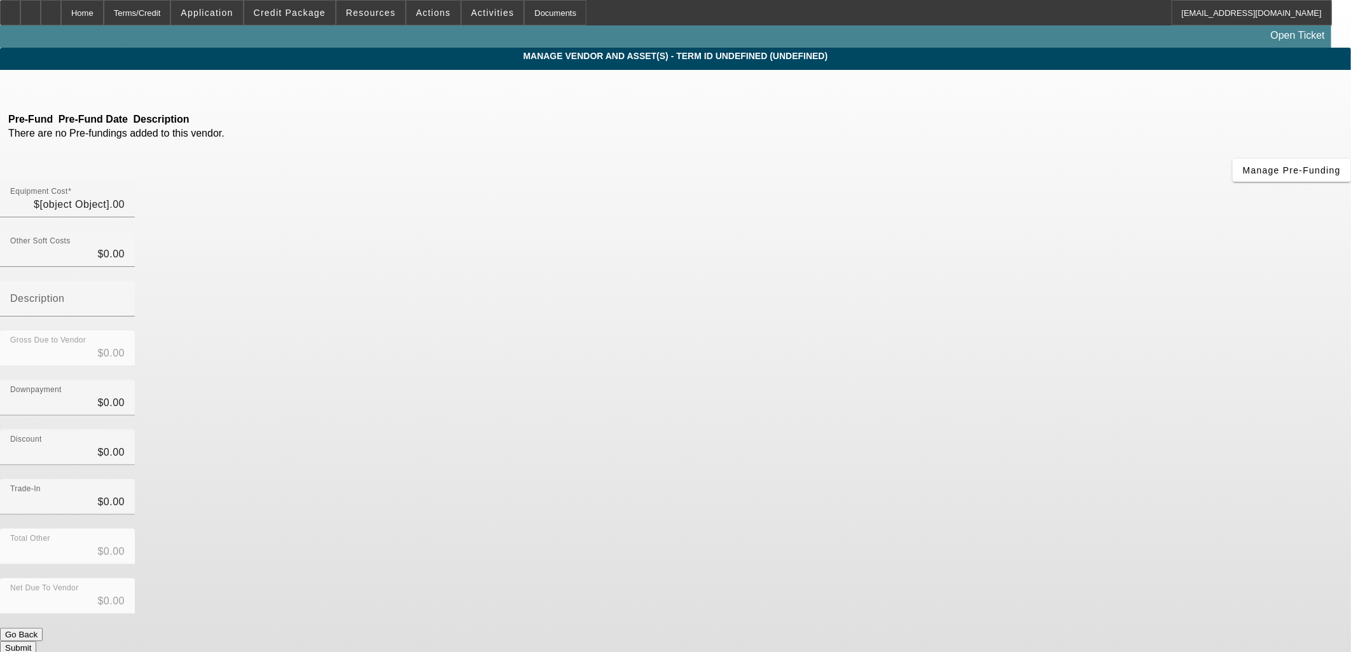
type input "$100,000.00"
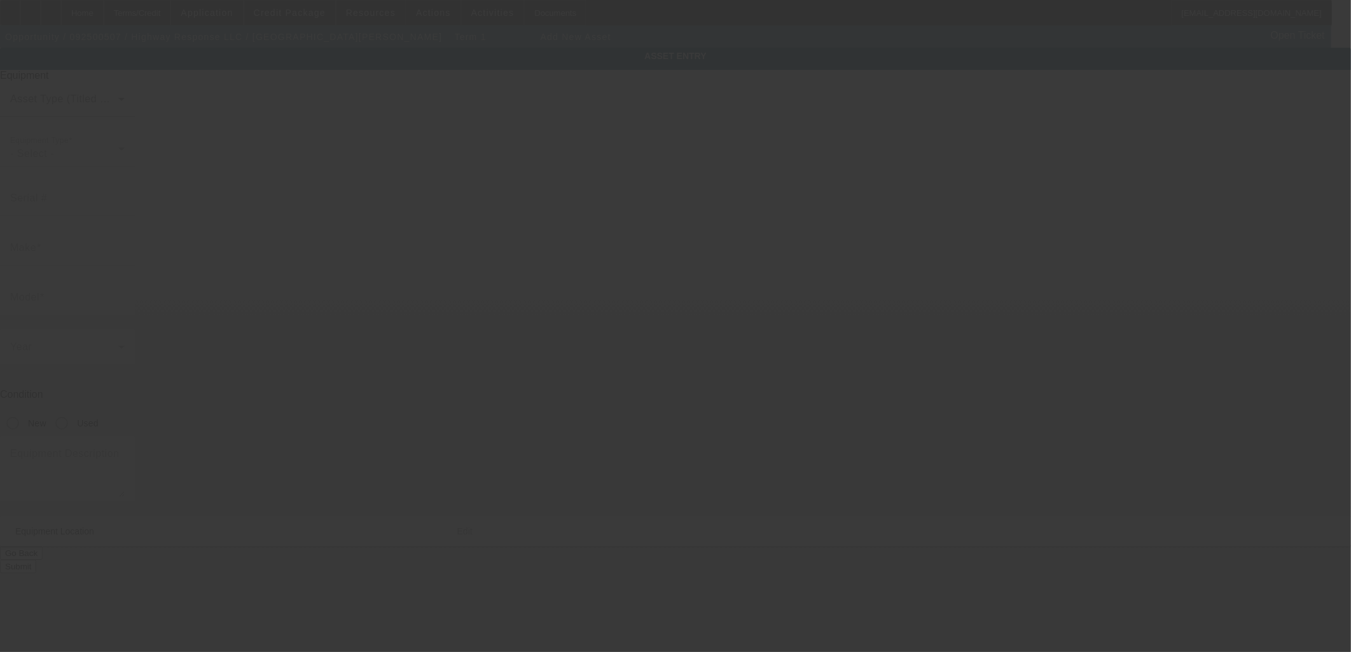
type input "[STREET_ADDRESS]"
type input "Wahiawa"
type input "96786"
type input "[GEOGRAPHIC_DATA]"
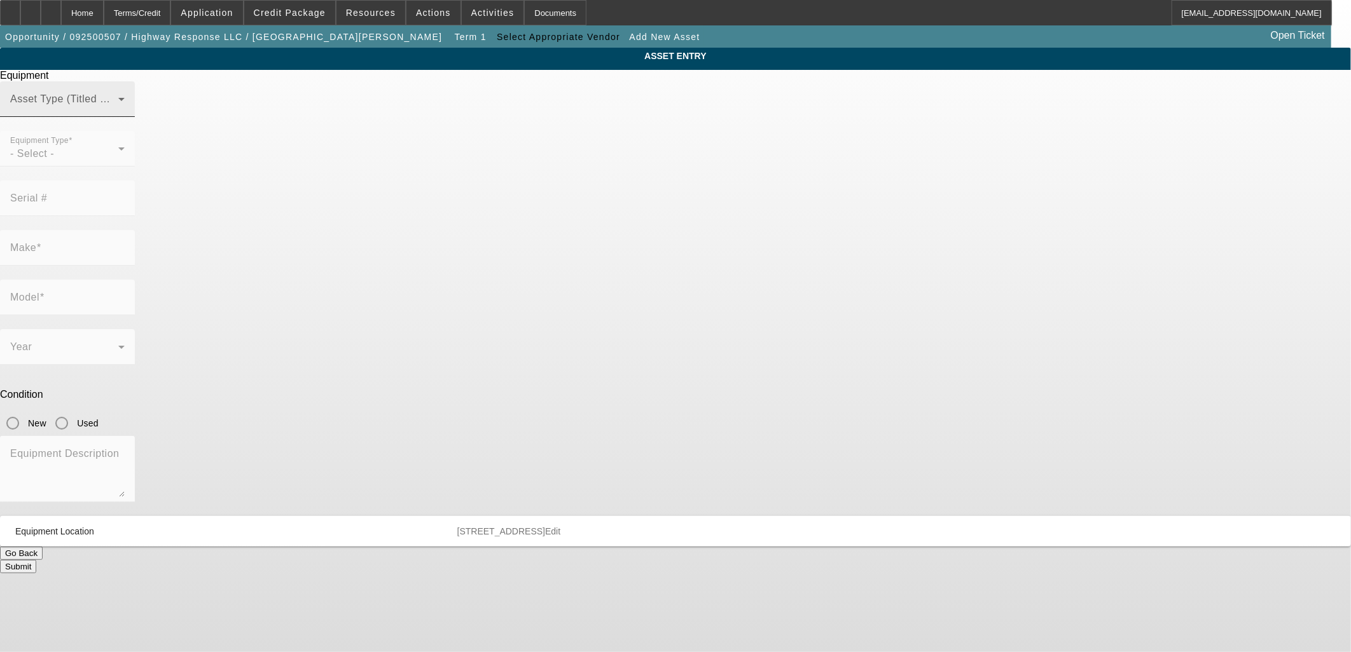
click at [125, 116] on div "Asset Type (Titled or Non-Titled)" at bounding box center [67, 99] width 114 height 36
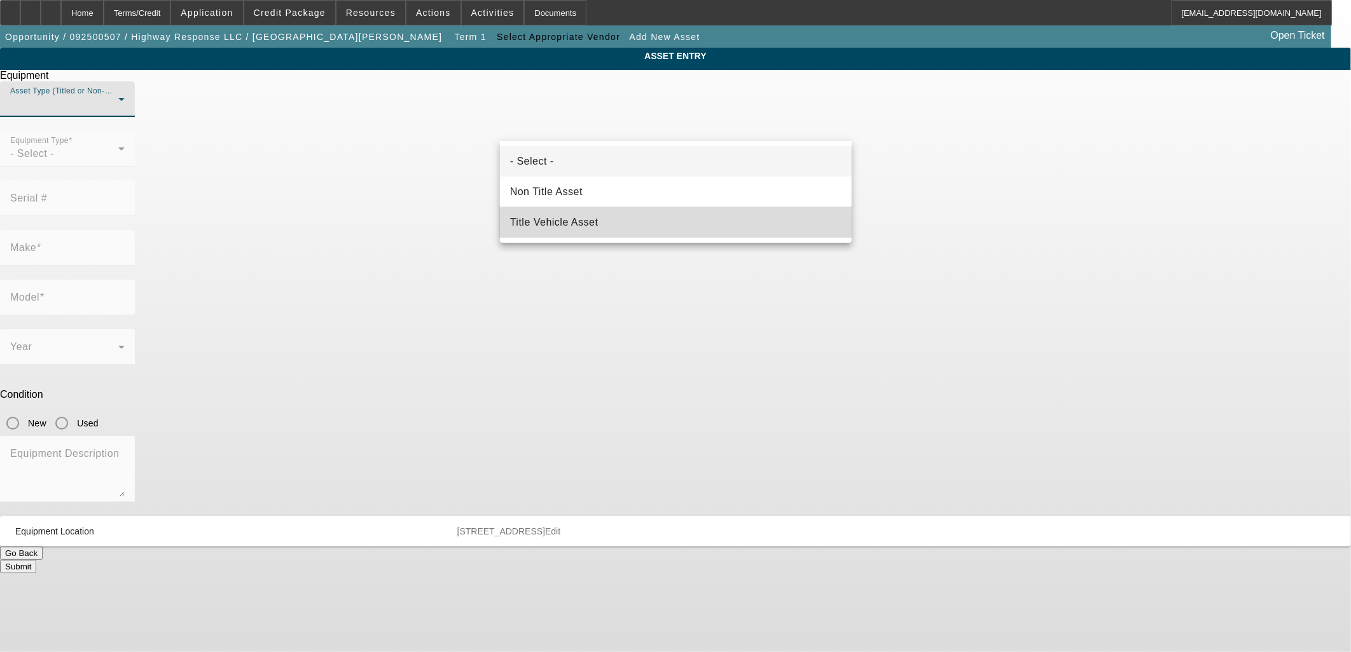
click at [612, 214] on mat-option "Title Vehicle Asset" at bounding box center [676, 222] width 352 height 31
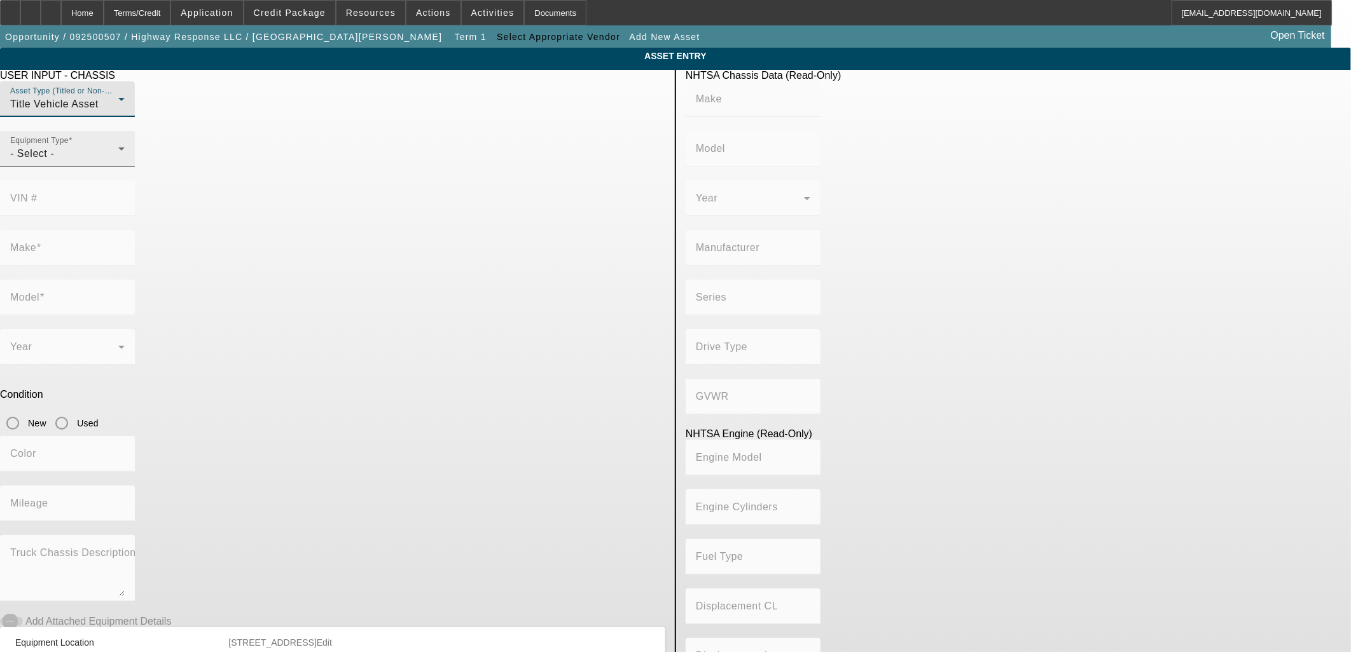
click at [118, 162] on div "- Select -" at bounding box center [64, 153] width 108 height 15
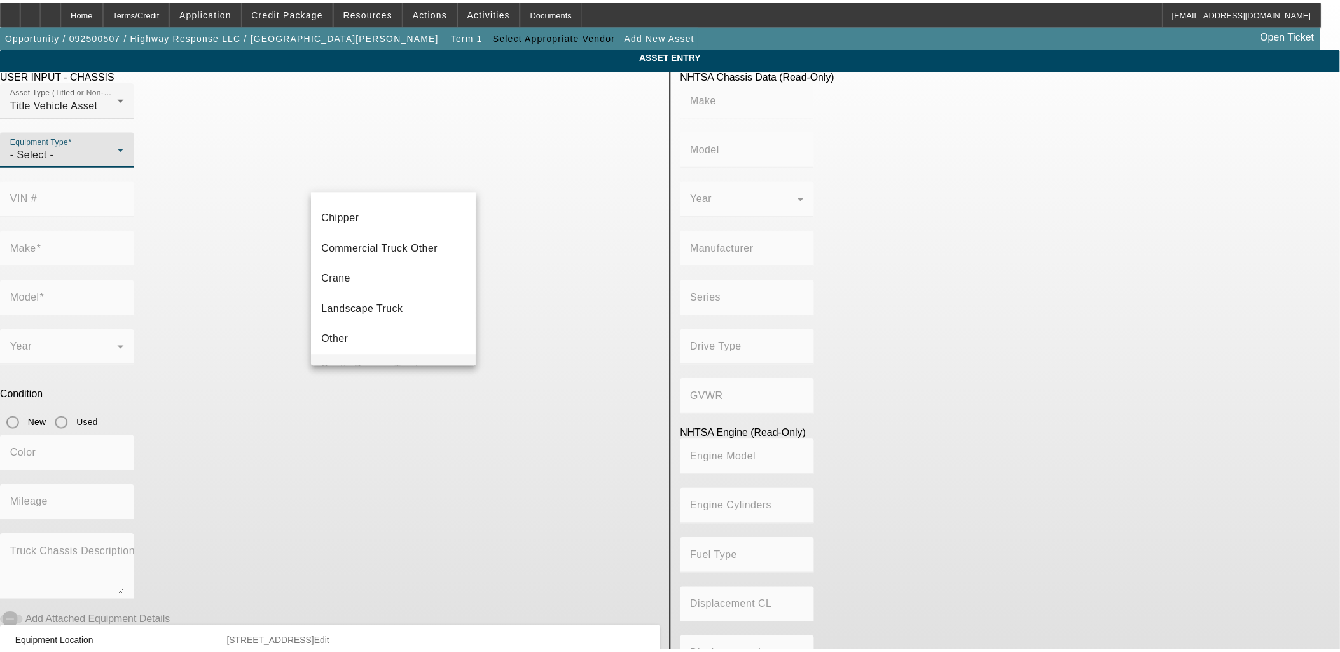
scroll to position [140, 0]
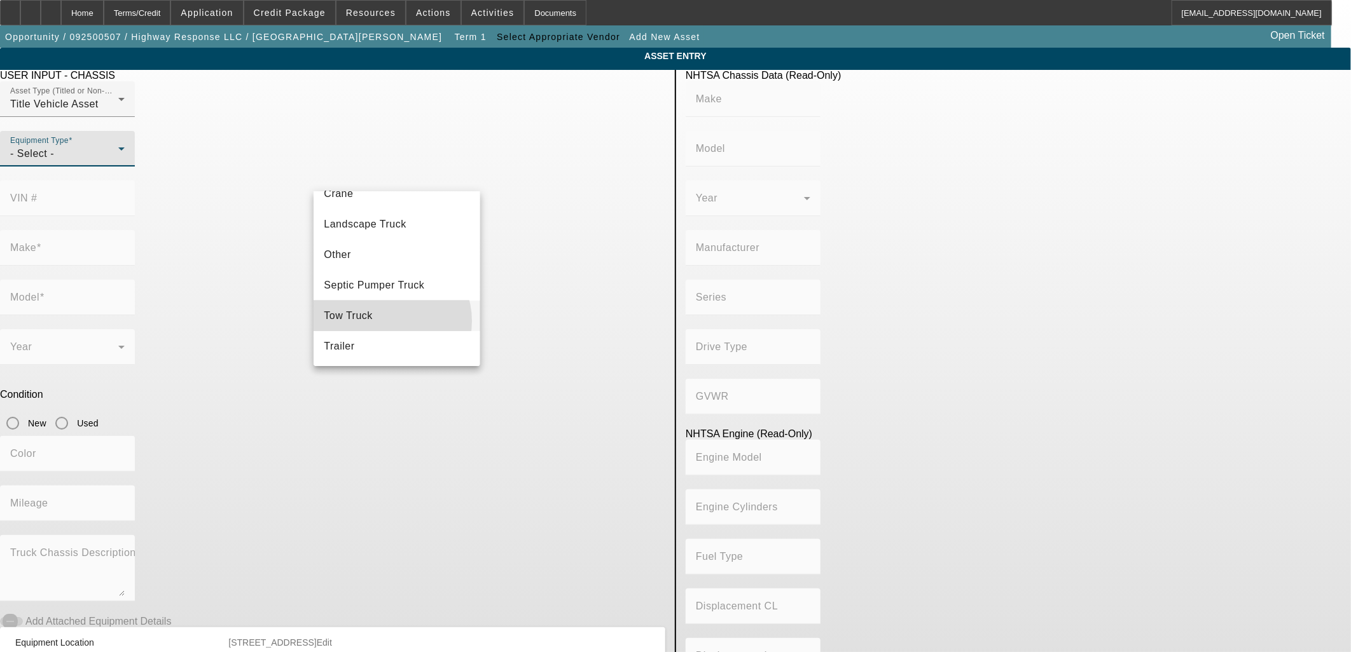
click at [386, 321] on mat-option "Tow Truck" at bounding box center [396, 316] width 166 height 31
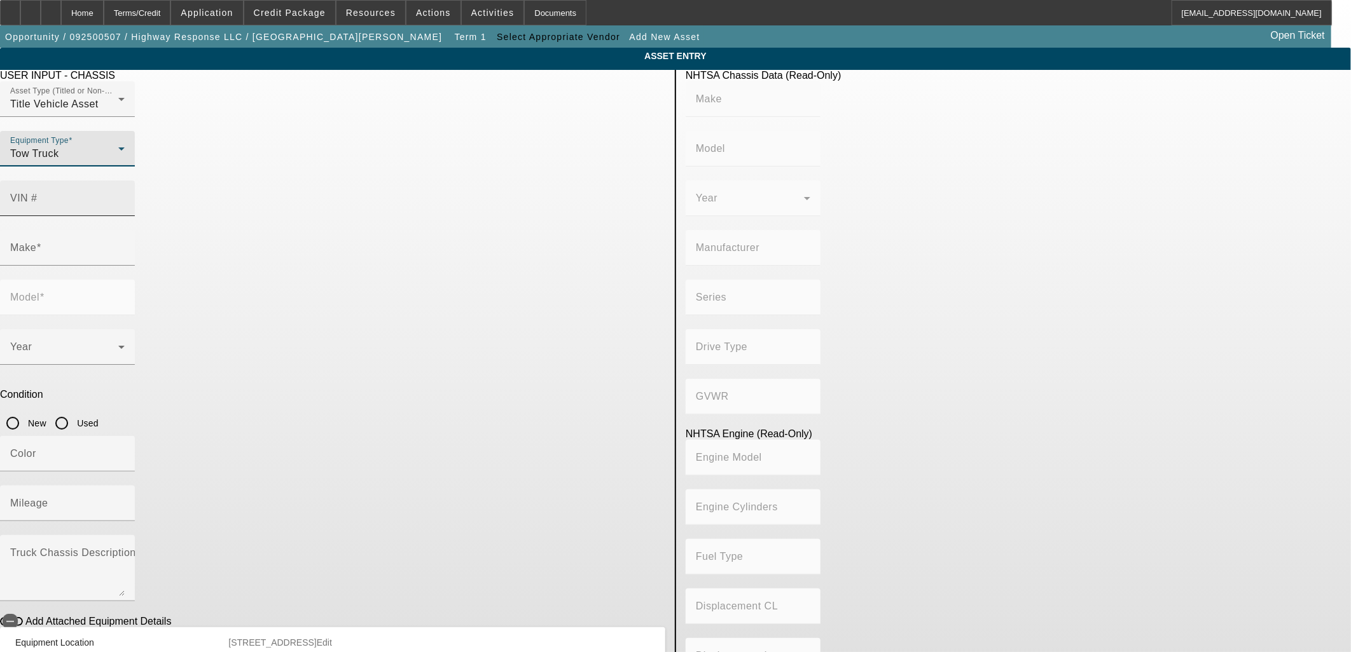
click at [38, 193] on mat-label "VIN #" at bounding box center [23, 198] width 27 height 11
click at [125, 196] on input "VIN #" at bounding box center [67, 203] width 114 height 15
type input "1fd0x4gt6ked04521"
type input "FORD"
type input "F-450"
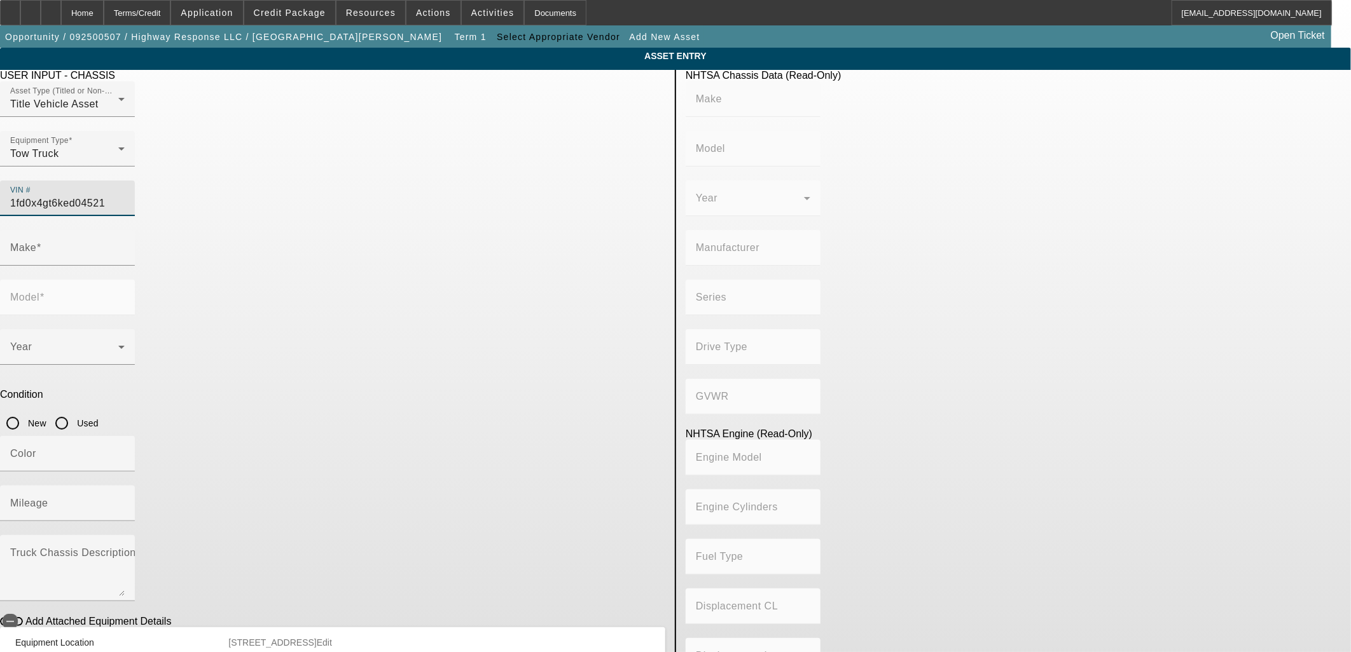
type input "FORD MOTOR COMPANY"
type input "4x2"
type input "Class 5: 16,001 - 19,500 lb (7,258 - 8,845 kg)"
type input "8"
type input "Diesel"
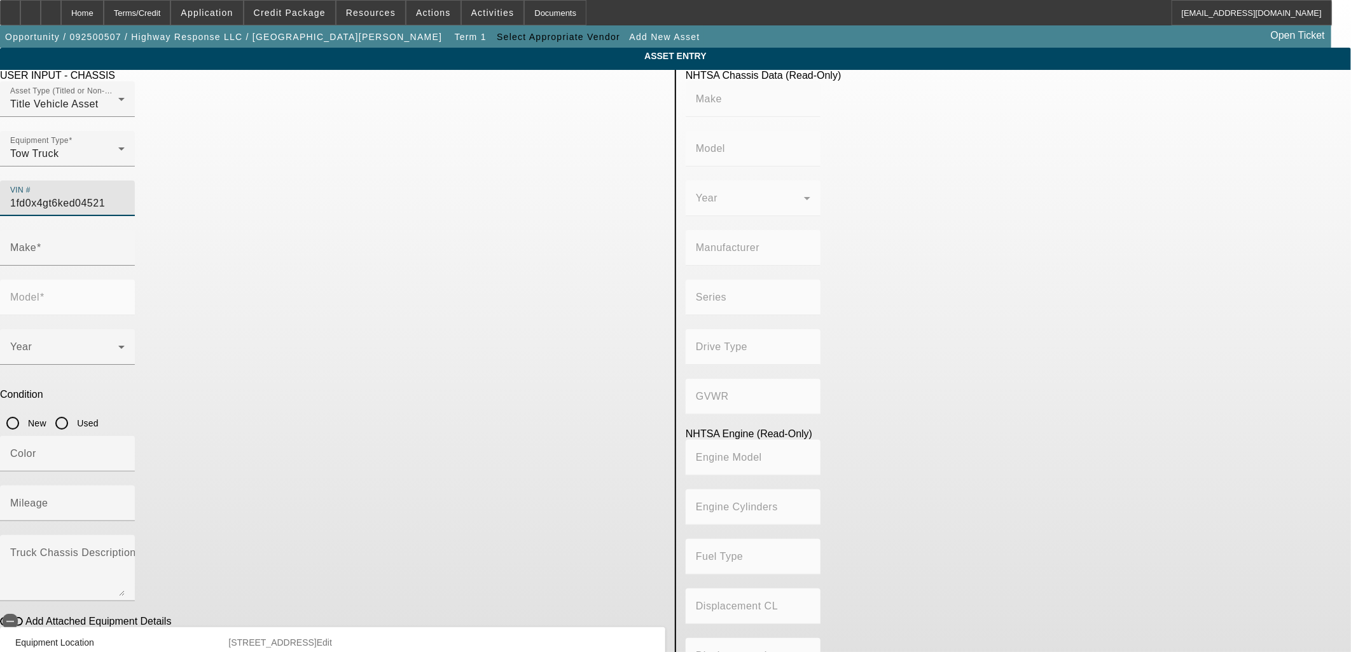
type input "408.85908543470"
type input "6.7"
type input "FORD"
type input "F-450"
type input "1FD0X4GT6KED04521"
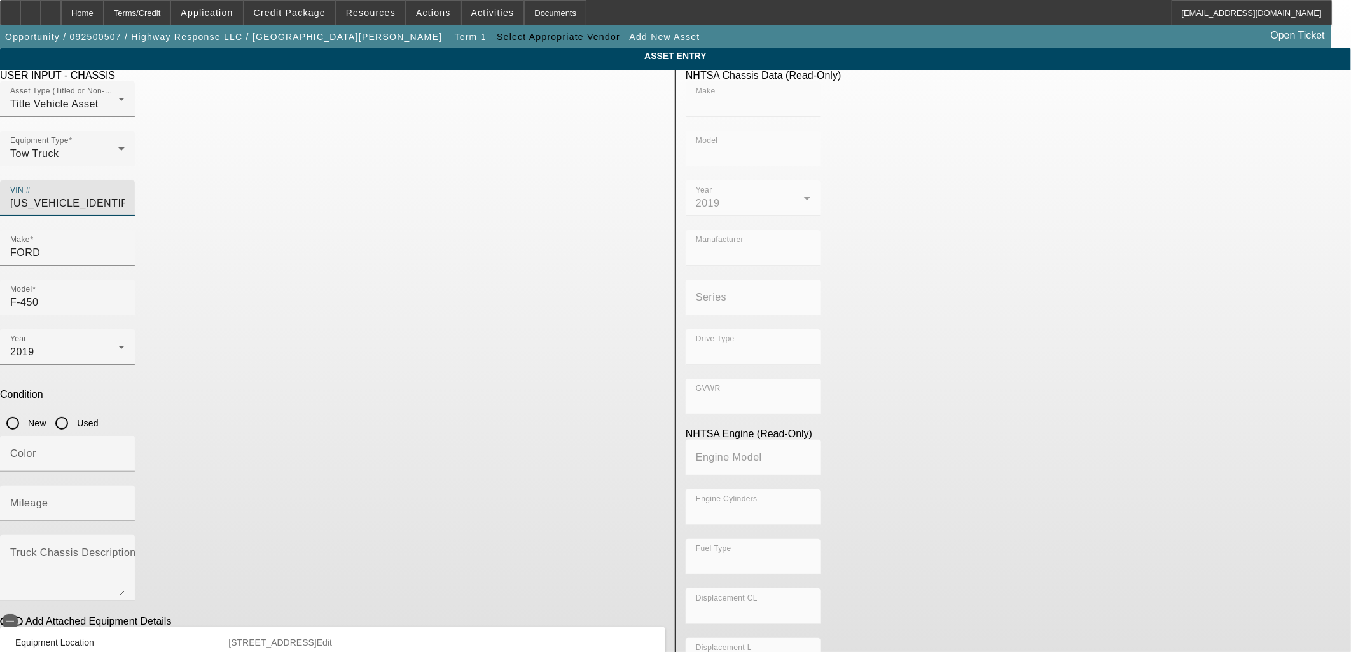
click at [99, 417] on label "Used" at bounding box center [86, 423] width 24 height 13
click at [74, 411] on input "Used" at bounding box center [61, 423] width 25 height 25
radio input "true"
type input "FORD"
type input "F-450"
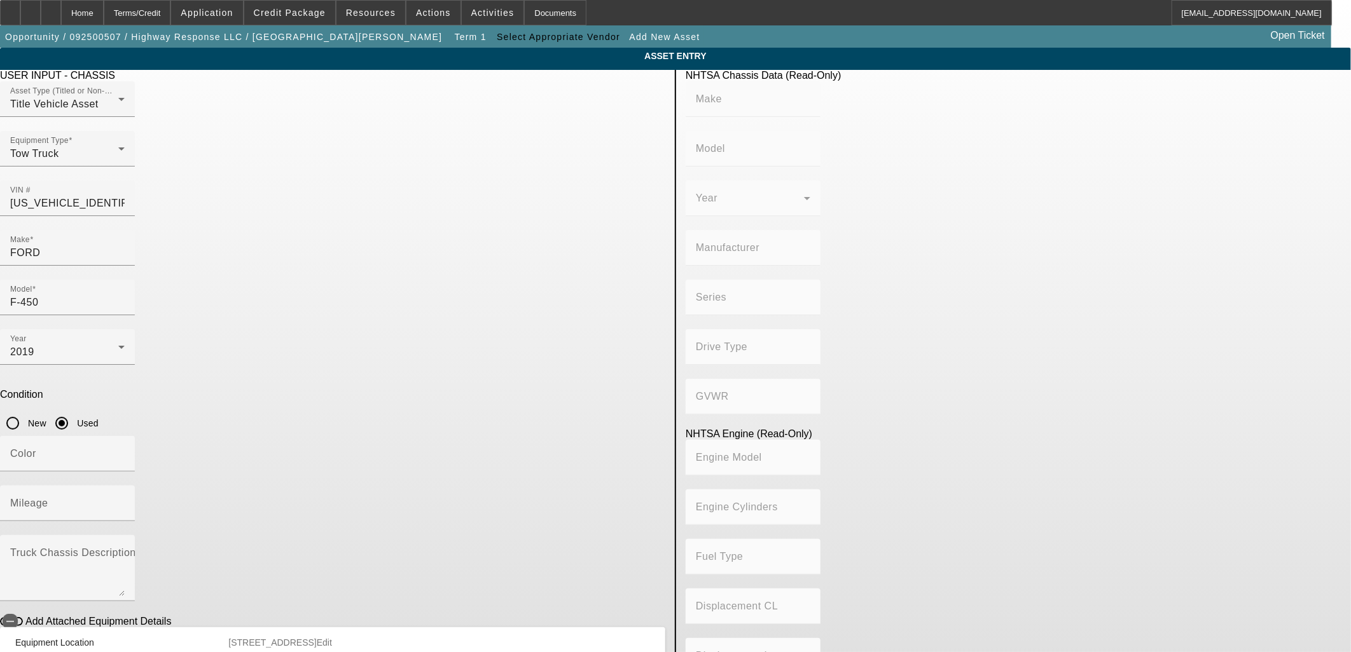
type input "FORD MOTOR COMPANY"
type input "4x2"
type input "Class 5: 16,001 - 19,500 lb (7,258 - 8,845 kg)"
type input "8"
type input "Diesel"
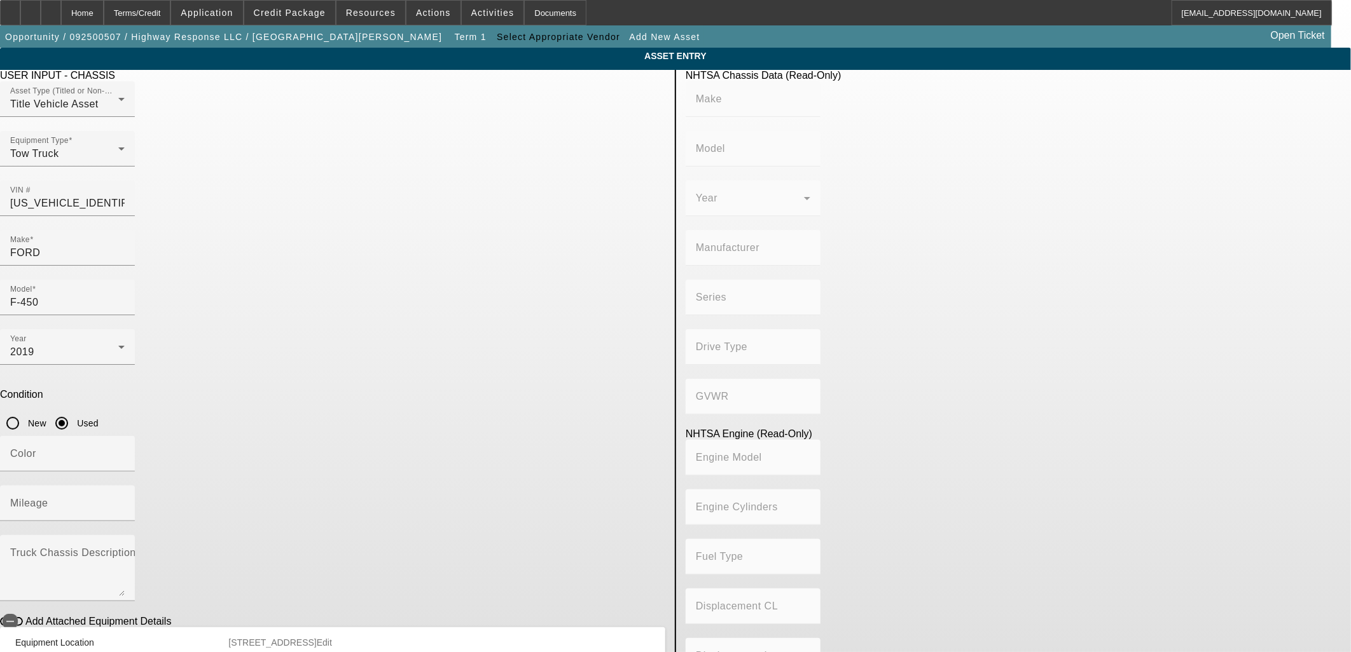
type input "408.85908543470"
type input "6.7"
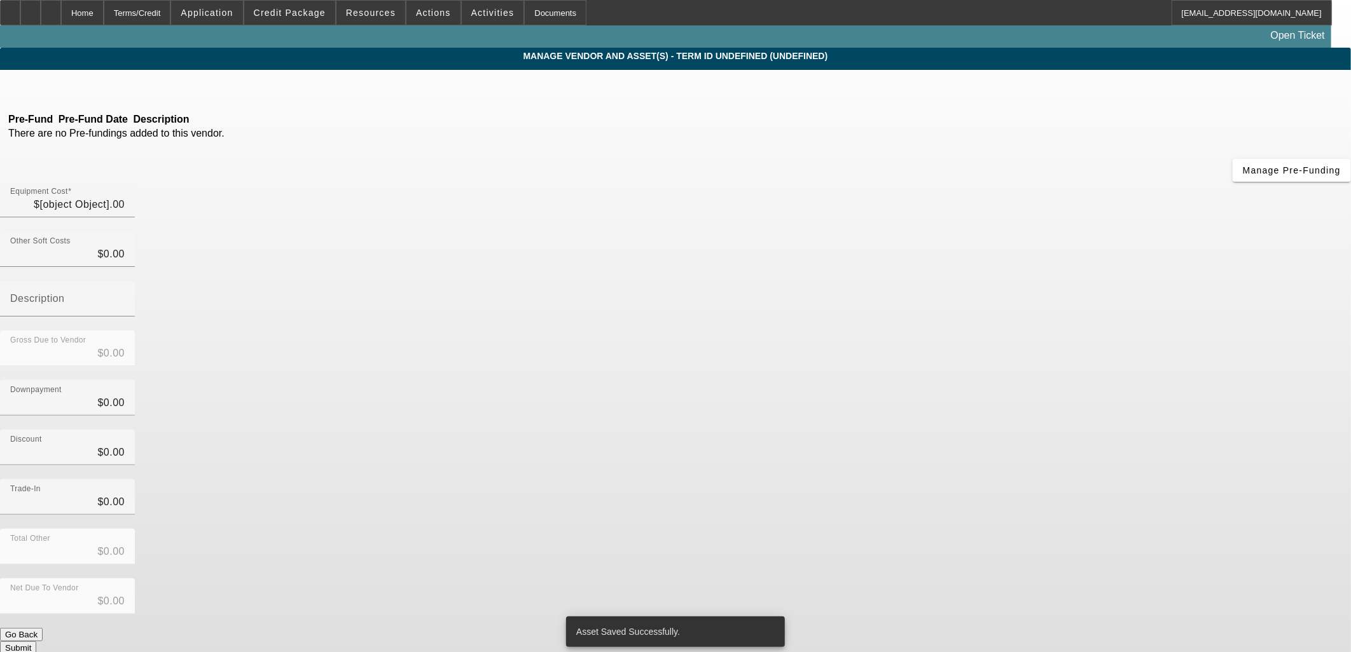
type input "$100,000.00"
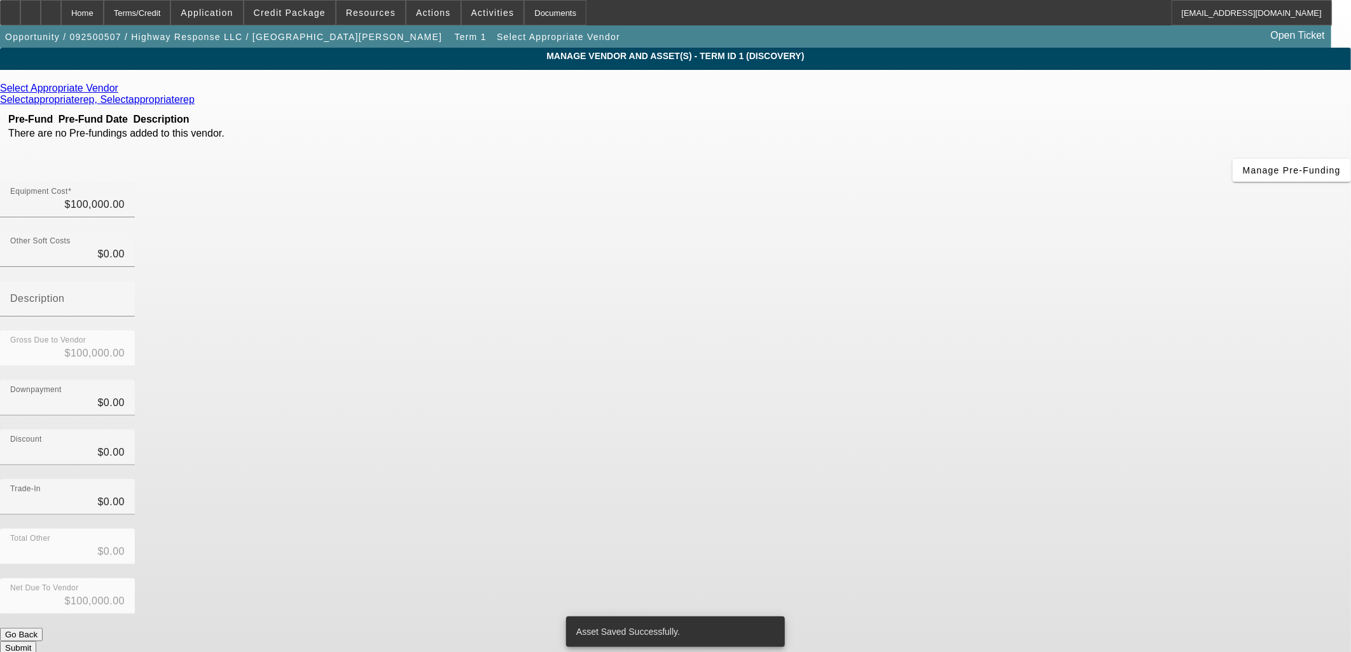
click at [36, 642] on button "Submit" at bounding box center [18, 648] width 36 height 13
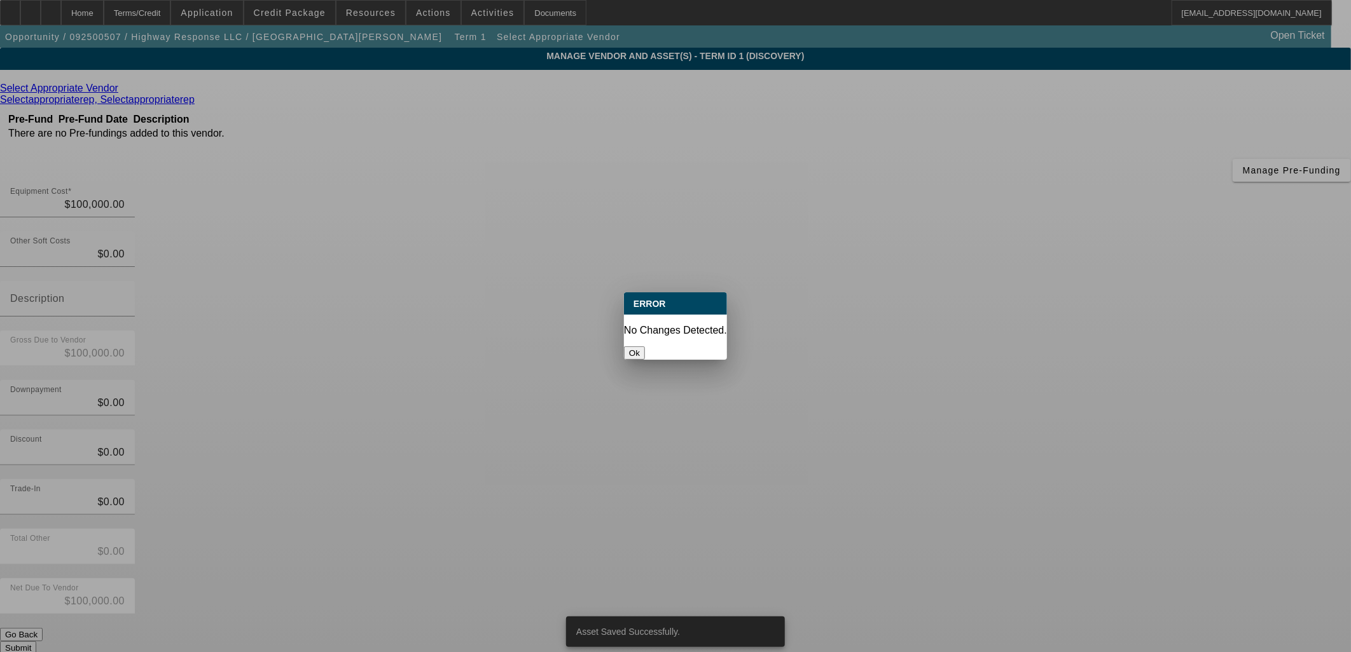
click at [956, 485] on div at bounding box center [675, 326] width 1351 height 652
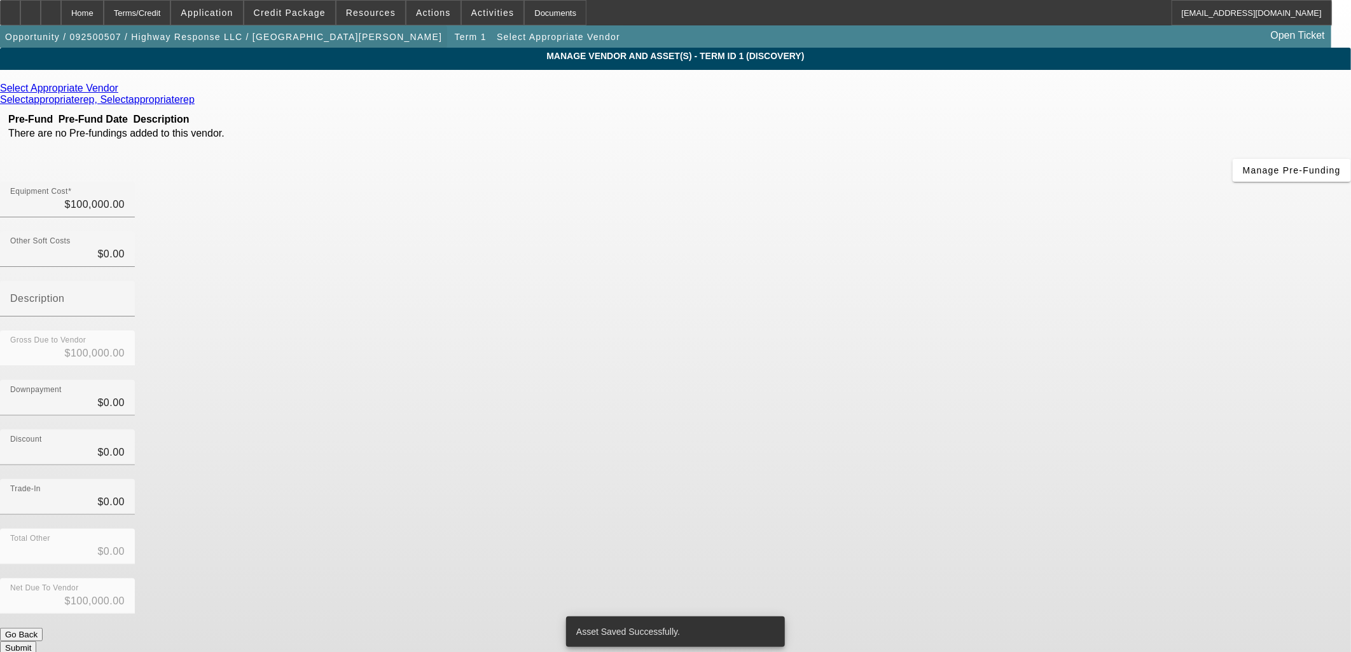
click at [263, 43] on span "button" at bounding box center [223, 37] width 447 height 31
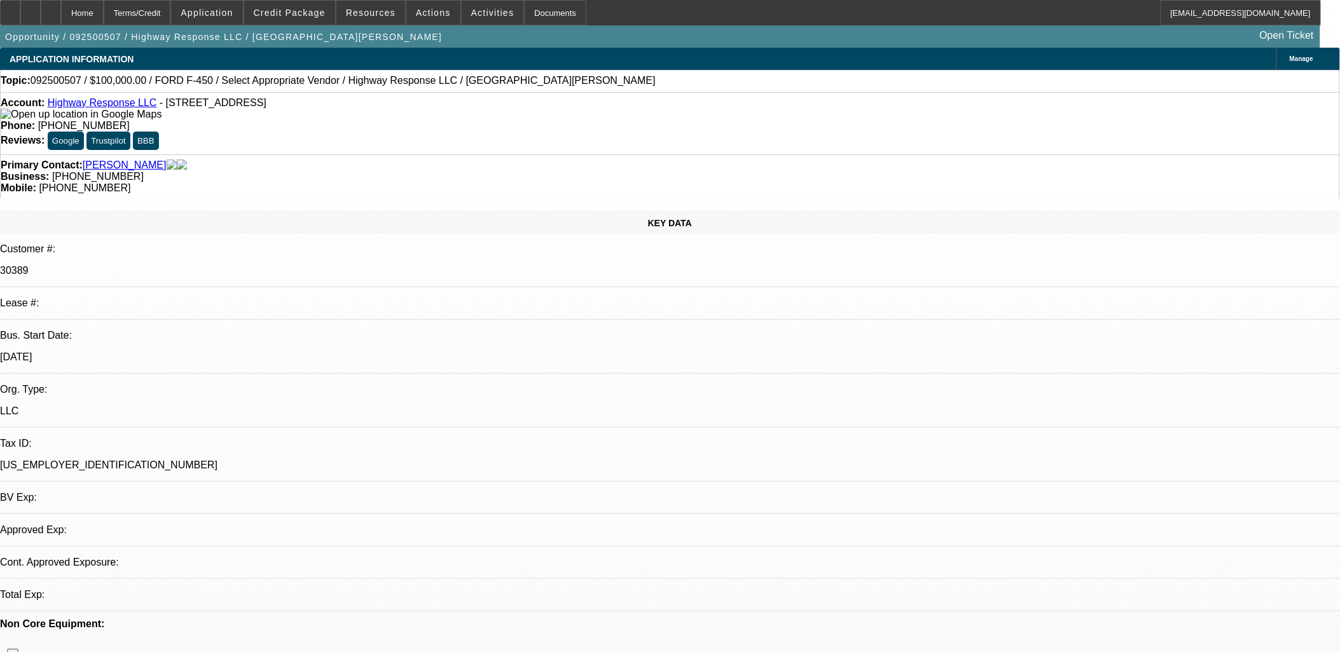
select select "0"
select select "2"
select select "0.1"
select select "4"
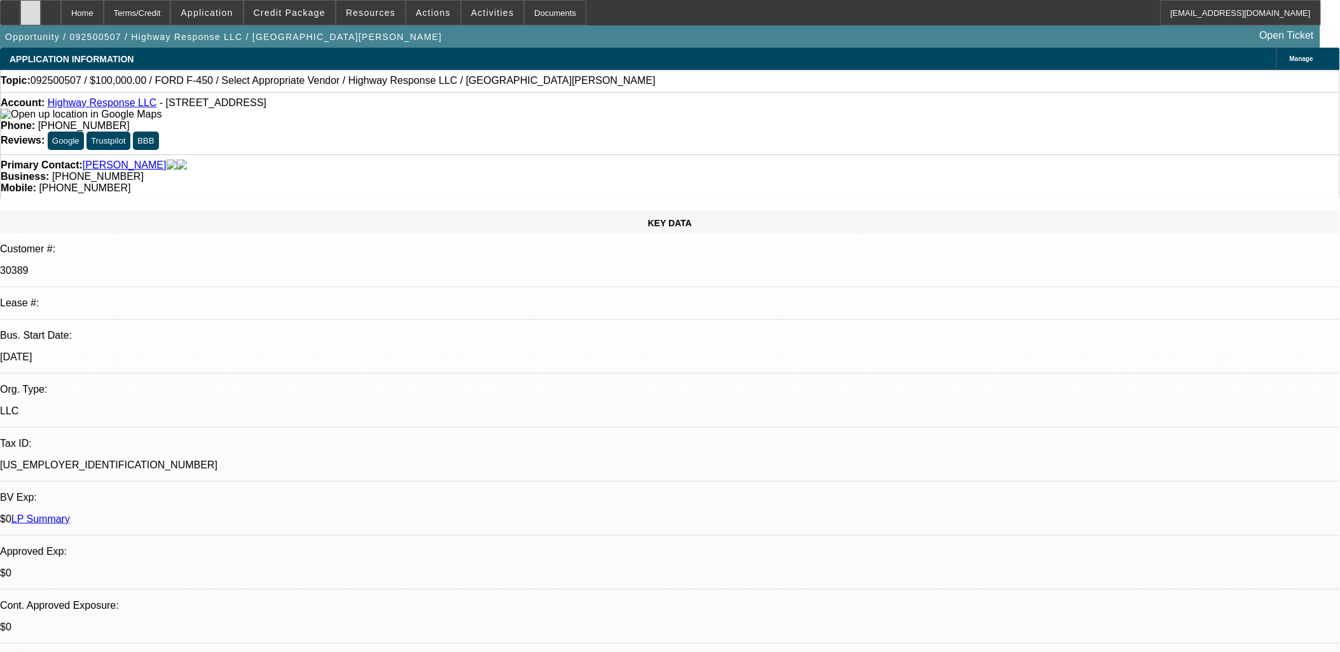
click at [31, 8] on icon at bounding box center [31, 8] width 0 height 0
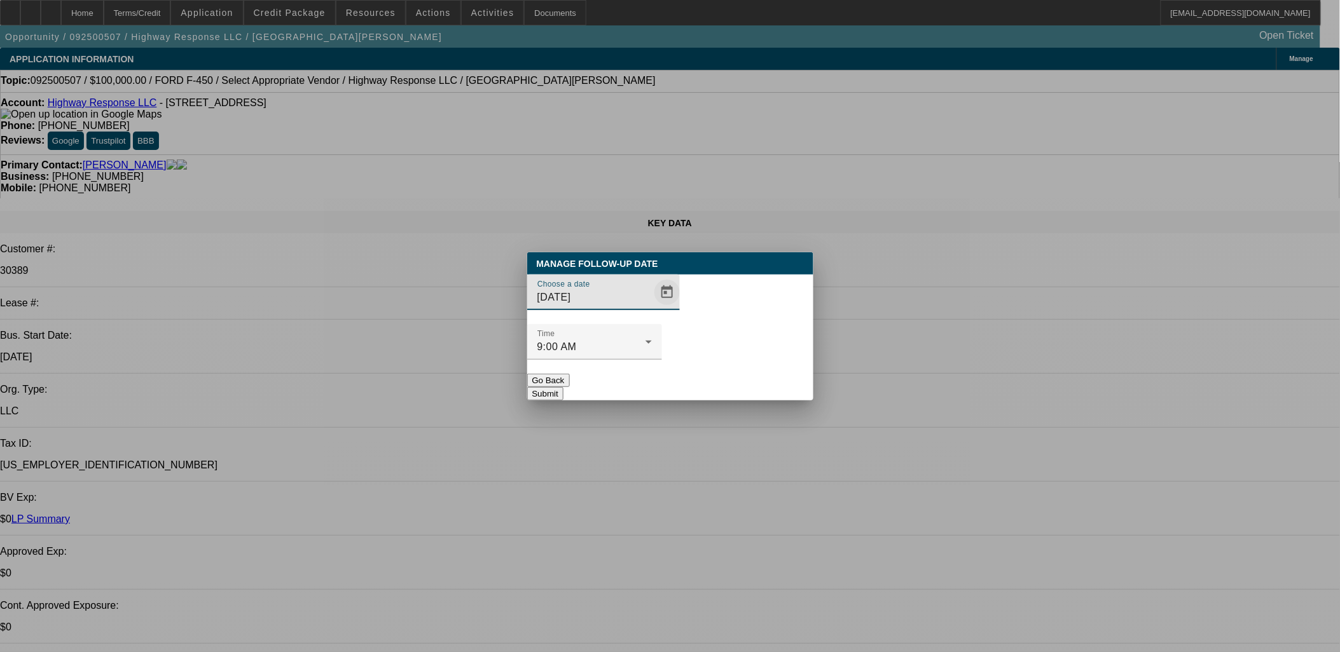
click at [652, 308] on span "Open calendar" at bounding box center [667, 292] width 31 height 31
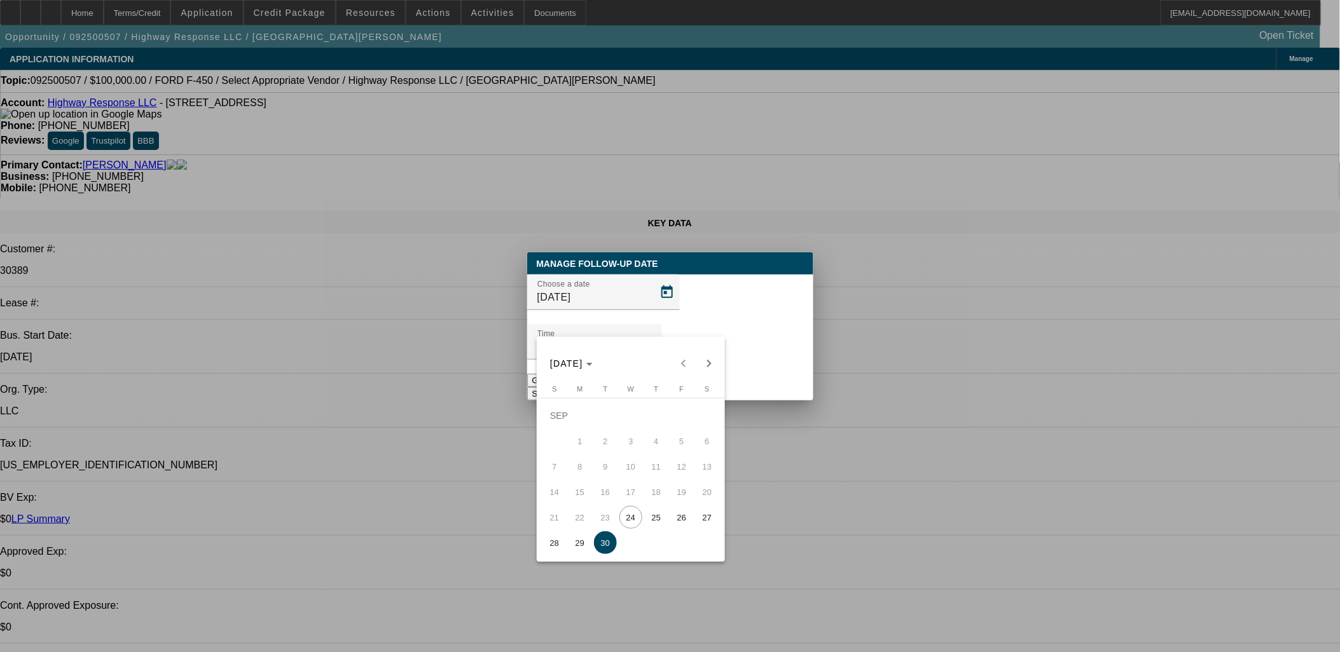
drag, startPoint x: 664, startPoint y: 523, endPoint x: 674, endPoint y: 503, distance: 21.9
click at [664, 523] on span "25" at bounding box center [656, 517] width 23 height 23
type input "9/25/2025"
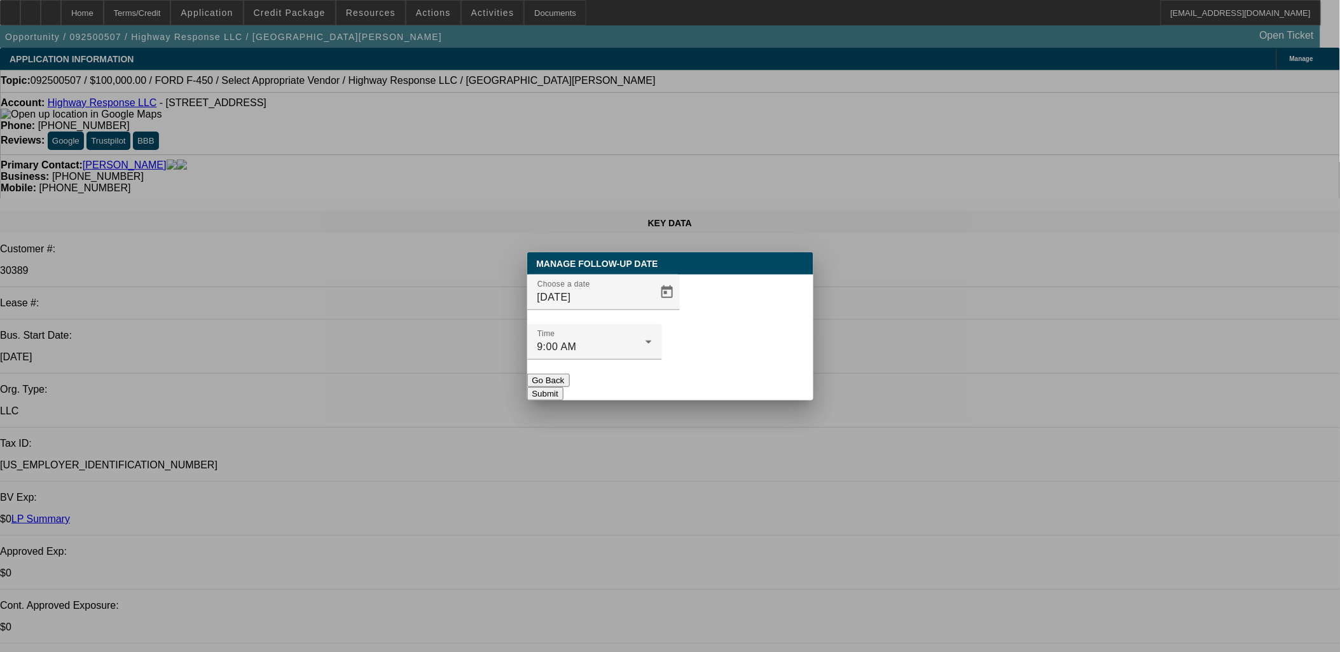
click at [563, 387] on button "Submit" at bounding box center [545, 393] width 36 height 13
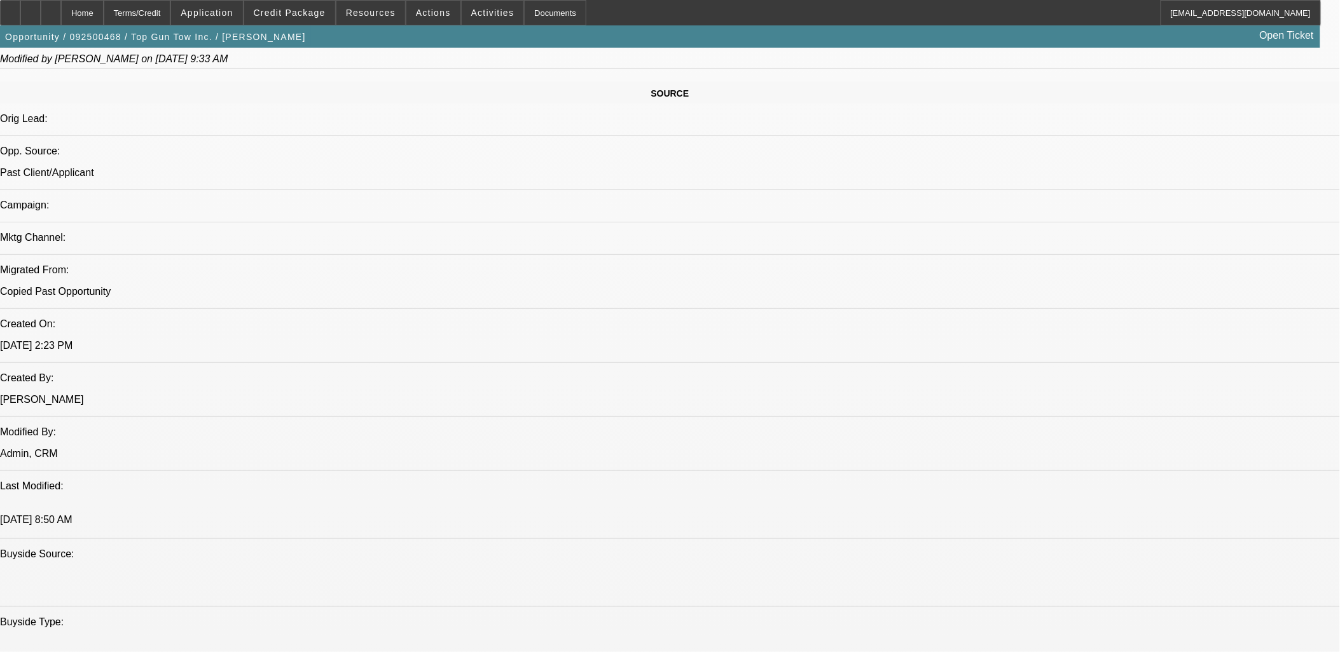
select select "0"
select select "2"
select select "0.1"
select select "0"
select select "2"
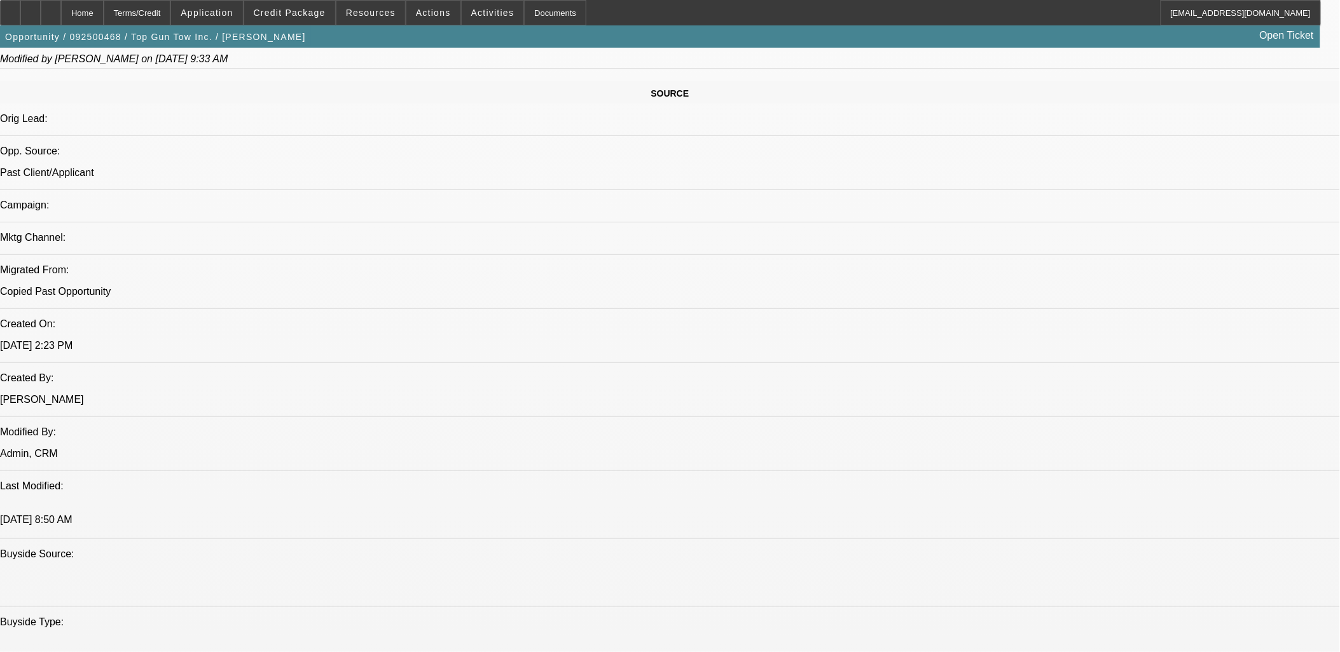
select select "0.1"
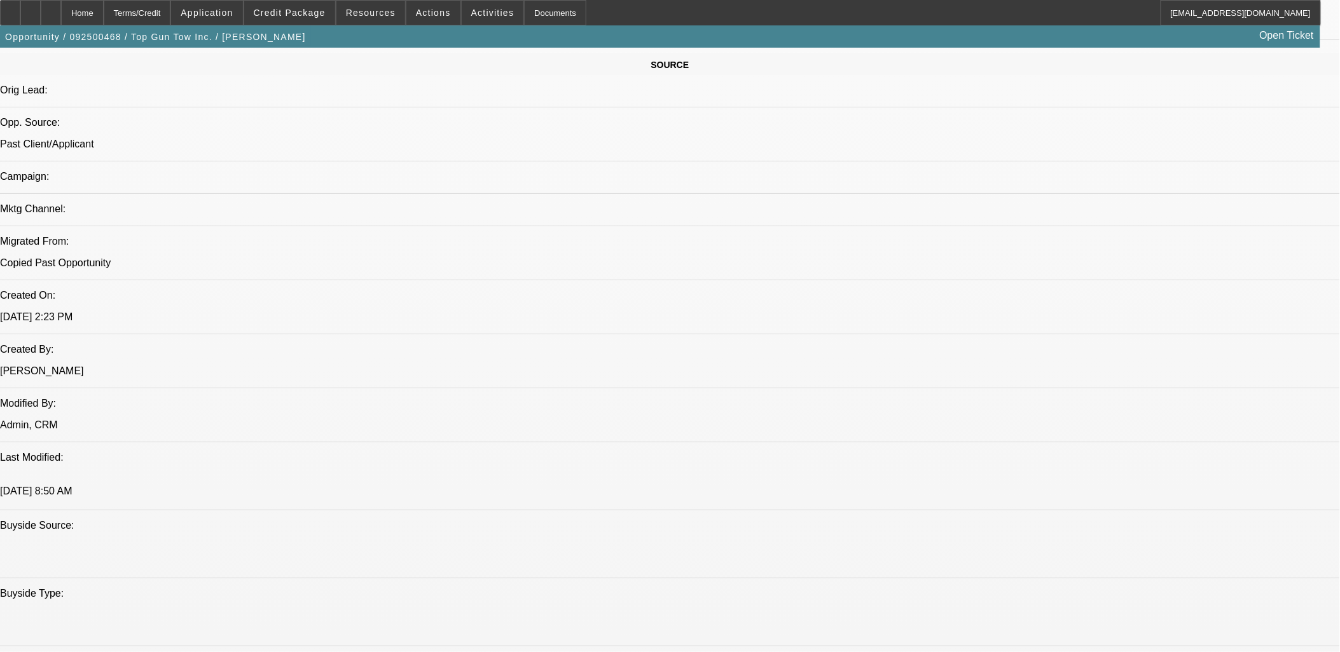
select select "2"
select select "4"
select select "2"
select select "4"
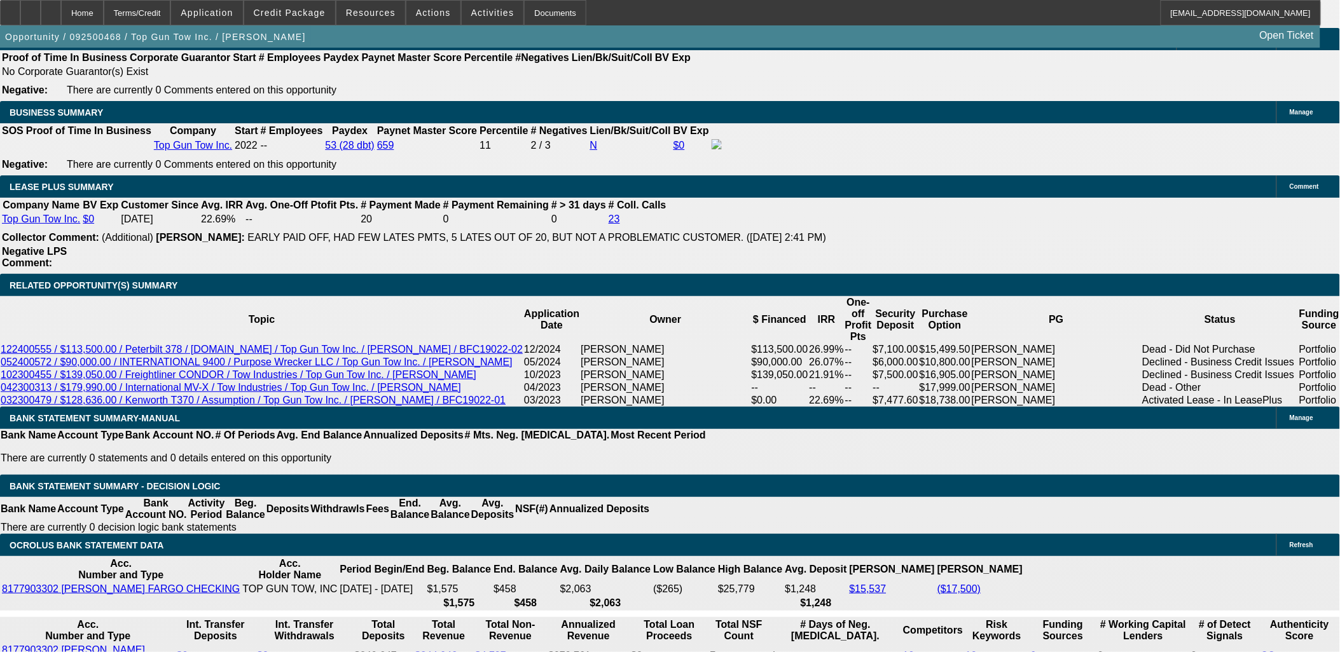
scroll to position [2229, 0]
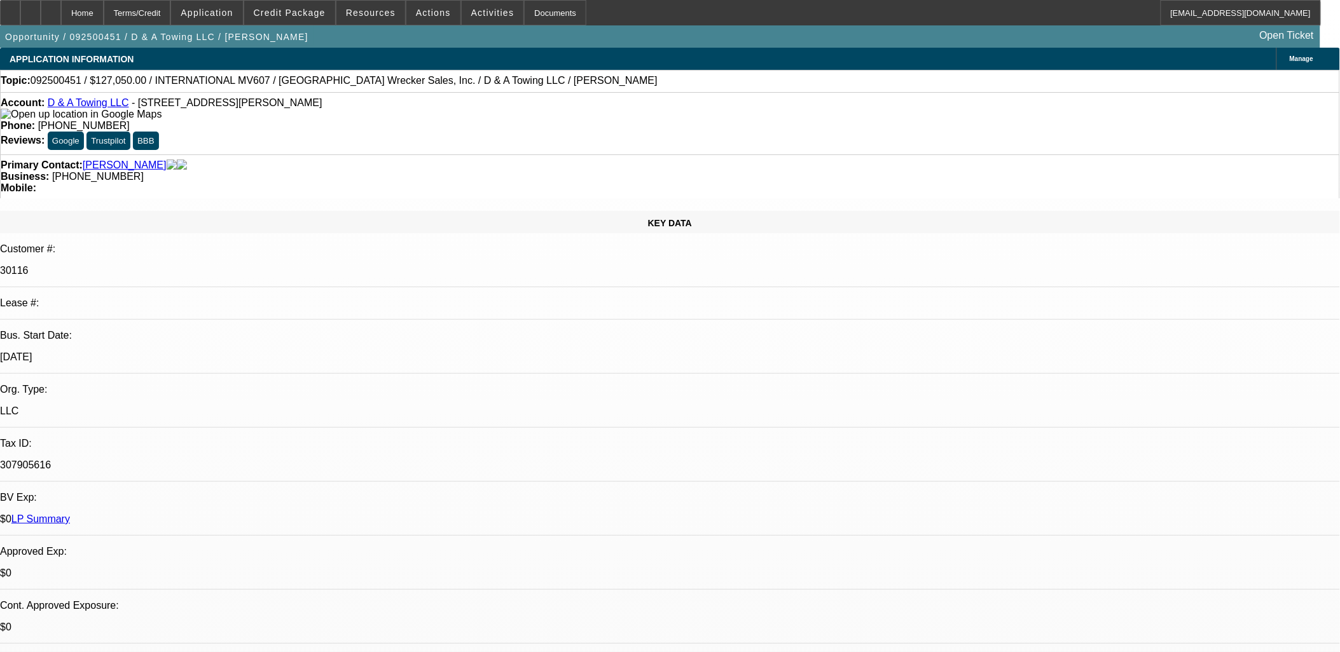
select select "0"
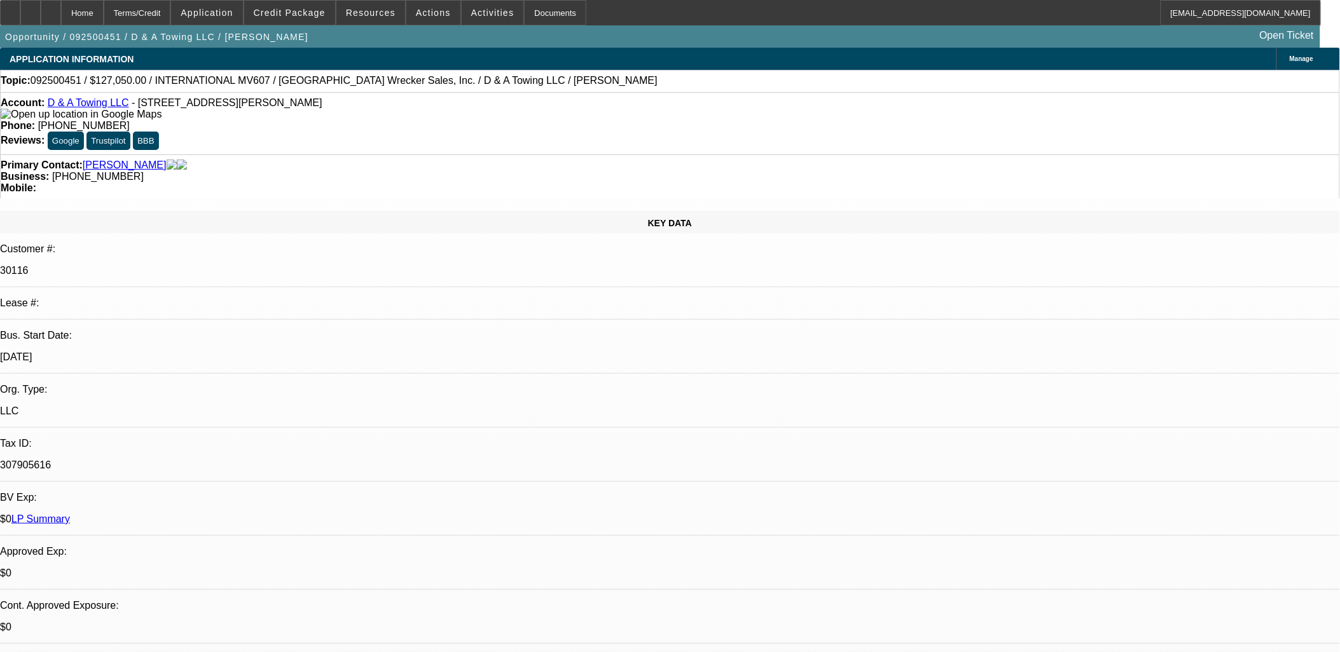
select select "0"
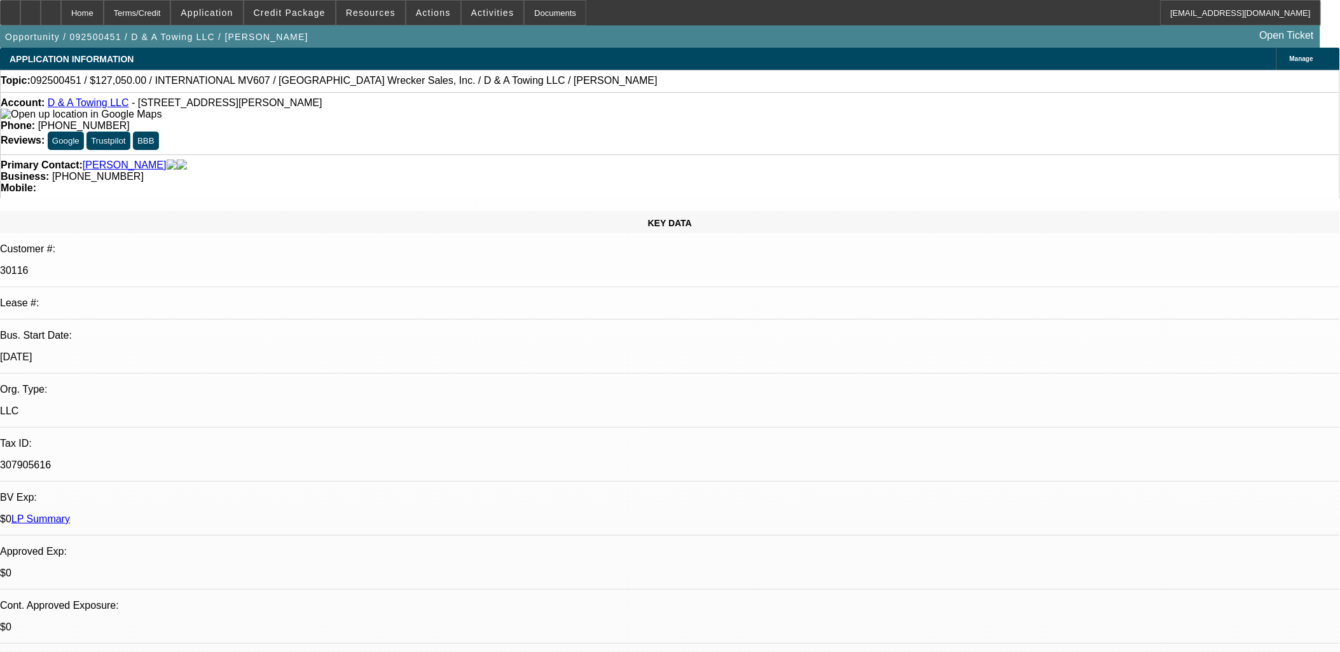
select select "0"
select select "1"
select select "2"
select select "6"
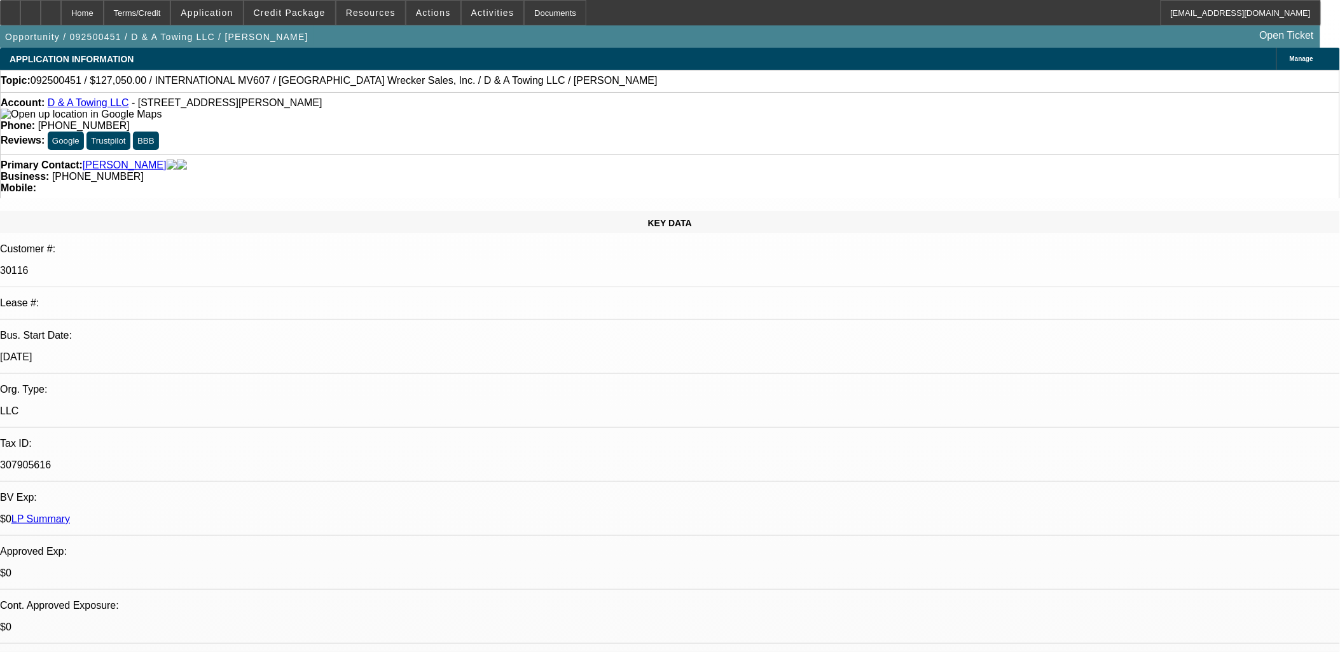
select select "1"
select select "2"
select select "6"
select select "1"
select select "2"
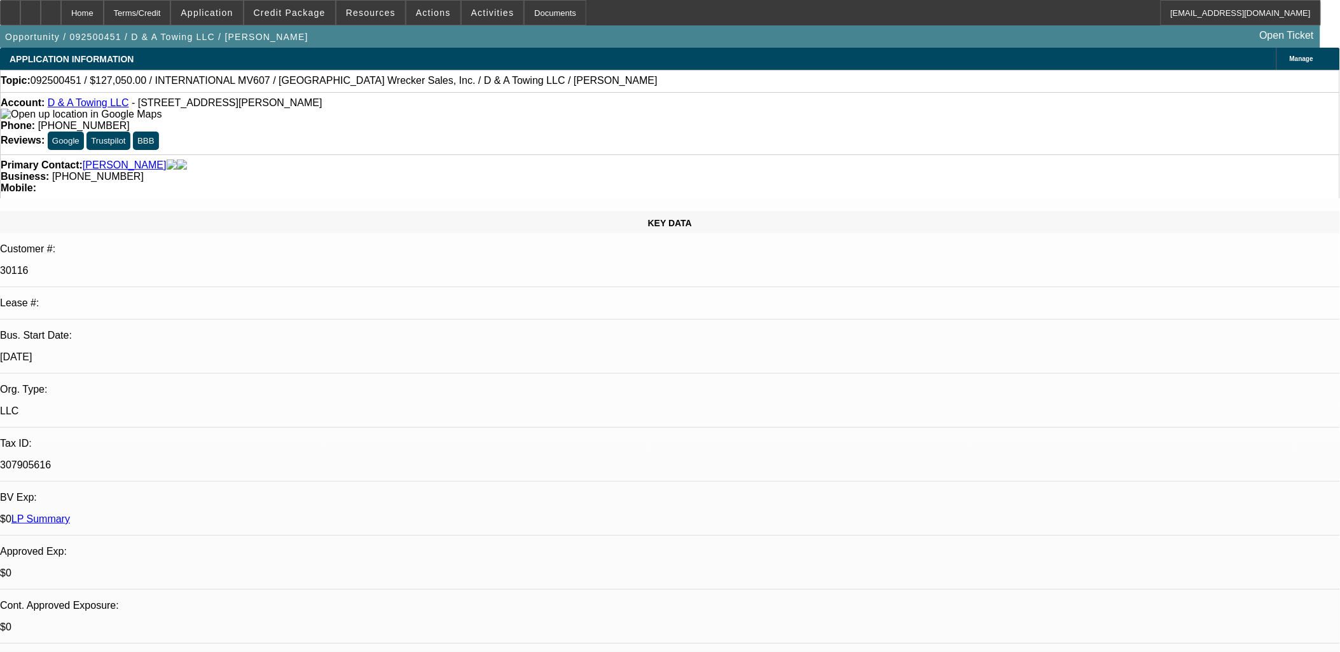
select select "6"
select select "1"
select select "3"
select select "6"
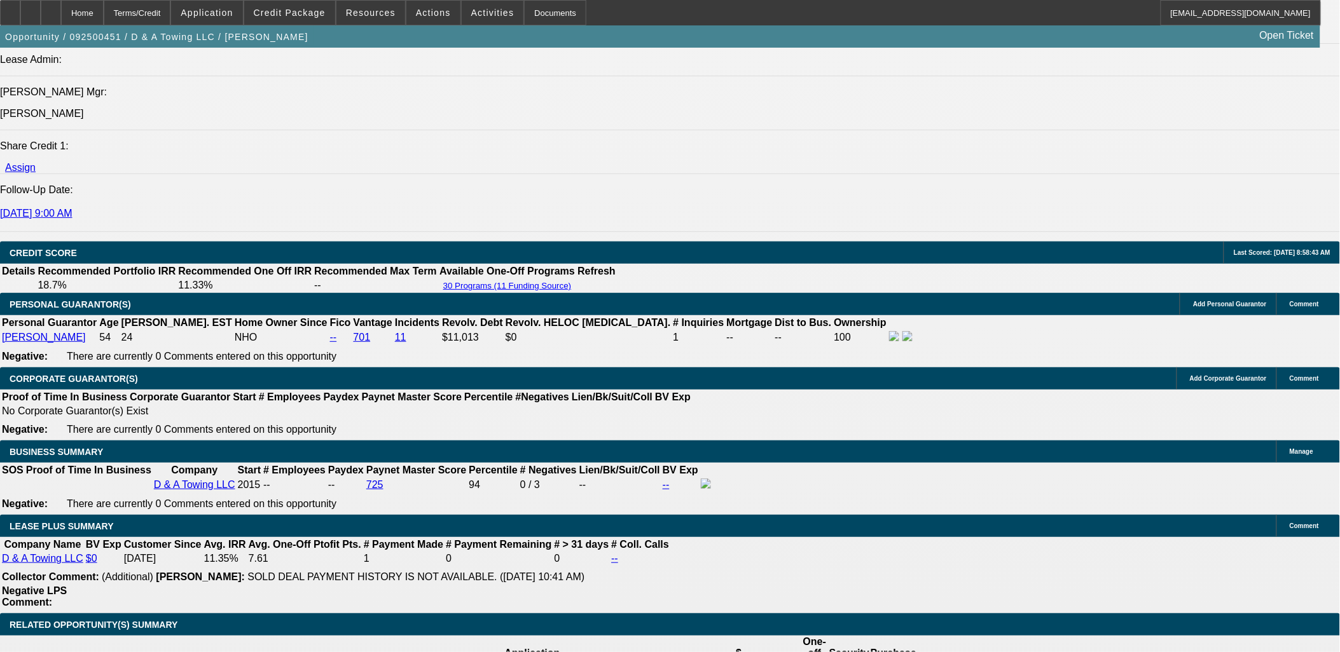
scroll to position [1695, 0]
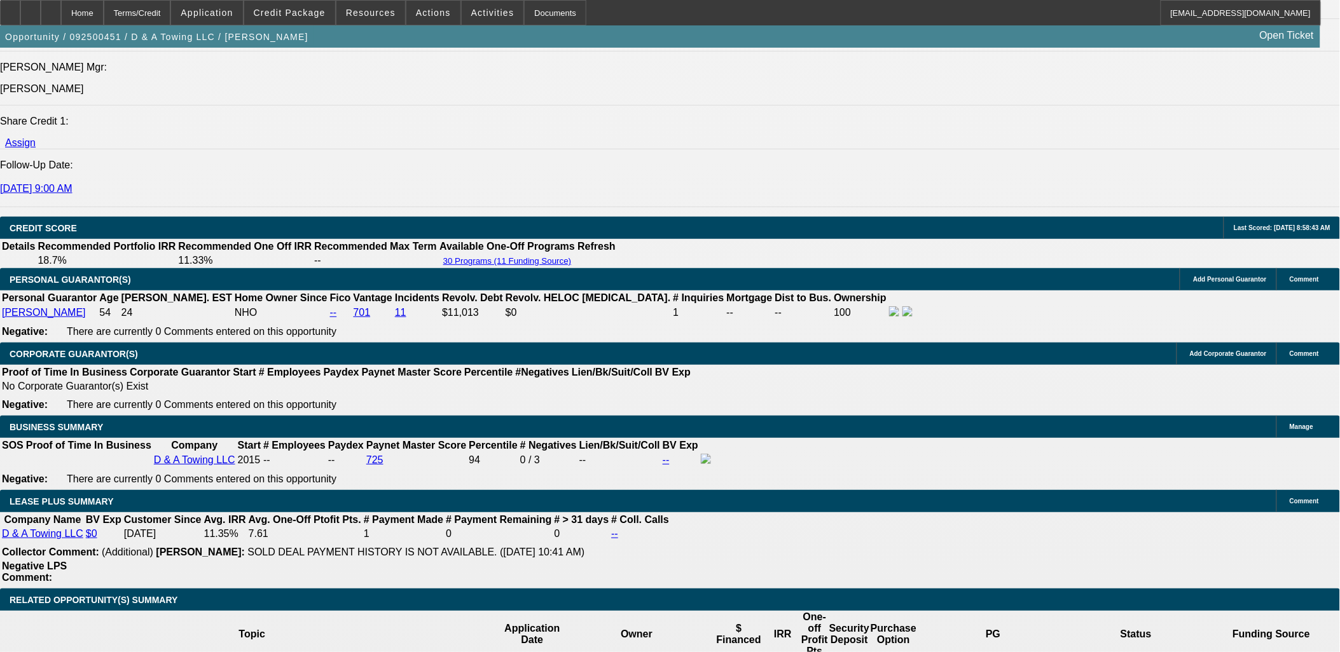
select select "0"
select select "3"
select select "0"
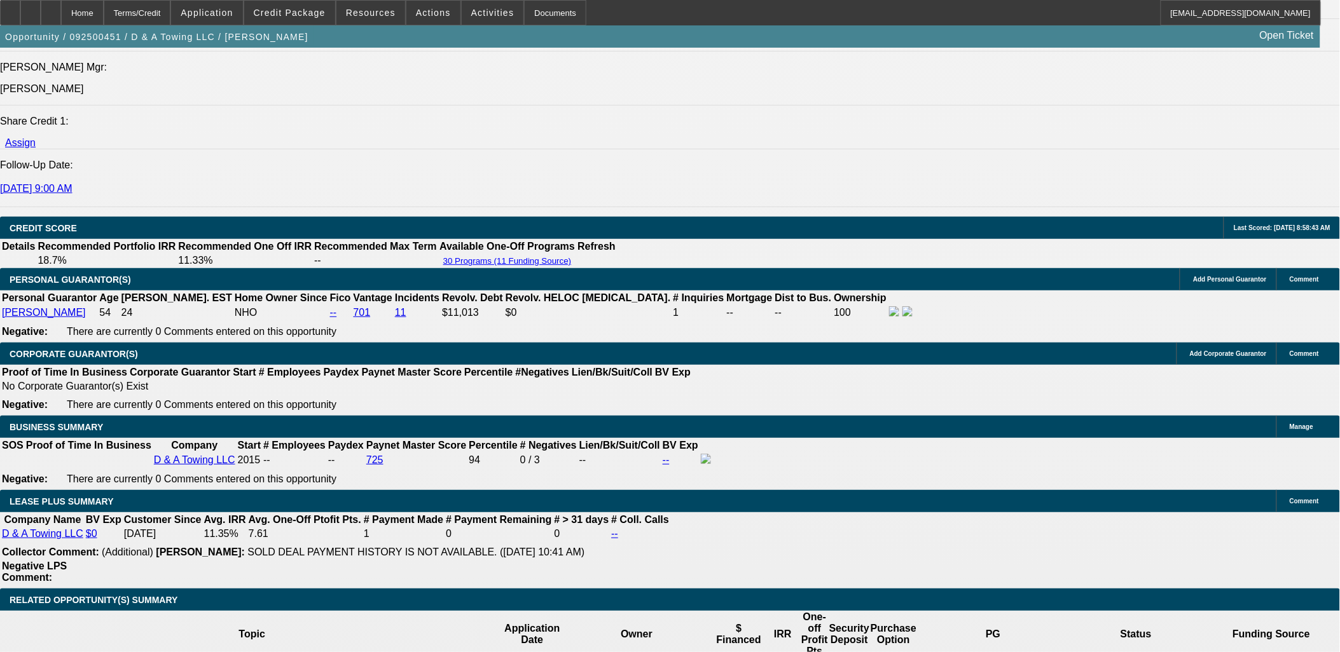
select select "2"
select select "0"
select select "3"
select select "0"
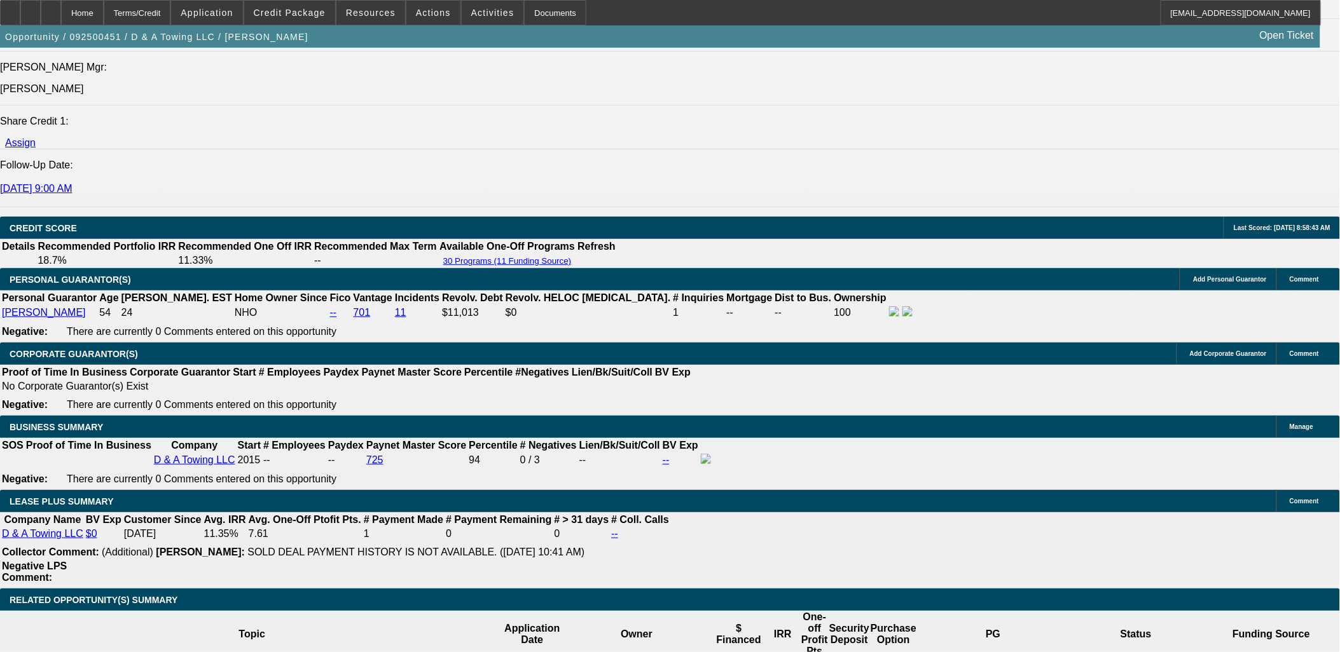
select select "2"
select select "0"
select select "3"
select select "0"
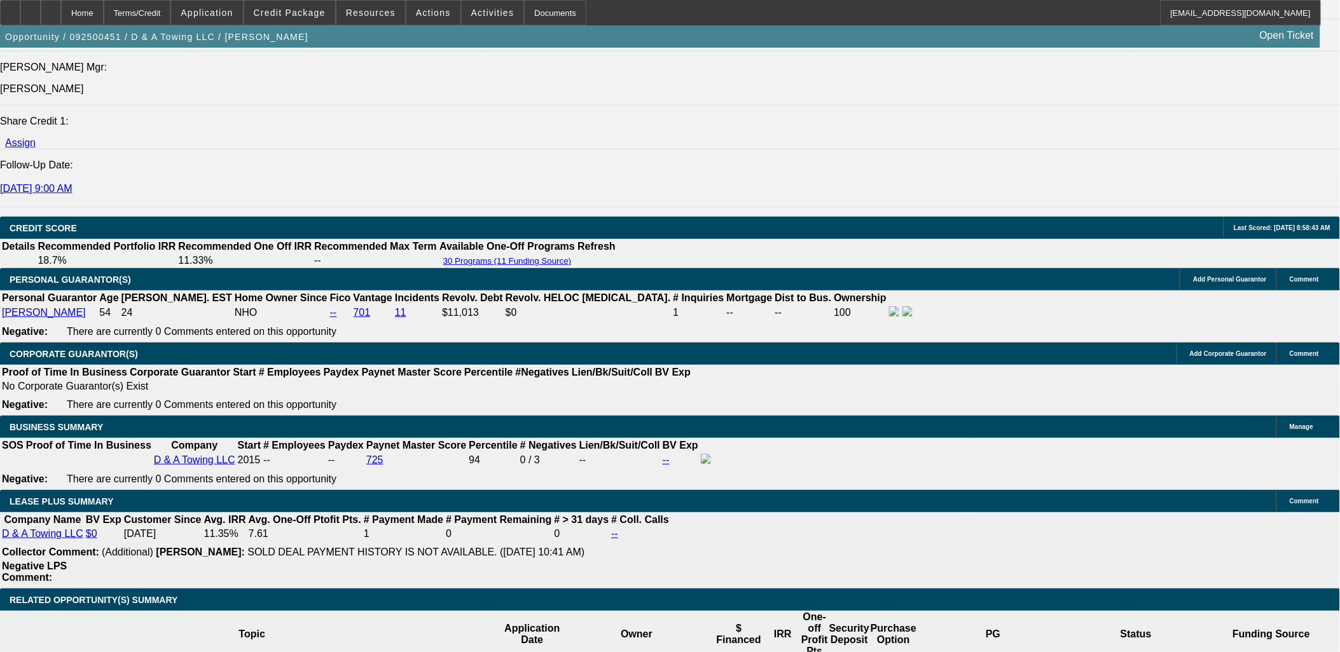
select select "2"
select select "0"
select select "3"
select select "0"
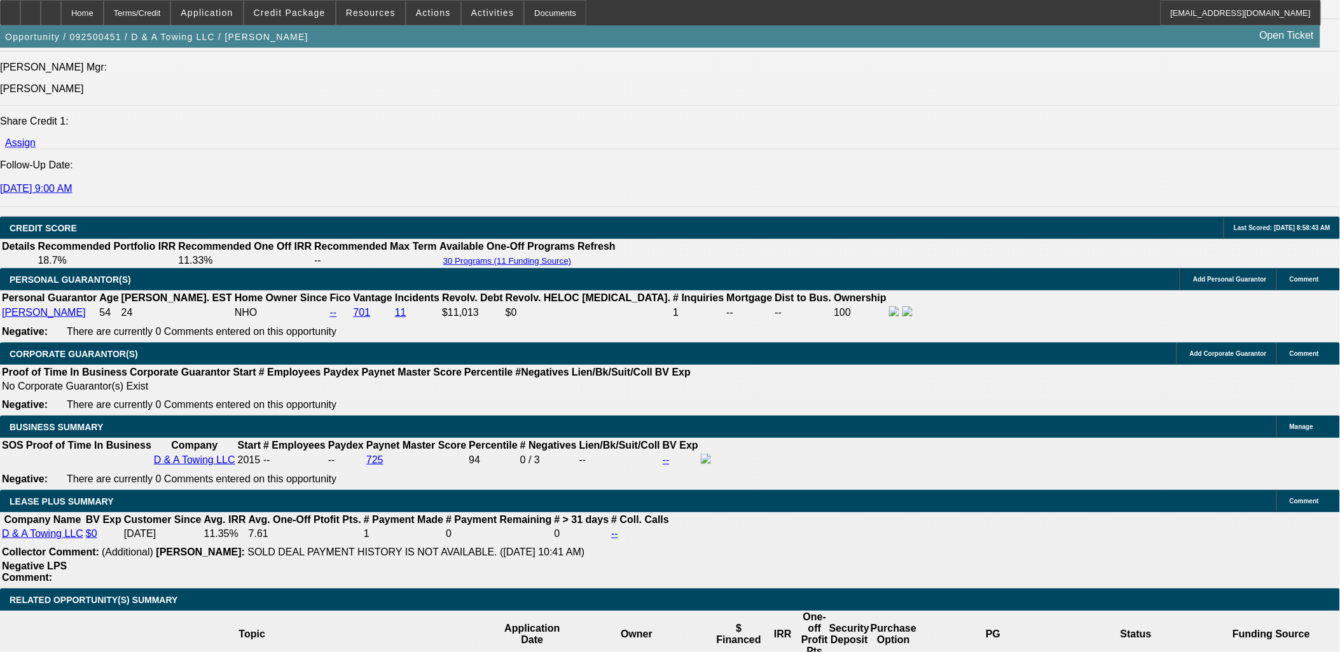
select select "2"
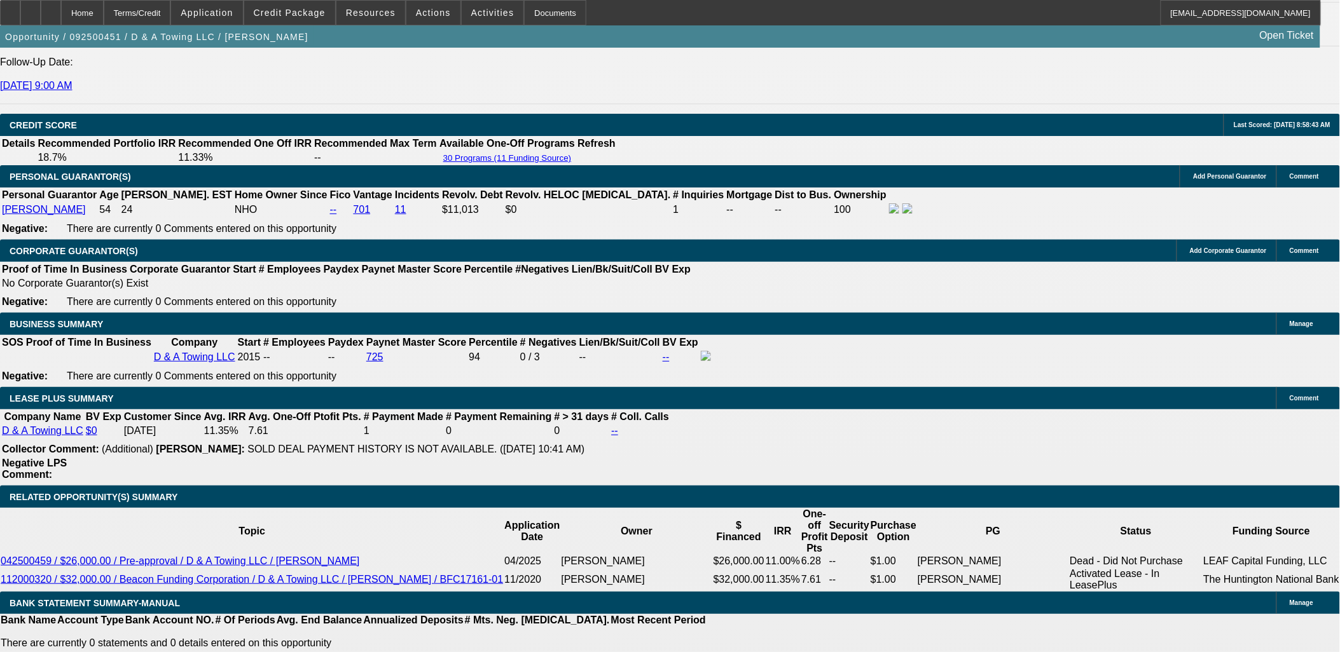
scroll to position [1766, 0]
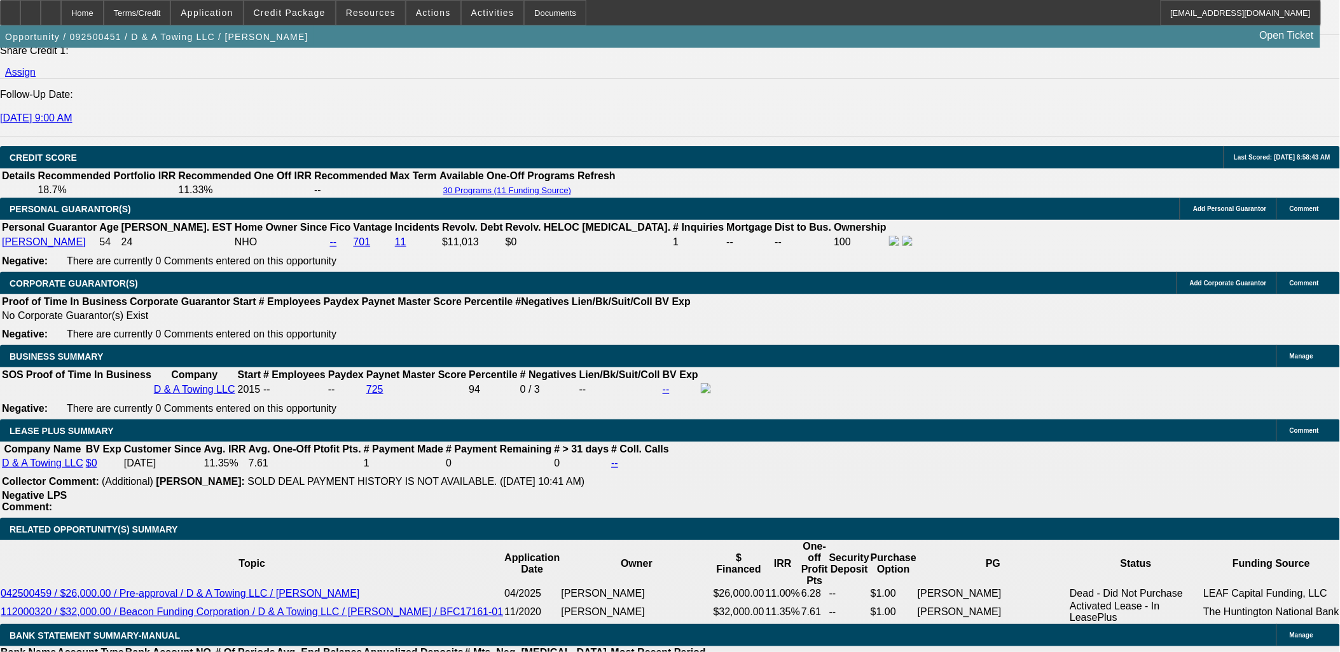
drag, startPoint x: 303, startPoint y: 403, endPoint x: 310, endPoint y: 402, distance: 7.1
type input "UNKNOWN"
type input "16"
type input "$2,755.95"
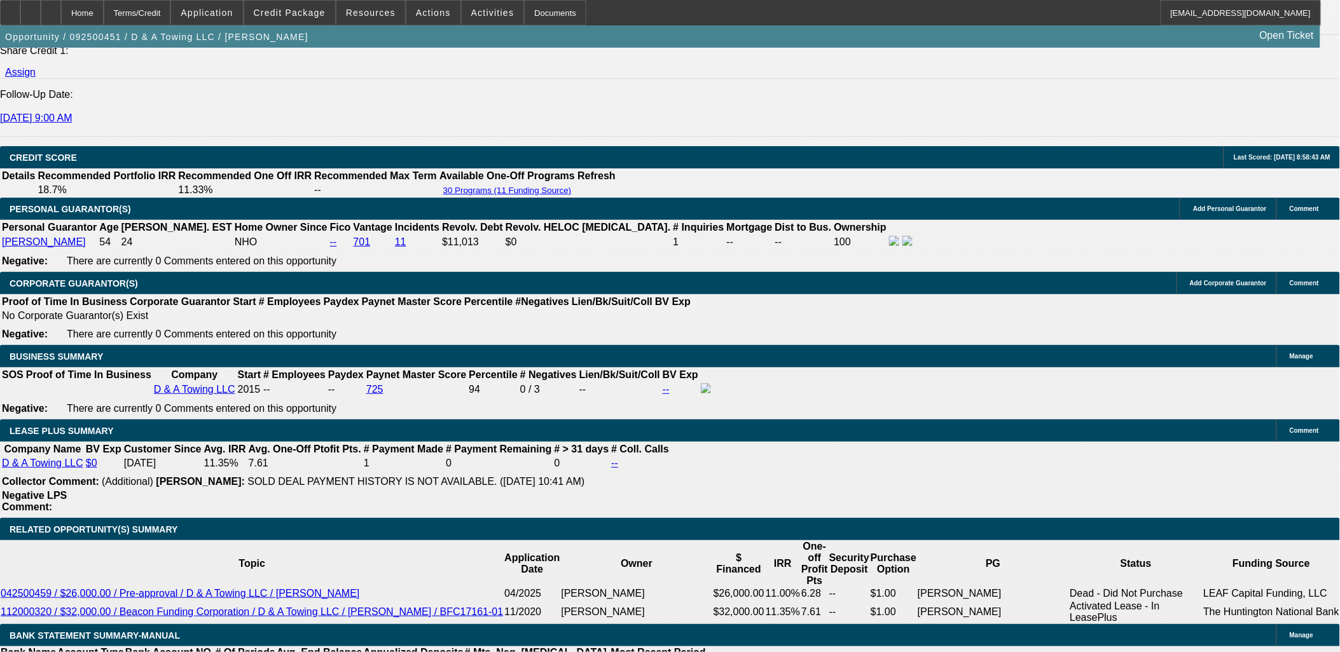
type input "16"
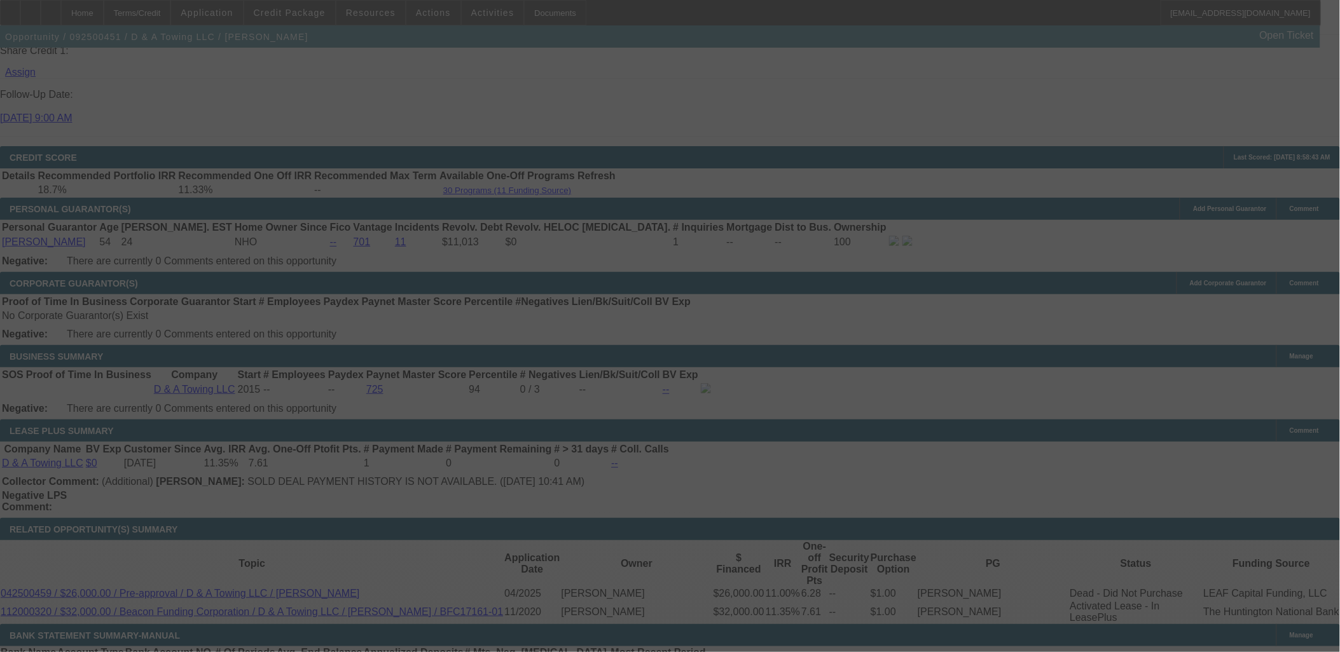
select select "0"
select select "3"
select select "0"
select select "2"
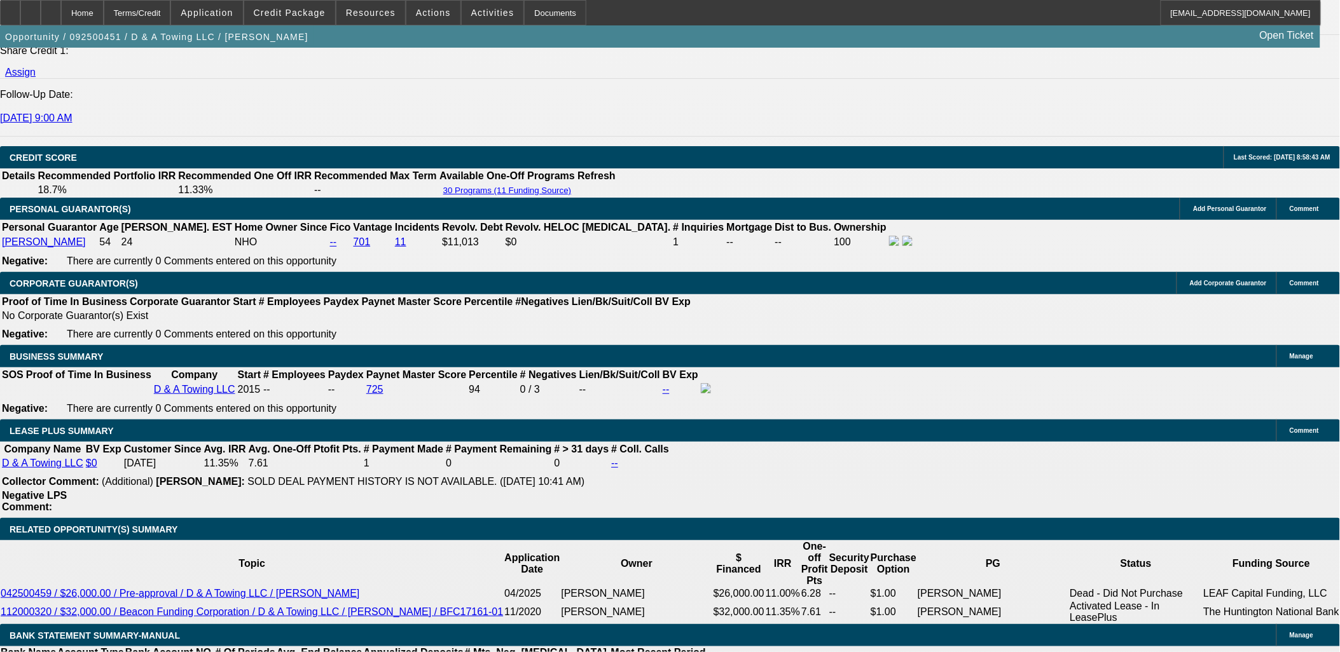
type input "2785.95"
type input "UNKNOWN"
type input "16.4"
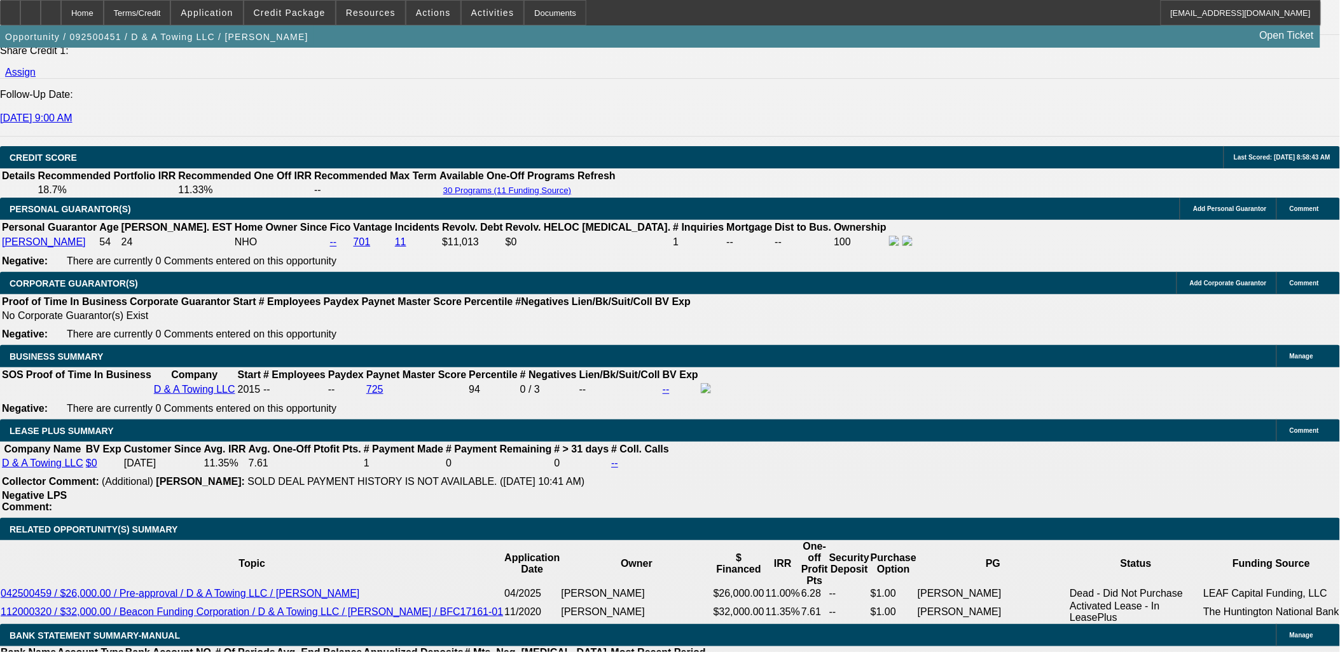
type input "$2,785.95"
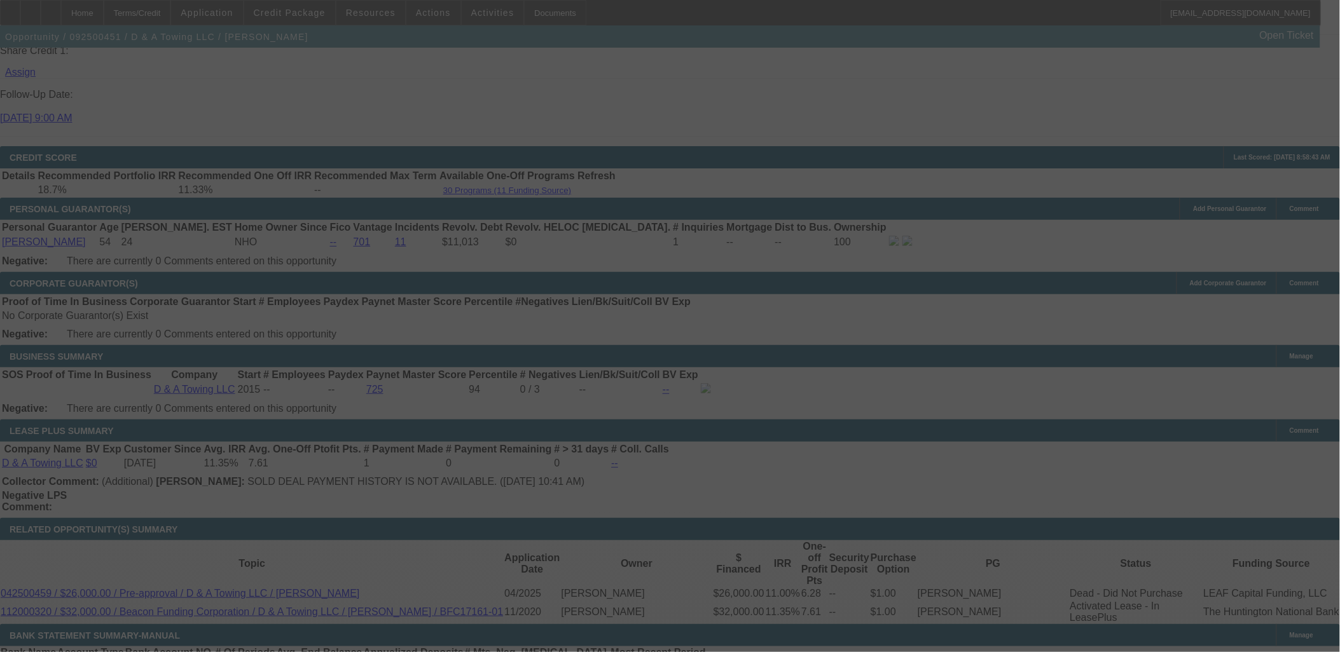
select select "0"
select select "3"
select select "0"
select select "2"
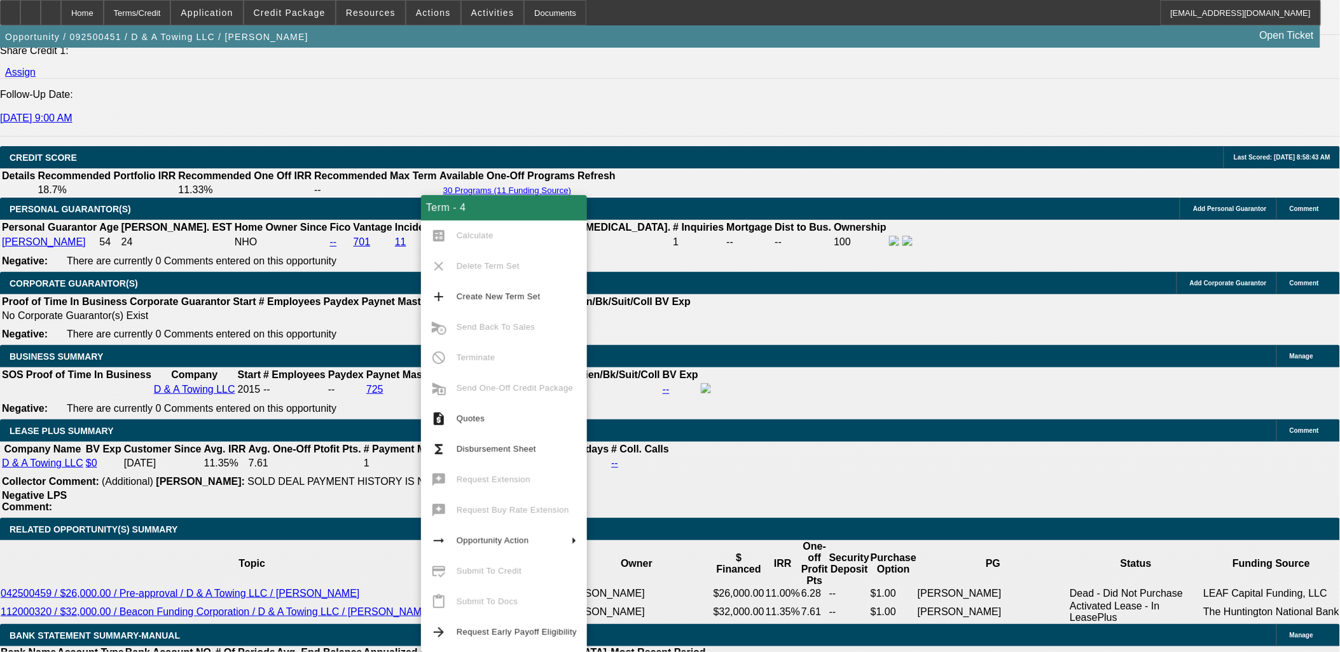
drag, startPoint x: 282, startPoint y: 236, endPoint x: 290, endPoint y: 236, distance: 7.6
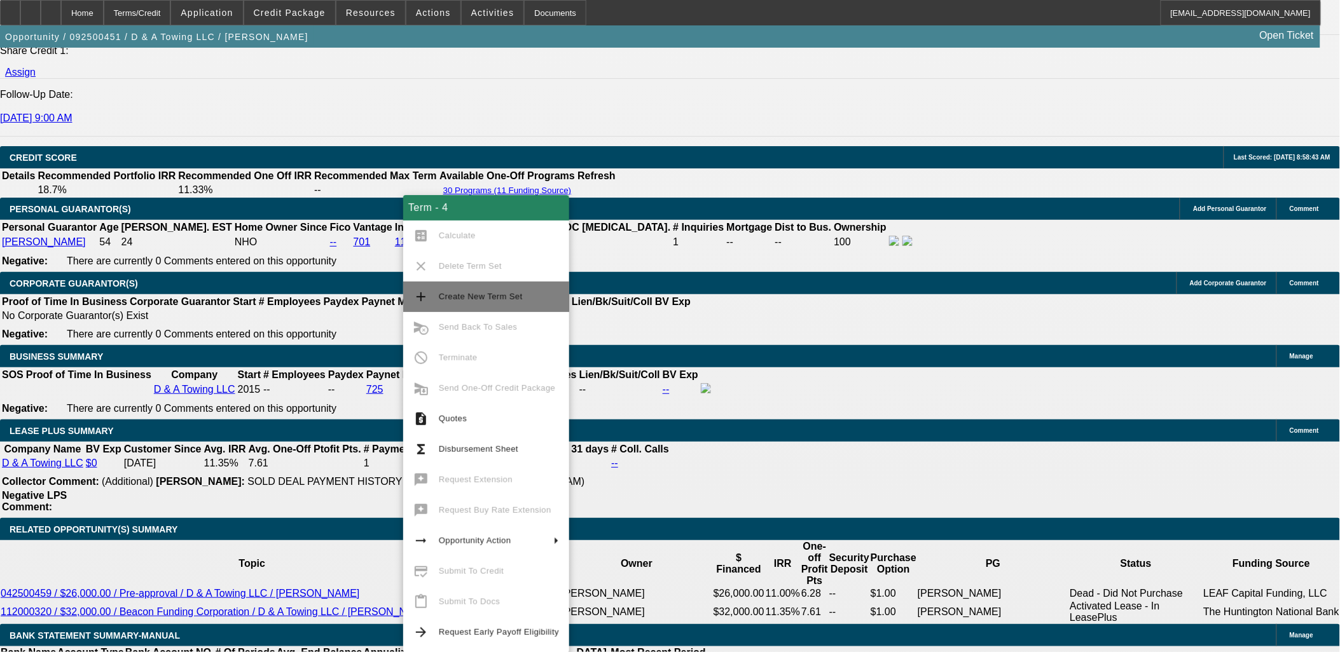
drag, startPoint x: 467, startPoint y: 297, endPoint x: 469, endPoint y: 308, distance: 11.0
click at [467, 299] on span "Create New Term Set" at bounding box center [481, 297] width 84 height 10
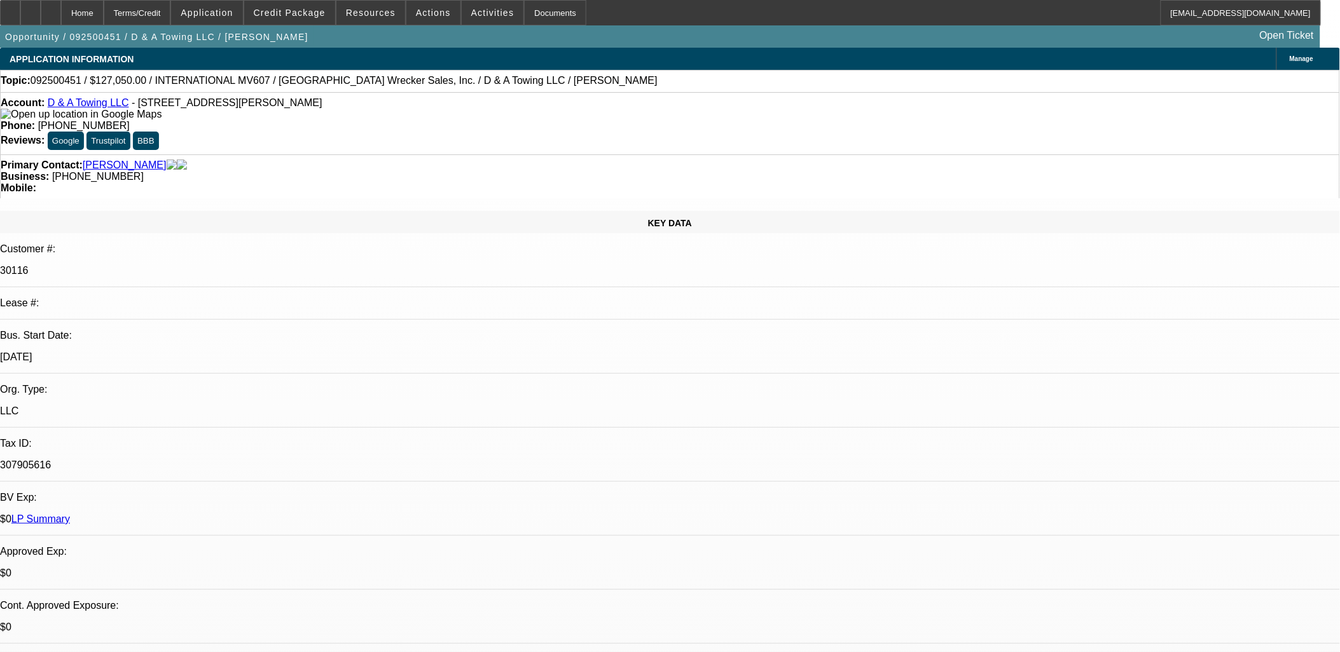
select select "0"
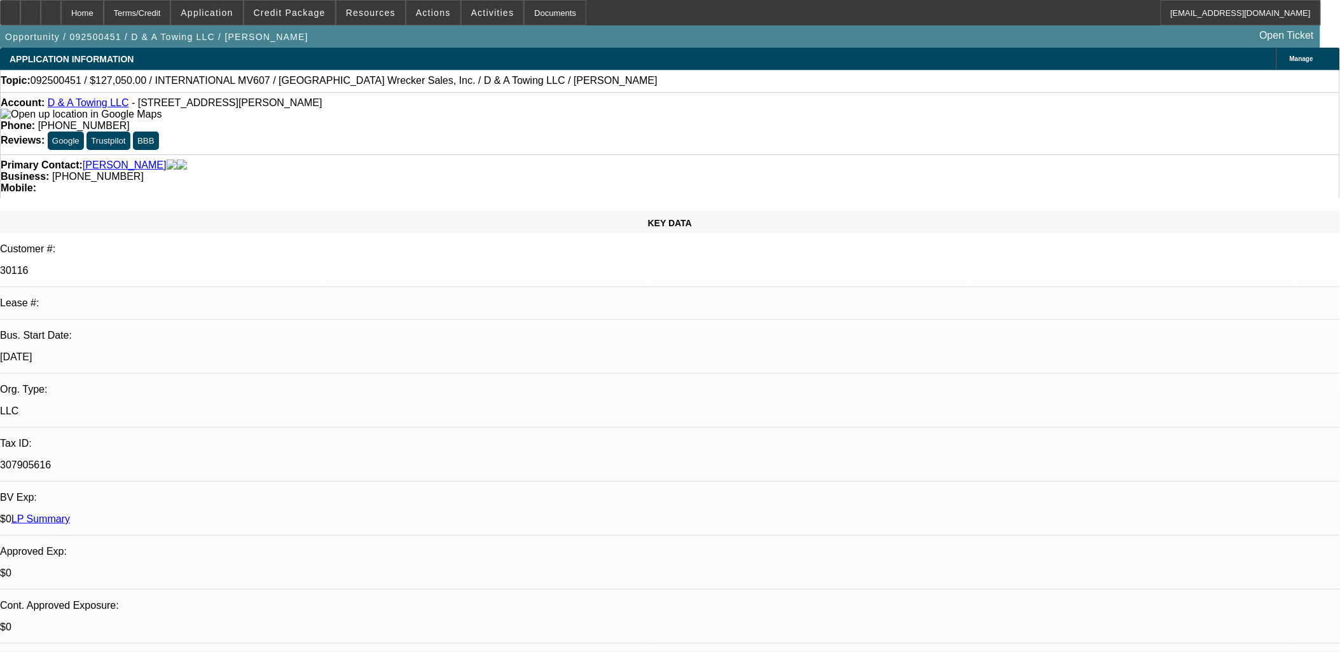
select select "0"
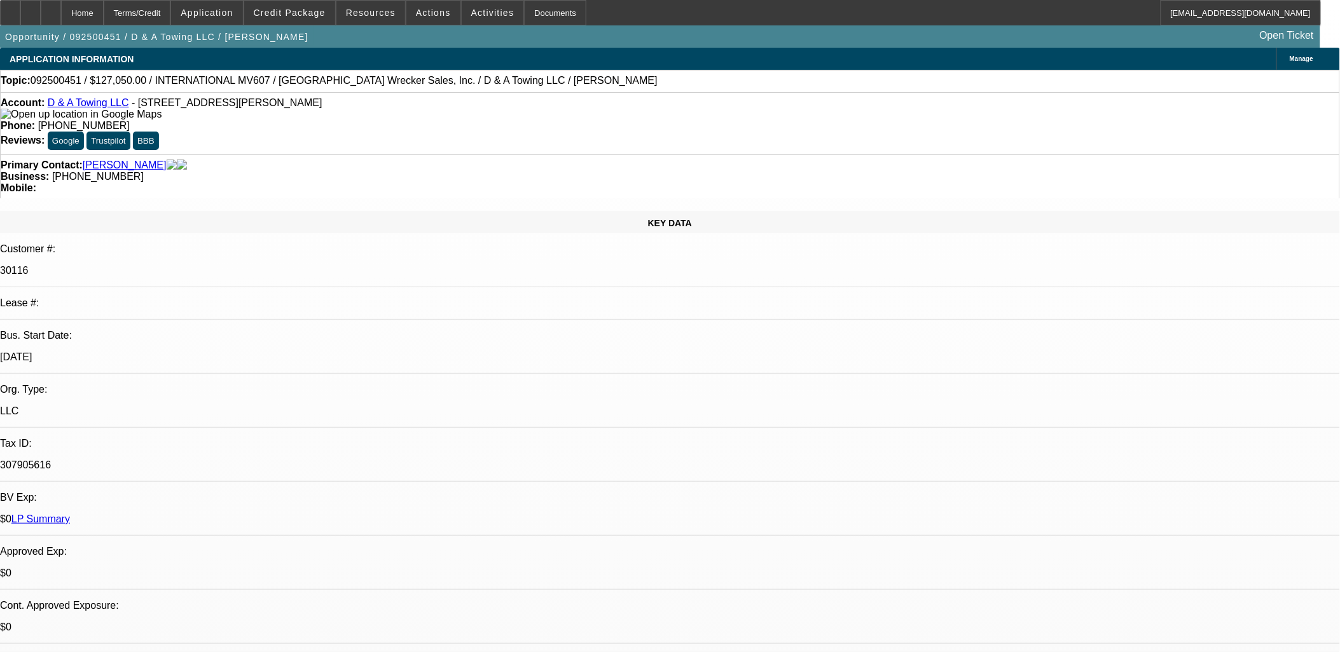
select select "0"
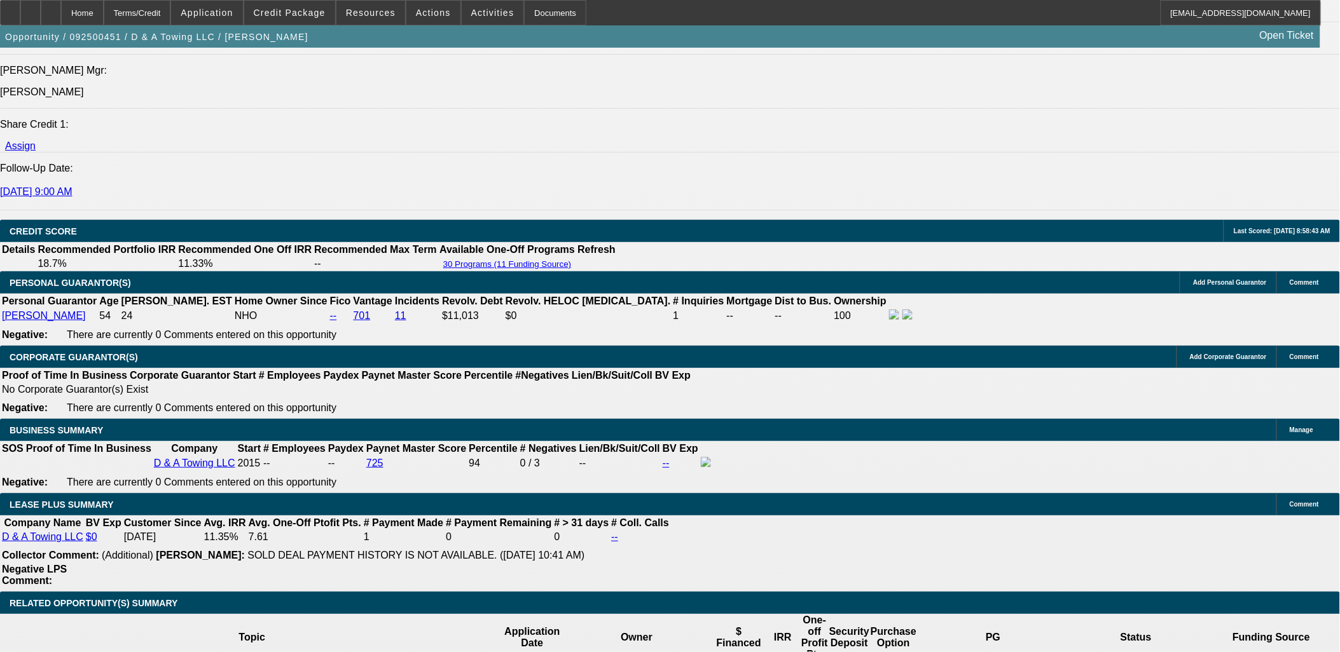
select select "1"
select select "3"
select select "2"
select select "1"
select select "2"
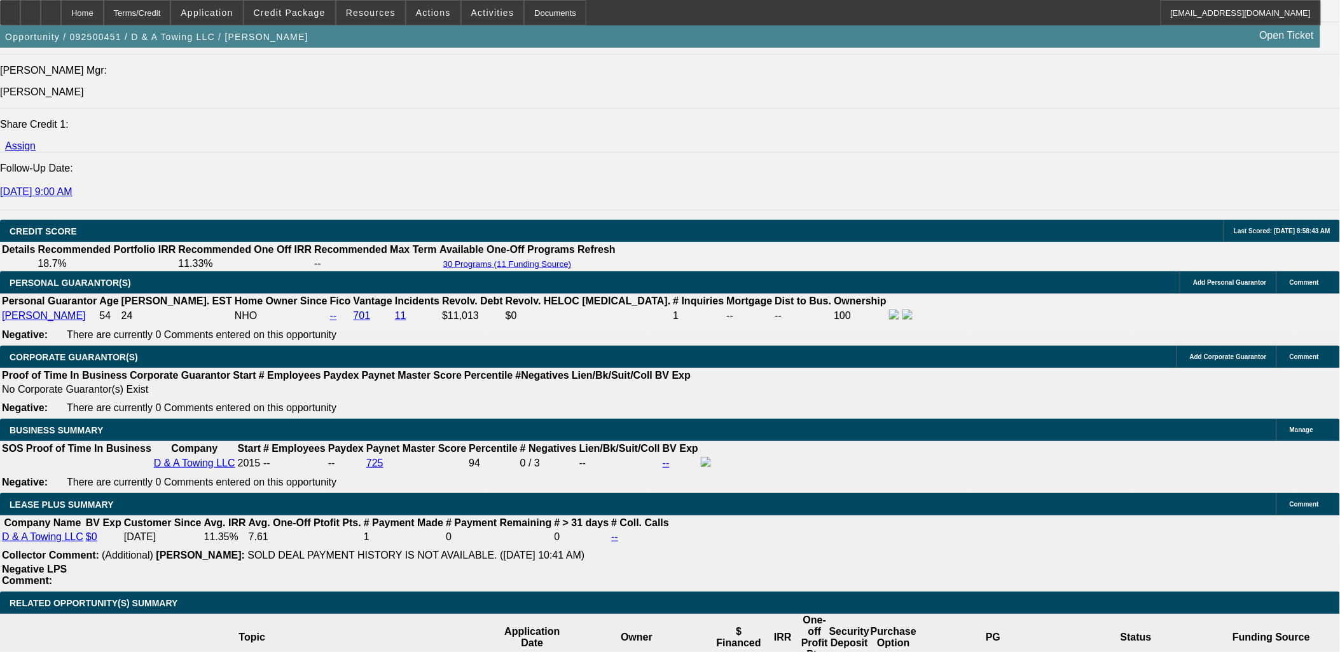
select select "6"
select select "1"
select select "2"
select select "6"
select select "1"
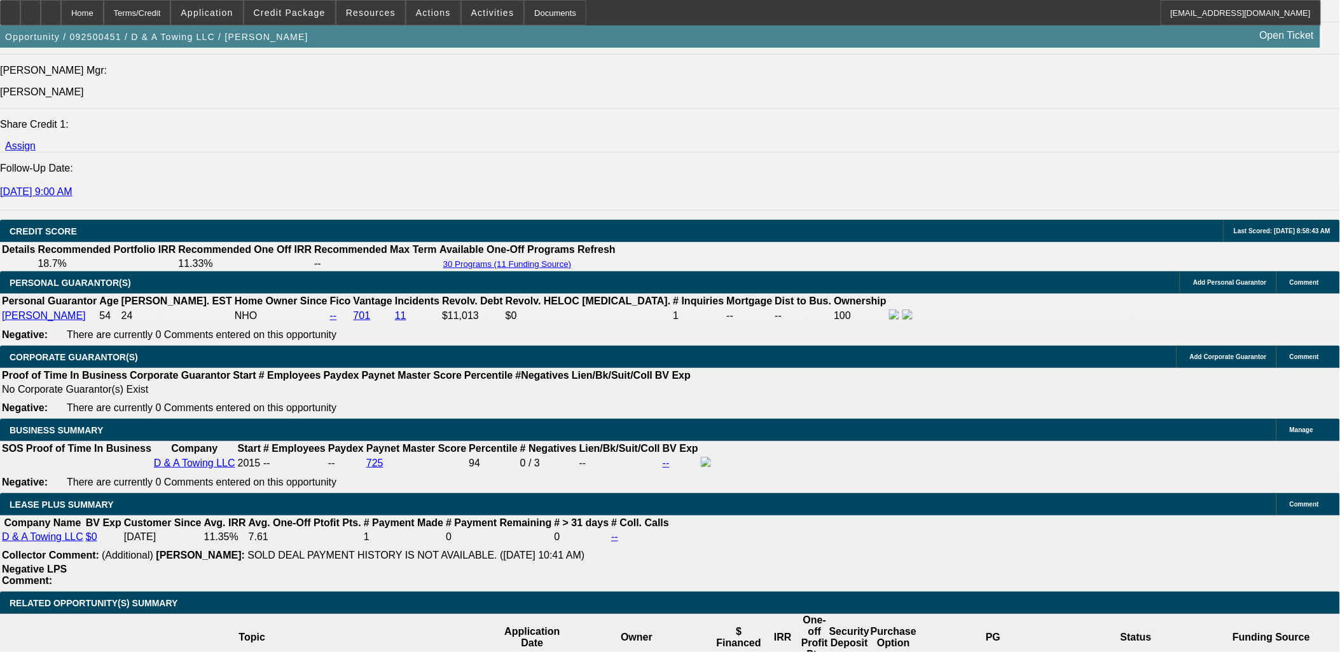
select select "2"
select select "6"
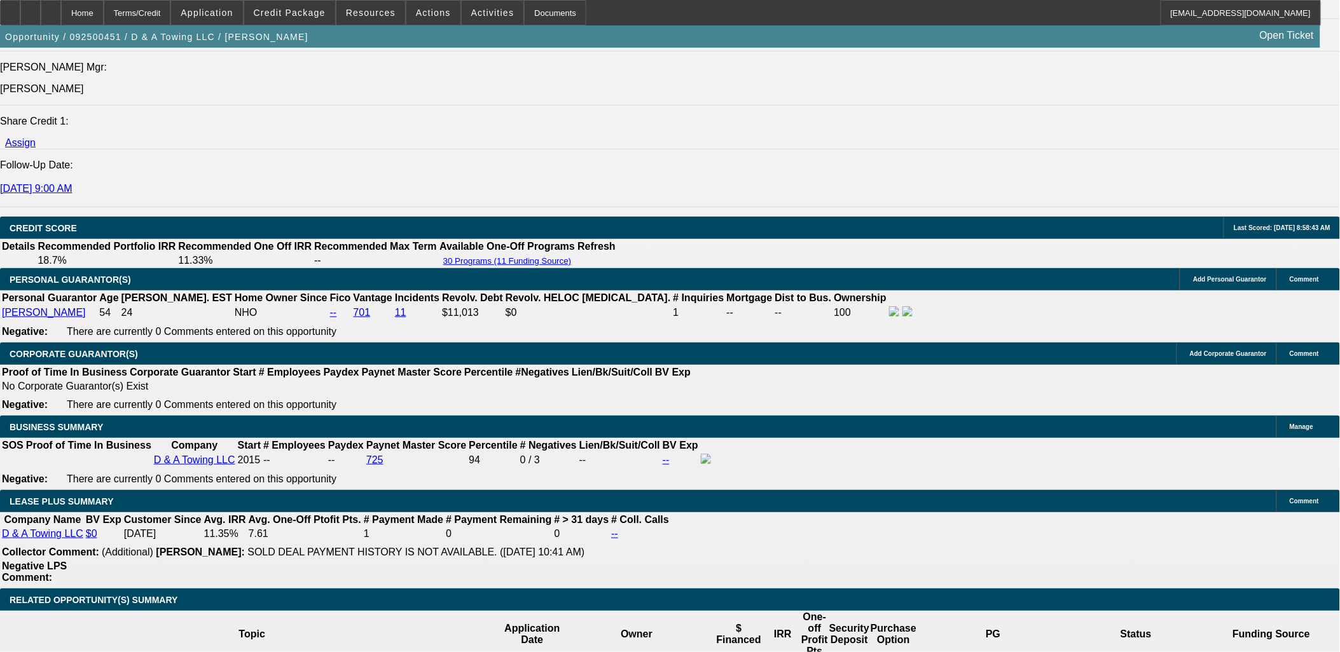
scroll to position [1768, 0]
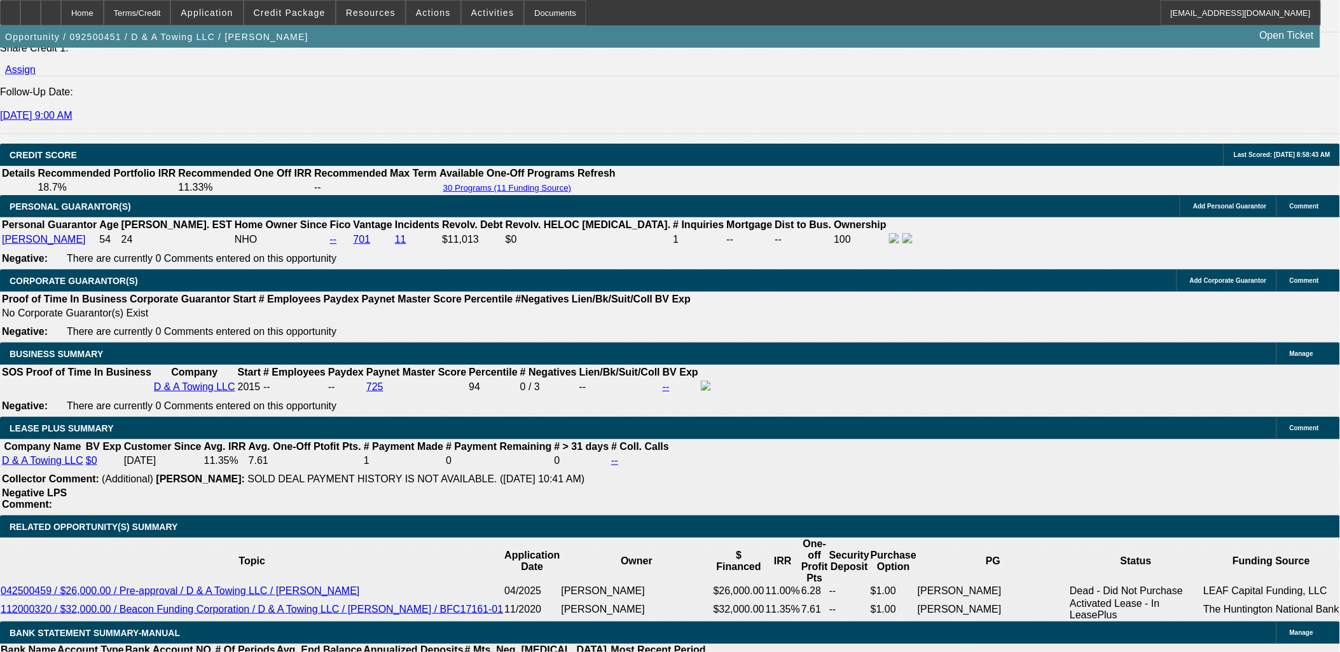
drag, startPoint x: 106, startPoint y: 374, endPoint x: 13, endPoint y: 179, distance: 215.9
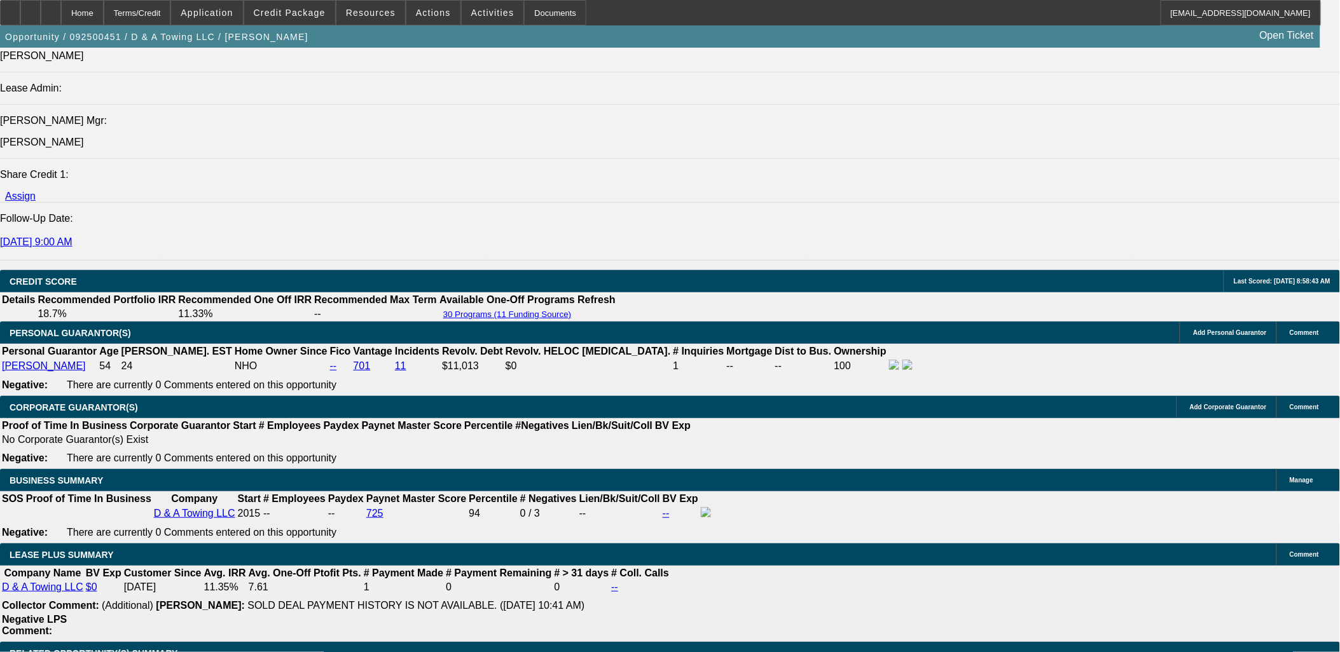
scroll to position [1626, 0]
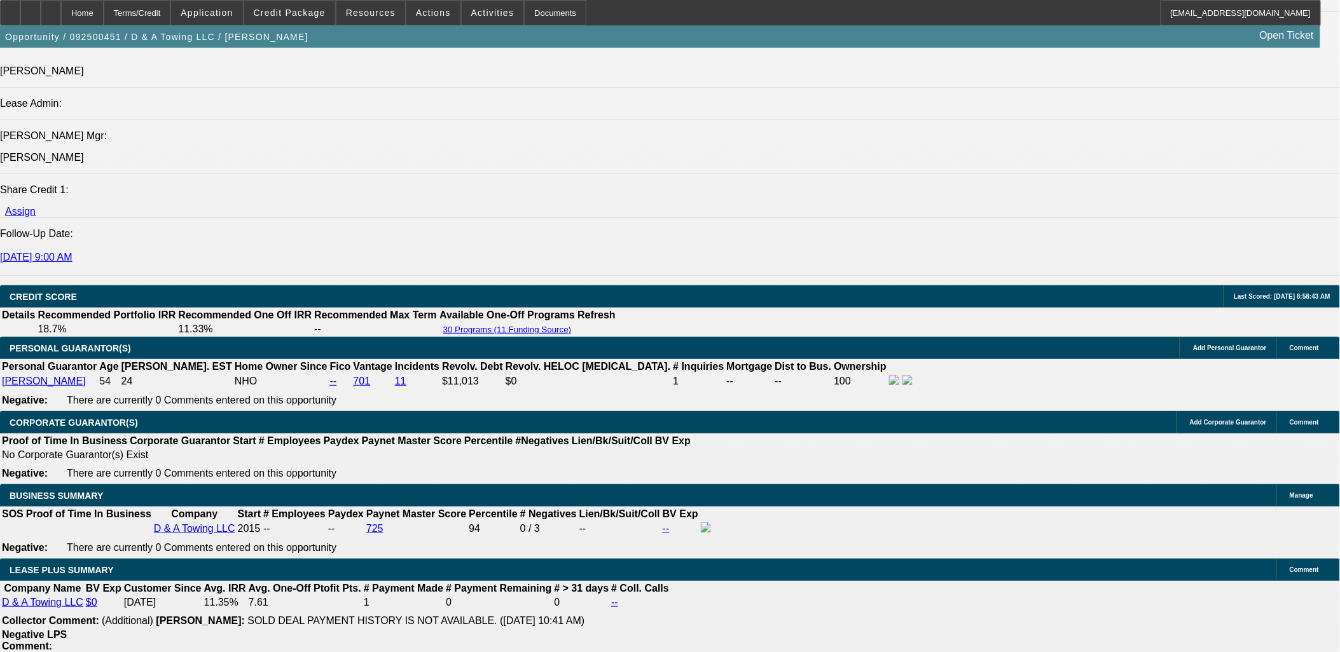
select select "0"
select select "3"
select select "0"
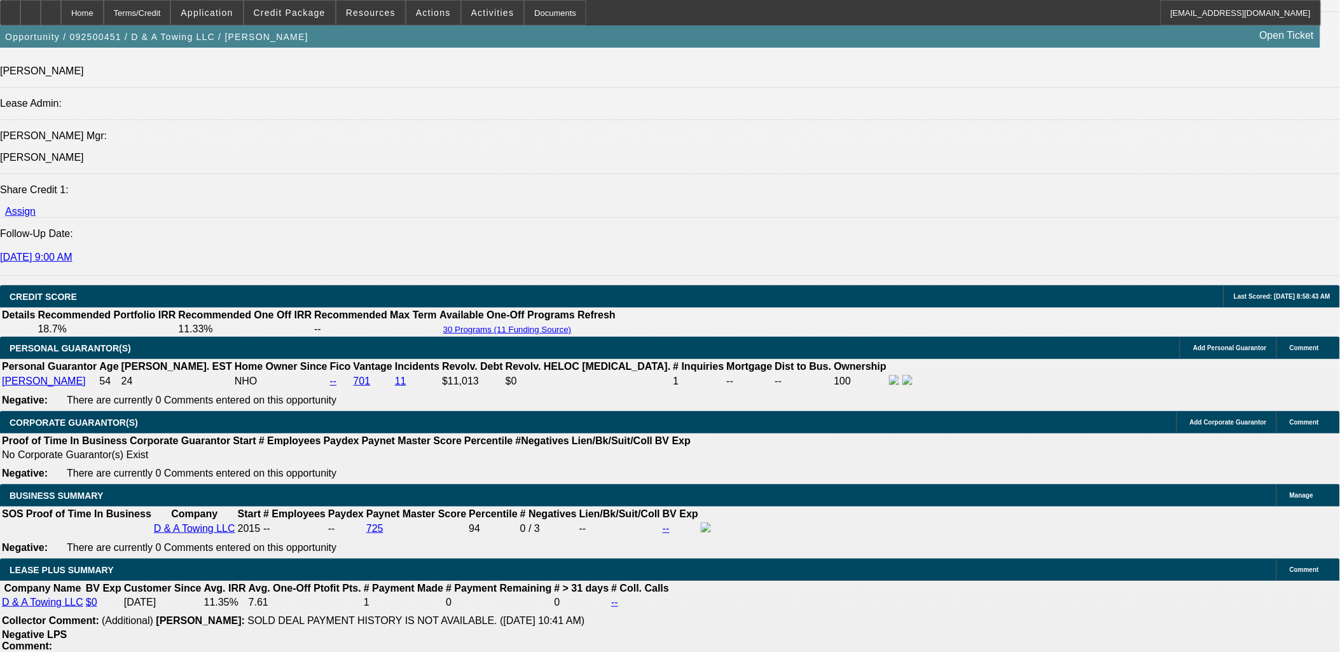
select select "6"
select select "0"
select select "3"
select select "0"
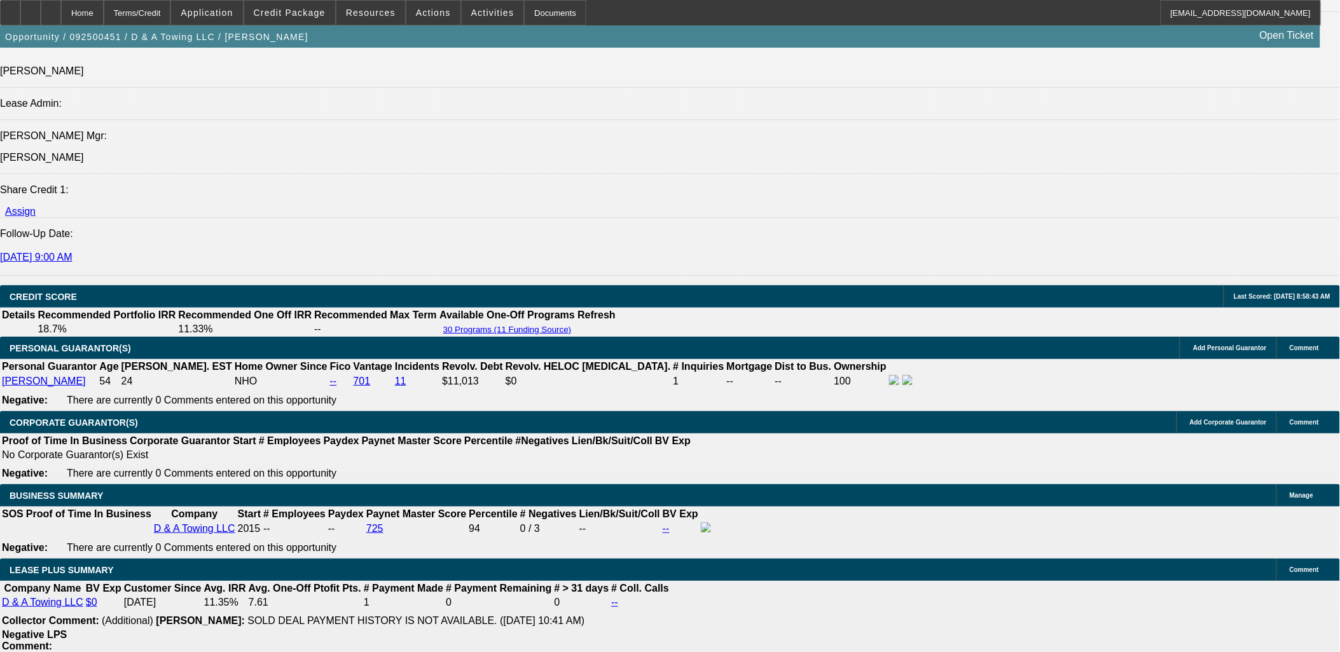
select select "2"
select select "0"
select select "3"
select select "0"
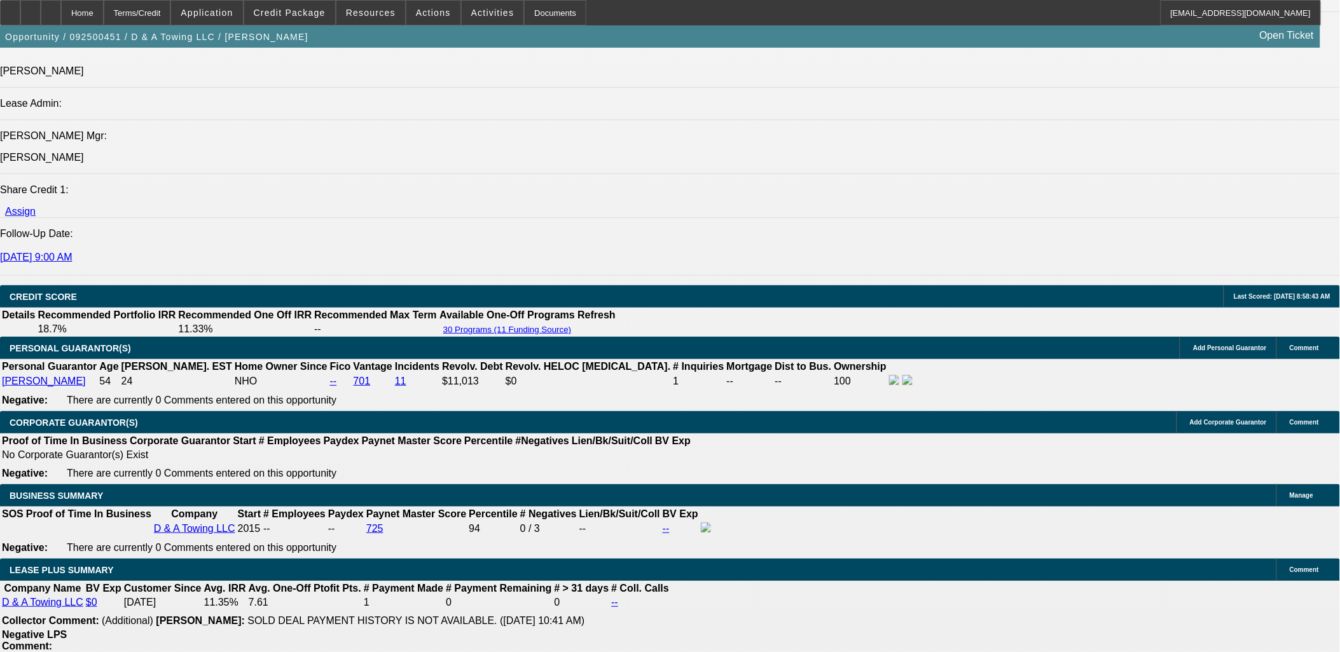
select select "2"
select select "0"
select select "3"
select select "0"
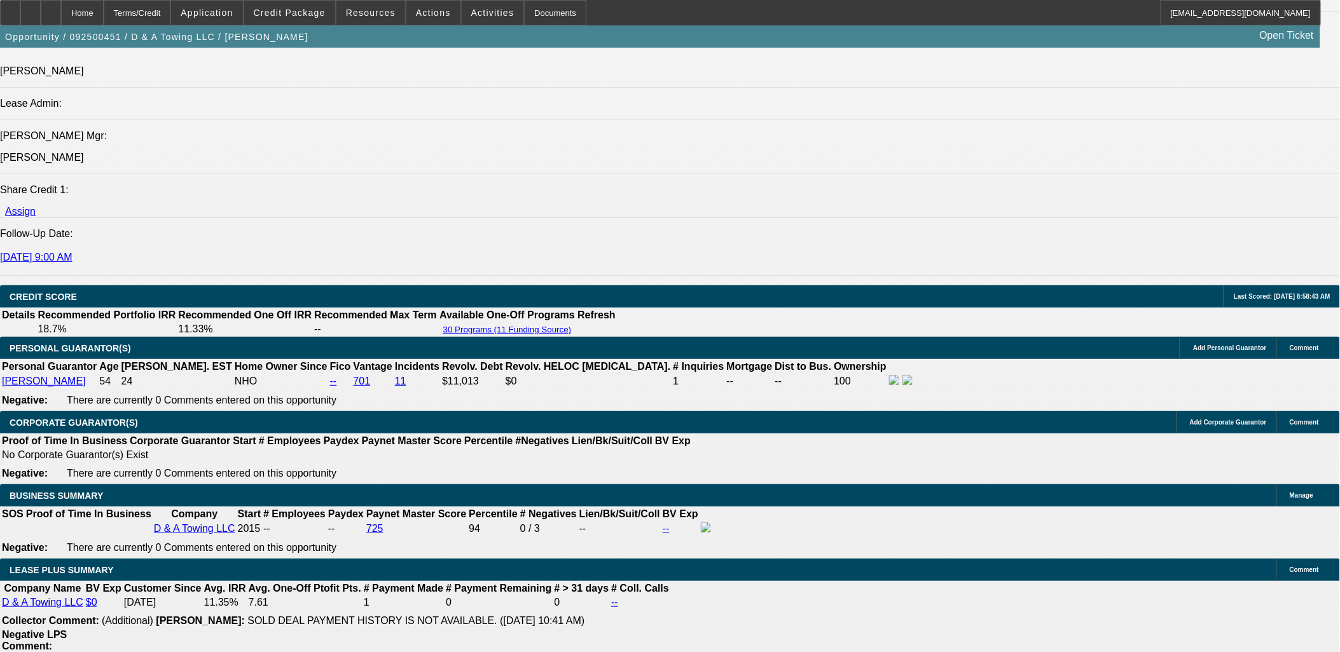
select select "2"
select select "0"
select select "3"
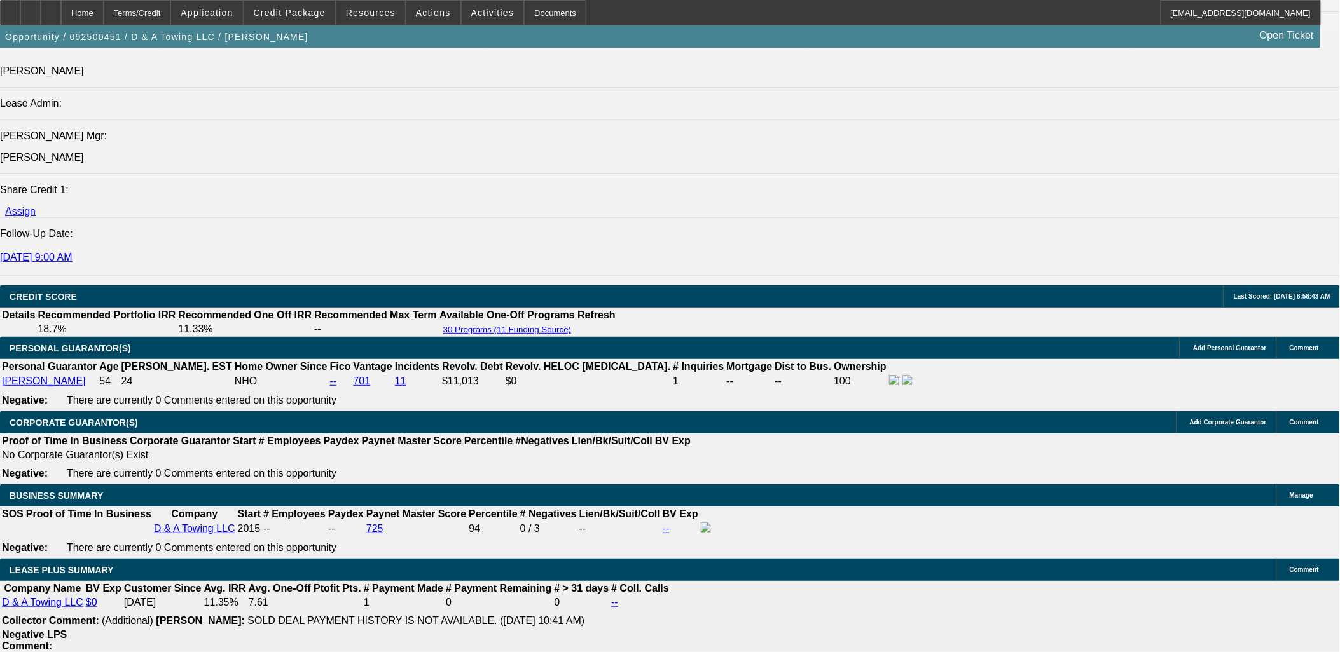
select select "0"
select select "2"
select select "0"
select select "2"
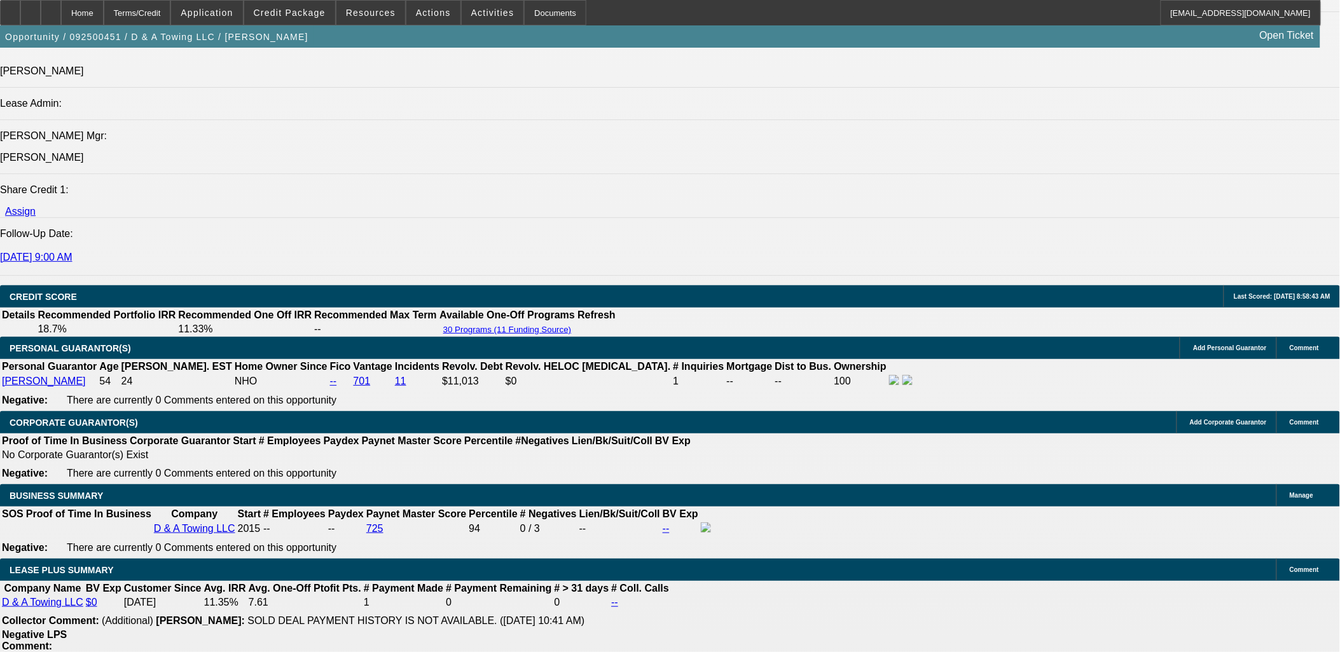
select select "0"
select select "6"
select select "0"
select select "2"
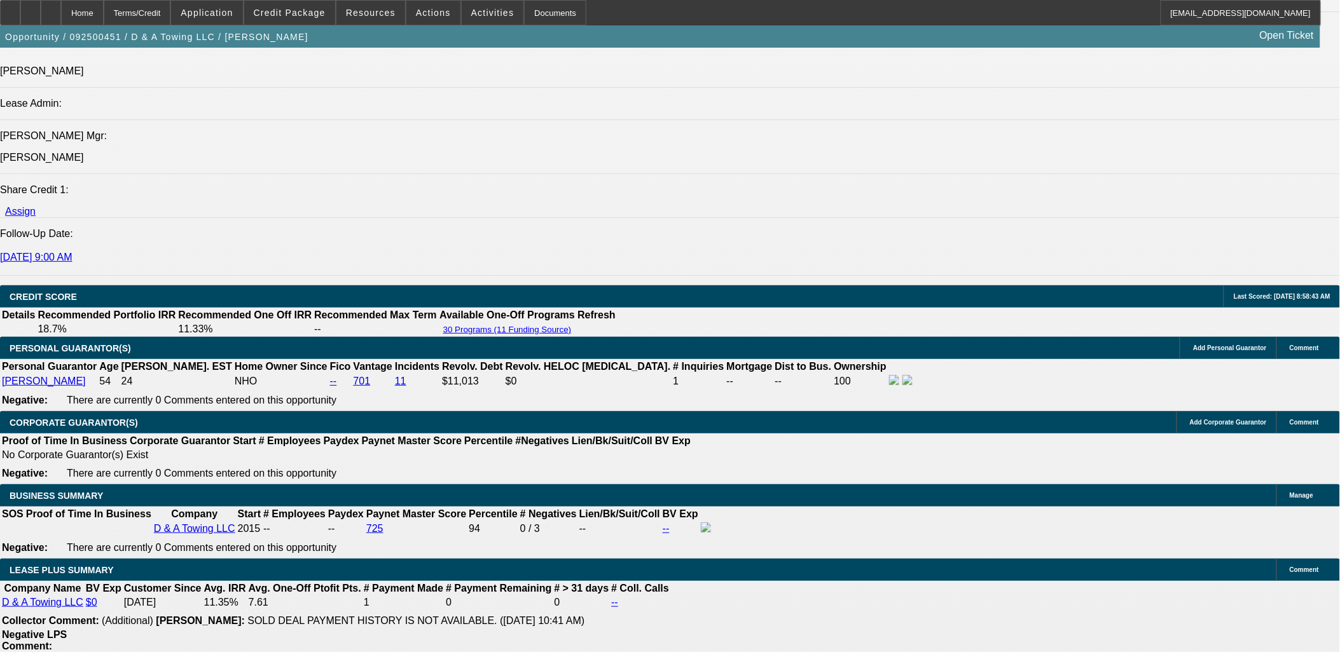
select select "0"
select select "6"
select select "0"
select select "2"
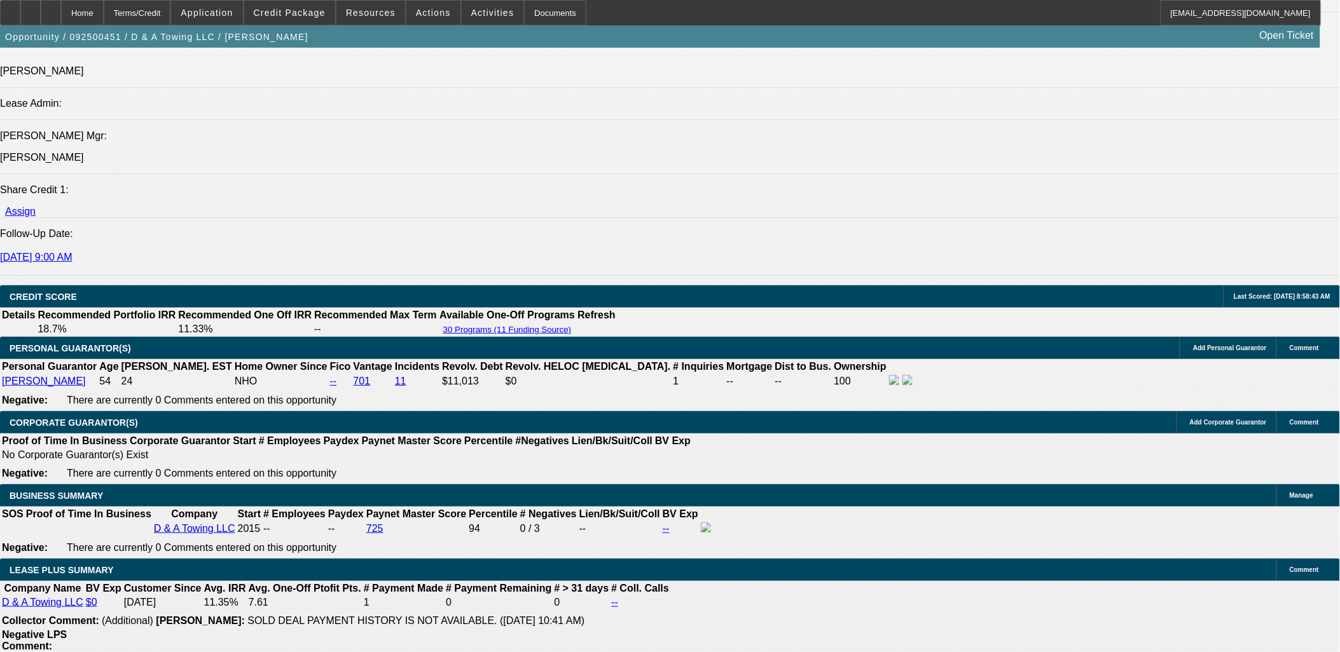
select select "0"
select select "6"
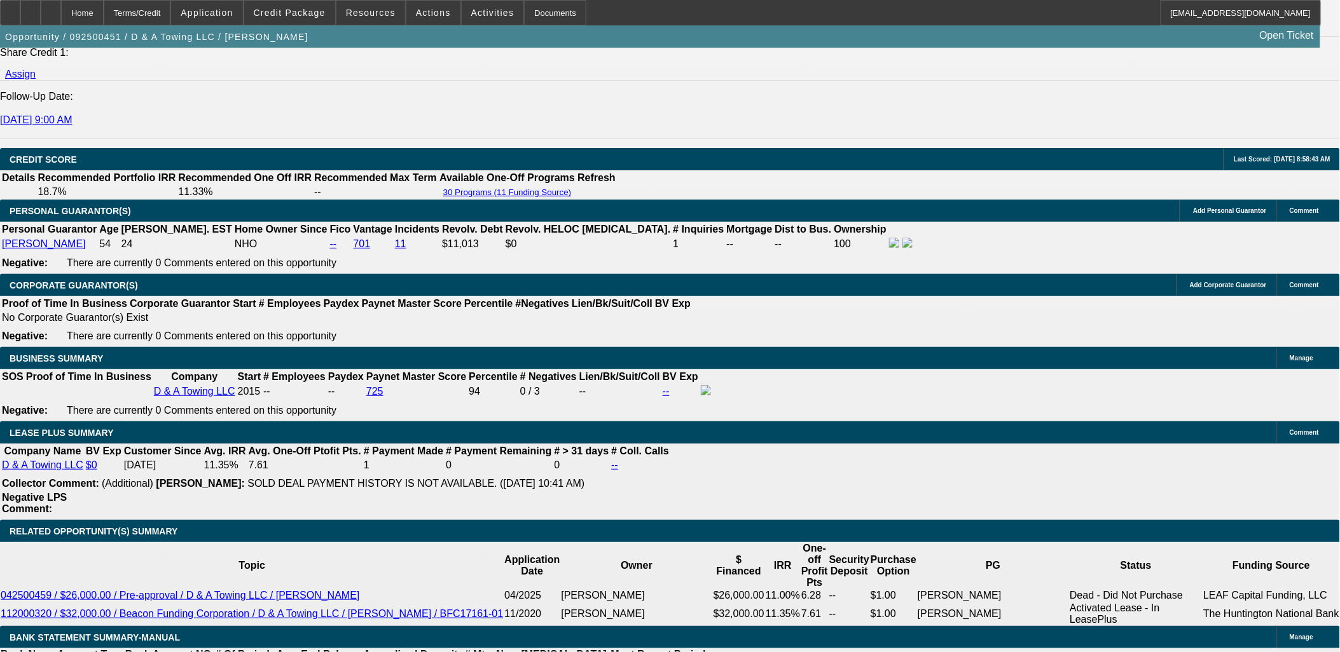
scroll to position [1768, 0]
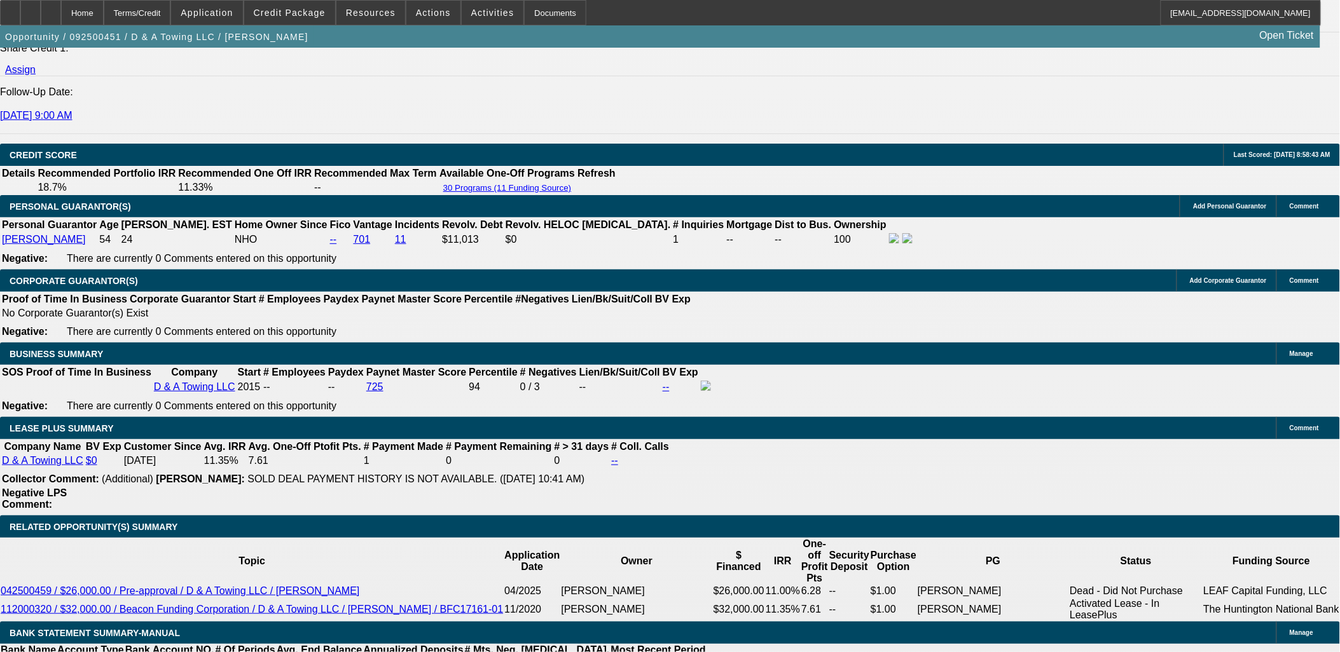
type input "$0.00"
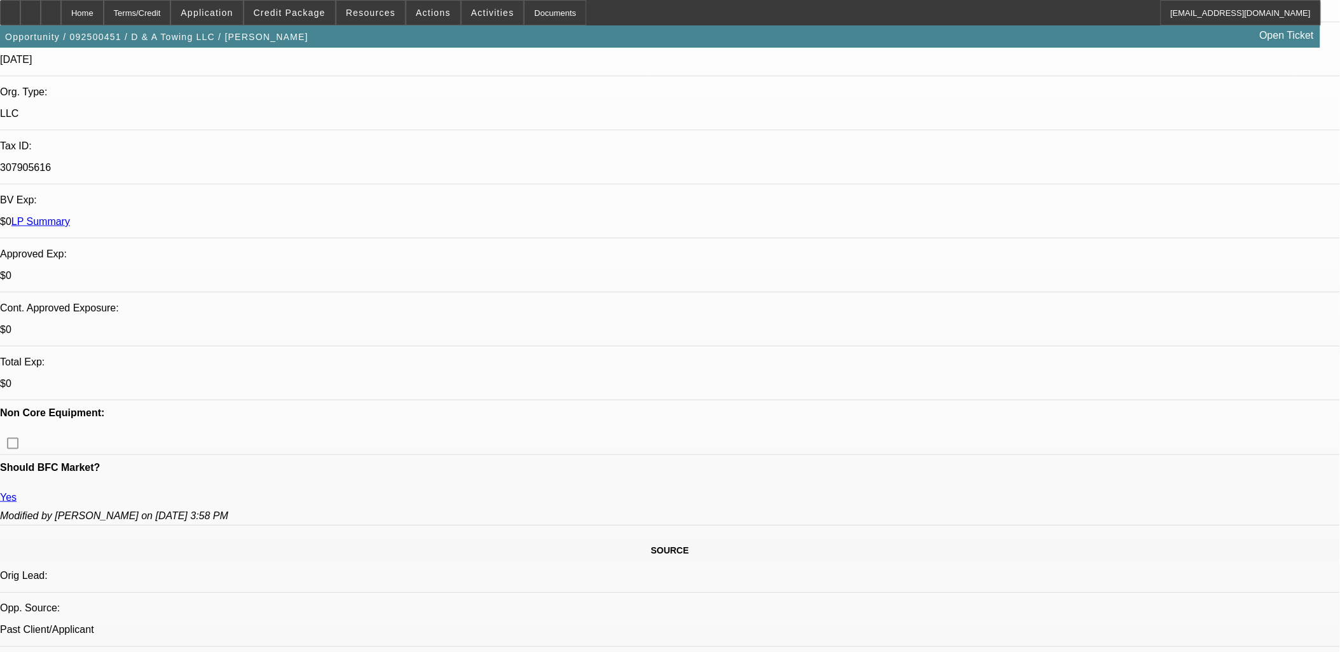
scroll to position [141, 0]
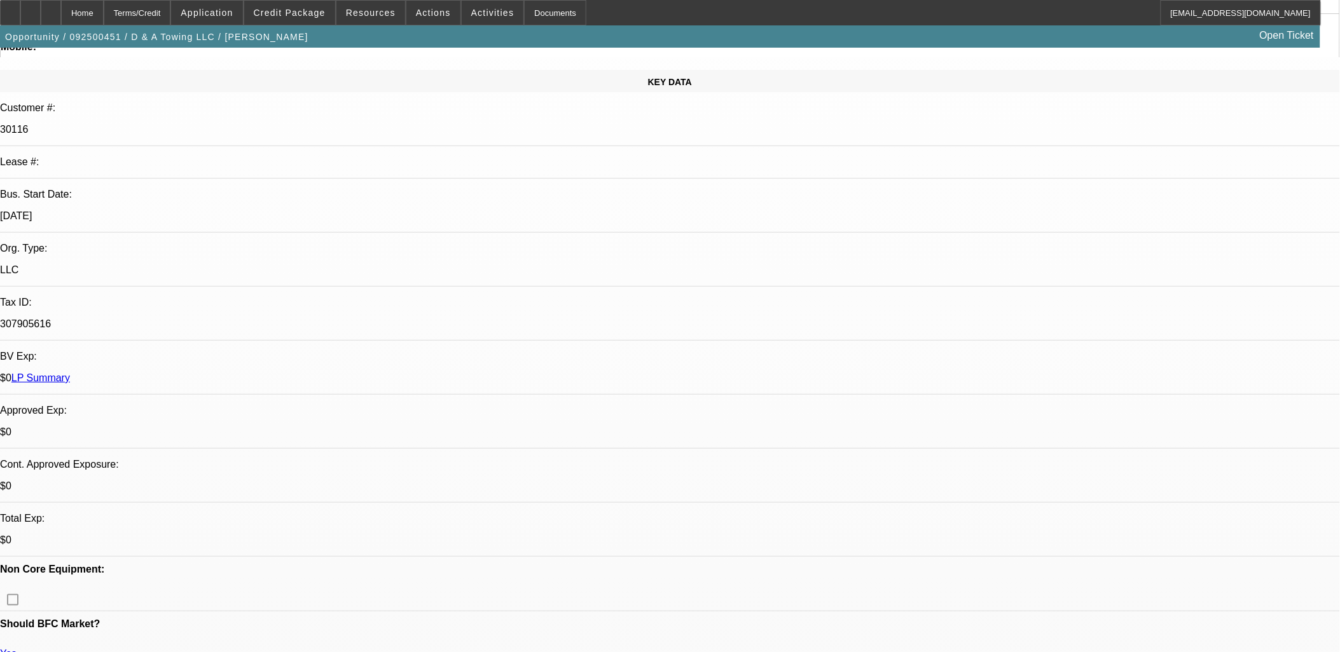
drag, startPoint x: 17, startPoint y: 278, endPoint x: 458, endPoint y: 535, distance: 510.0
drag, startPoint x: 435, startPoint y: 511, endPoint x: 96, endPoint y: 294, distance: 402.3
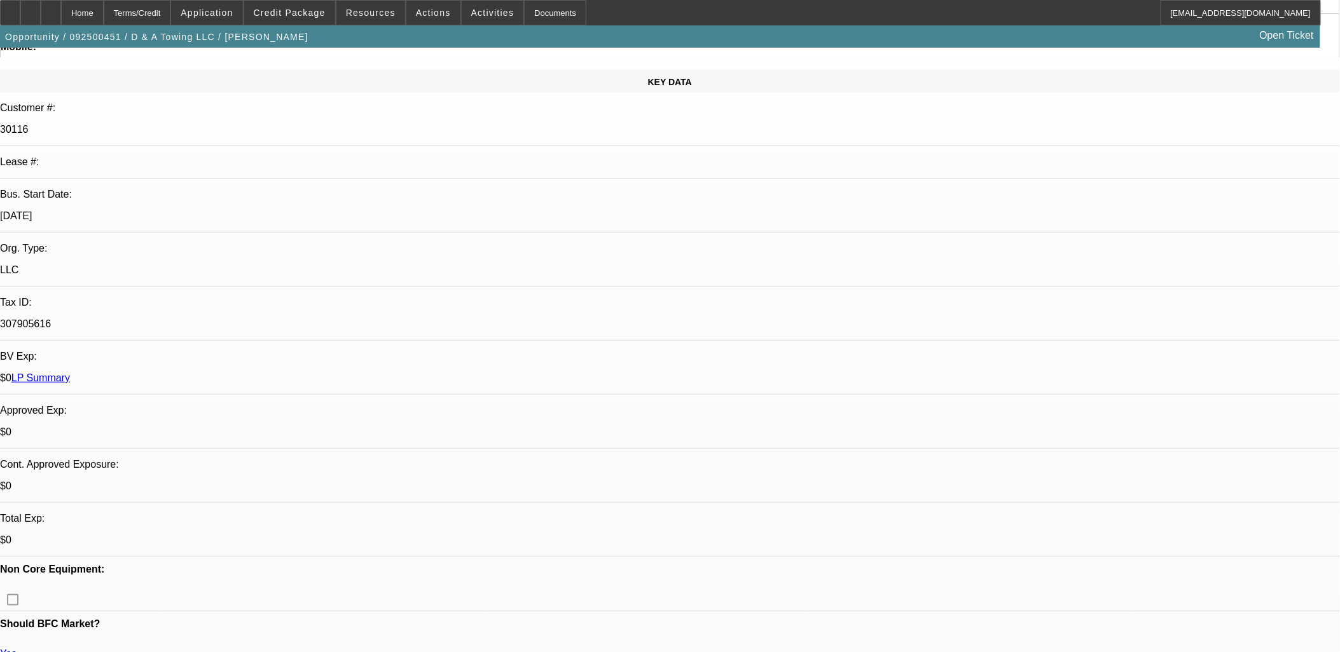
drag, startPoint x: 21, startPoint y: 288, endPoint x: 457, endPoint y: 548, distance: 507.3
drag, startPoint x: 457, startPoint y: 548, endPoint x: 440, endPoint y: 549, distance: 16.5
drag, startPoint x: 426, startPoint y: 533, endPoint x: 0, endPoint y: 278, distance: 496.2
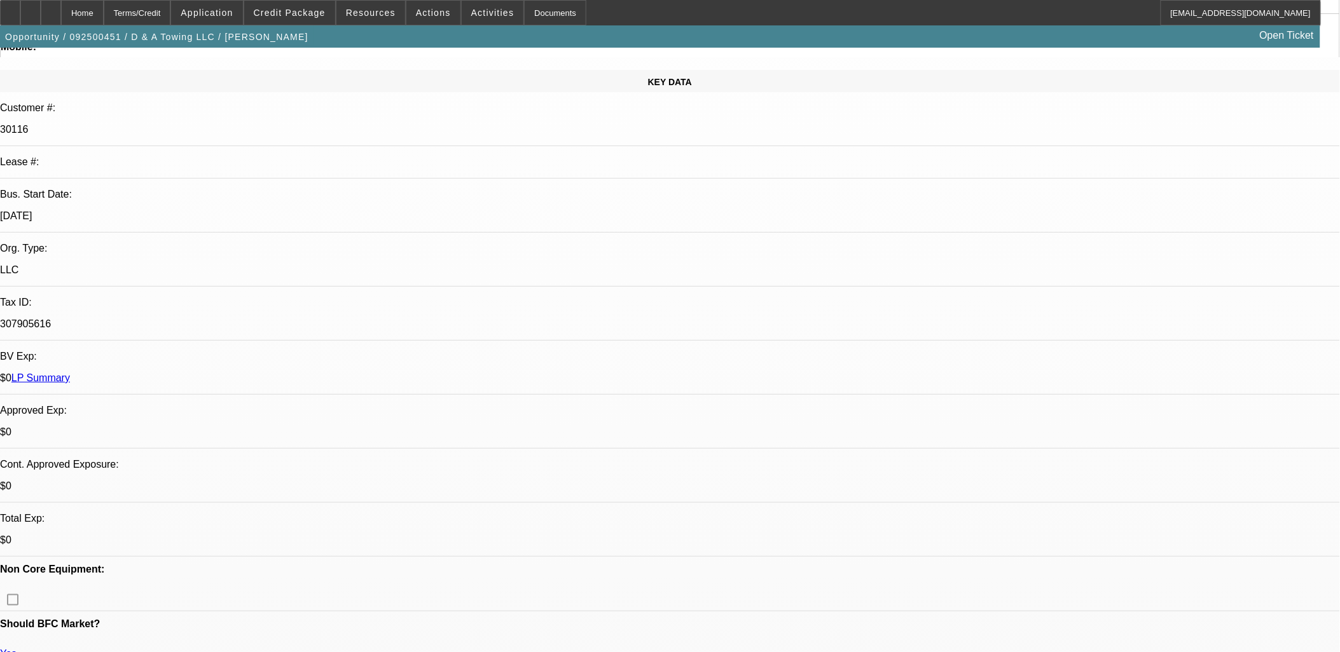
drag, startPoint x: 1, startPoint y: 278, endPoint x: 479, endPoint y: 551, distance: 550.2
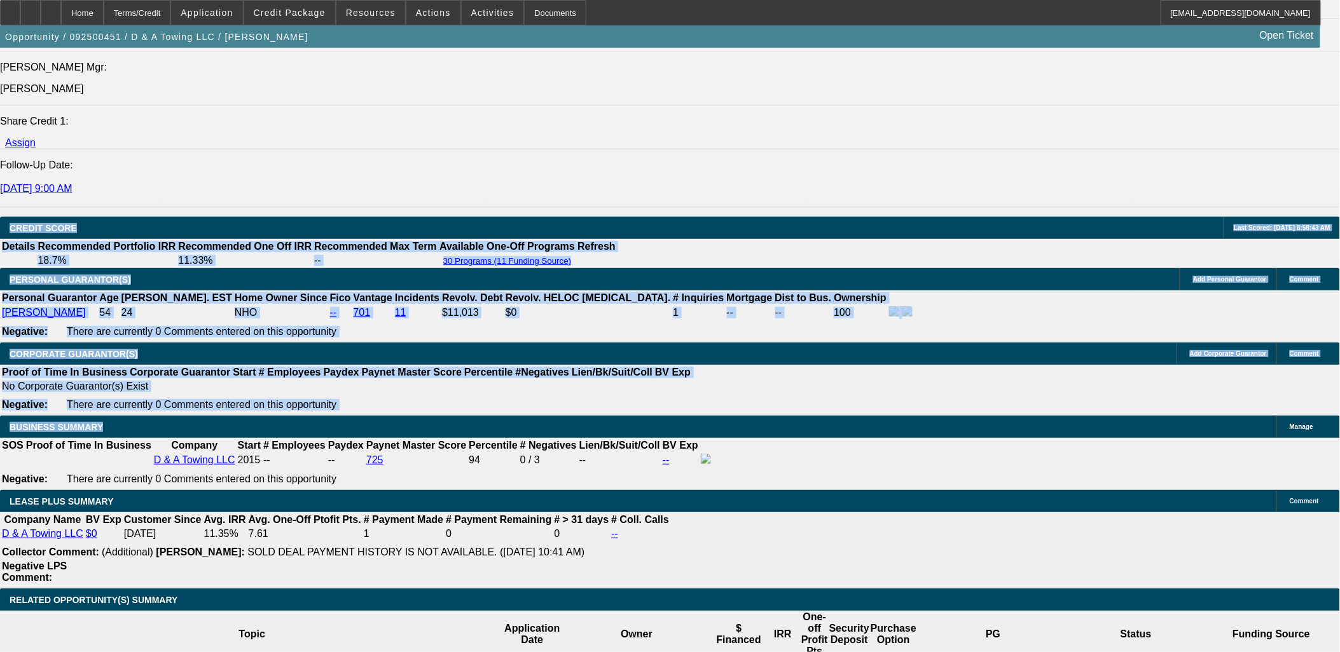
scroll to position [1766, 0]
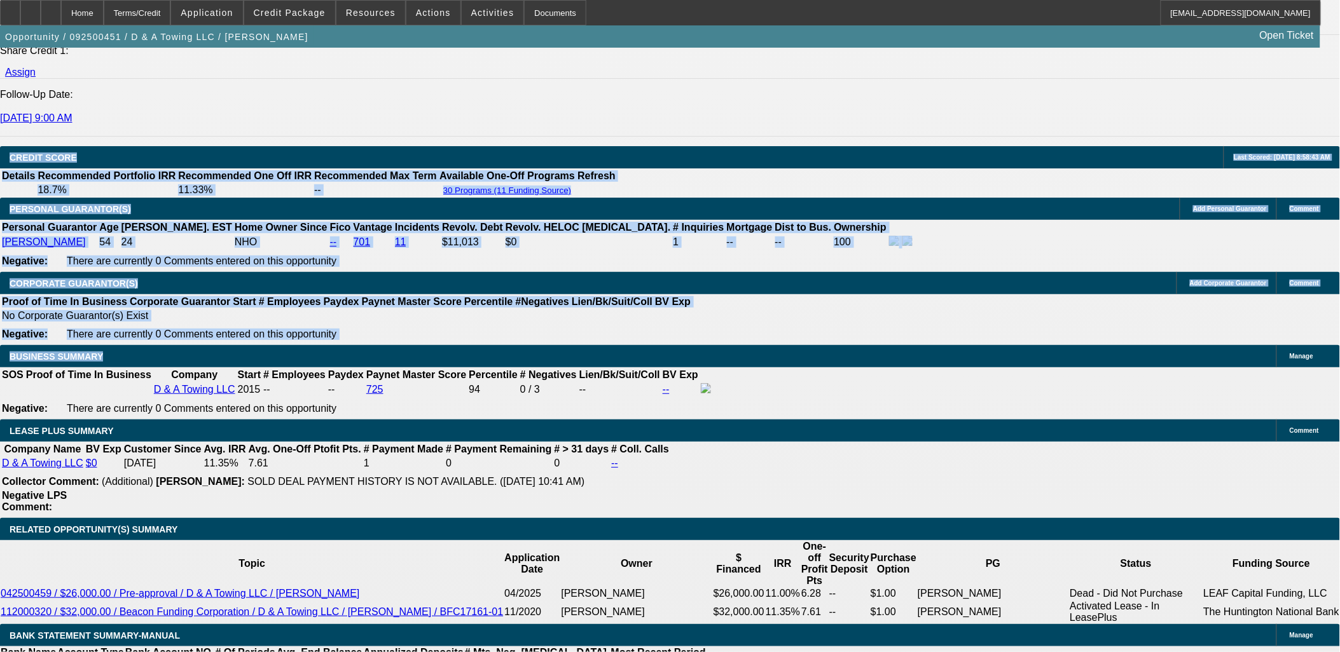
select select "0.1"
type input "$12,705.00"
type input "UNKNOWN"
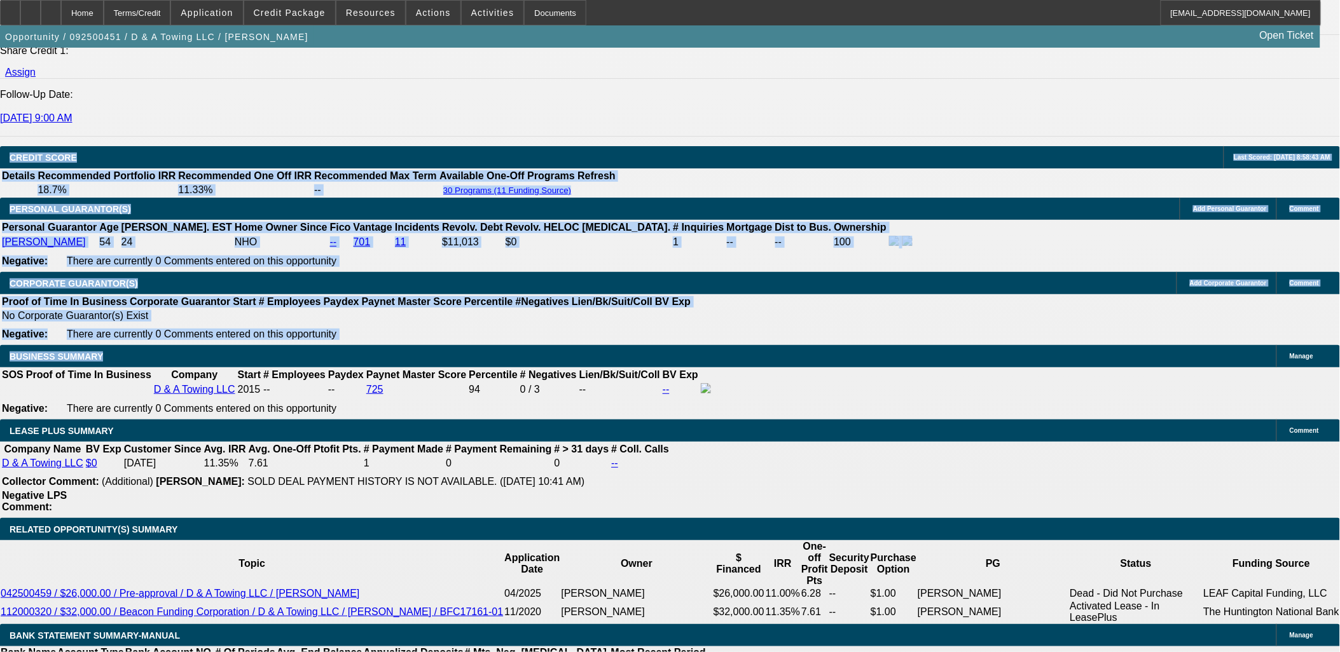
drag, startPoint x: 296, startPoint y: 530, endPoint x: 299, endPoint y: 519, distance: 11.3
select select "4"
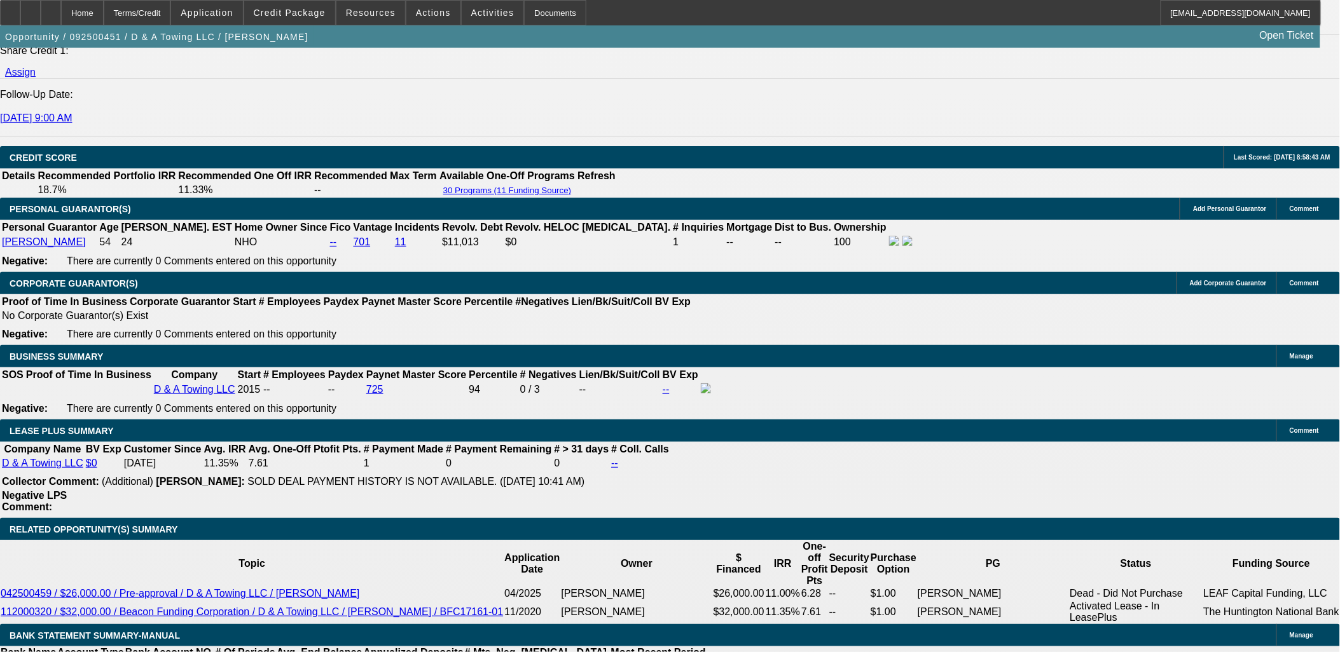
drag, startPoint x: 223, startPoint y: 403, endPoint x: 254, endPoint y: 404, distance: 31.2
type input "25"
type input "2550"
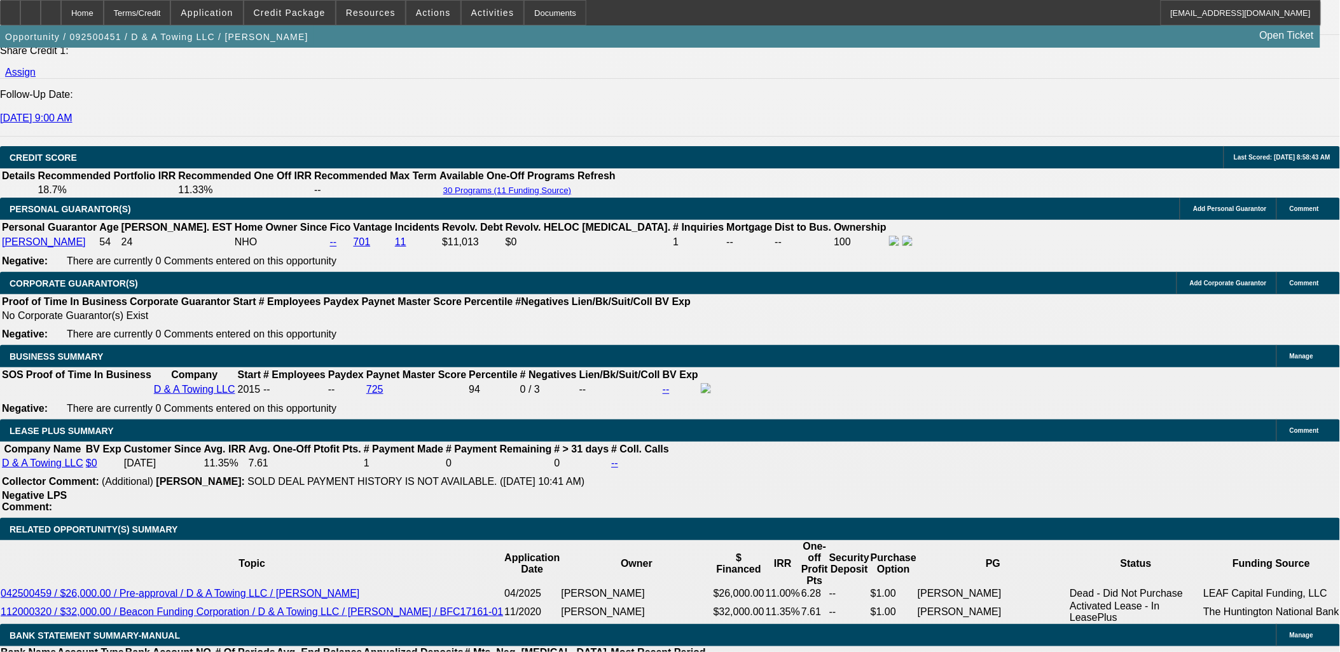
type input "13"
type input "$2,550.00"
drag, startPoint x: 224, startPoint y: 250, endPoint x: 220, endPoint y: 118, distance: 132.3
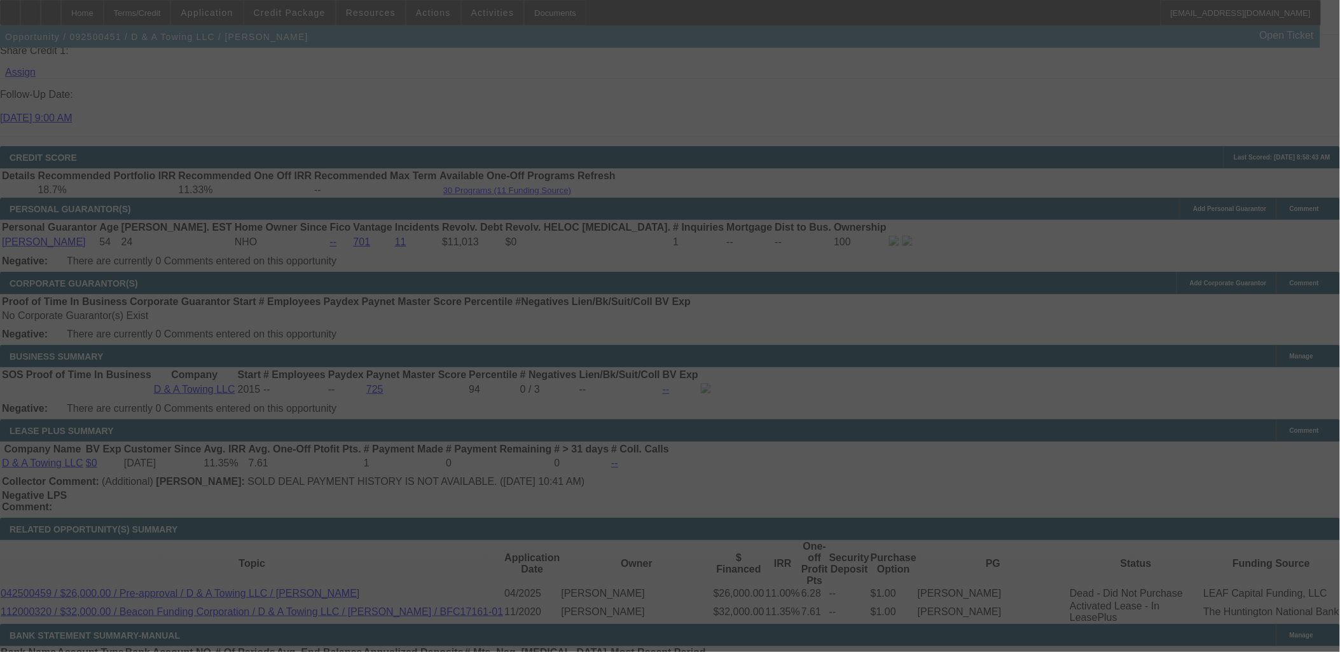
select select "0"
select select "3"
select select "0.1"
select select "4"
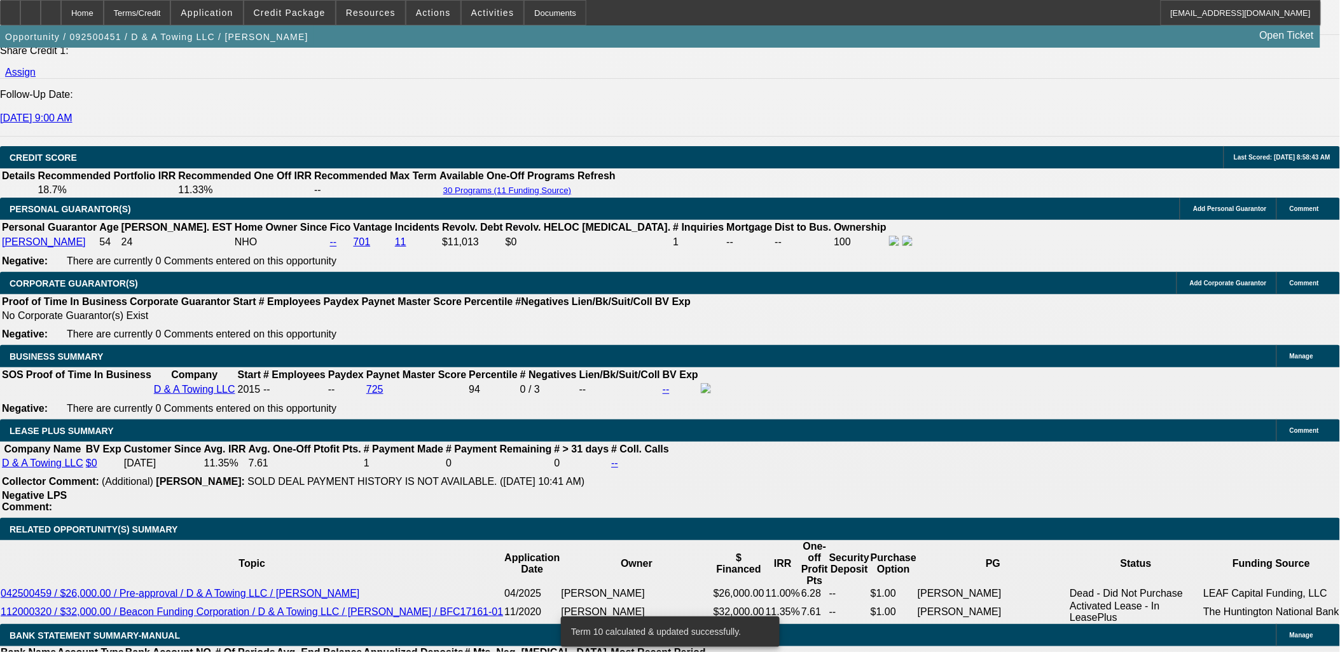
type input "2650"
type input "UNKNOWN"
type input "14.5"
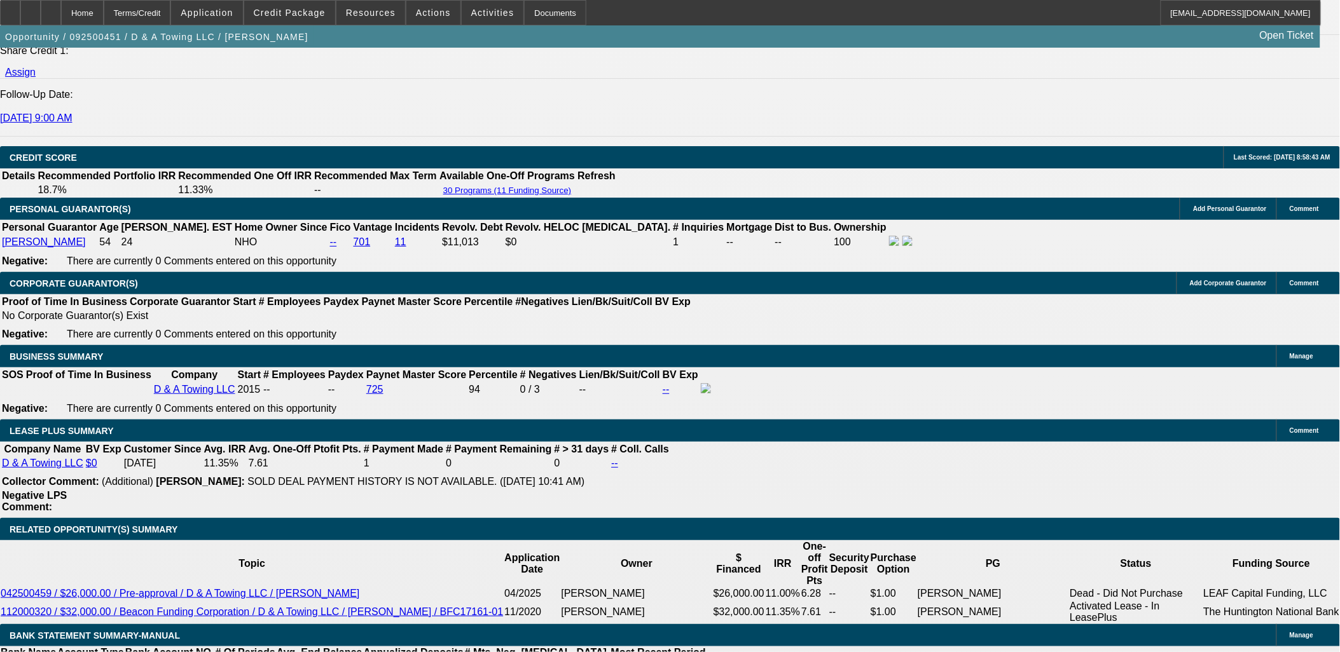
type input "$2,650.00"
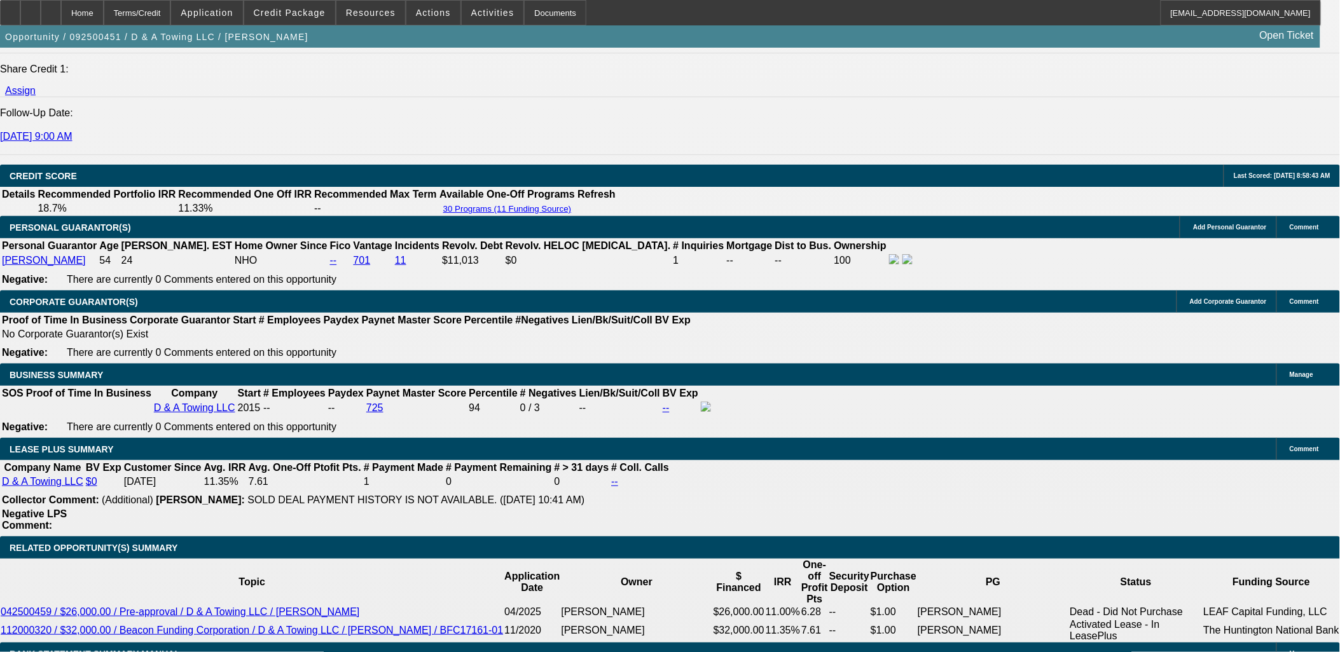
scroll to position [1695, 0]
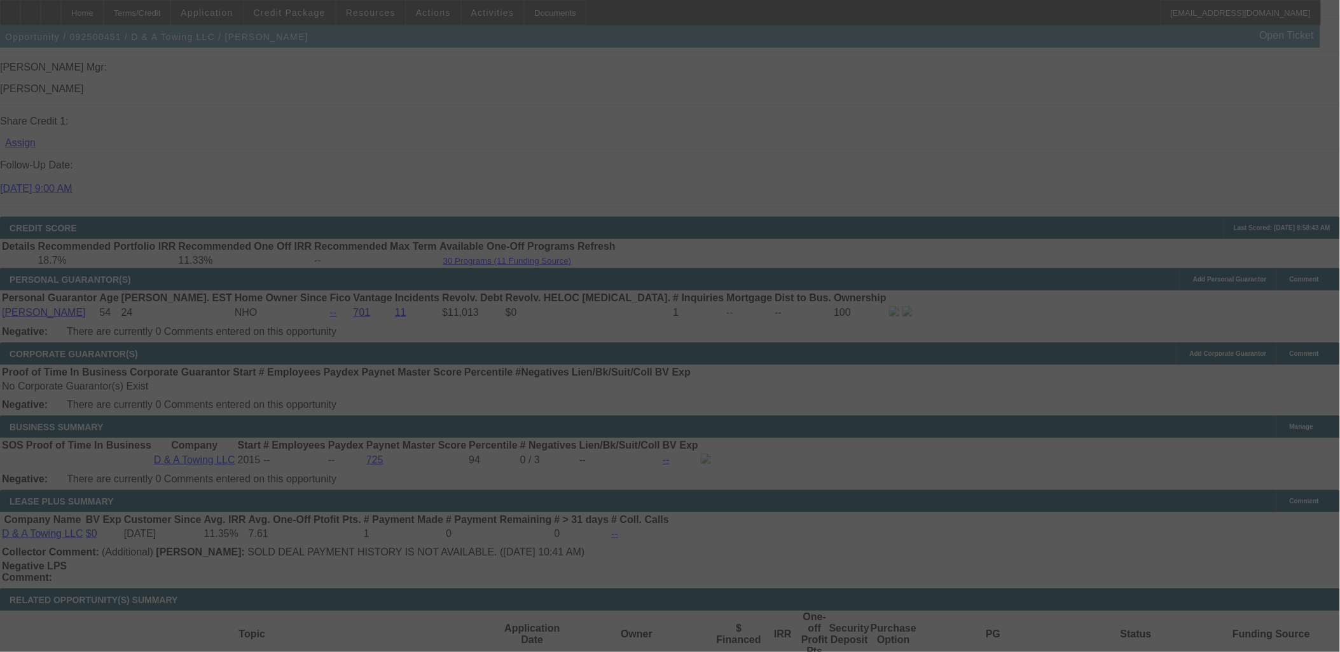
select select "0"
select select "3"
select select "0.1"
select select "4"
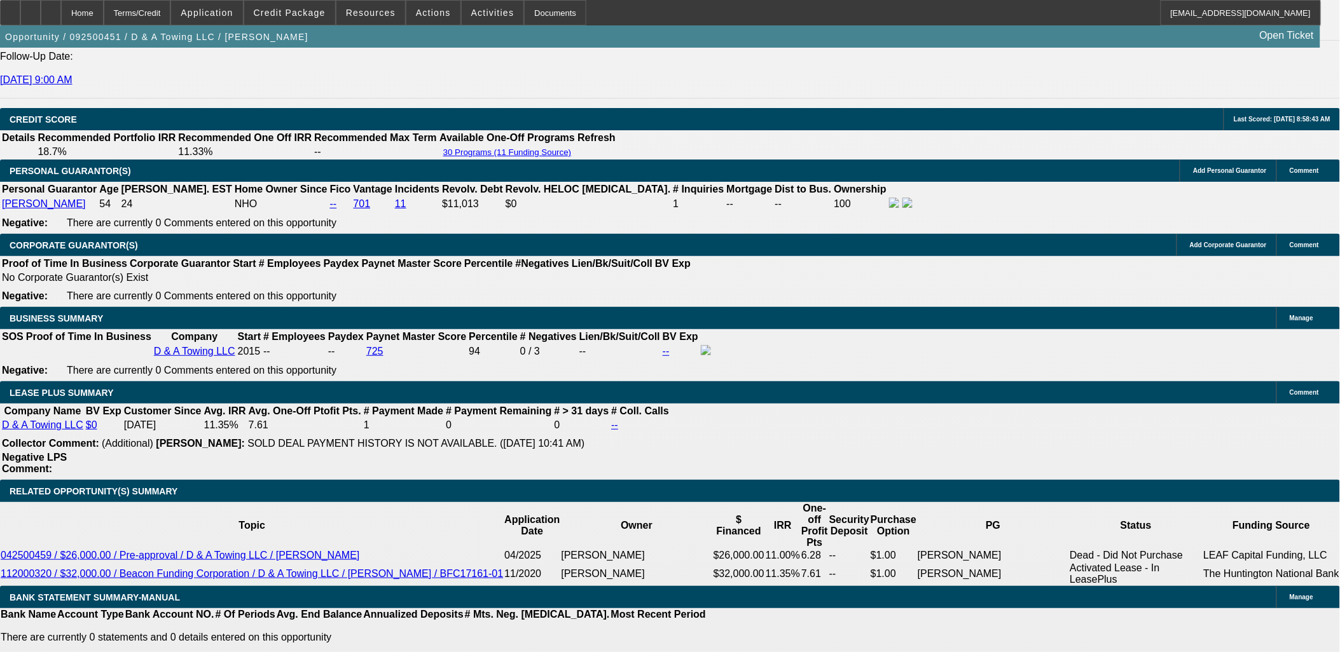
scroll to position [1836, 0]
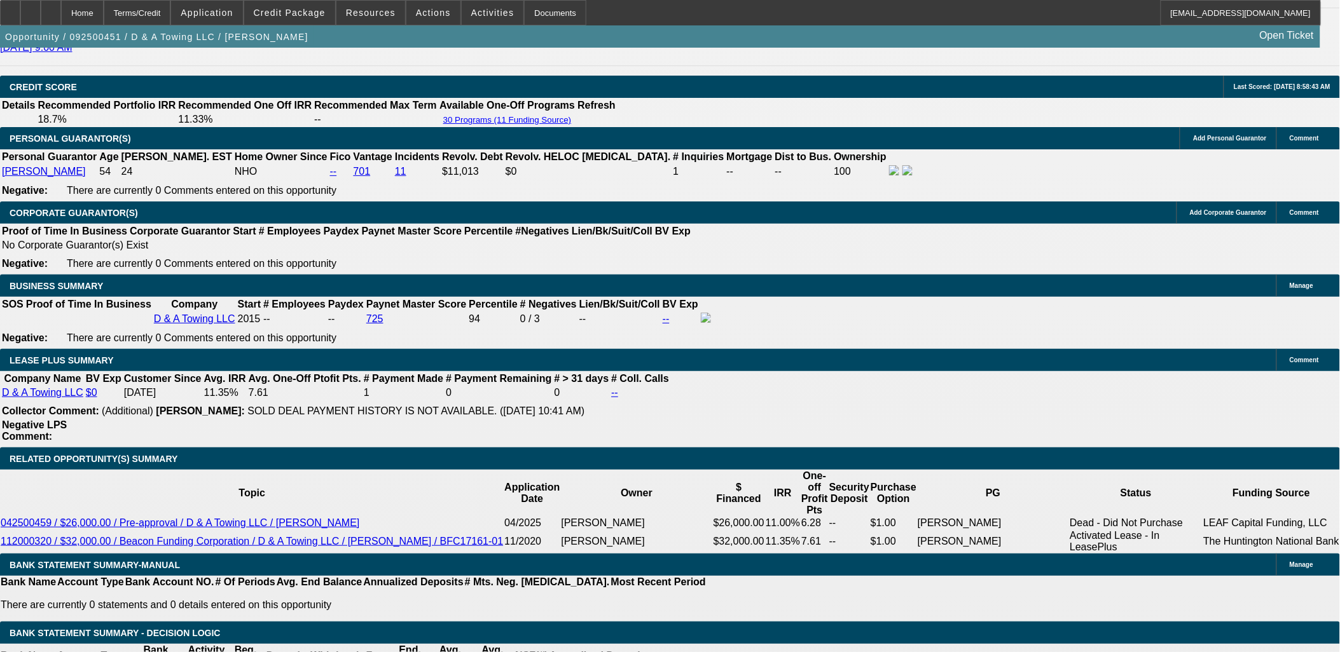
type input "2650"
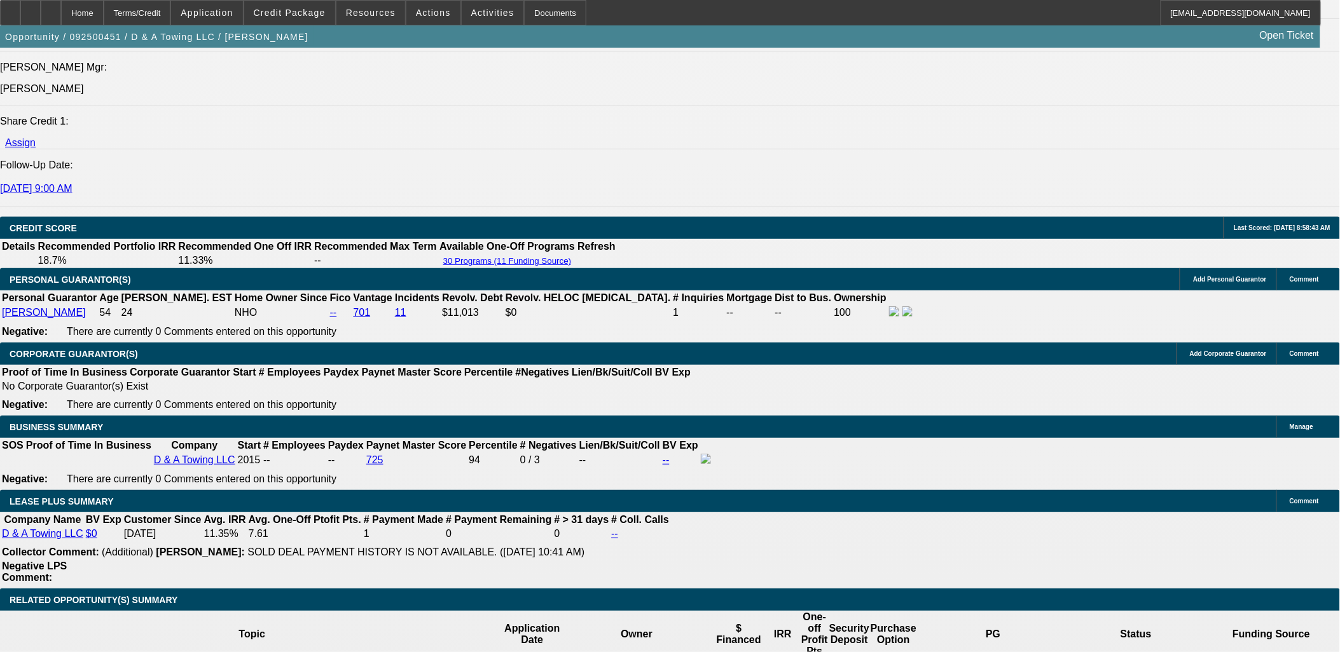
select select "0"
select select "3"
select select "0"
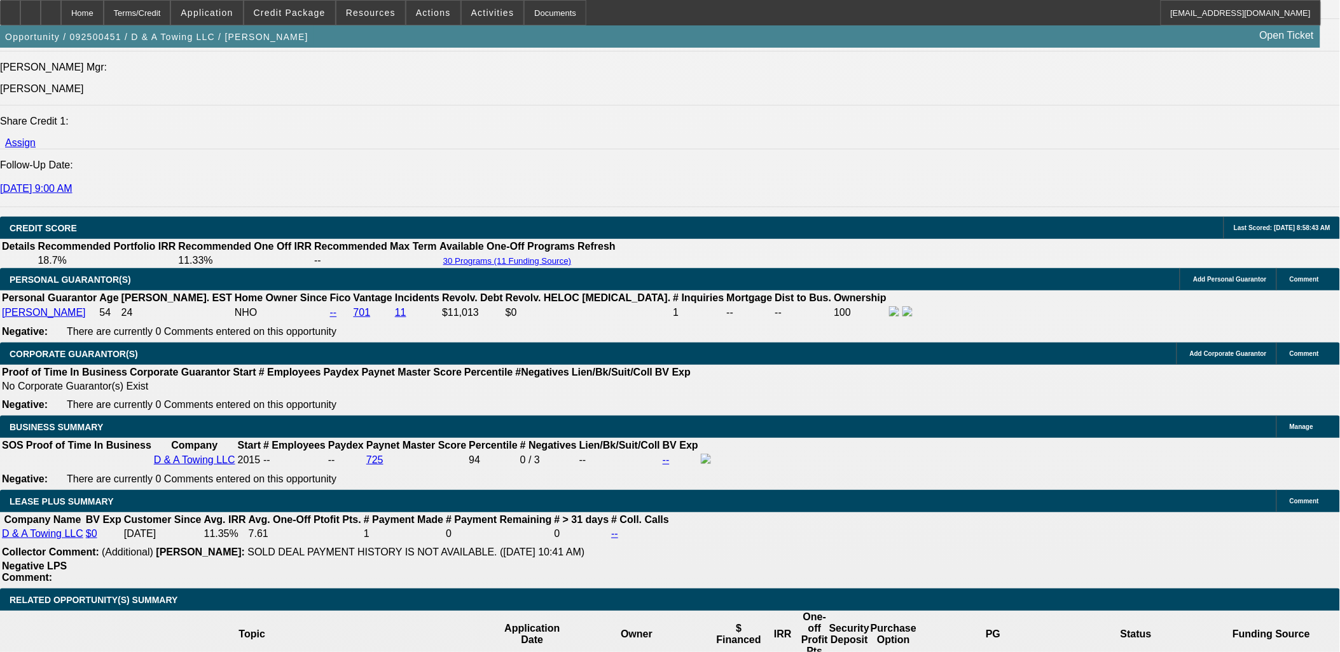
select select "6"
select select "0"
select select "3"
select select "0"
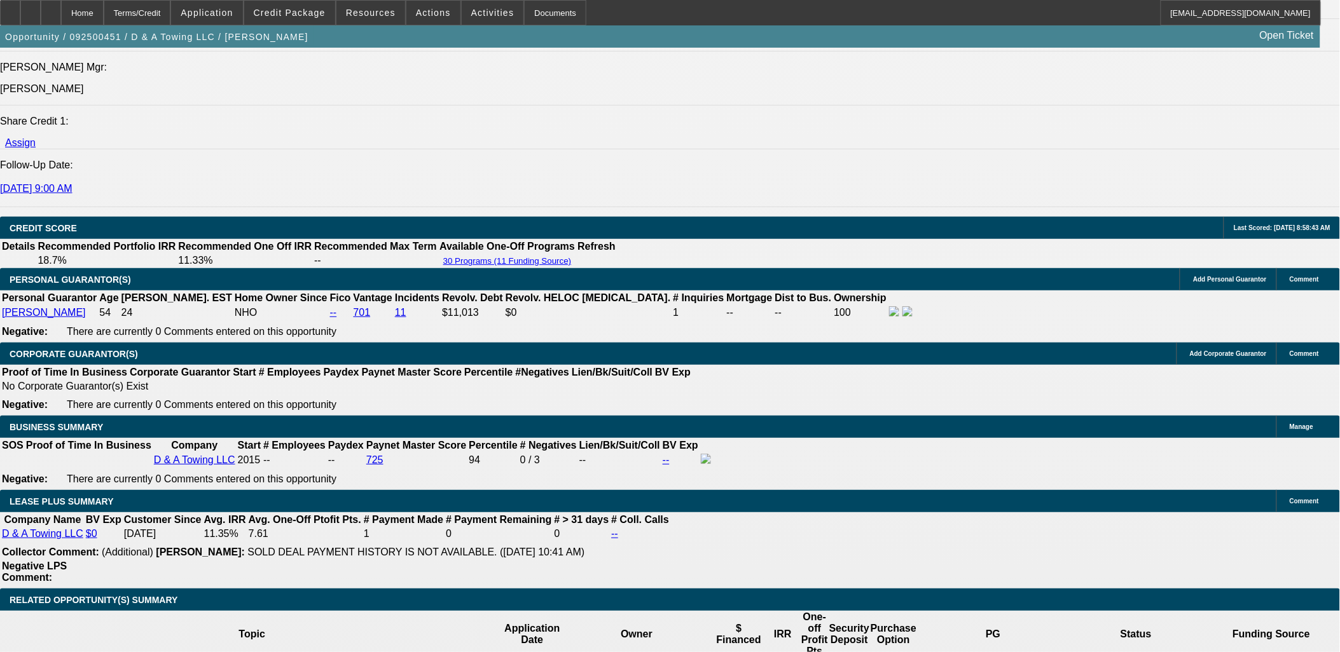
select select "2"
select select "0"
select select "3"
select select "0"
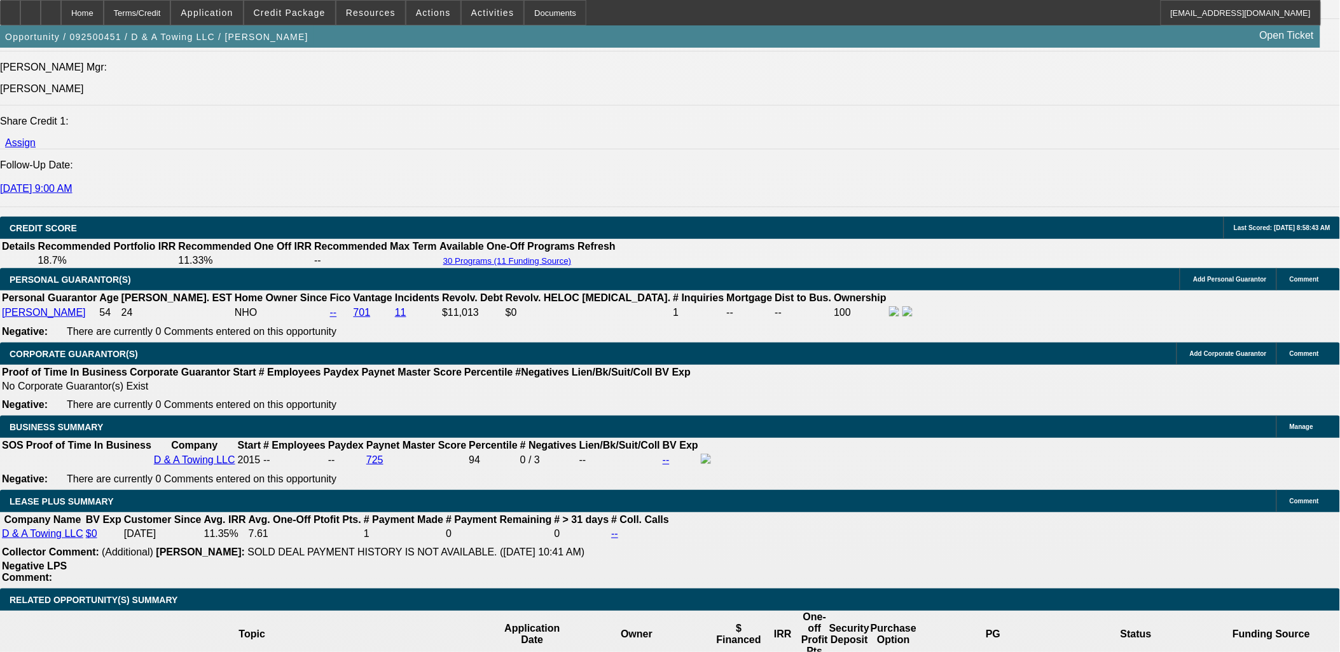
select select "2"
select select "0"
select select "3"
select select "0"
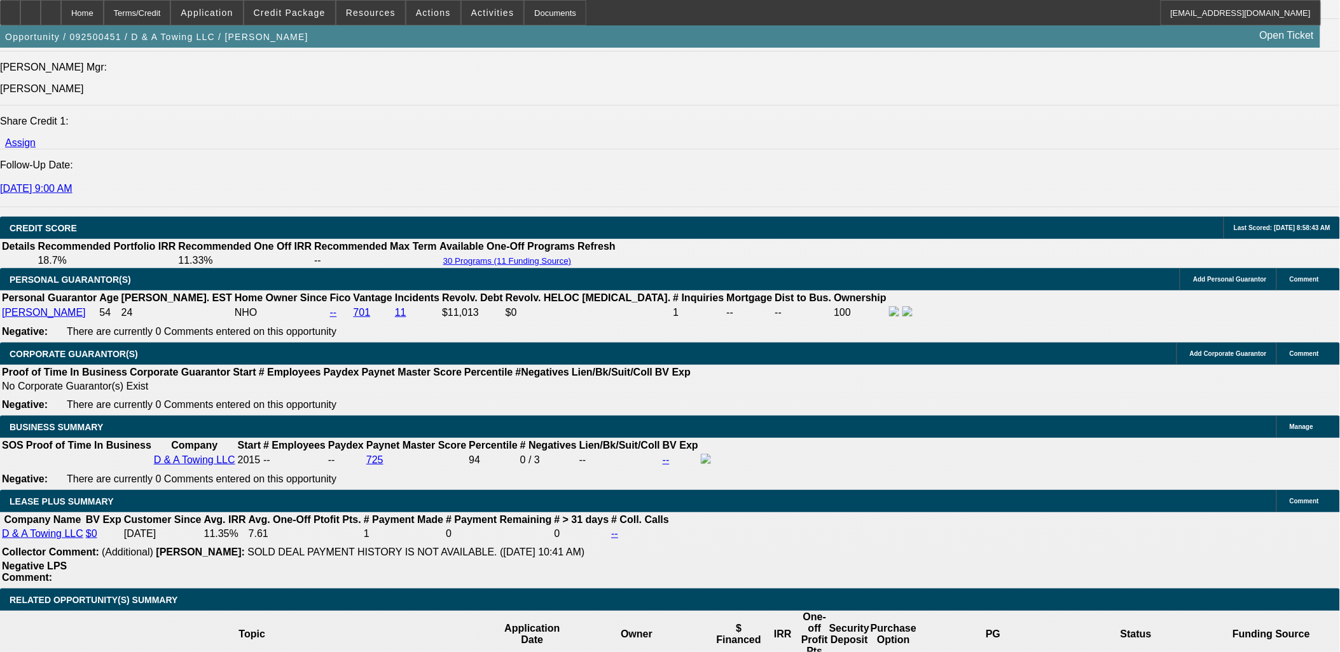
select select "2"
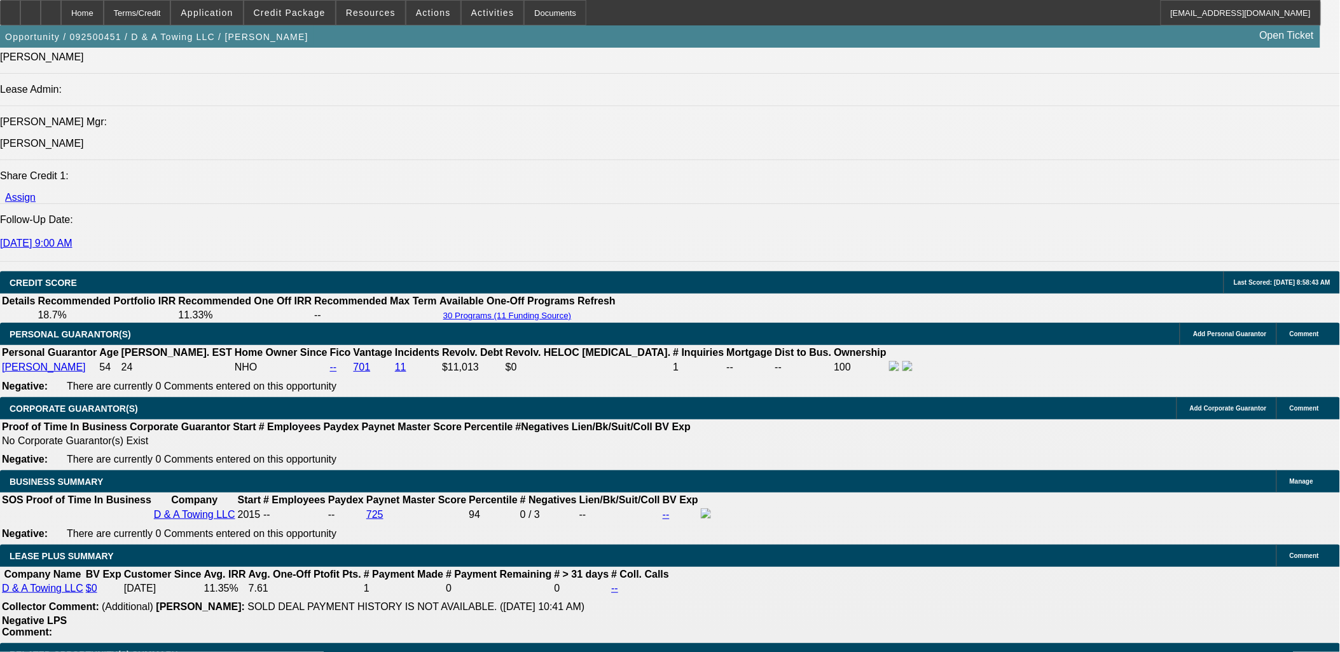
scroll to position [1625, 0]
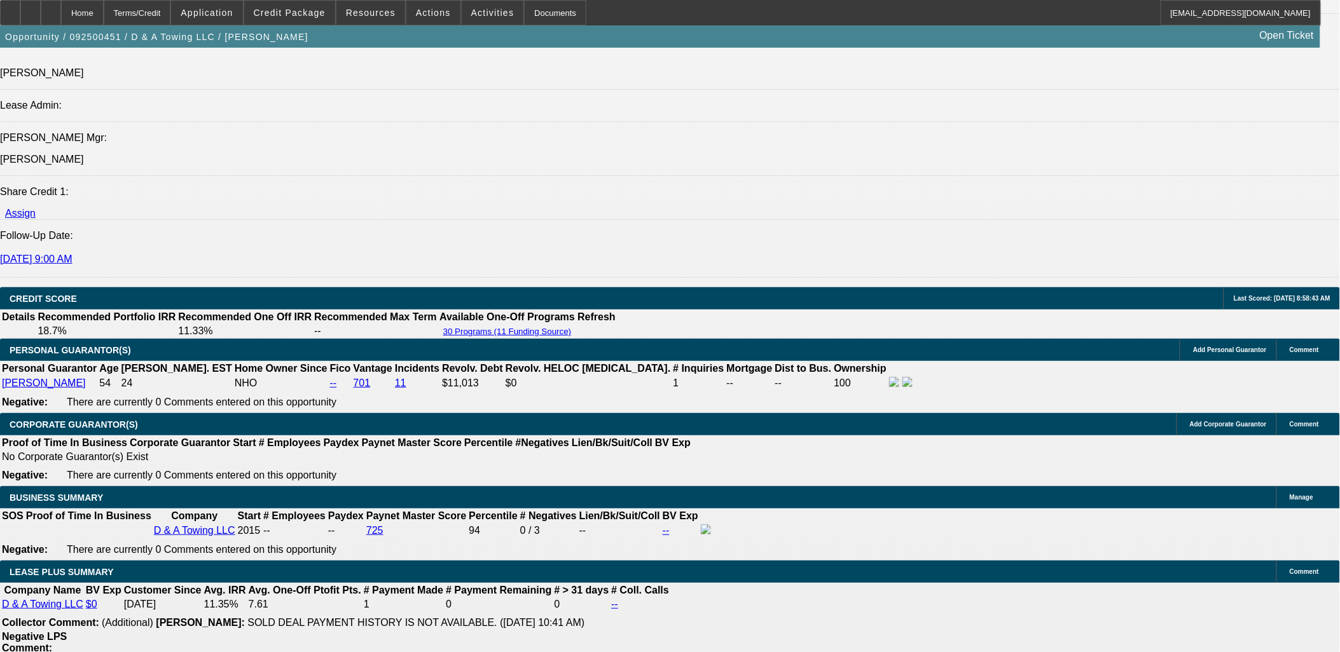
select select "0"
select select "3"
select select "0.1"
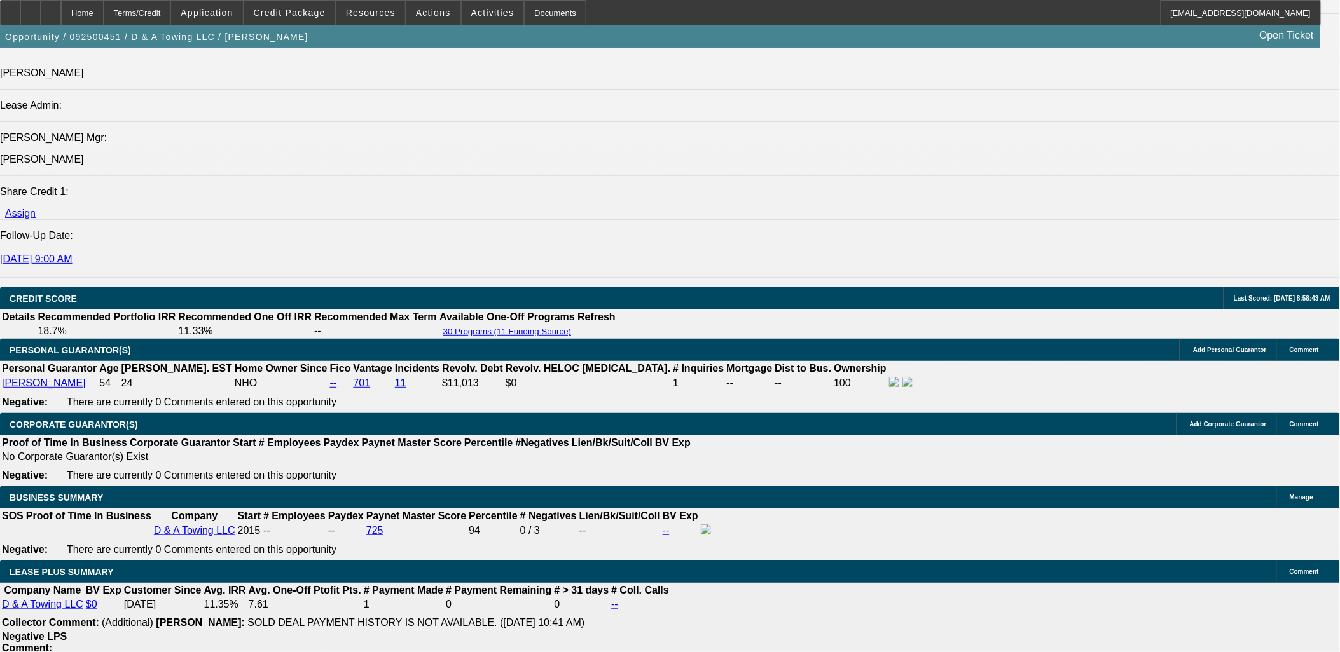
select select "4"
select select "0"
select select "2"
select select "0"
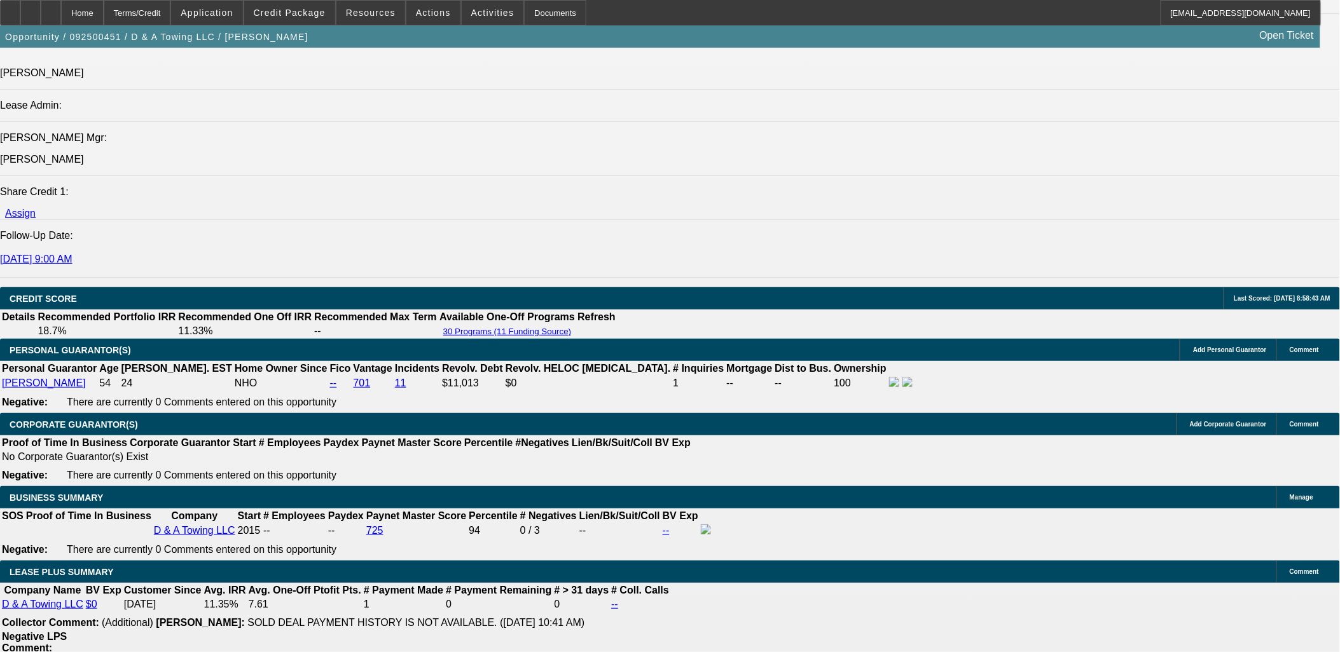
select select "6"
select select "0"
select select "2"
select select "0"
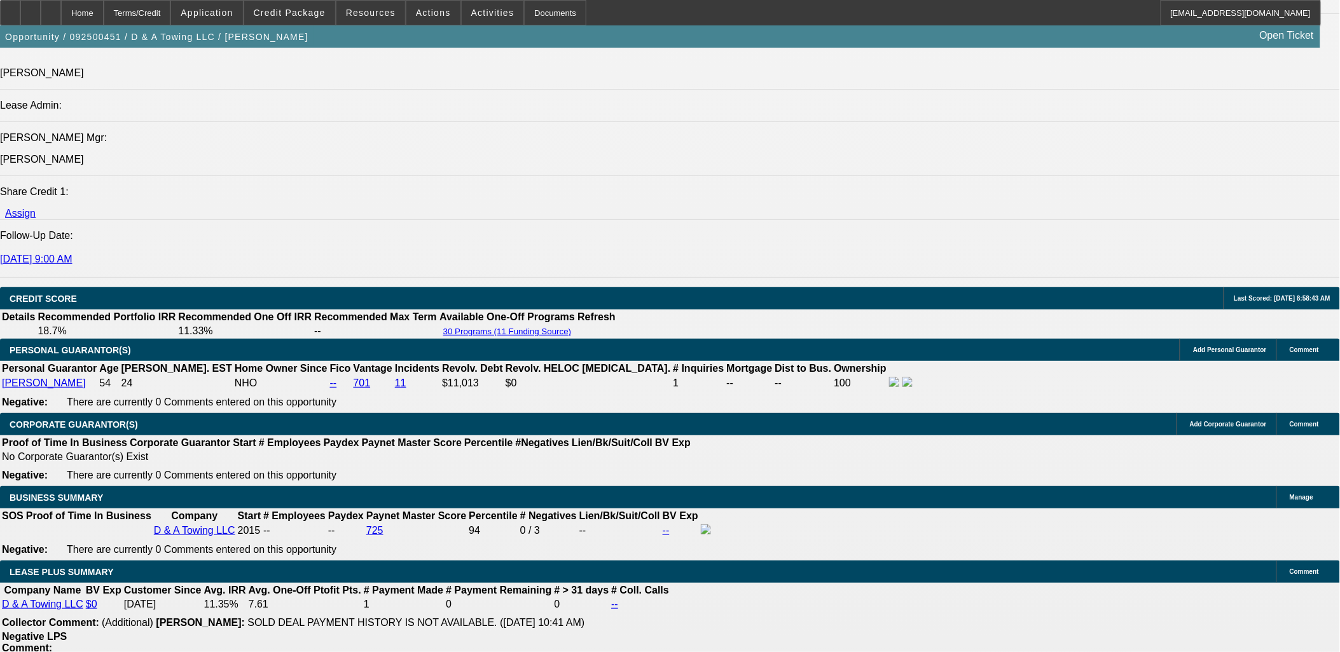
select select "6"
select select "0"
select select "2"
select select "0"
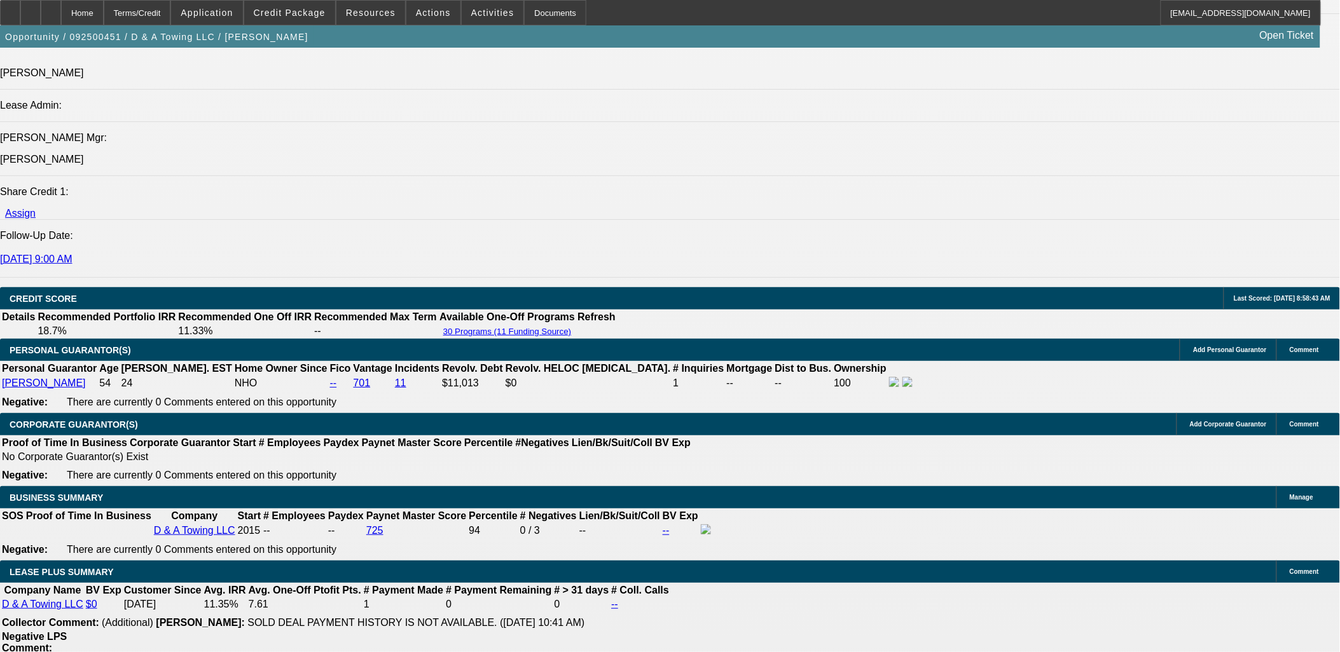
select select "6"
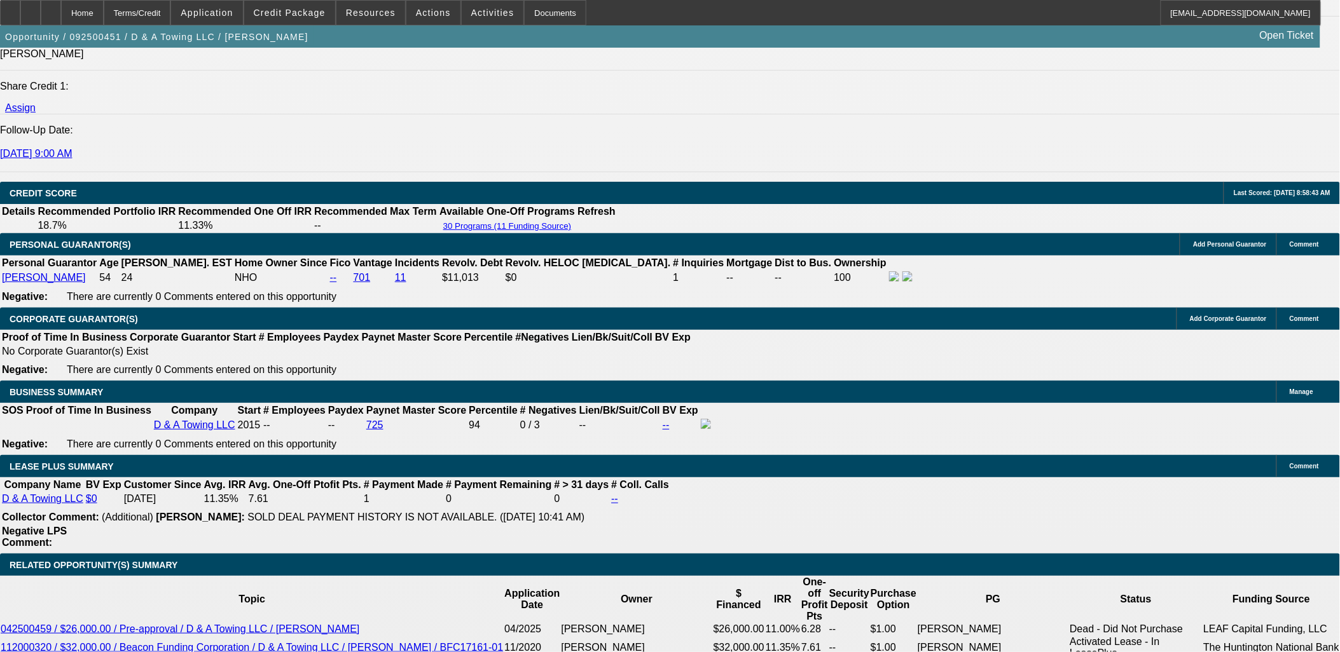
scroll to position [1836, 0]
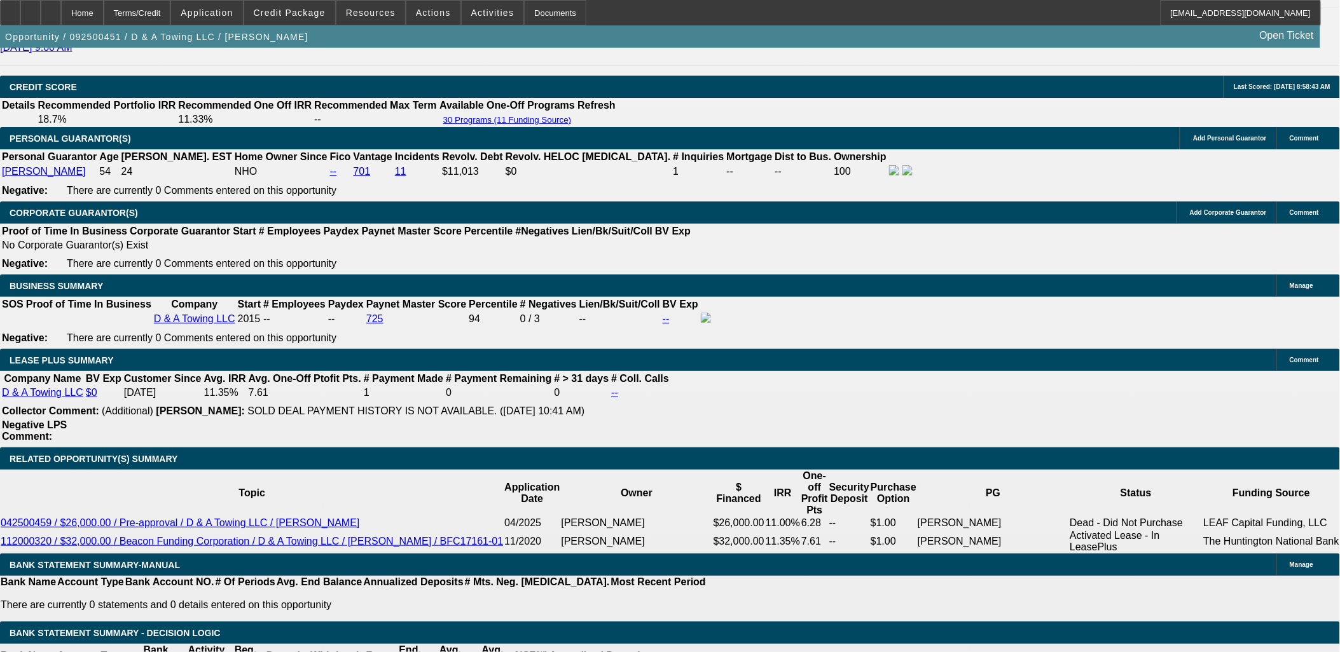
drag, startPoint x: 93, startPoint y: 316, endPoint x: 15, endPoint y: 112, distance: 218.6
drag, startPoint x: 15, startPoint y: 112, endPoint x: 99, endPoint y: 313, distance: 218.0
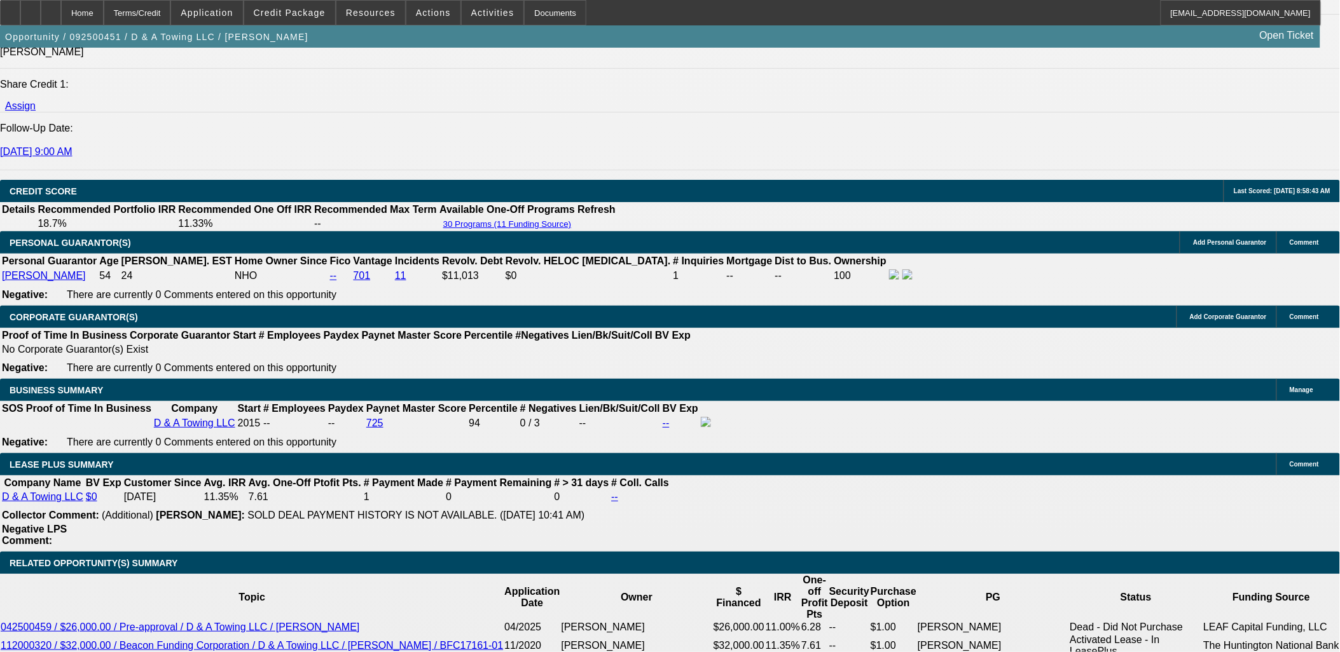
scroll to position [1766, 0]
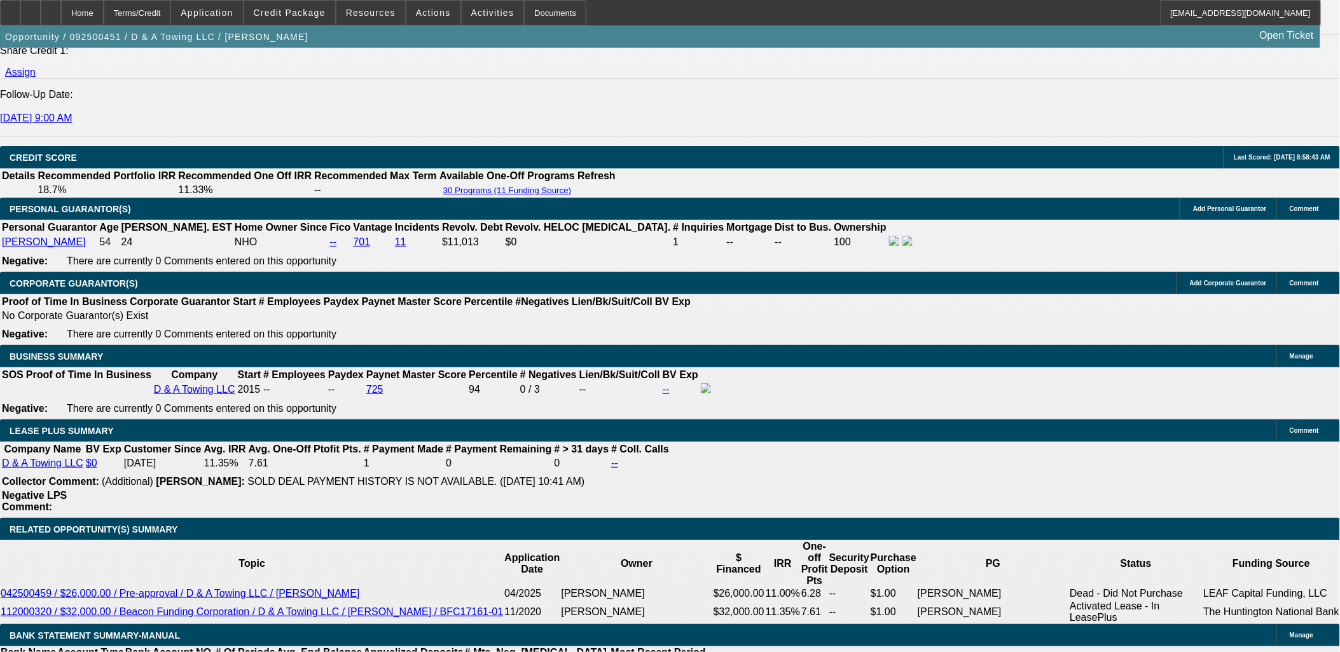
drag, startPoint x: 906, startPoint y: 387, endPoint x: 1117, endPoint y: 484, distance: 232.4
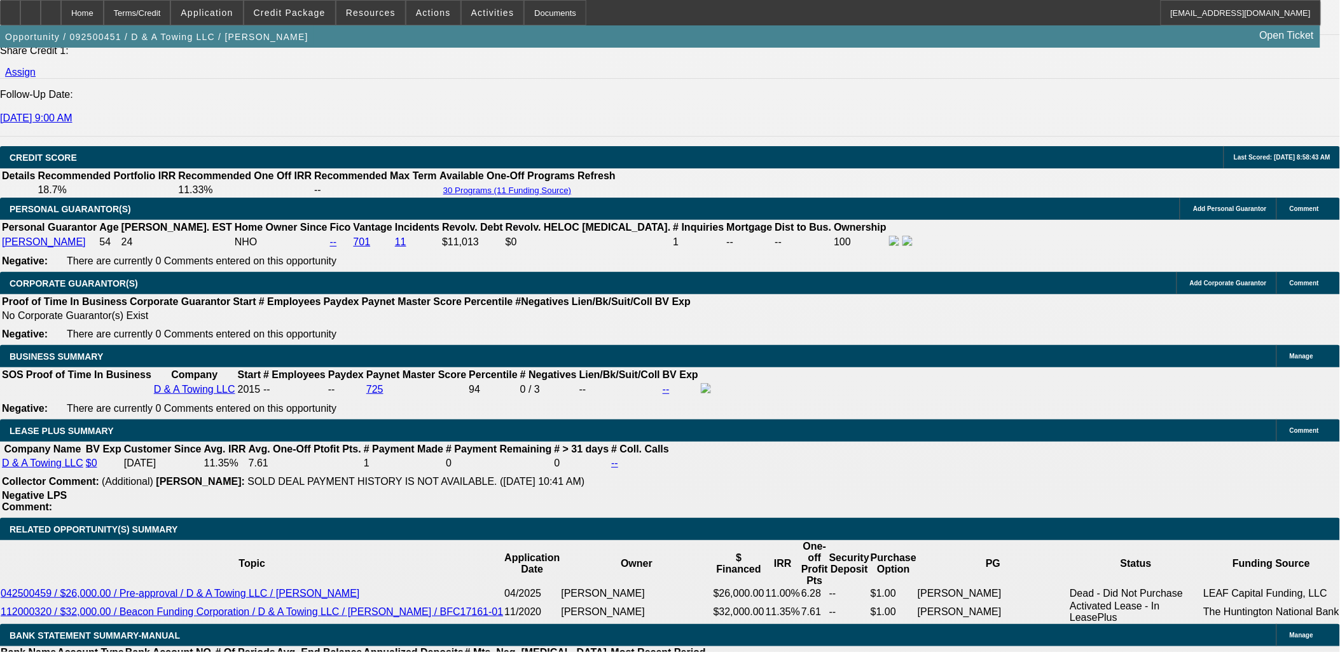
drag, startPoint x: 1117, startPoint y: 484, endPoint x: 1129, endPoint y: 446, distance: 39.4
drag, startPoint x: 1134, startPoint y: 440, endPoint x: 910, endPoint y: 404, distance: 226.7
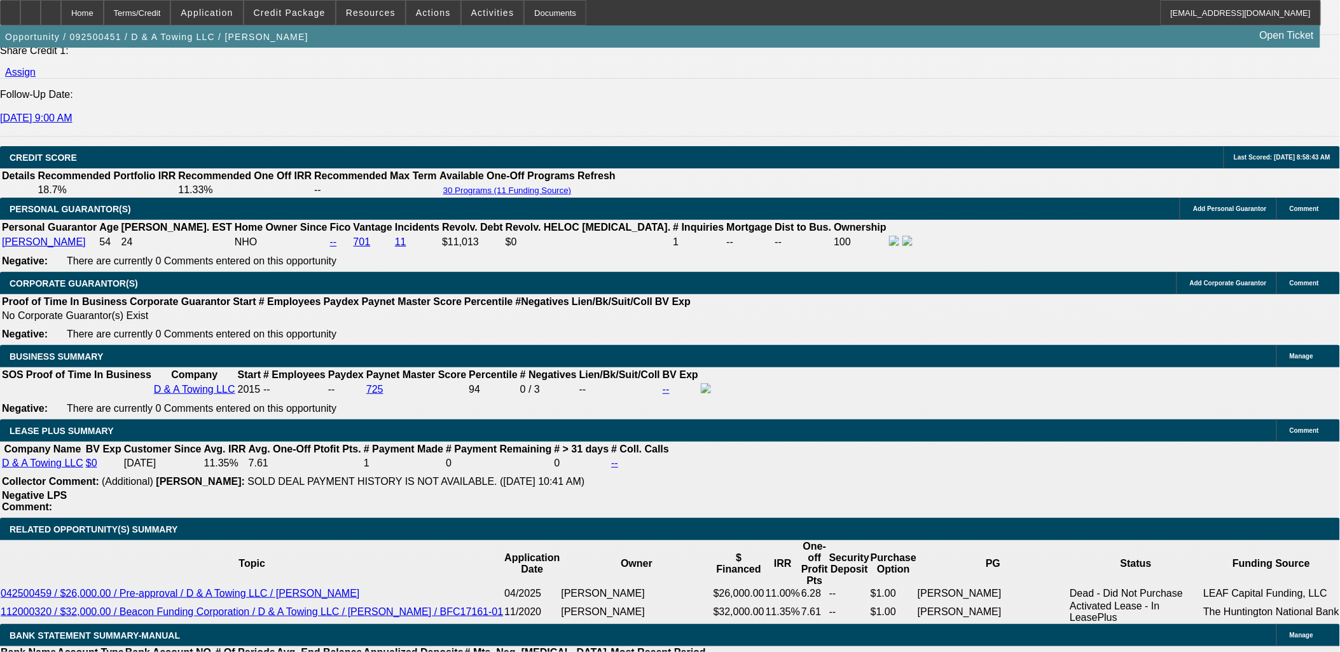
drag, startPoint x: 907, startPoint y: 408, endPoint x: 1137, endPoint y: 435, distance: 231.2
drag, startPoint x: 1138, startPoint y: 435, endPoint x: 1057, endPoint y: 410, distance: 85.1
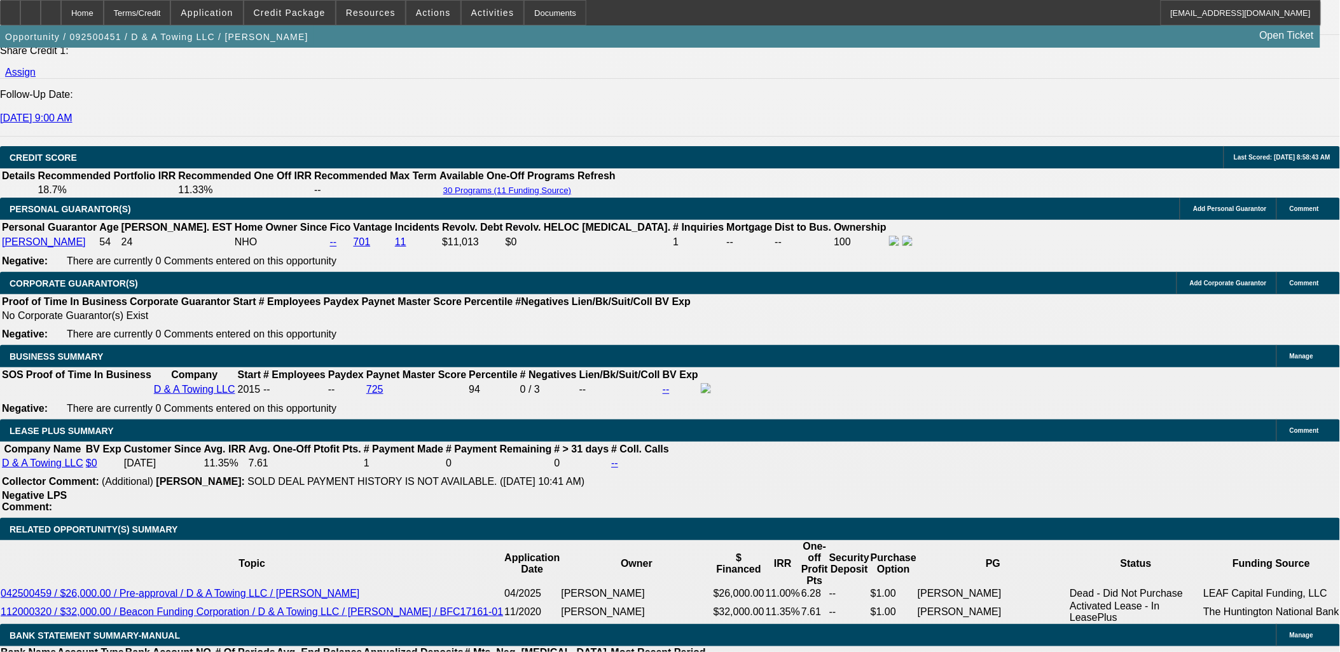
click at [326, 10] on span "Credit Package" at bounding box center [290, 13] width 72 height 10
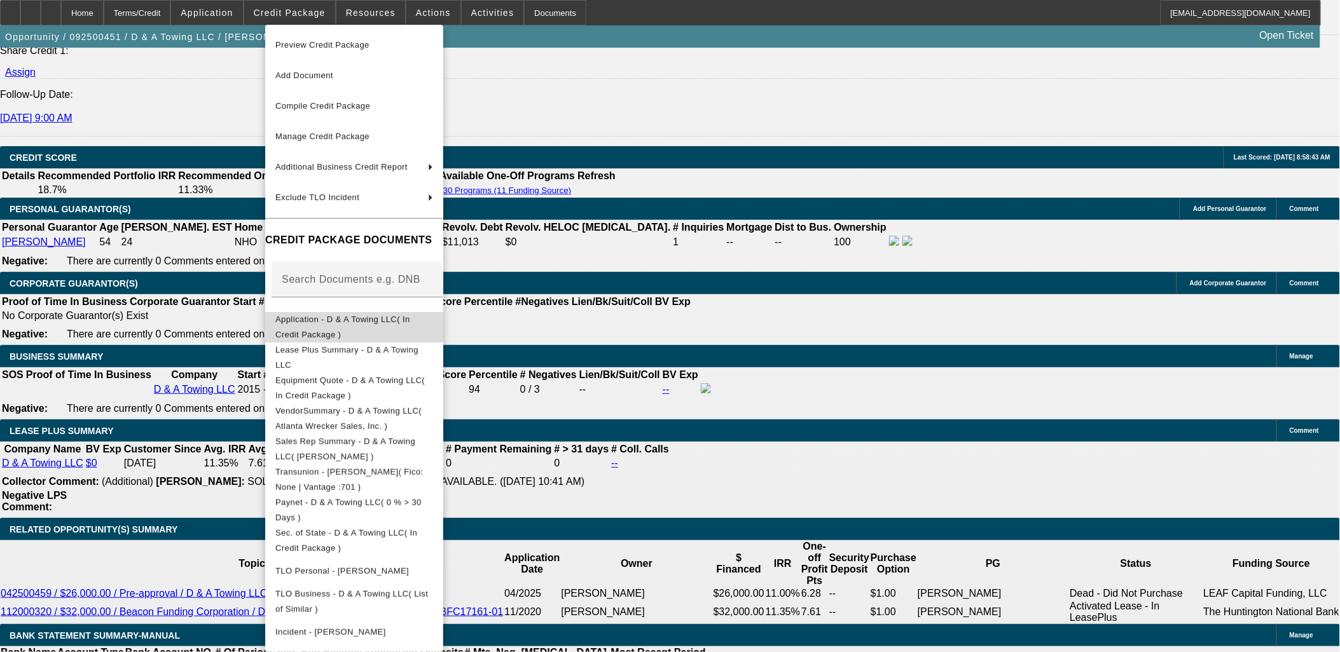
click at [410, 317] on span "Application - D & A Towing LLC( In Credit Package )" at bounding box center [342, 326] width 135 height 25
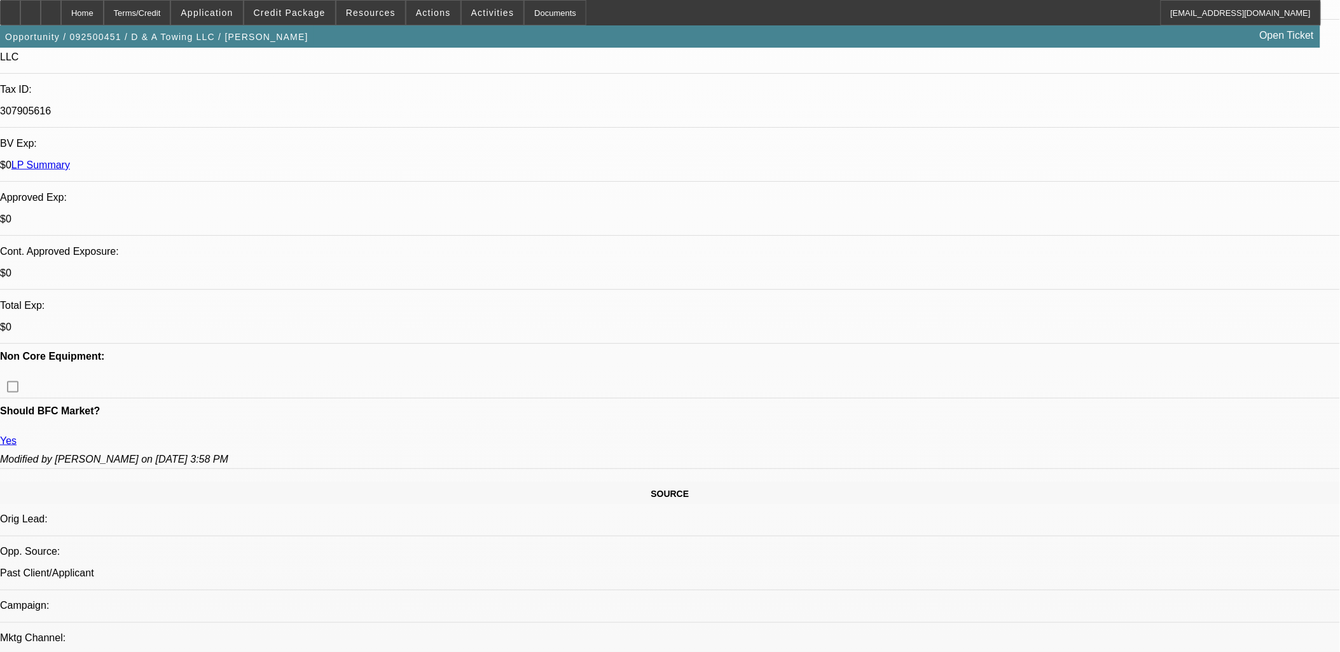
scroll to position [353, 0]
drag, startPoint x: 327, startPoint y: 413, endPoint x: 15, endPoint y: 154, distance: 405.4
drag, startPoint x: 15, startPoint y: 154, endPoint x: 463, endPoint y: 441, distance: 532.0
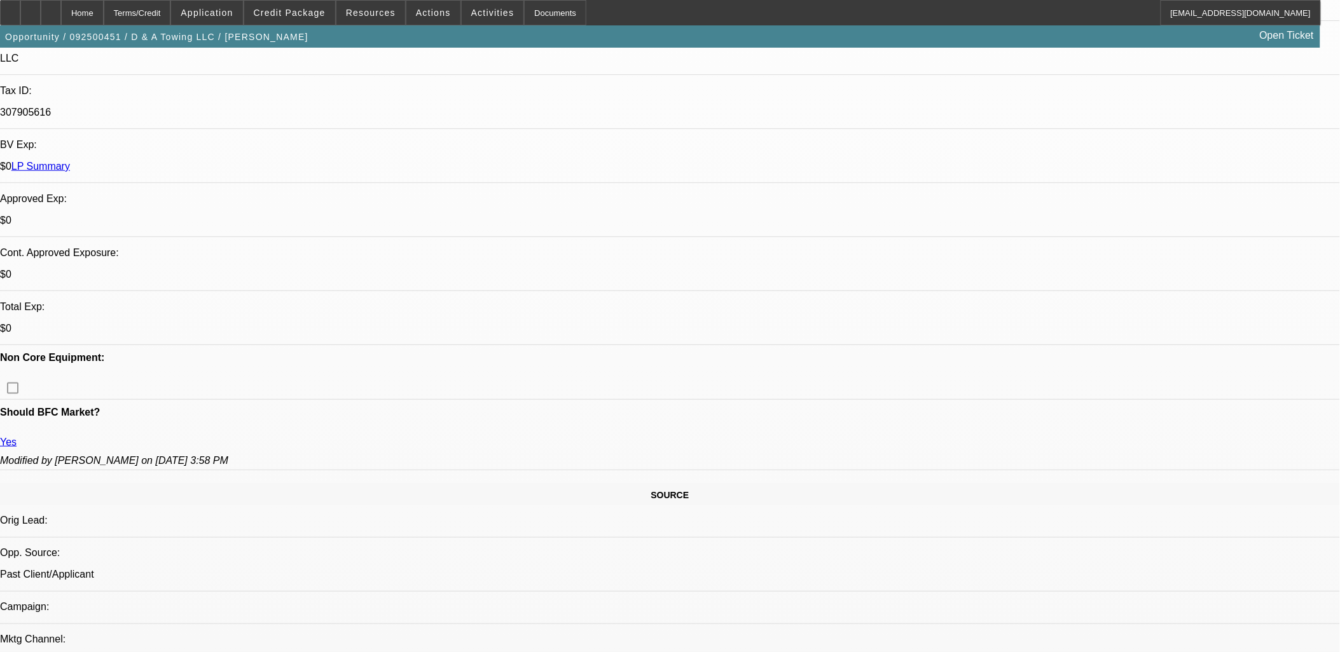
drag, startPoint x: 463, startPoint y: 441, endPoint x: 11, endPoint y: 148, distance: 538.8
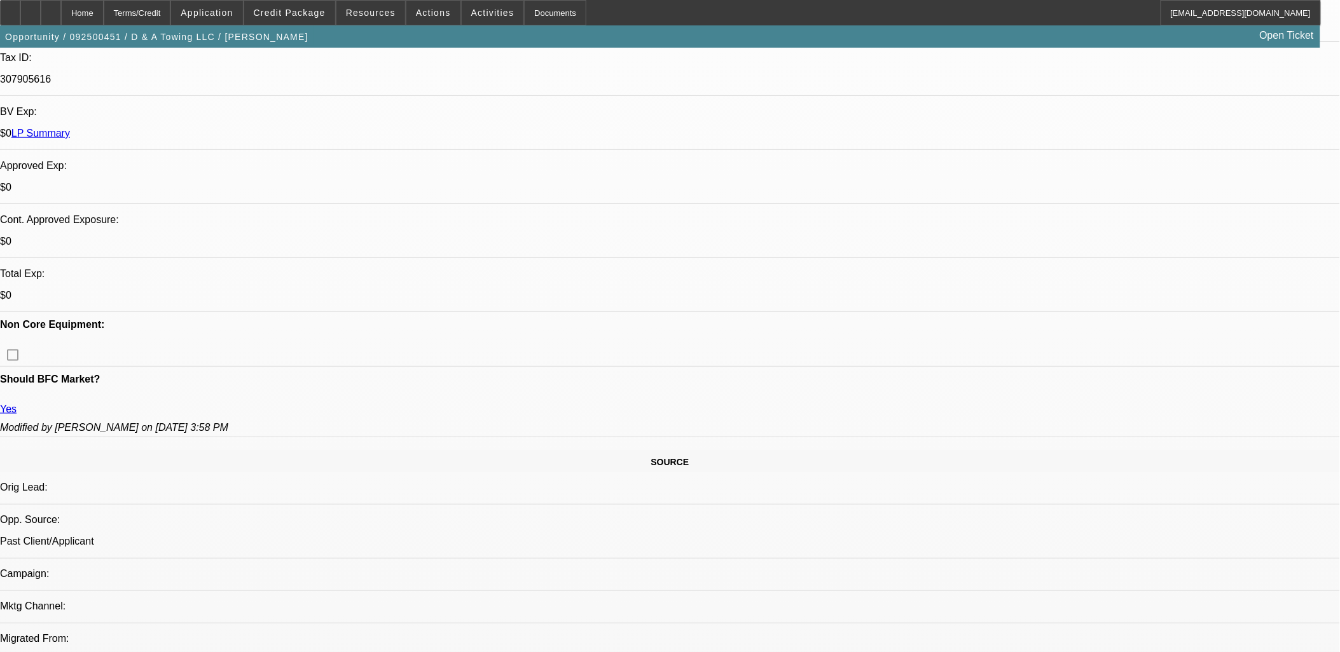
scroll to position [389, 0]
drag, startPoint x: 11, startPoint y: 148, endPoint x: 873, endPoint y: 596, distance: 971.8
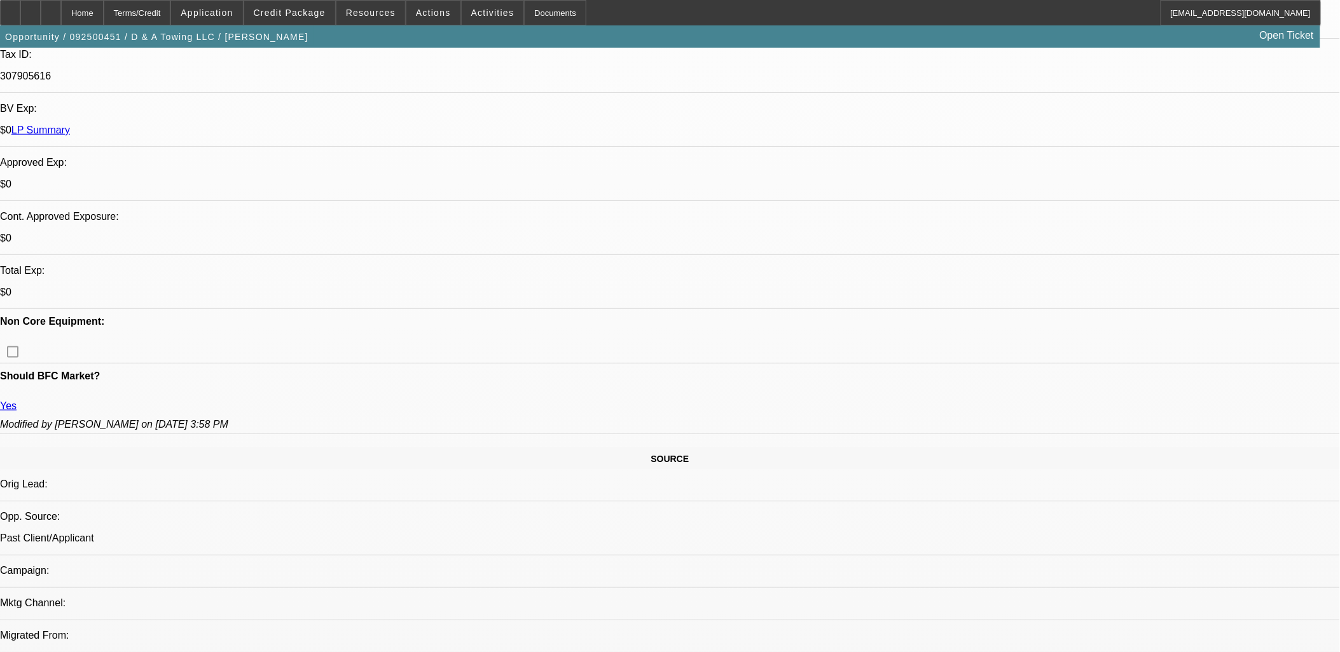
drag, startPoint x: 874, startPoint y: 598, endPoint x: 6, endPoint y: 108, distance: 995.9
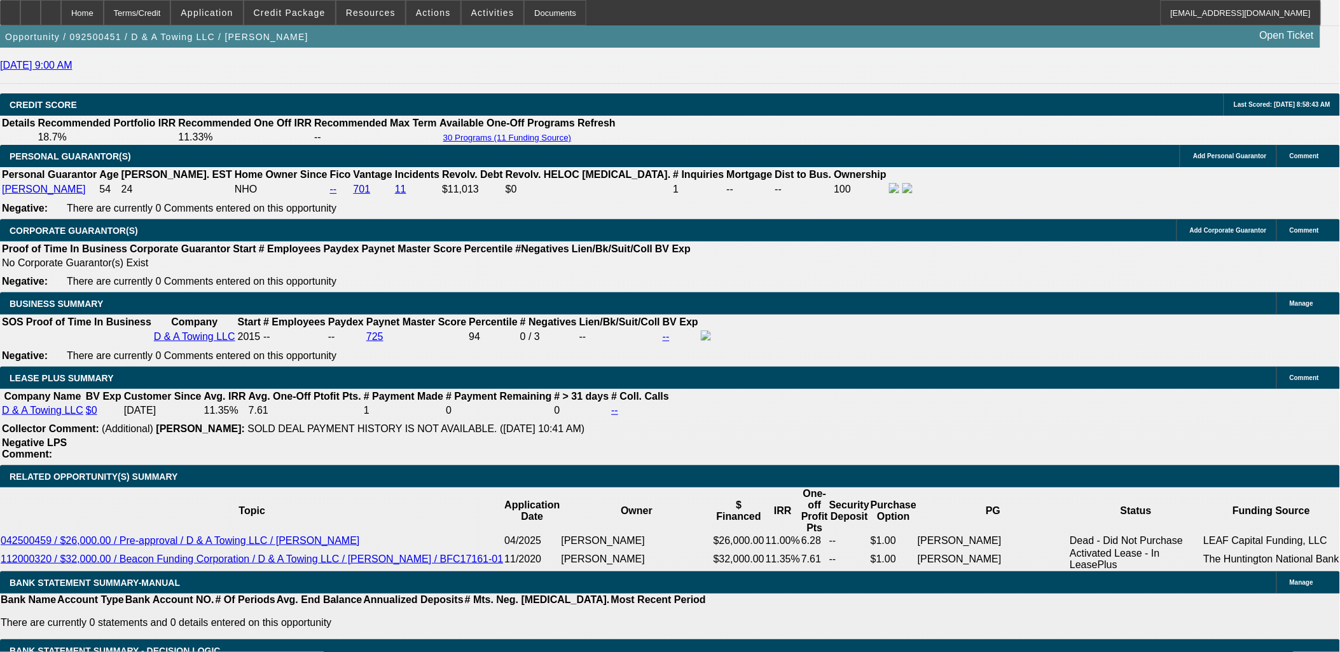
scroll to position [1802, 0]
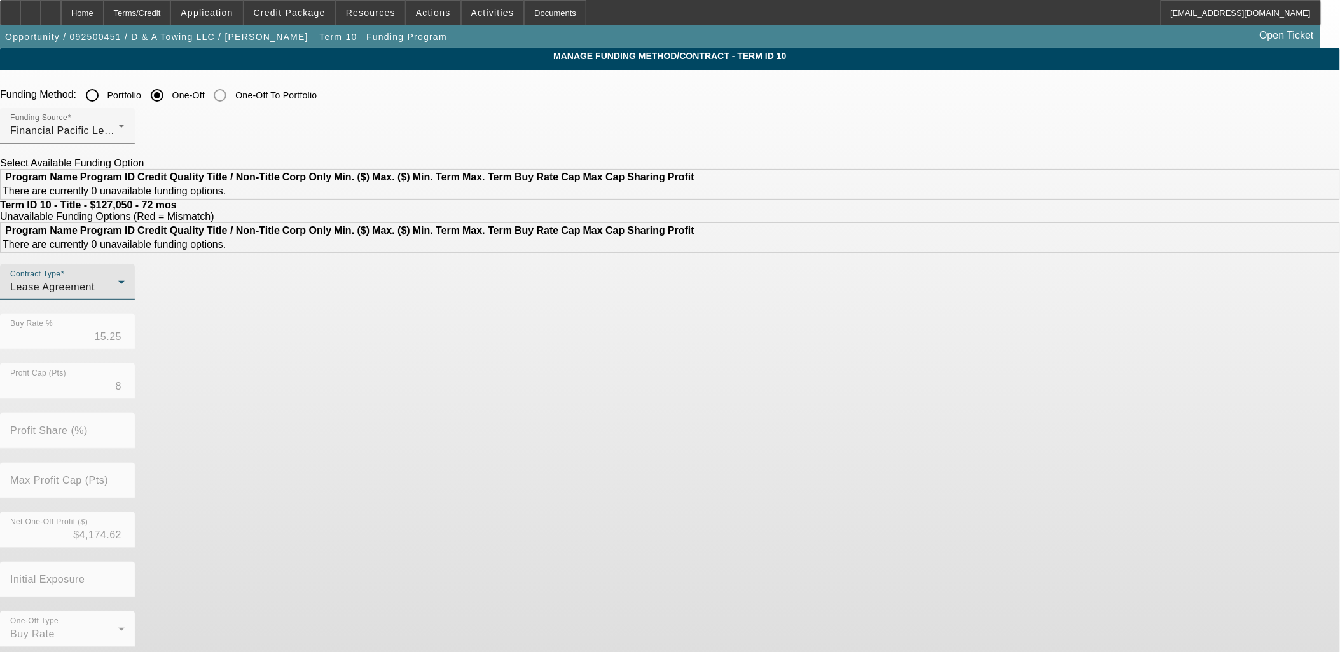
click at [118, 295] on div "Lease Agreement" at bounding box center [64, 287] width 108 height 15
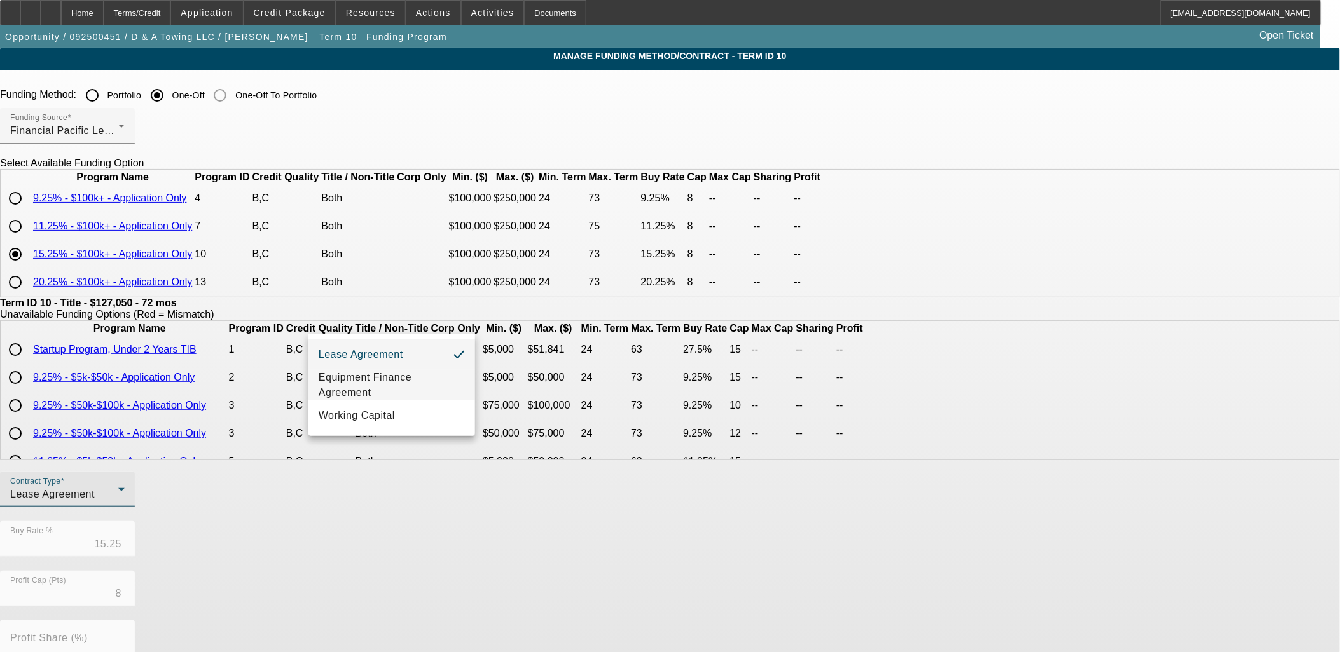
click at [388, 378] on span "Equipment Finance Agreement" at bounding box center [392, 385] width 146 height 31
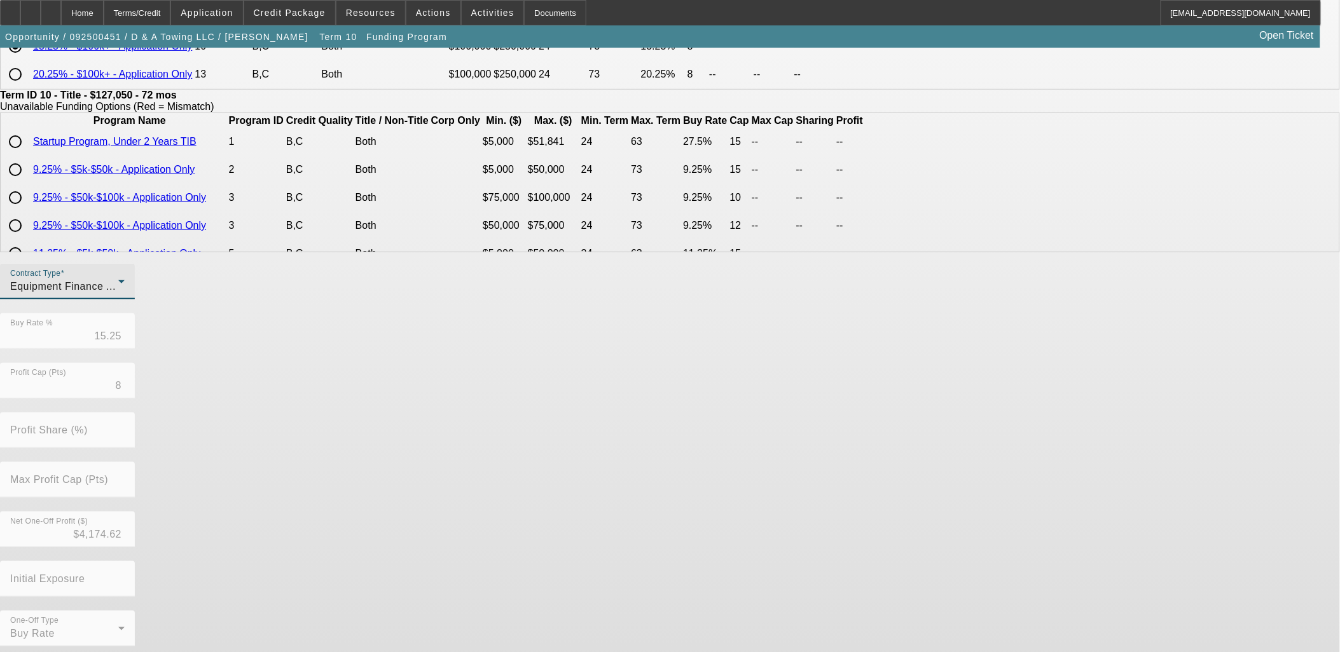
scroll to position [212, 0]
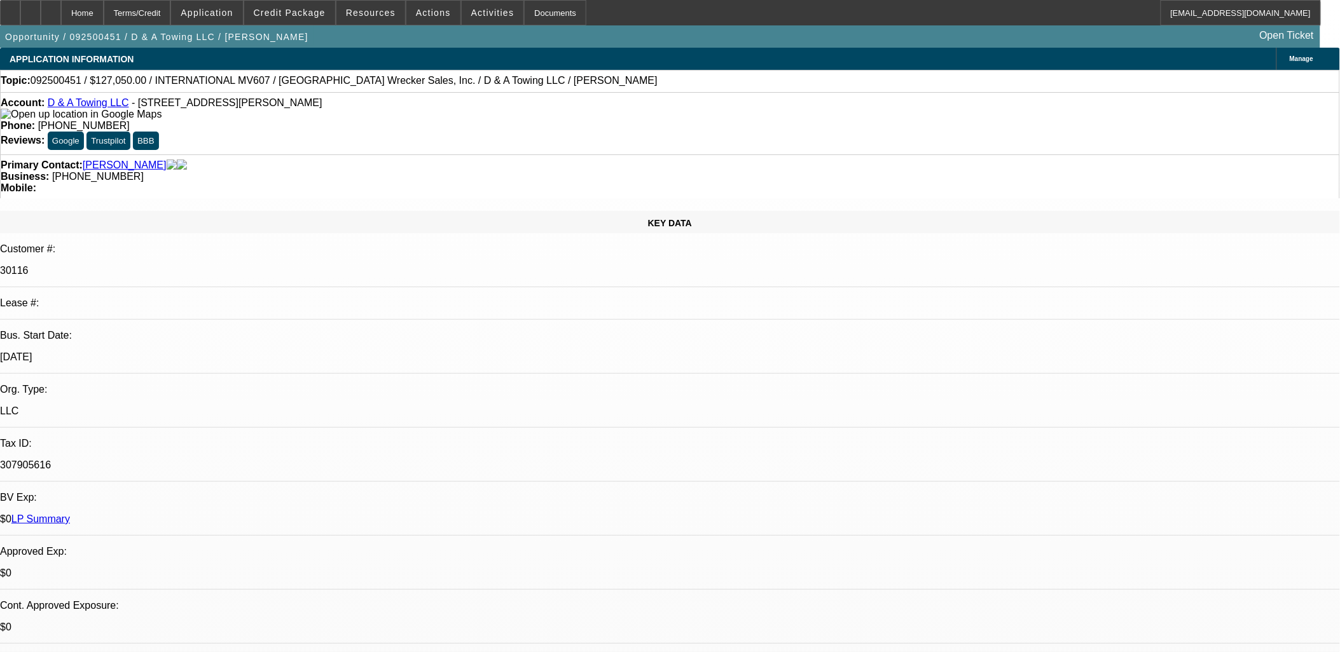
select select "0"
select select "3"
select select "0"
select select "6"
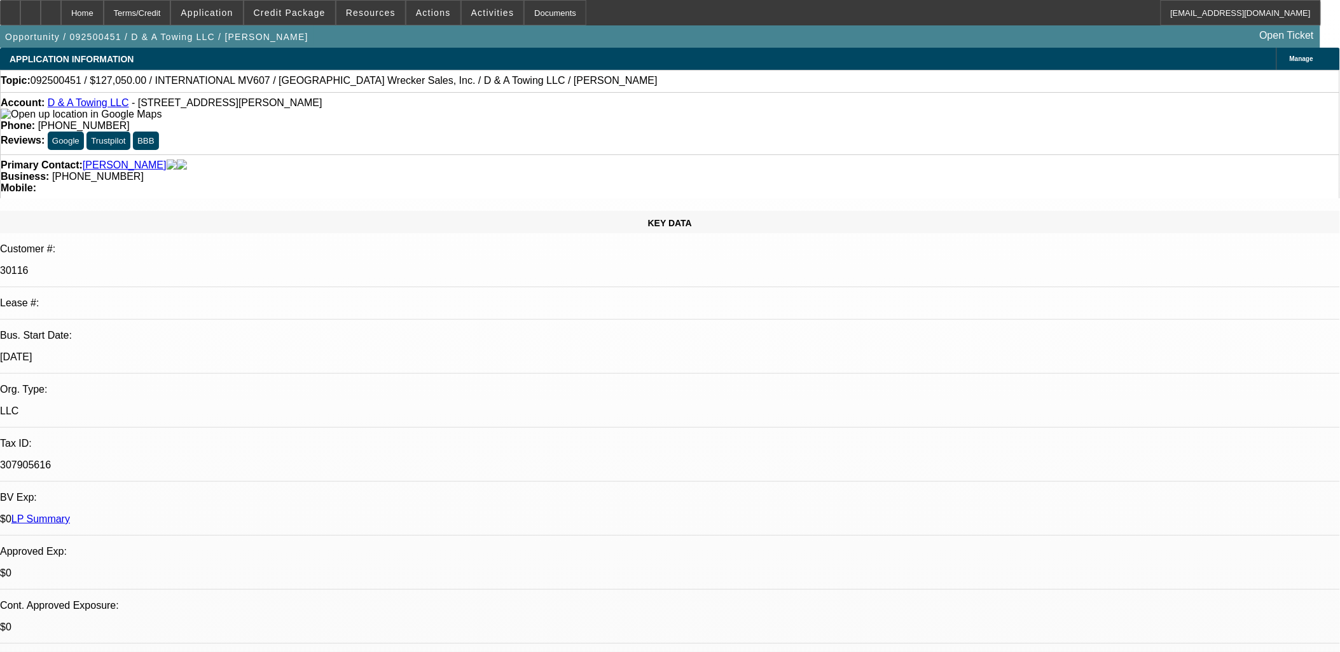
select select "0"
select select "2"
select select "0"
select select "6"
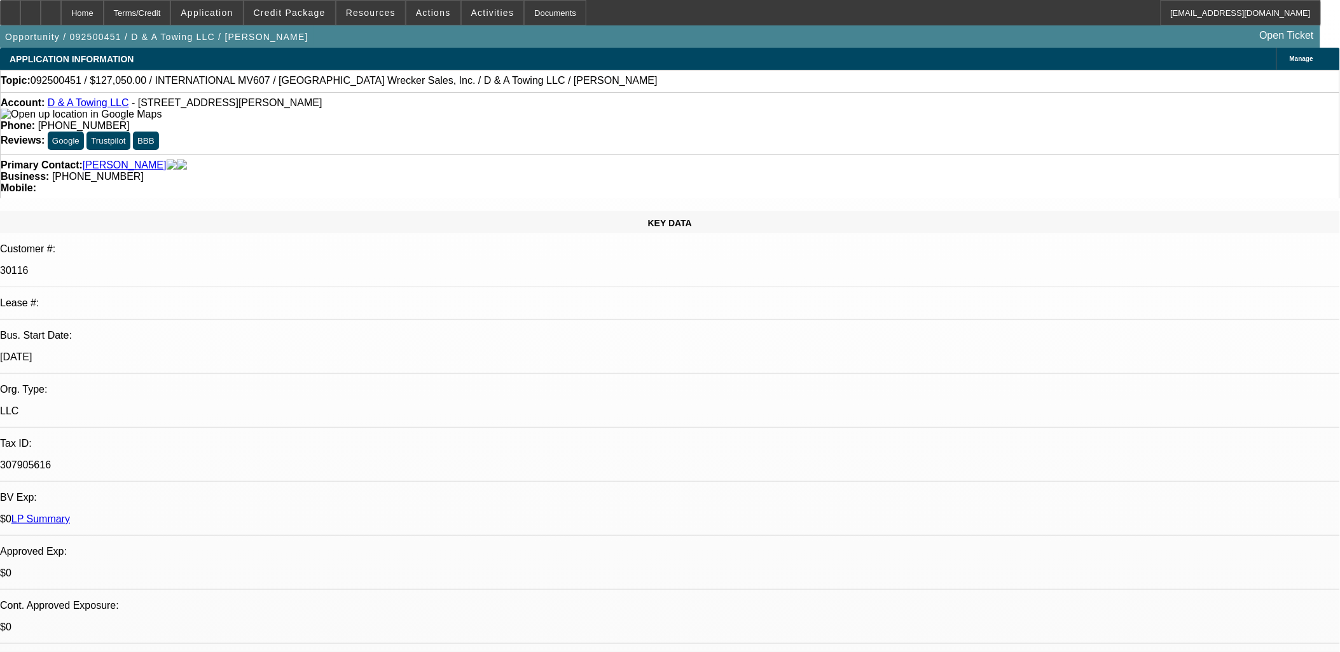
select select "0"
select select "2"
select select "0"
select select "6"
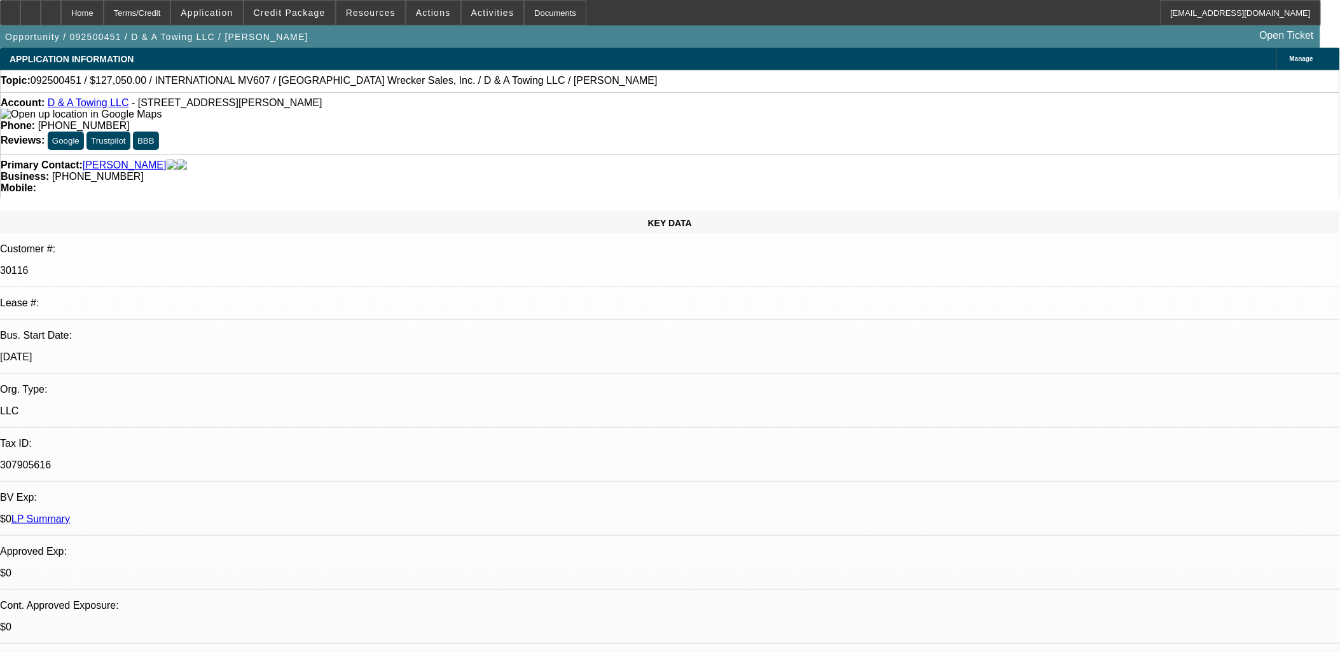
select select "0"
select select "2"
select select "0"
select select "6"
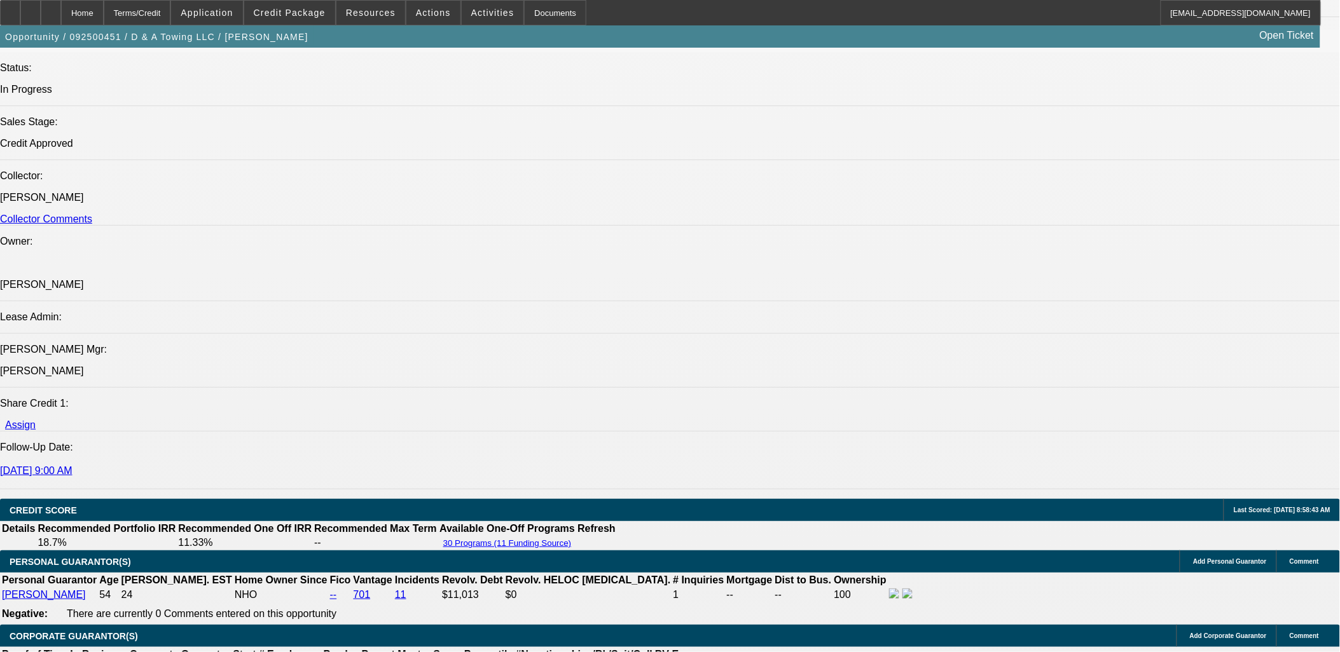
scroll to position [1766, 0]
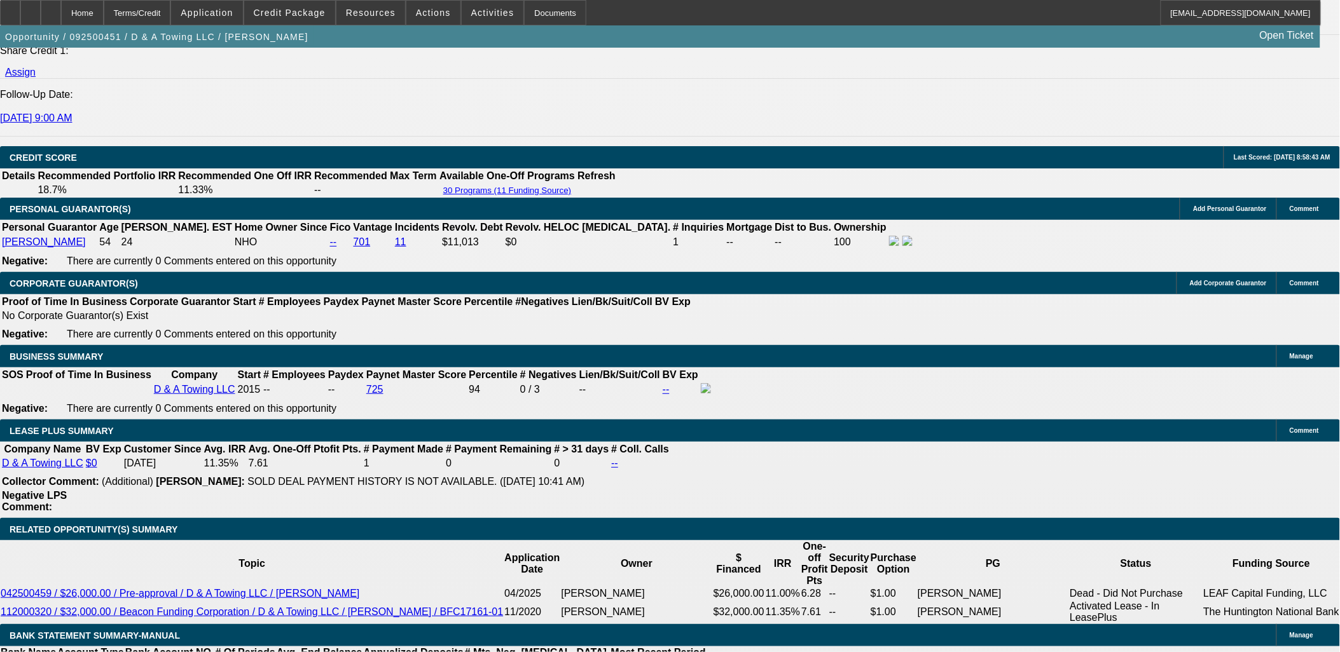
type input "$2,650.00"
type input "0"
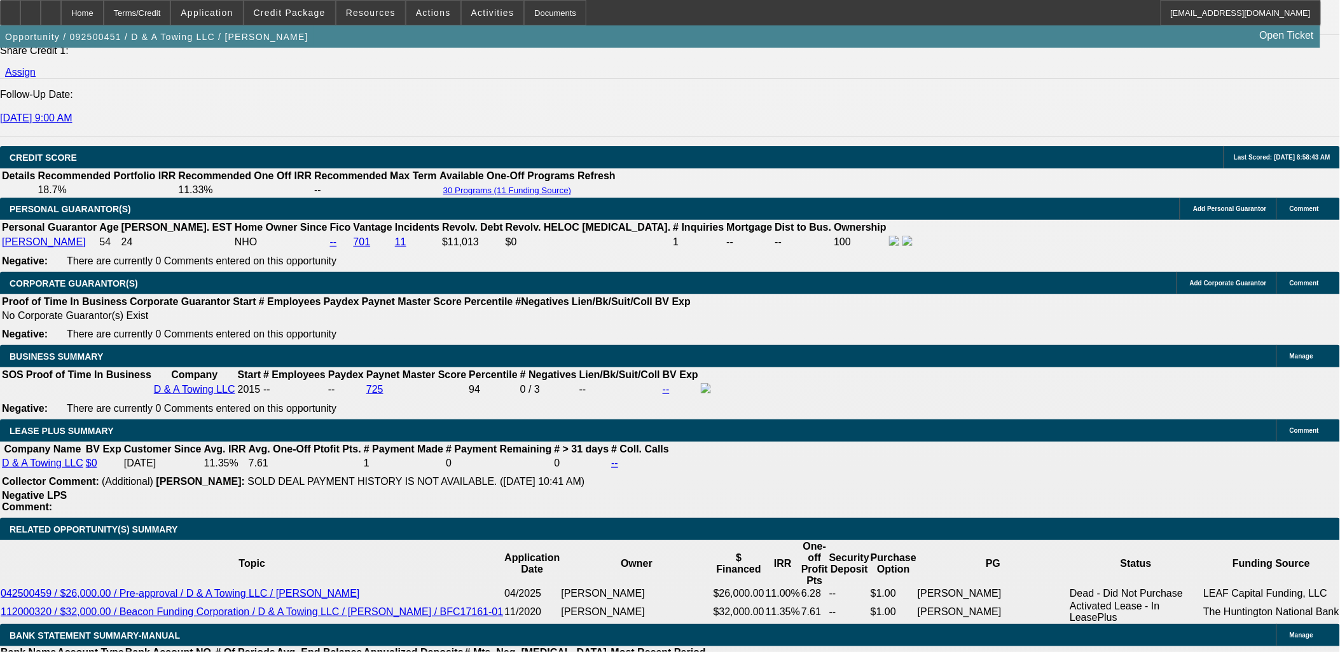
type input "UNKNOWN"
type input "$12,705.00"
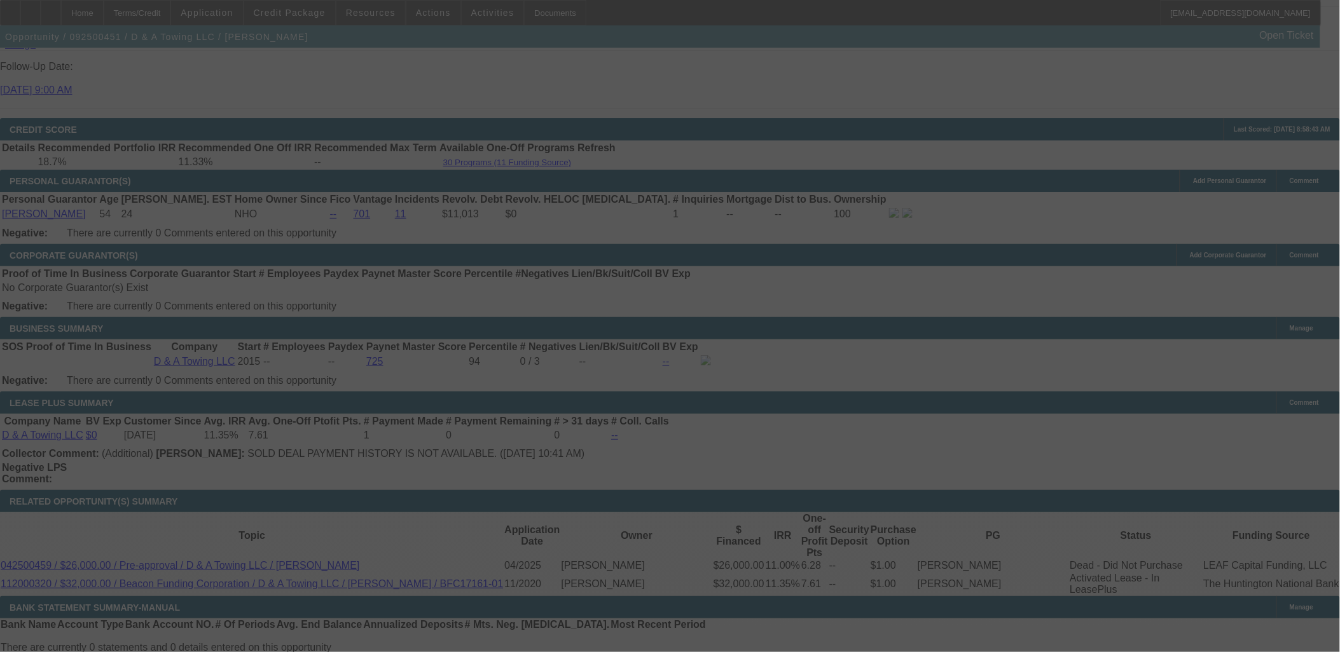
scroll to position [1769, 0]
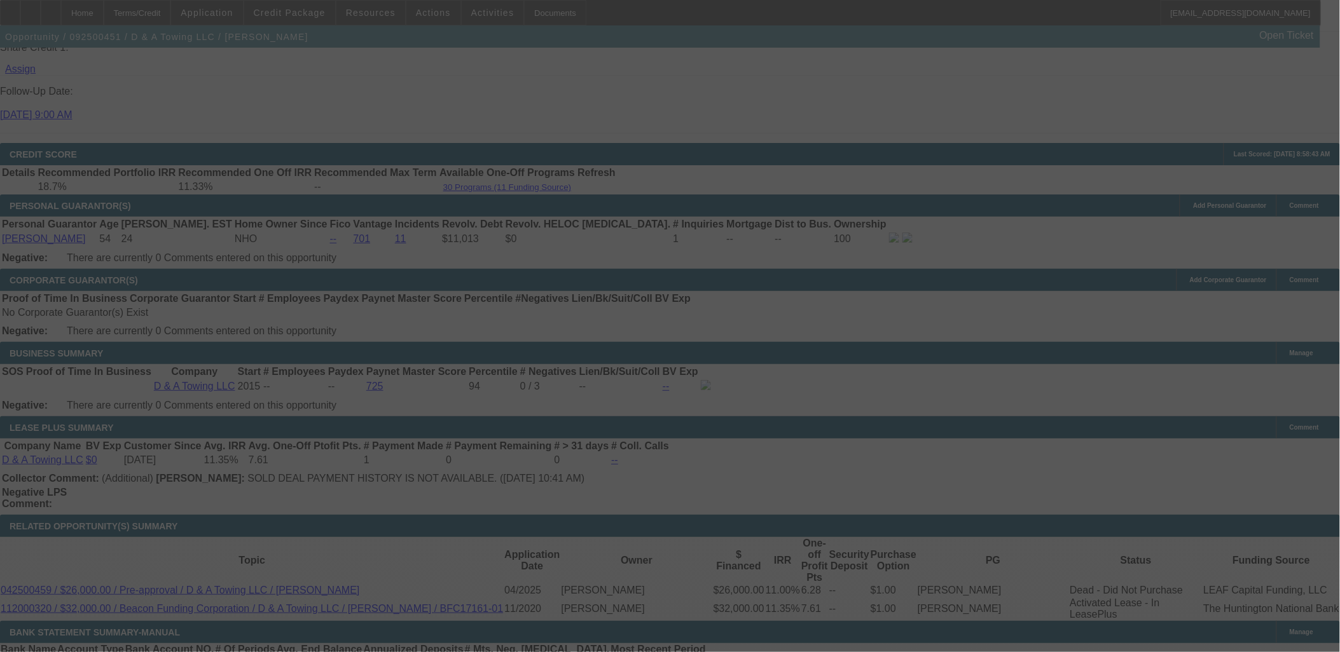
select select "0"
select select "3"
select select "0"
select select "6"
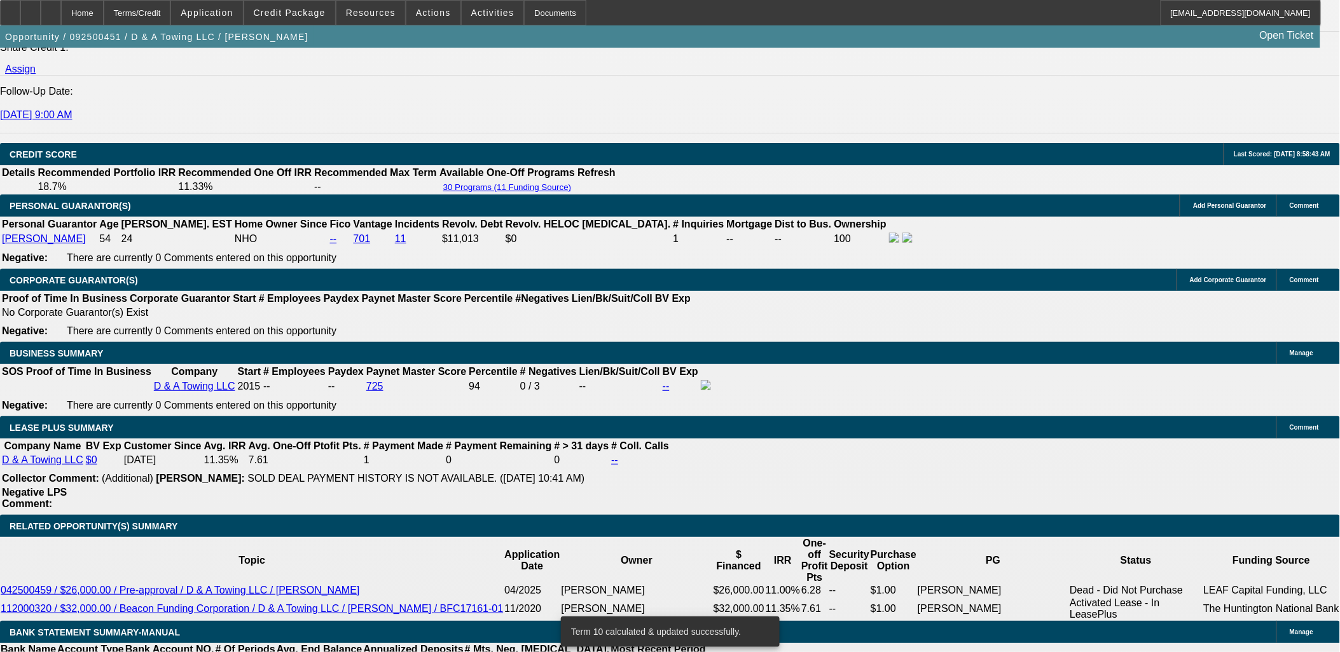
type input "$2,650.00"
type input "145"
type input "UNKNOWN"
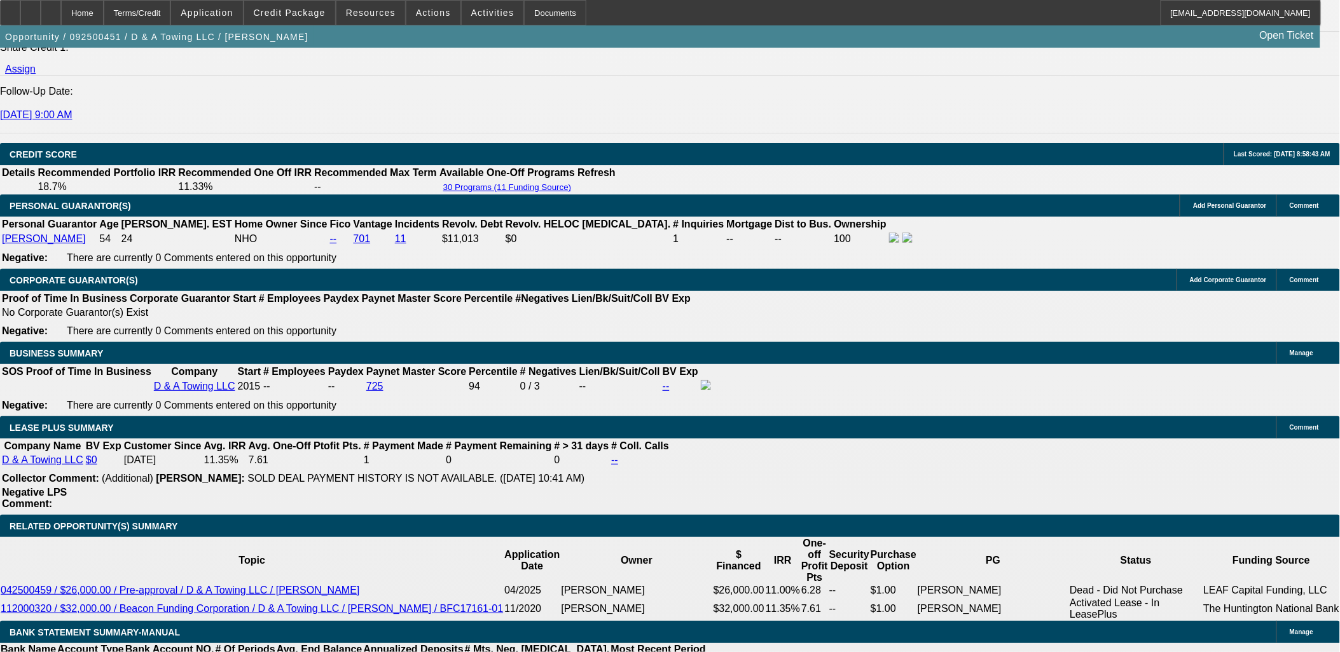
type input "15"
type input "$2,686.47"
type input "15"
type input "2676.47"
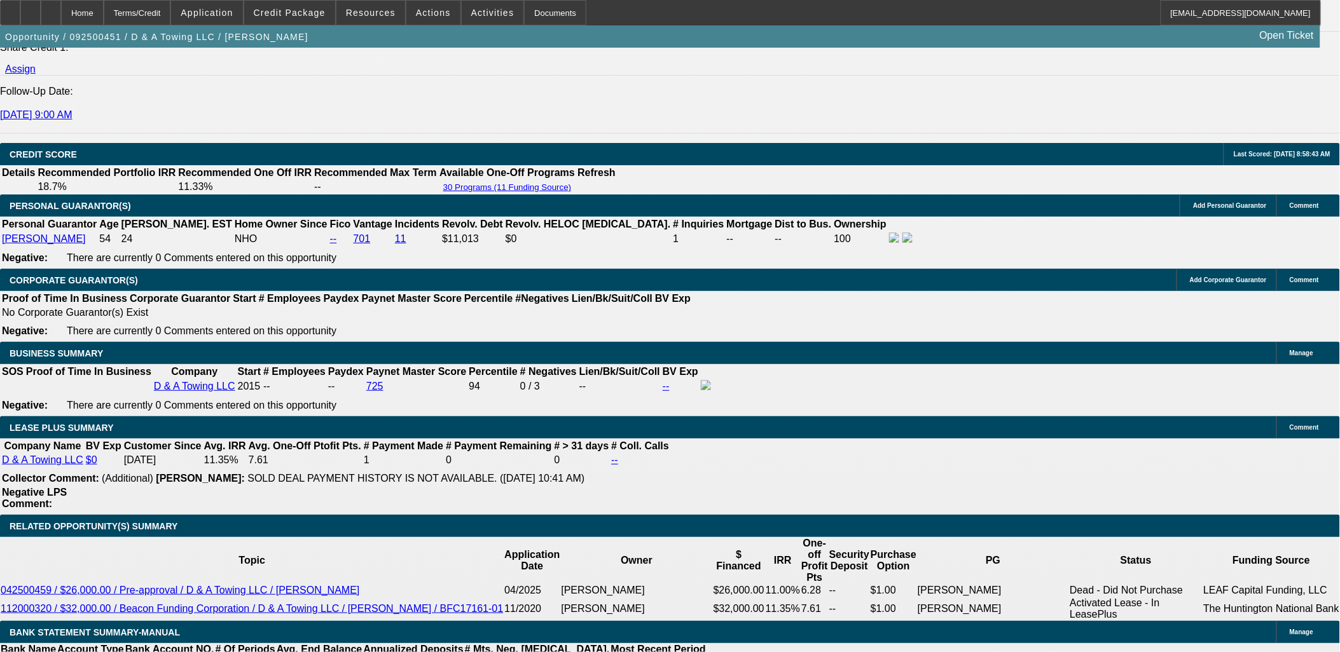
type input "14.9"
type input "$2,676.47"
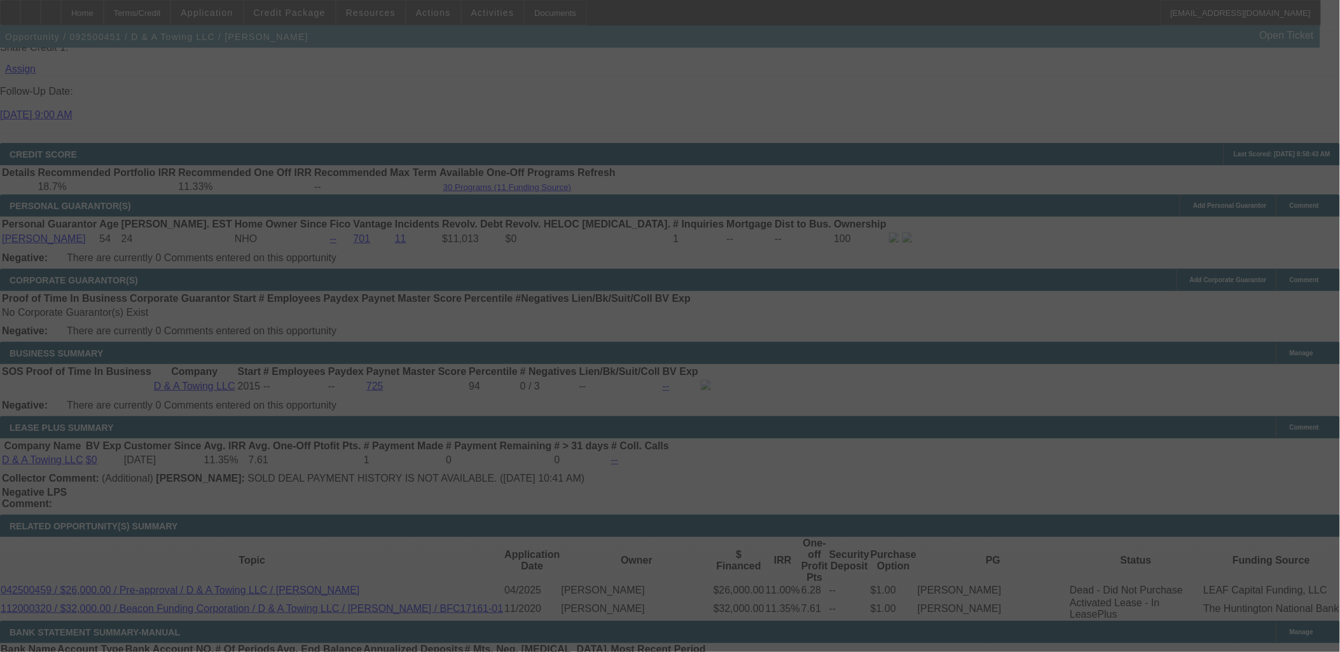
select select "0"
select select "3"
select select "0"
select select "6"
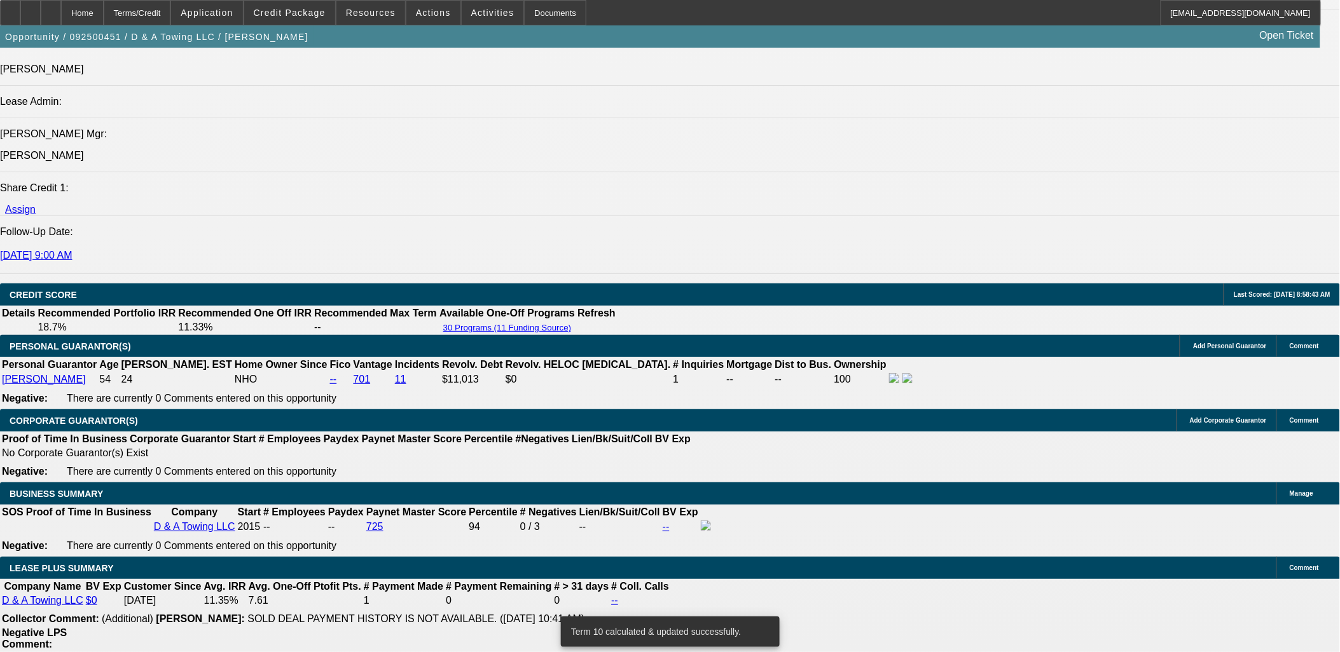
scroll to position [1628, 0]
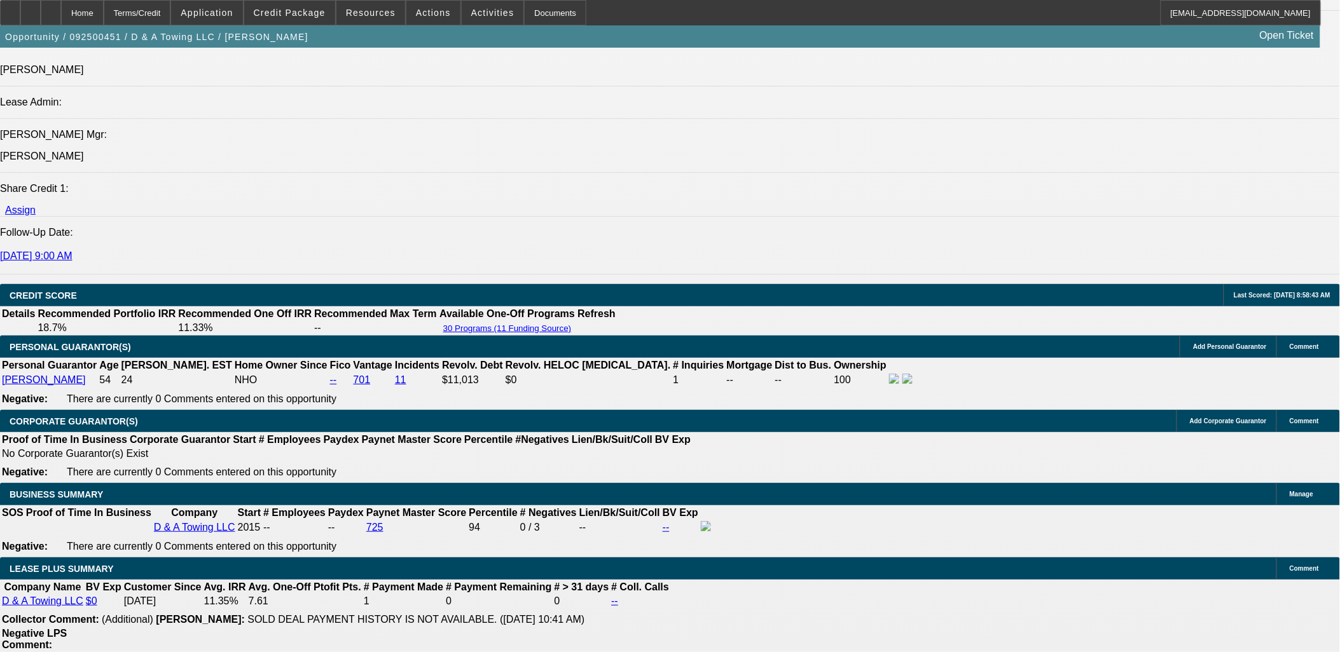
select select "0"
select select "3"
select select "0"
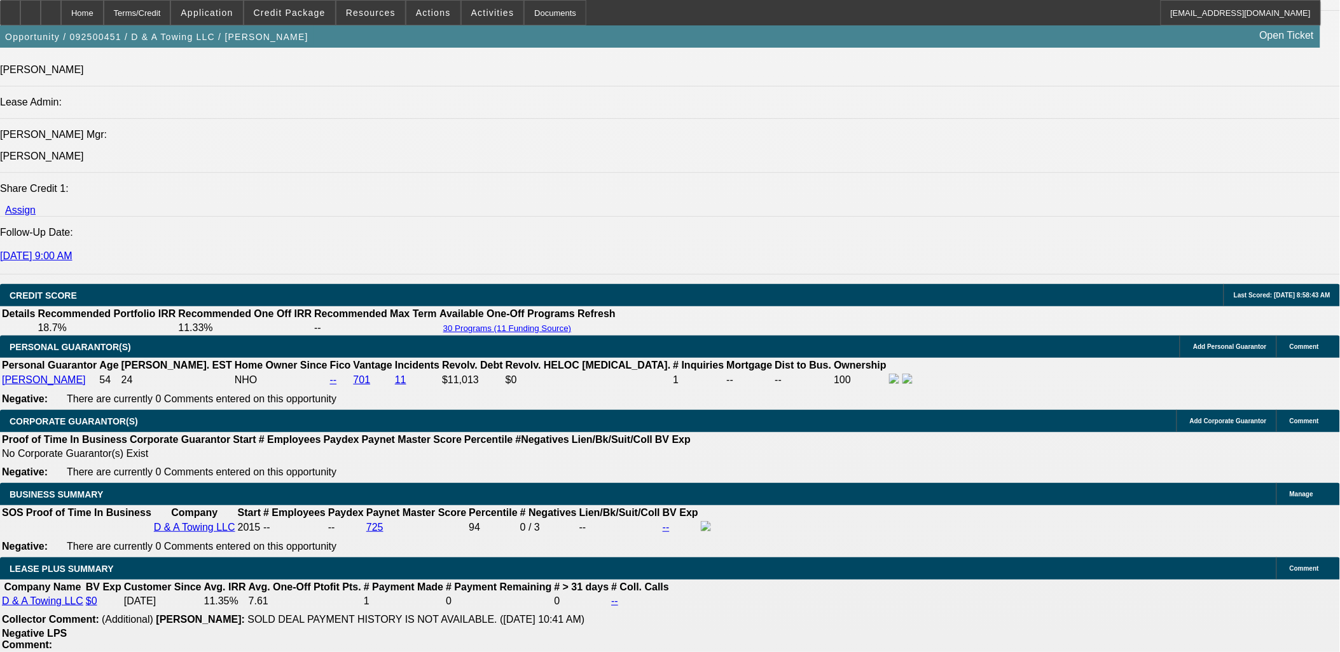
select select "6"
select select "0"
select select "3"
select select "0"
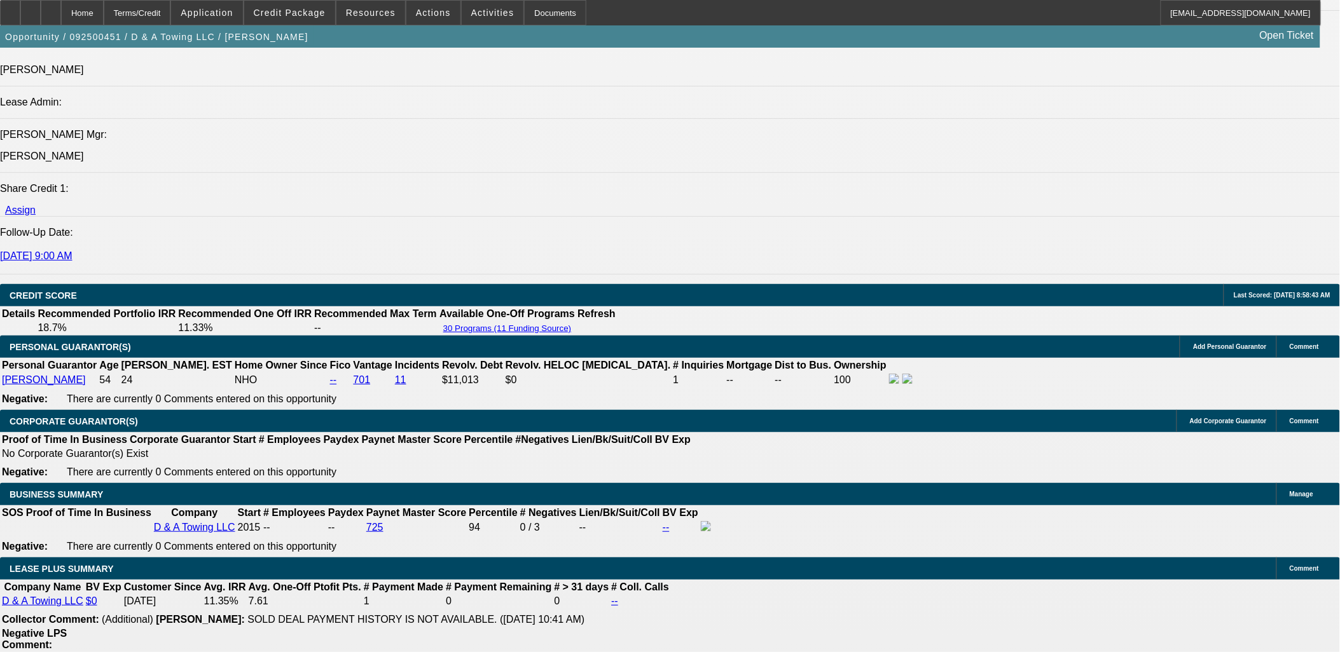
select select "2"
select select "0"
select select "3"
select select "0"
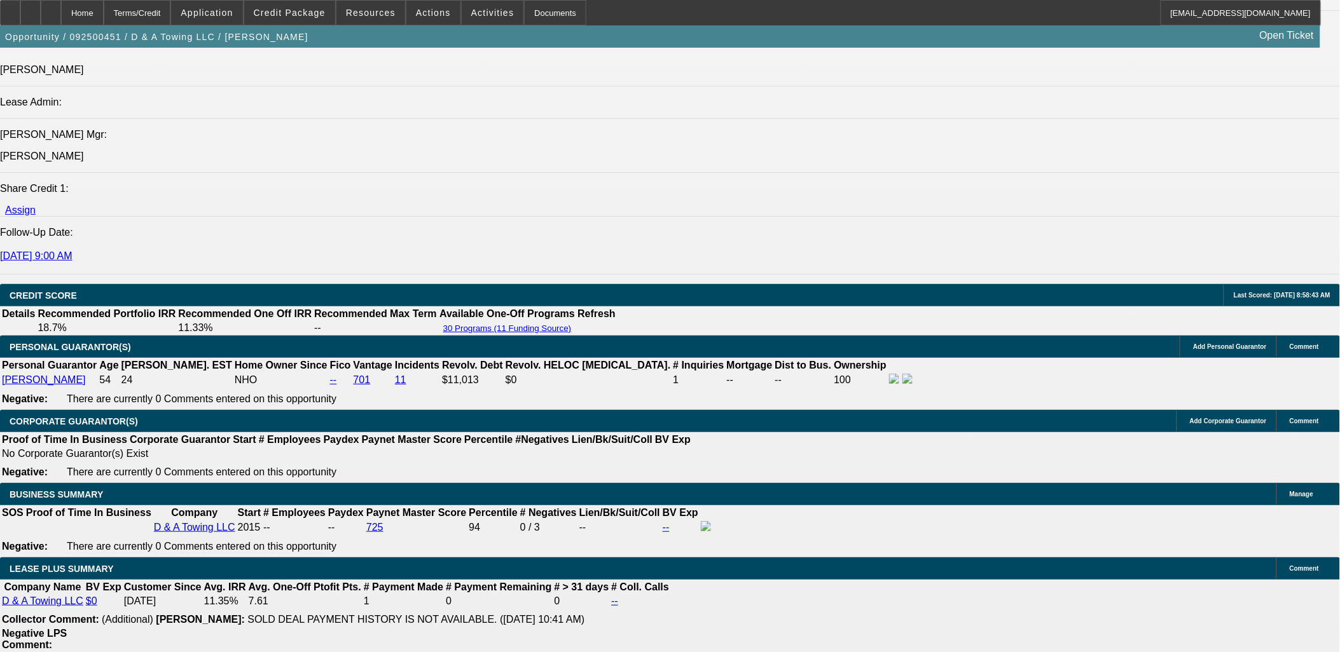
select select "2"
select select "0"
select select "3"
select select "0"
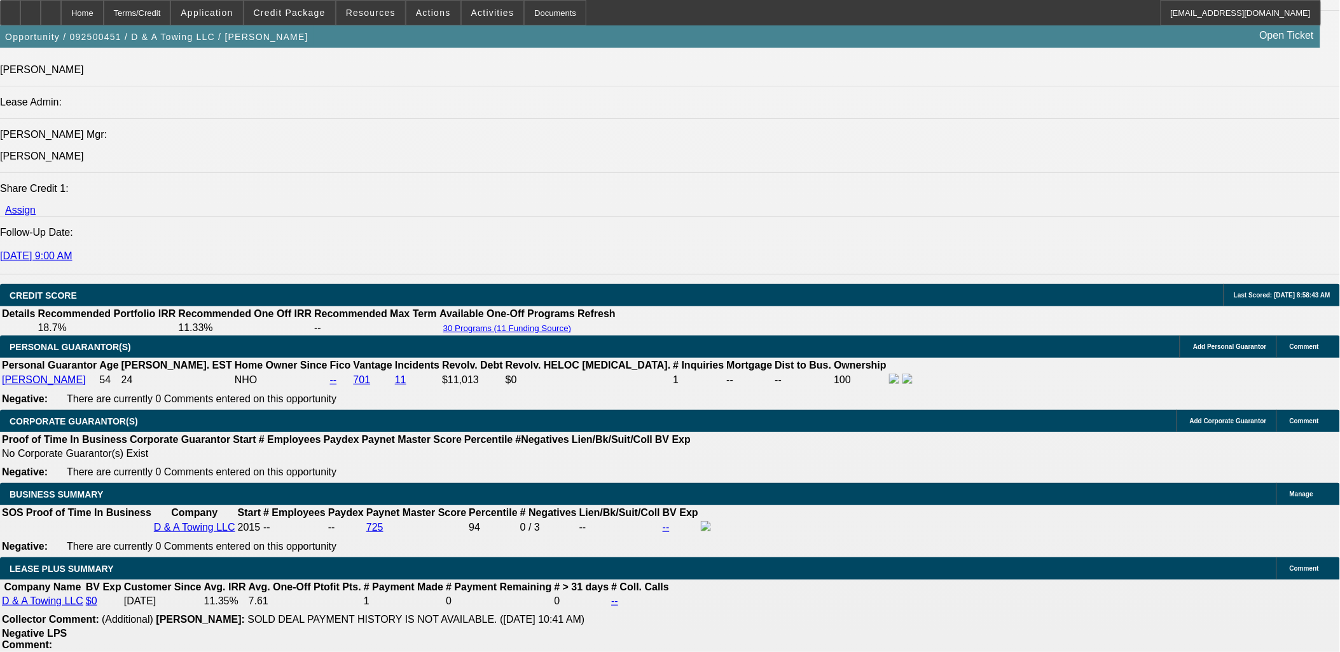
select select "2"
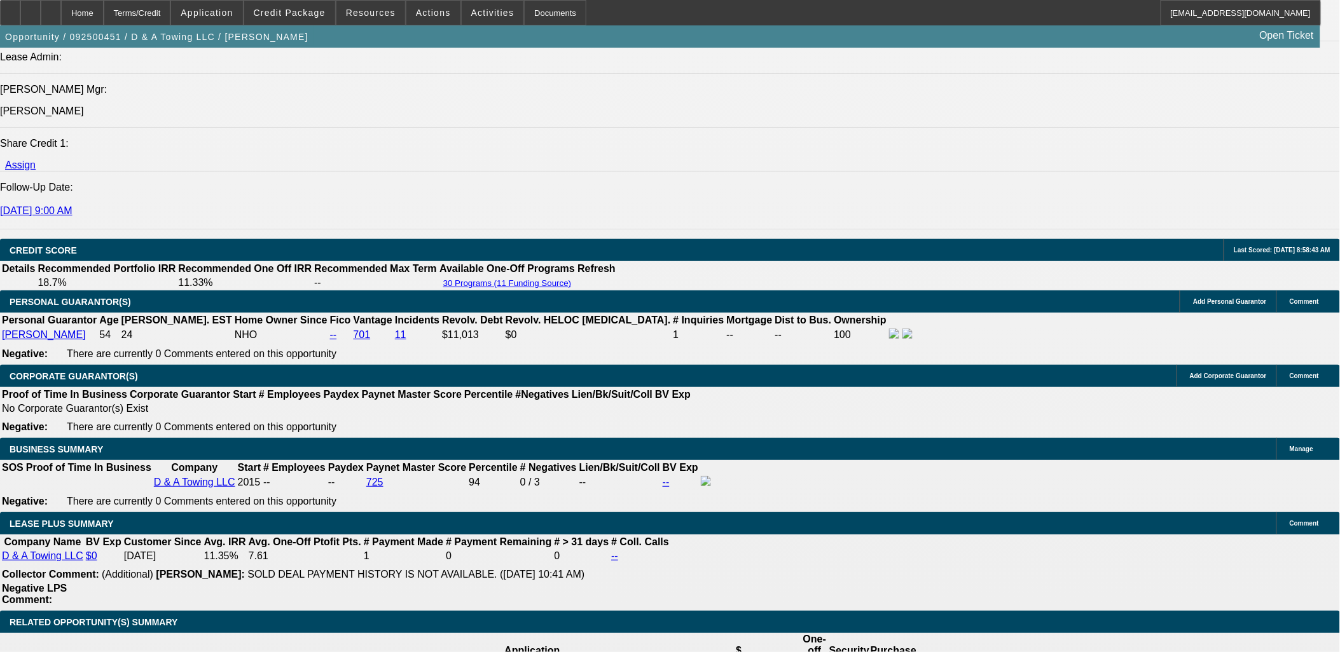
scroll to position [1698, 0]
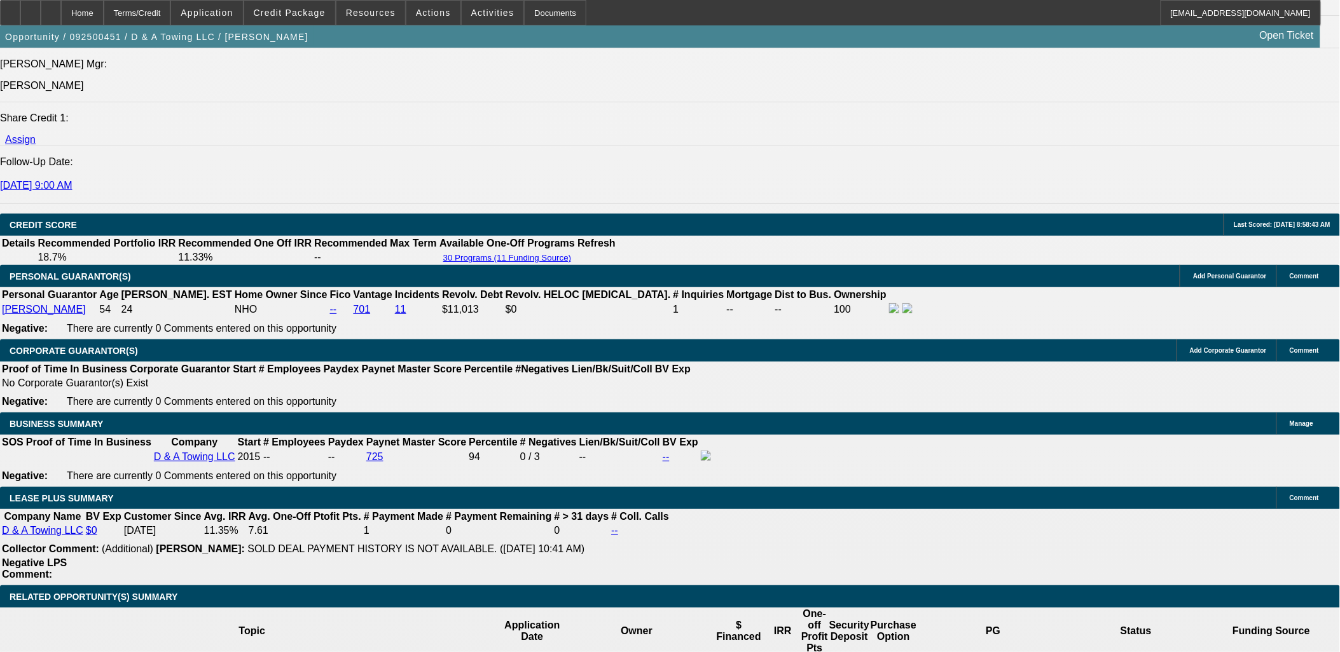
select select "0"
select select "3"
select select "0"
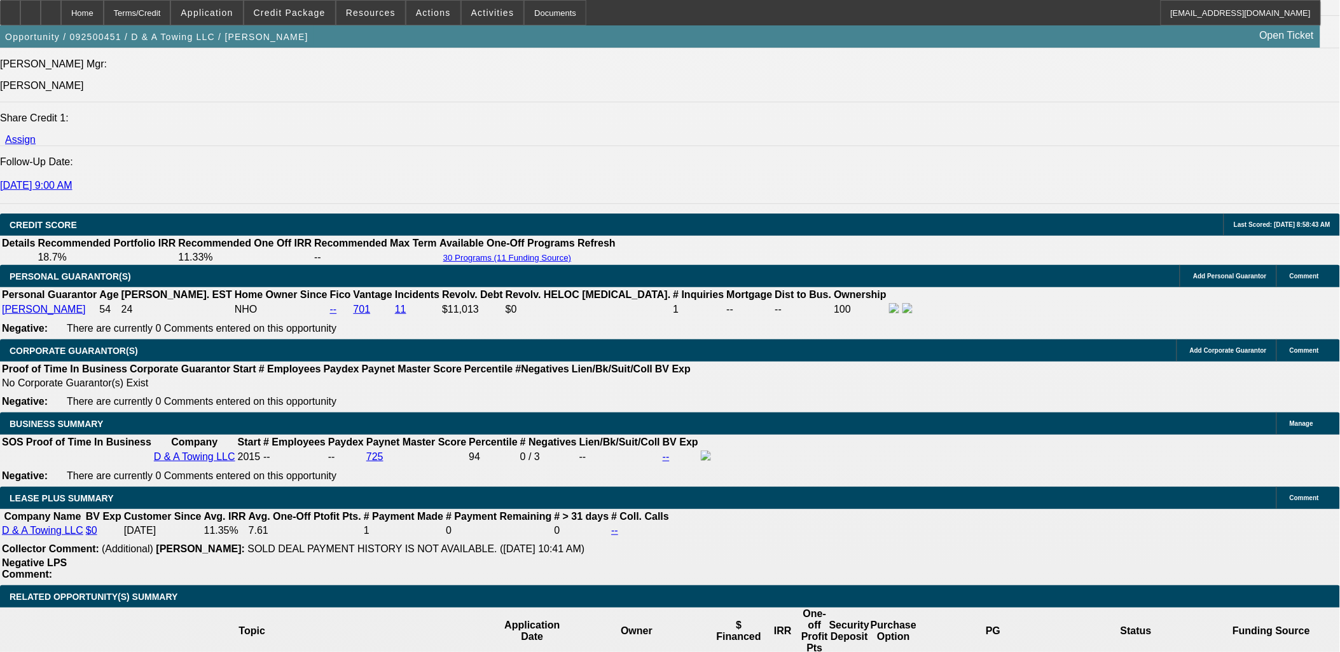
select select "6"
select select "0"
select select "2"
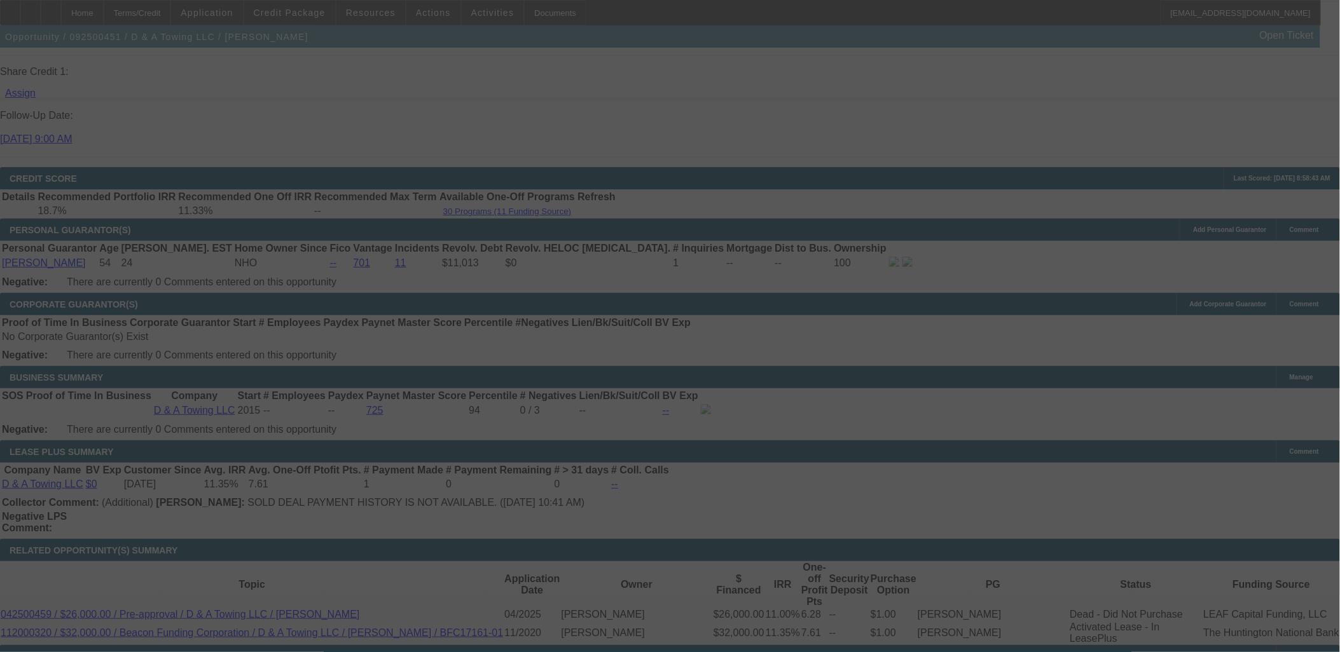
scroll to position [1769, 0]
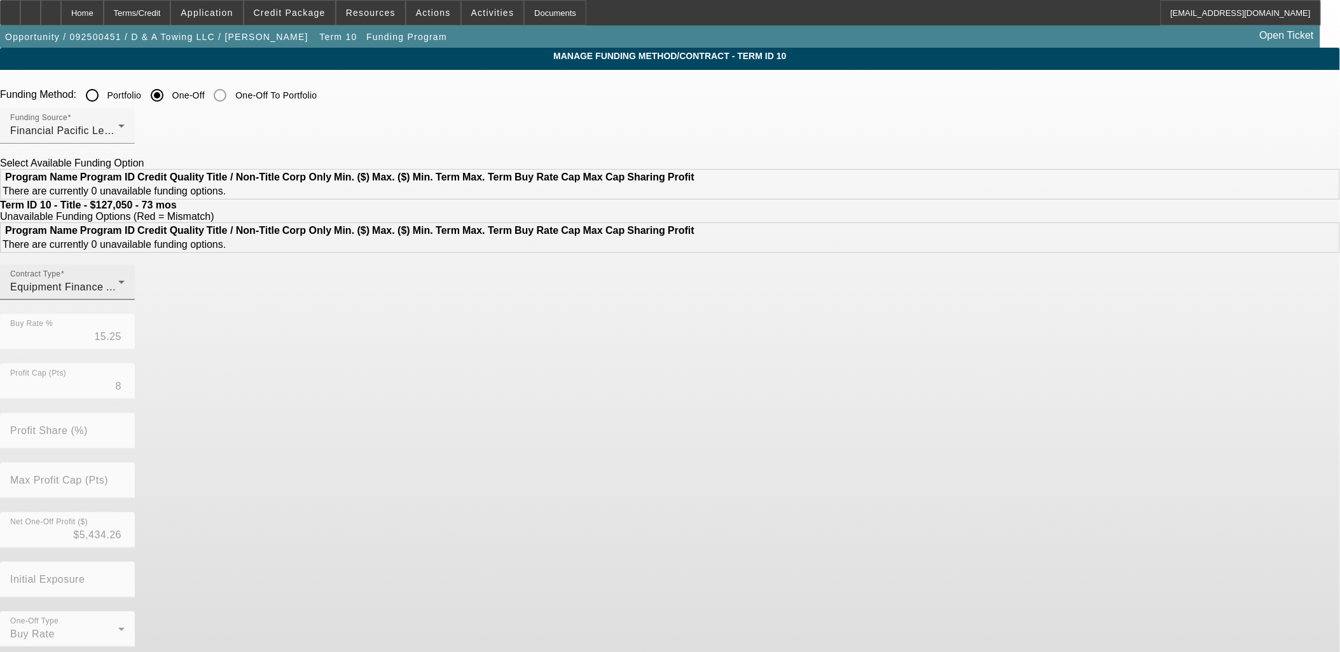
click at [118, 295] on div "Equipment Finance Agreement" at bounding box center [64, 287] width 108 height 15
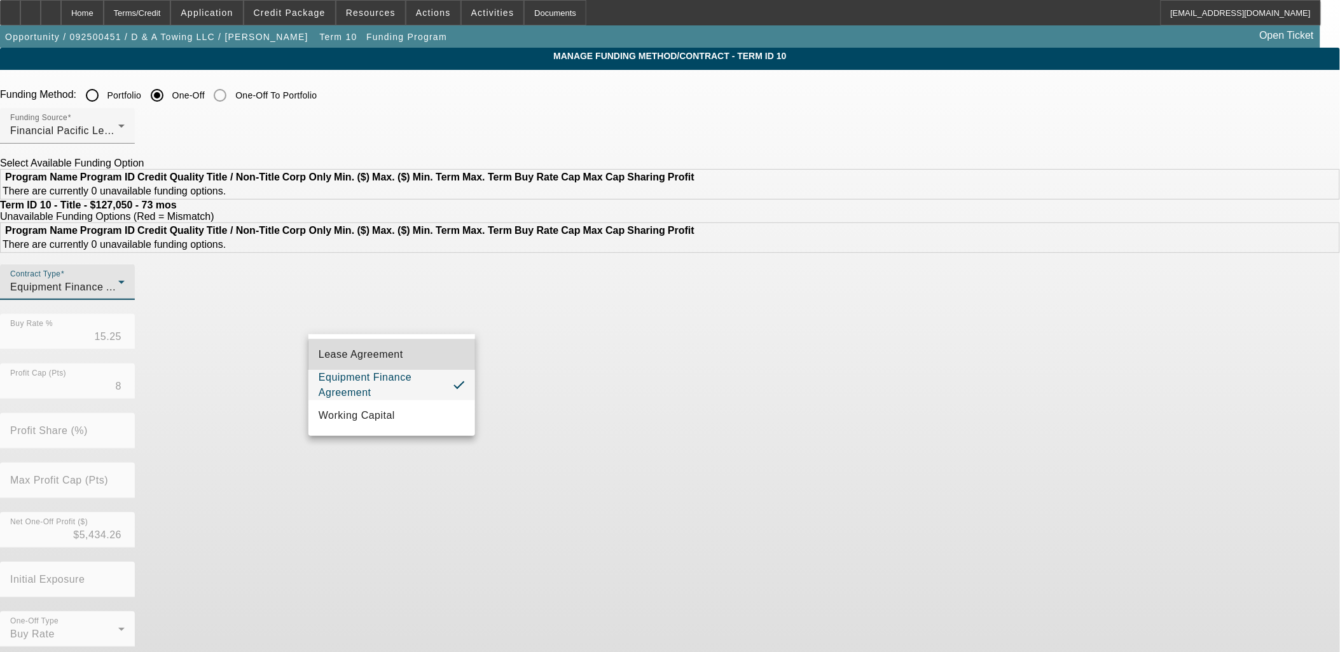
click at [402, 361] on span "Lease Agreement" at bounding box center [361, 354] width 85 height 15
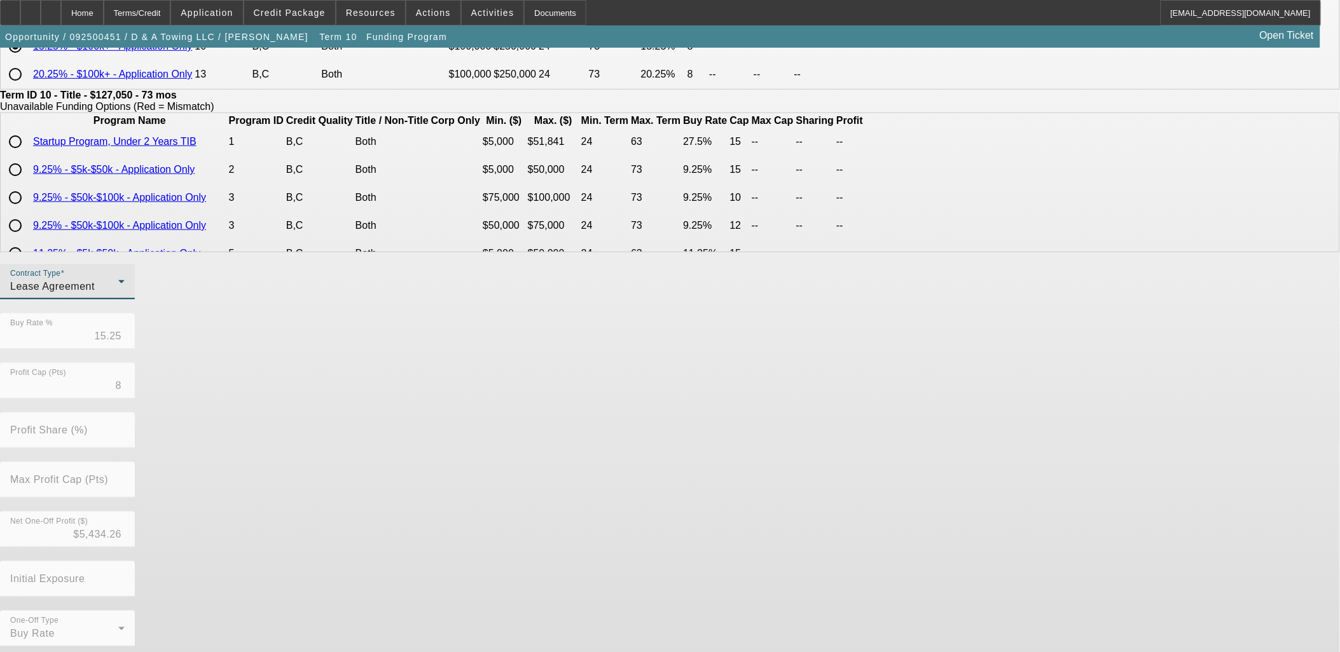
scroll to position [212, 0]
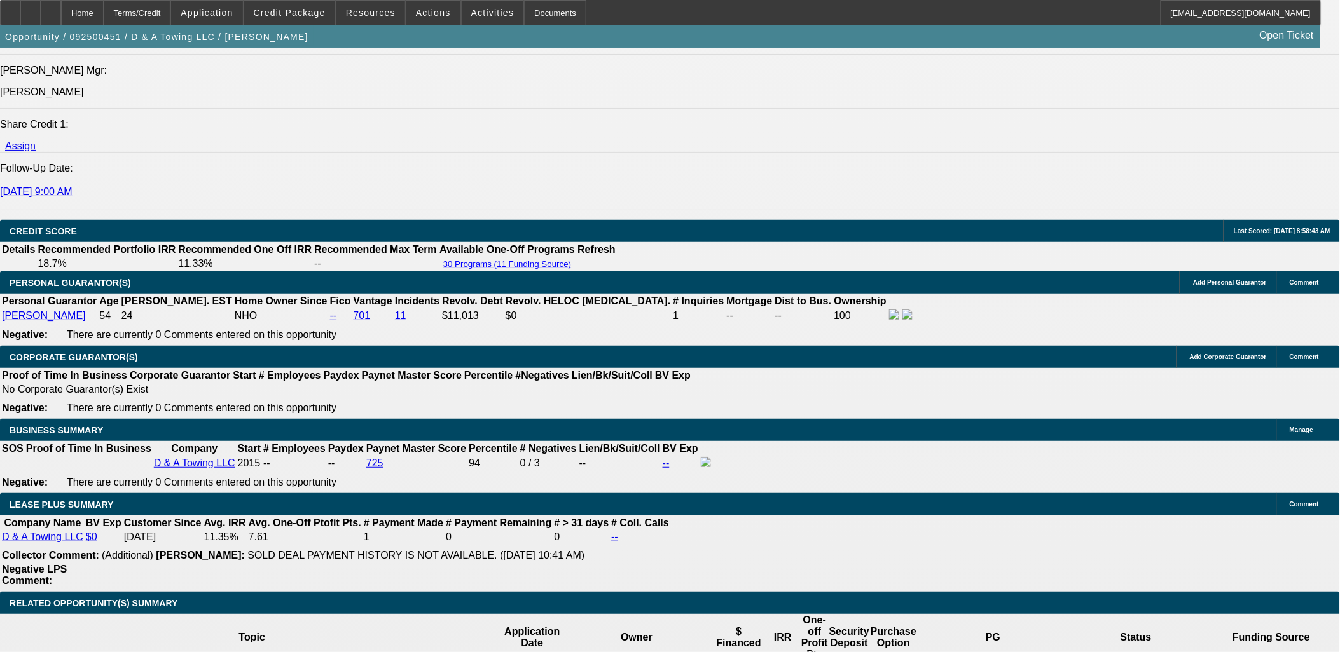
scroll to position [1715, 0]
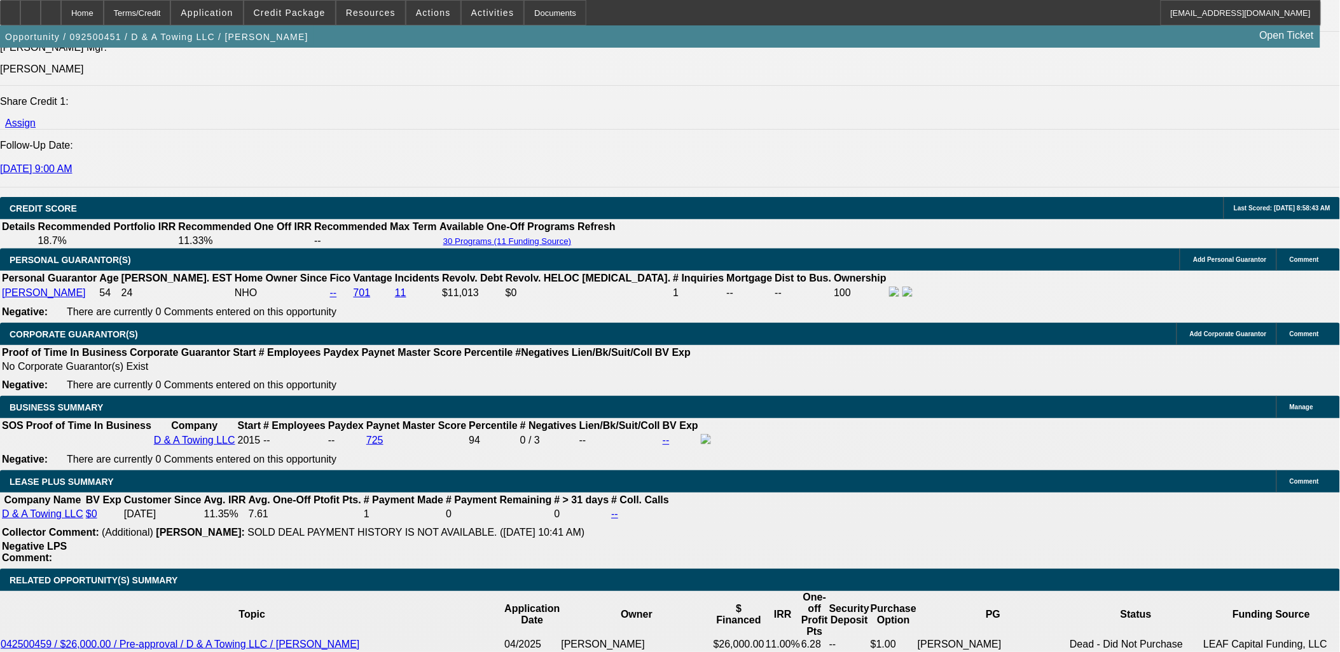
drag, startPoint x: 291, startPoint y: 505, endPoint x: 291, endPoint y: 497, distance: 7.6
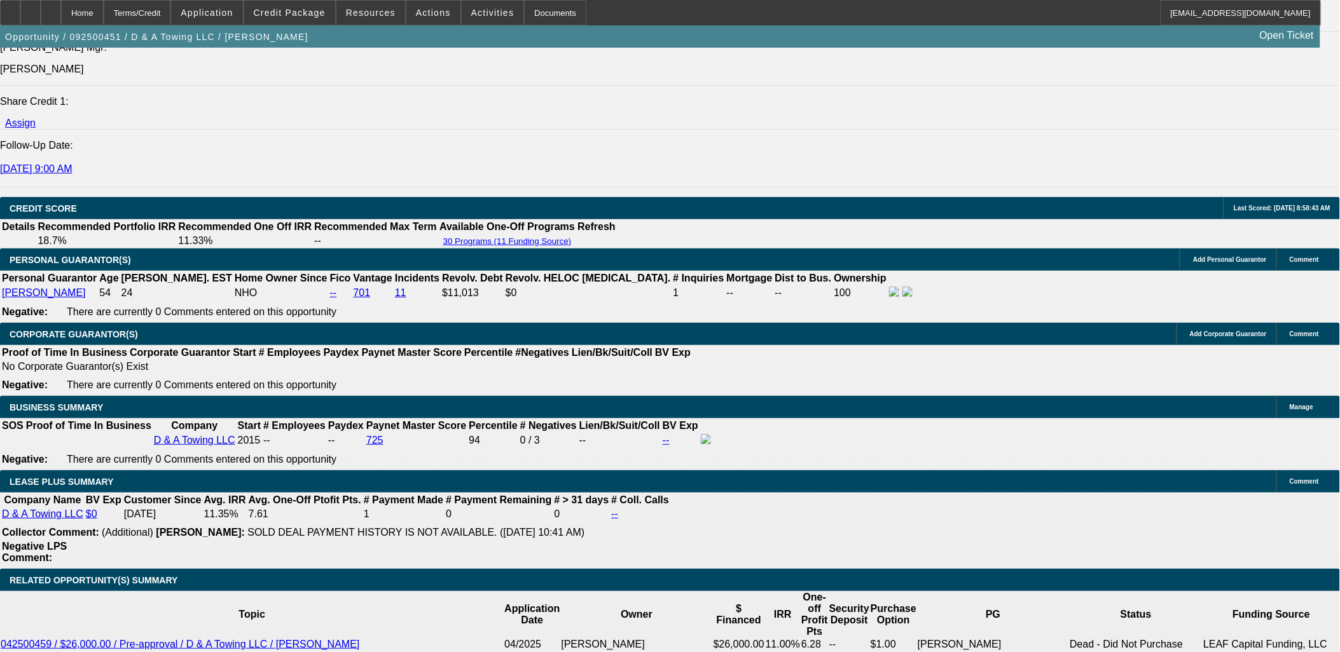
scroll to position [1788, 0]
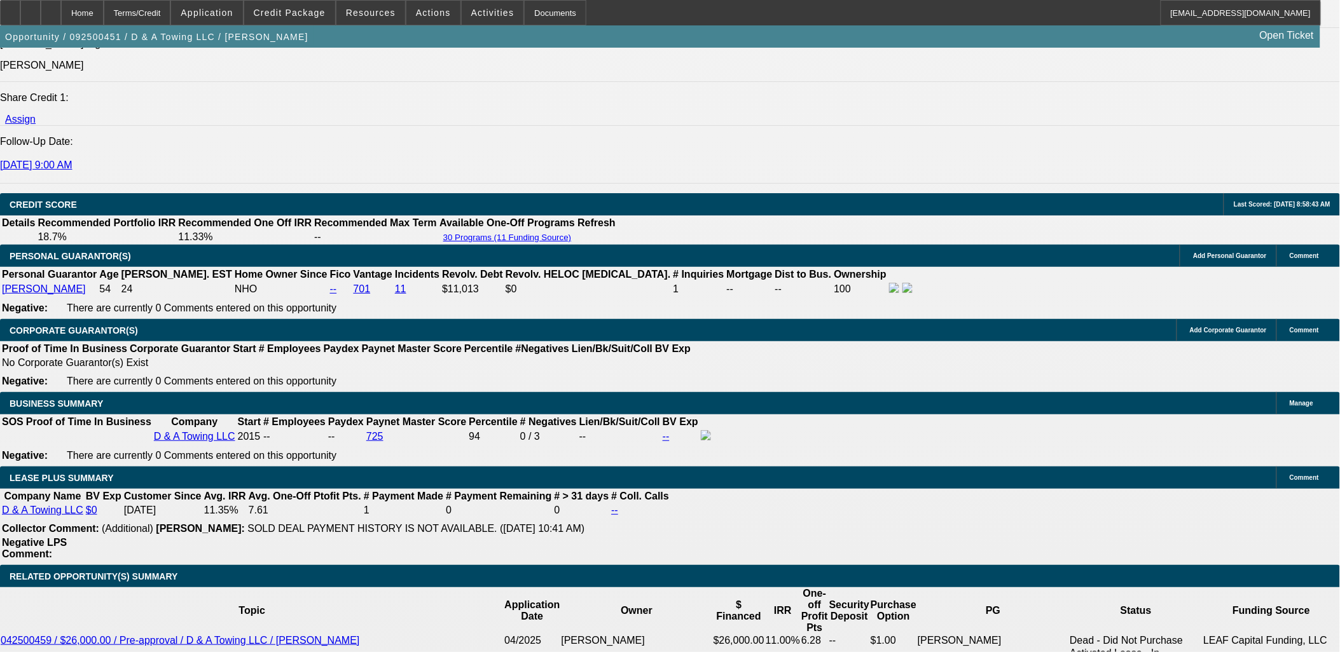
scroll to position [1717, 0]
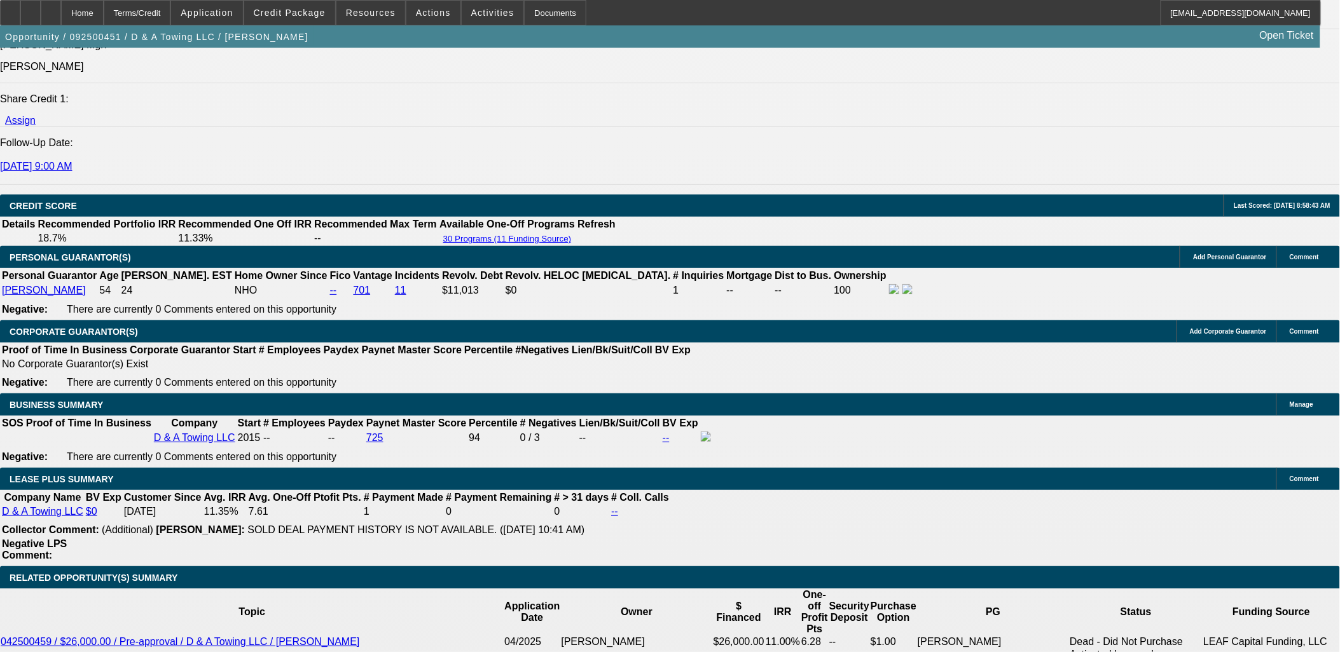
drag, startPoint x: 196, startPoint y: 97, endPoint x: 197, endPoint y: 109, distance: 12.8
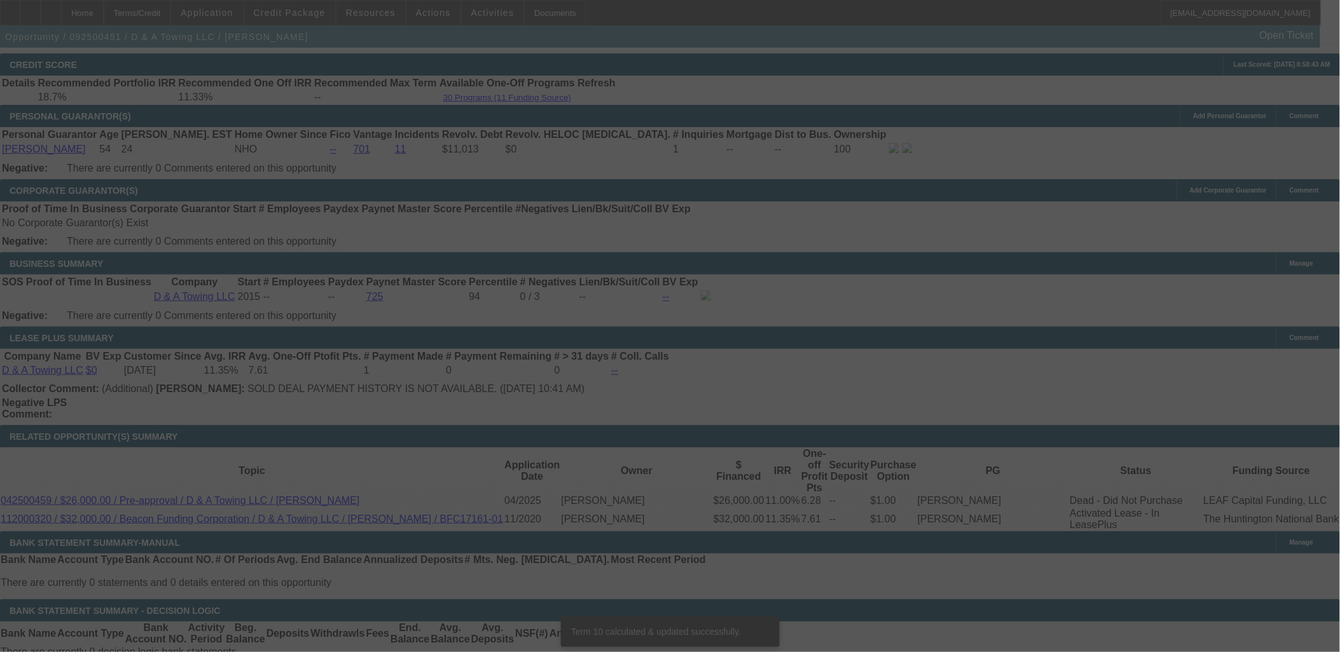
scroll to position [1844, 0]
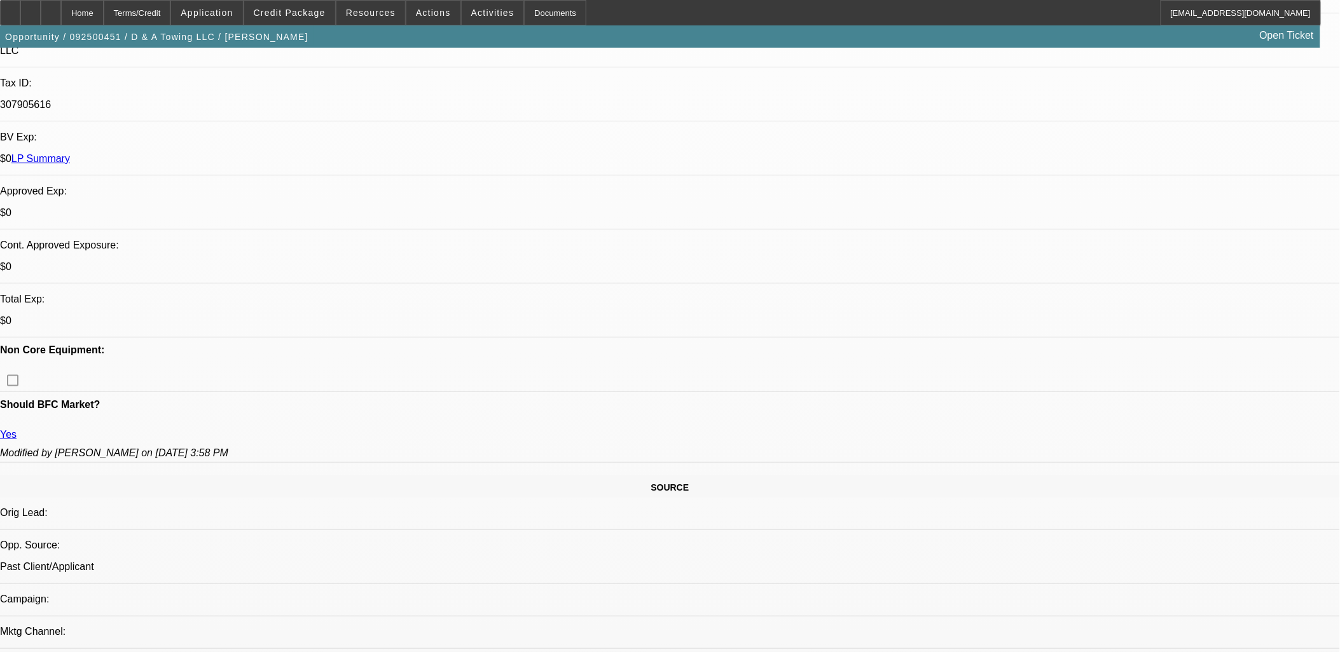
scroll to position [360, 0]
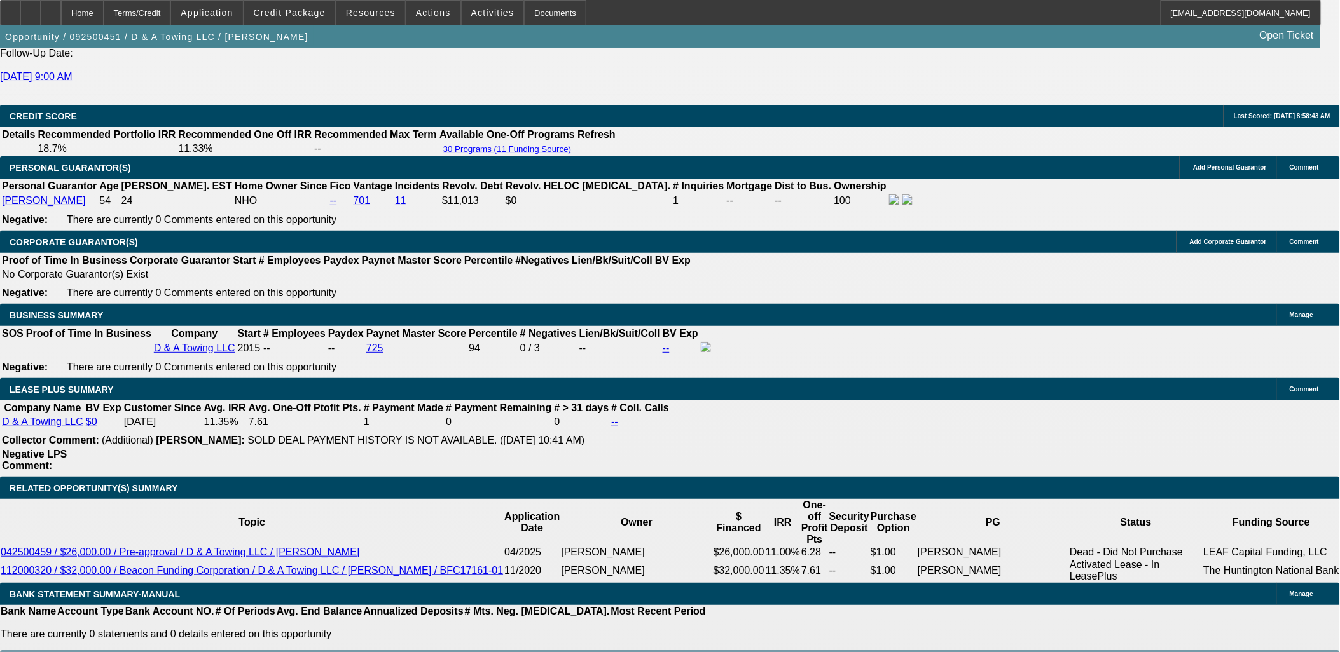
scroll to position [1806, 0]
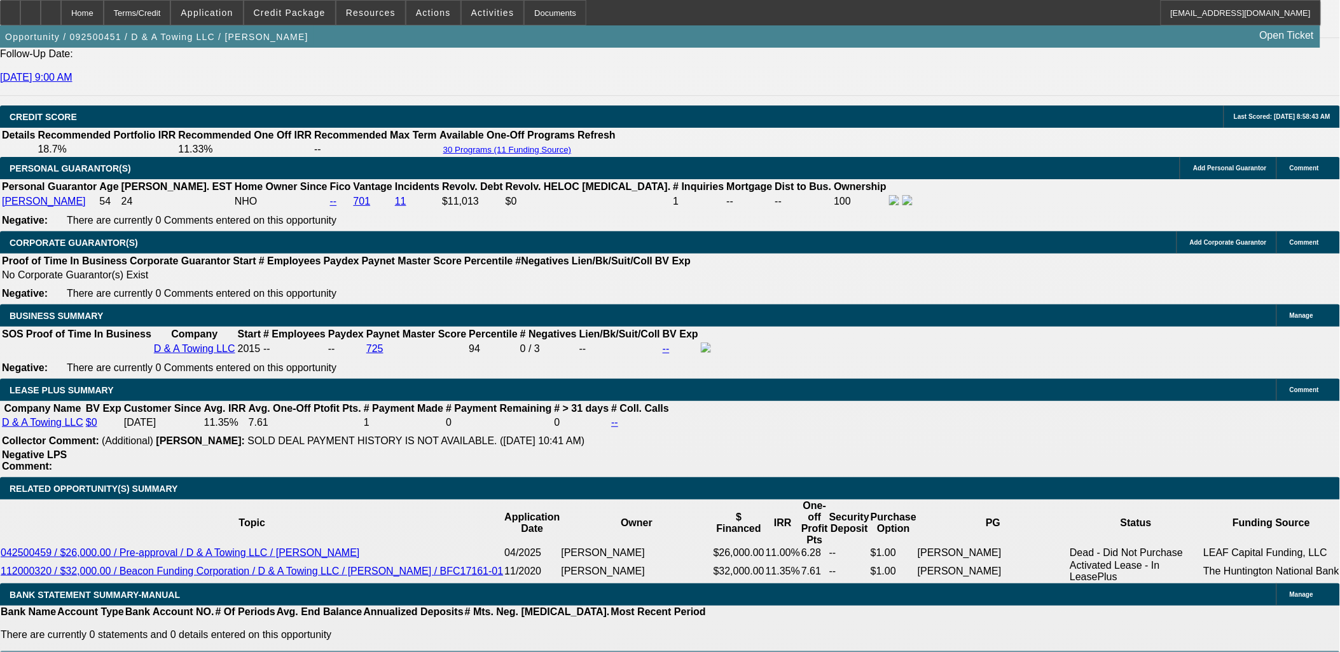
drag, startPoint x: 1178, startPoint y: 155, endPoint x: 1173, endPoint y: 164, distance: 10.0
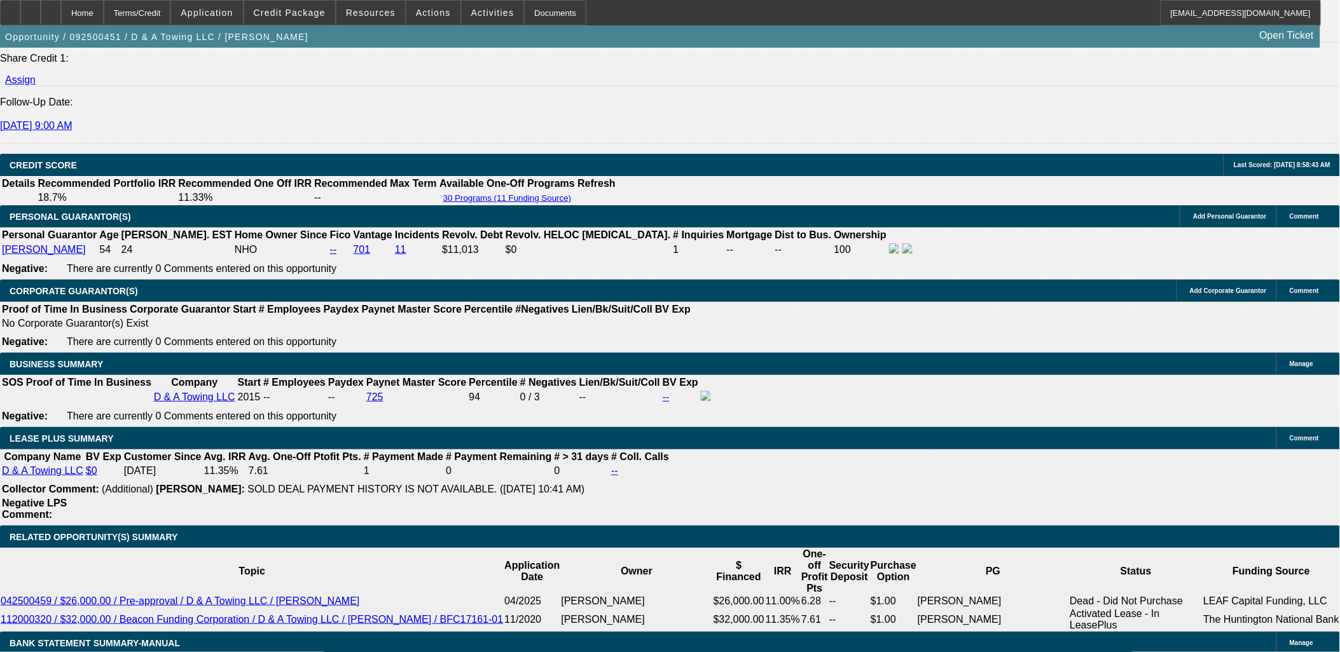
scroll to position [1665, 0]
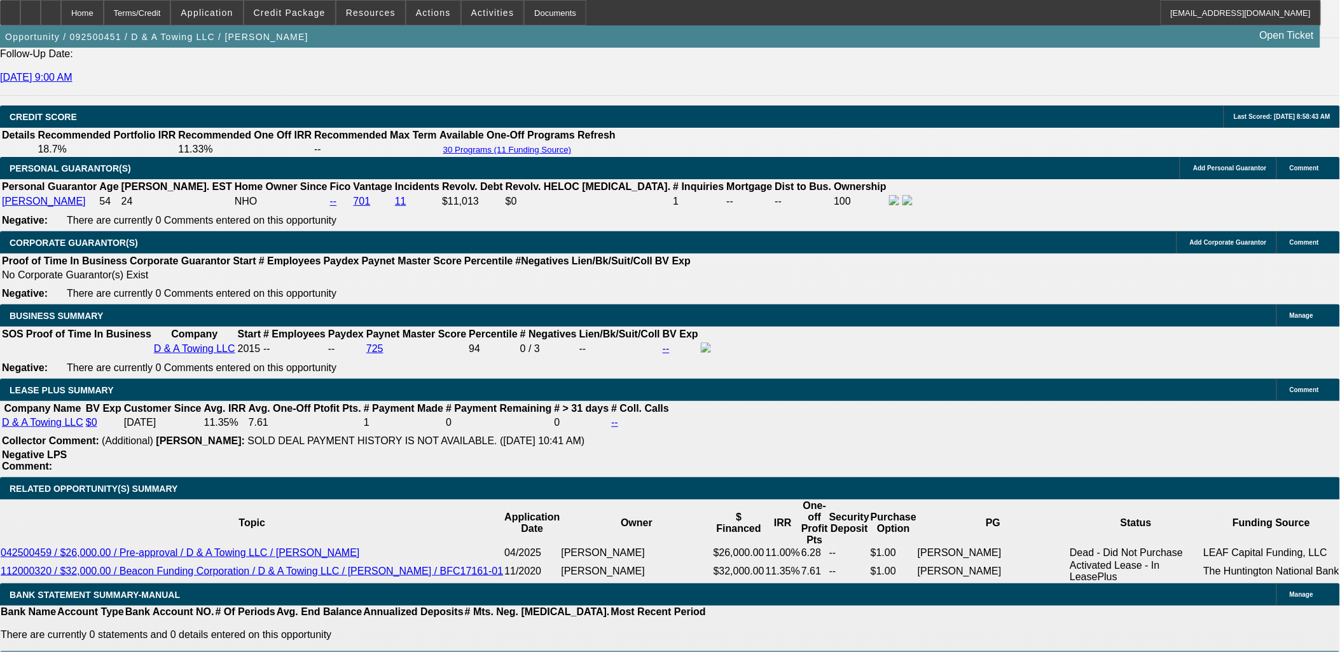
scroll to position [898, 0]
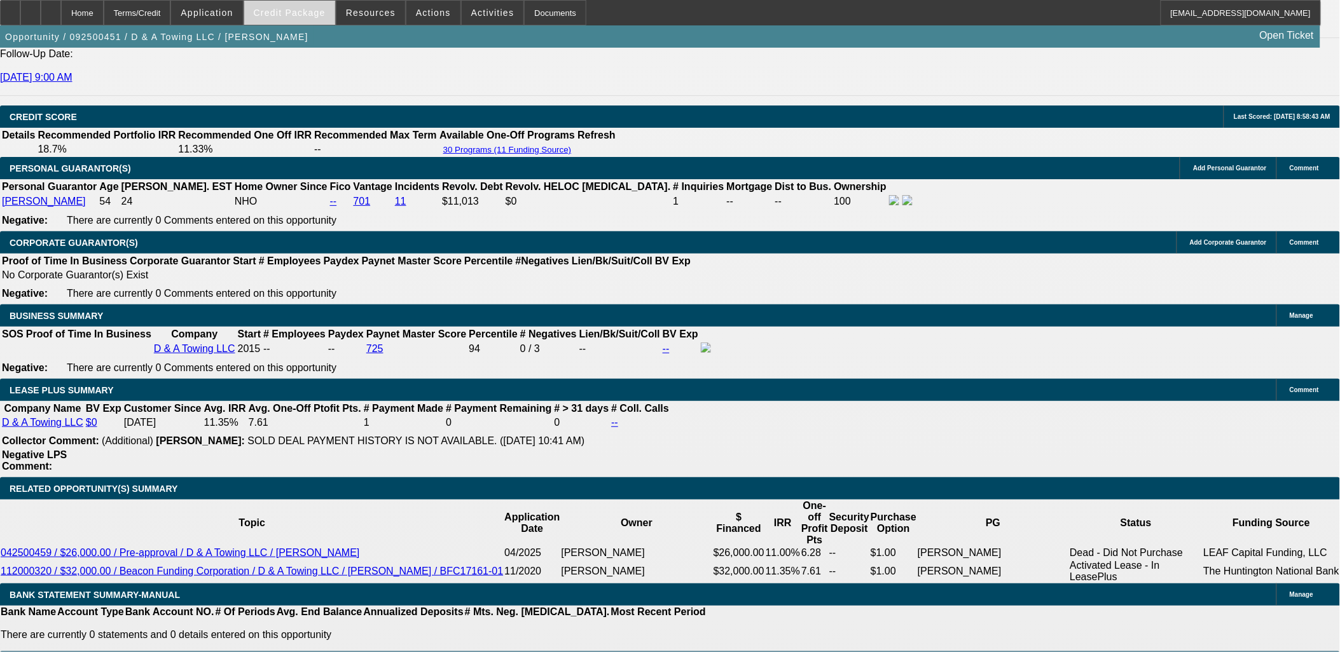
click at [322, 20] on span at bounding box center [289, 12] width 91 height 31
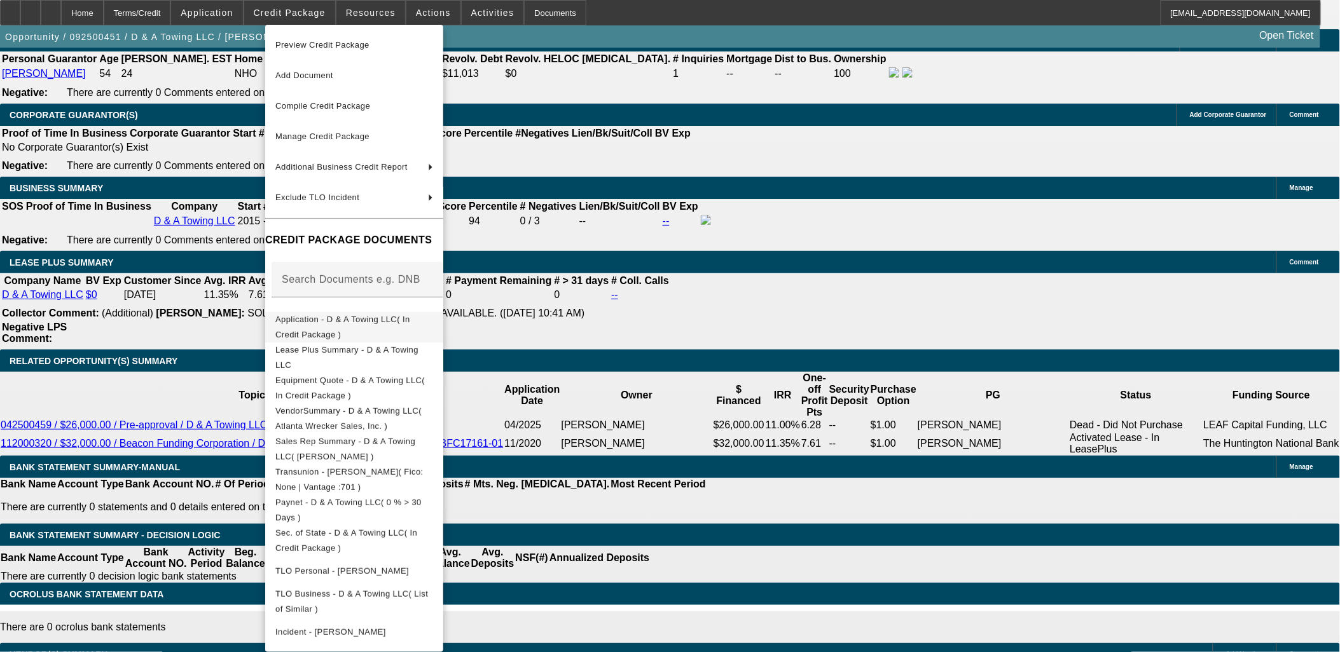
scroll to position [1948, 0]
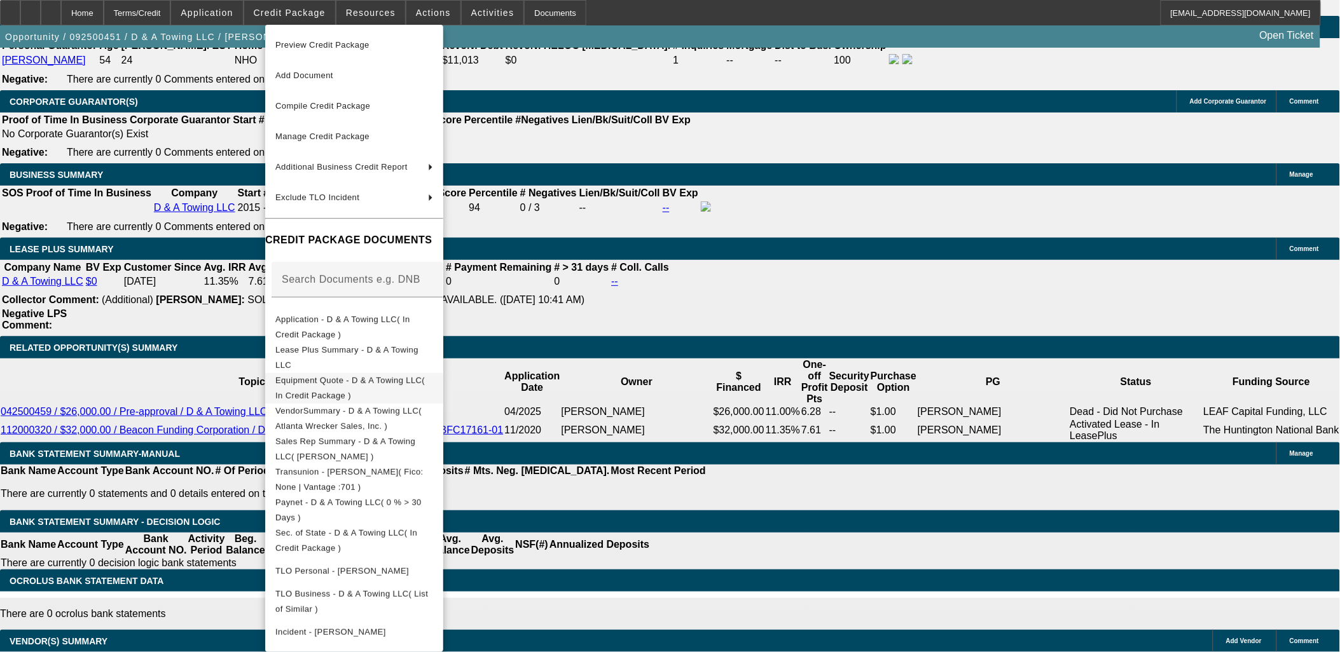
click at [383, 373] on button "Equipment Quote - D & A Towing LLC( In Credit Package )" at bounding box center [354, 388] width 178 height 31
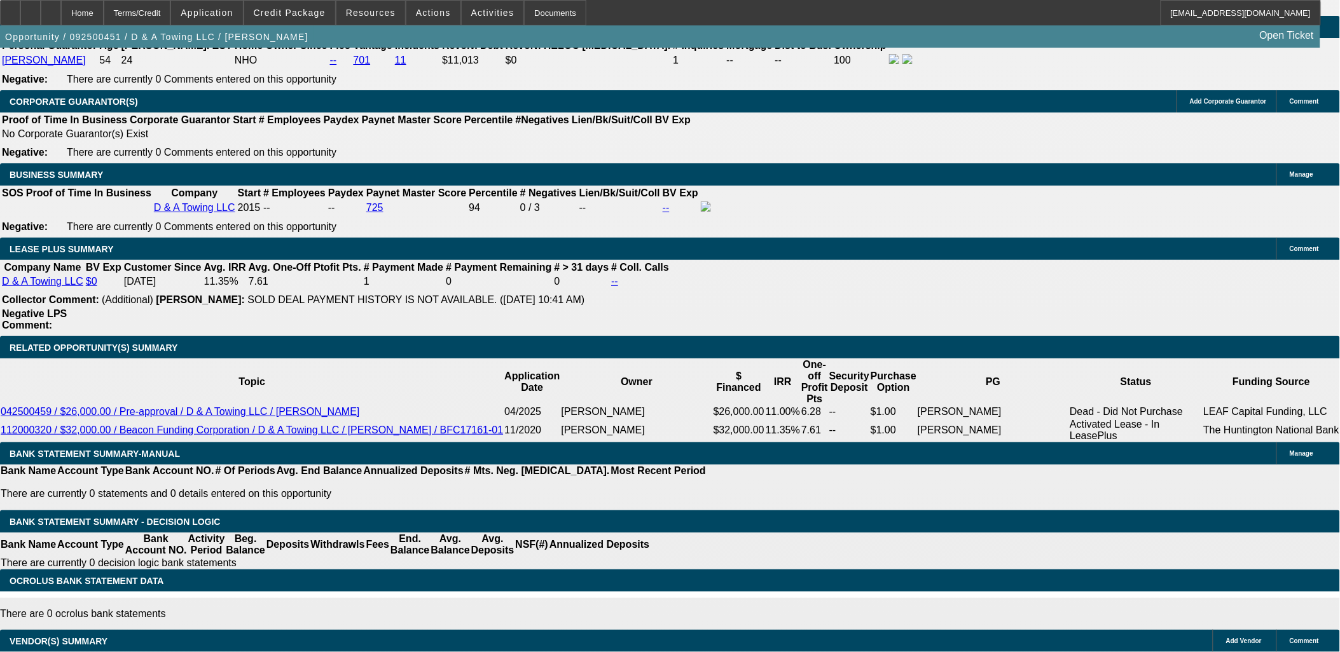
drag, startPoint x: 1022, startPoint y: 451, endPoint x: 900, endPoint y: 408, distance: 128.9
drag, startPoint x: 900, startPoint y: 409, endPoint x: 917, endPoint y: 416, distance: 18.2
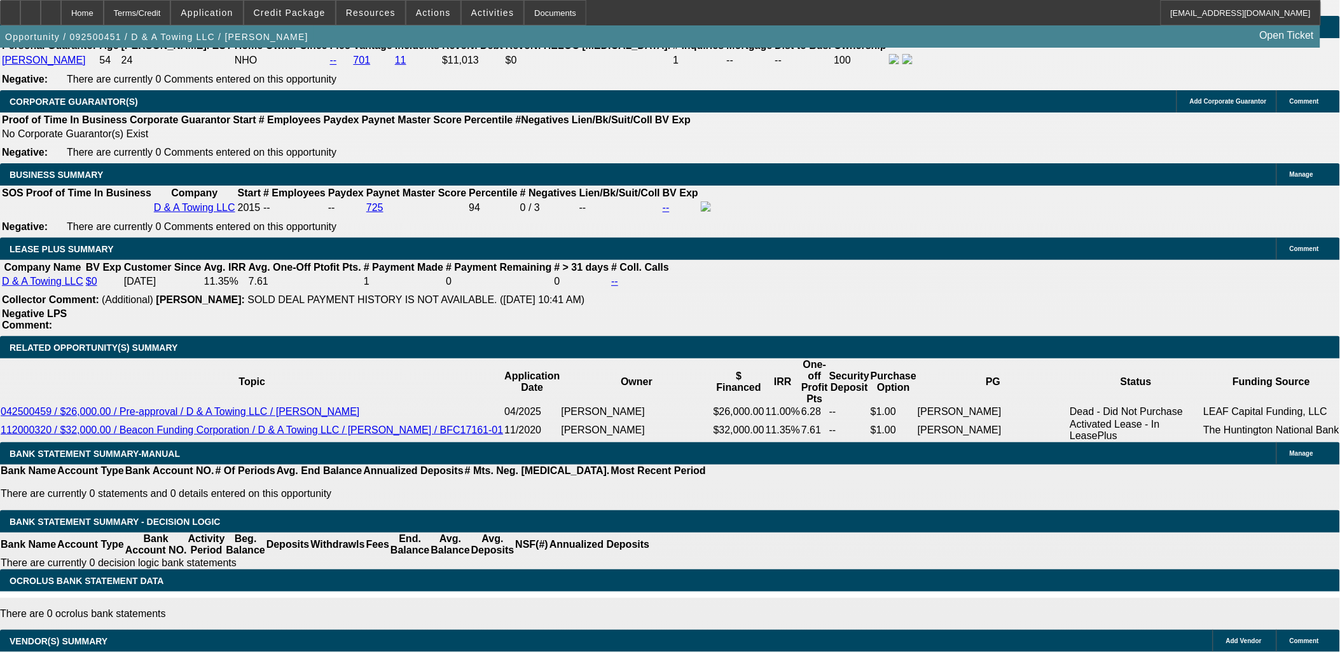
drag, startPoint x: 917, startPoint y: 416, endPoint x: 1001, endPoint y: 447, distance: 89.9
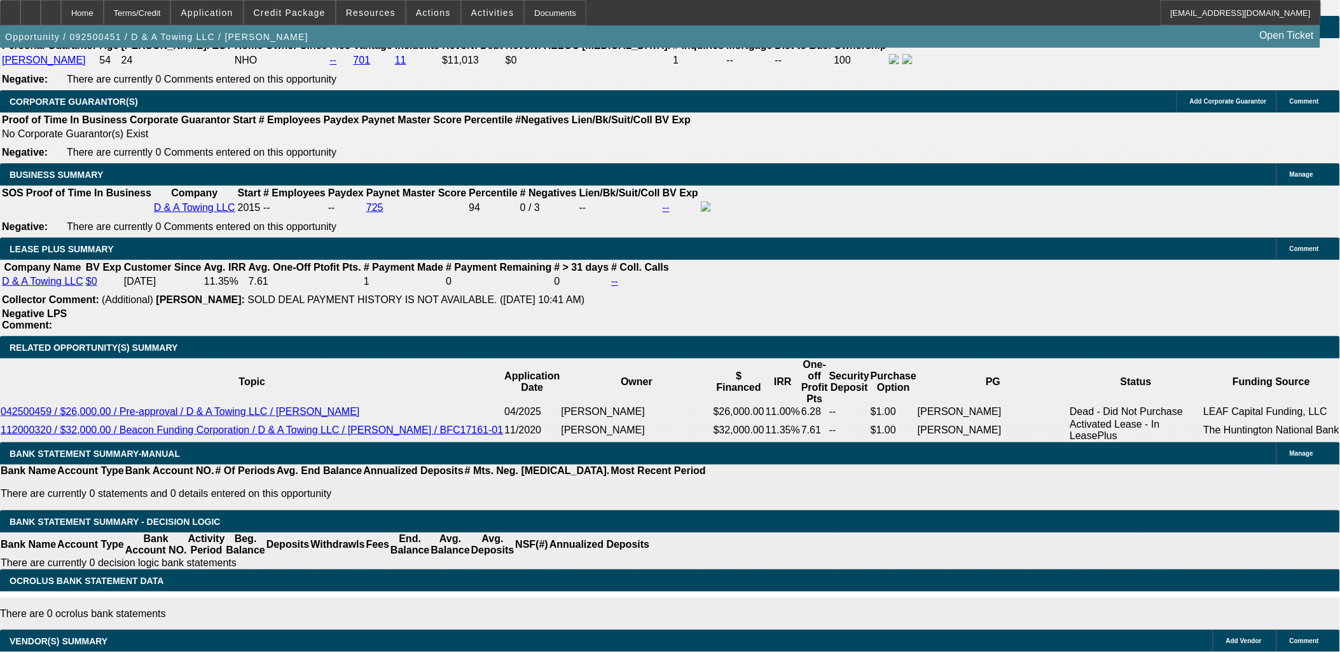
drag, startPoint x: 1007, startPoint y: 203, endPoint x: 993, endPoint y: 202, distance: 14.1
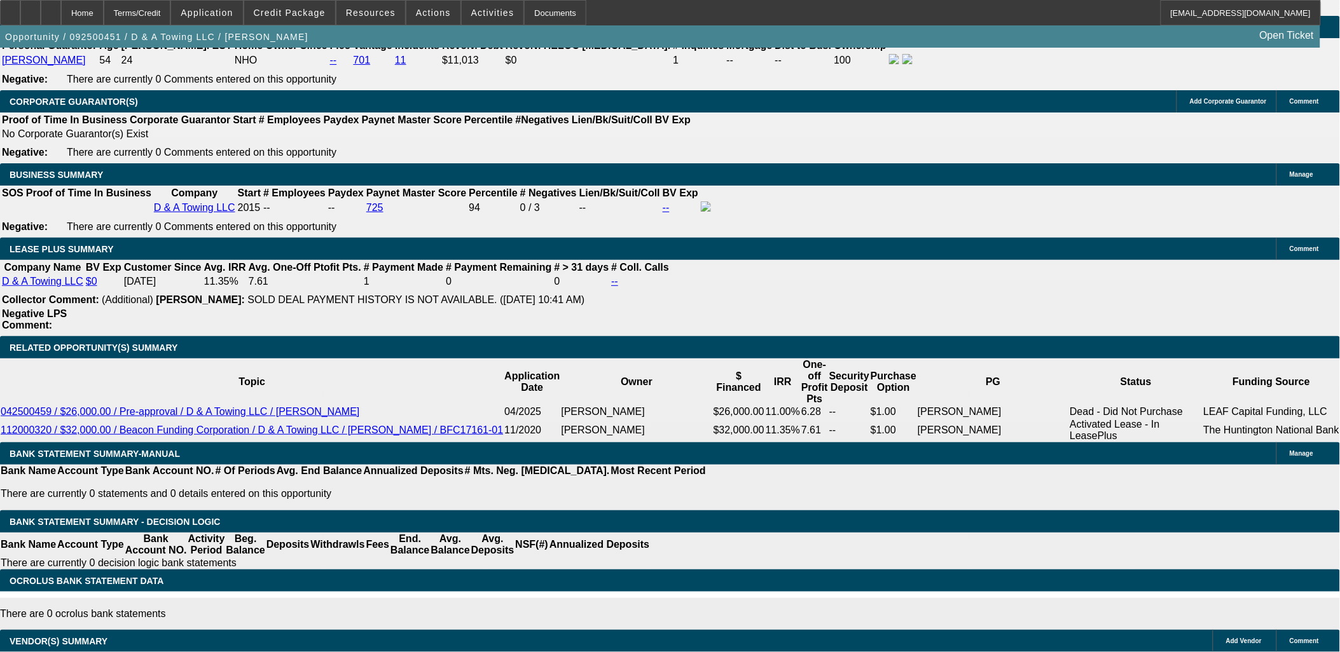
drag, startPoint x: 1049, startPoint y: 154, endPoint x: 1043, endPoint y: 163, distance: 10.9
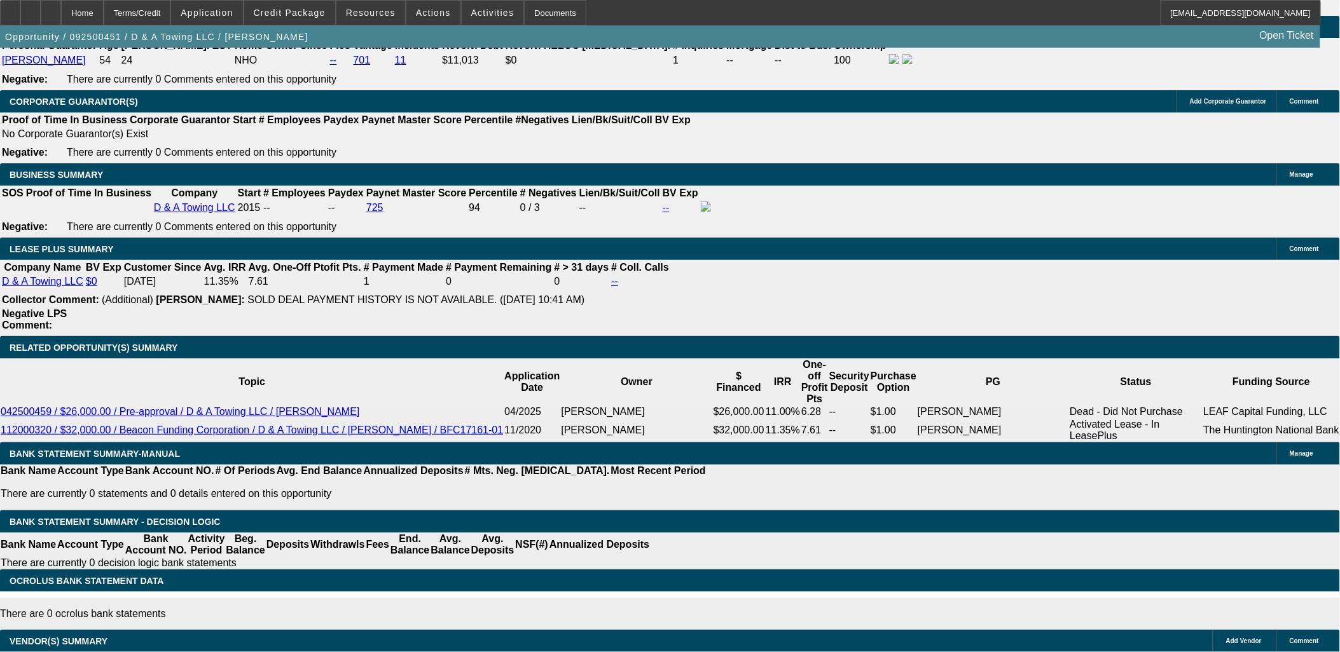
scroll to position [685, 0]
click at [1075, 217] on mat-icon "reply_all" at bounding box center [1068, 223] width 15 height 15
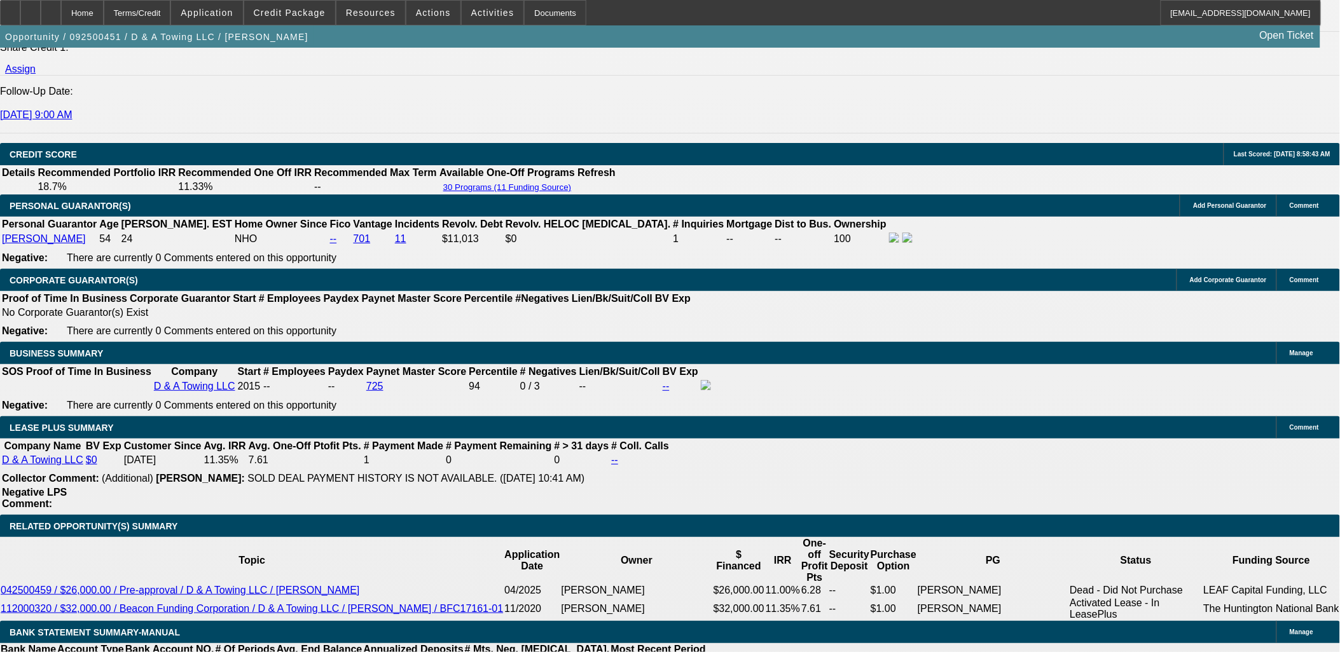
scroll to position [1665, 0]
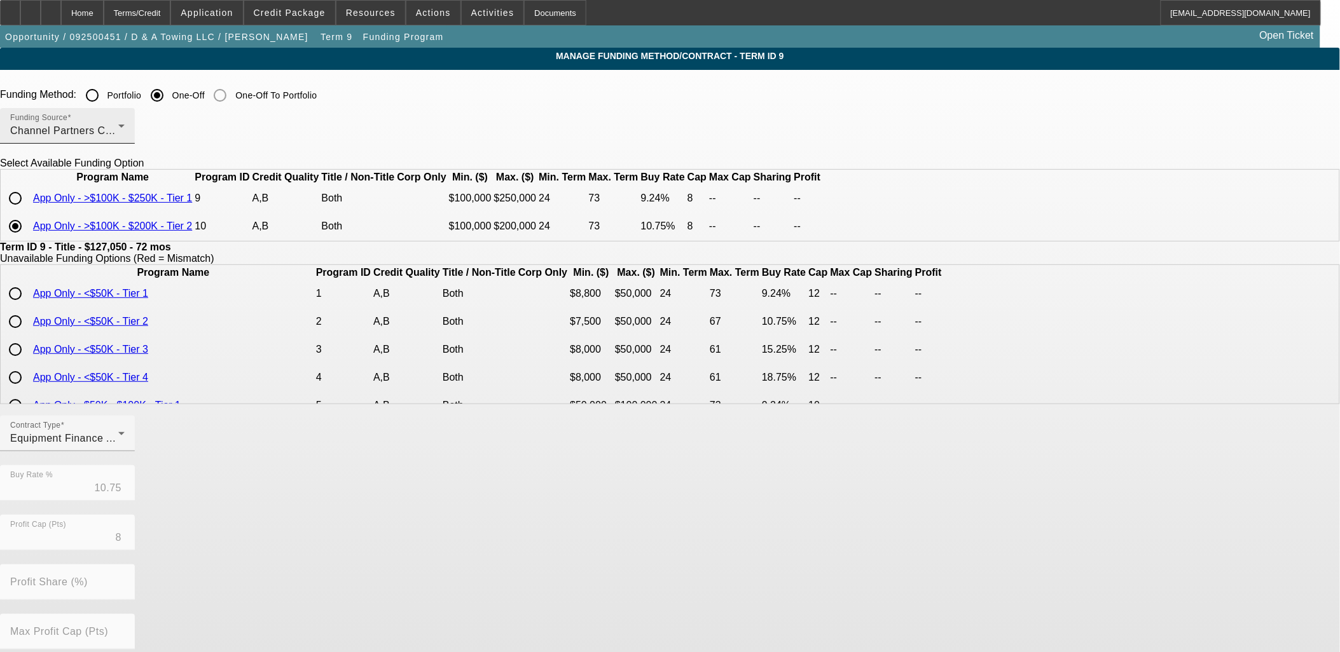
click at [118, 128] on div "Channel Partners Capital LLC (EF)" at bounding box center [64, 130] width 108 height 15
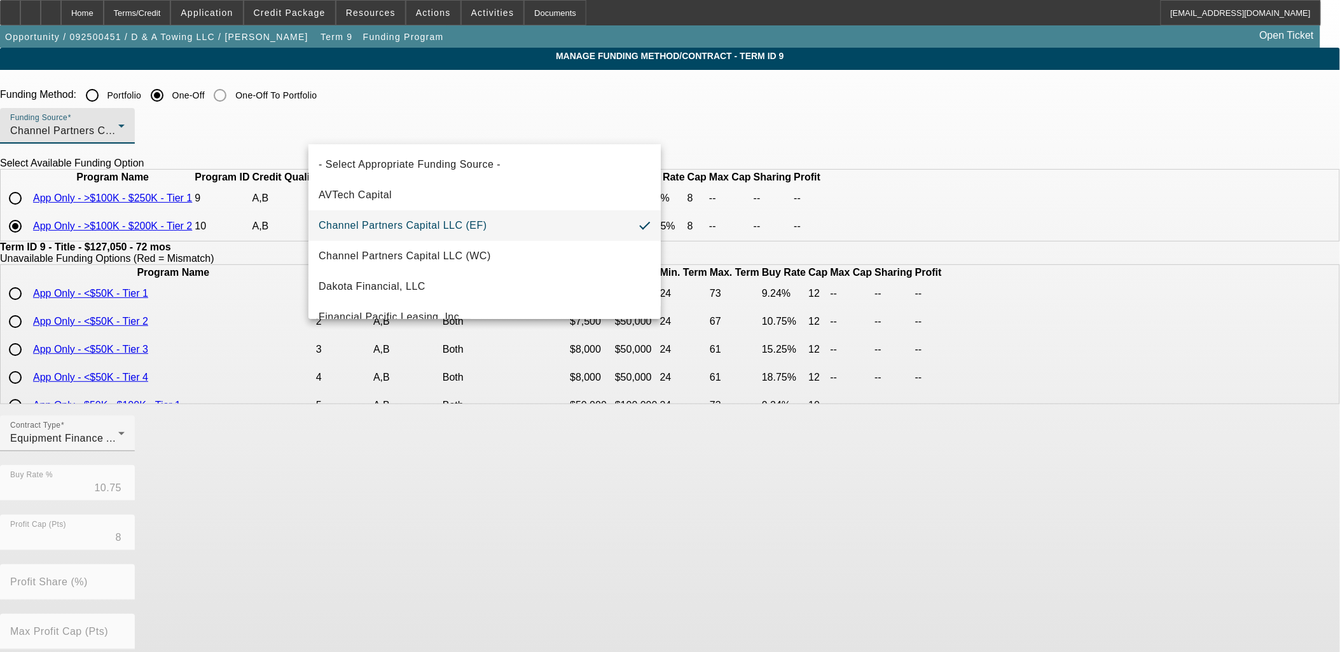
scroll to position [71, 0]
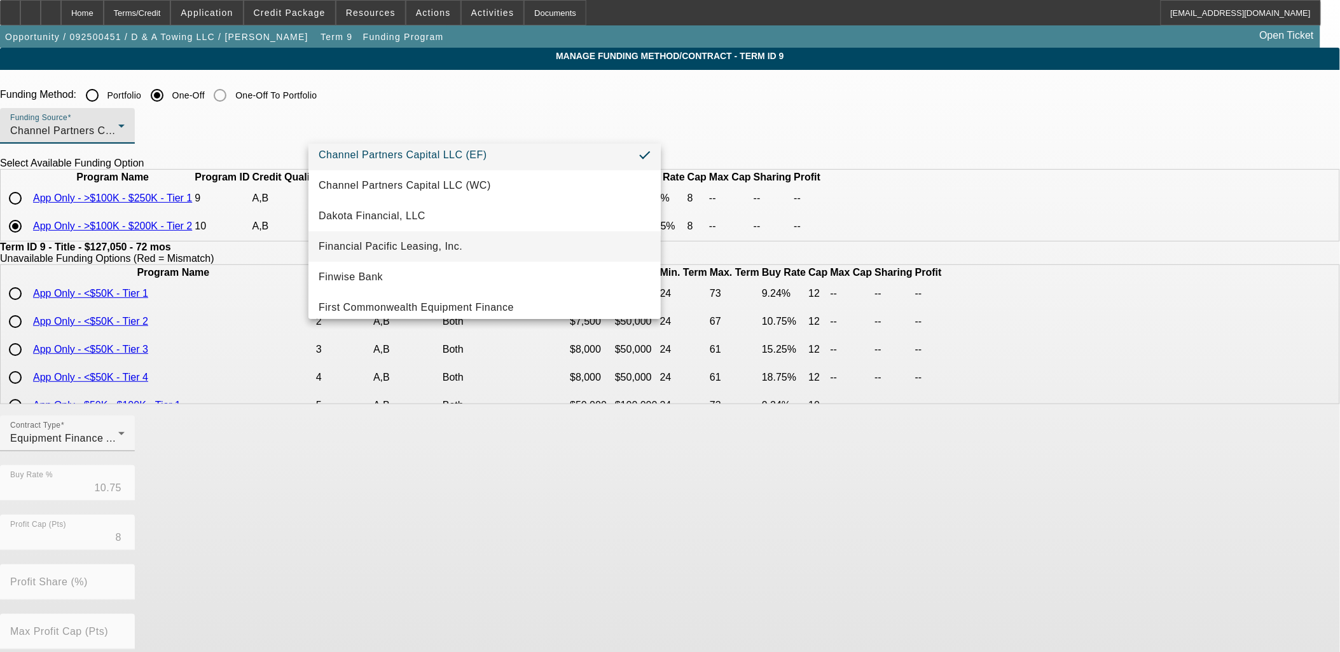
click at [411, 237] on mat-option "Financial Pacific Leasing, Inc." at bounding box center [484, 246] width 352 height 31
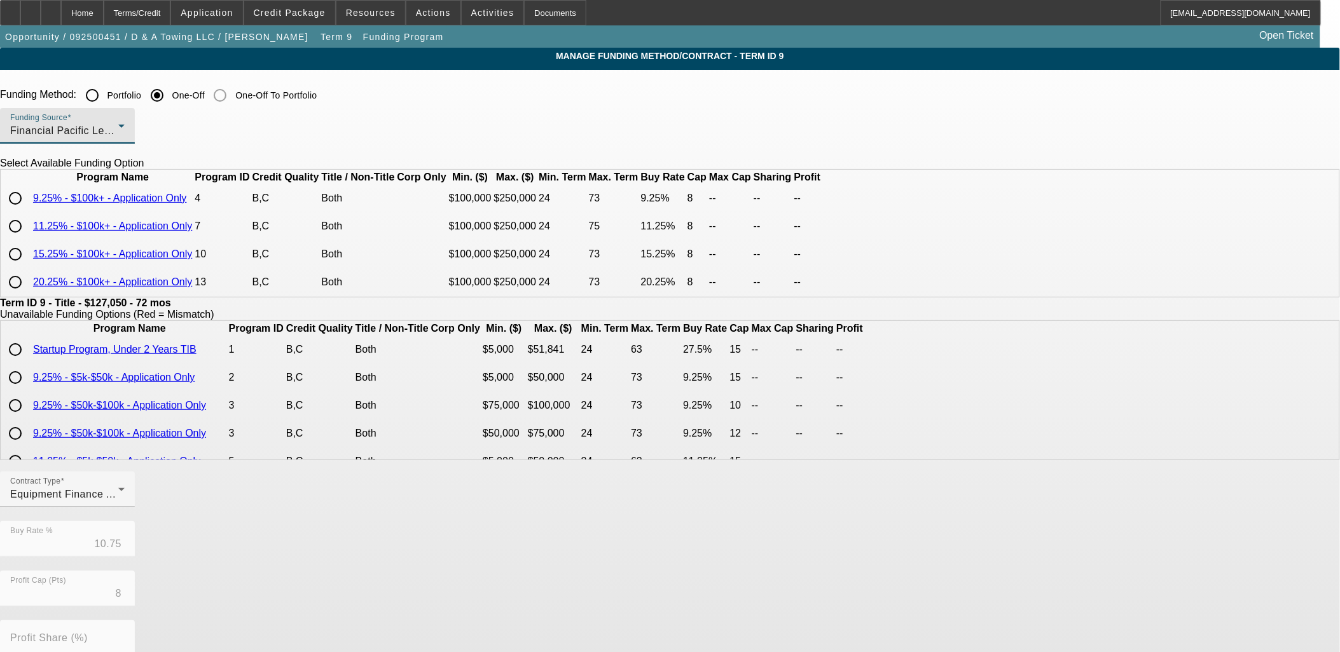
click at [28, 267] on input "radio" at bounding box center [15, 254] width 25 height 25
radio input "true"
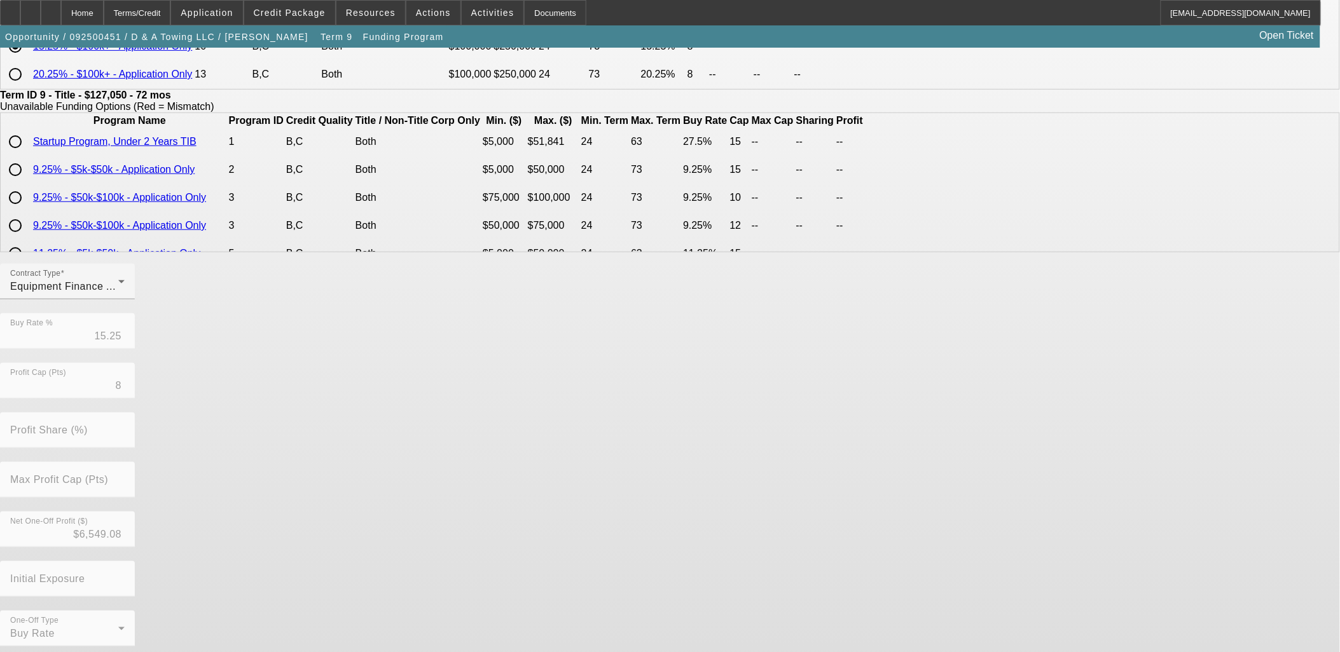
scroll to position [224, 0]
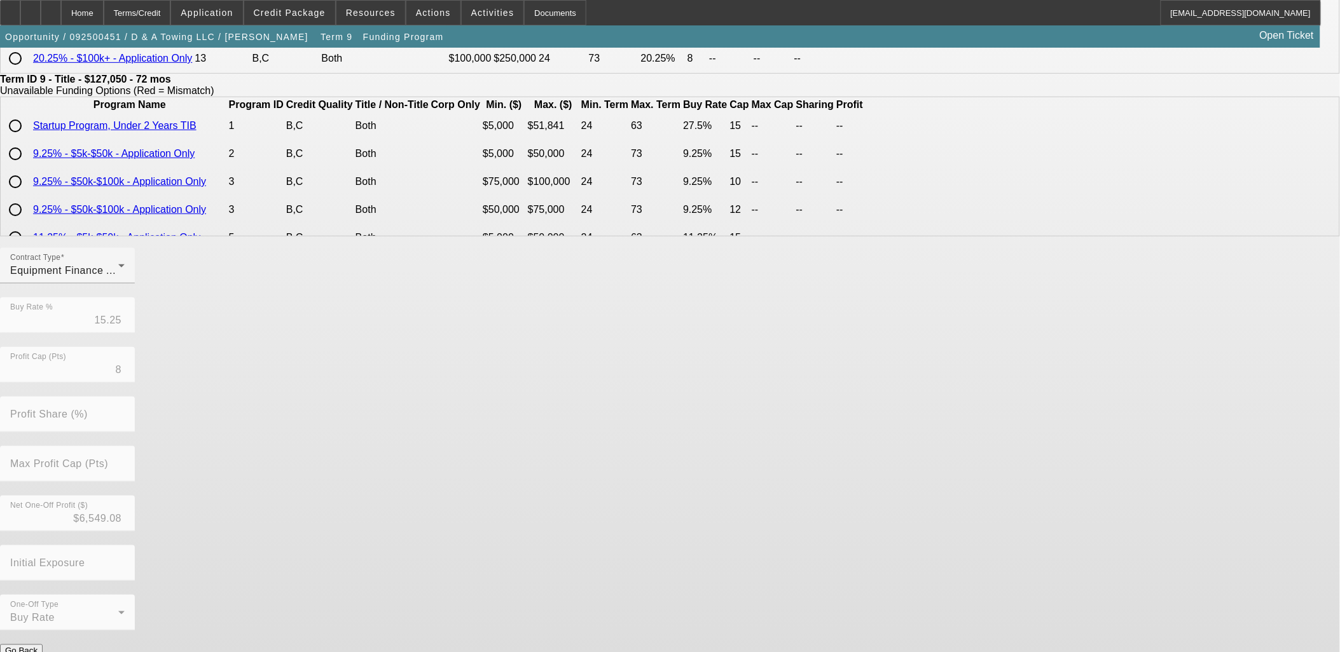
drag, startPoint x: 520, startPoint y: 621, endPoint x: 577, endPoint y: 447, distance: 183.4
click at [577, 447] on form "Funding Method: Portfolio One-Off One-Off To Portfolio Funding Source Financial…" at bounding box center [670, 271] width 1340 height 824
click at [125, 282] on div "Contract Type Equipment Finance Agreement" at bounding box center [67, 266] width 114 height 36
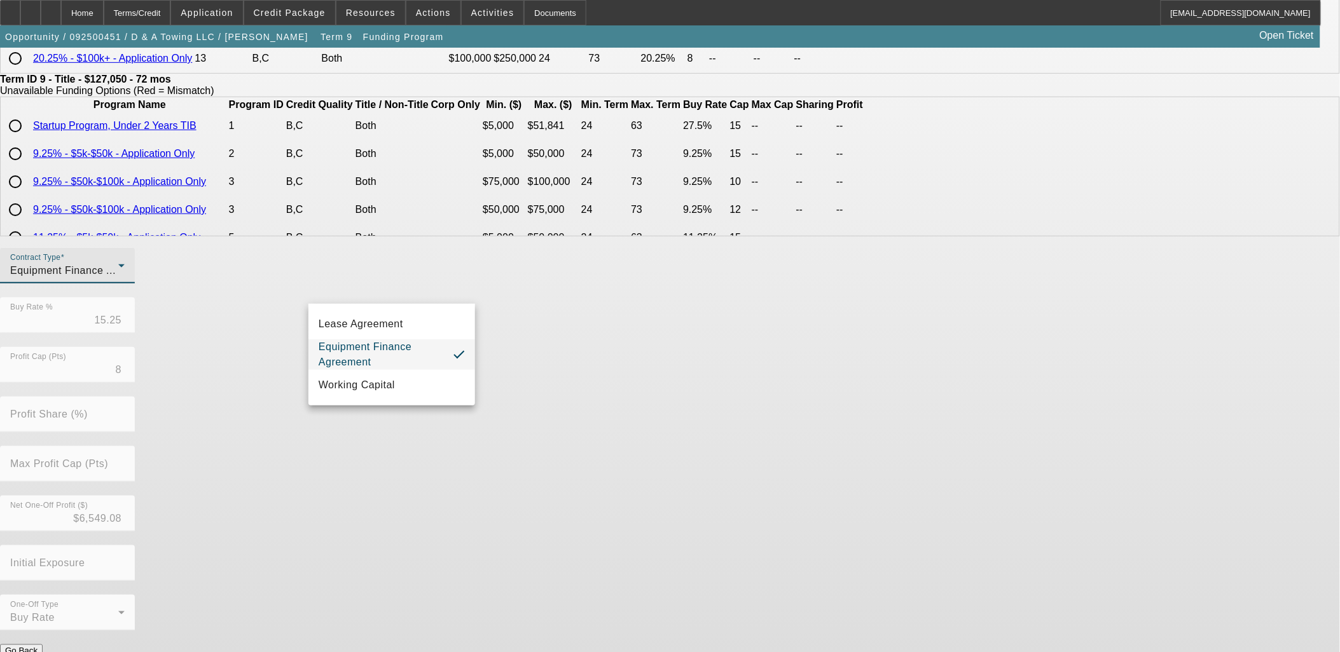
click at [443, 361] on span "Equipment Finance Agreement" at bounding box center [381, 355] width 125 height 31
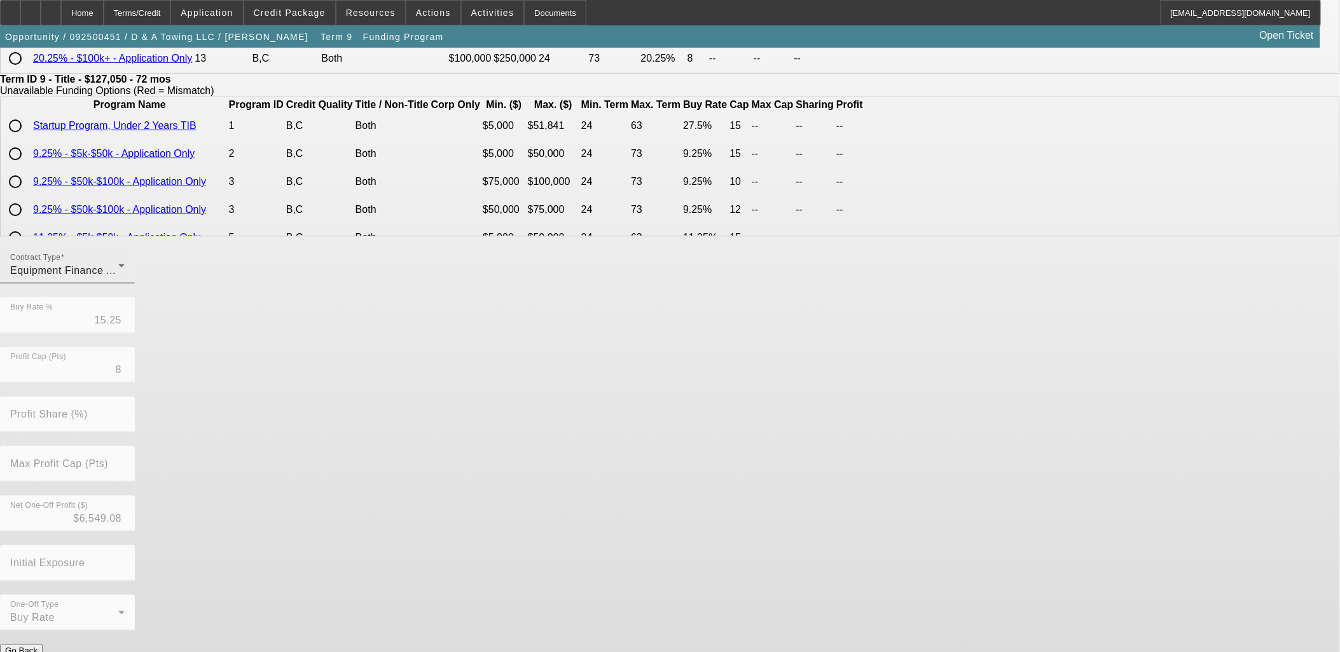
drag, startPoint x: 446, startPoint y: 364, endPoint x: 432, endPoint y: 302, distance: 63.1
click at [158, 276] on span "Equipment Finance Agreement" at bounding box center [84, 270] width 148 height 11
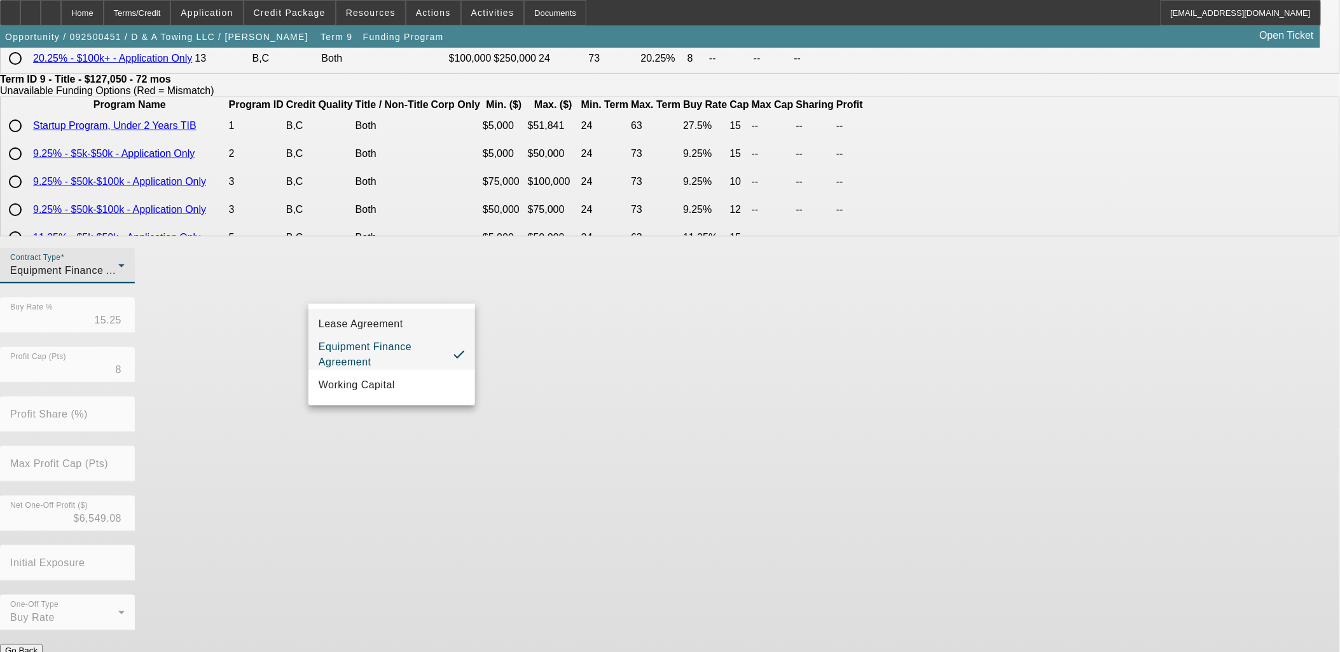
click at [415, 332] on mat-option "Lease Agreement" at bounding box center [391, 324] width 167 height 31
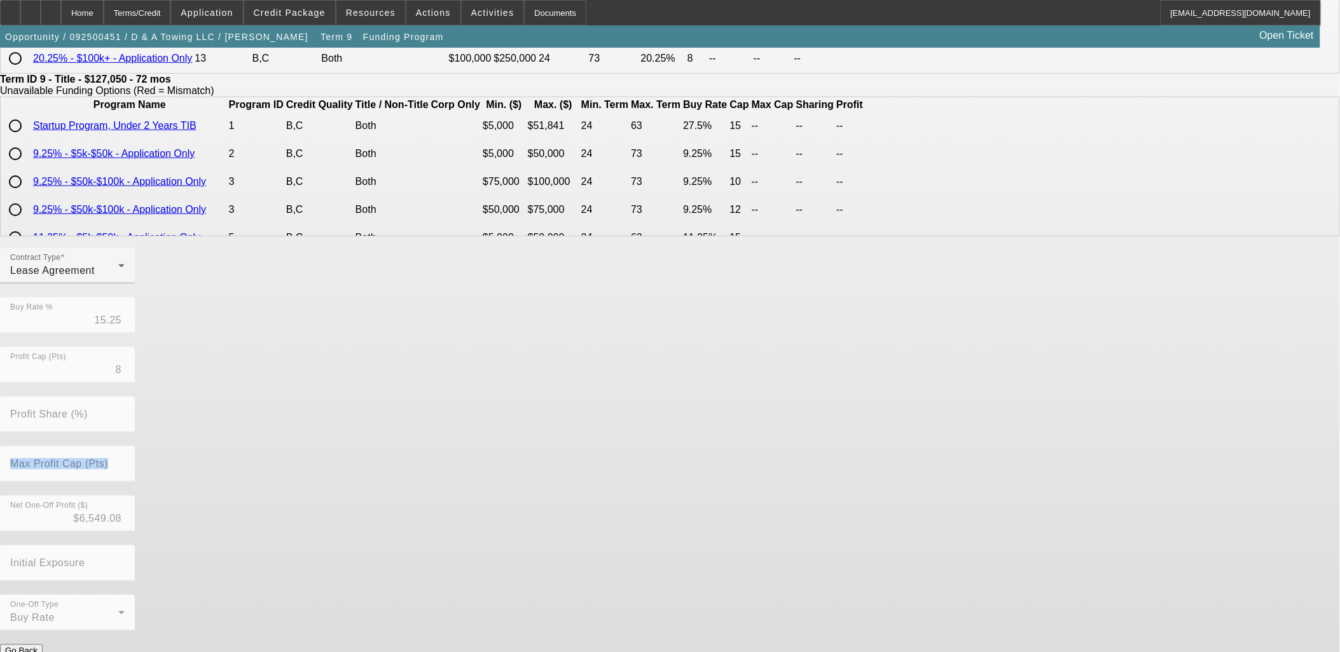
drag, startPoint x: 568, startPoint y: 467, endPoint x: 567, endPoint y: 522, distance: 54.7
click at [568, 511] on div "Contract Type Lease Agreement Buy Rate % 15.25 Profit Cap (Pts) 8 Profit Share …" at bounding box center [670, 446] width 1340 height 397
drag, startPoint x: 567, startPoint y: 522, endPoint x: 557, endPoint y: 633, distance: 111.7
click at [36, 652] on button "Submit" at bounding box center [18, 664] width 36 height 13
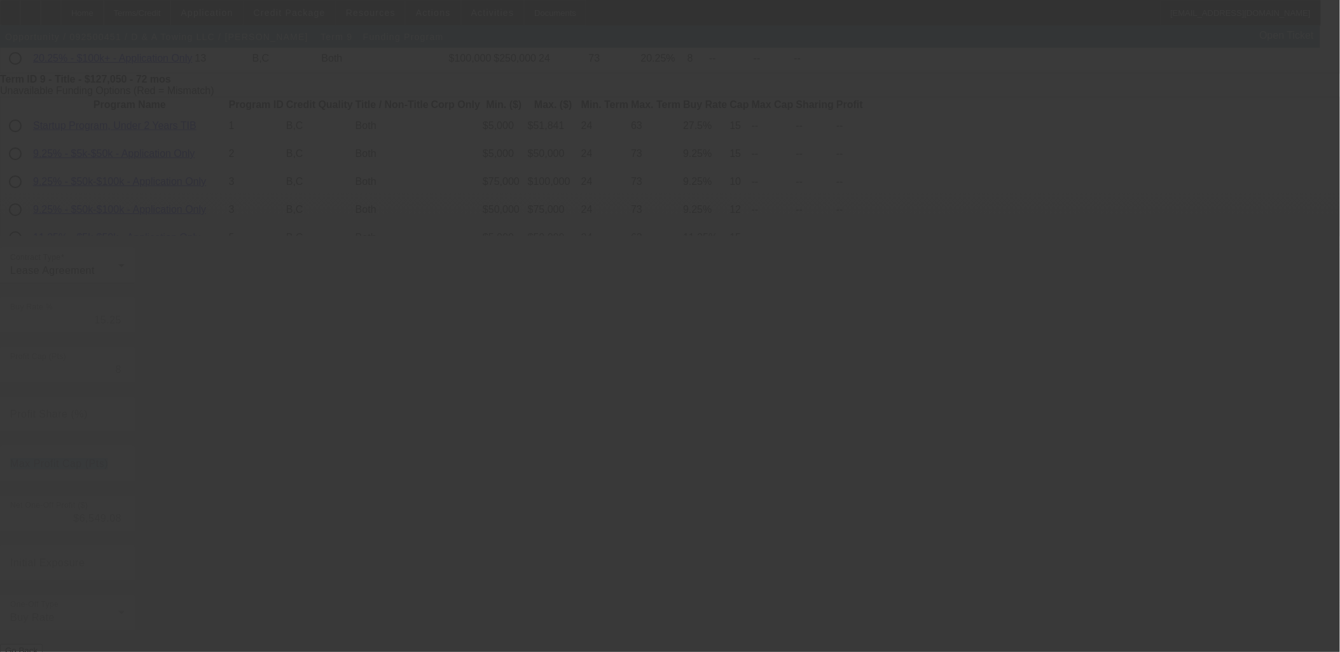
type input "10.75"
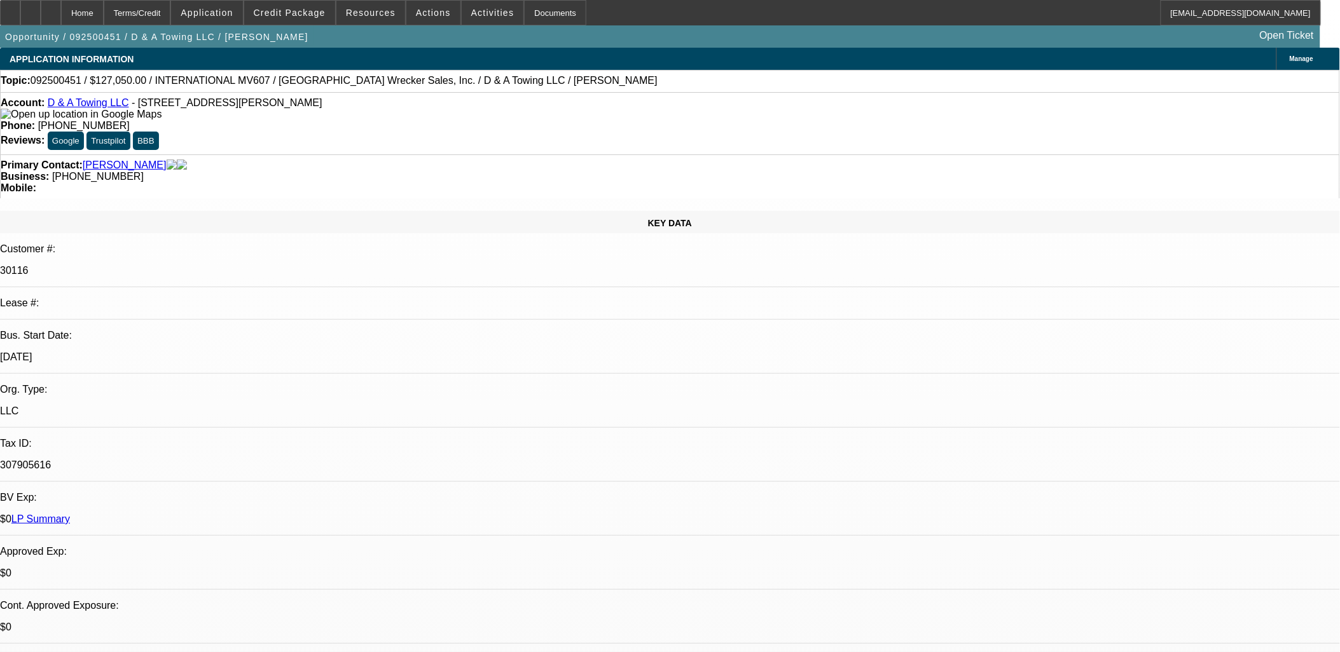
select select "0"
select select "0.15"
select select "0"
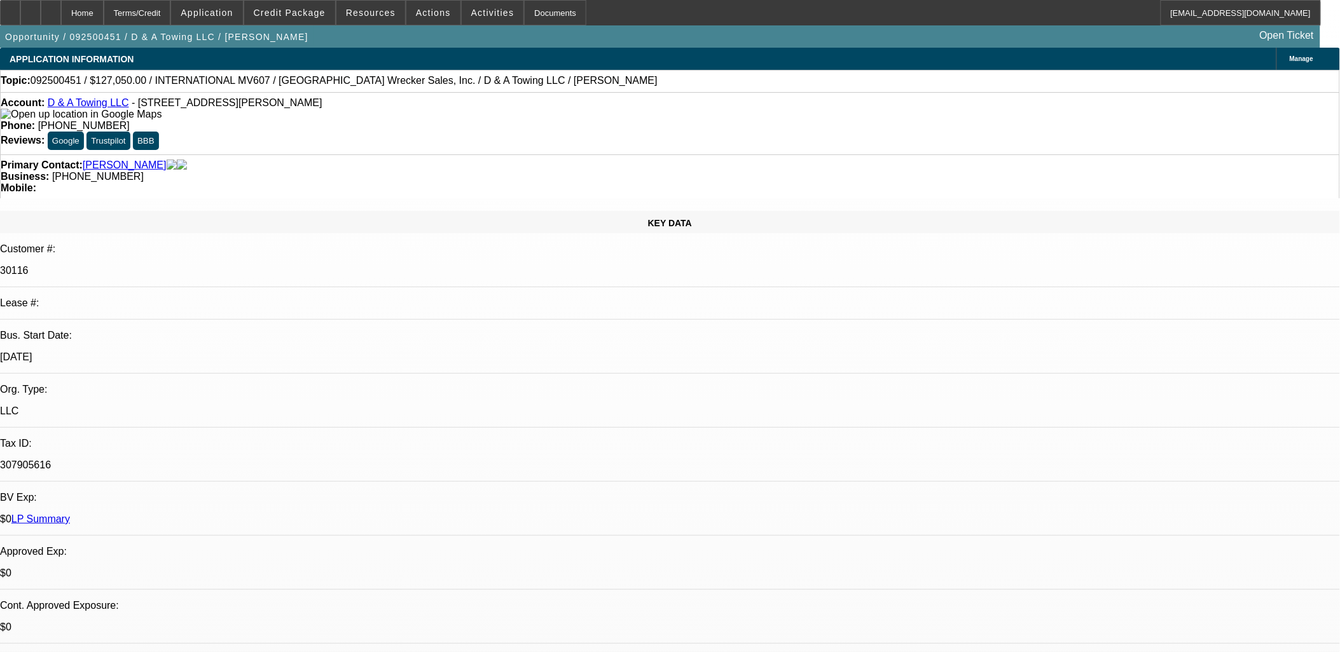
select select "0"
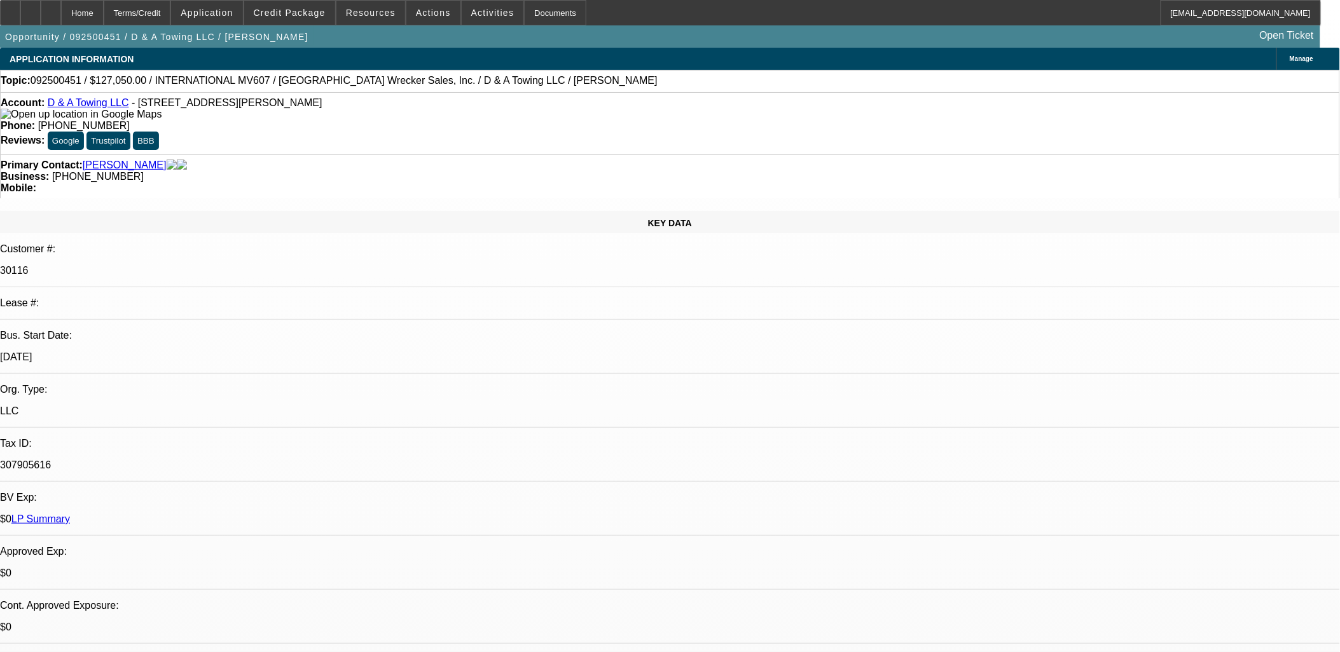
select select "0"
select select "1"
select select "3"
select select "16"
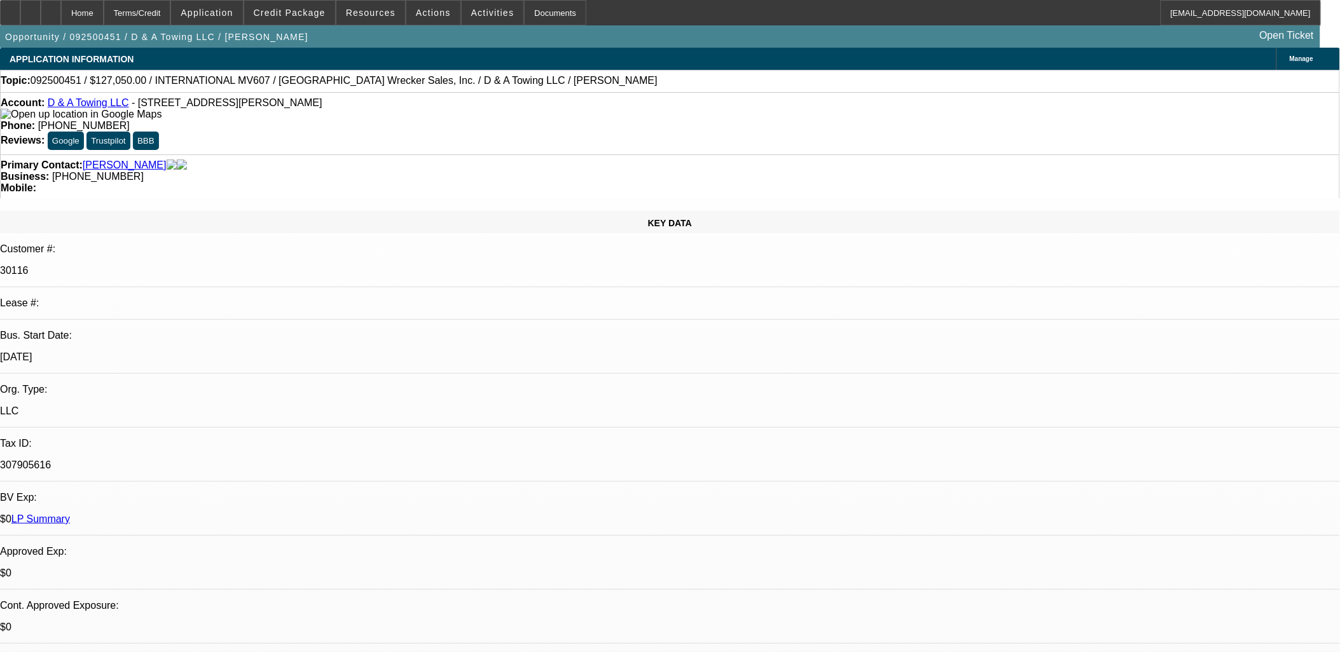
select select "1"
select select "2"
select select "6"
select select "1"
select select "2"
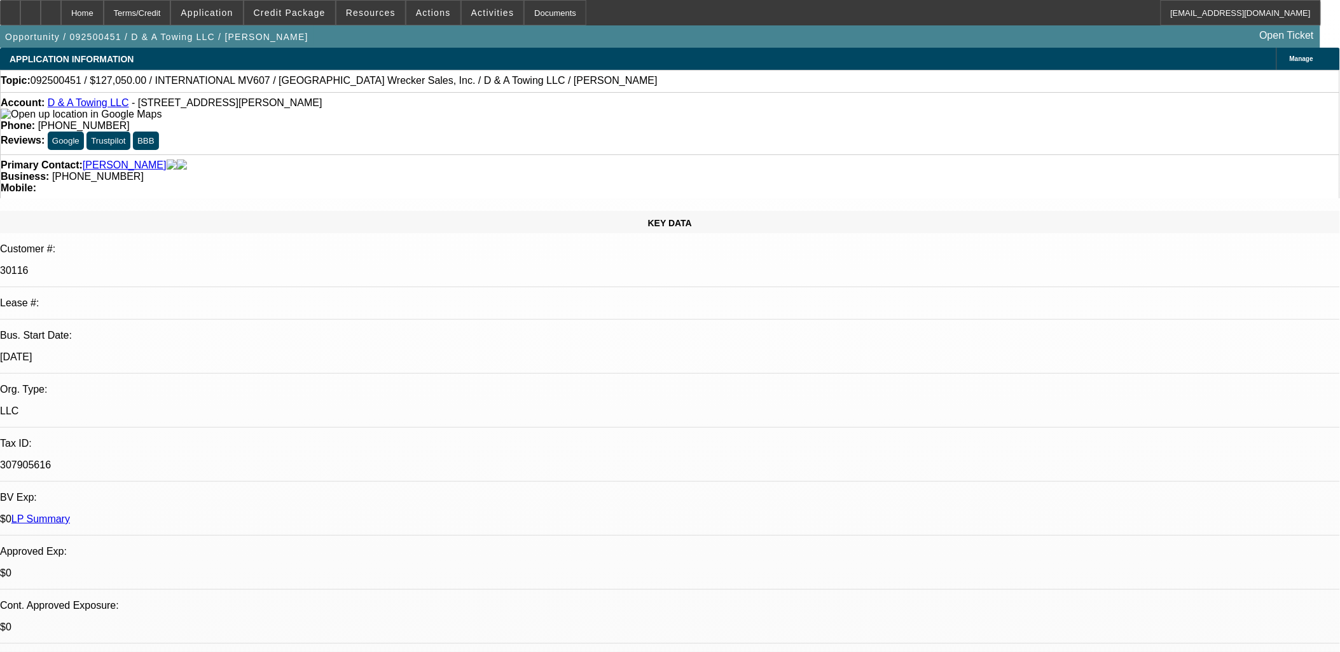
select select "6"
select select "1"
select select "2"
select select "6"
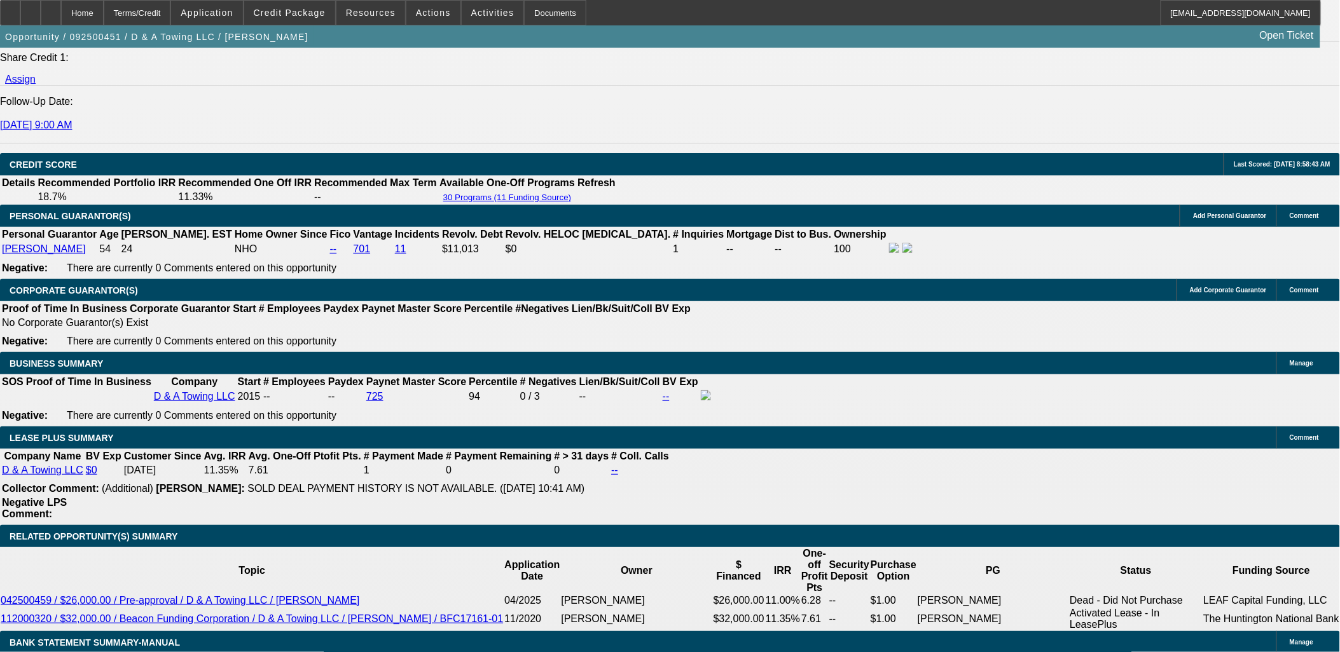
scroll to position [1766, 0]
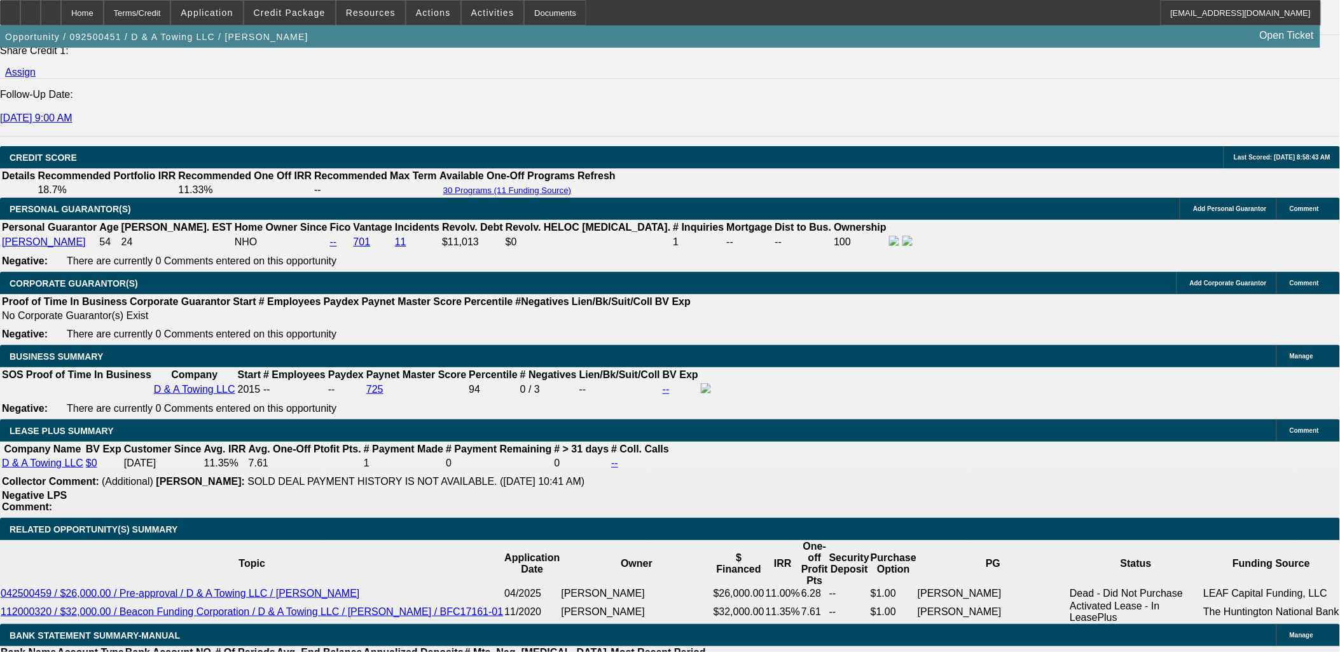
select select "0.1"
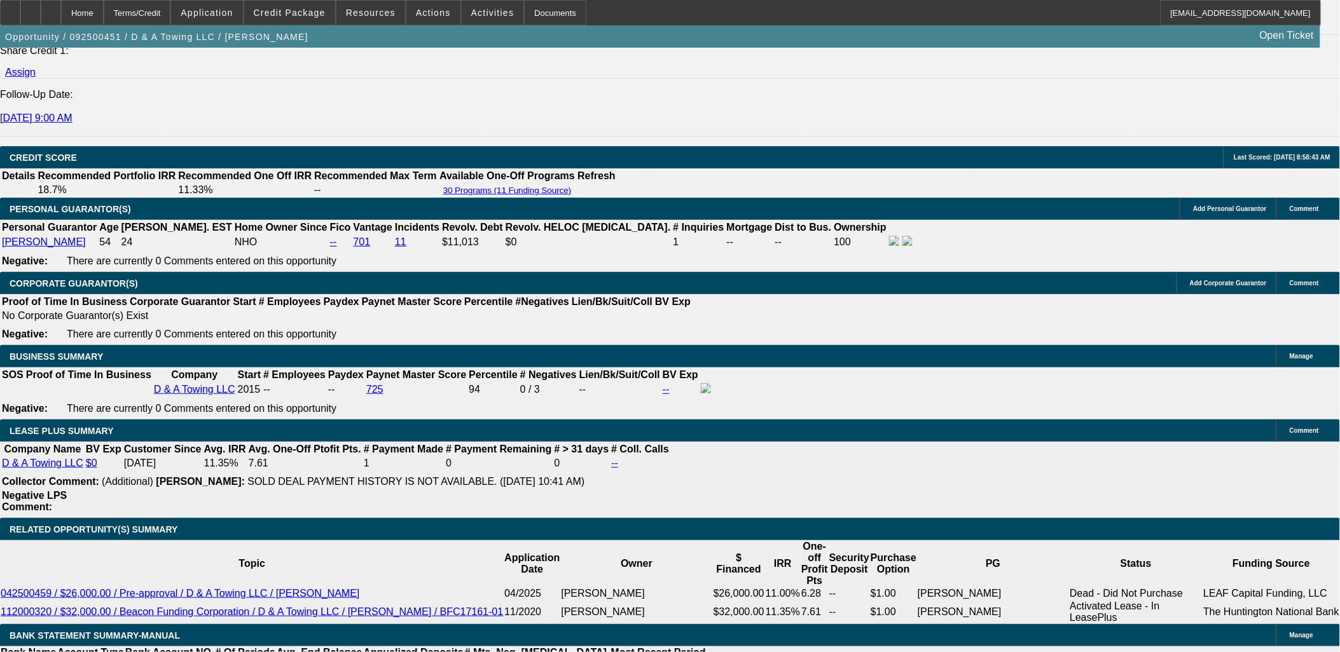
type input "$12,705.00"
type input "UNKNOWN"
drag, startPoint x: 439, startPoint y: 525, endPoint x: 435, endPoint y: 519, distance: 7.4
select select "4"
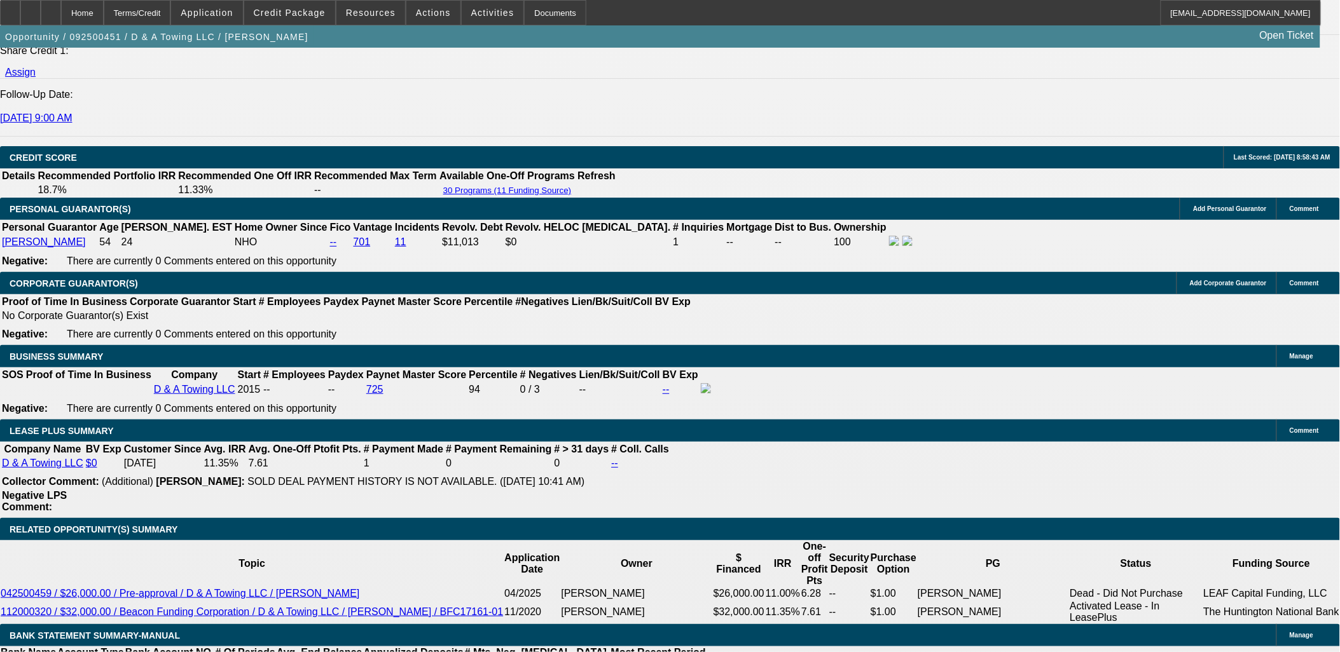
drag, startPoint x: 415, startPoint y: 257, endPoint x: 397, endPoint y: 181, distance: 77.6
drag, startPoint x: 397, startPoint y: 181, endPoint x: 357, endPoint y: 68, distance: 120.1
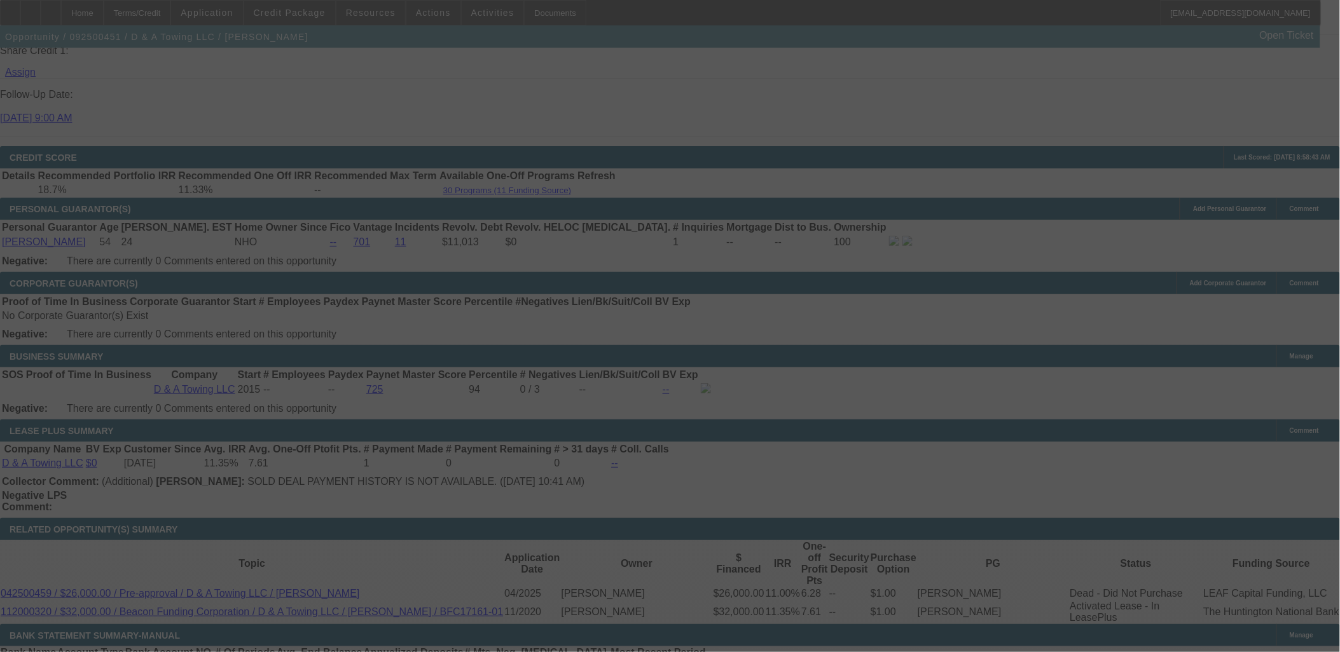
select select "0"
select select "2"
select select "0.1"
select select "4"
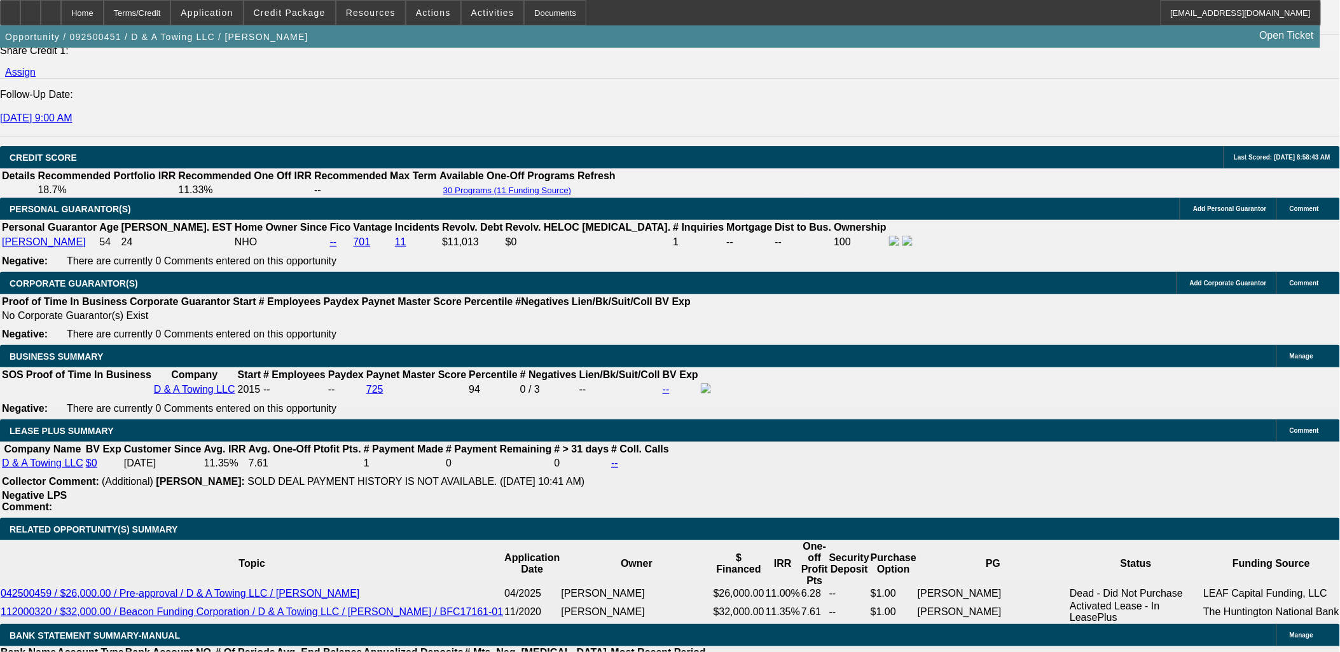
drag, startPoint x: 380, startPoint y: 399, endPoint x: 387, endPoint y: 404, distance: 7.8
type input "2649.99"
type input "UNKNOWN"
type input "14.5"
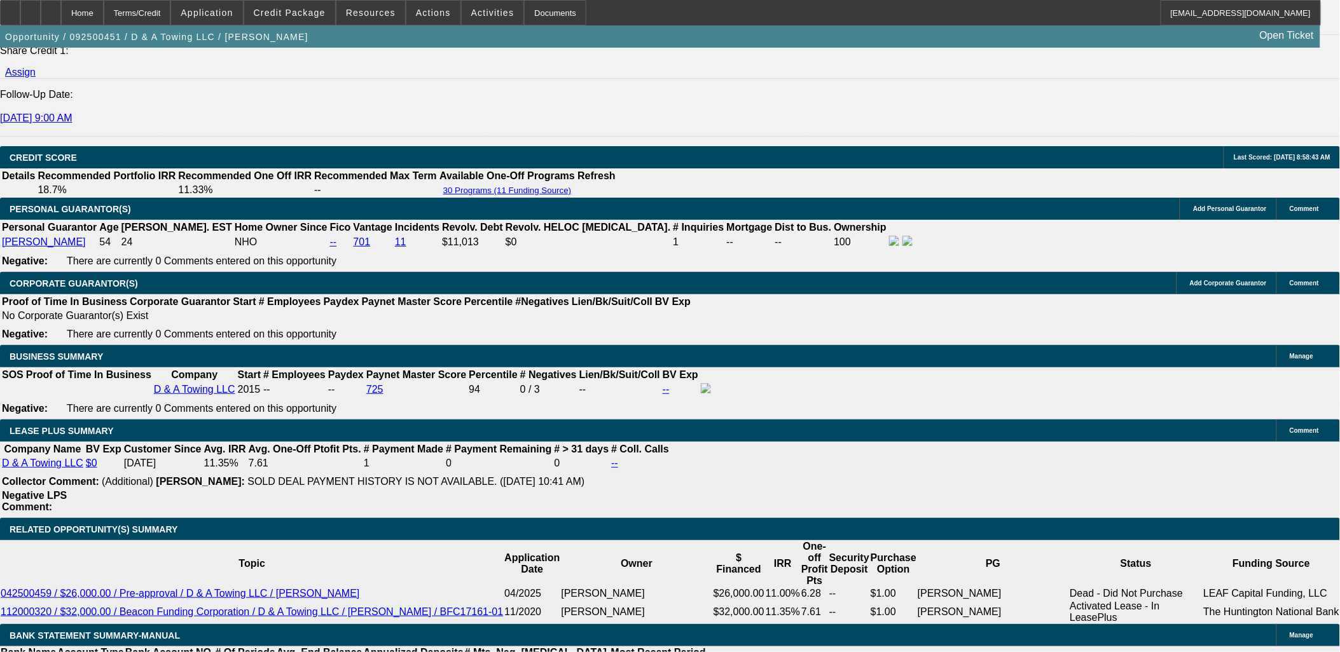
type input "$2,649.99"
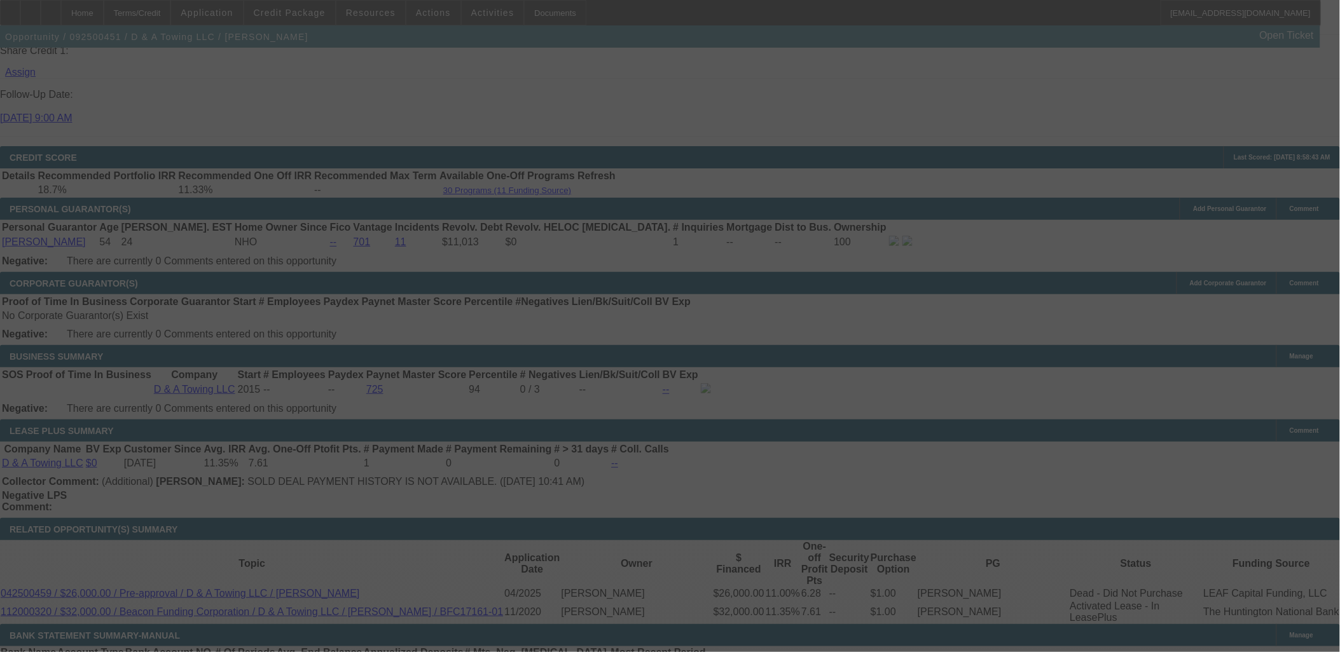
select select "0"
select select "2"
select select "0.1"
select select "4"
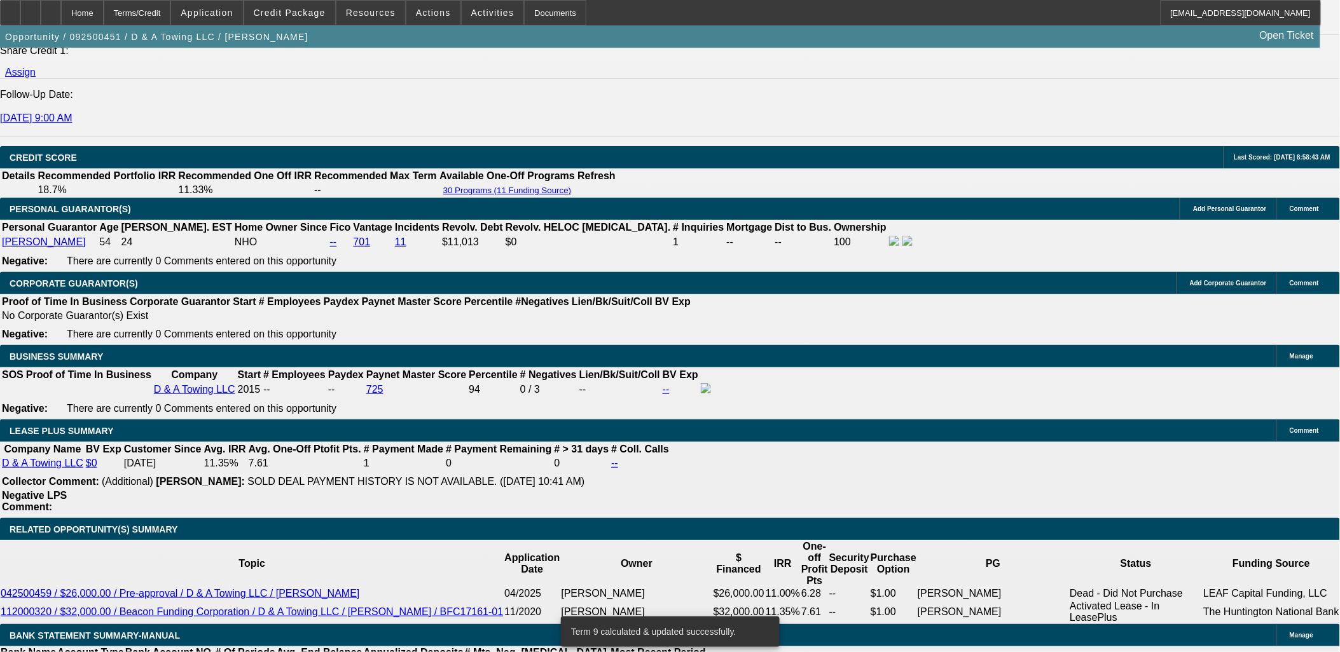
type input "26.99"
type input "UNKNOWN"
type input "2674.99"
type input "14.8"
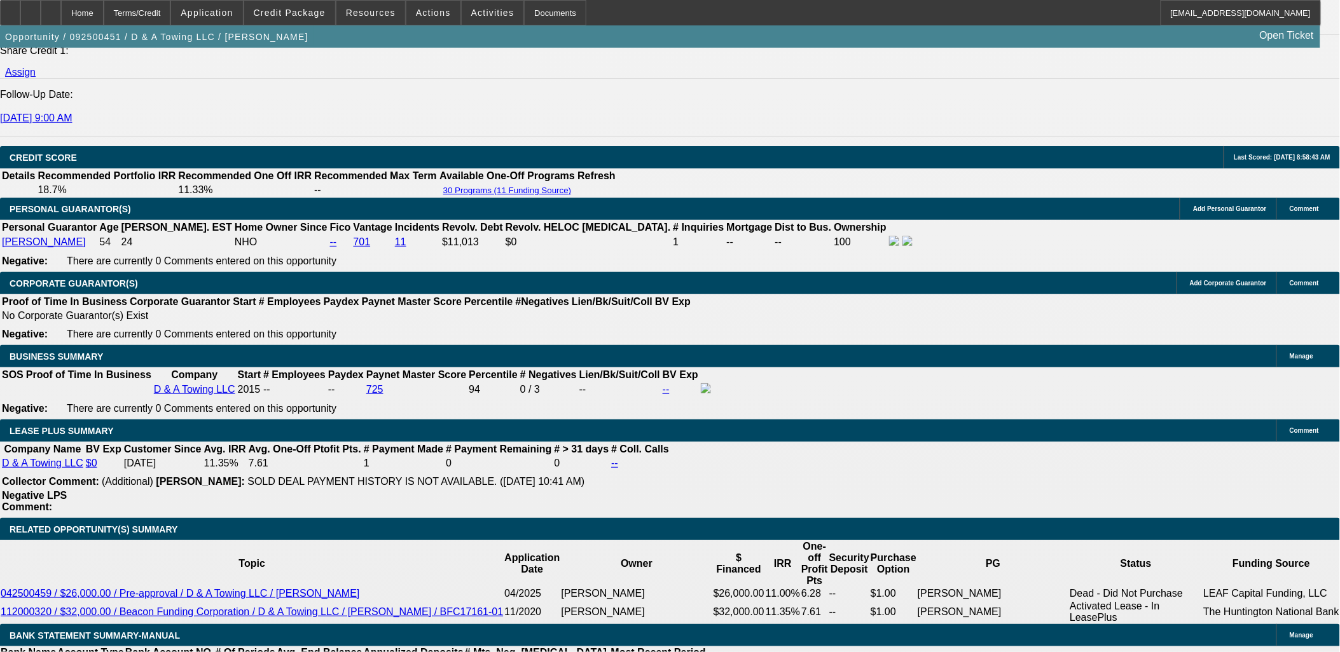
type input "$2,674.99"
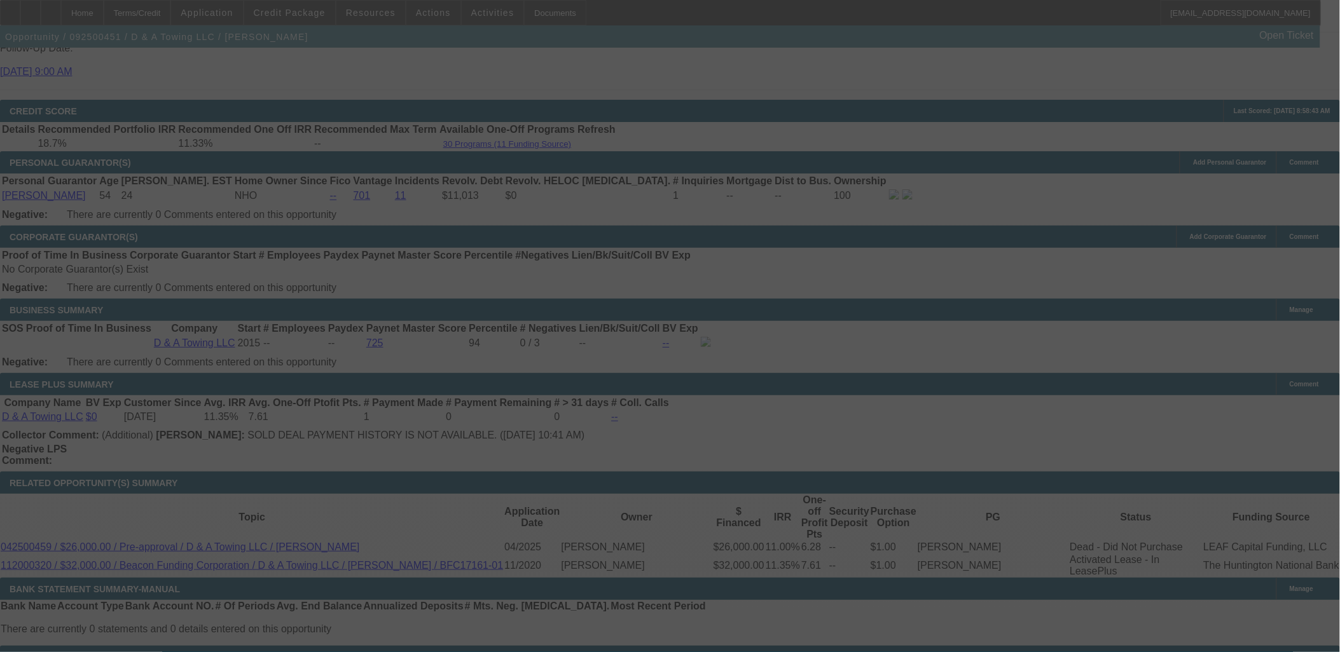
scroll to position [1836, 0]
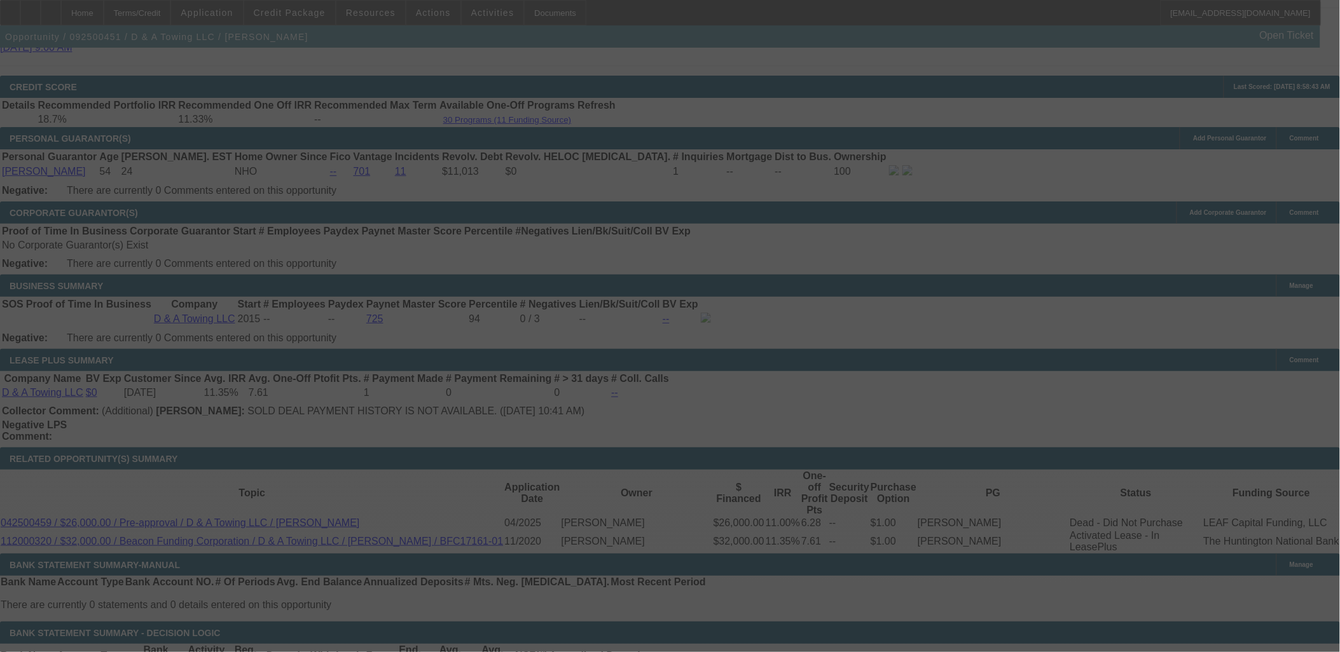
select select "0"
select select "2"
select select "0.1"
select select "4"
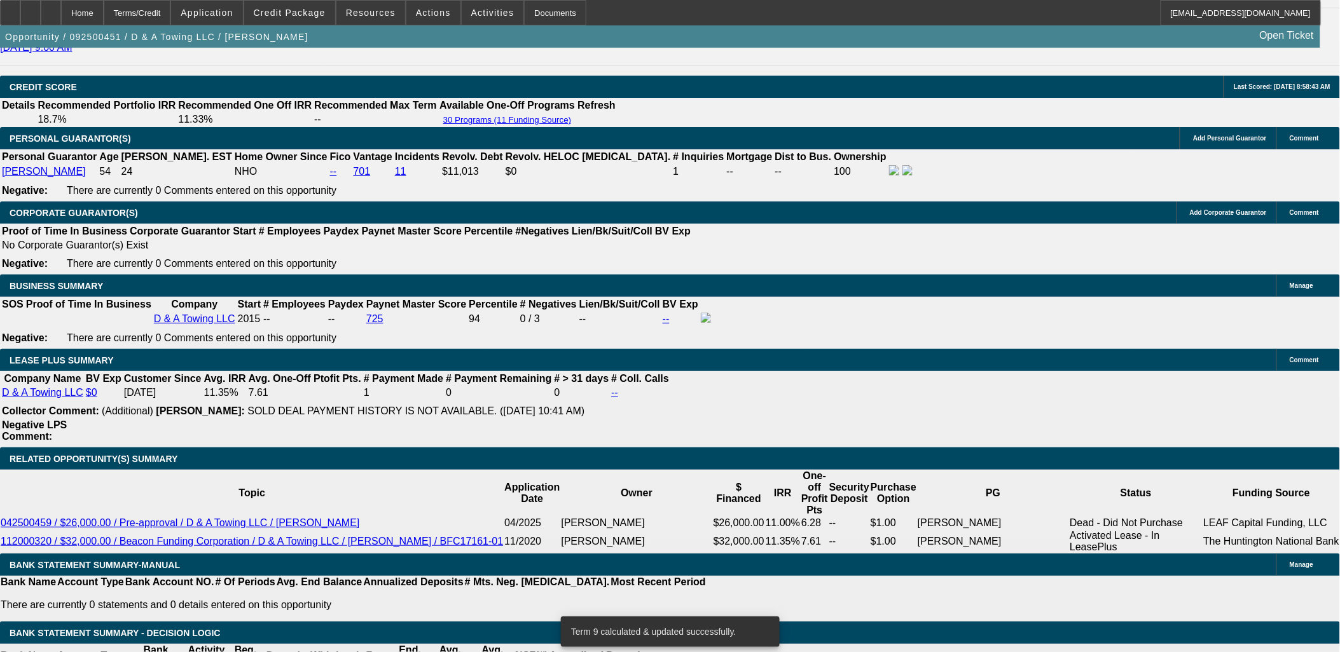
select select "3"
type input "UNKNOWN"
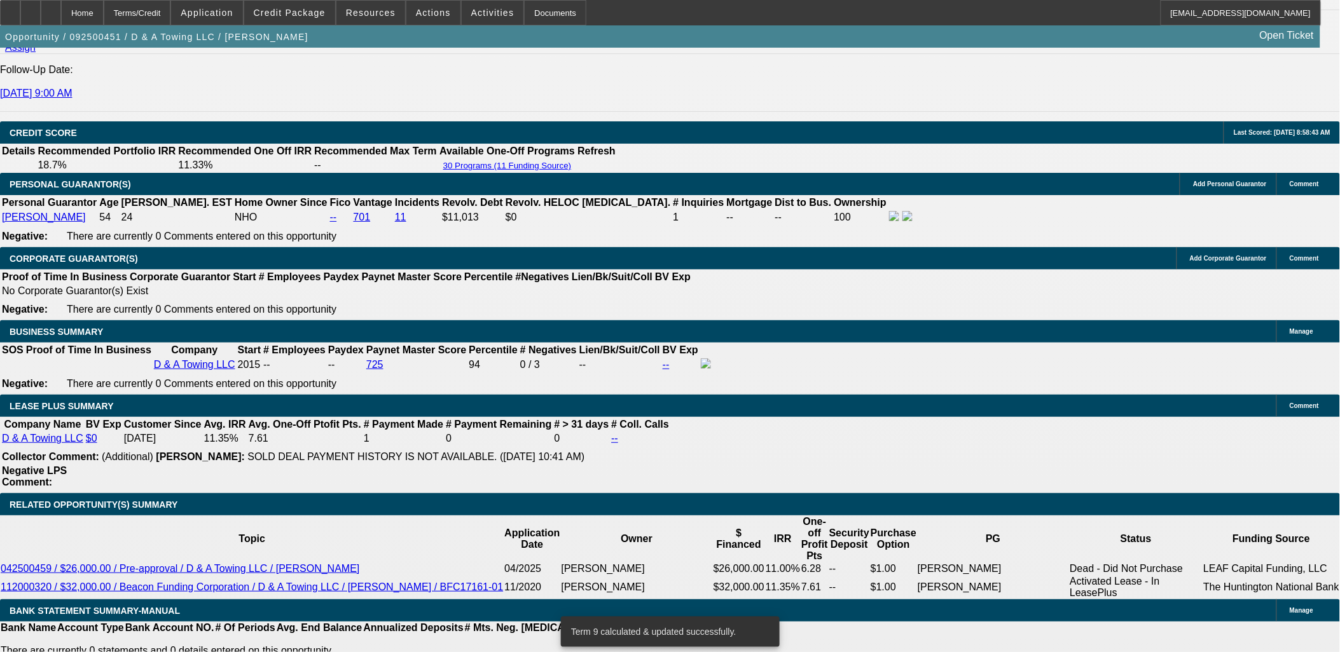
scroll to position [1766, 0]
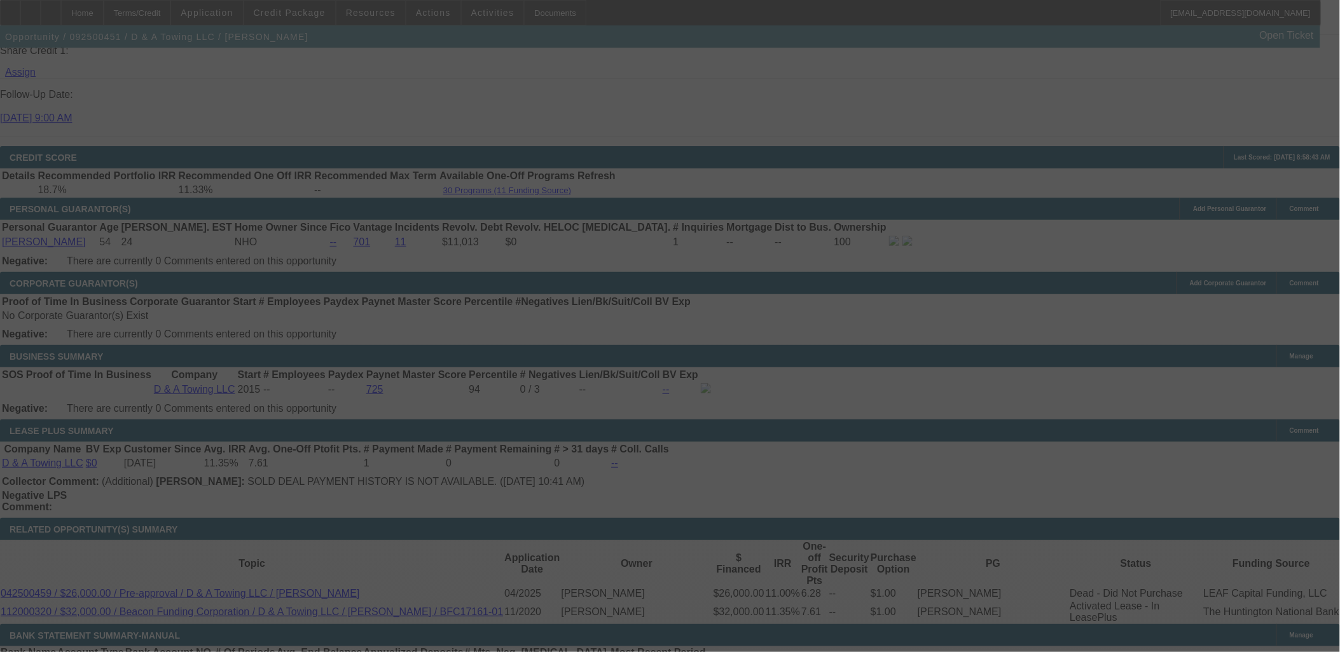
select select "0"
select select "3"
select select "0.1"
select select "4"
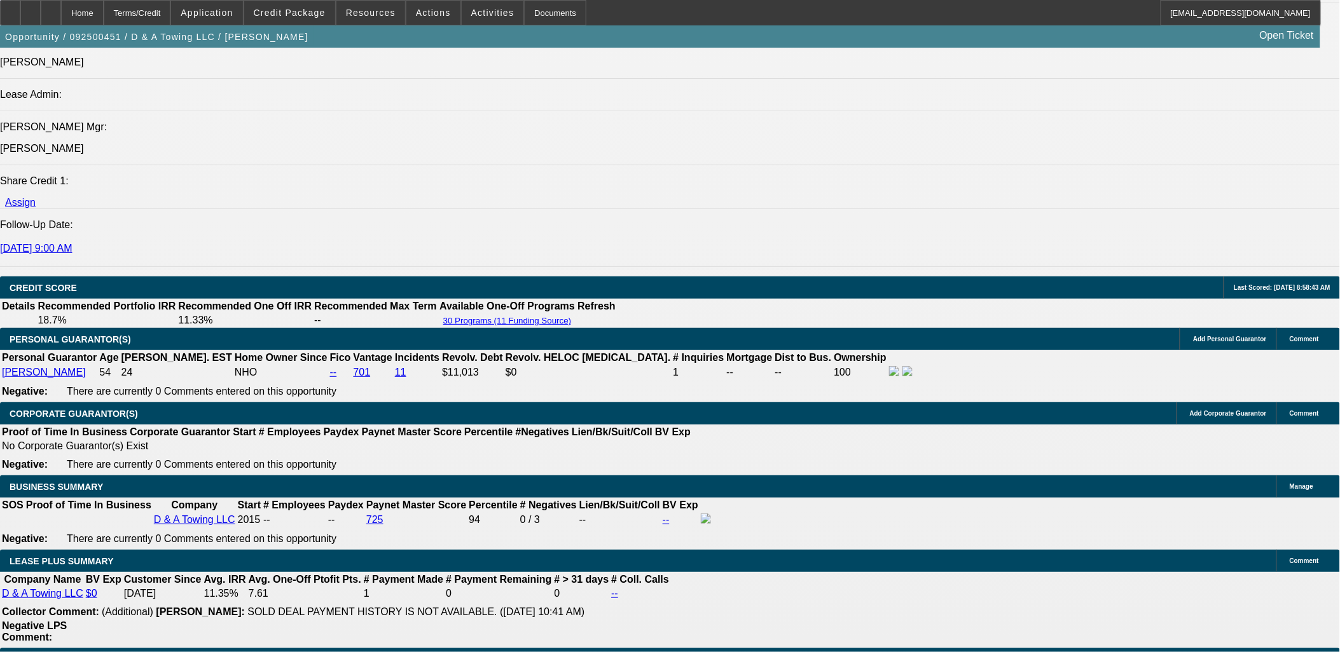
scroll to position [1625, 0]
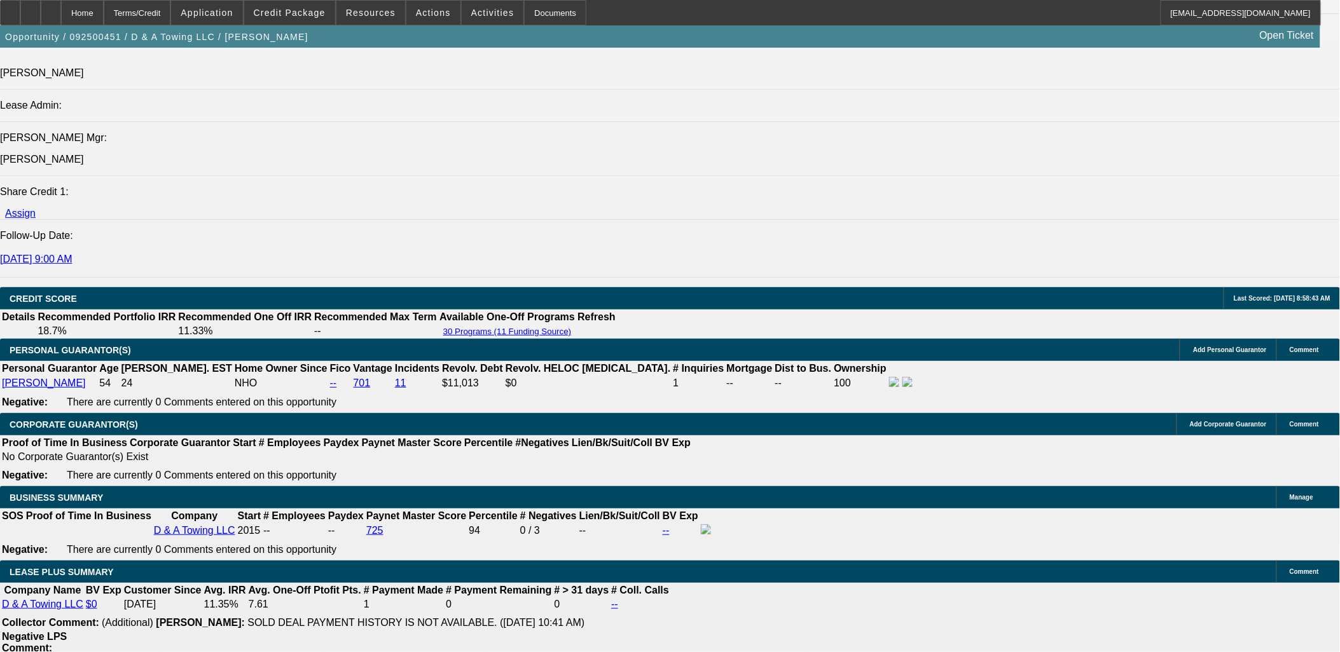
select select "0"
select select "3"
select select "0"
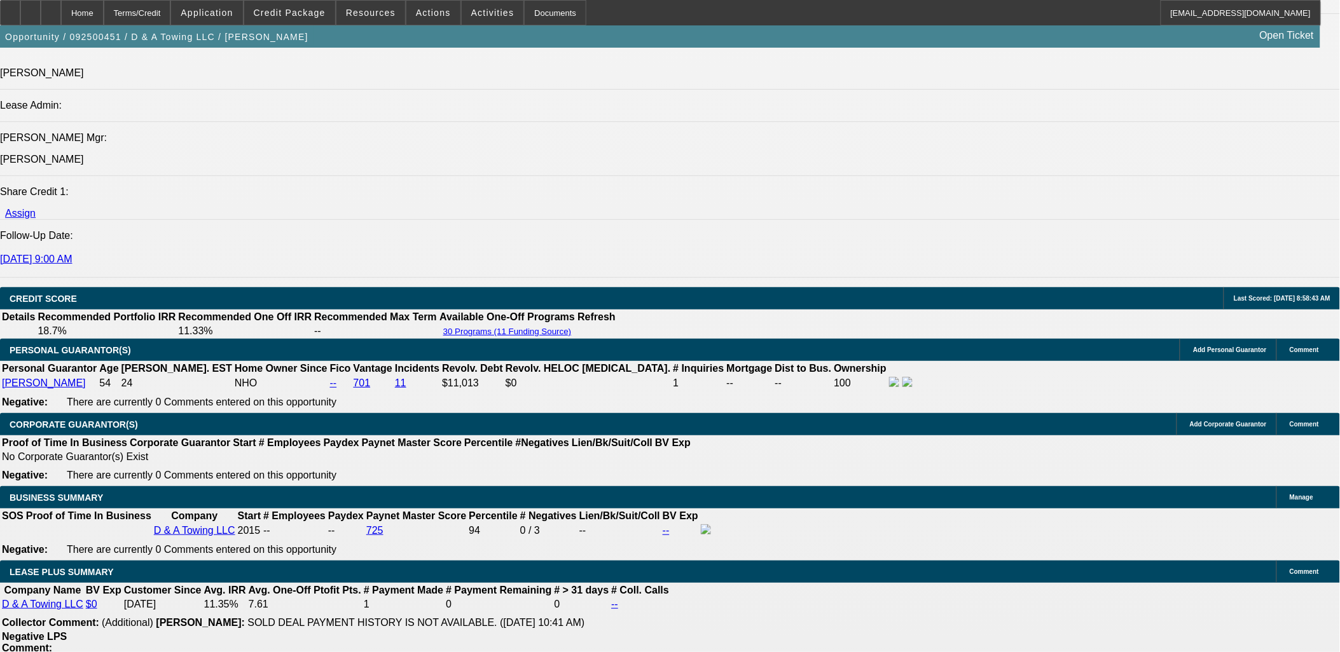
select select "6"
select select "0"
select select "3"
select select "0"
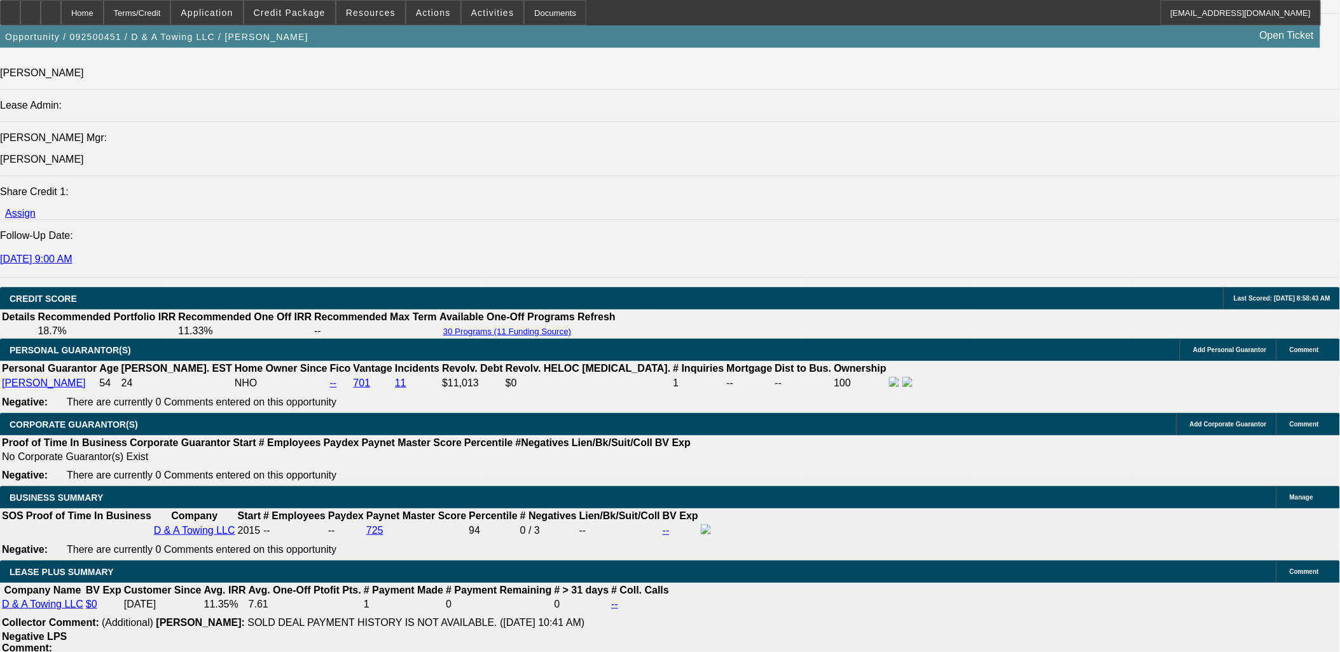
select select "2"
select select "0"
select select "3"
select select "0"
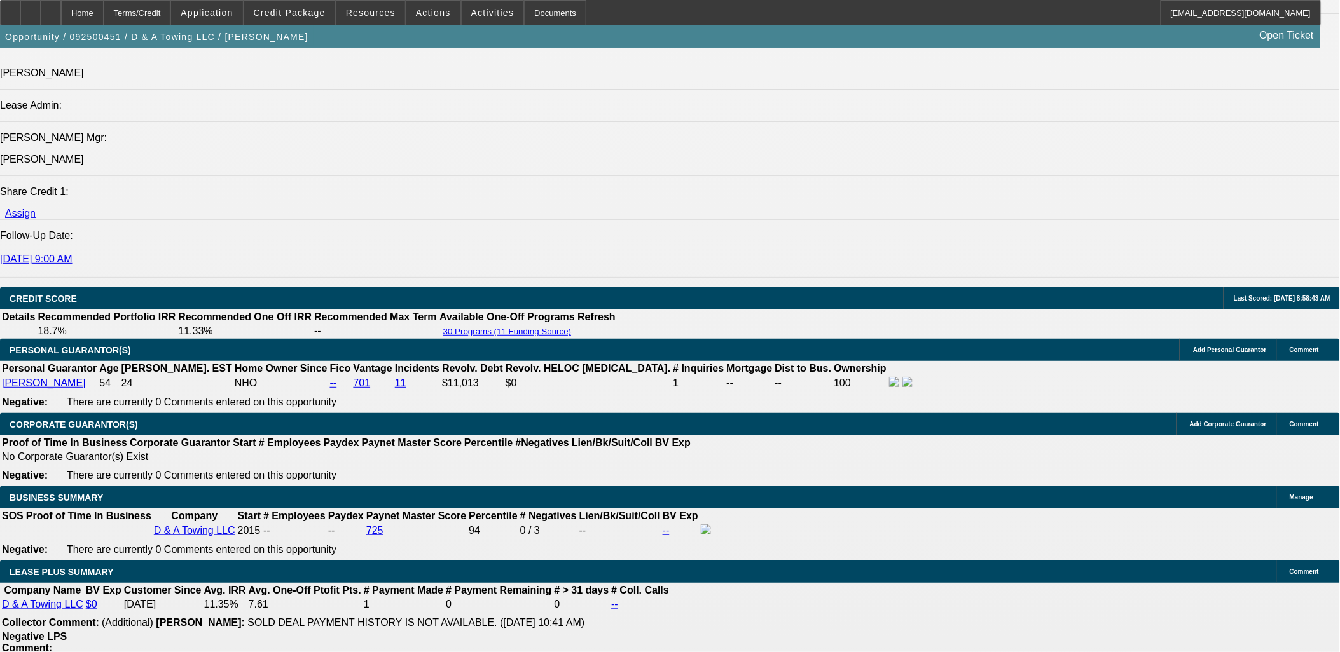
select select "2"
select select "0"
select select "3"
select select "0"
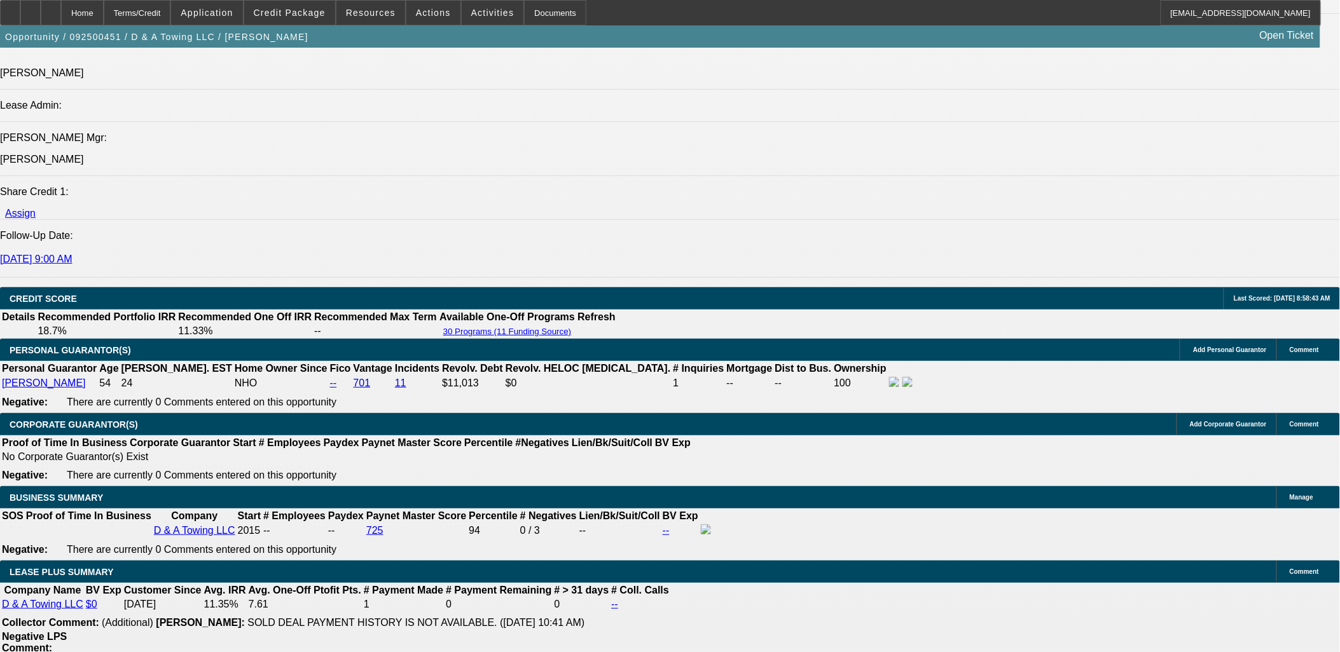
select select "2"
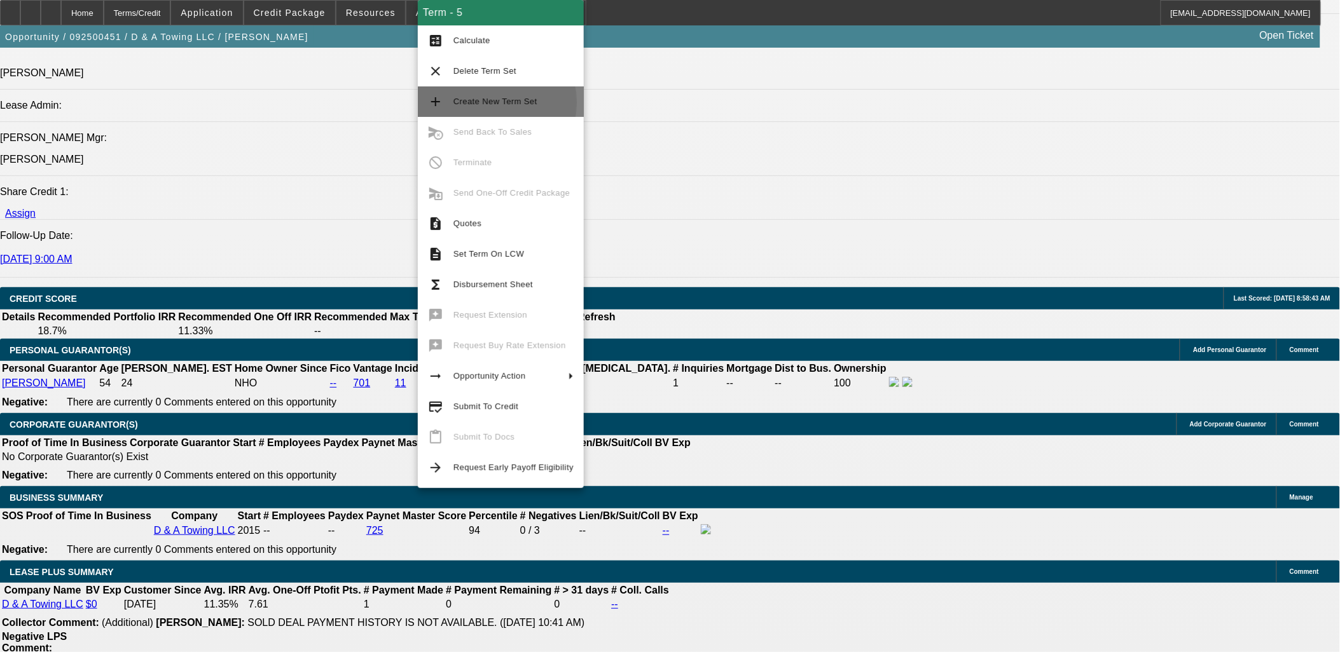
click at [475, 103] on span "Create New Term Set" at bounding box center [495, 102] width 84 height 10
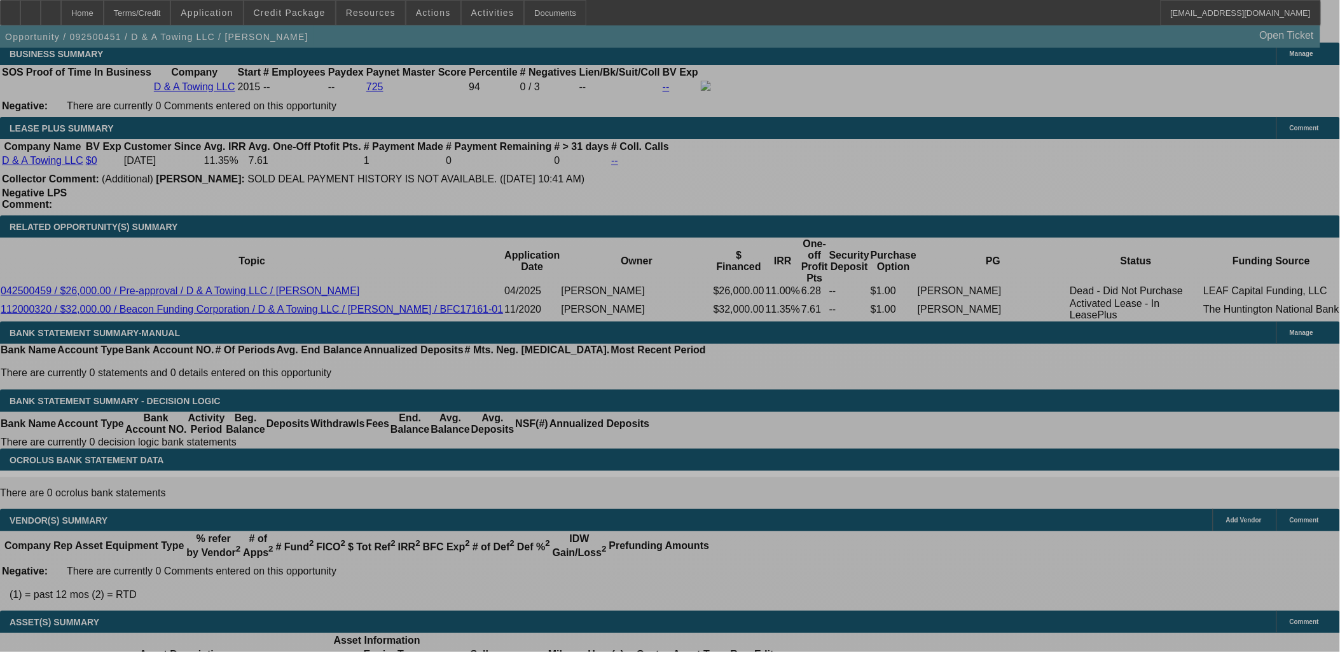
select select "0"
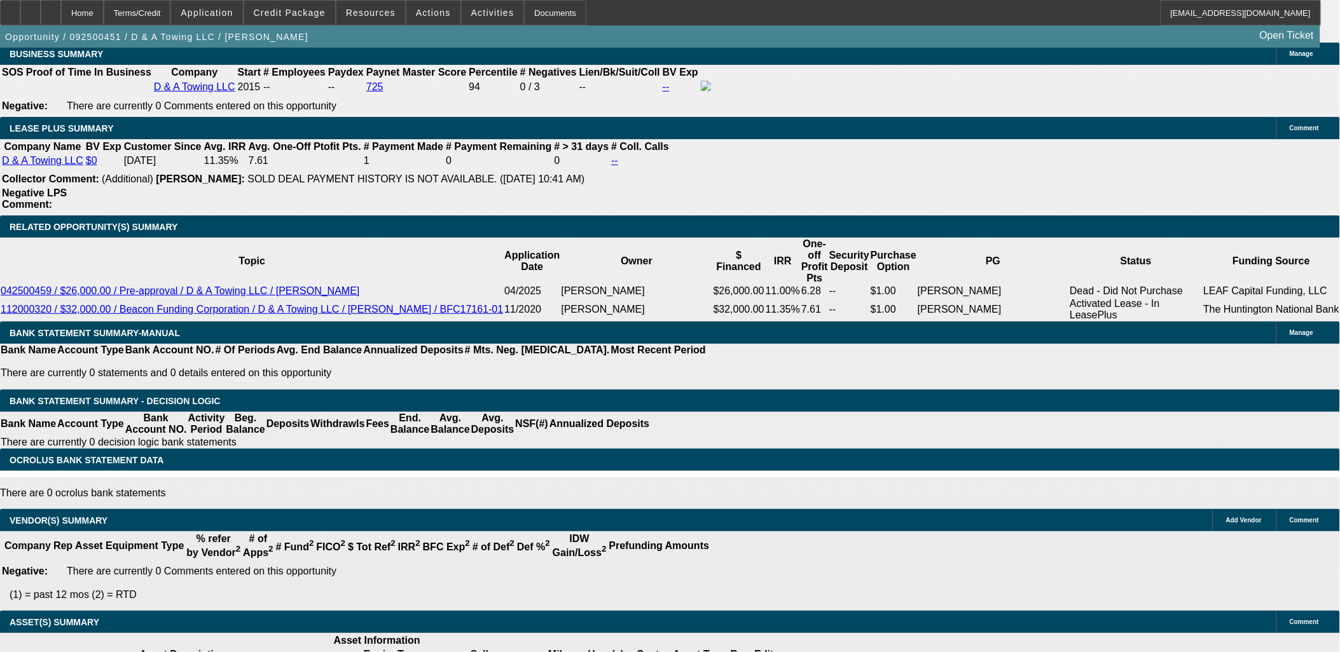
select select "0"
select select "0.15"
select select "0"
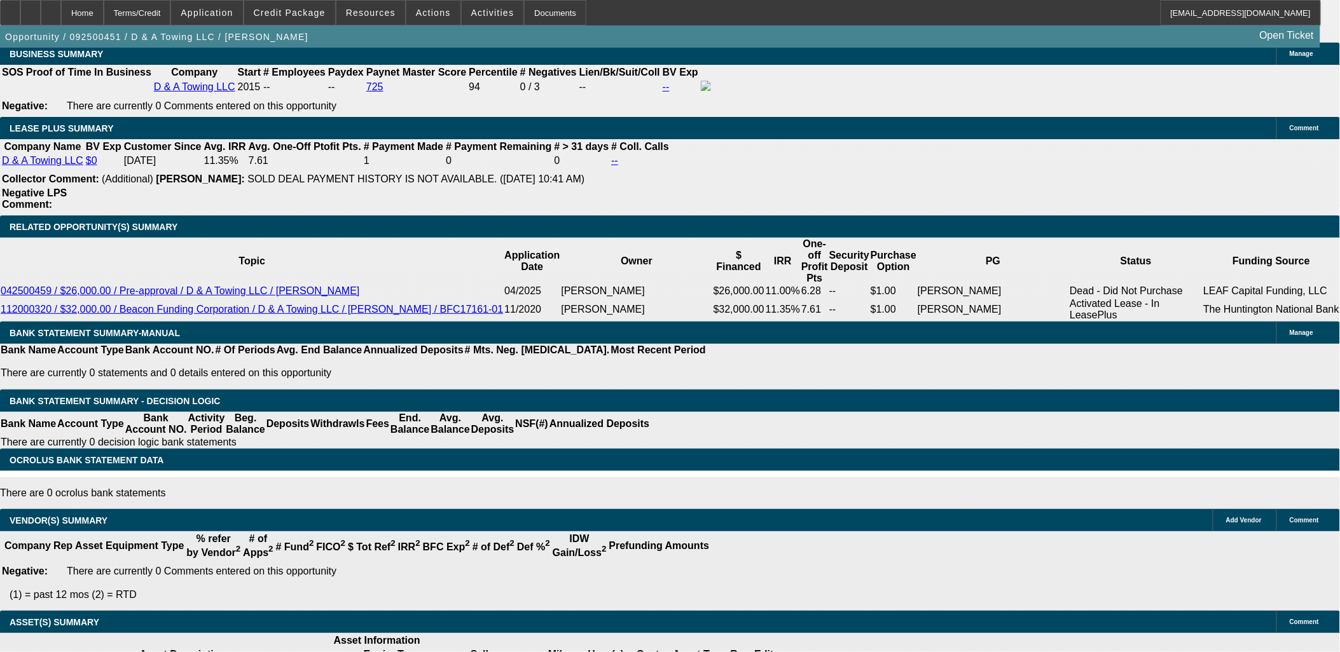
select select "0"
select select "0.1"
select select "0"
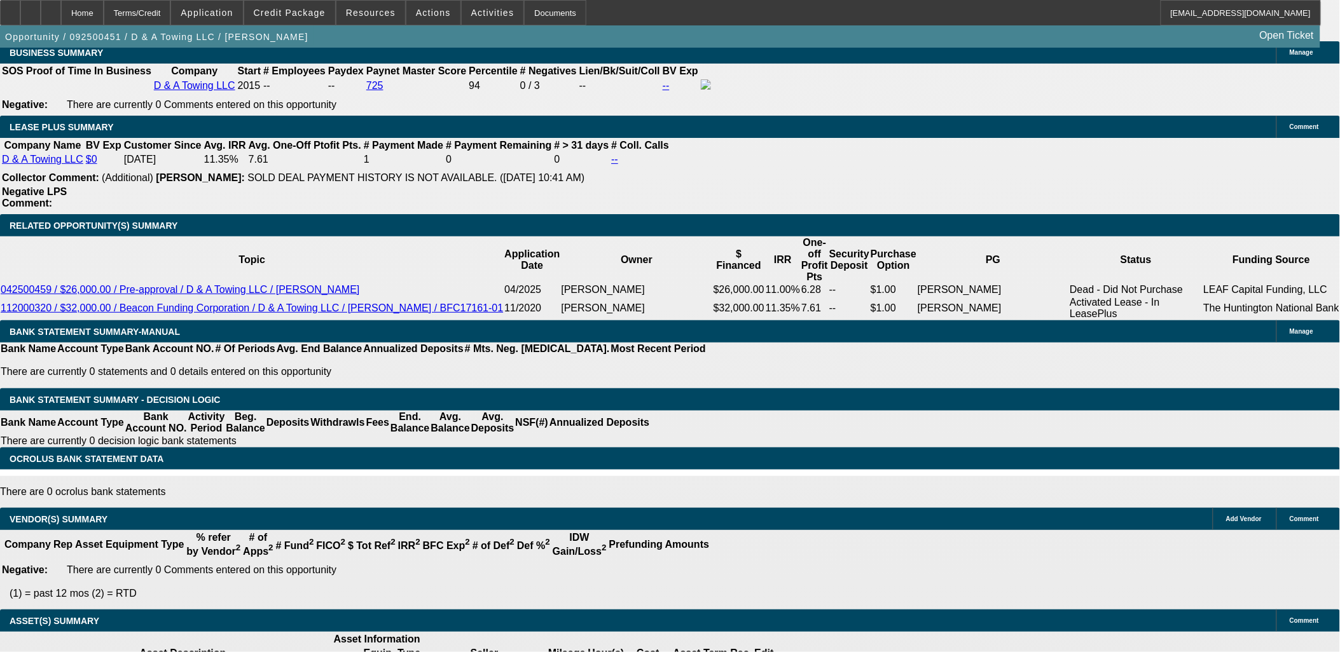
select select "1"
select select "3"
select select "2"
select select "1"
select select "3"
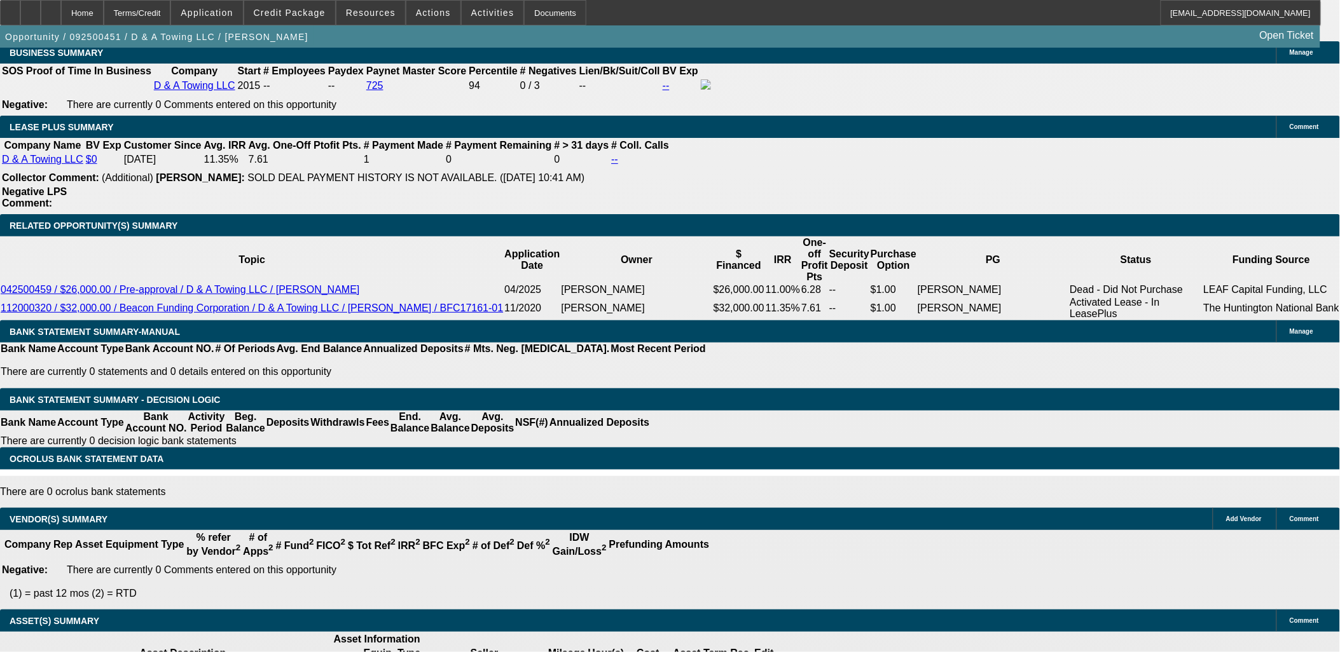
select select "16"
select select "1"
select select "3"
select select "4"
select select "1"
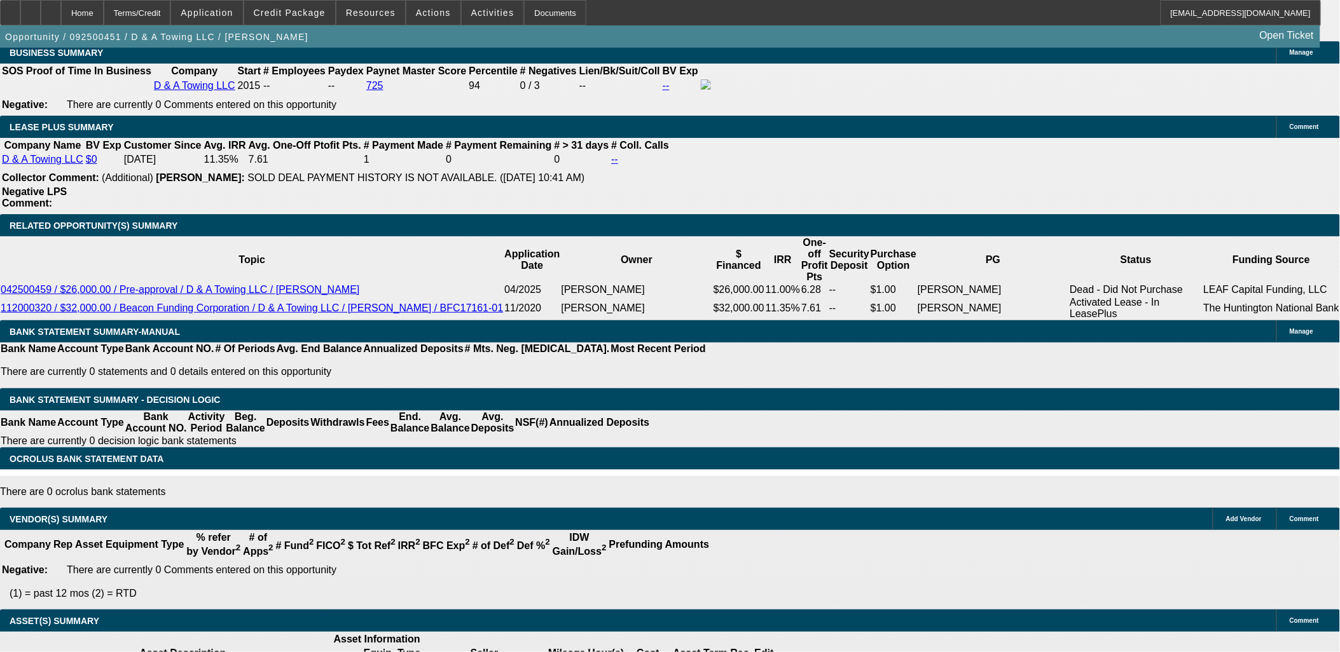
select select "2"
select select "6"
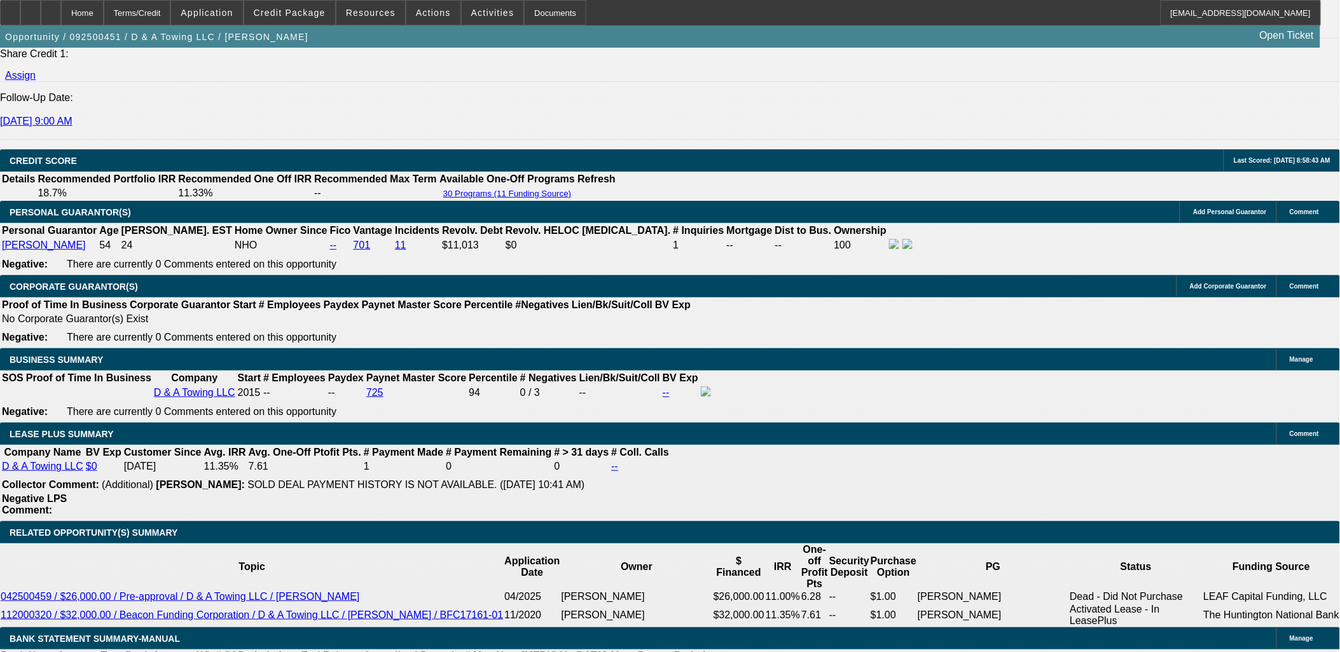
scroll to position [1737, 0]
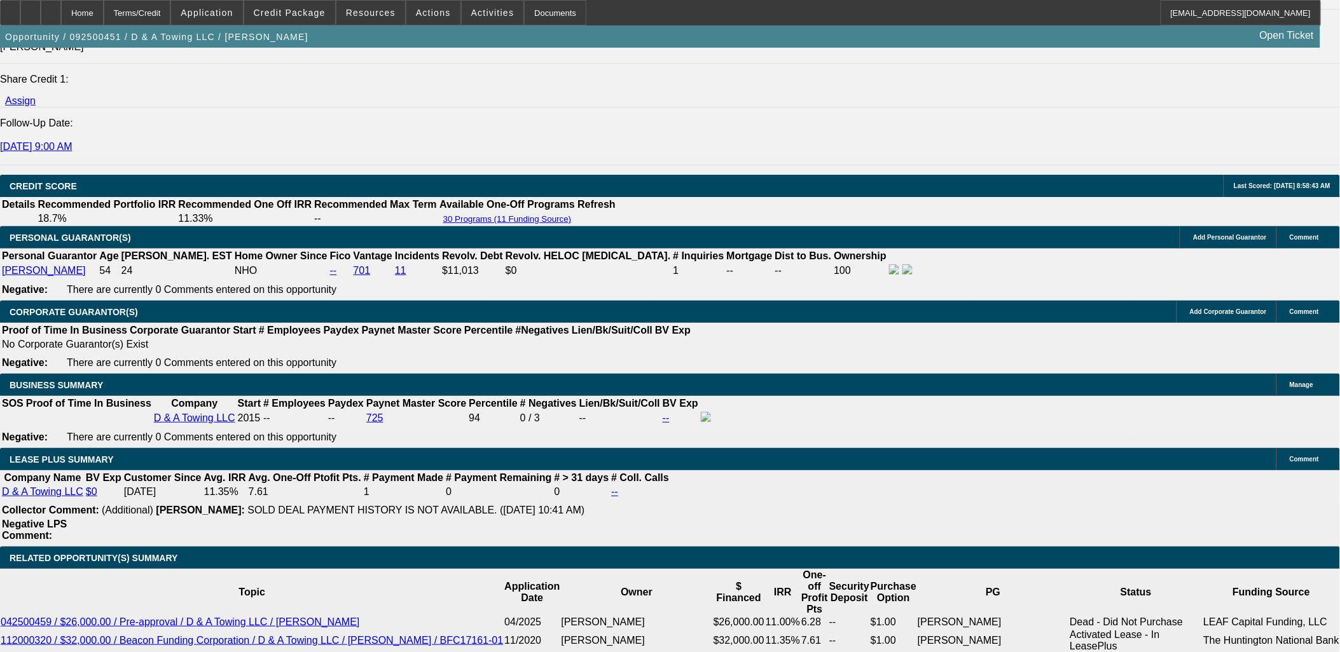
select select "0.2"
type input "$25,410.00"
type input "UNKNOWN"
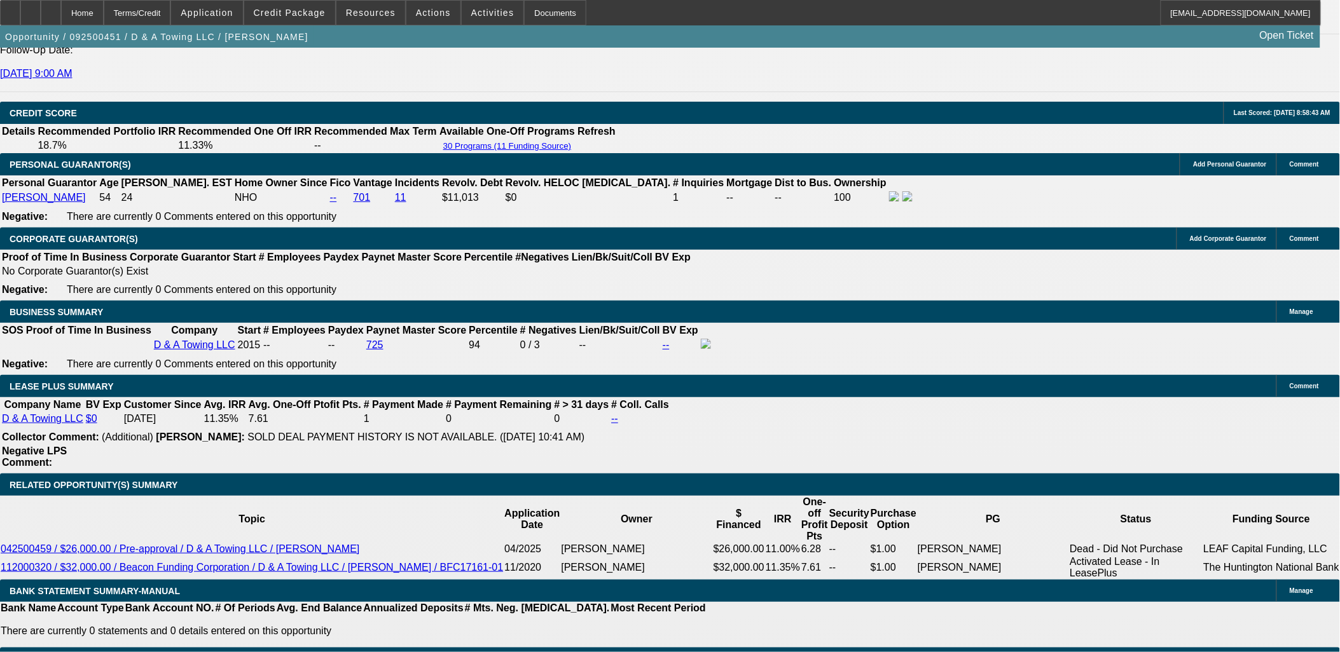
select select "17"
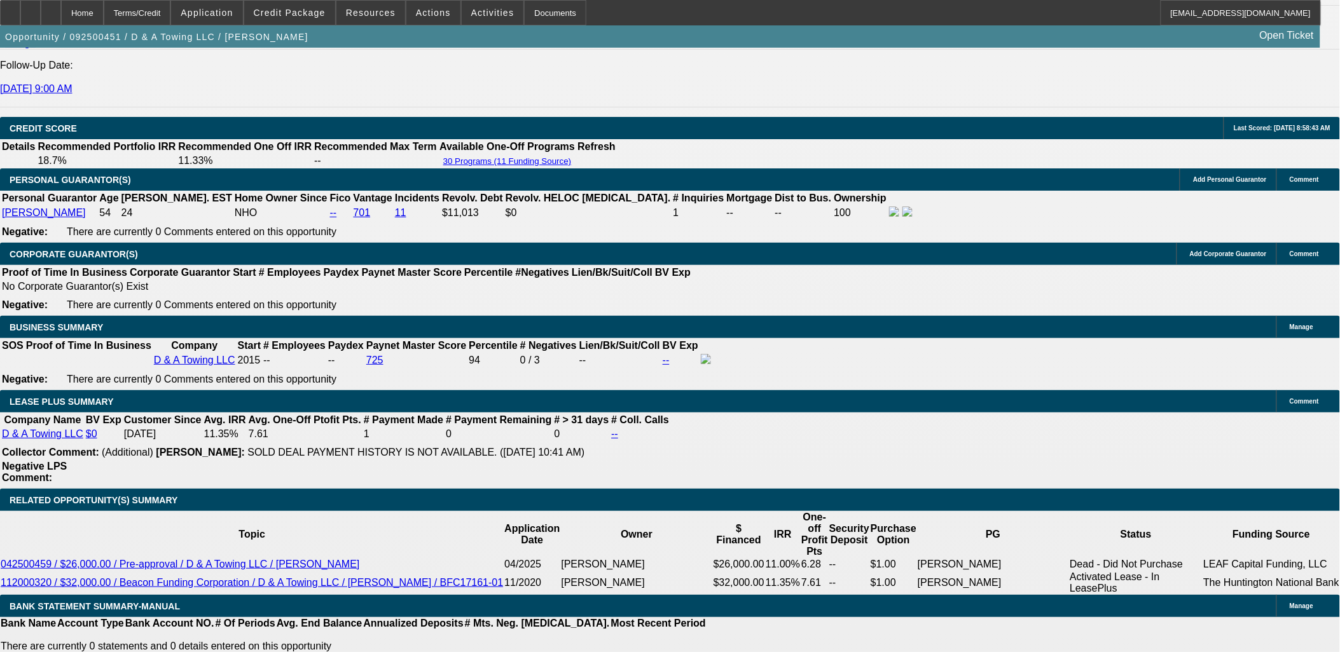
scroll to position [1810, 0]
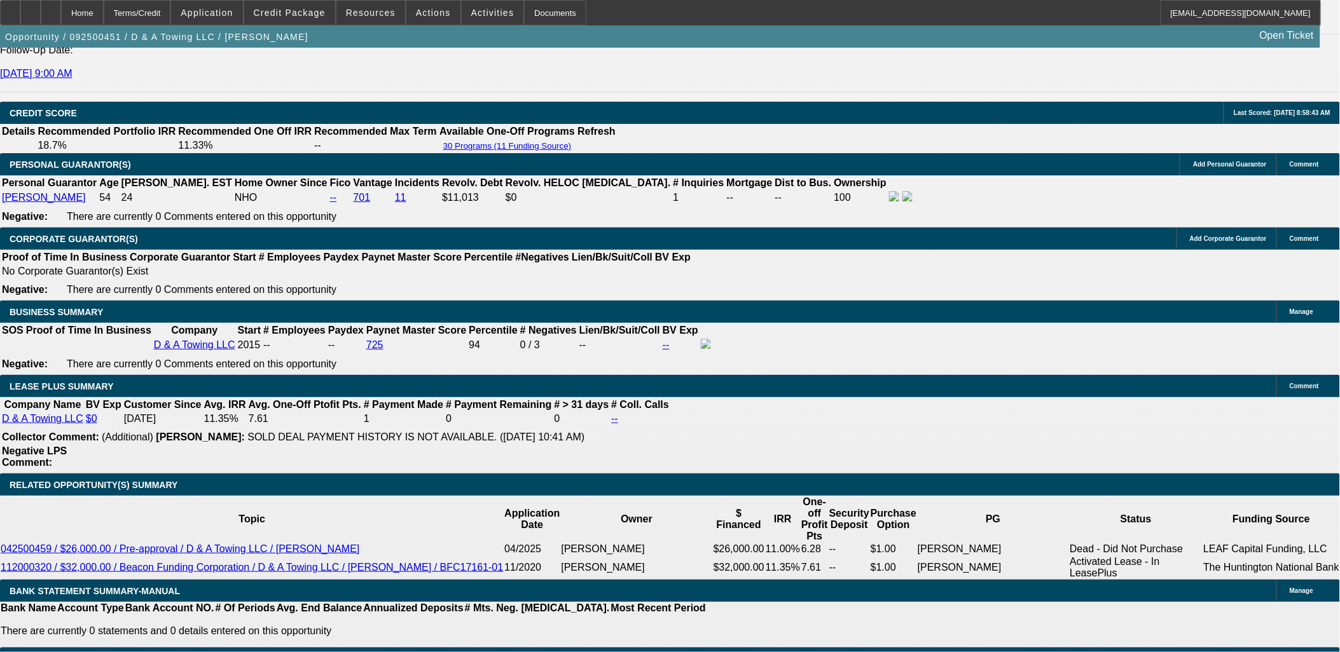
type input "$2,785.95"
type input "2616.47"
type input "UNKNOWN"
type input "14"
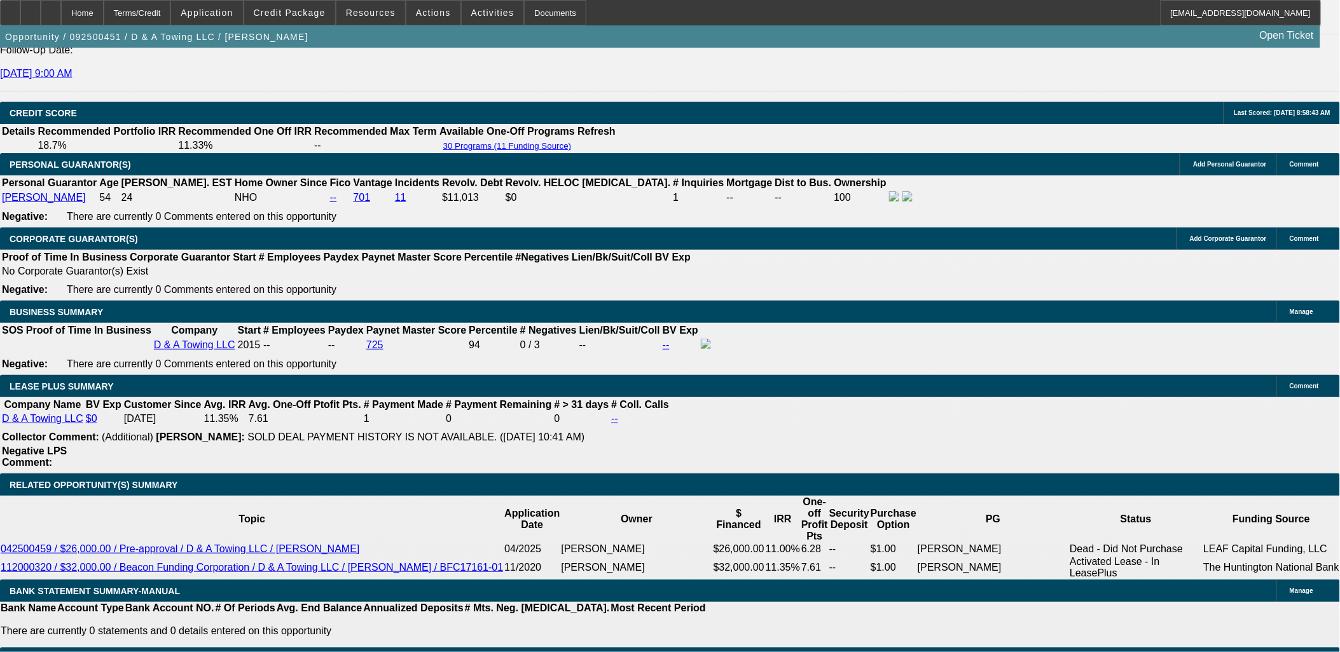
type input "$2,616.47"
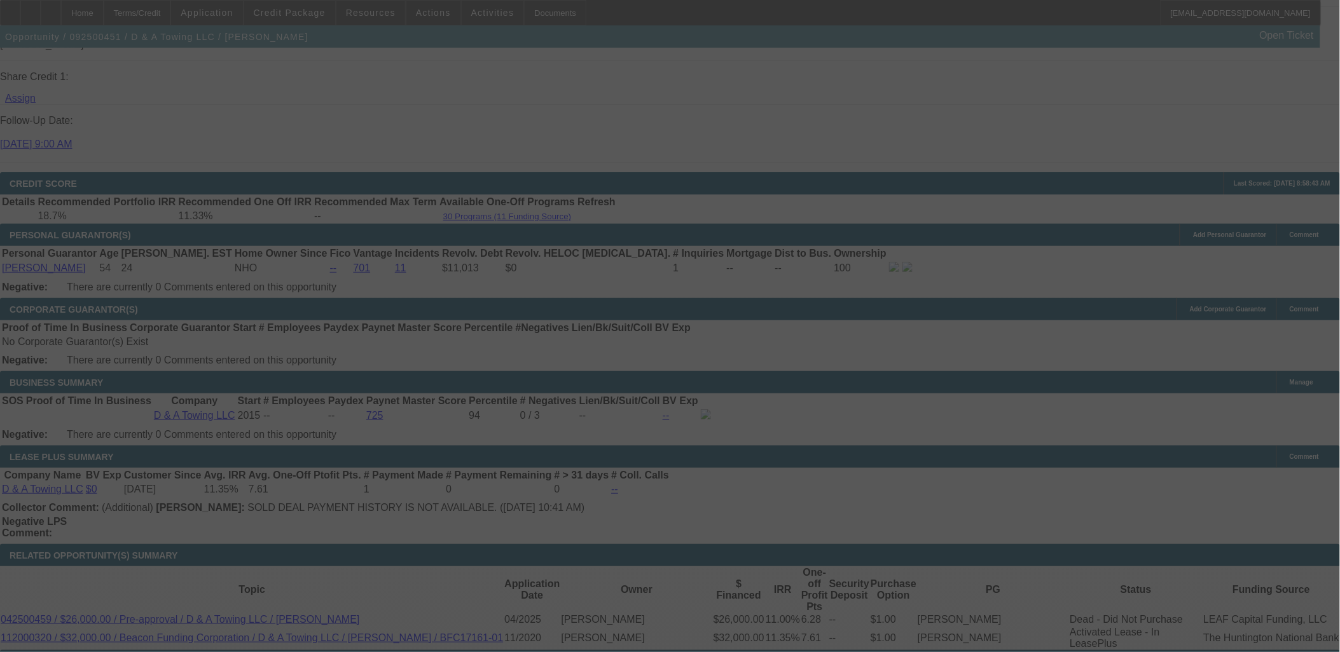
select select "0"
select select "3"
select select "0.15"
select select "16"
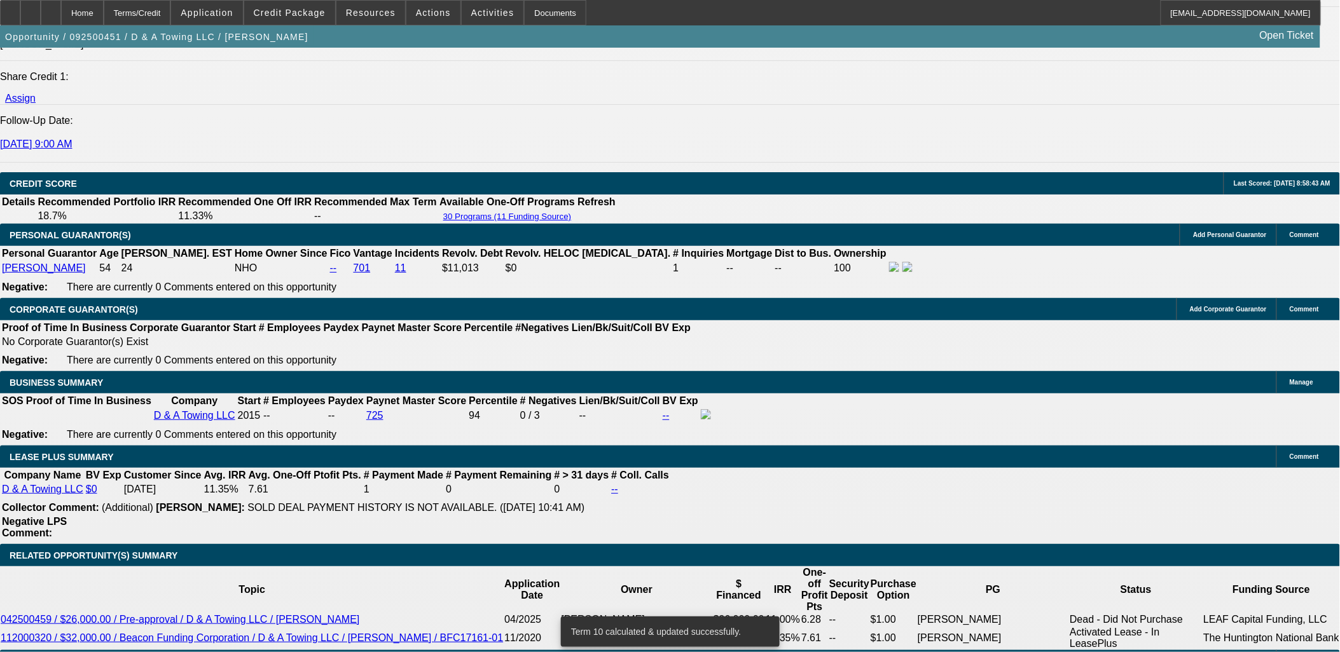
type input "2585.95"
type input "13.5"
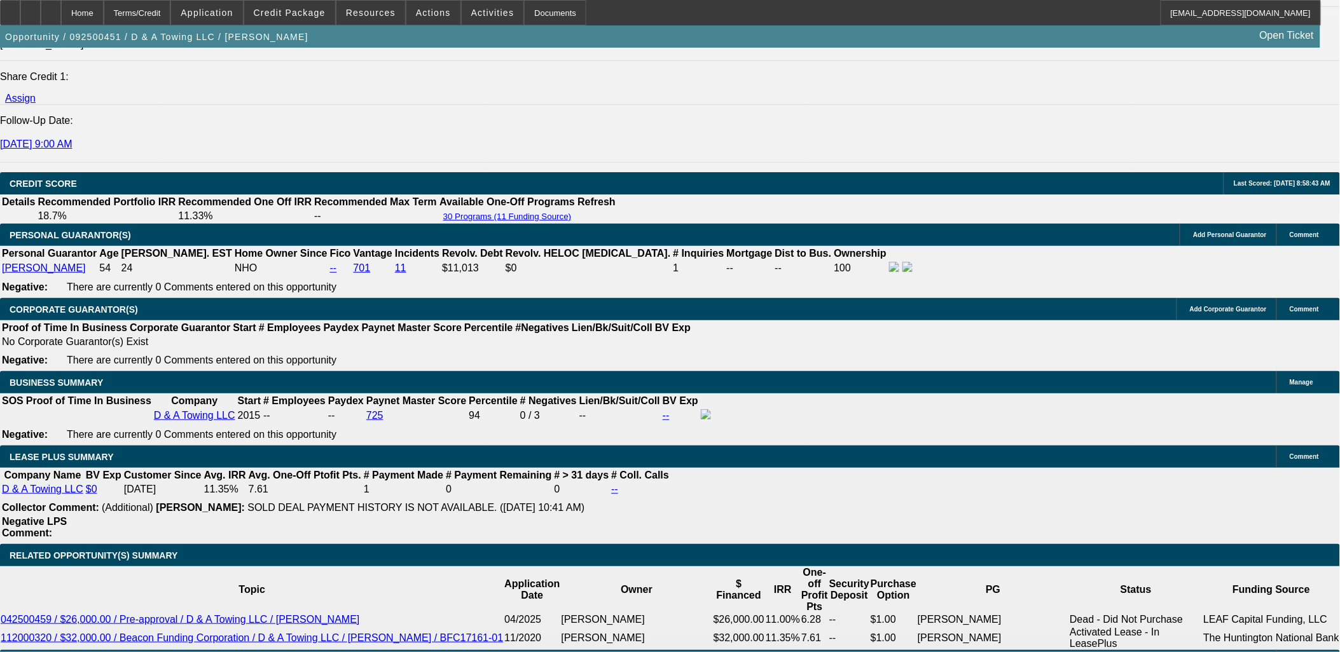
type input "$2,585.95"
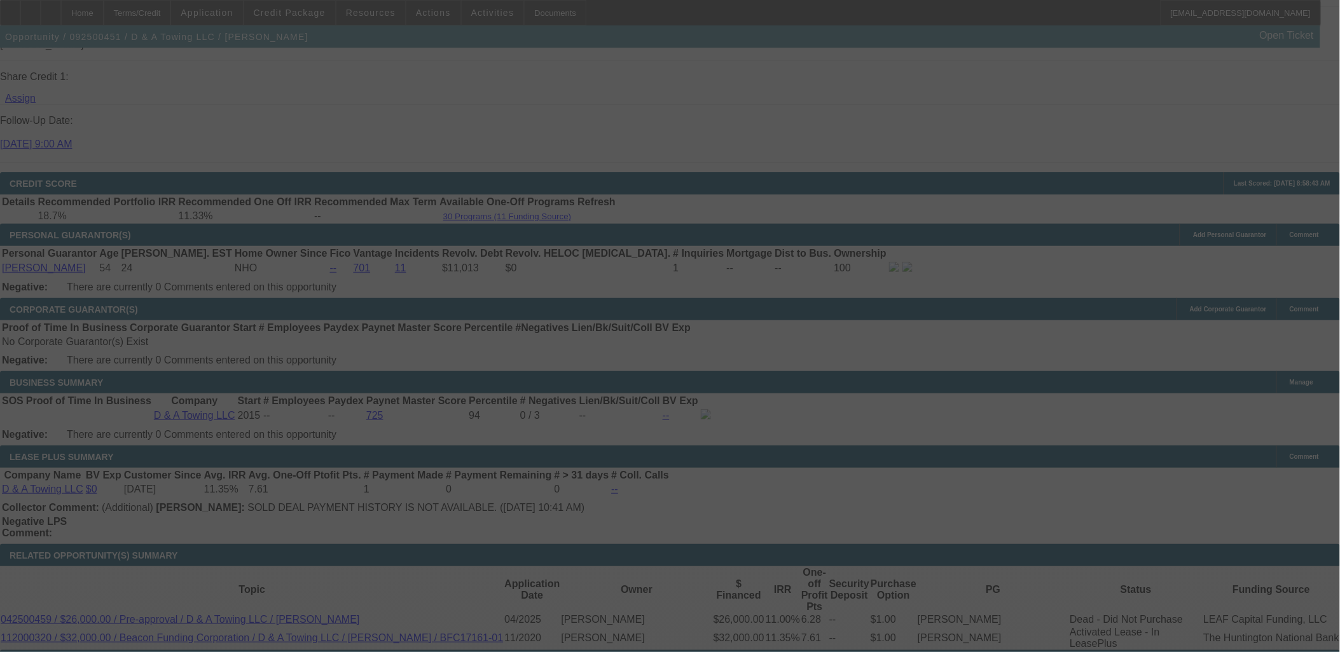
select select "0"
select select "3"
select select "0.2"
select select "17"
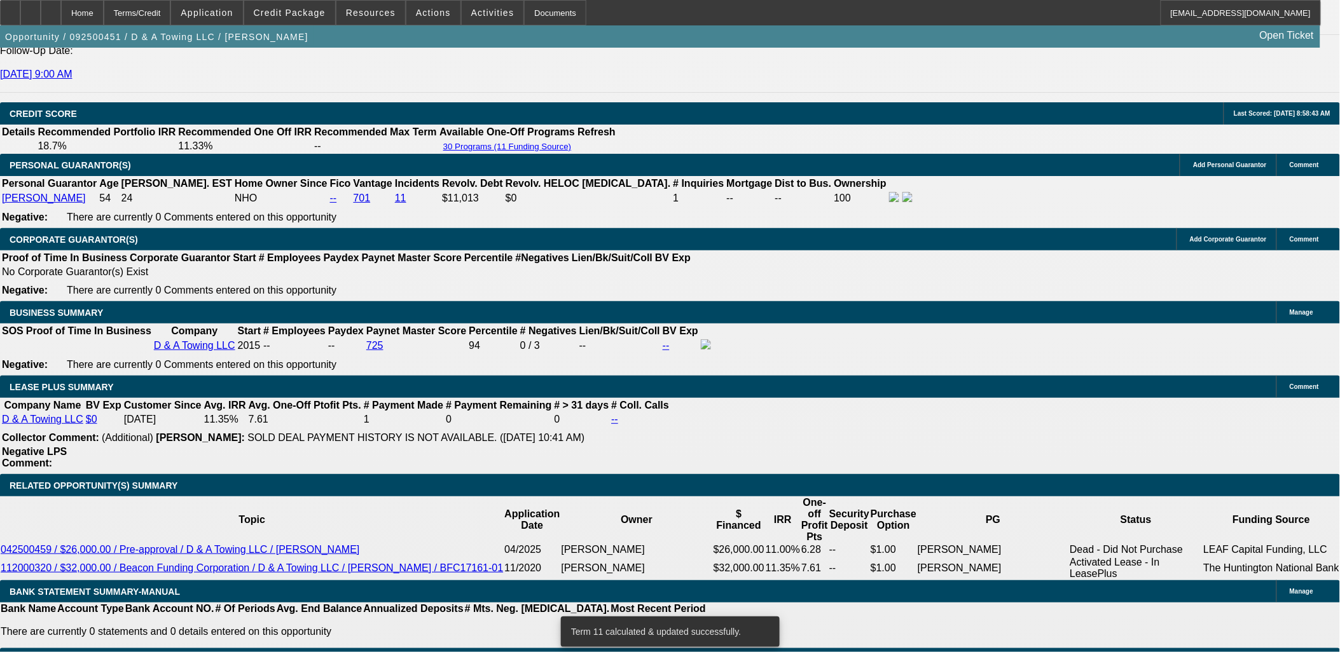
scroll to position [1810, 0]
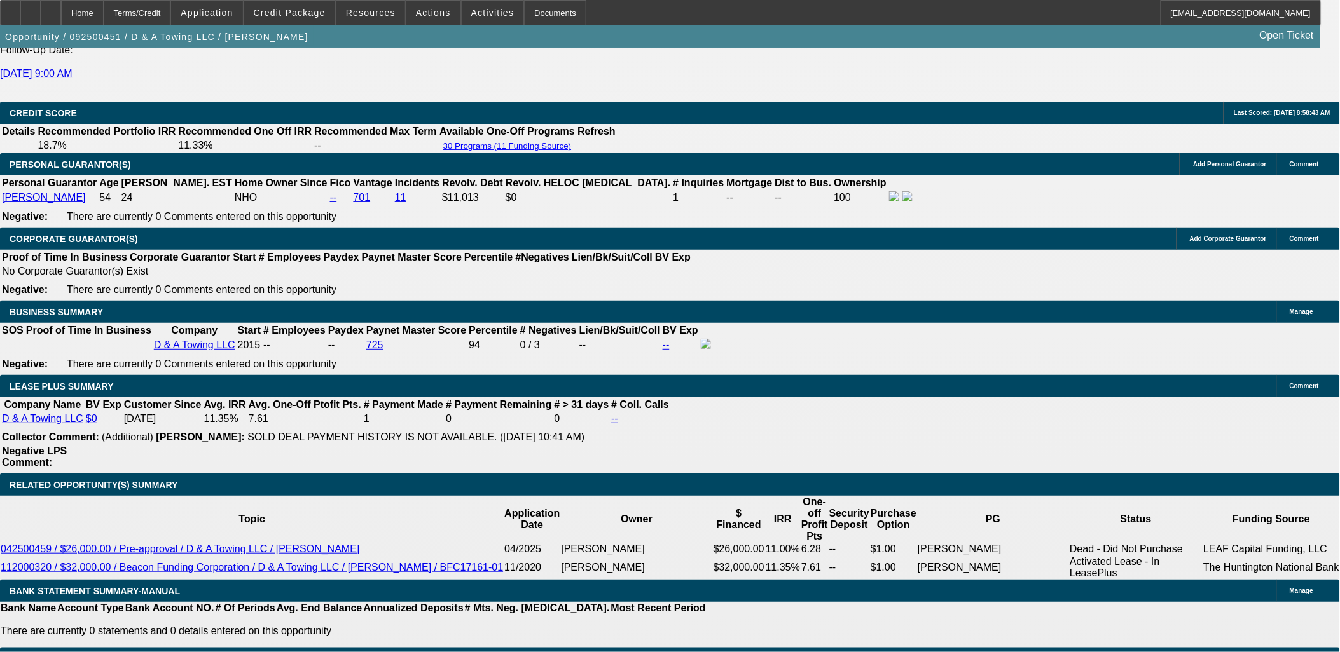
drag, startPoint x: 387, startPoint y: 363, endPoint x: 393, endPoint y: 361, distance: 6.6
type input "2626.47"
type input "UNKNOWN"
type input "14.1"
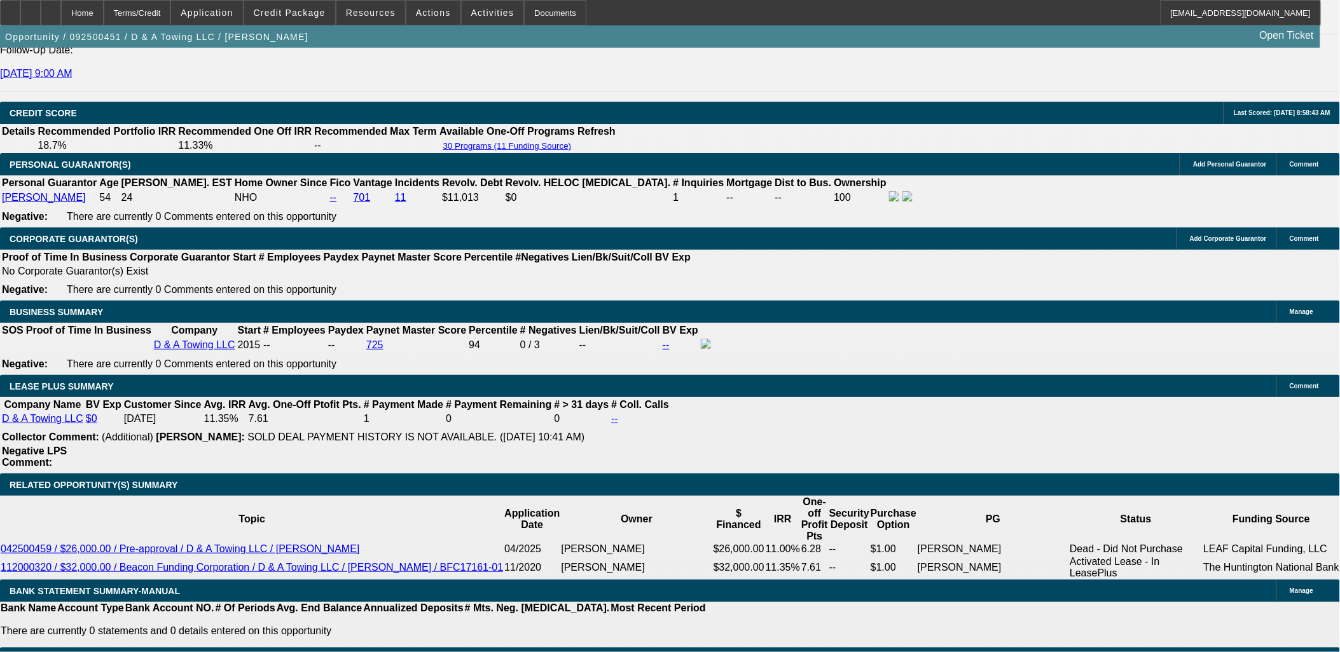
type input "$2,626.47"
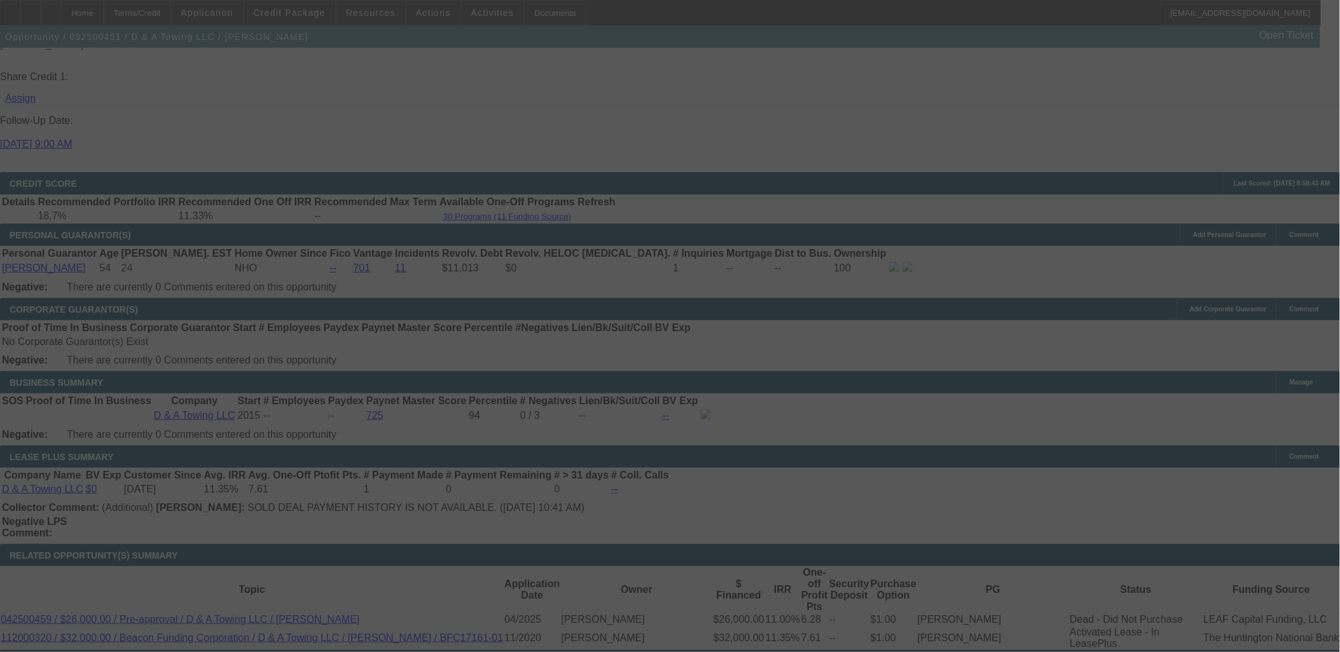
select select "0"
select select "3"
select select "0.15"
select select "16"
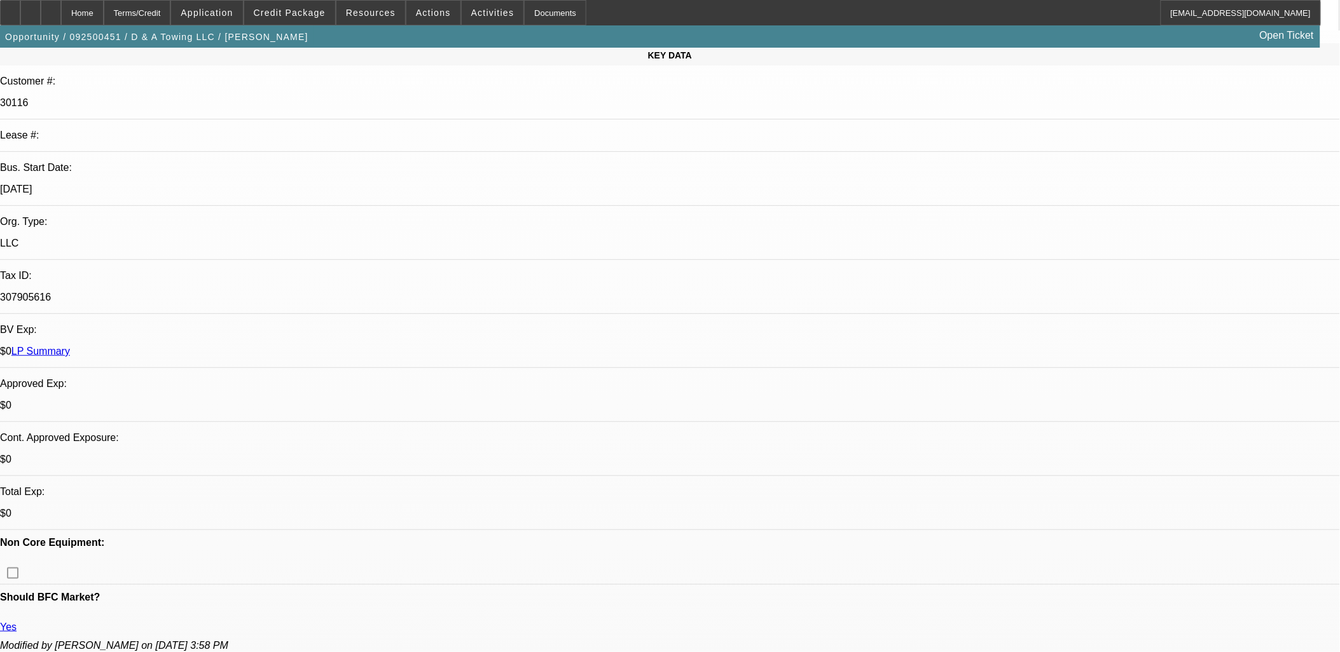
scroll to position [0, 0]
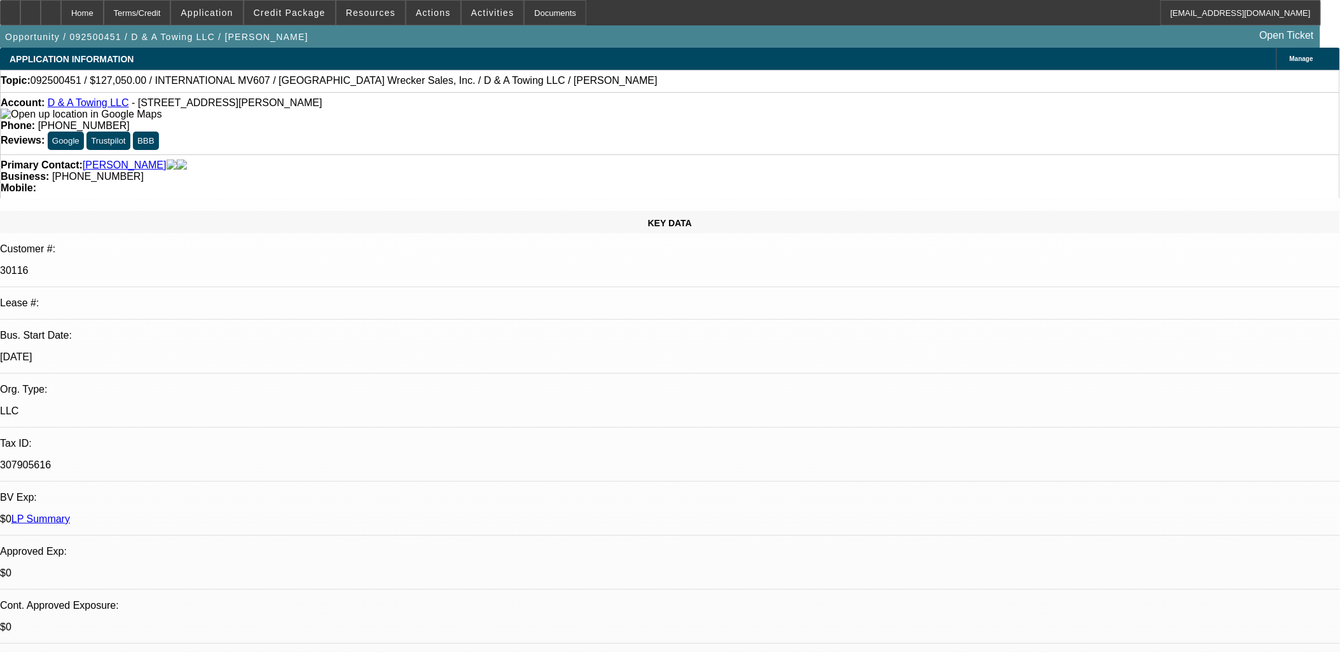
drag, startPoint x: 500, startPoint y: 343, endPoint x: 411, endPoint y: 293, distance: 101.7
drag, startPoint x: 411, startPoint y: 293, endPoint x: 532, endPoint y: 323, distance: 123.8
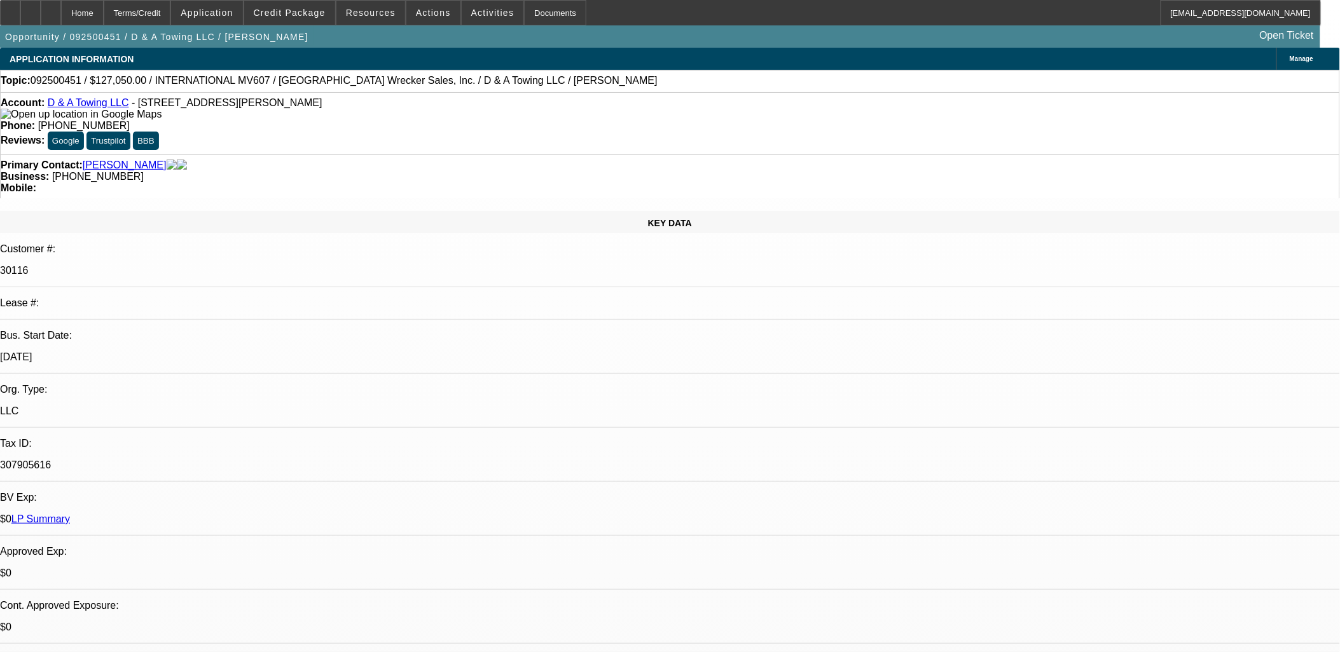
drag, startPoint x: 532, startPoint y: 323, endPoint x: 305, endPoint y: 267, distance: 233.2
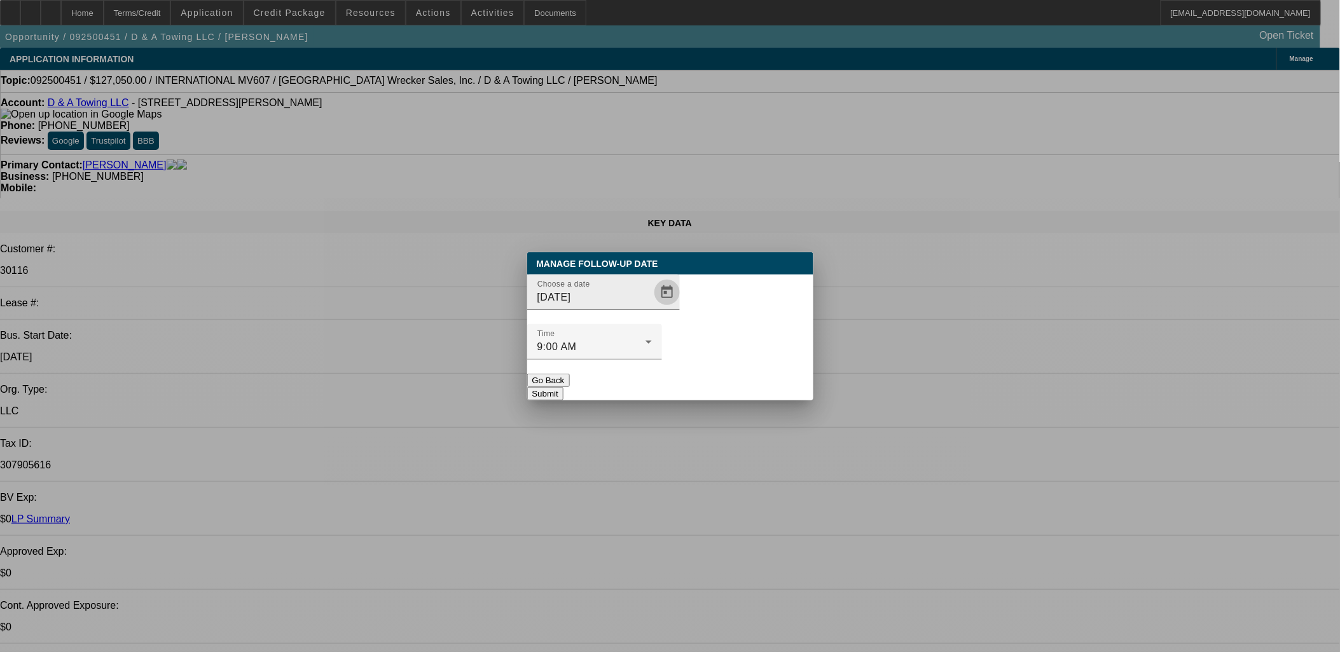
click at [658, 308] on span "Open calendar" at bounding box center [667, 292] width 31 height 31
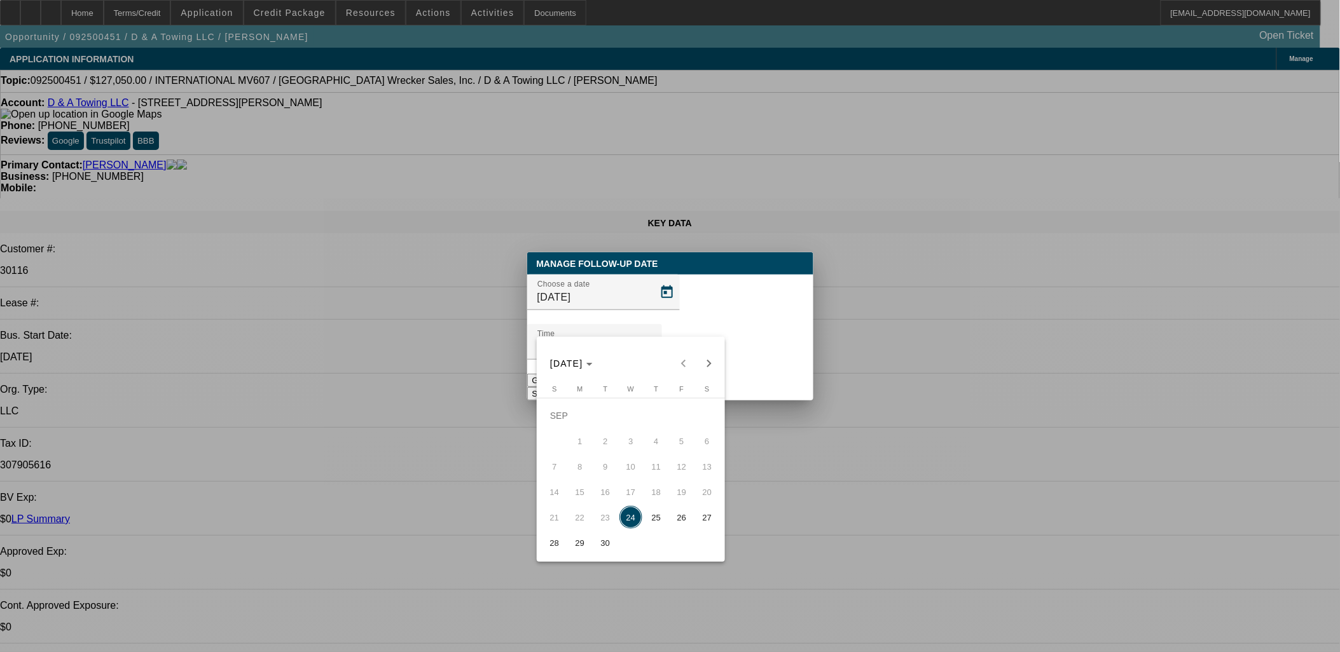
drag, startPoint x: 651, startPoint y: 509, endPoint x: 673, endPoint y: 483, distance: 33.9
click at [652, 511] on button "25" at bounding box center [655, 517] width 25 height 25
type input "[DATE]"
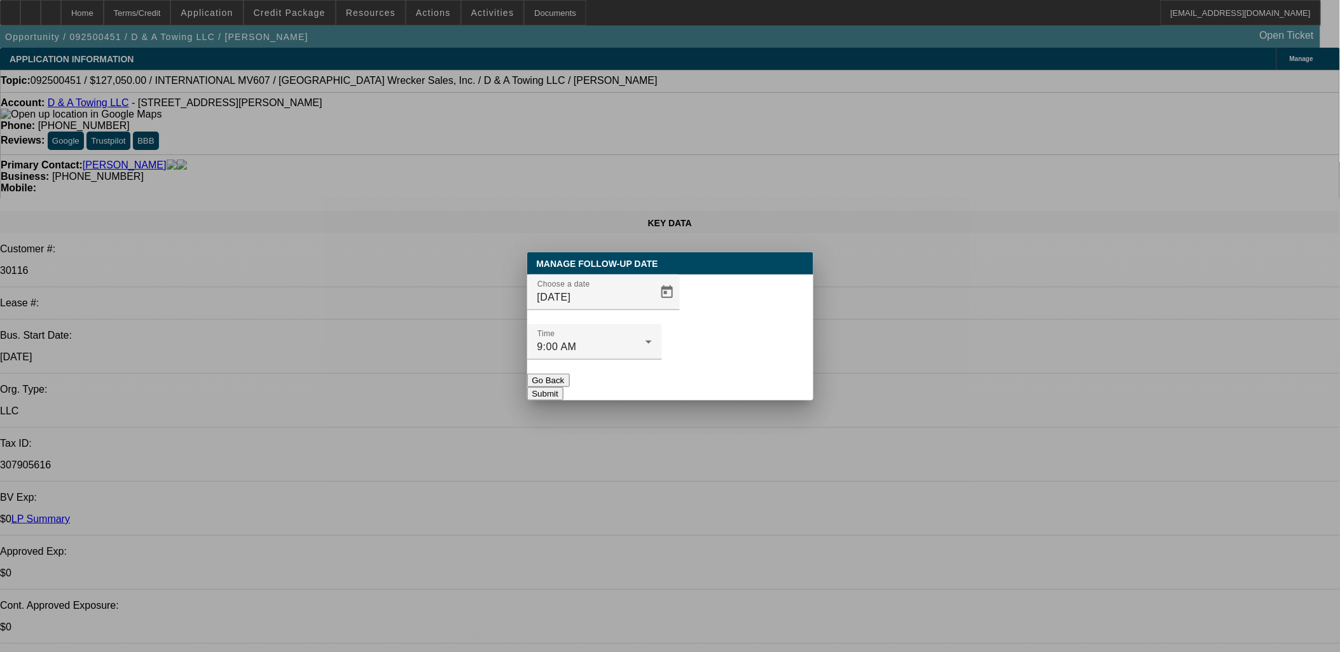
click at [563, 387] on button "Submit" at bounding box center [545, 393] width 36 height 13
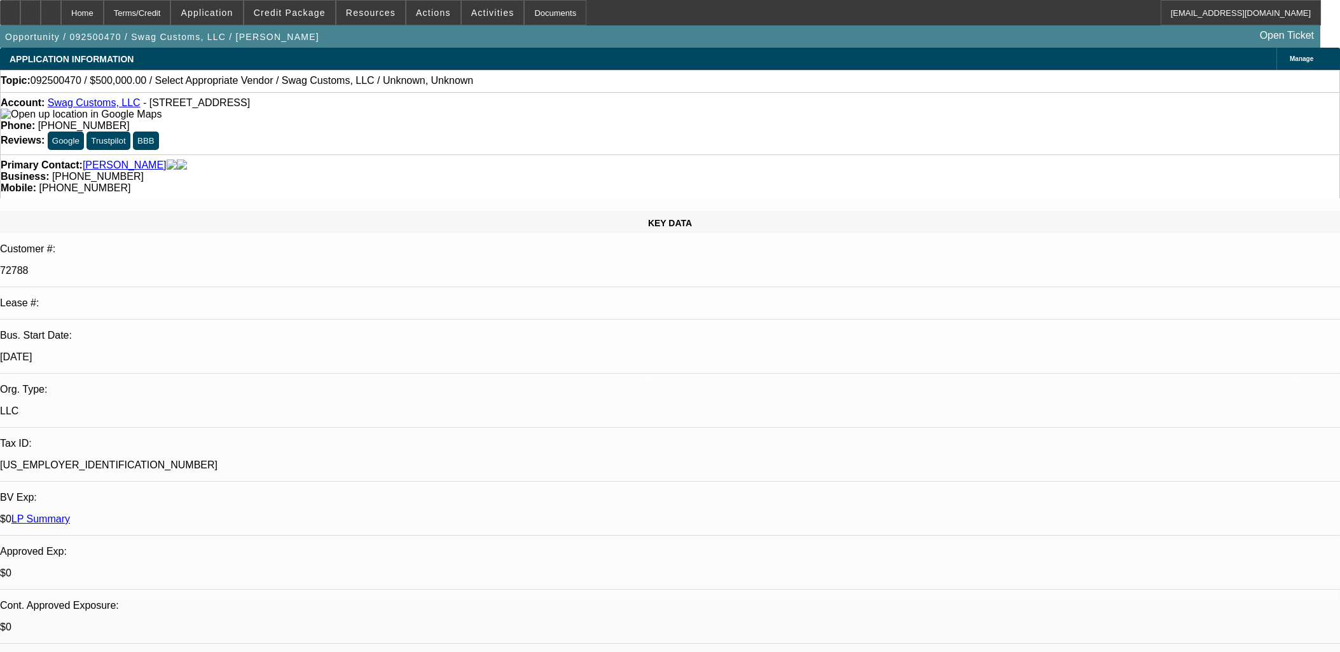
select select "0"
select select "2"
select select "0.1"
select select "4"
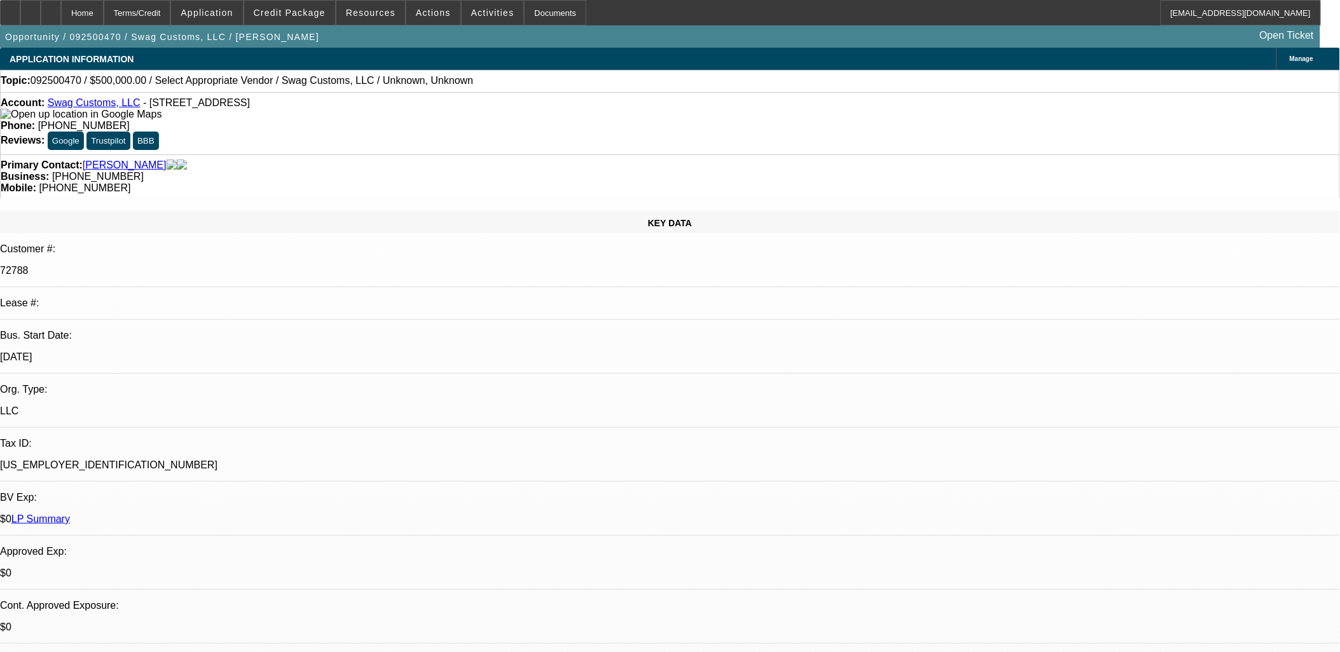
click at [98, 116] on div "Account: Swag Customs, LLC - [STREET_ADDRESS]" at bounding box center [670, 108] width 1338 height 23
click at [102, 111] on div "Account: Swag Customs, LLC - [STREET_ADDRESS]" at bounding box center [670, 108] width 1338 height 23
click at [106, 106] on link "Swag Customs, LLC" at bounding box center [94, 102] width 93 height 11
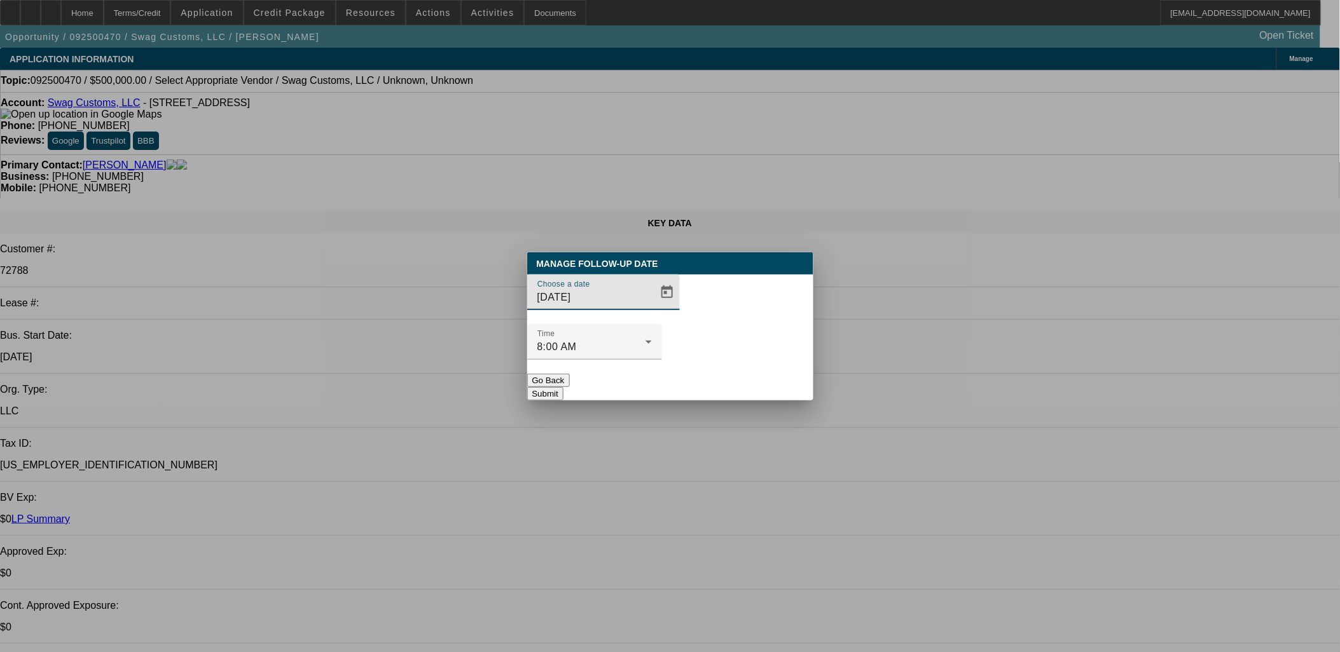
click at [621, 324] on div at bounding box center [670, 326] width 1340 height 652
click at [652, 308] on span "Open calendar" at bounding box center [667, 292] width 31 height 31
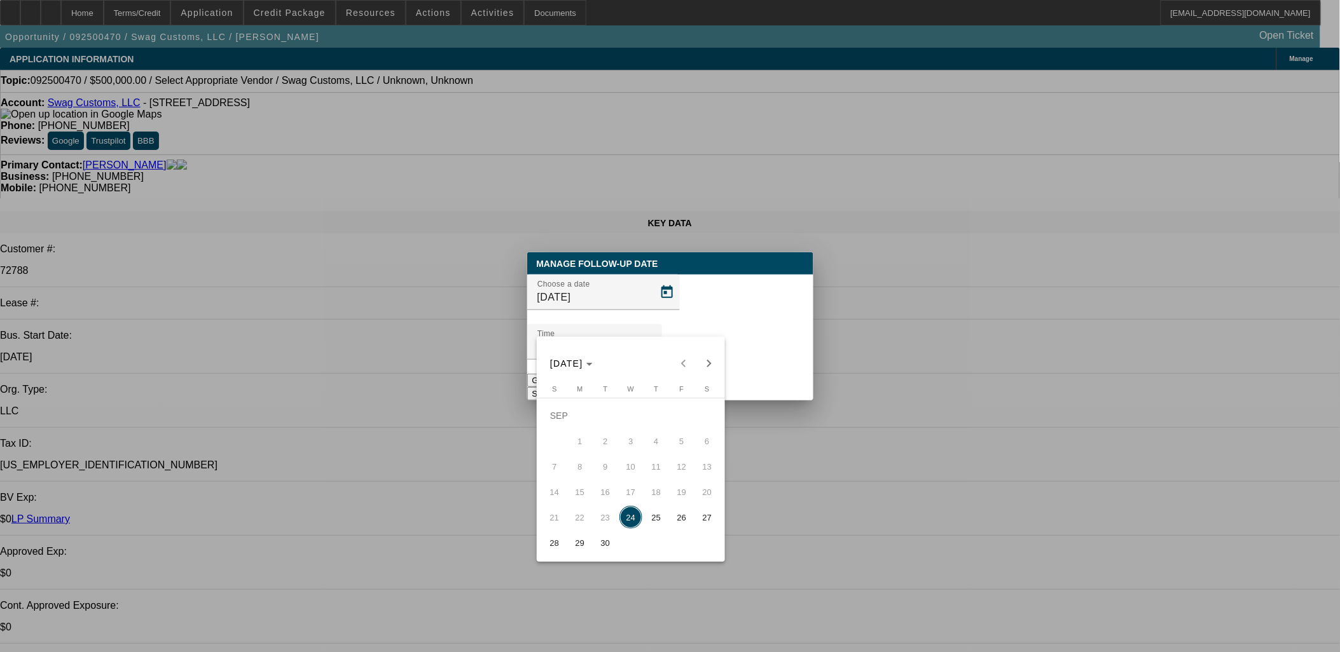
click at [650, 511] on button "25" at bounding box center [655, 517] width 25 height 25
type input "[DATE]"
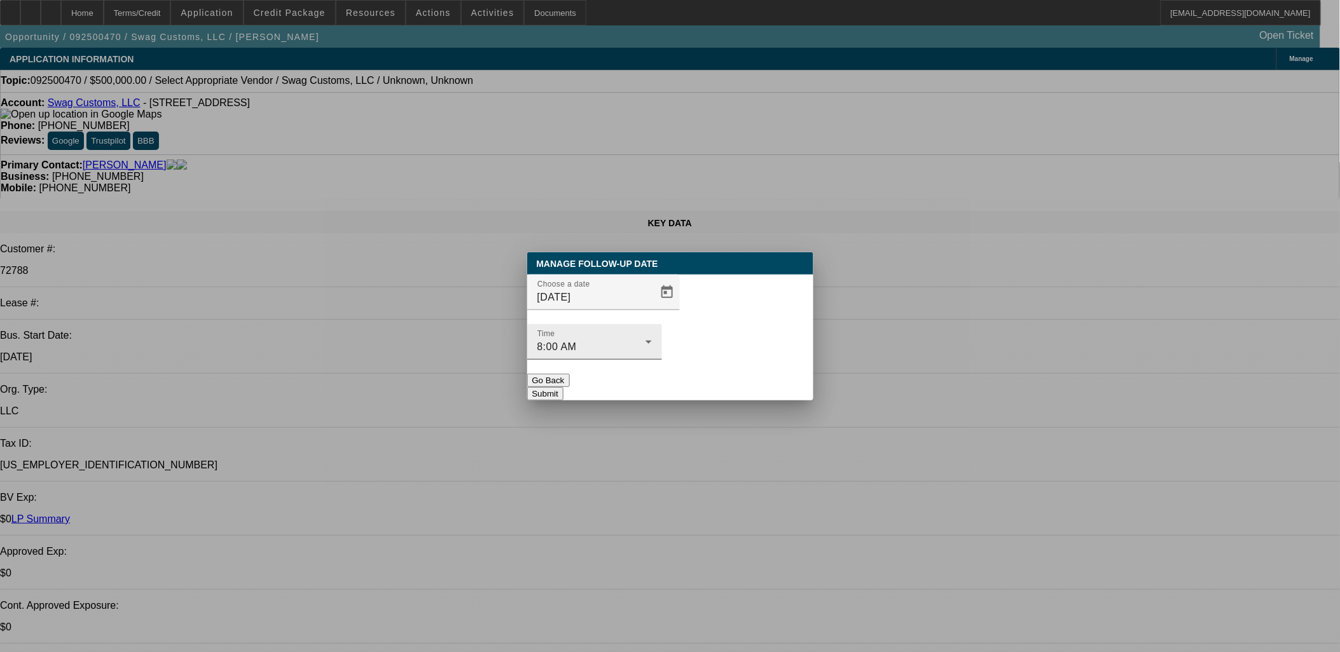
click at [652, 324] on div "Time 8:00 AM" at bounding box center [594, 342] width 114 height 36
click at [563, 387] on button "Submit" at bounding box center [545, 393] width 36 height 13
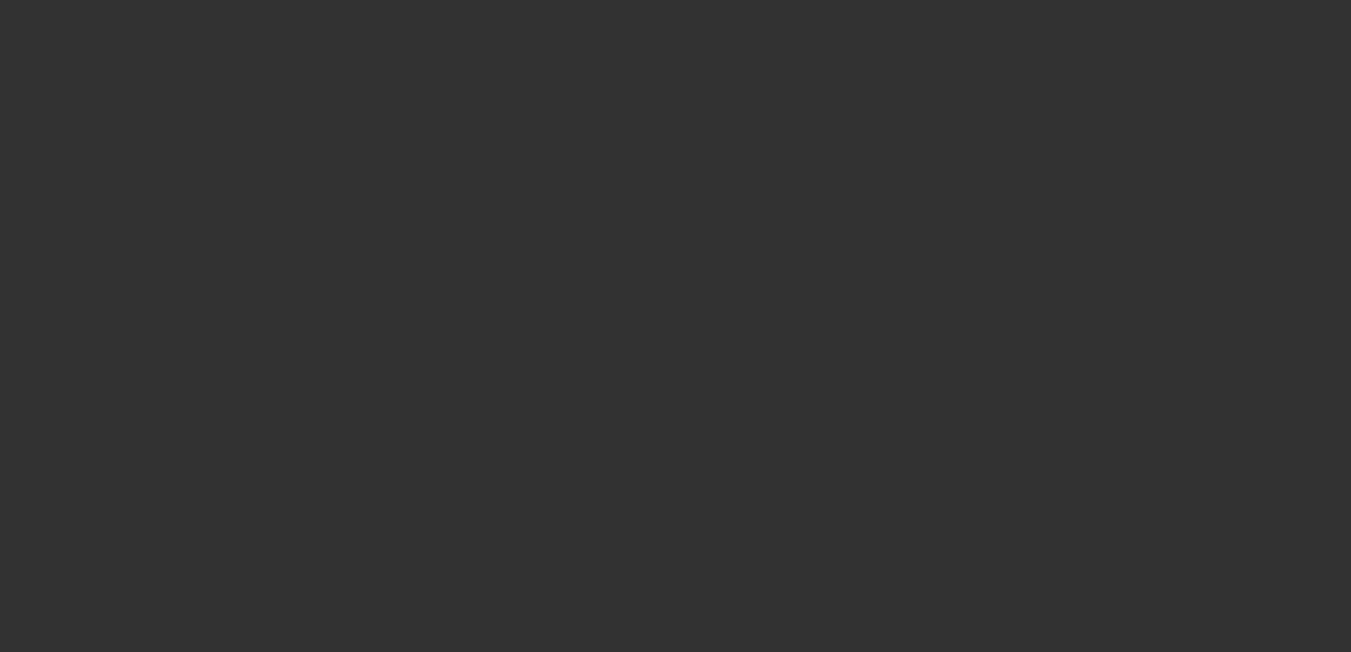
select select "0"
select select "2"
select select "0.1"
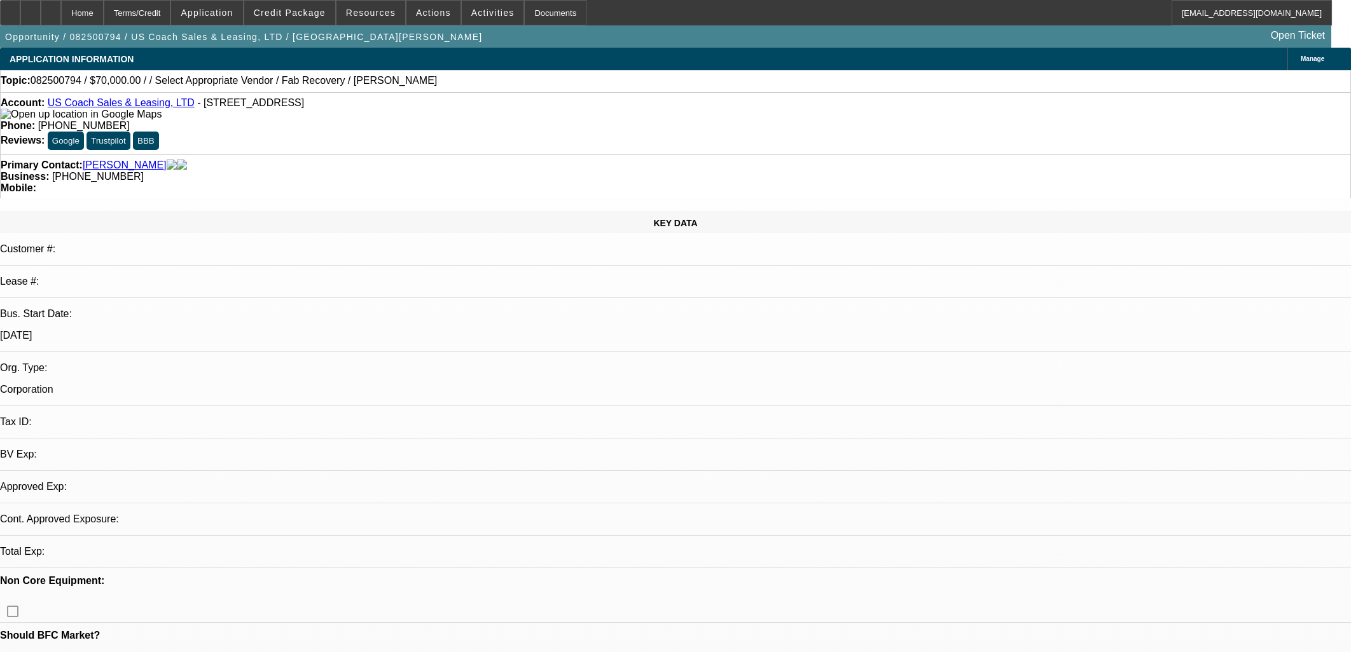
select select "1"
select select "2"
select select "4"
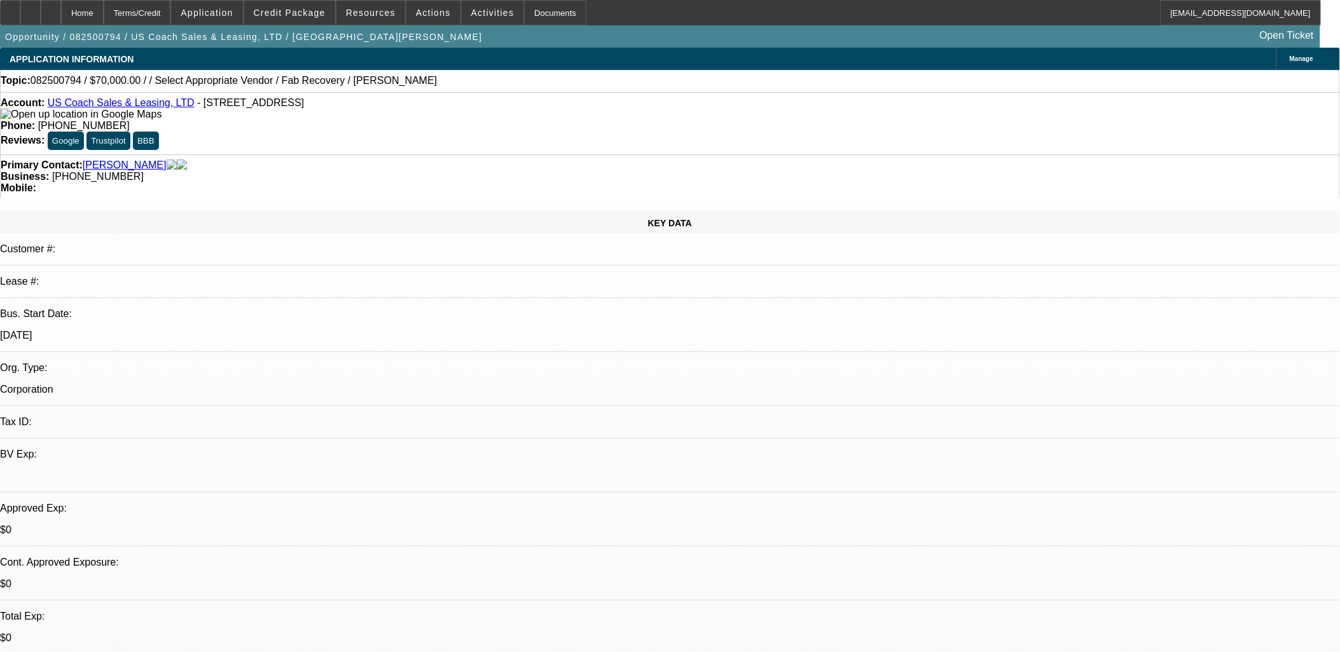
drag, startPoint x: 405, startPoint y: 176, endPoint x: 447, endPoint y: 9, distance: 172.4
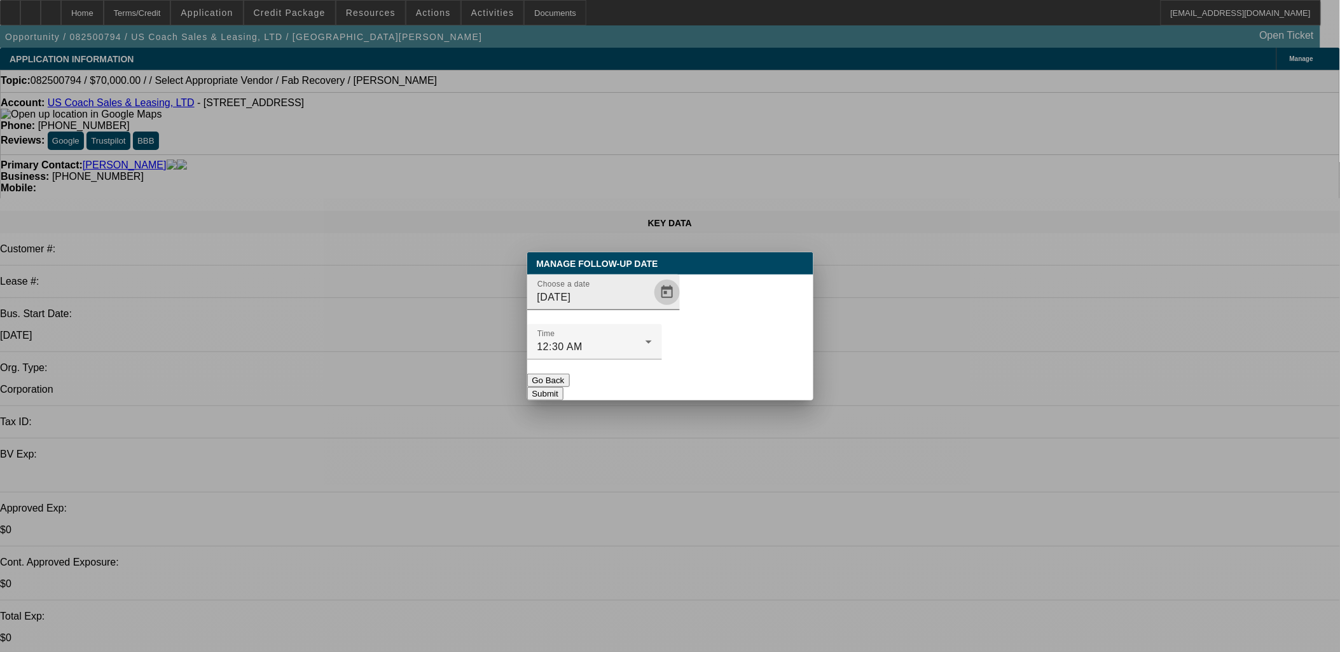
click at [652, 308] on span "Open calendar" at bounding box center [667, 292] width 31 height 31
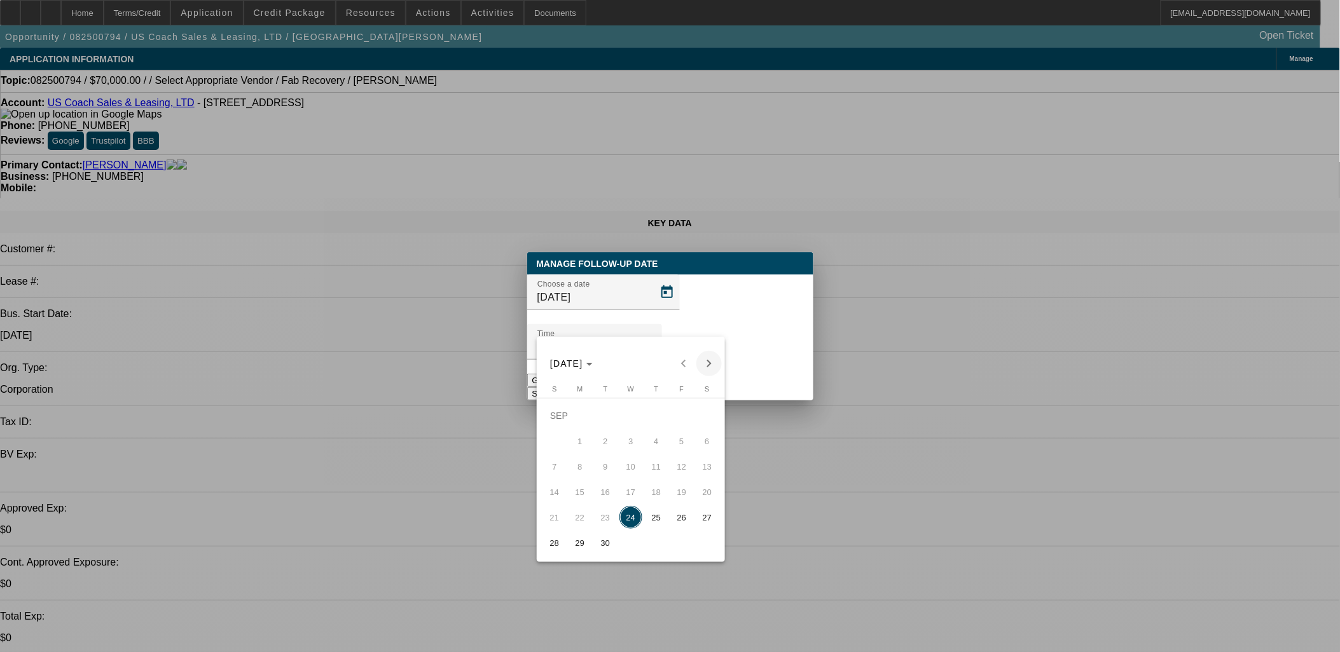
click at [710, 351] on button "Next month" at bounding box center [708, 363] width 25 height 25
click at [659, 427] on span "2" at bounding box center [656, 415] width 23 height 23
type input "[DATE]"
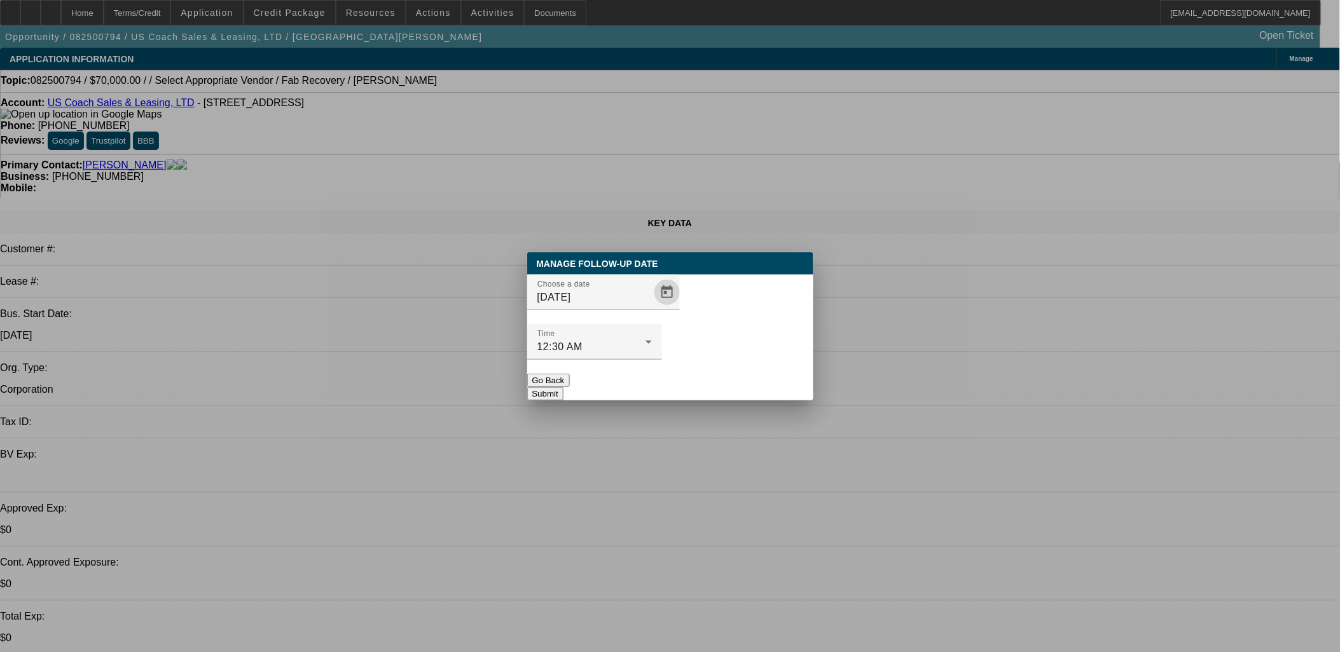
click at [563, 387] on button "Submit" at bounding box center [545, 393] width 36 height 13
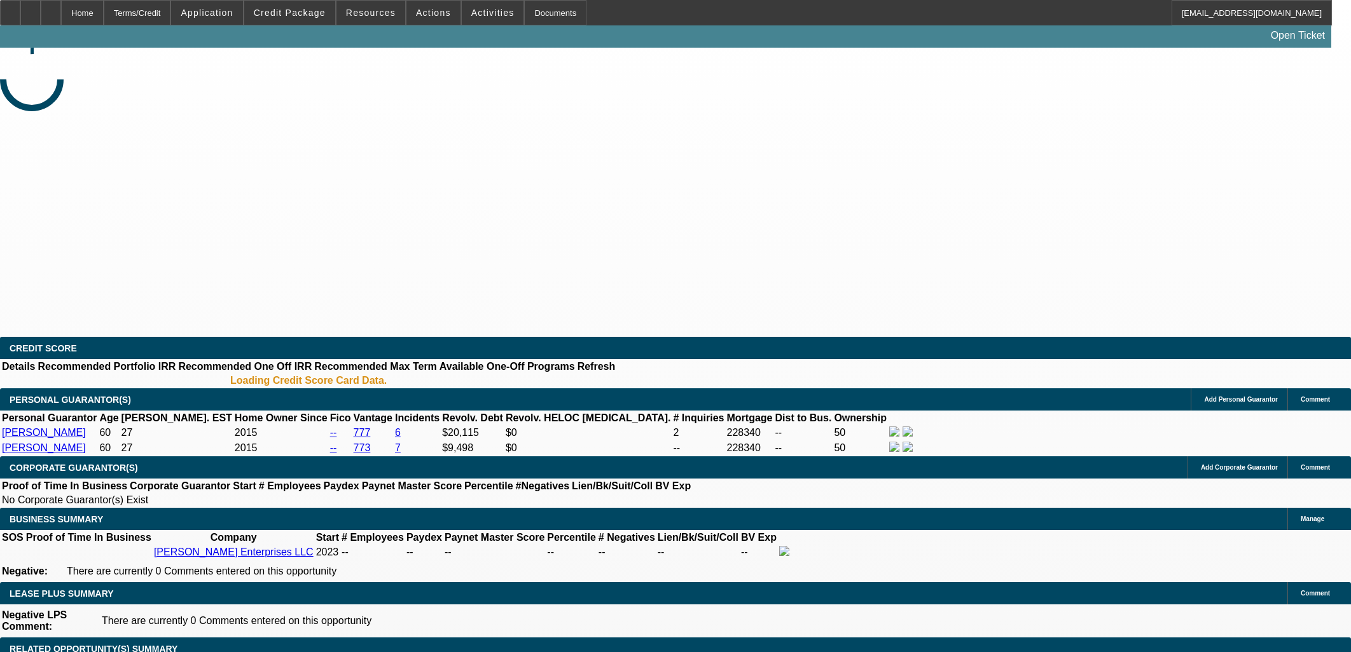
select select "0"
select select "2"
select select "0"
select select "6"
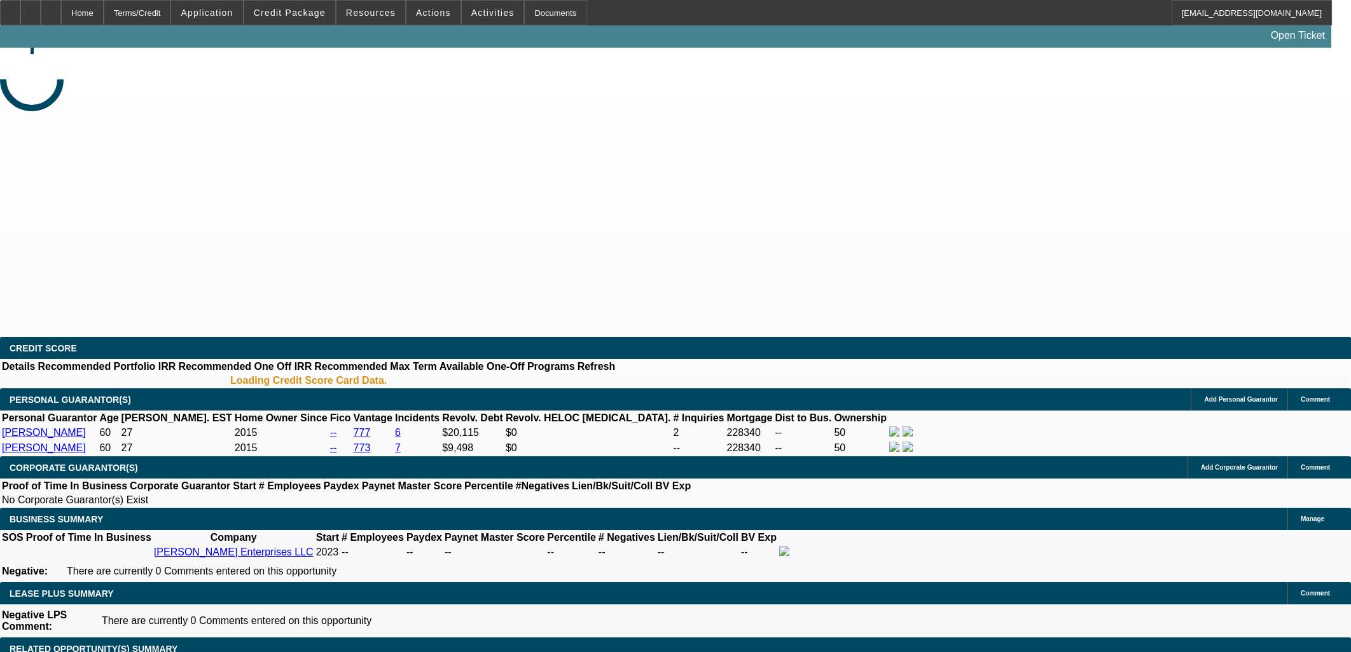
select select "0"
select select "2"
select select "0"
select select "6"
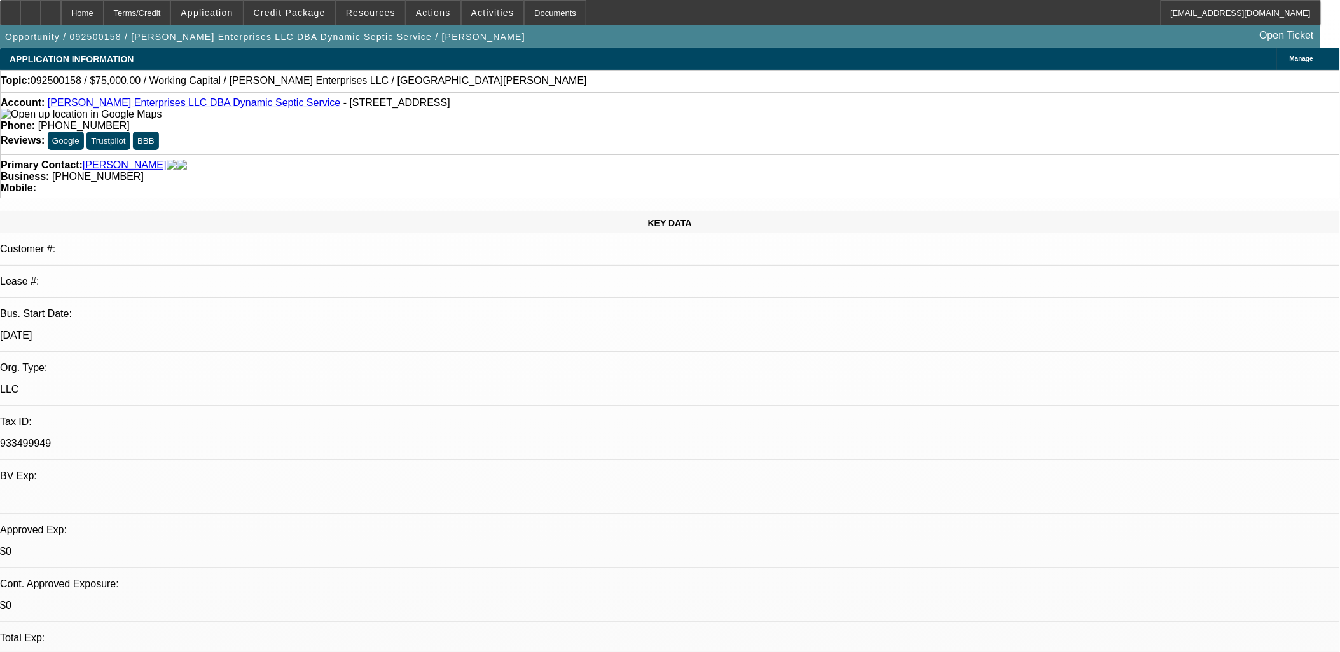
scroll to position [353, 0]
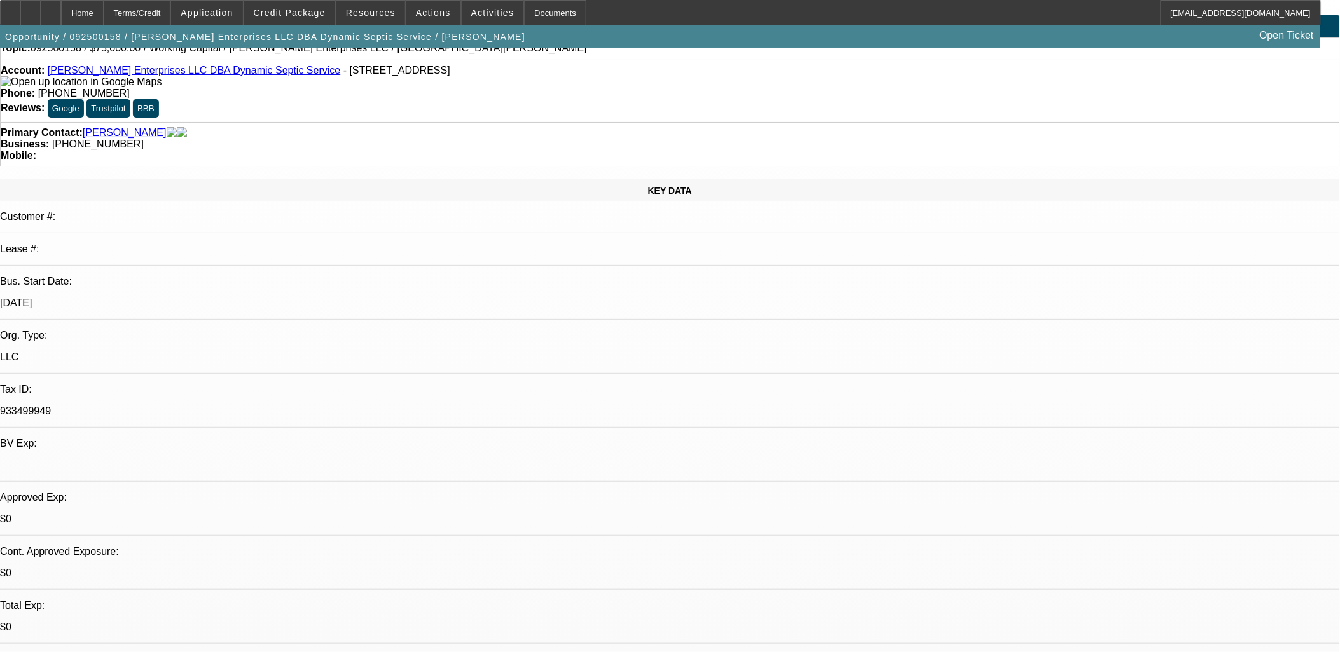
scroll to position [0, 0]
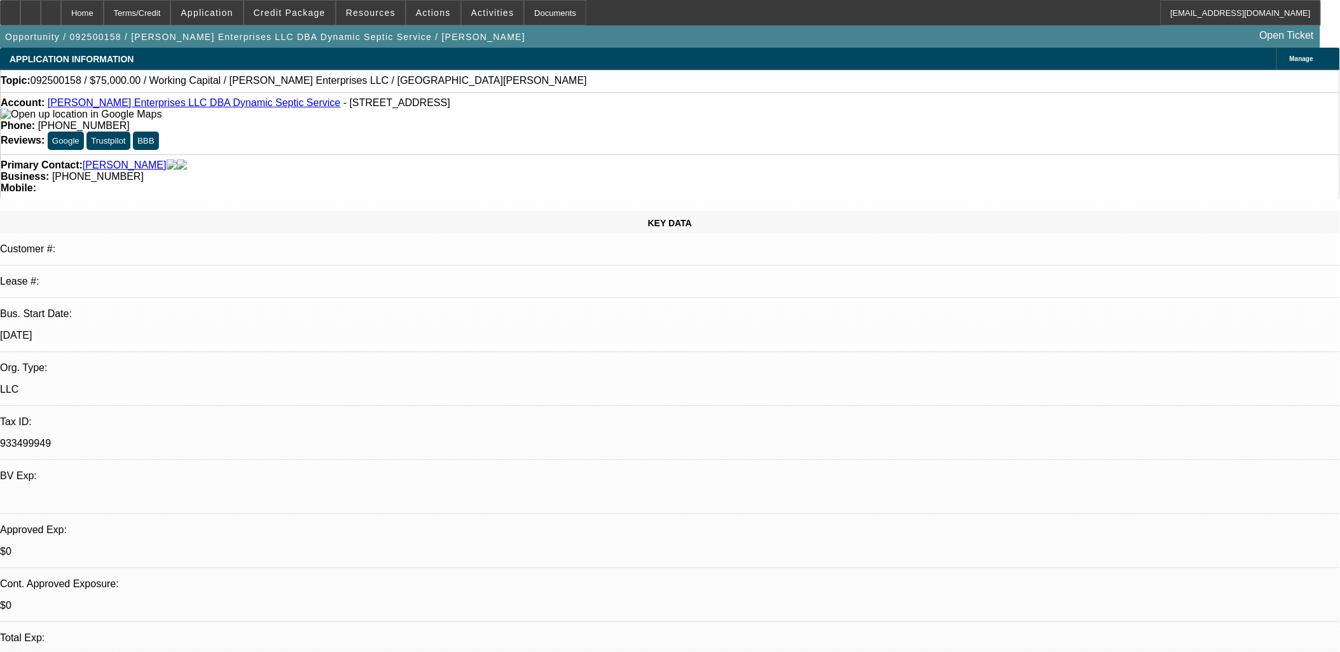
drag, startPoint x: 792, startPoint y: 314, endPoint x: 798, endPoint y: 303, distance: 12.8
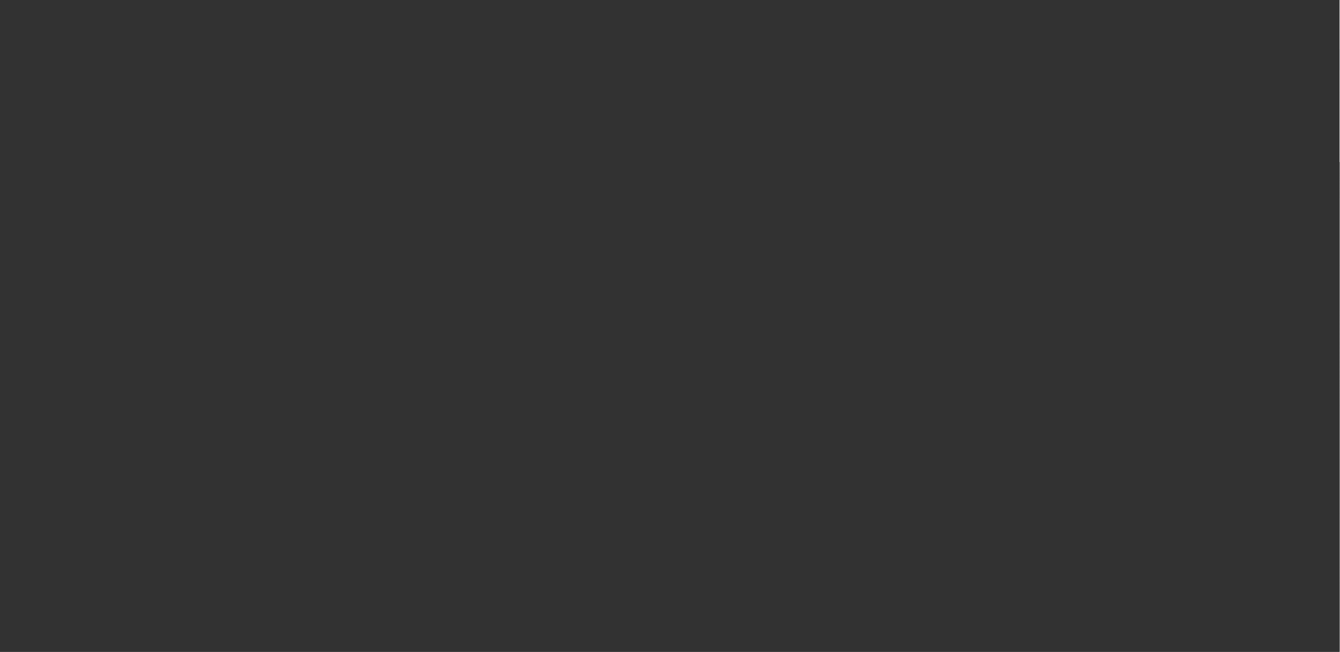
click at [628, 307] on div at bounding box center [670, 326] width 1340 height 652
click at [670, 326] on div at bounding box center [670, 326] width 0 height 0
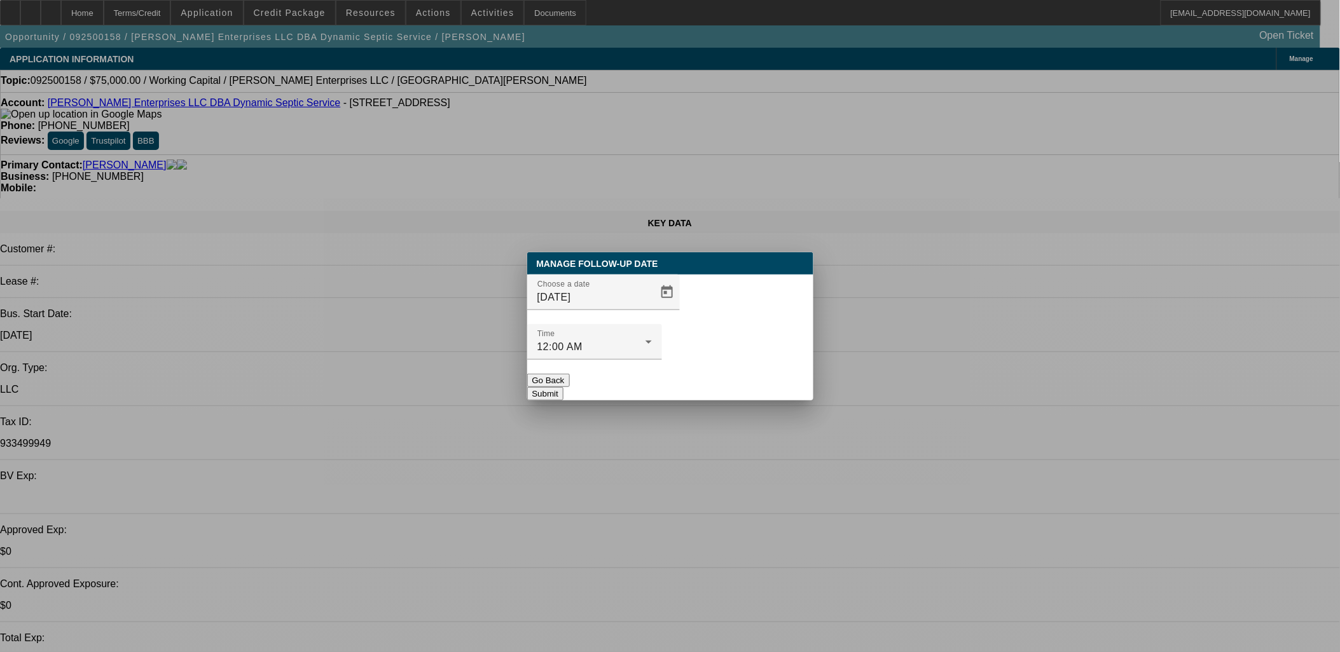
click at [652, 308] on span "Open calendar" at bounding box center [667, 292] width 31 height 31
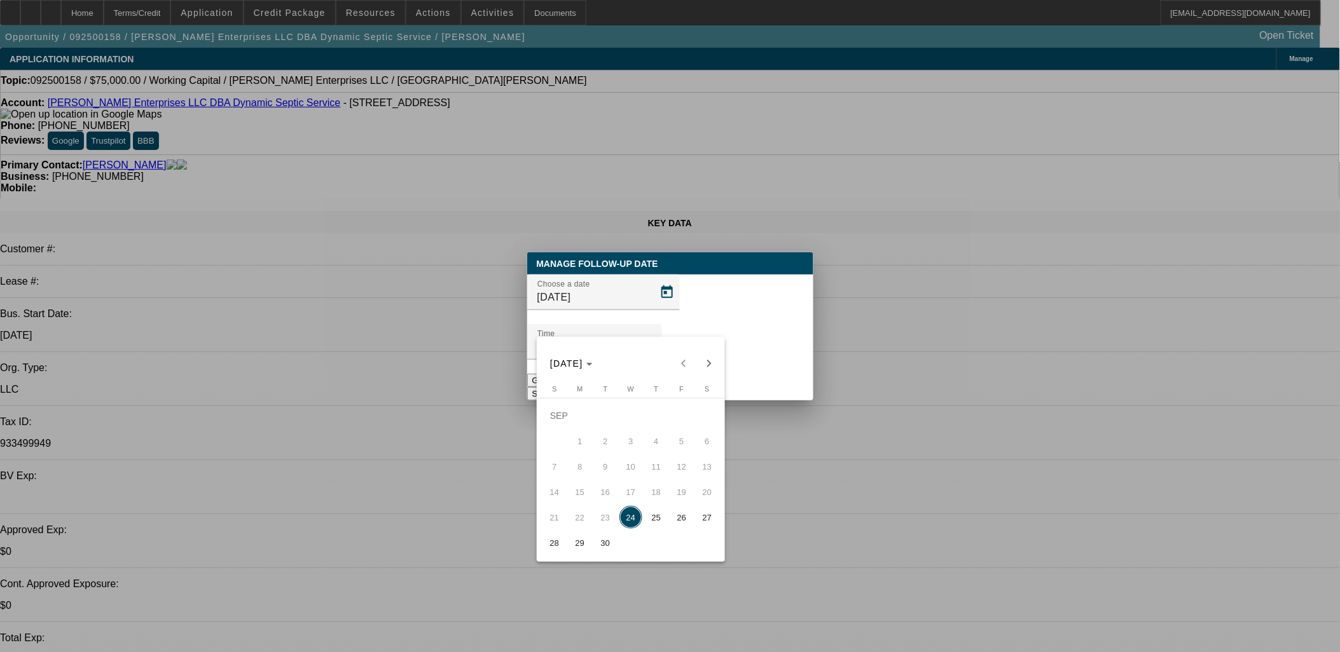
click at [663, 518] on span "25" at bounding box center [656, 517] width 23 height 23
type input "[DATE]"
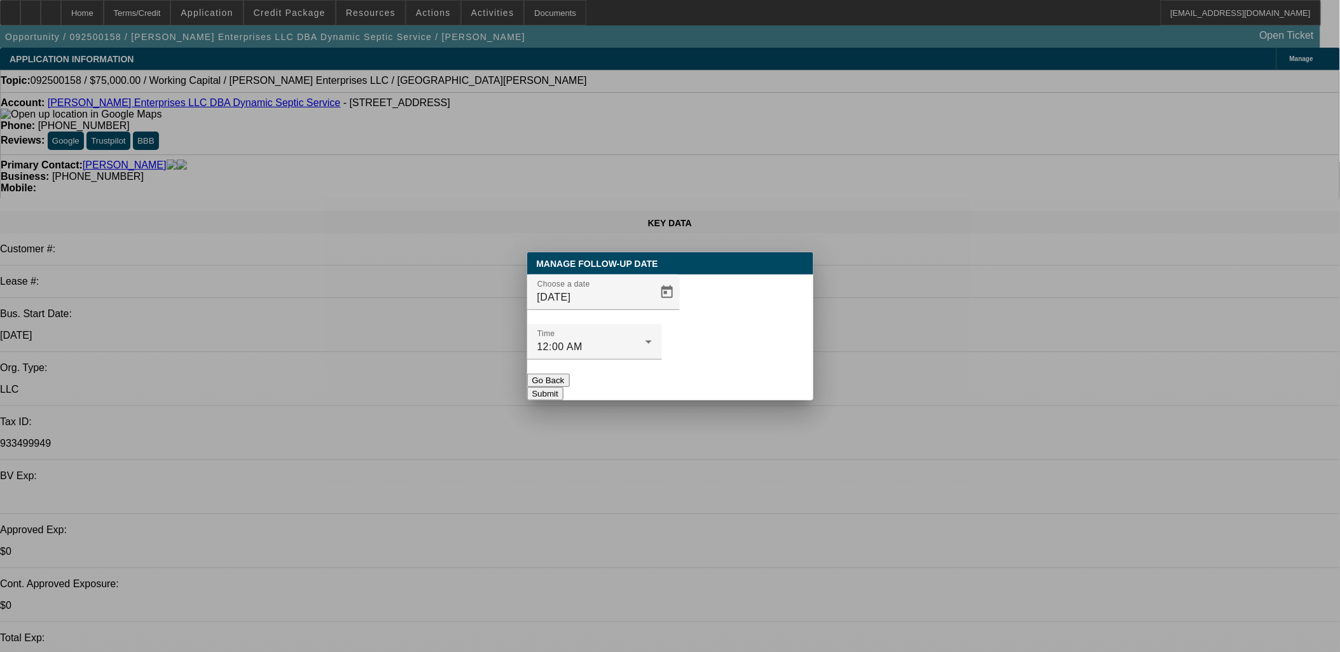
click at [563, 387] on button "Submit" at bounding box center [545, 393] width 36 height 13
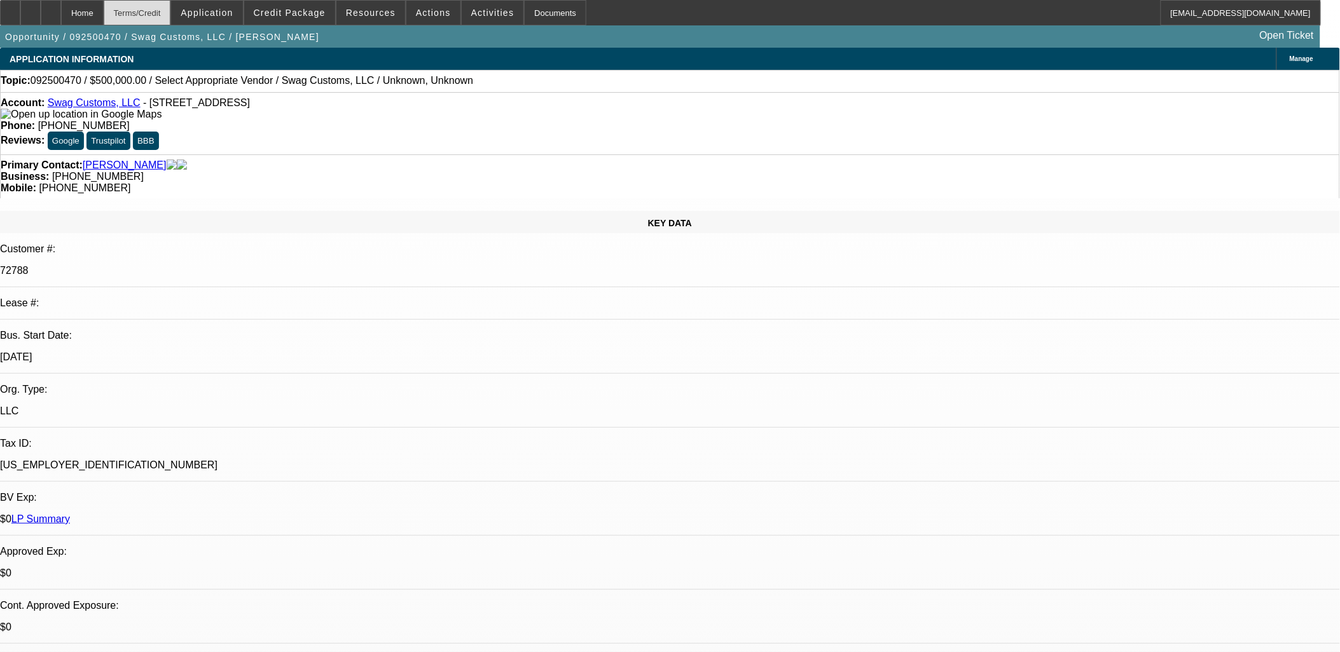
select select "0"
select select "2"
select select "0.1"
select select "4"
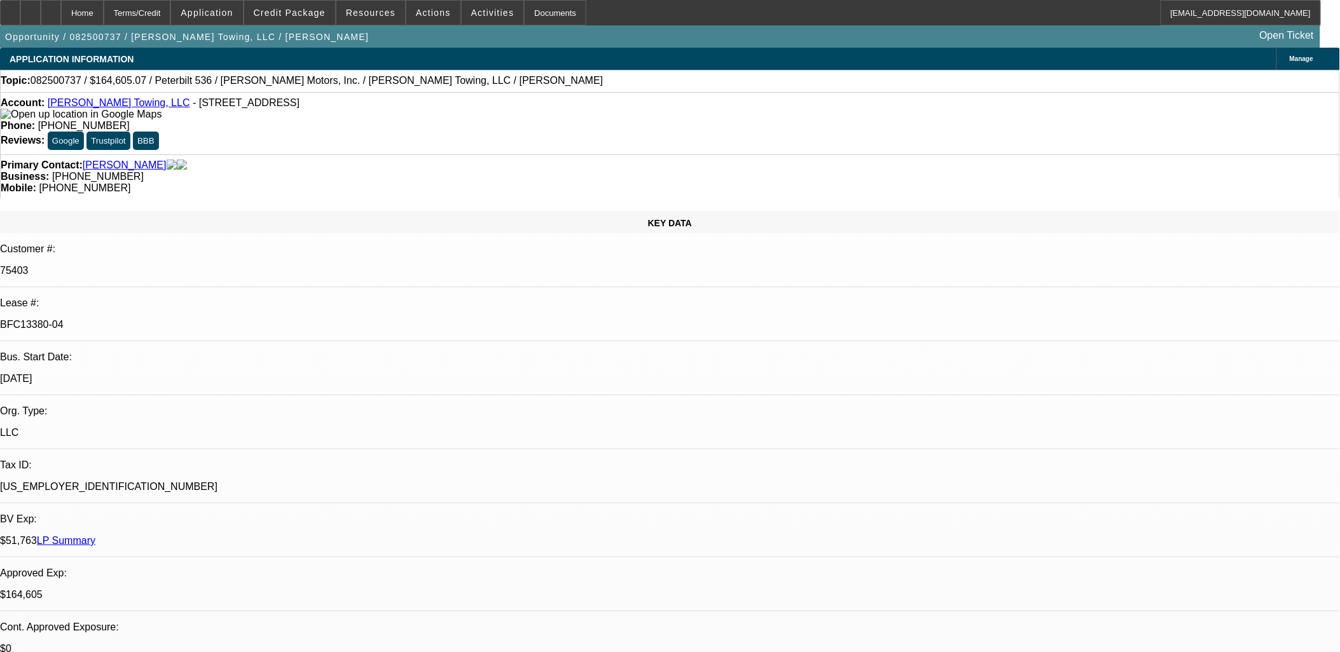
select select "0"
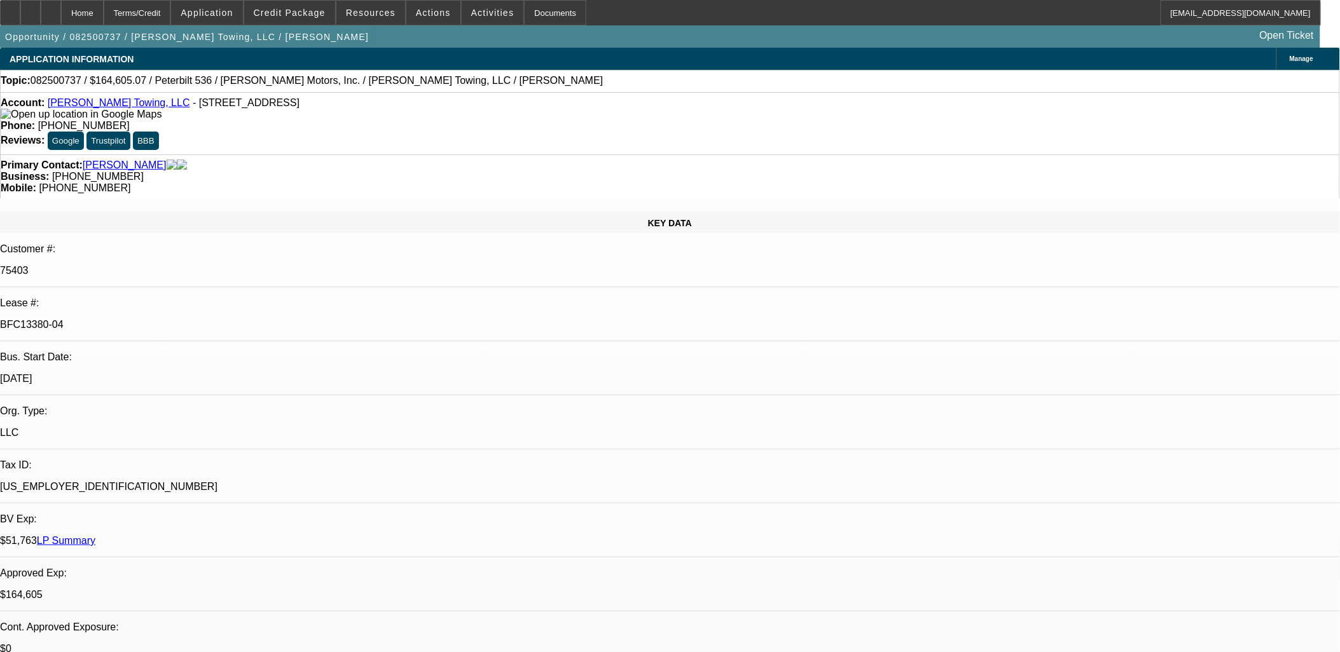
select select "0"
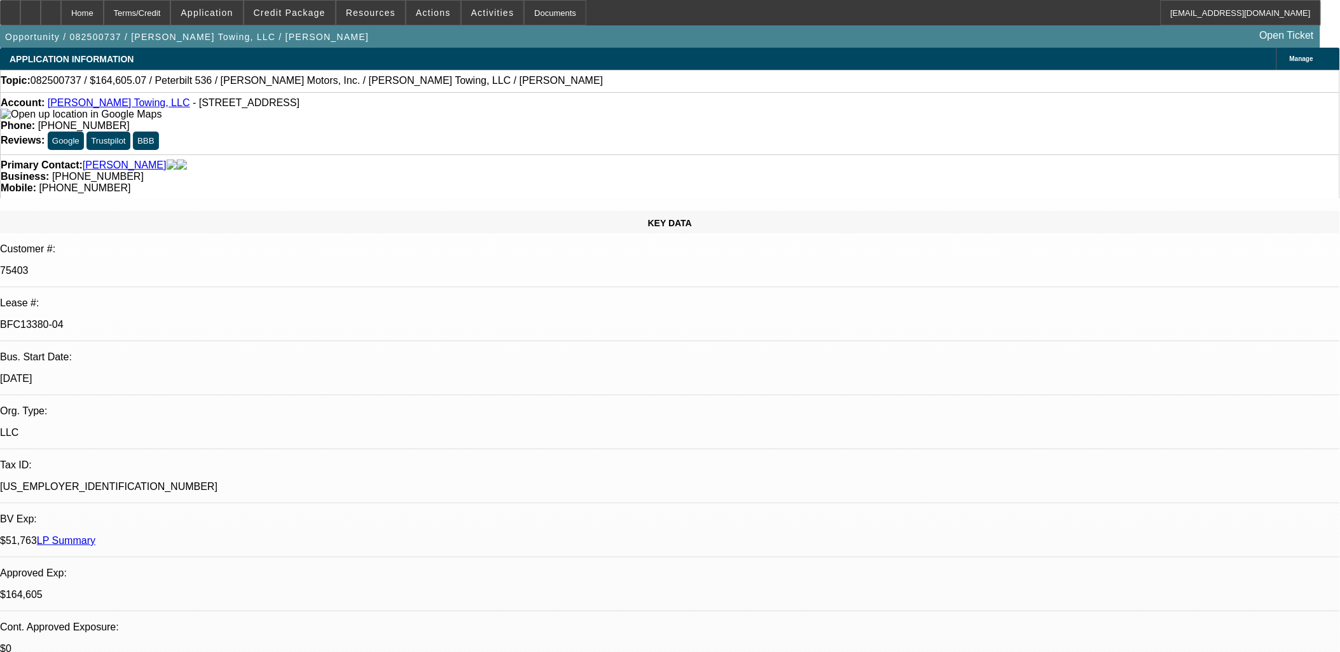
select select "0"
select select "1"
select select "2"
select select "6"
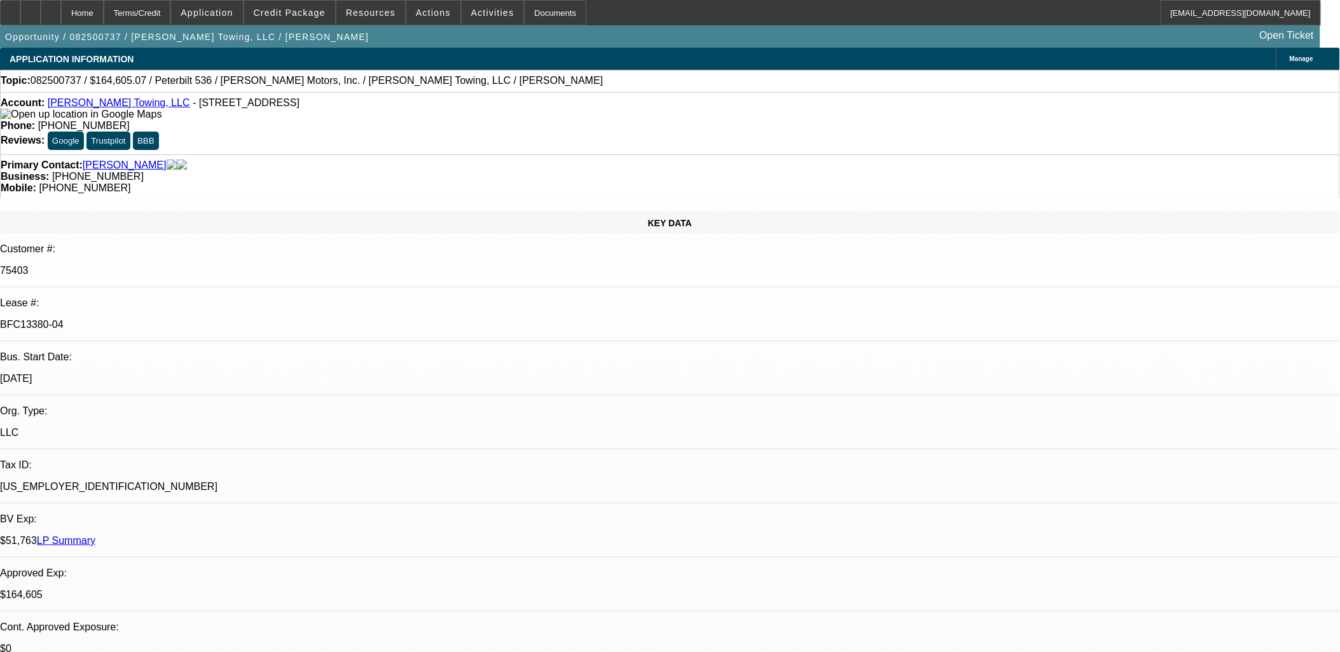
select select "1"
select select "2"
select select "6"
select select "1"
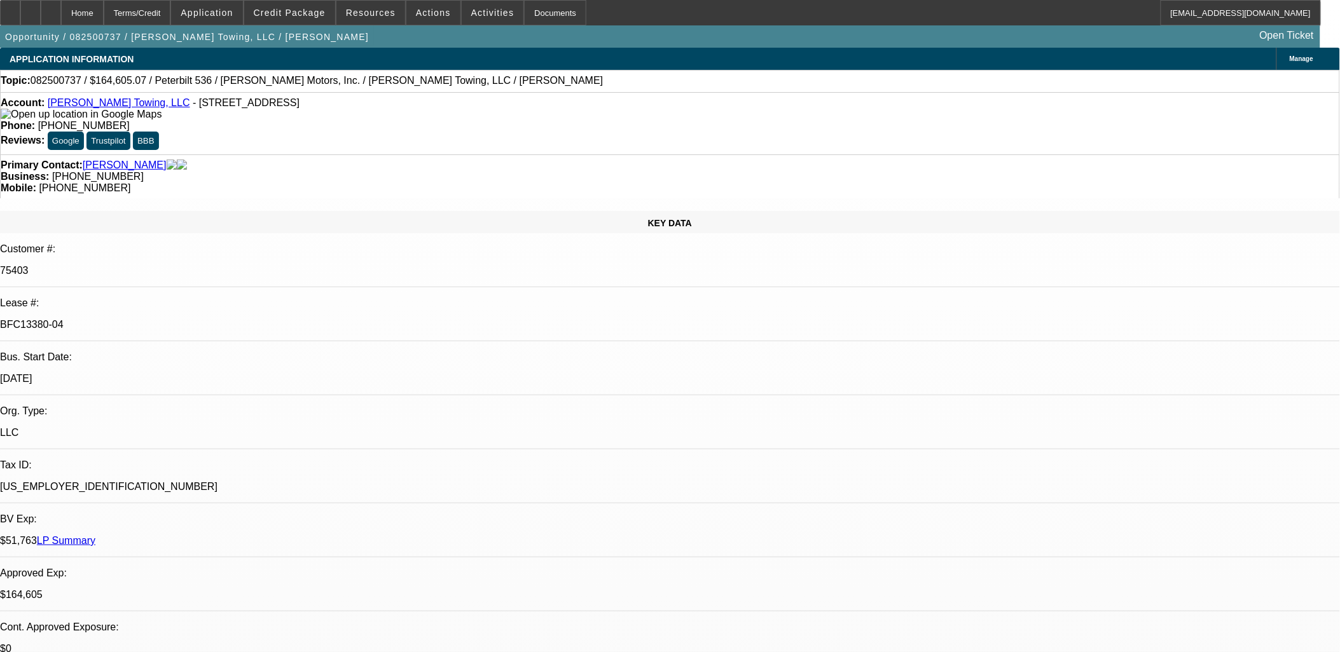
select select "6"
select select "1"
select select "2"
select select "6"
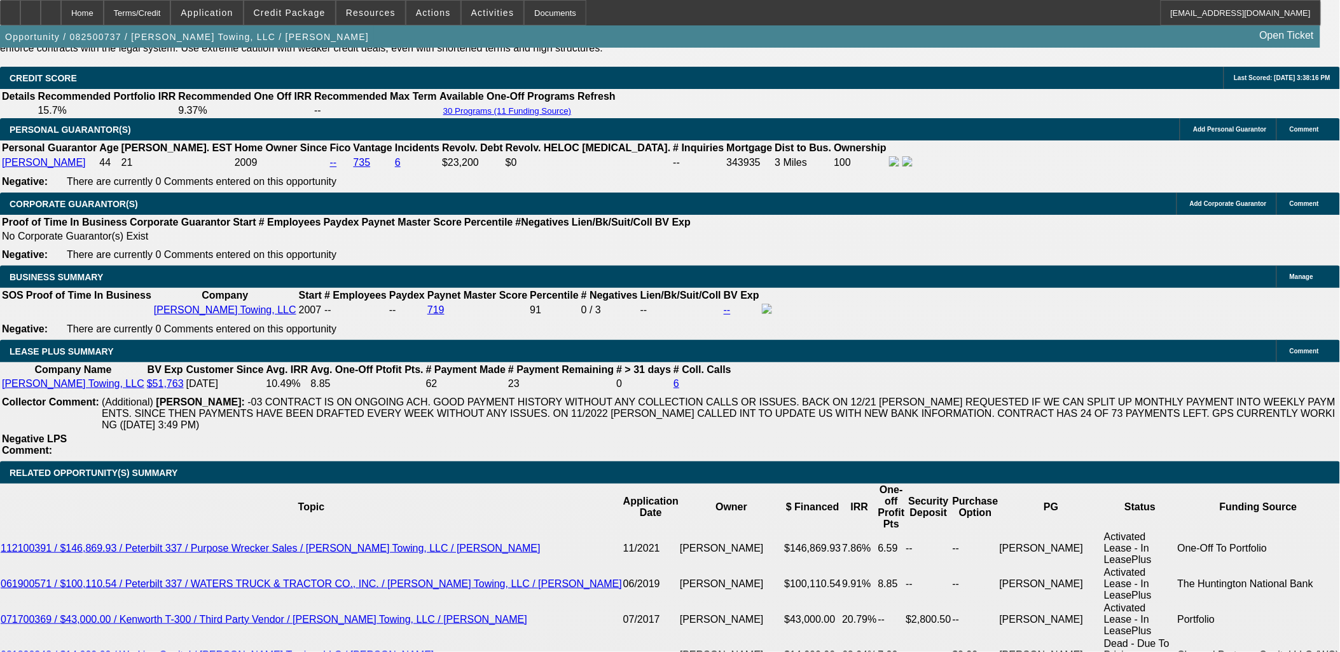
scroll to position [1978, 0]
